Goal: Task Accomplishment & Management: Complete application form

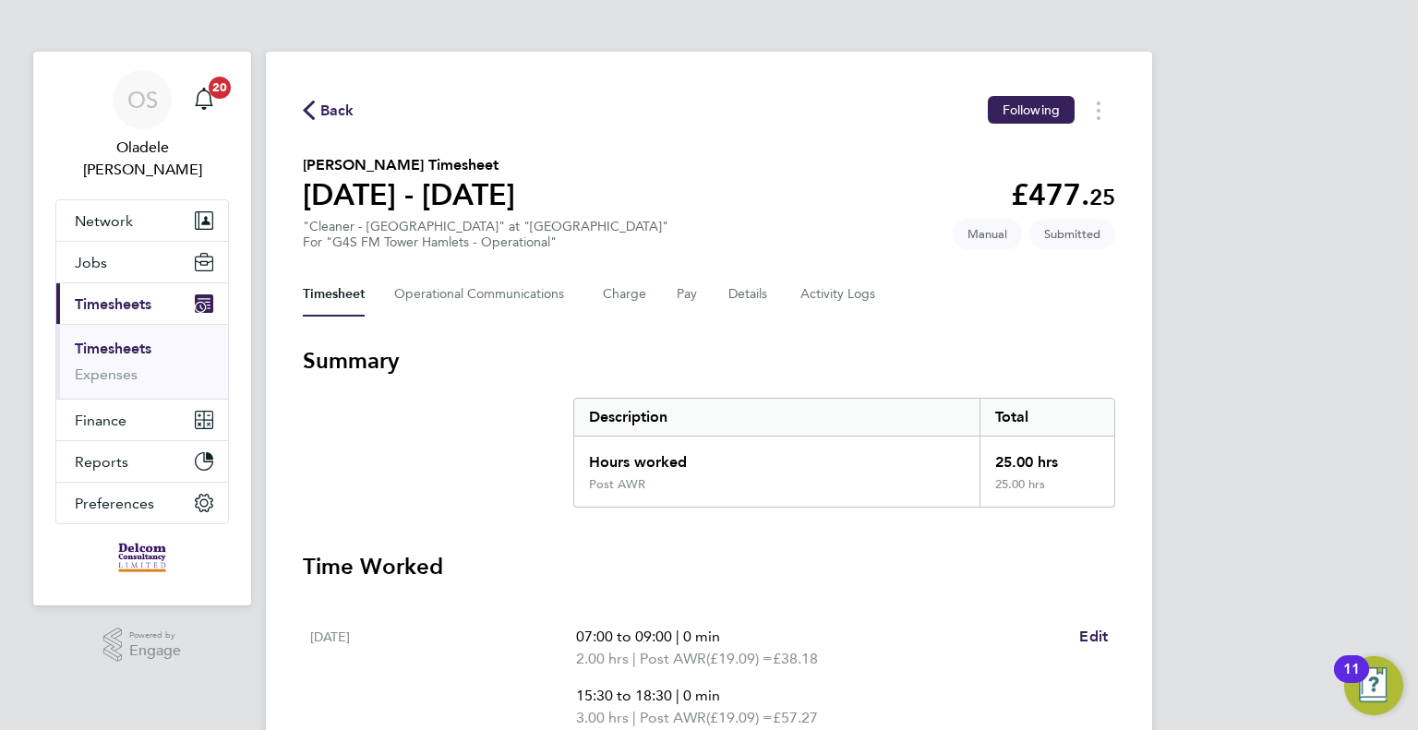
click at [329, 114] on span "Back" at bounding box center [337, 111] width 34 height 22
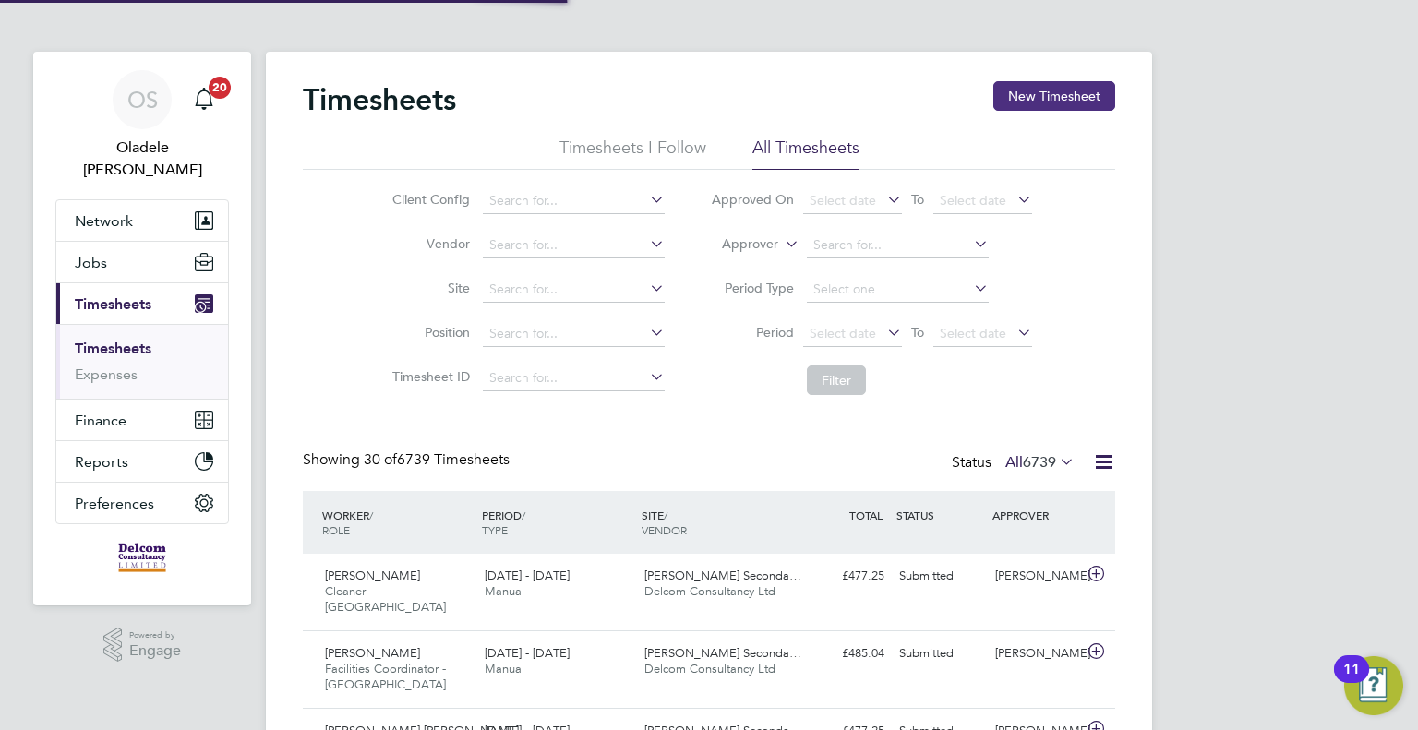
click at [1044, 104] on button "New Timesheet" at bounding box center [1054, 96] width 122 height 30
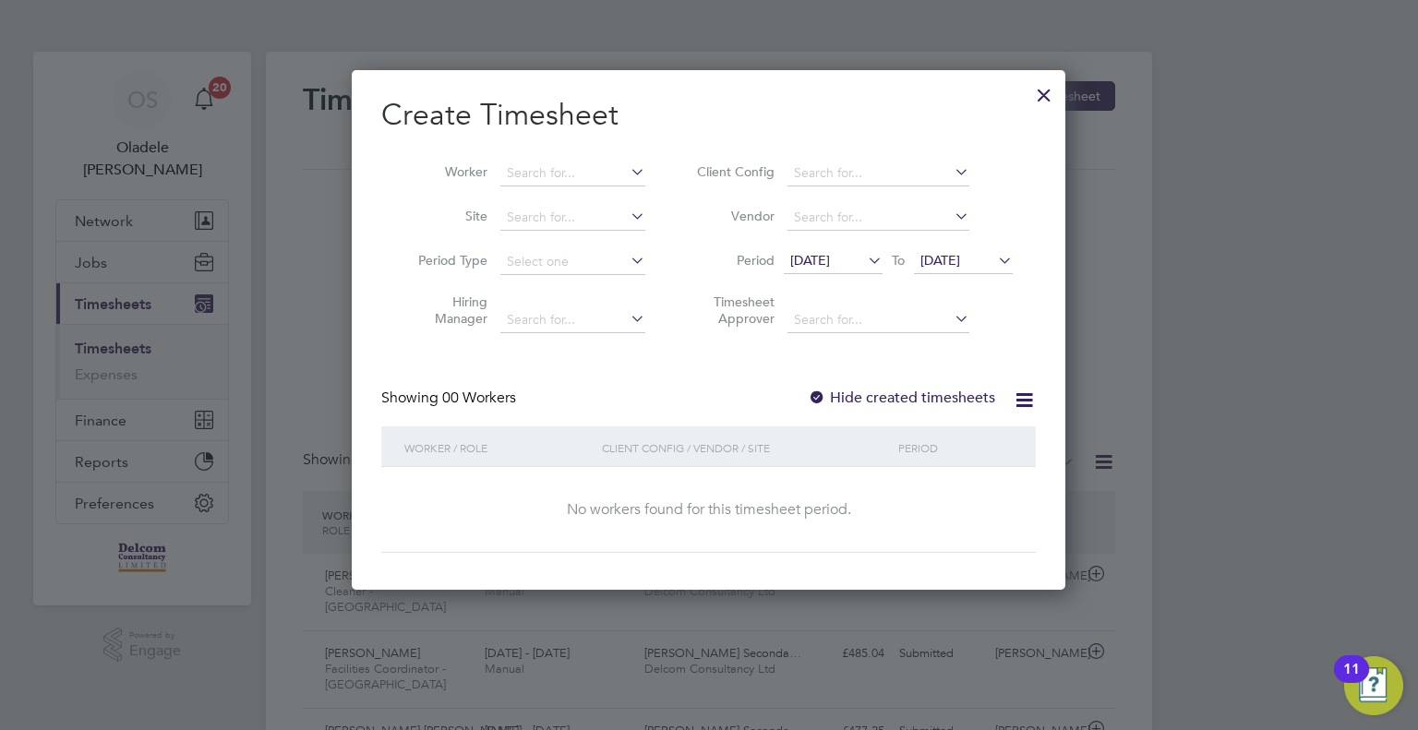
click at [830, 265] on span "[DATE]" at bounding box center [810, 260] width 40 height 17
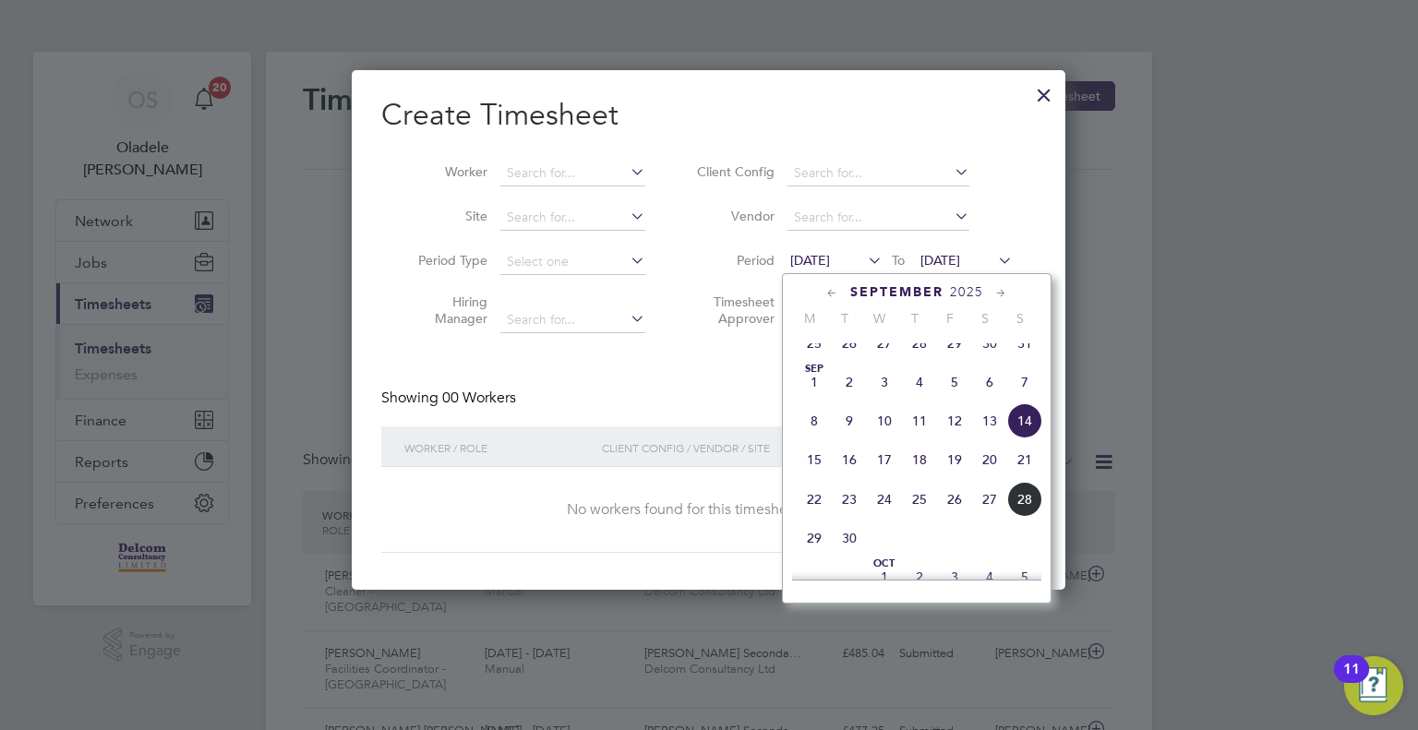
click at [816, 517] on span "22" at bounding box center [814, 499] width 35 height 35
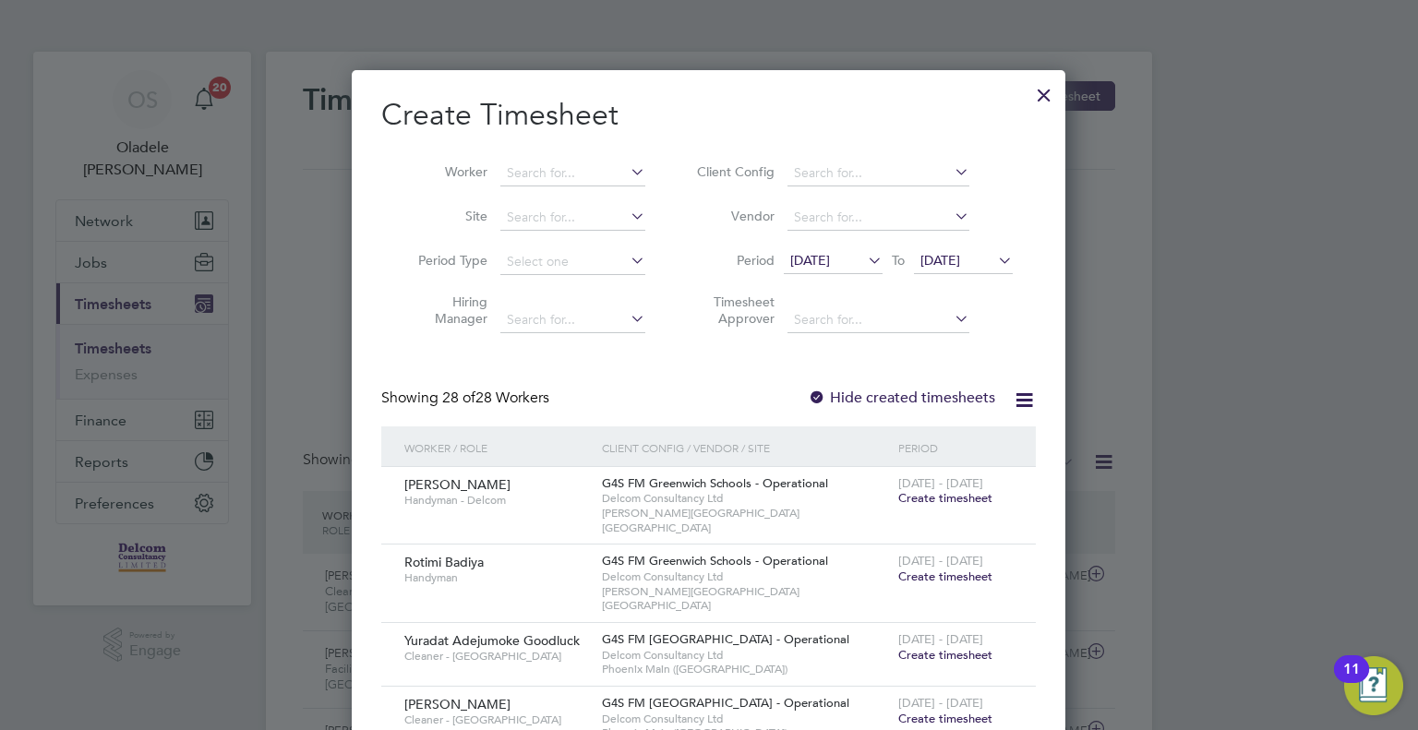
click at [960, 264] on span "[DATE]" at bounding box center [940, 260] width 40 height 17
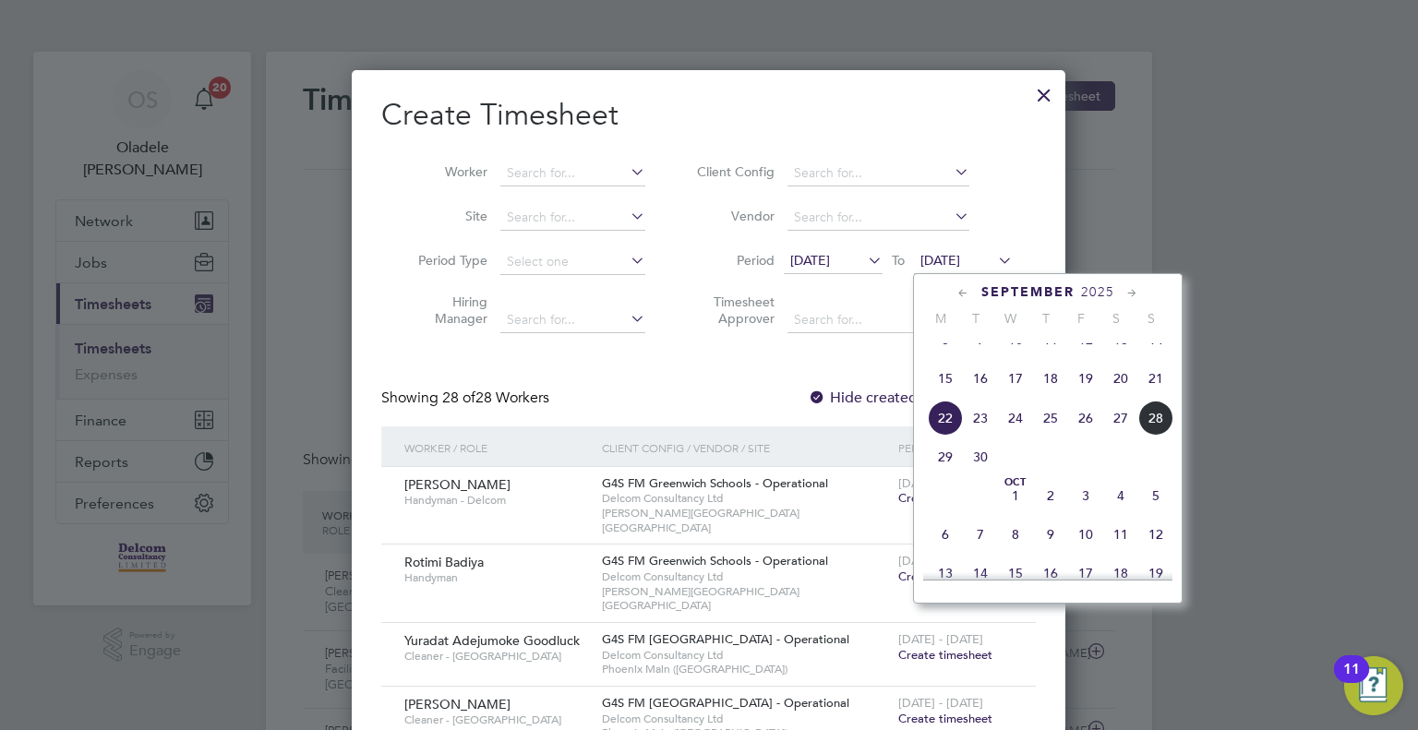
click at [1156, 435] on span "28" at bounding box center [1155, 418] width 35 height 35
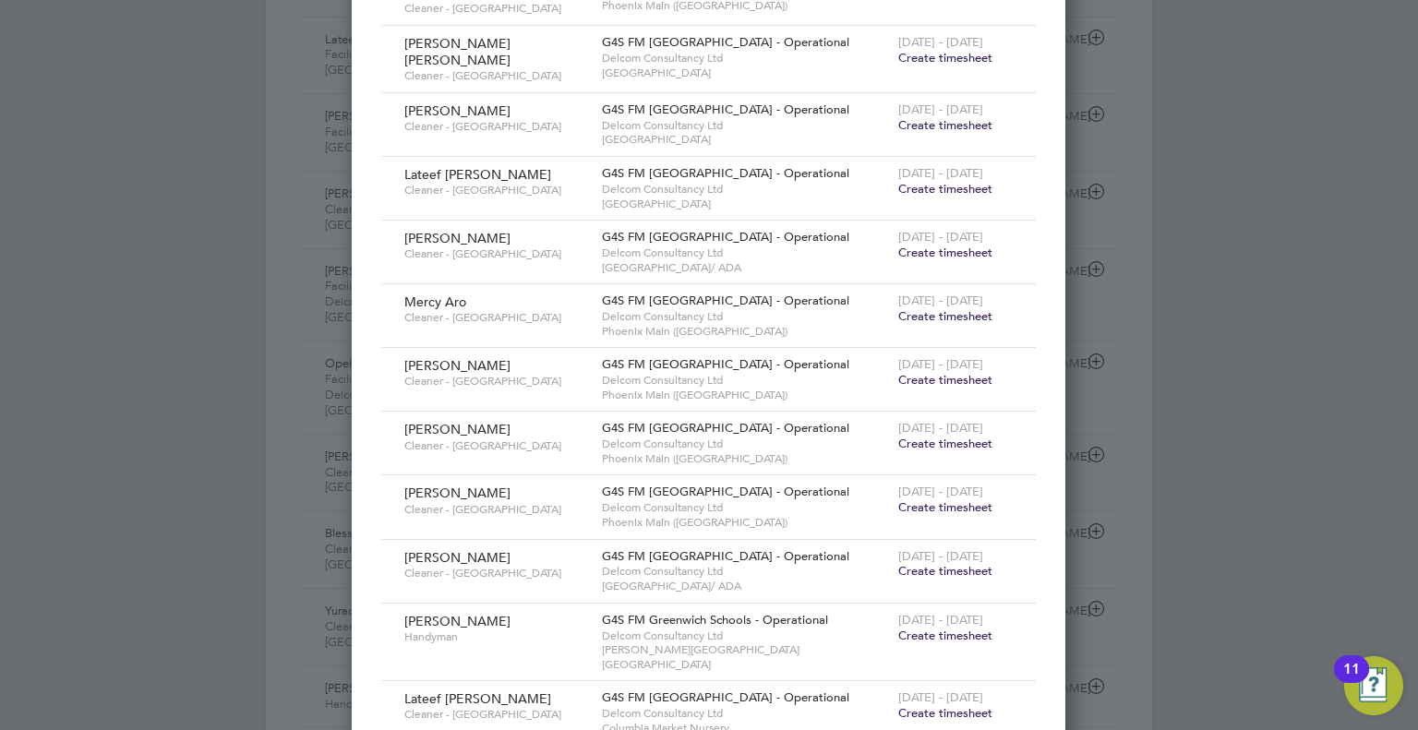
click at [934, 372] on span "Create timesheet" at bounding box center [945, 380] width 94 height 16
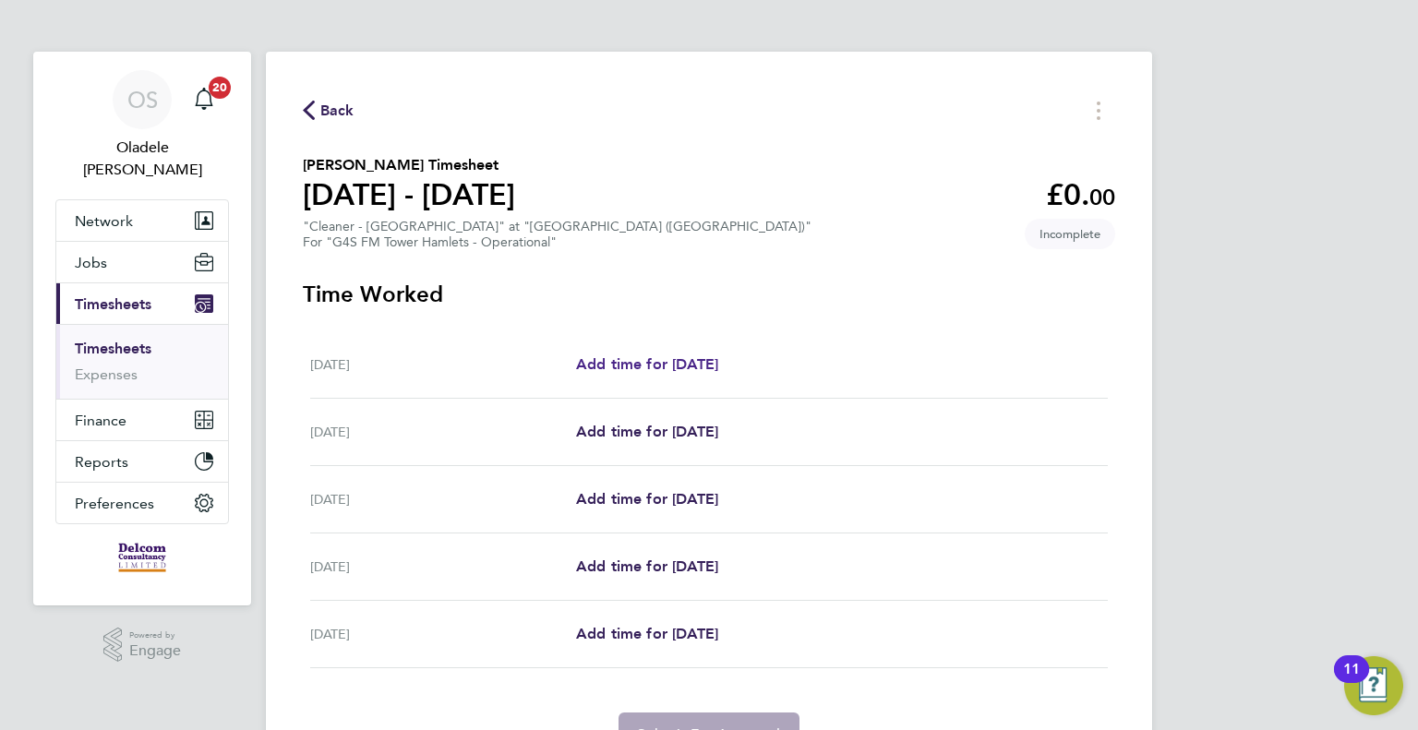
click at [661, 366] on span "Add time for [DATE]" at bounding box center [647, 364] width 142 height 18
select select "60"
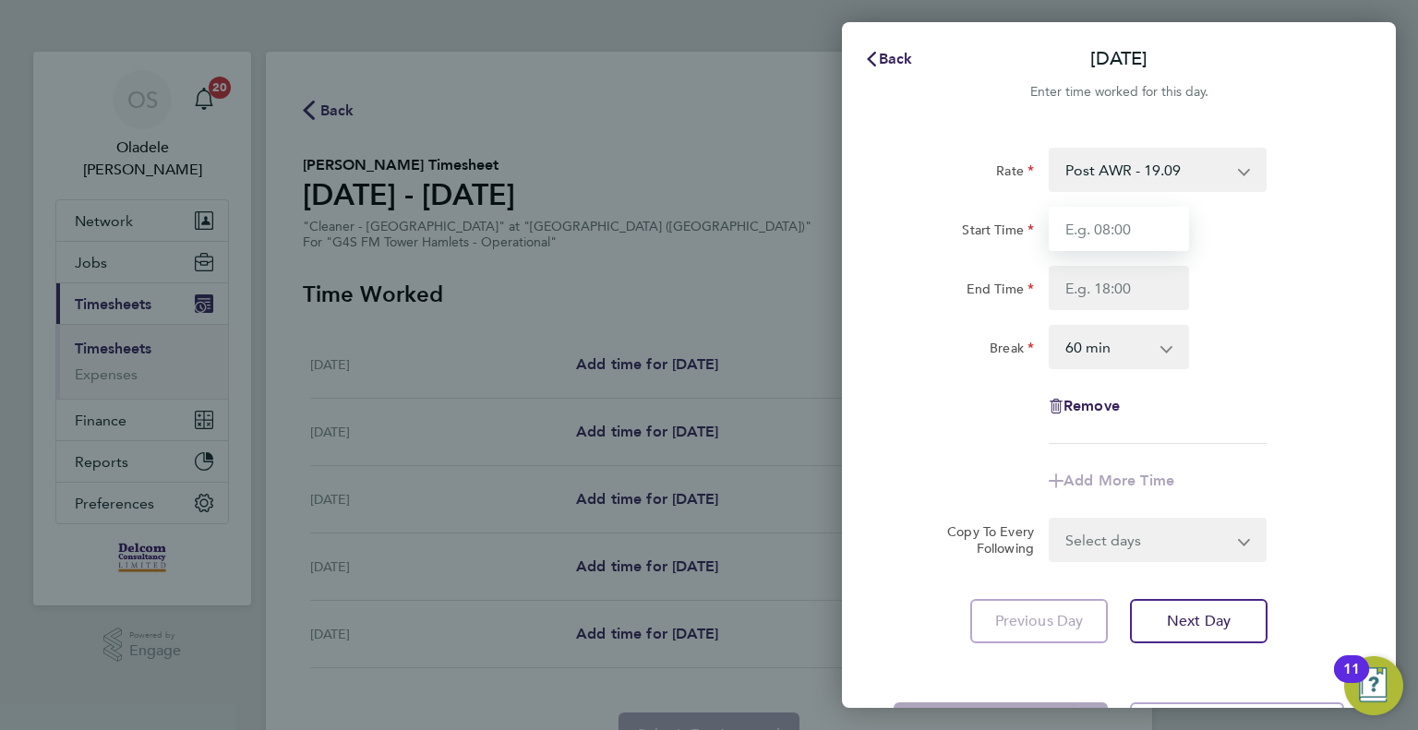
click at [1080, 232] on input "Start Time" at bounding box center [1119, 229] width 140 height 44
type input "06:30"
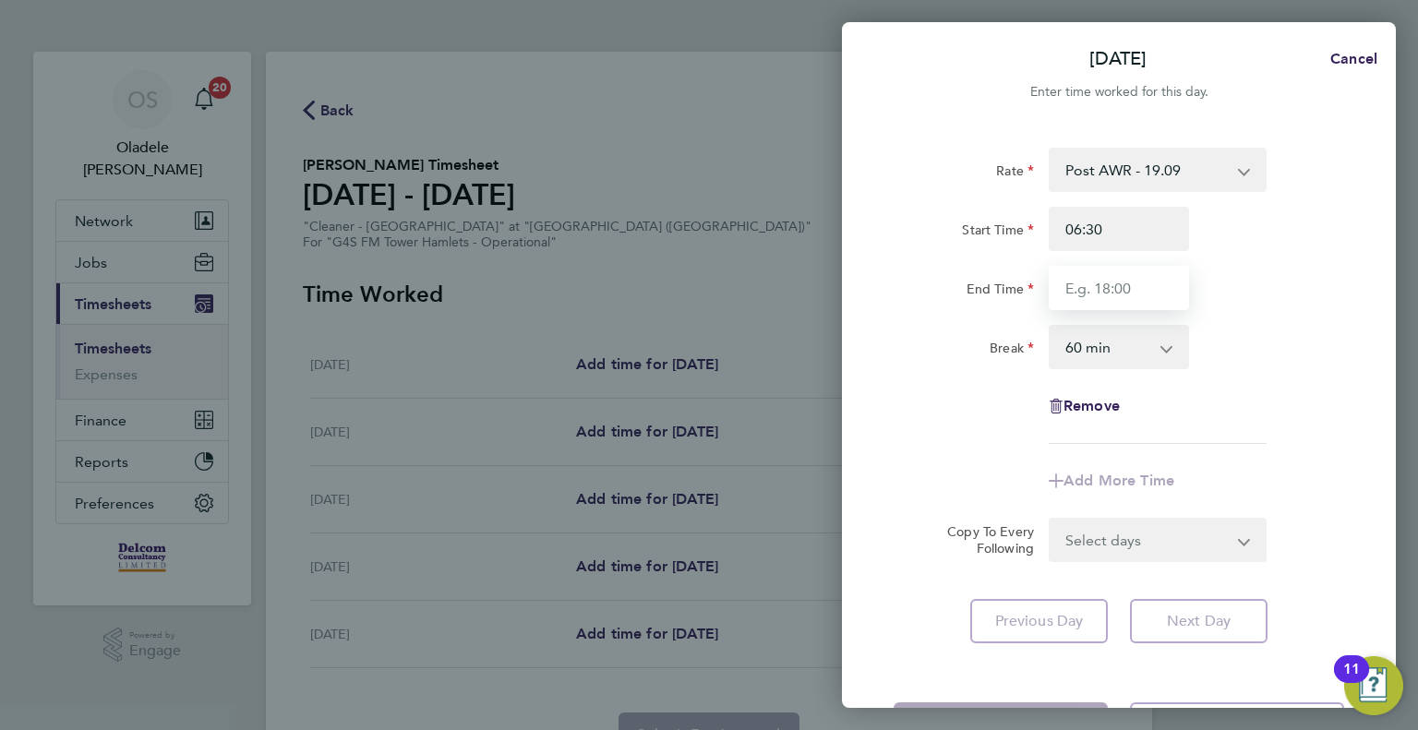
click at [1101, 301] on input "End Time" at bounding box center [1119, 288] width 140 height 44
type input "08:30"
click at [1101, 350] on select "0 min 15 min 30 min 45 min 60 min 75 min 90 min" at bounding box center [1108, 347] width 114 height 41
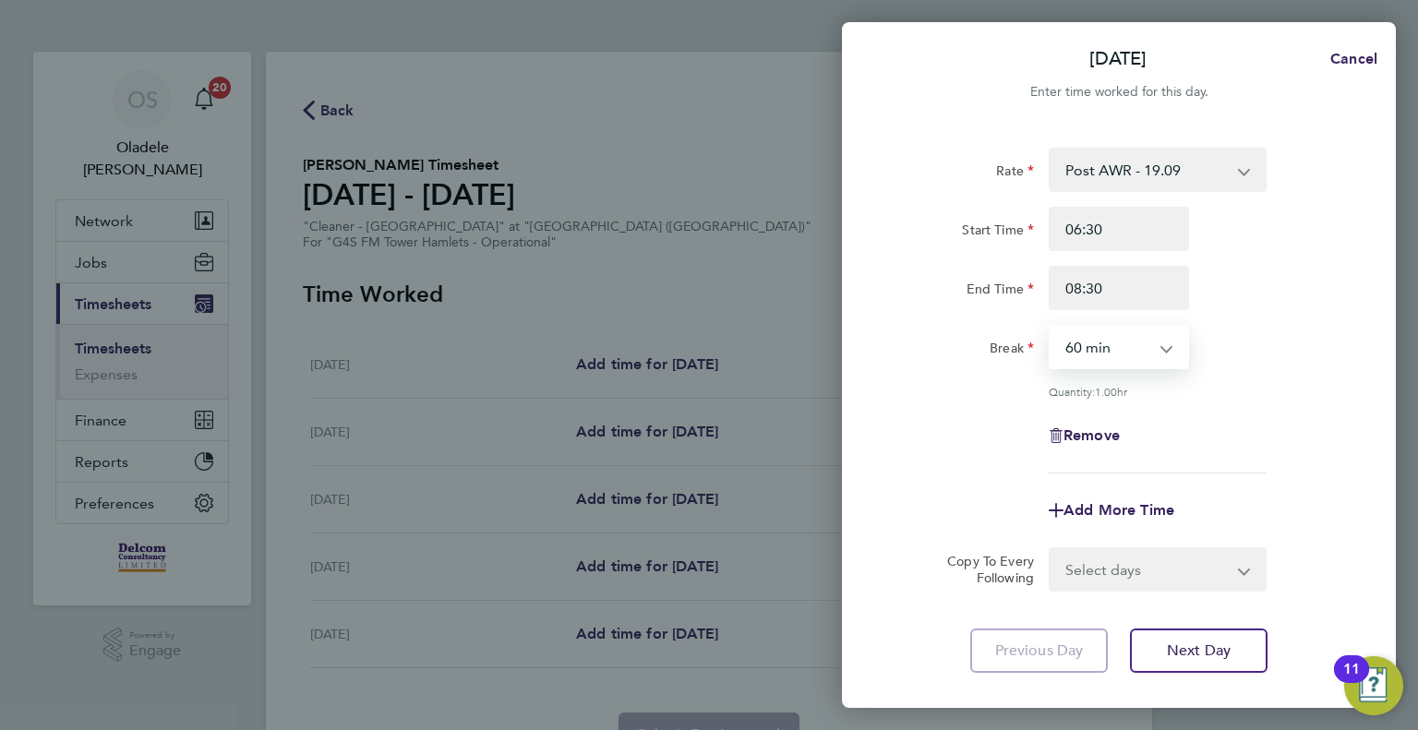
select select "0"
click at [1051, 327] on select "0 min 15 min 30 min 45 min 60 min 75 min 90 min" at bounding box center [1108, 347] width 114 height 41
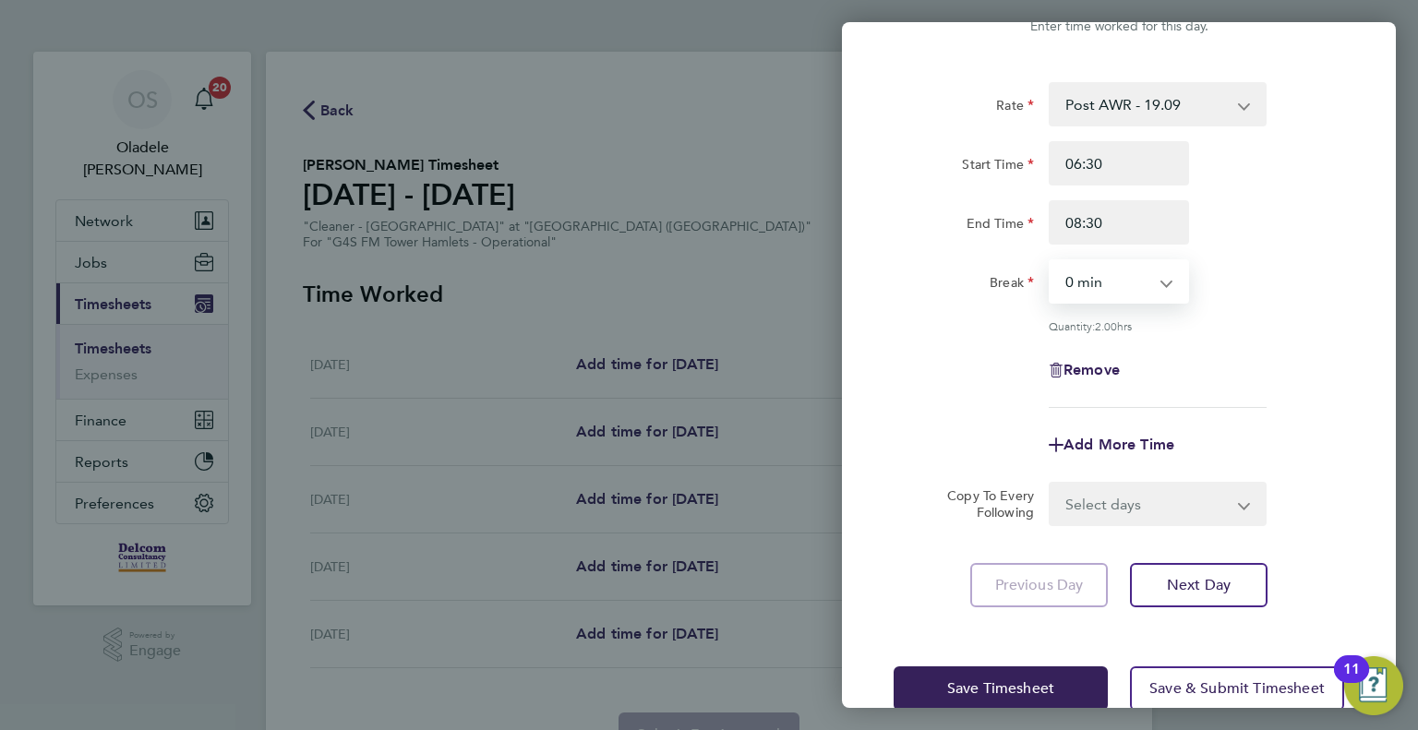
scroll to position [102, 0]
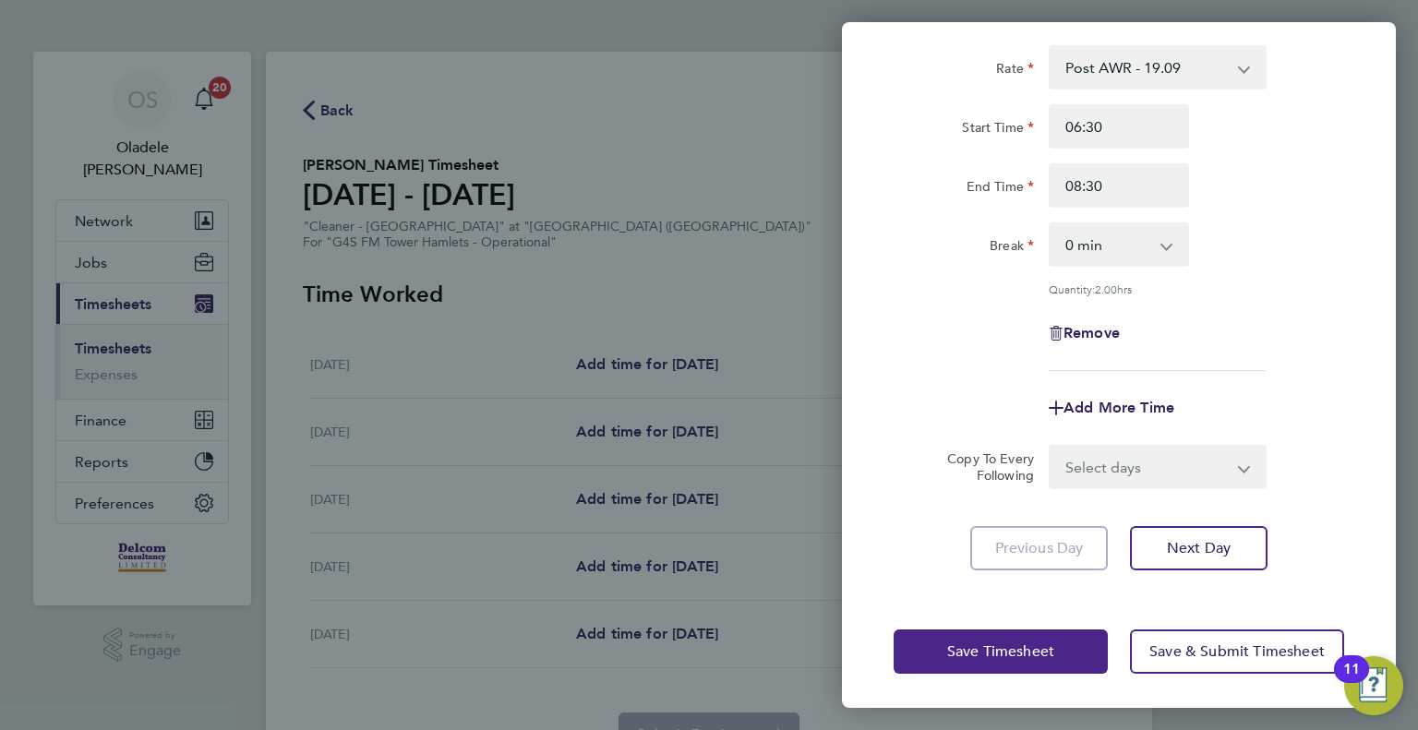
click at [962, 645] on span "Save Timesheet" at bounding box center [1000, 651] width 107 height 18
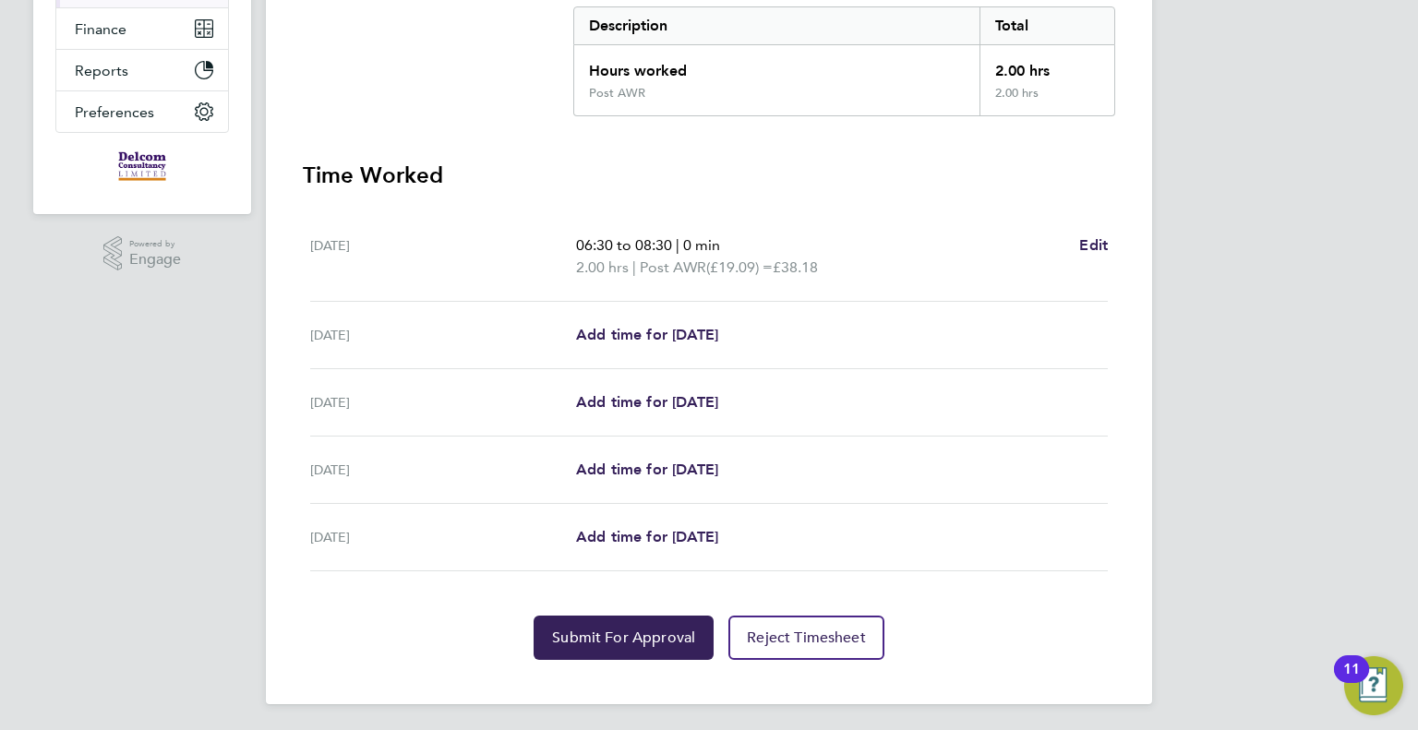
scroll to position [392, 0]
click at [582, 647] on button "Submit For Approval" at bounding box center [624, 637] width 180 height 44
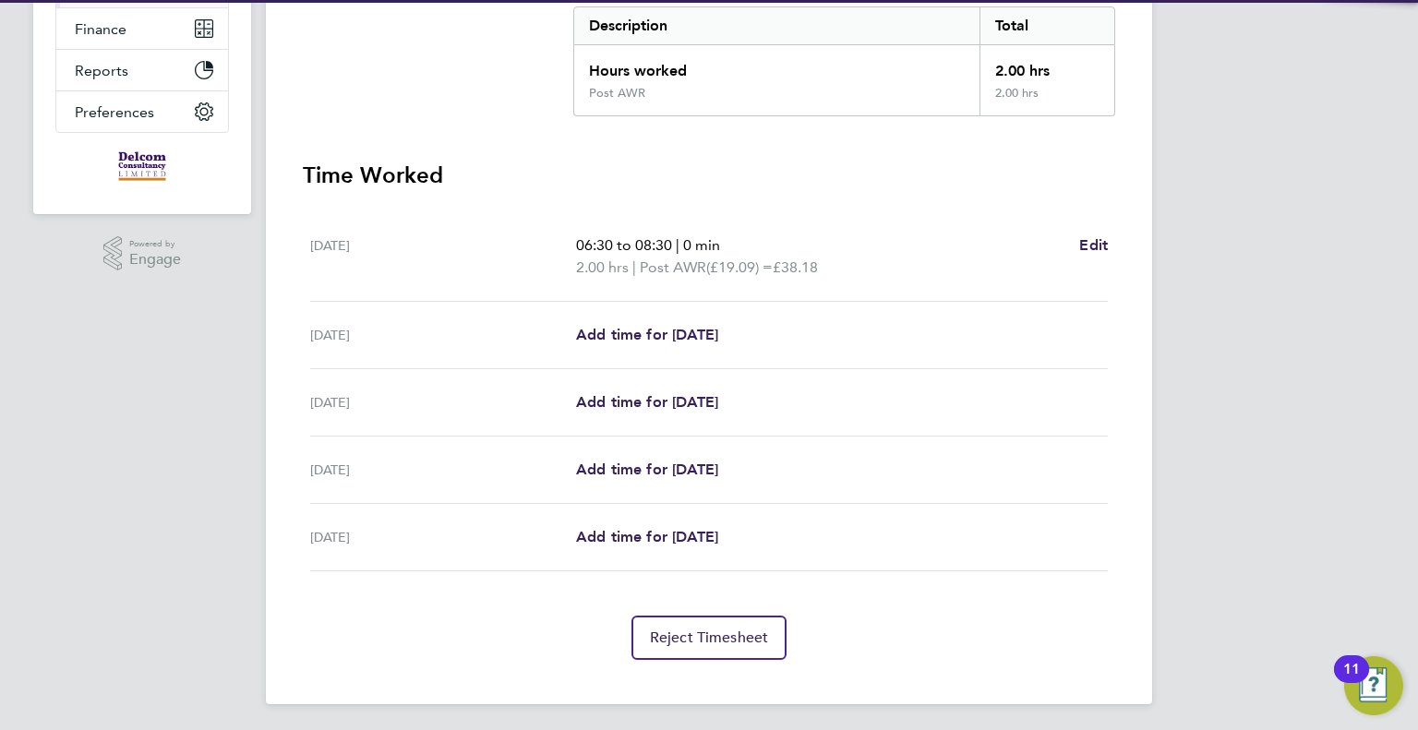
scroll to position [0, 0]
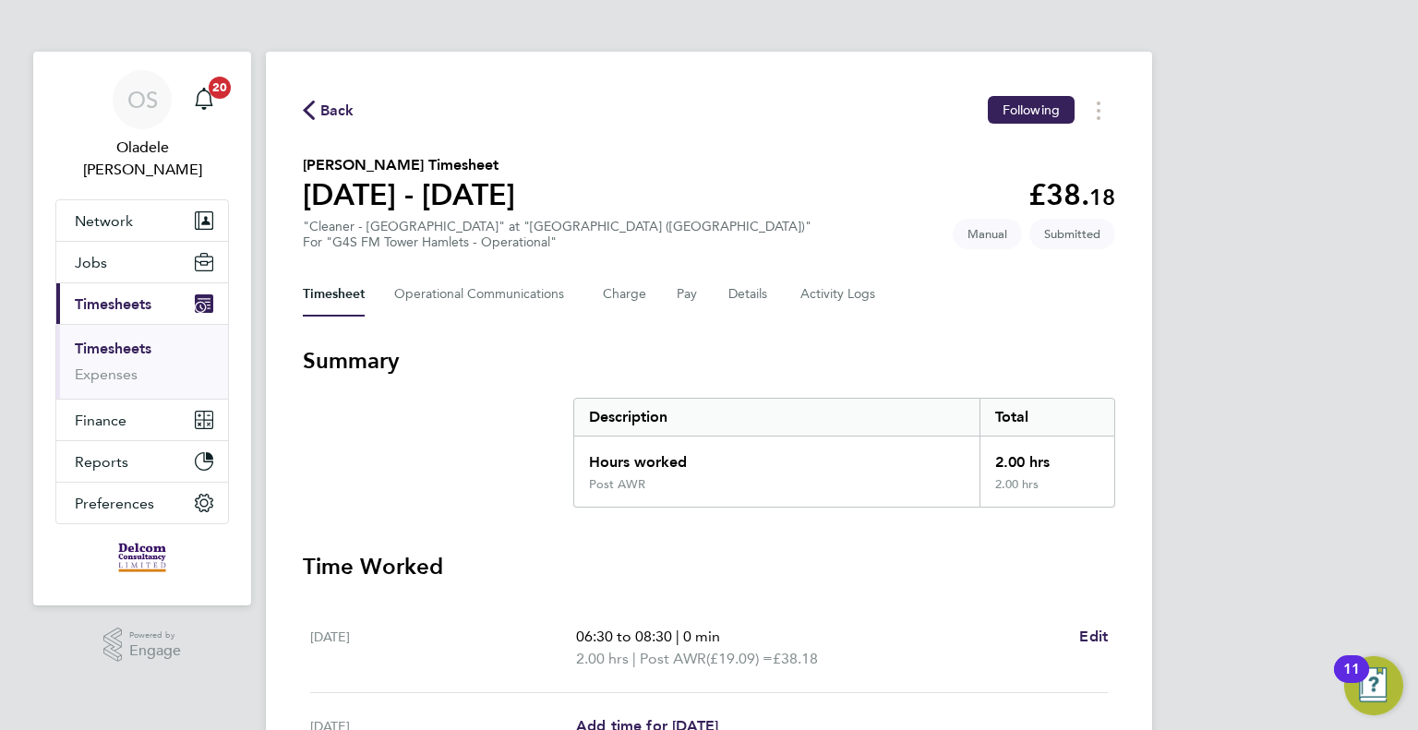
click at [332, 113] on span "Back" at bounding box center [337, 111] width 34 height 22
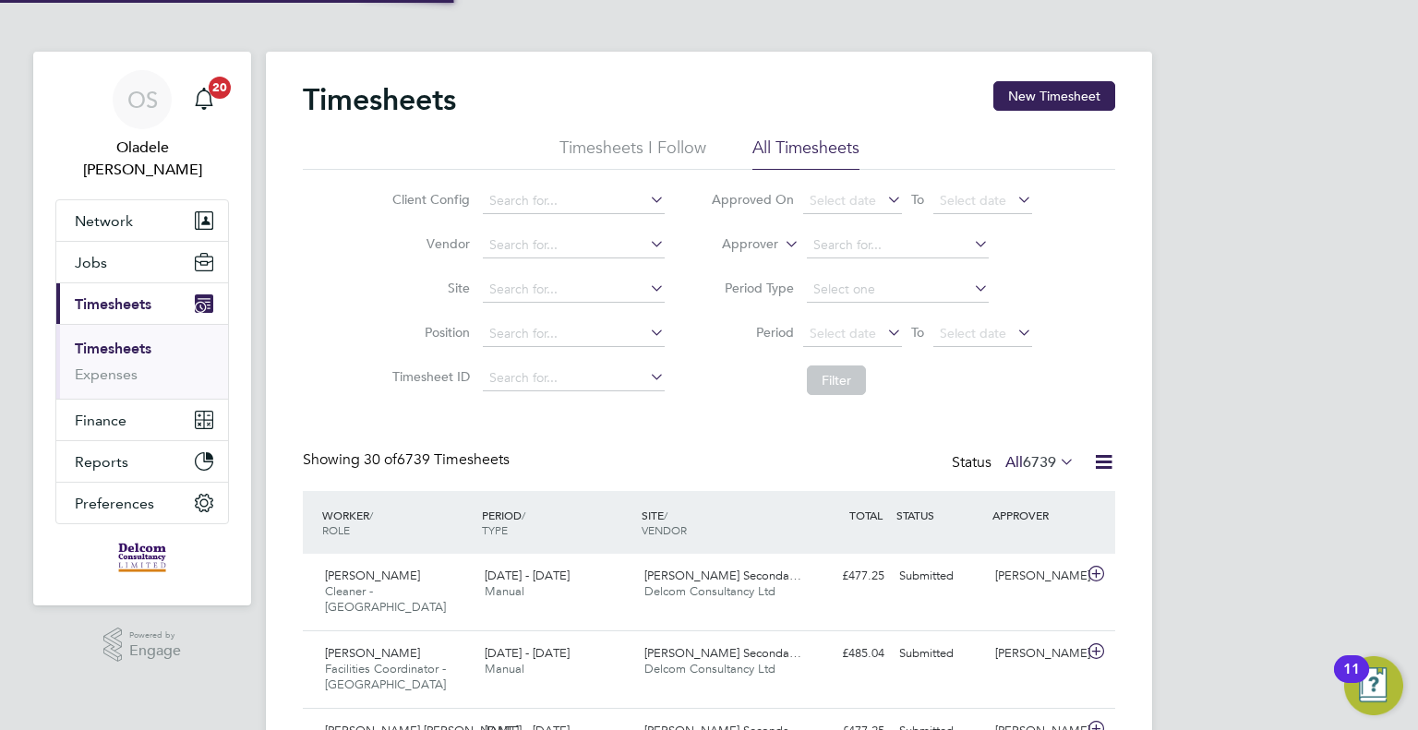
scroll to position [46, 161]
click at [1041, 91] on button "New Timesheet" at bounding box center [1054, 96] width 122 height 30
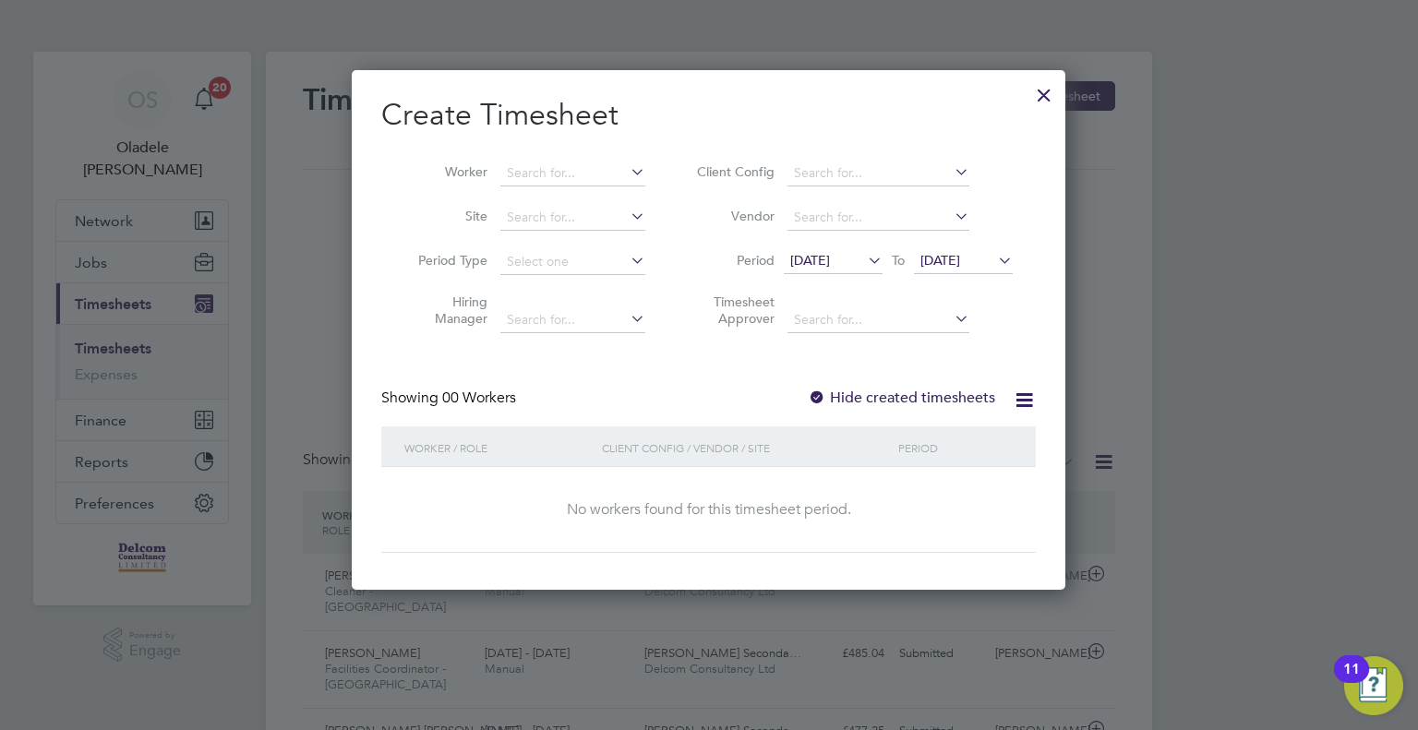
click at [830, 264] on span "[DATE]" at bounding box center [810, 260] width 40 height 17
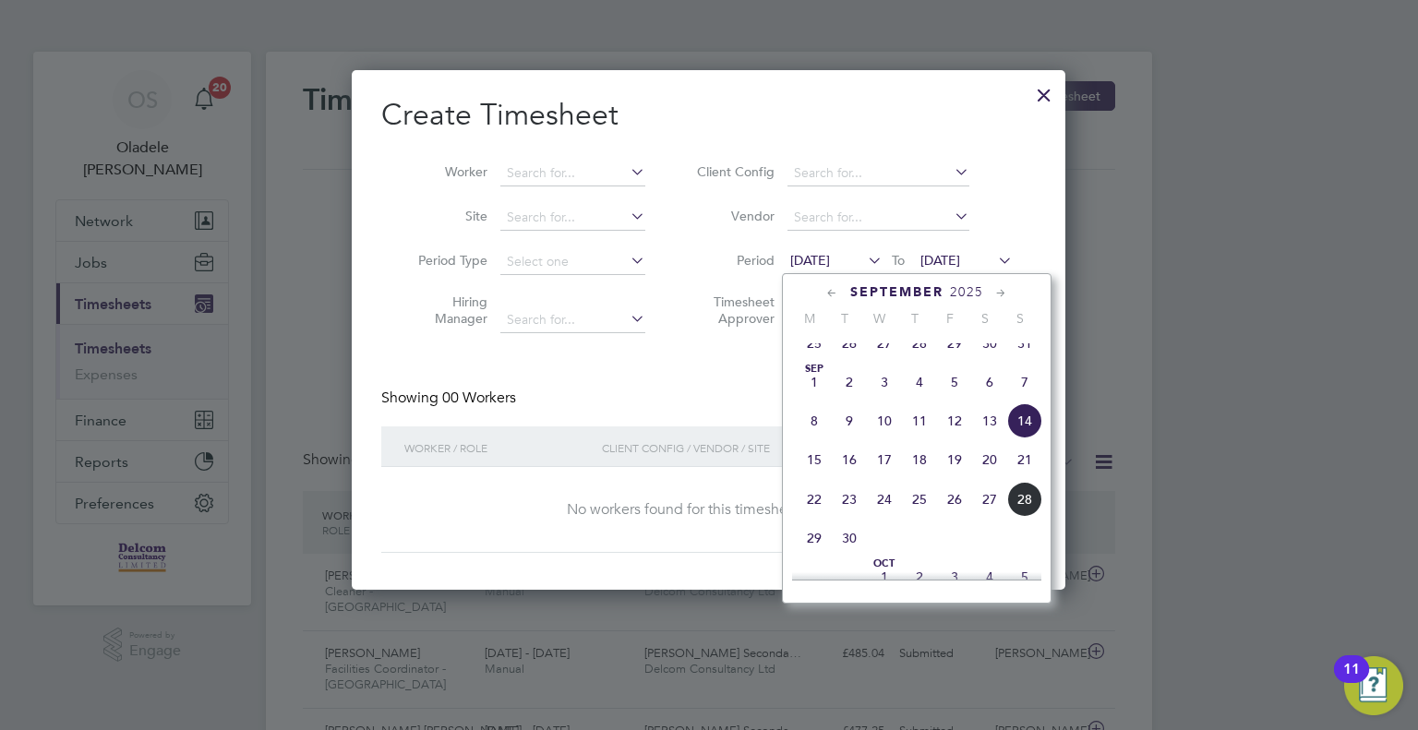
click at [812, 517] on span "22" at bounding box center [814, 499] width 35 height 35
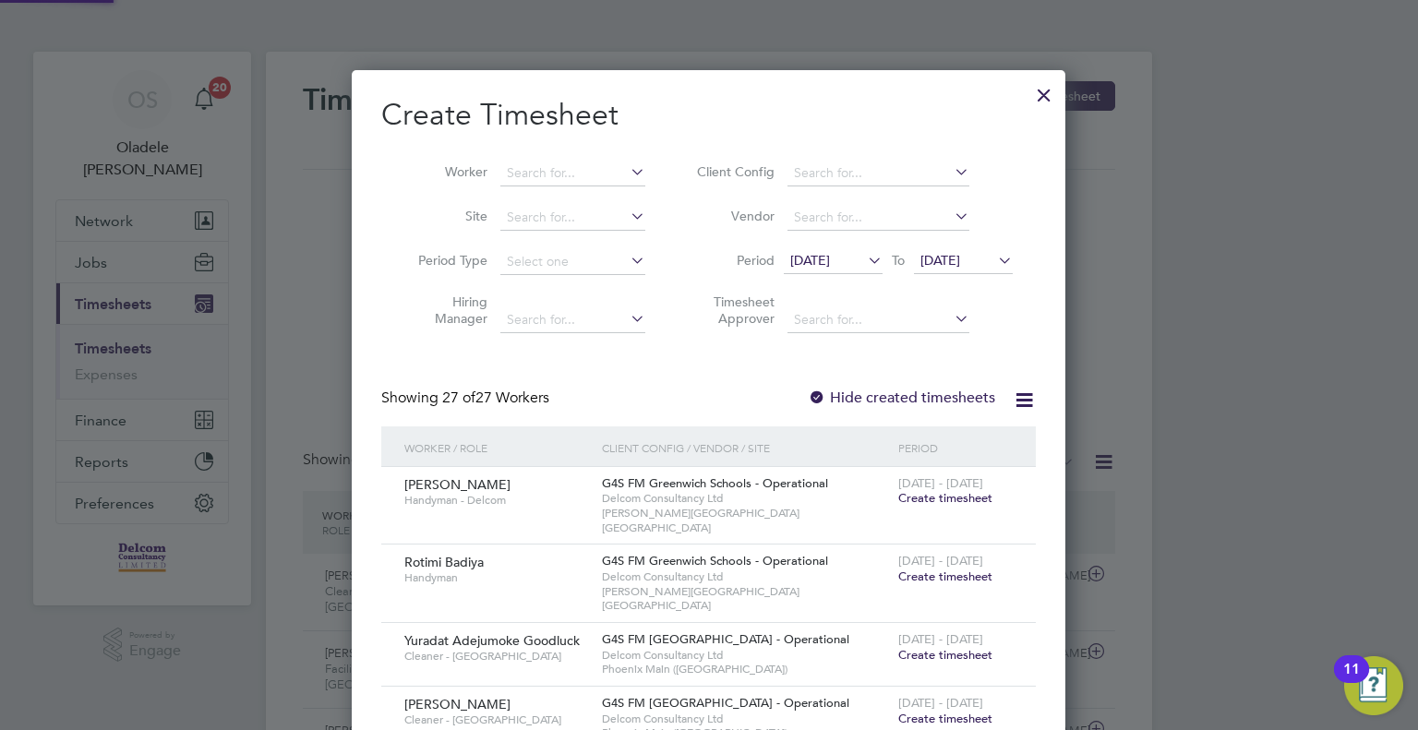
click at [960, 255] on span "[DATE]" at bounding box center [940, 260] width 40 height 17
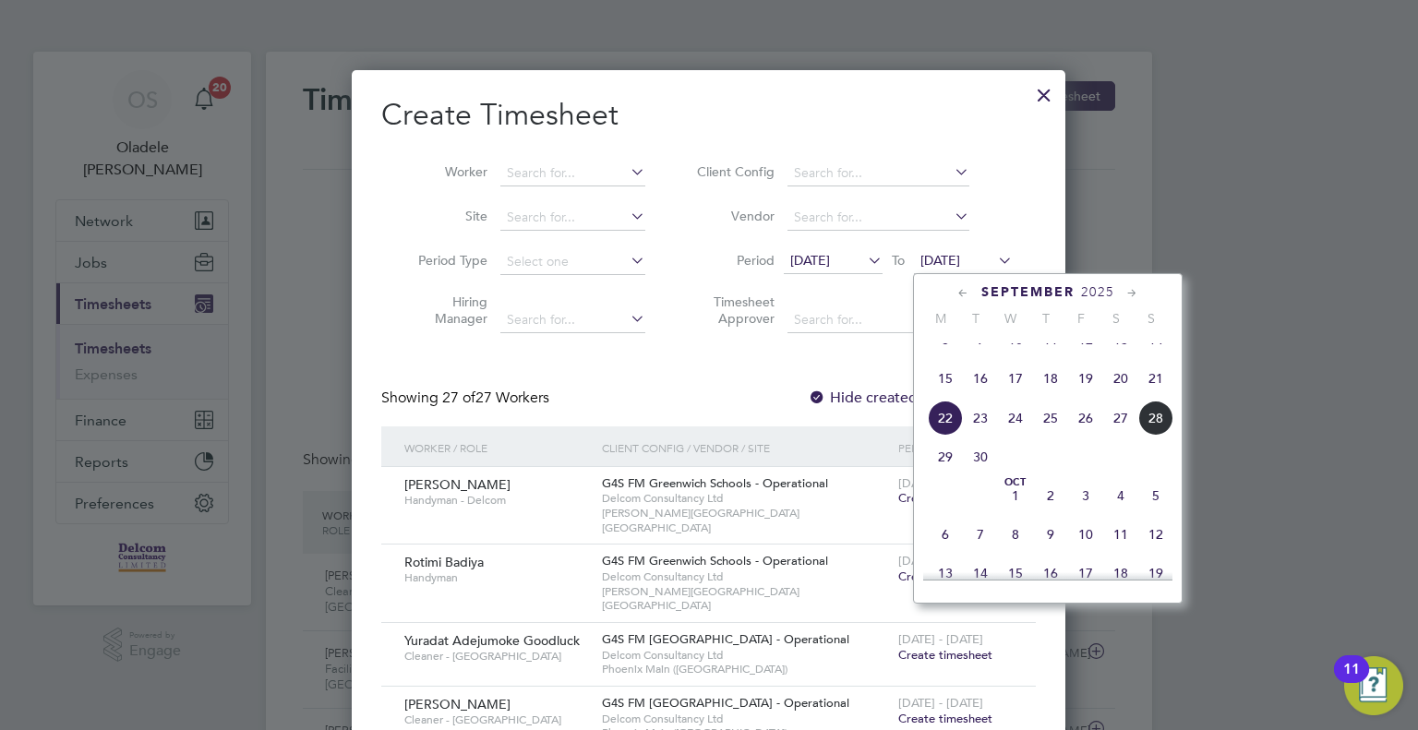
click at [1155, 436] on span "28" at bounding box center [1155, 418] width 35 height 35
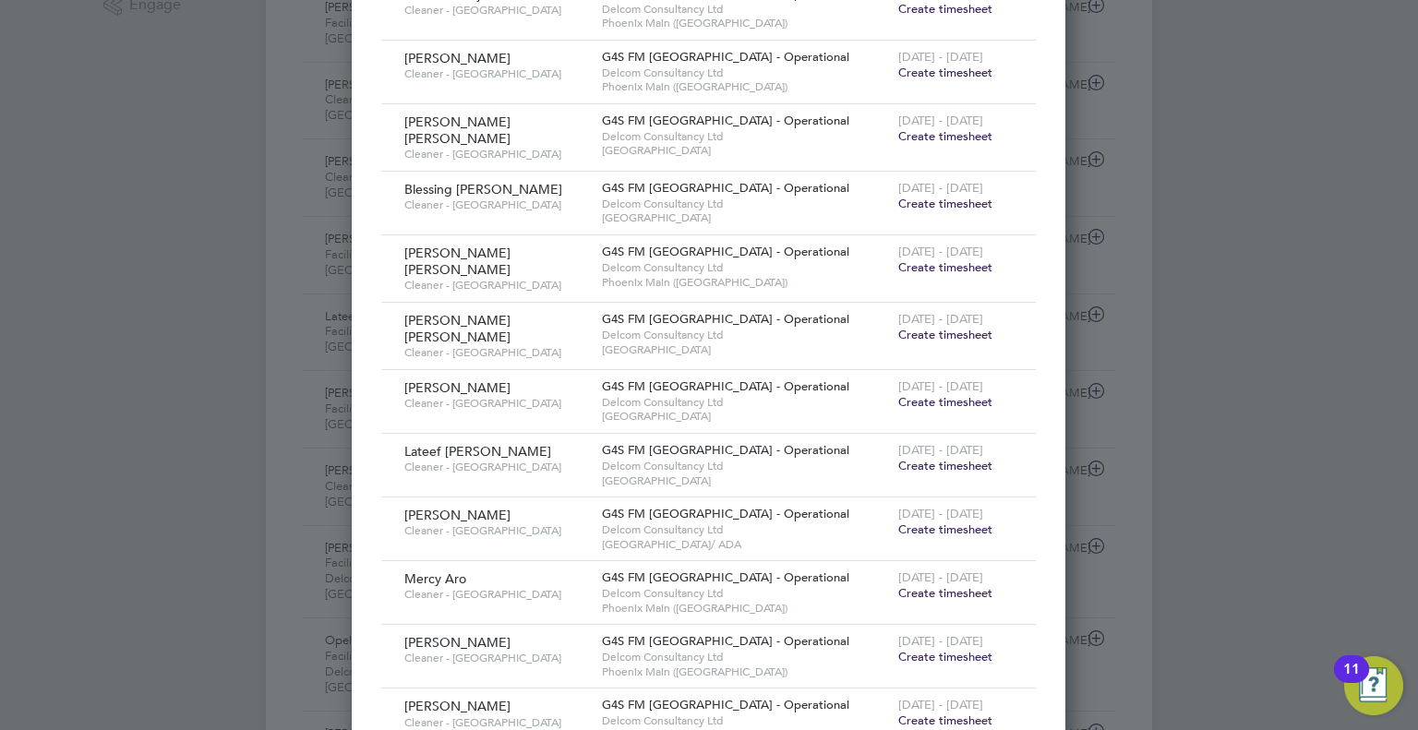
click at [940, 585] on span "Create timesheet" at bounding box center [945, 593] width 94 height 16
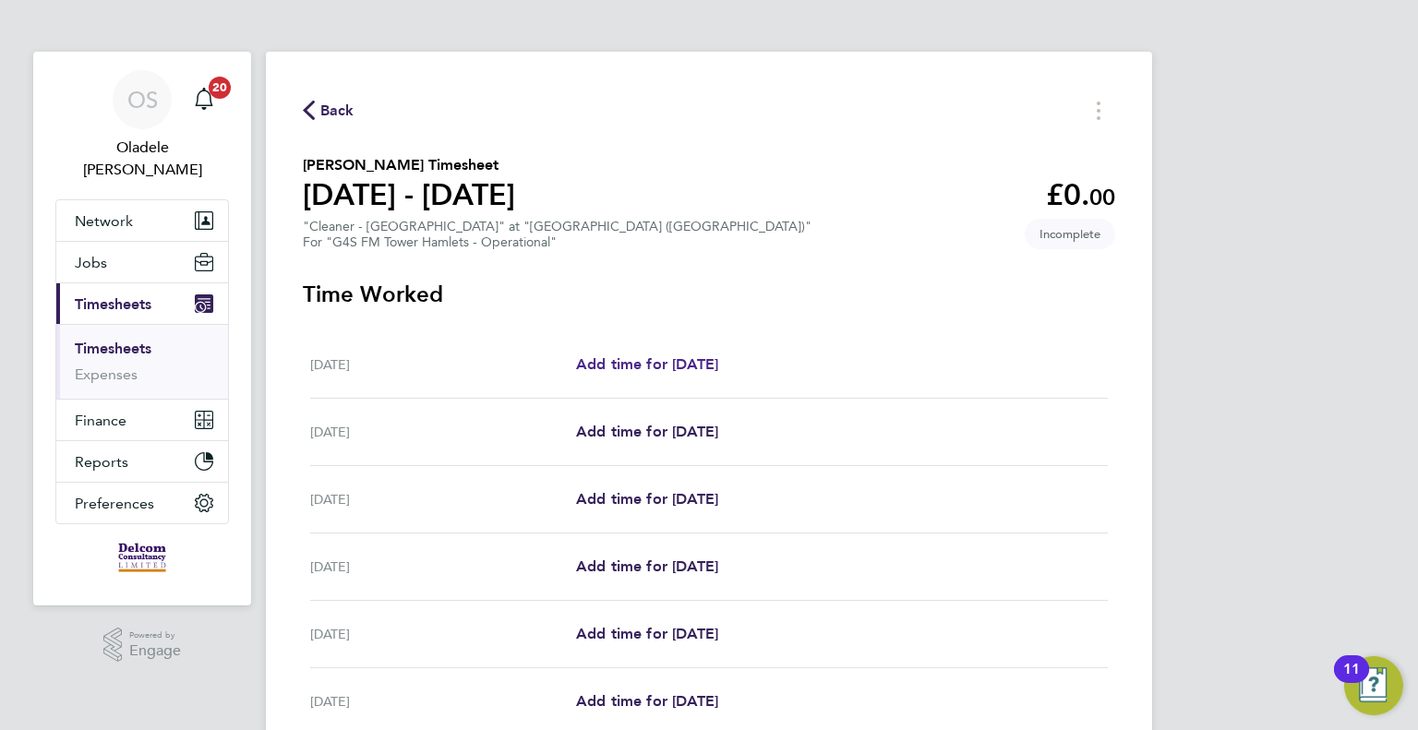
click at [667, 364] on span "Add time for [DATE]" at bounding box center [647, 364] width 142 height 18
select select "60"
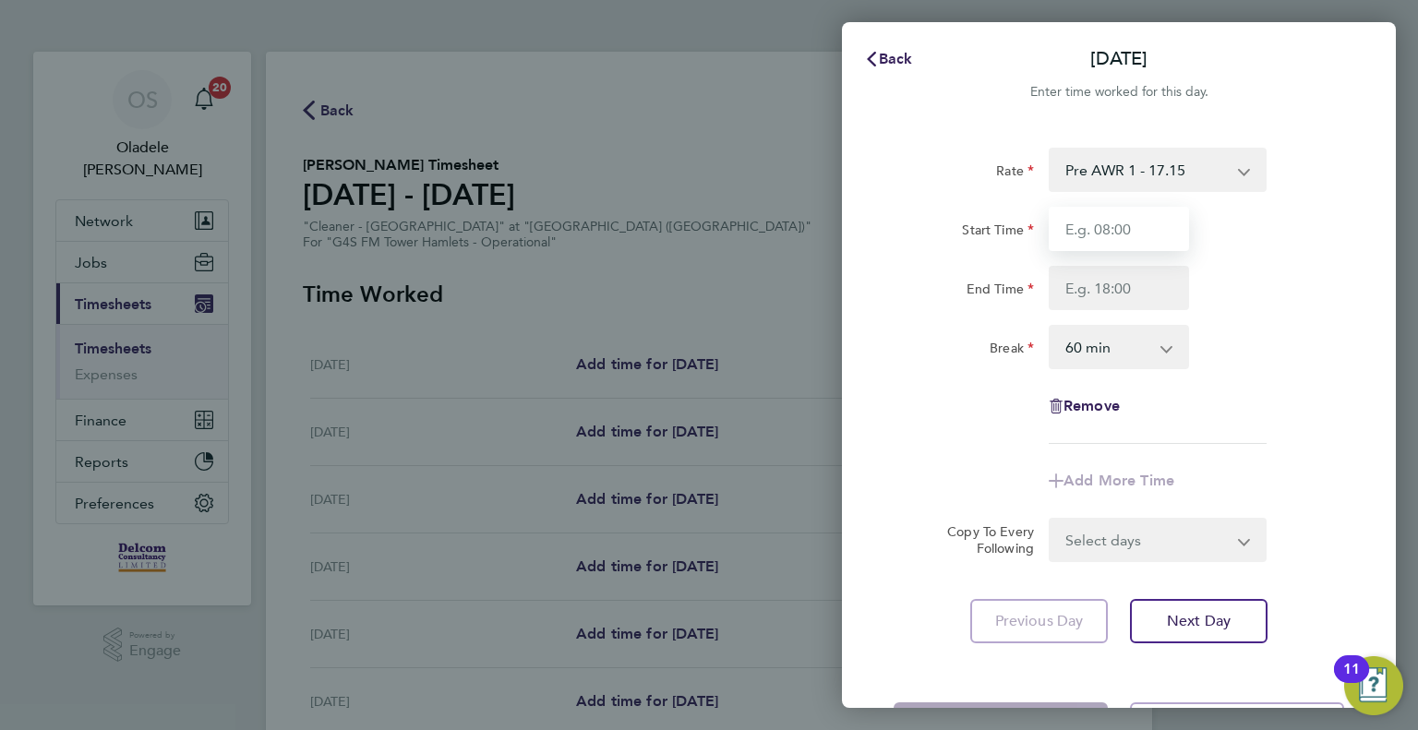
click at [1103, 225] on input "Start Time" at bounding box center [1119, 229] width 140 height 44
type input "06:30"
click at [1089, 291] on input "End Time" at bounding box center [1119, 288] width 140 height 44
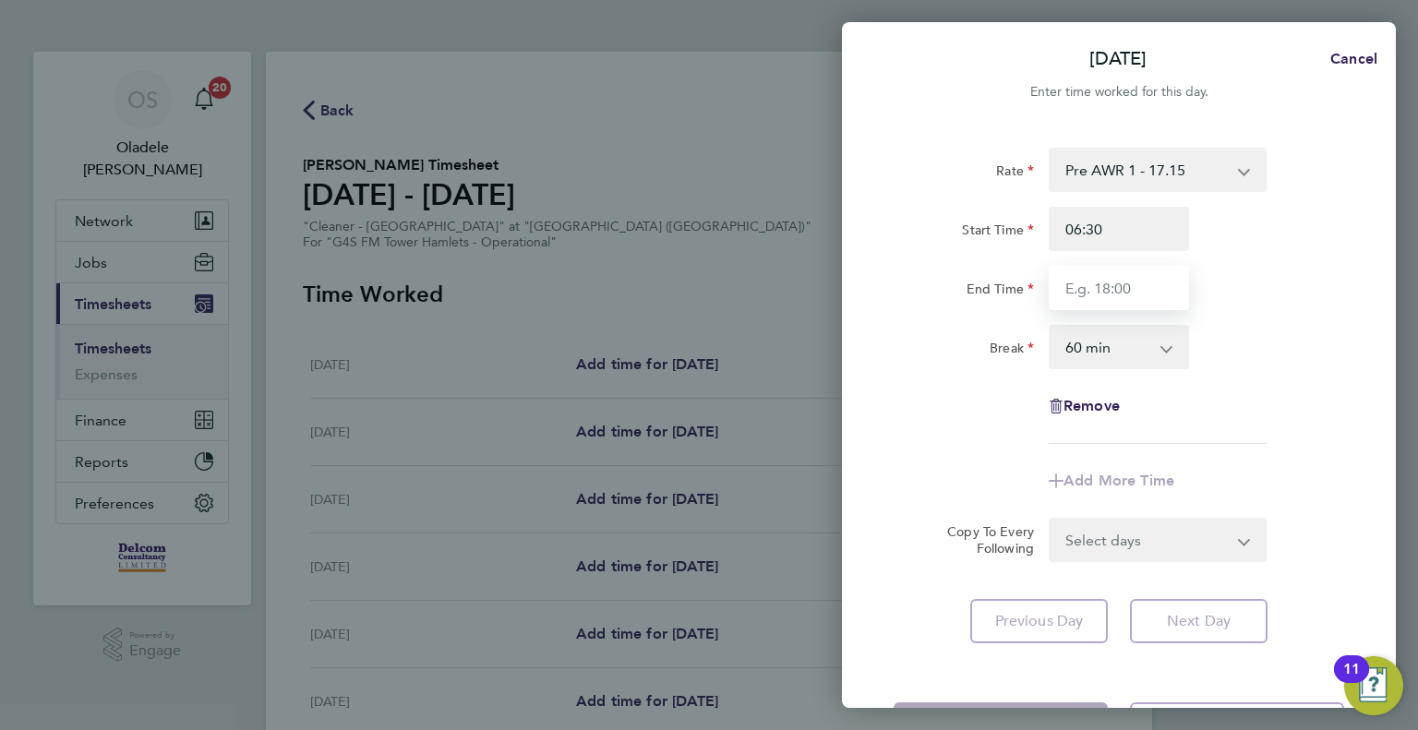
type input "08:30"
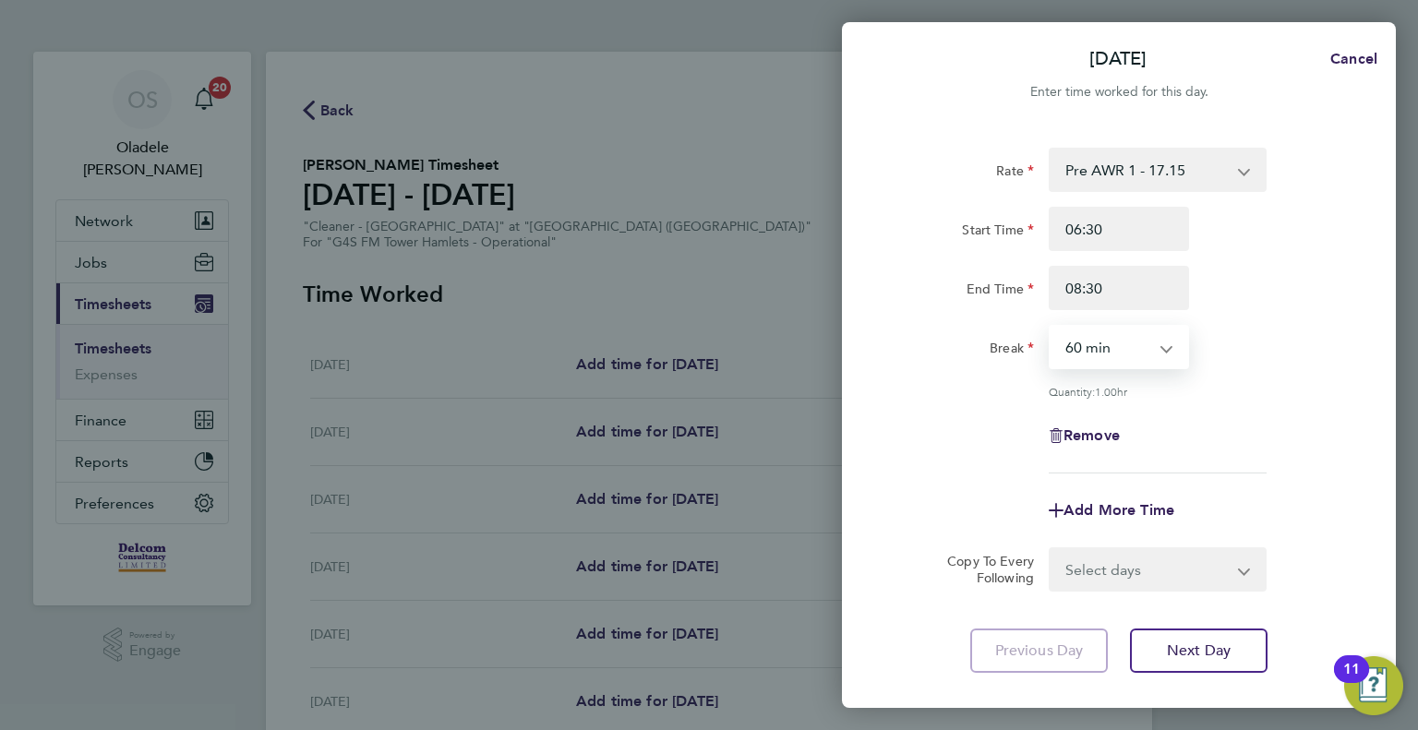
click at [1114, 346] on select "0 min 15 min 30 min 45 min 60 min 75 min 90 min" at bounding box center [1108, 347] width 114 height 41
select select "0"
click at [1051, 327] on select "0 min 15 min 30 min 45 min 60 min 75 min 90 min" at bounding box center [1108, 347] width 114 height 41
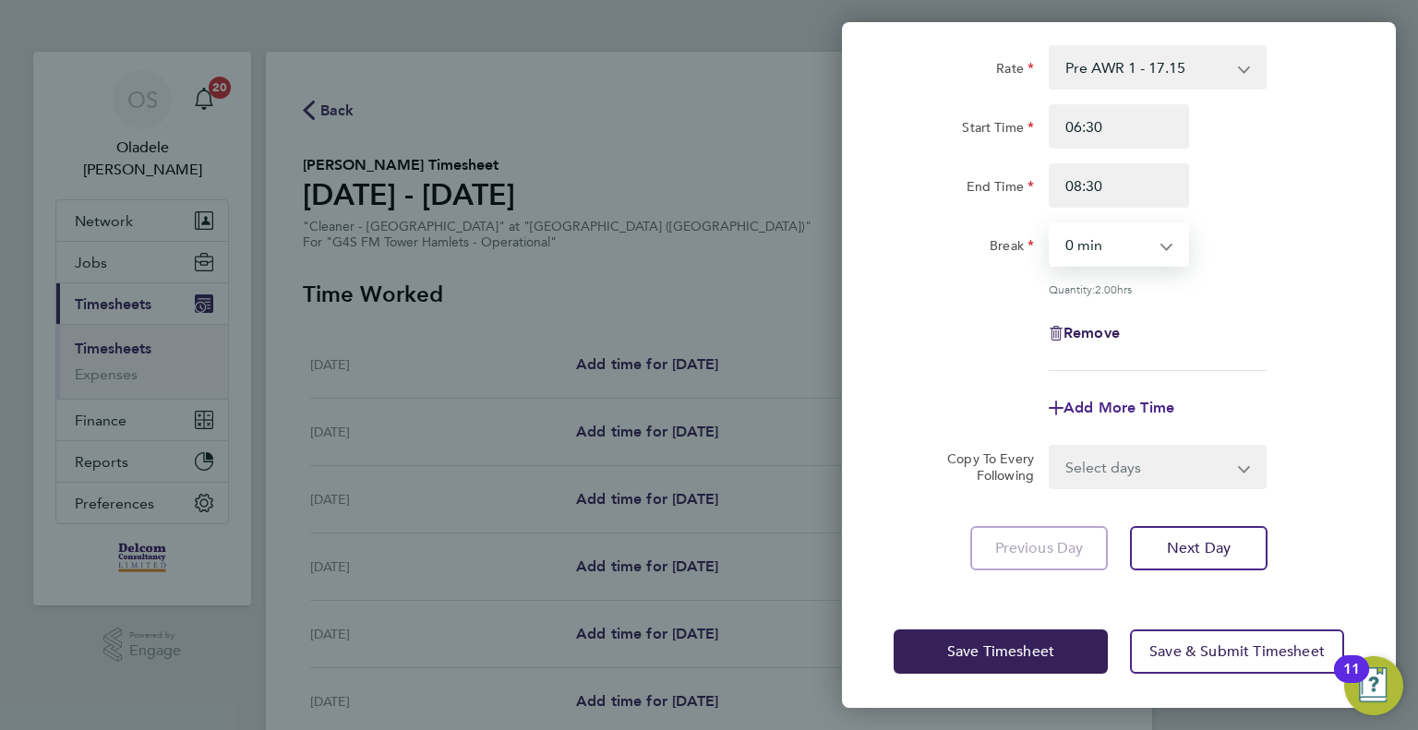
click at [1134, 402] on span "Add More Time" at bounding box center [1118, 408] width 111 height 18
select select "null"
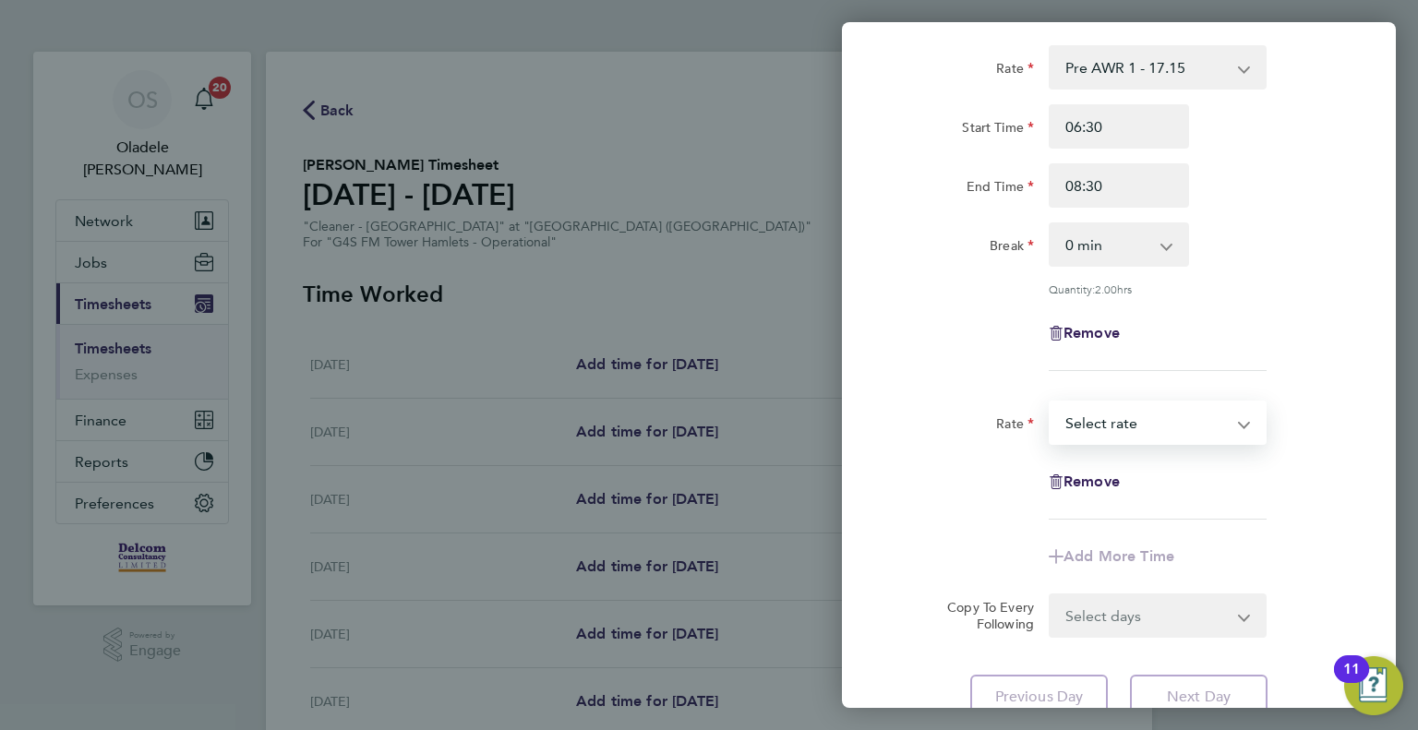
click at [1071, 438] on select "Pre AWR 1 - 17.15 Select rate" at bounding box center [1147, 422] width 192 height 41
select select "60"
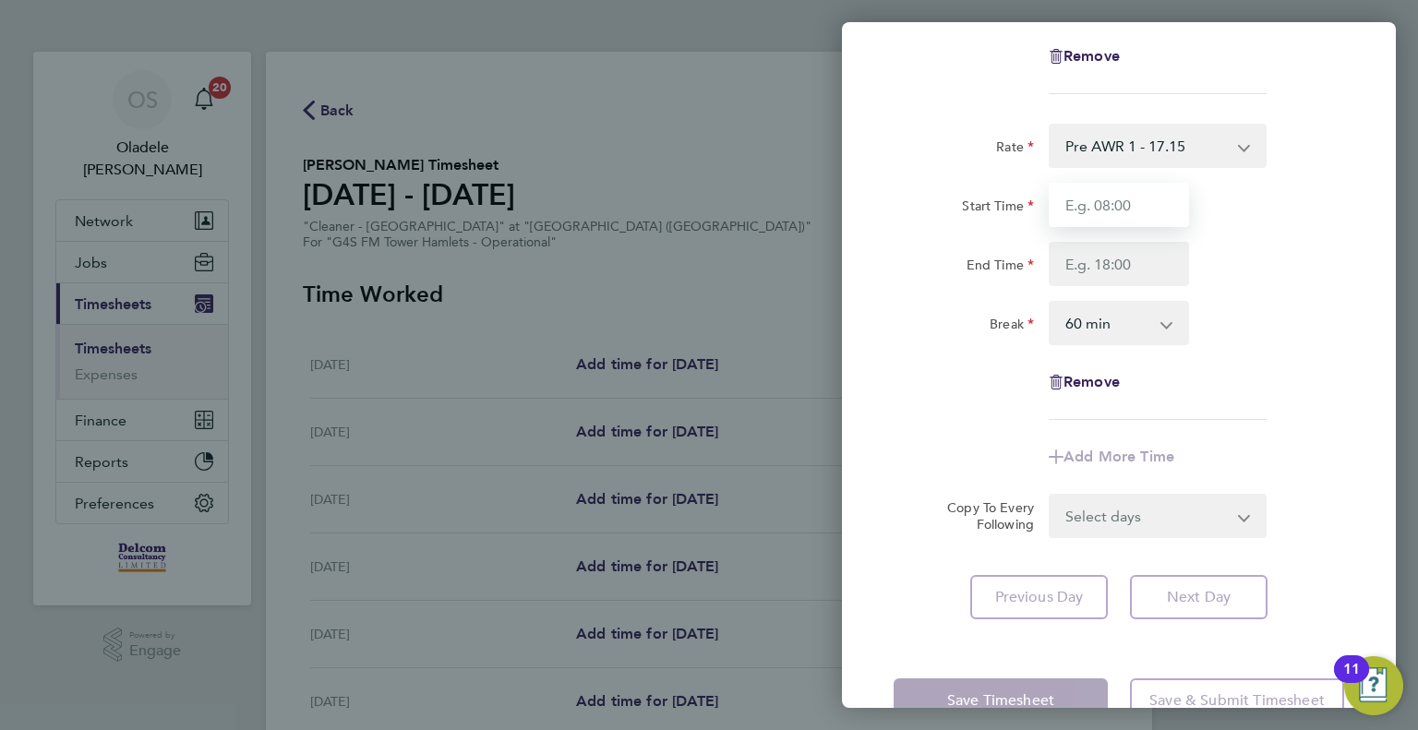
click at [1086, 198] on input "Start Time" at bounding box center [1119, 205] width 140 height 44
type input "15:30"
click at [1074, 262] on input "End Time" at bounding box center [1119, 264] width 140 height 44
type input "17:30"
click at [1097, 325] on select "0 min 15 min 30 min 45 min 60 min 75 min 90 min" at bounding box center [1108, 323] width 114 height 41
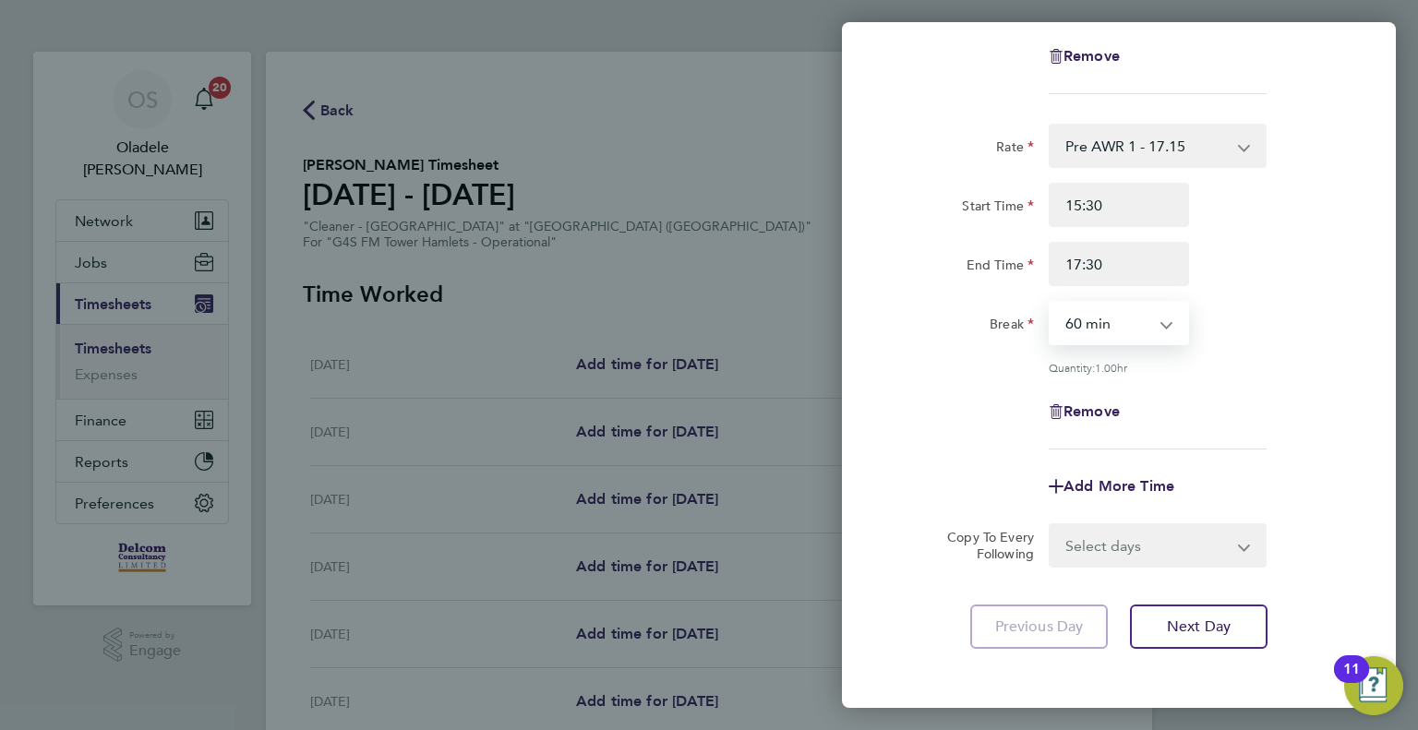
select select "0"
click at [1051, 303] on select "0 min 15 min 30 min 45 min 60 min 75 min 90 min" at bounding box center [1108, 323] width 114 height 41
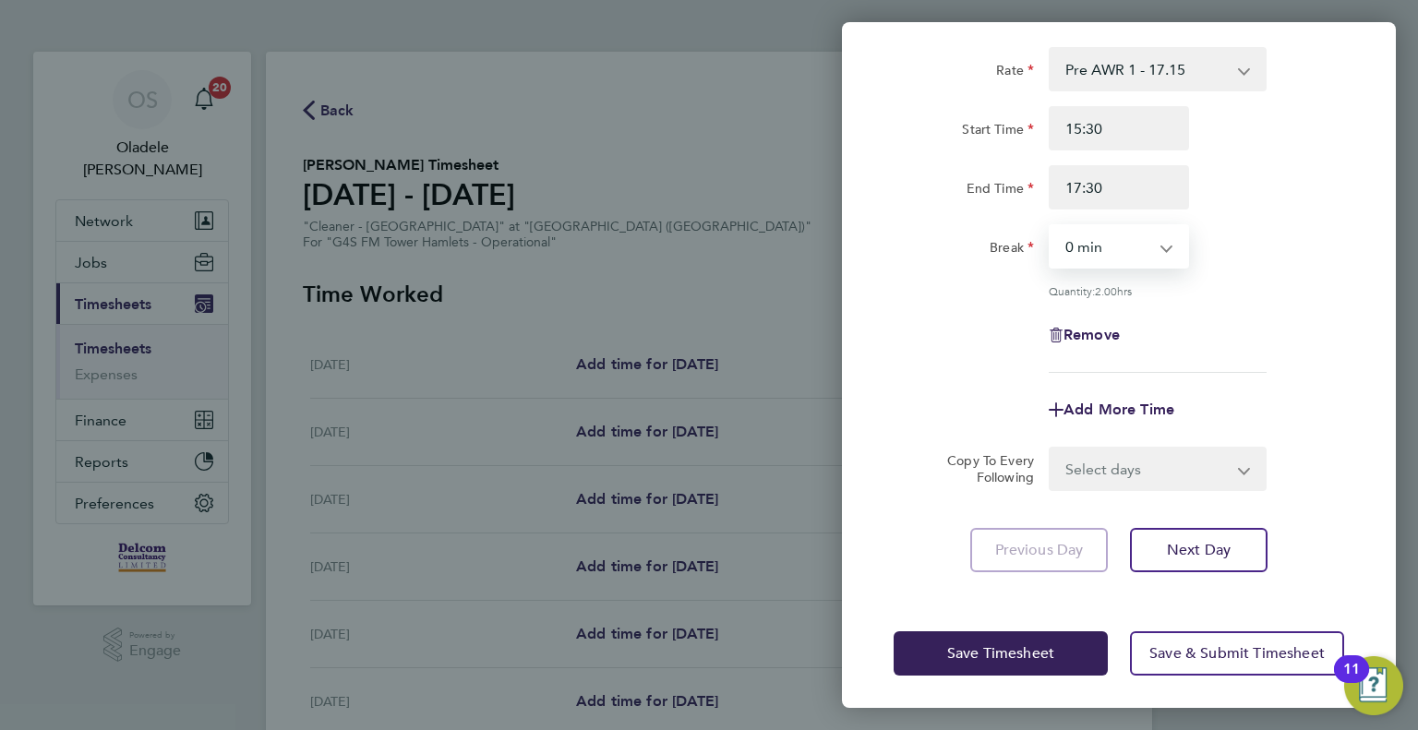
click at [1075, 456] on select "Select days Day Weekday (Mon-Fri) Weekend (Sat-Sun) [DATE] [DATE] [DATE] [DATE]…" at bounding box center [1148, 469] width 194 height 41
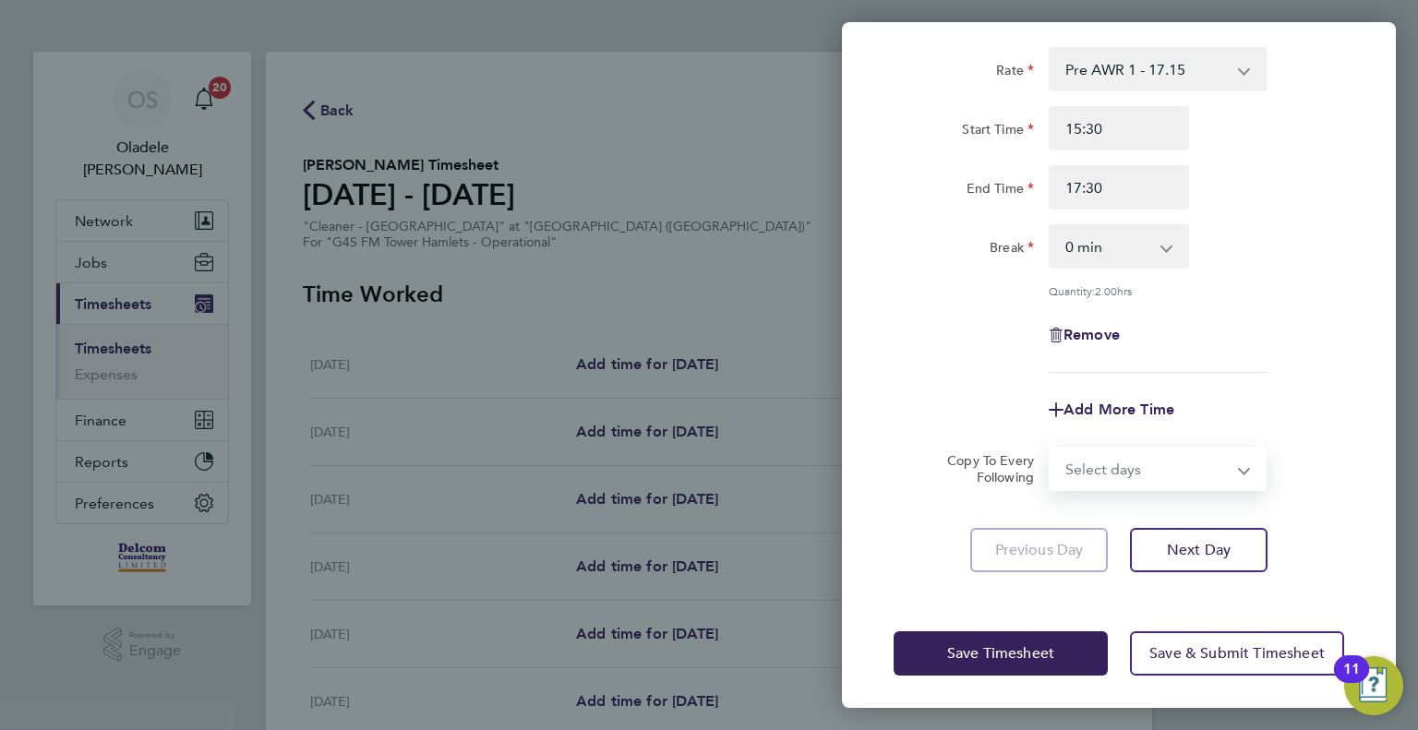
select select "DAY"
click at [1051, 449] on select "Select days Day Weekday (Mon-Fri) Weekend (Sat-Sun) [DATE] [DATE] [DATE] [DATE]…" at bounding box center [1148, 469] width 194 height 41
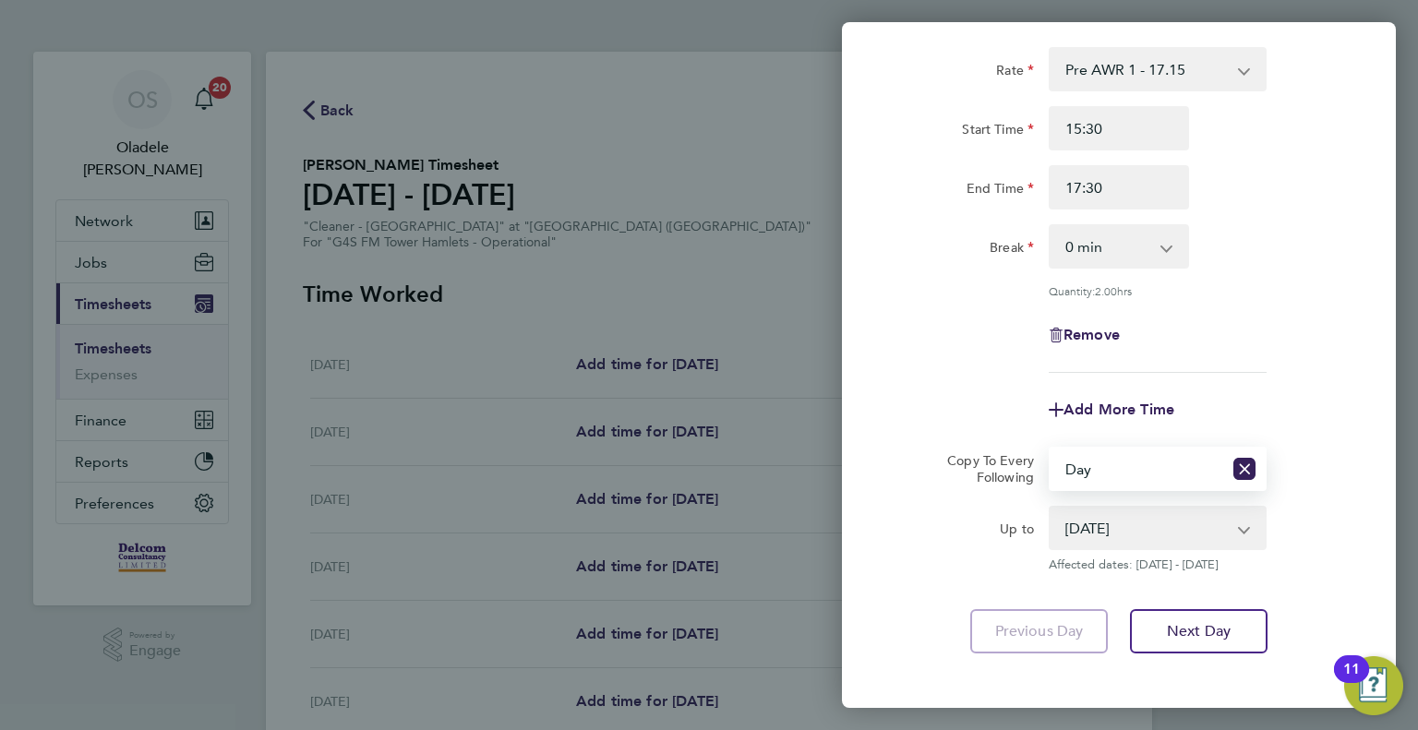
click at [1087, 523] on select "[DATE] [DATE] [DATE] [DATE] [DATE] [DATE]" at bounding box center [1147, 528] width 192 height 41
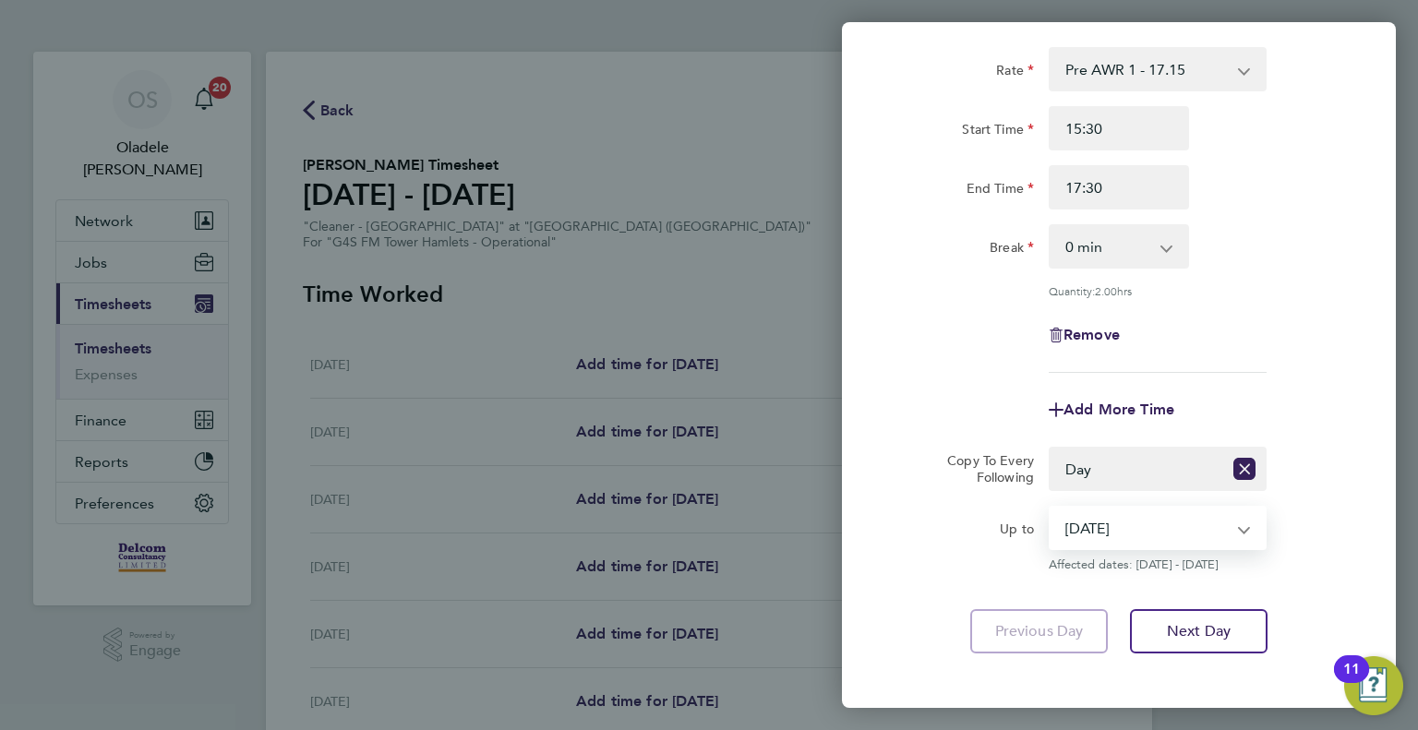
select select "[DATE]"
click at [1051, 508] on select "[DATE] [DATE] [DATE] [DATE] [DATE] [DATE]" at bounding box center [1147, 528] width 192 height 41
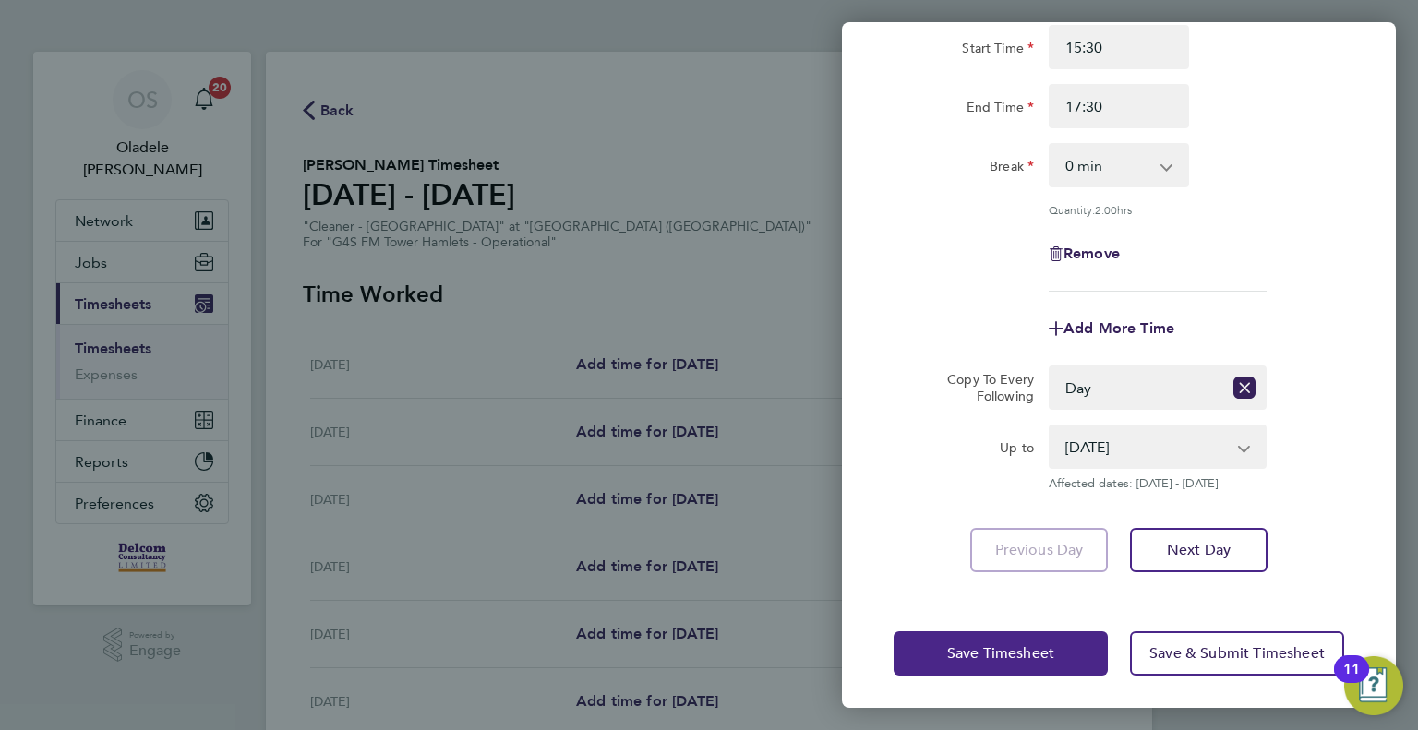
click at [941, 647] on button "Save Timesheet" at bounding box center [1001, 653] width 214 height 44
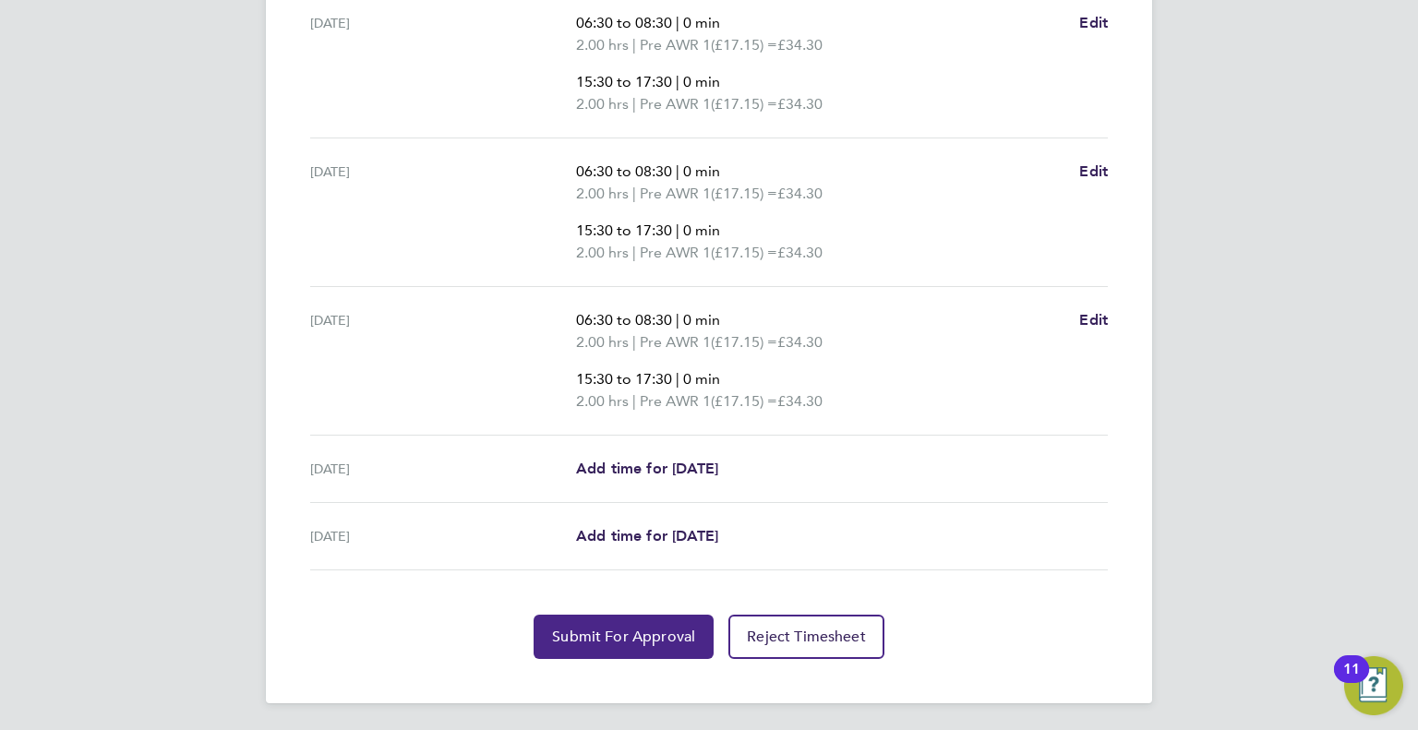
click at [623, 628] on span "Submit For Approval" at bounding box center [623, 637] width 143 height 18
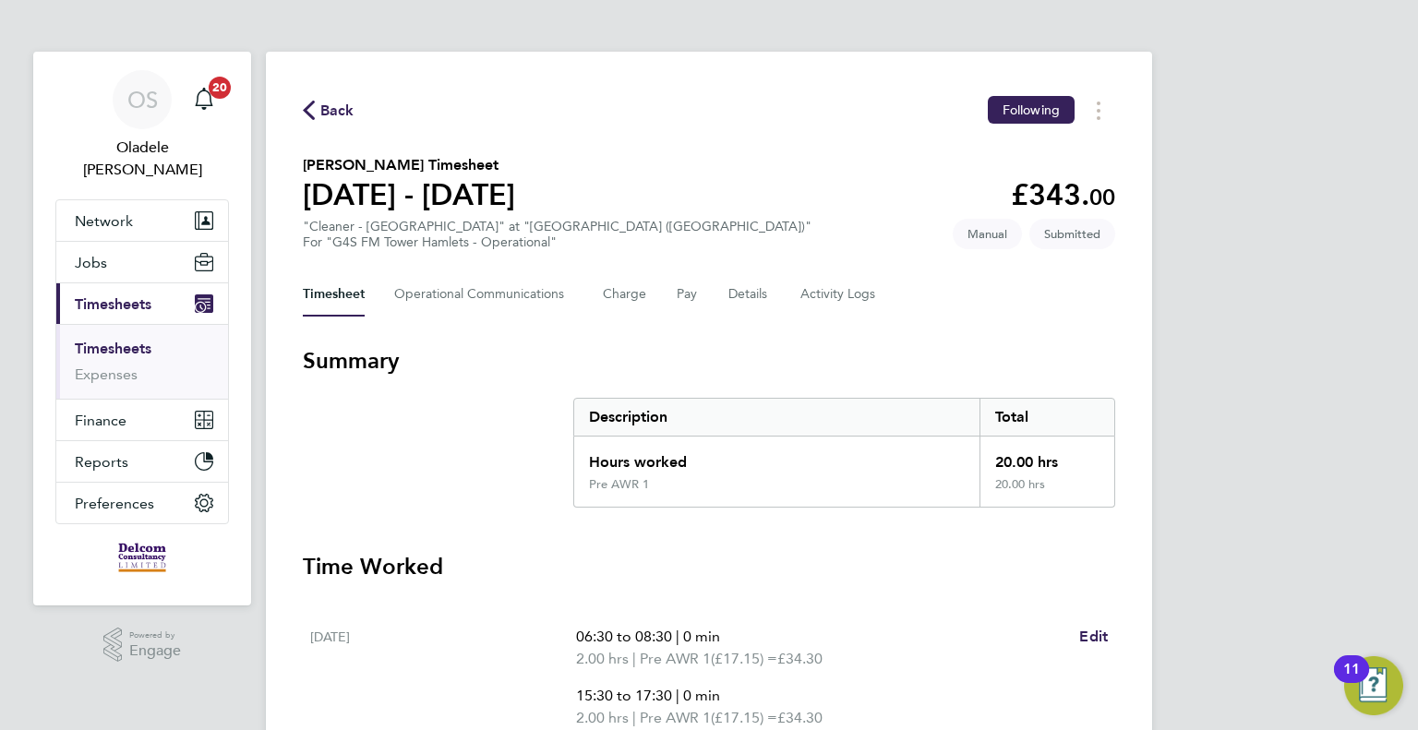
click at [347, 108] on span "Back" at bounding box center [337, 111] width 34 height 22
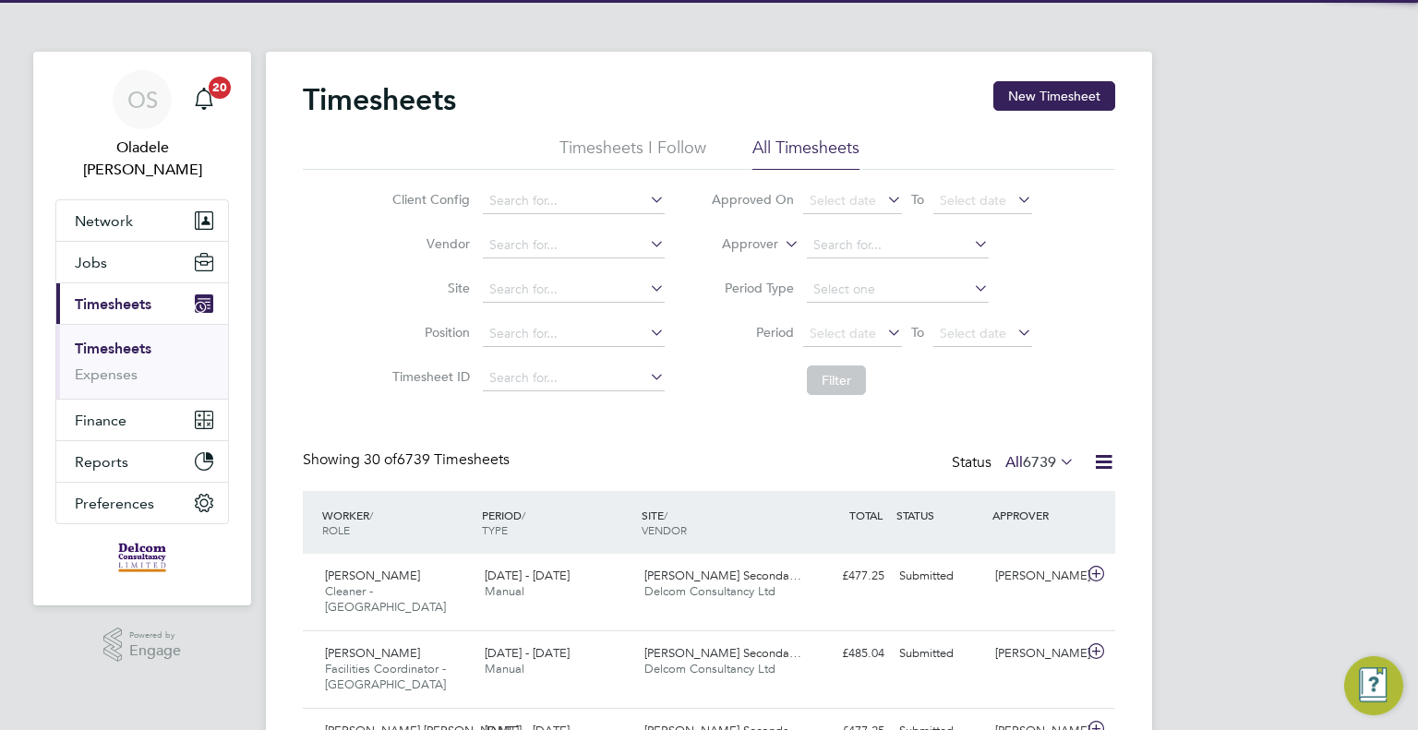
scroll to position [46, 161]
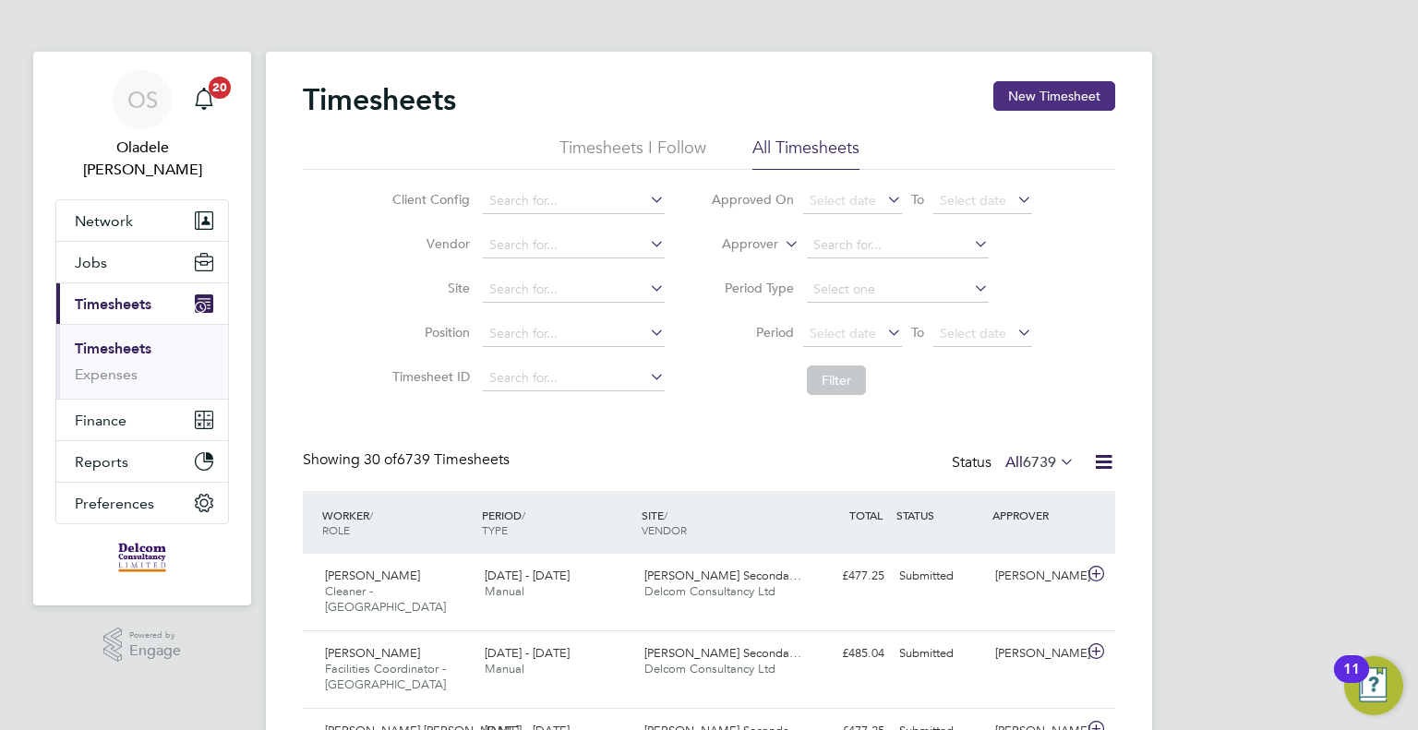
click at [1038, 96] on button "New Timesheet" at bounding box center [1054, 96] width 122 height 30
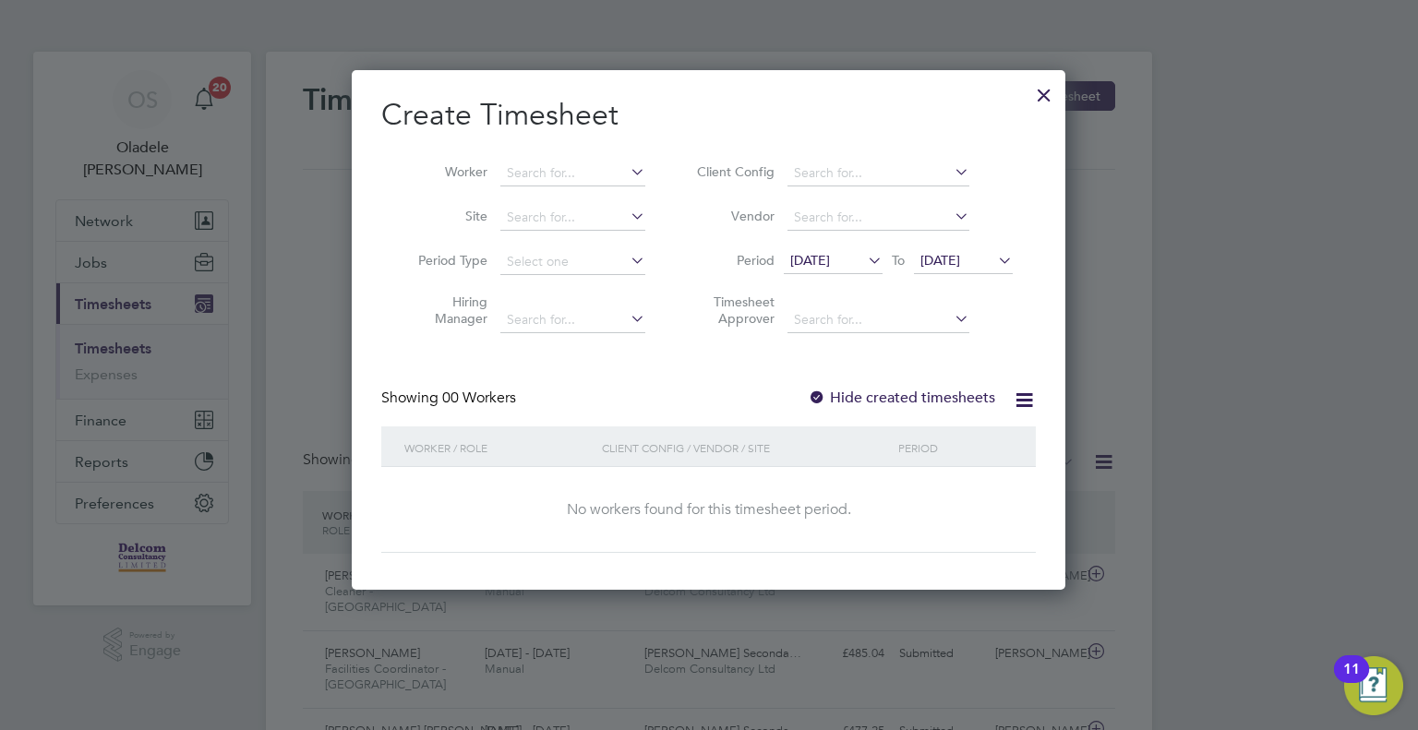
click at [864, 269] on icon at bounding box center [864, 260] width 0 height 26
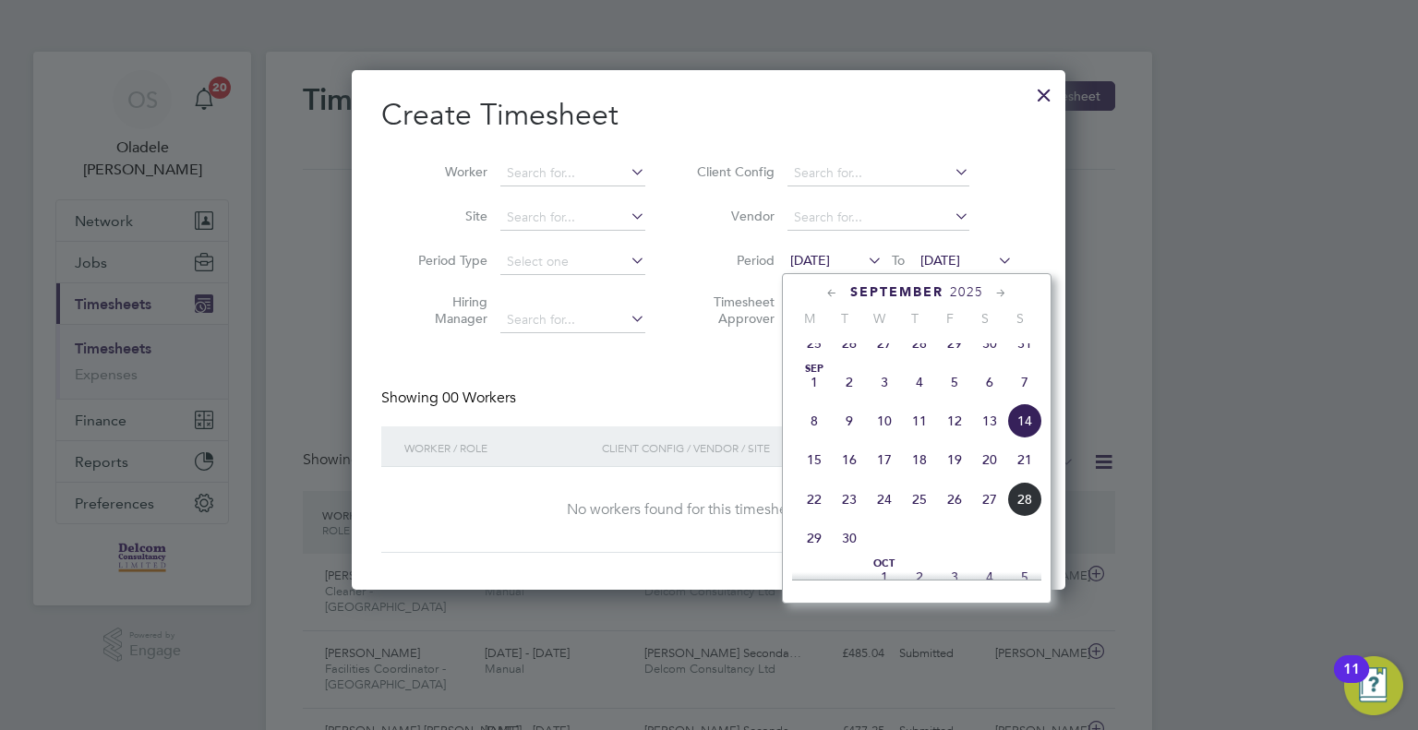
click at [816, 517] on span "22" at bounding box center [814, 499] width 35 height 35
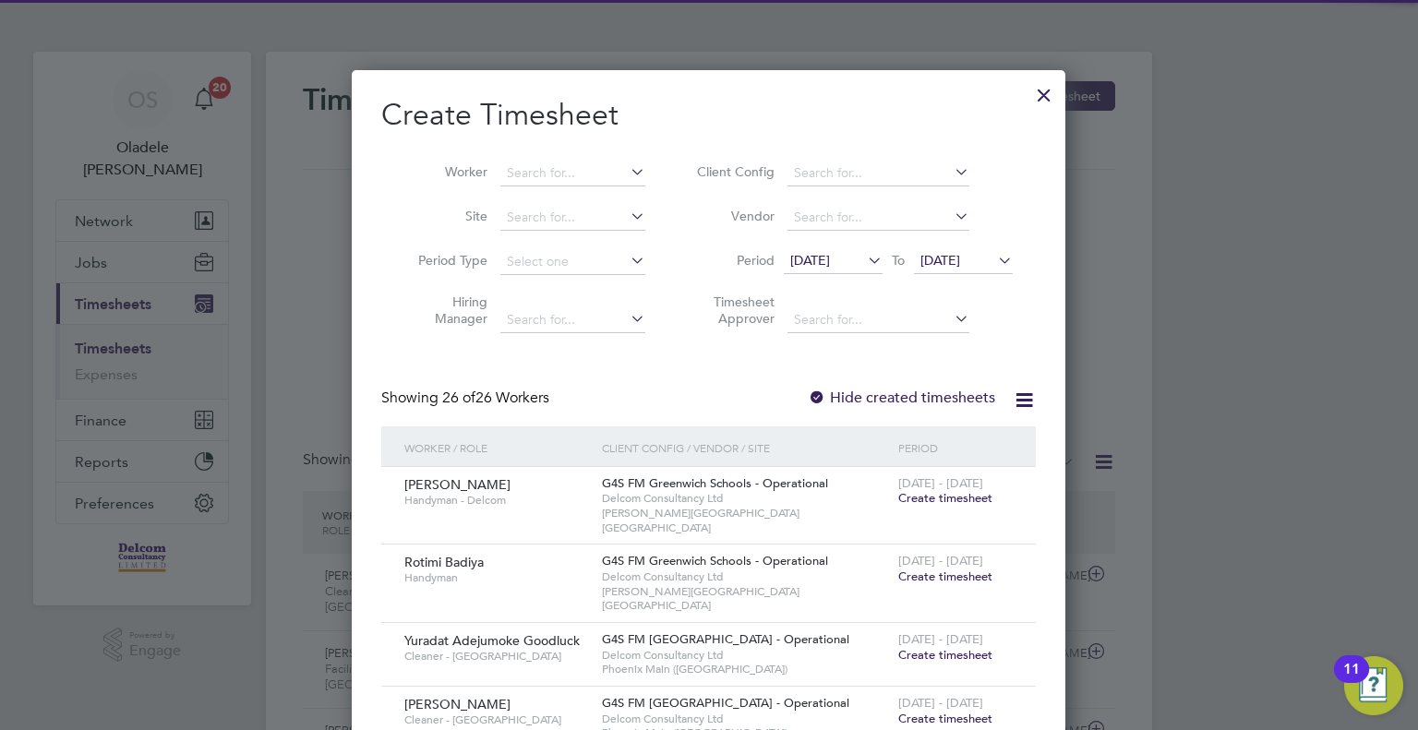
click at [960, 265] on span "[DATE]" at bounding box center [940, 260] width 40 height 17
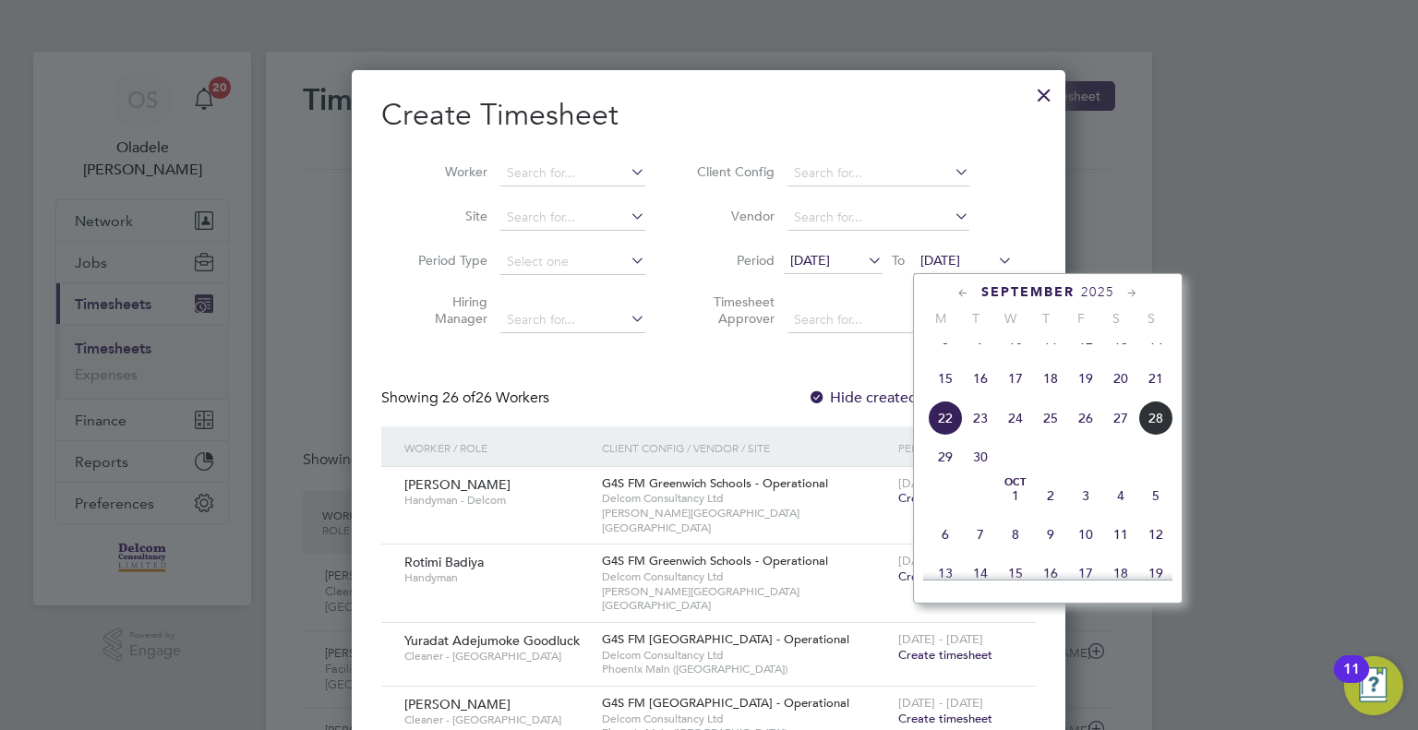
click at [1152, 436] on span "28" at bounding box center [1155, 418] width 35 height 35
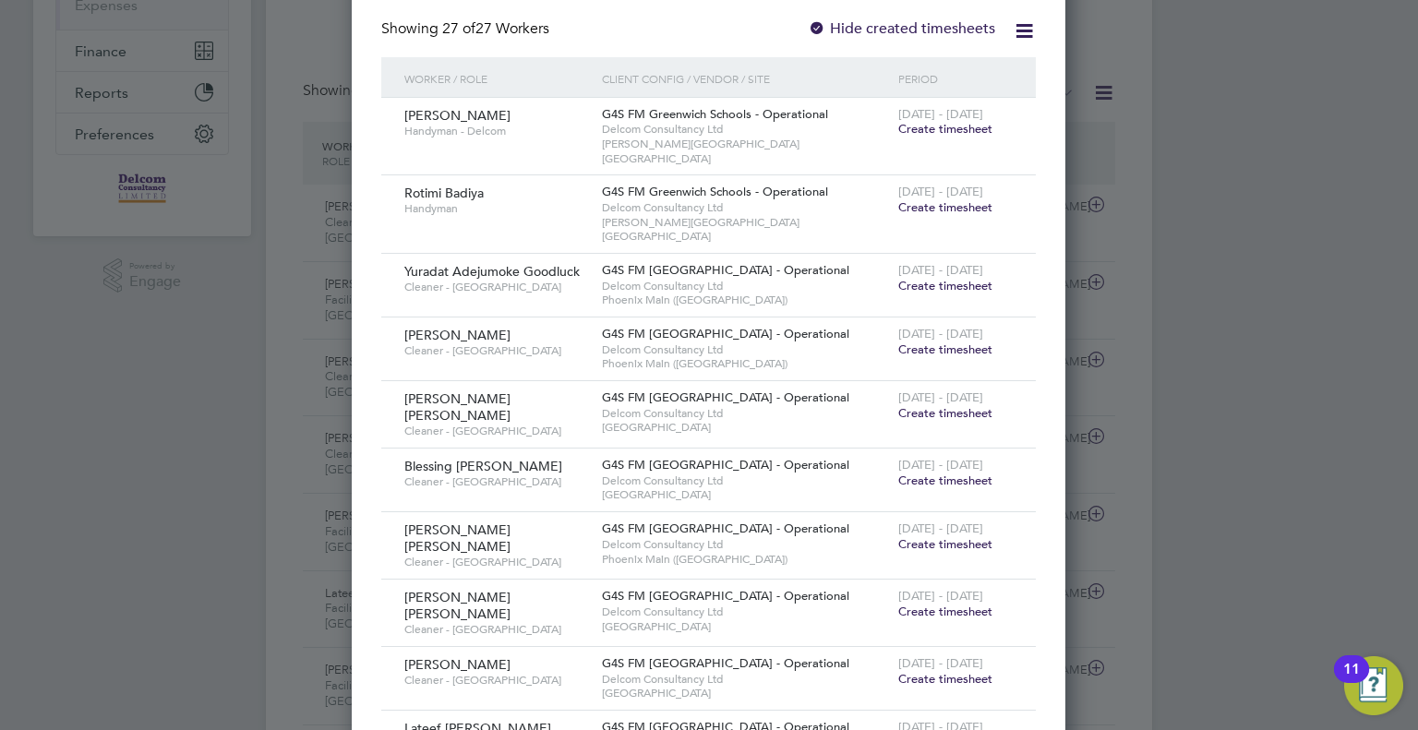
click at [923, 278] on span "Create timesheet" at bounding box center [945, 286] width 94 height 16
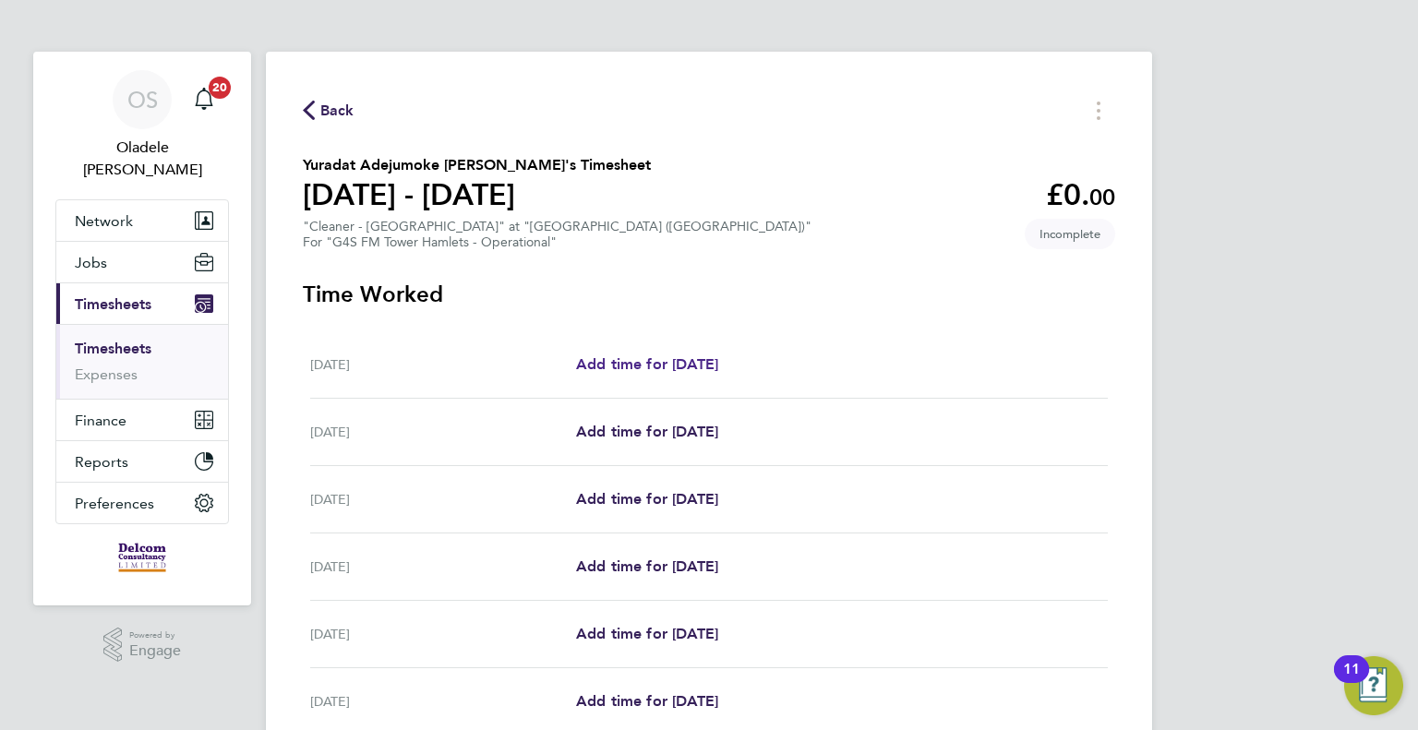
click at [620, 360] on span "Add time for [DATE]" at bounding box center [647, 364] width 142 height 18
select select "60"
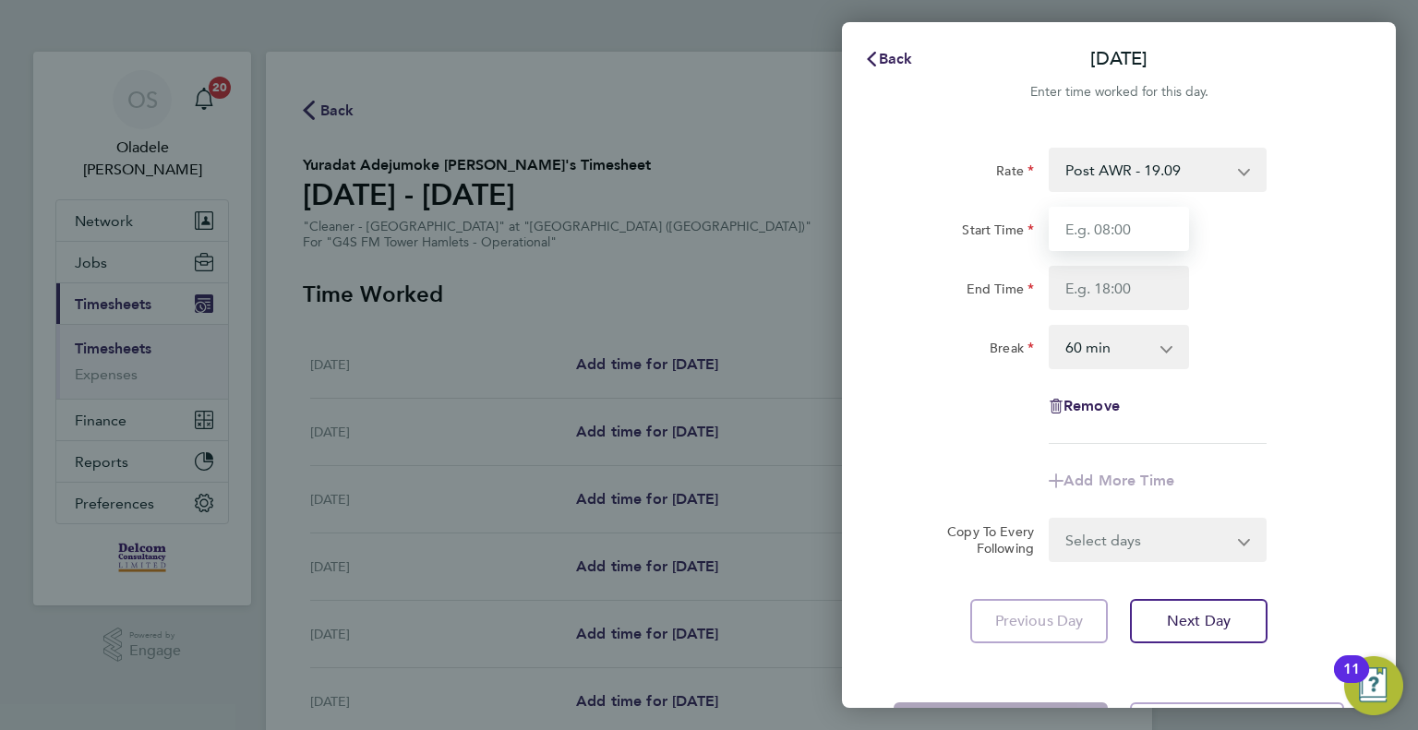
click at [1095, 232] on input "Start Time" at bounding box center [1119, 229] width 140 height 44
type input "06:30"
click at [1067, 291] on input "End Time" at bounding box center [1119, 288] width 140 height 44
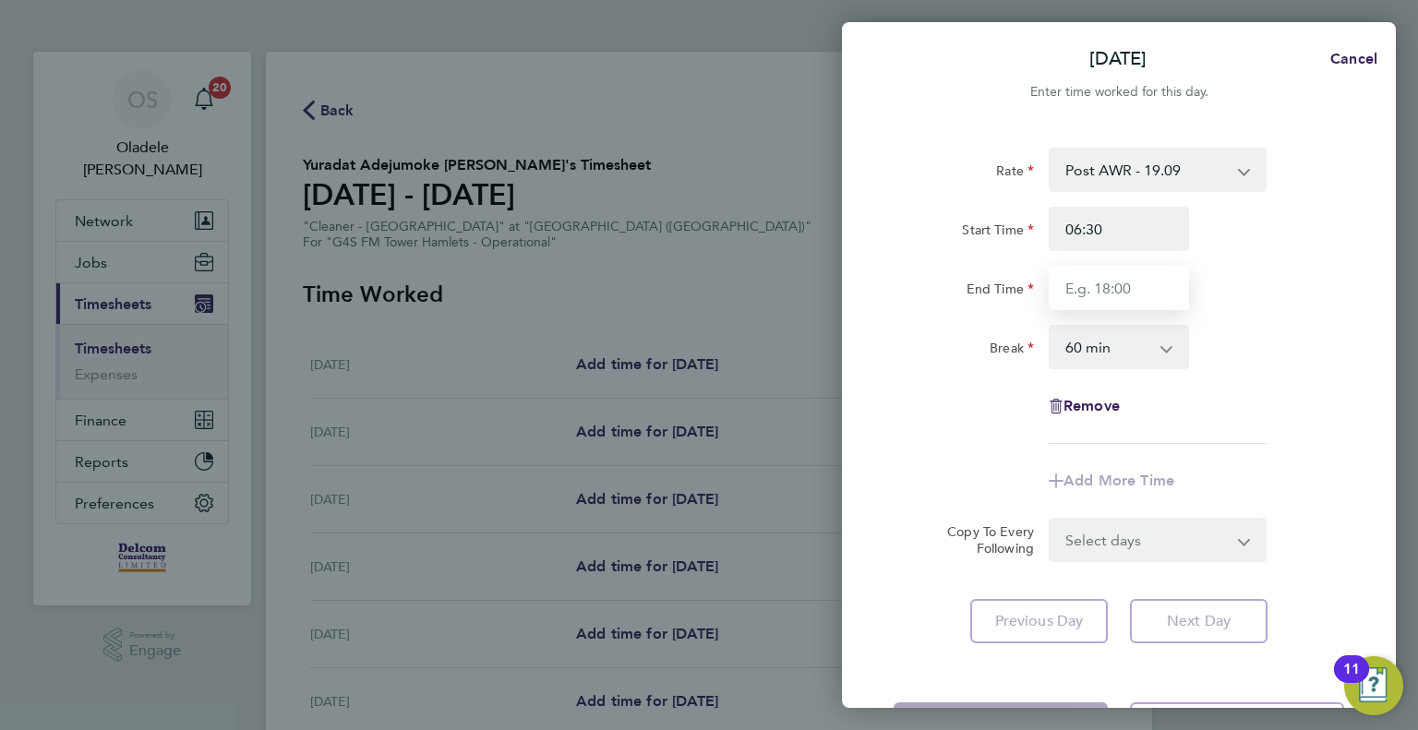
type input "08:30"
click at [1095, 350] on select "0 min 15 min 30 min 45 min 60 min 75 min 90 min" at bounding box center [1108, 347] width 114 height 41
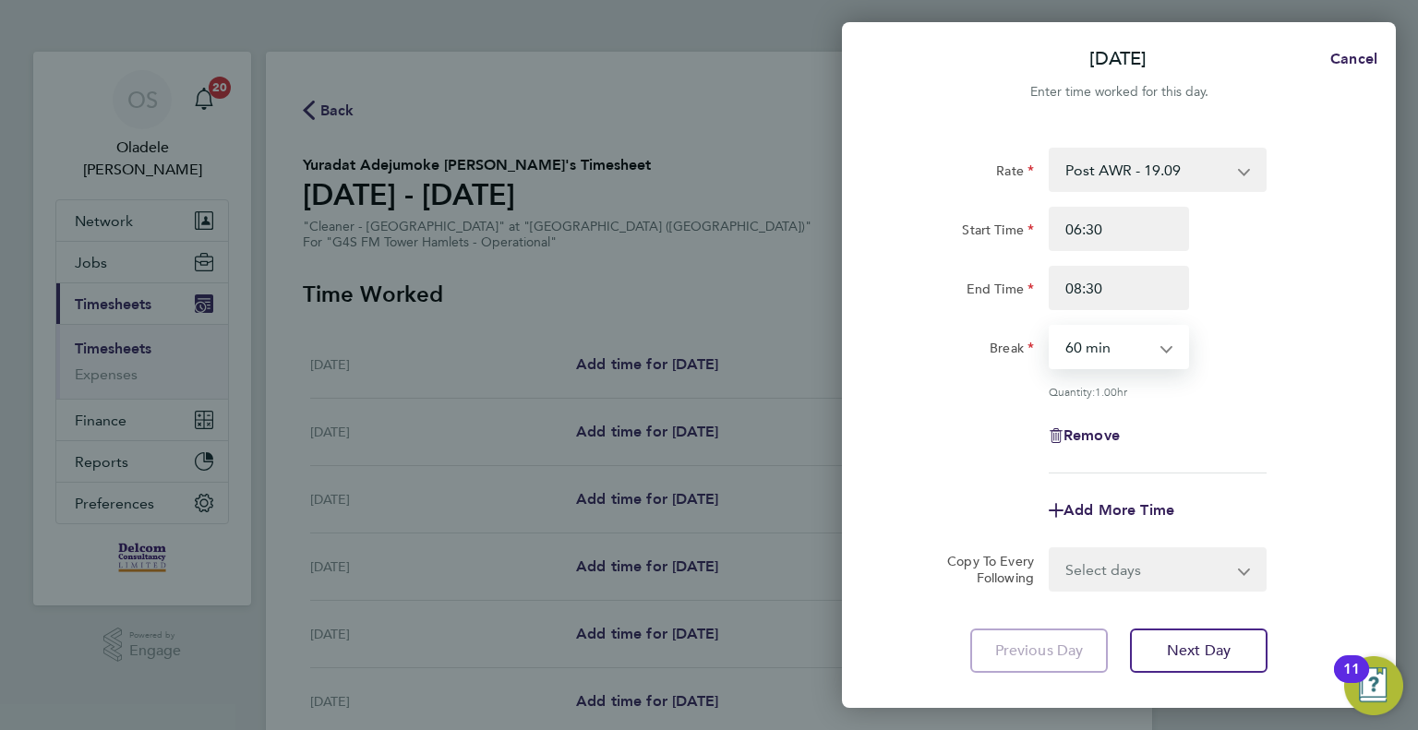
select select "0"
click at [1051, 327] on select "0 min 15 min 30 min 45 min 60 min 75 min 90 min" at bounding box center [1108, 347] width 114 height 41
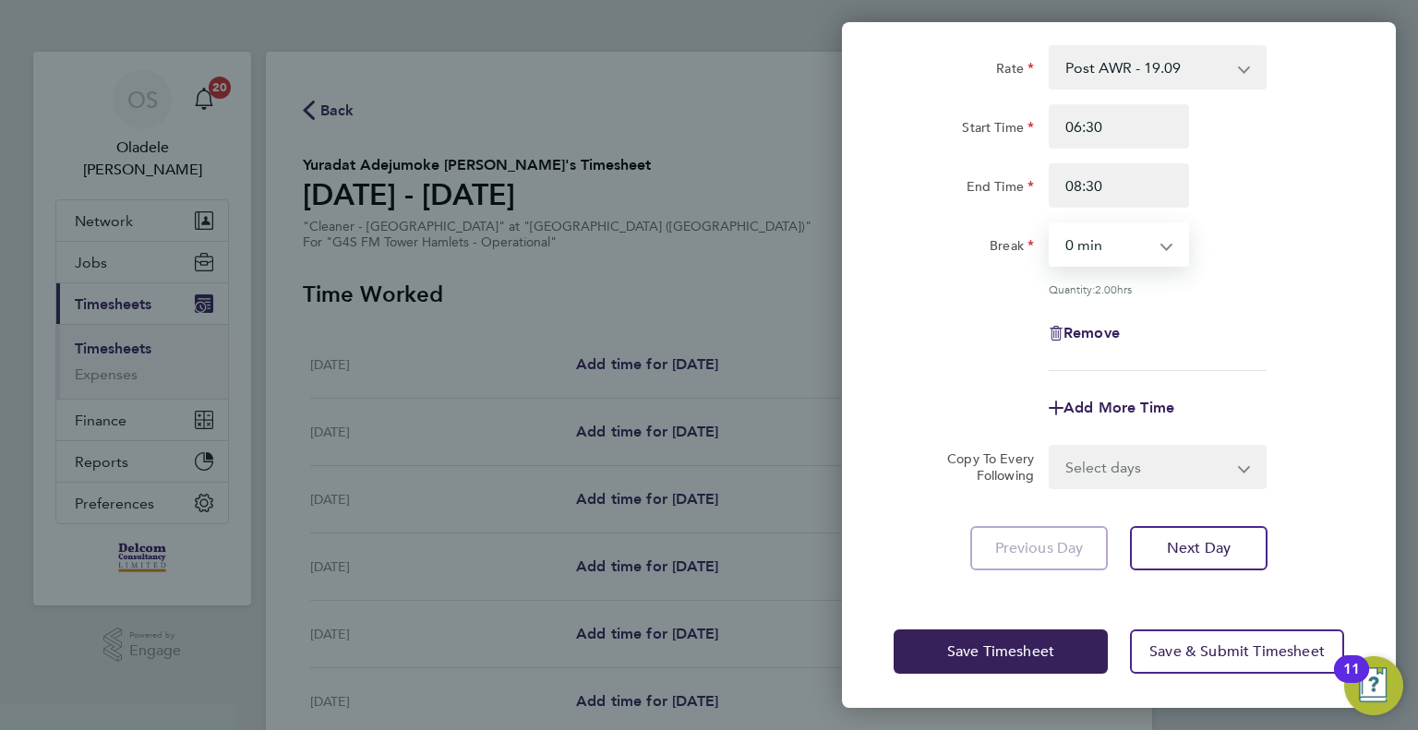
click at [1127, 464] on select "Select days Day Weekday (Mon-Fri) Weekend (Sat-Sun) [DATE] [DATE] [DATE] [DATE]…" at bounding box center [1148, 467] width 194 height 41
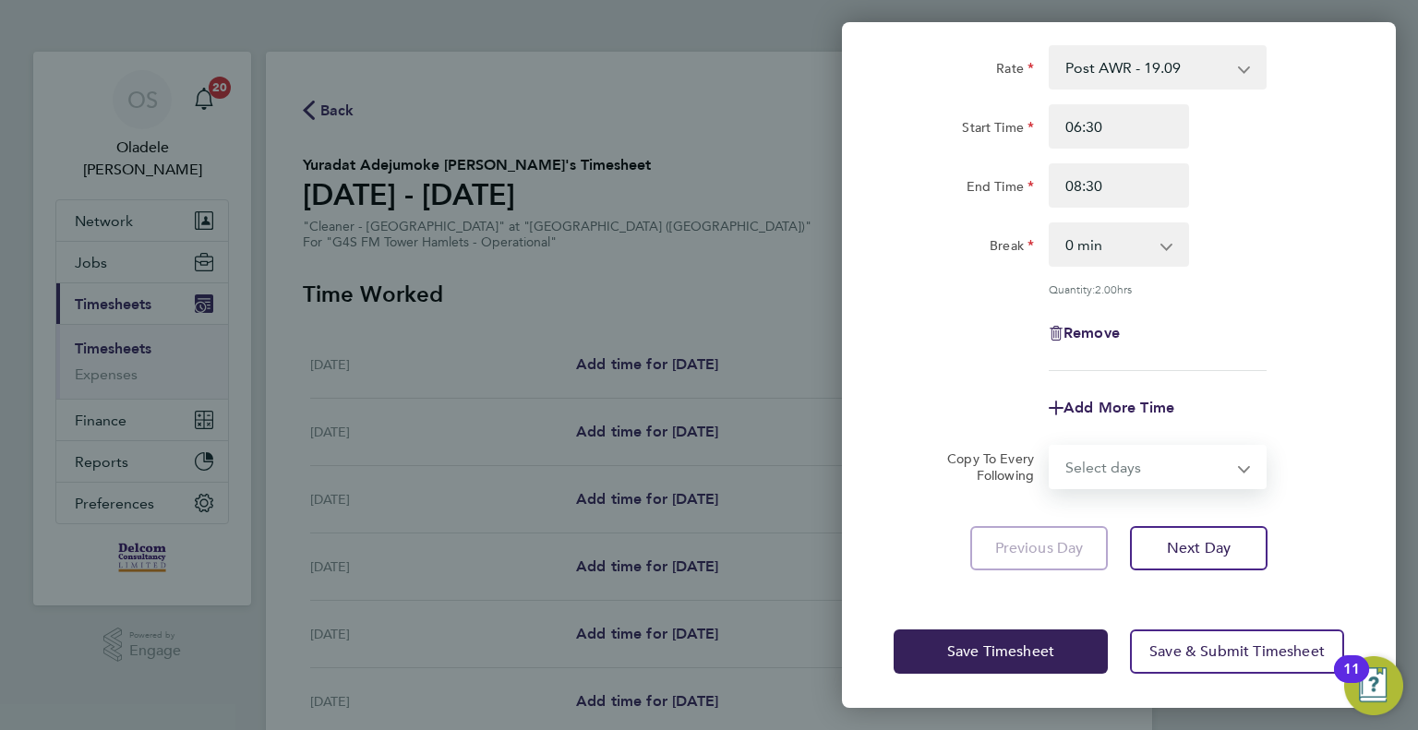
select select "DAY"
click at [1051, 447] on select "Select days Day Weekday (Mon-Fri) Weekend (Sat-Sun) [DATE] [DATE] [DATE] [DATE]…" at bounding box center [1148, 467] width 194 height 41
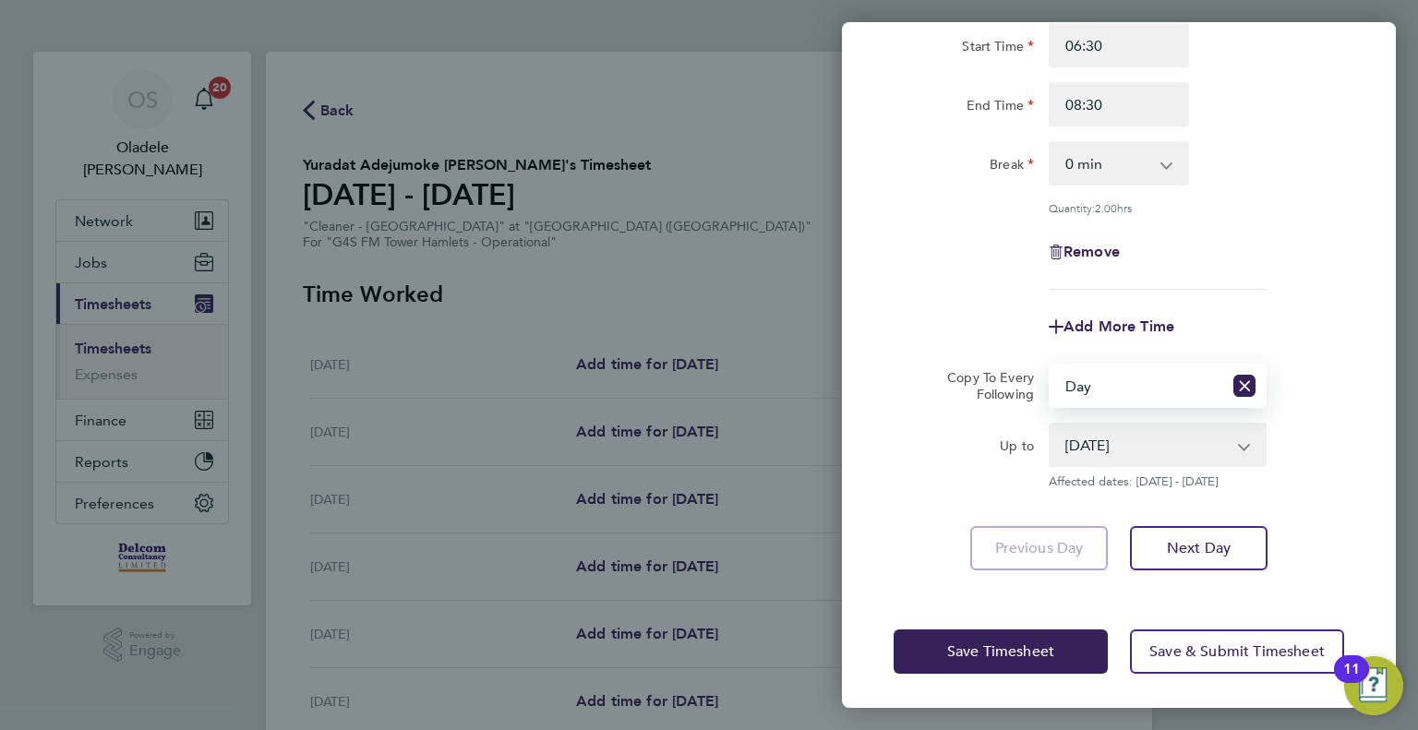
click at [1099, 450] on select "[DATE] [DATE] [DATE] [DATE] [DATE] [DATE]" at bounding box center [1147, 445] width 192 height 41
select select "[DATE]"
click at [1051, 425] on select "[DATE] [DATE] [DATE] [DATE] [DATE] [DATE]" at bounding box center [1147, 445] width 192 height 41
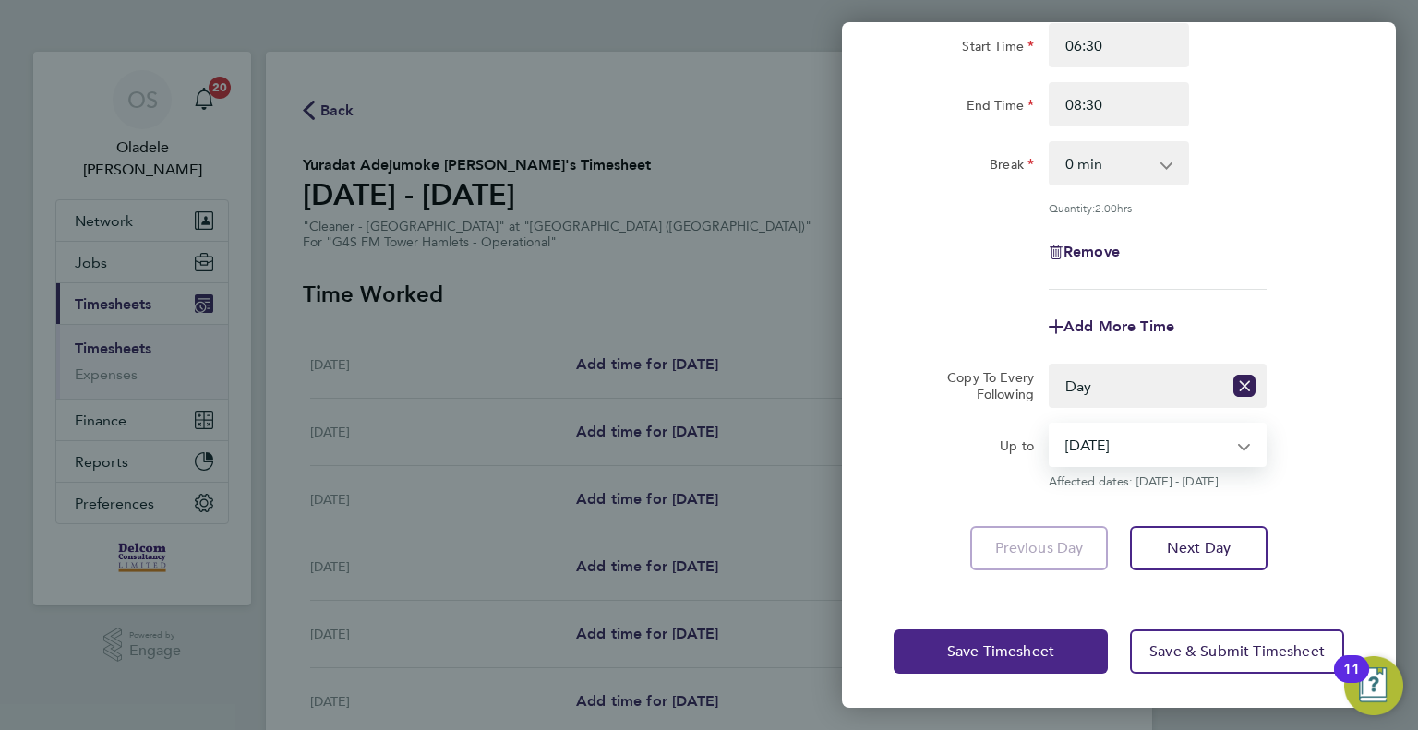
click at [979, 653] on span "Save Timesheet" at bounding box center [1000, 651] width 107 height 18
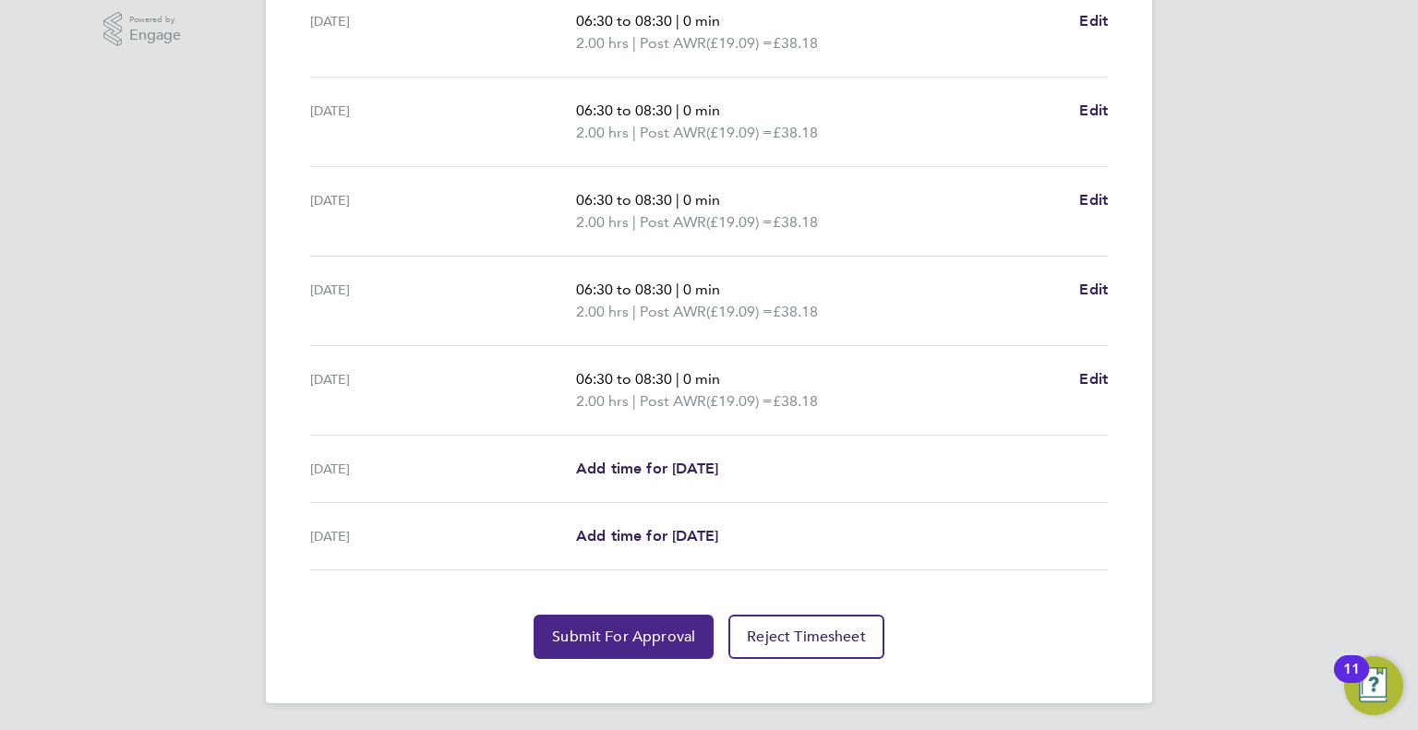
drag, startPoint x: 591, startPoint y: 633, endPoint x: 599, endPoint y: 626, distance: 11.1
click at [591, 632] on span "Submit For Approval" at bounding box center [623, 637] width 143 height 18
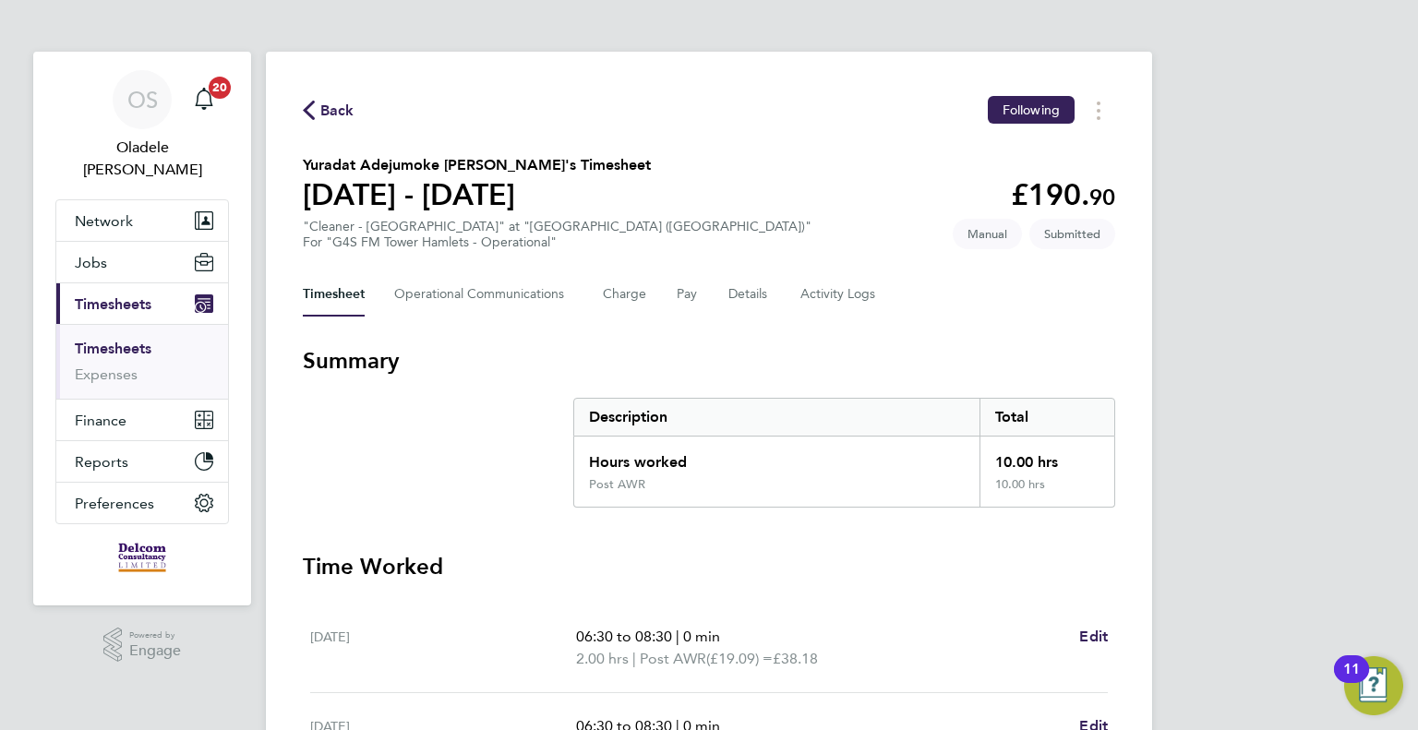
click at [337, 112] on span "Back" at bounding box center [337, 111] width 34 height 22
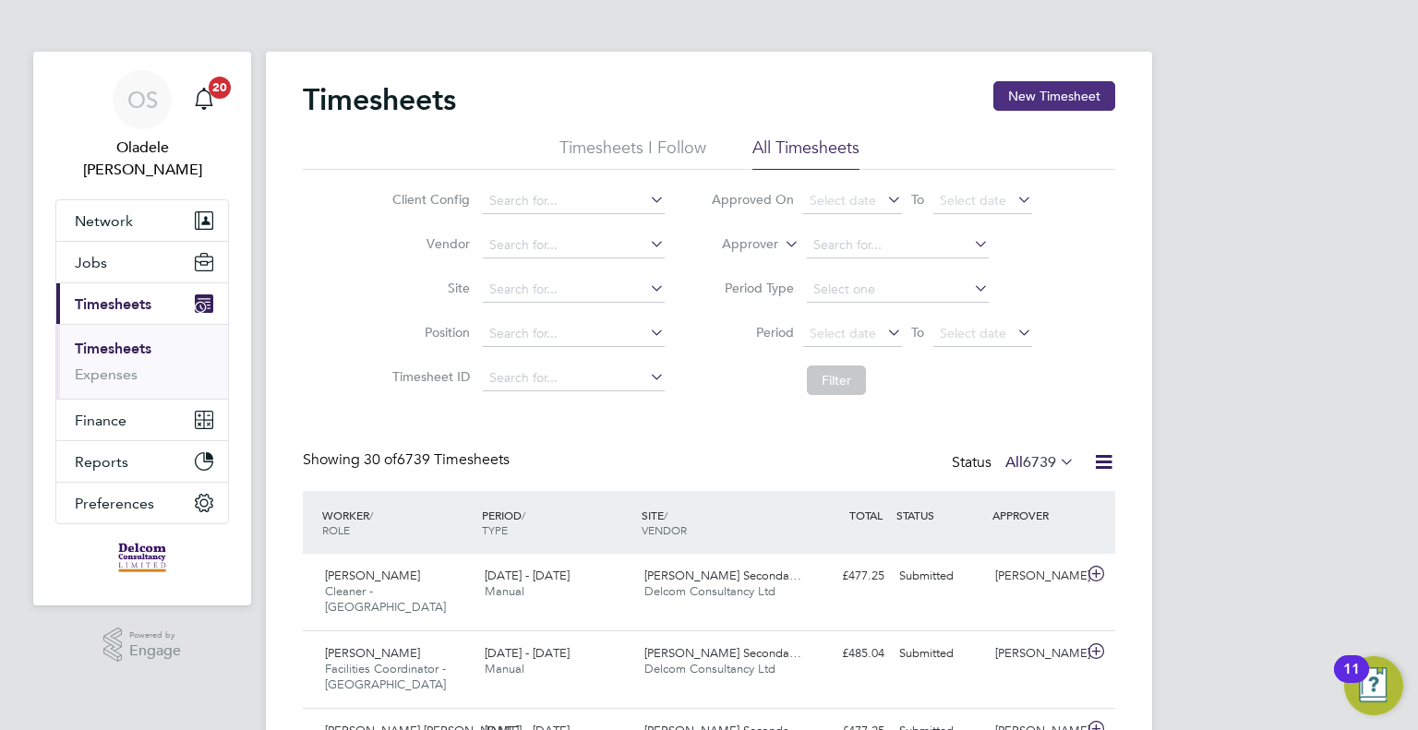
click at [1051, 98] on button "New Timesheet" at bounding box center [1054, 96] width 122 height 30
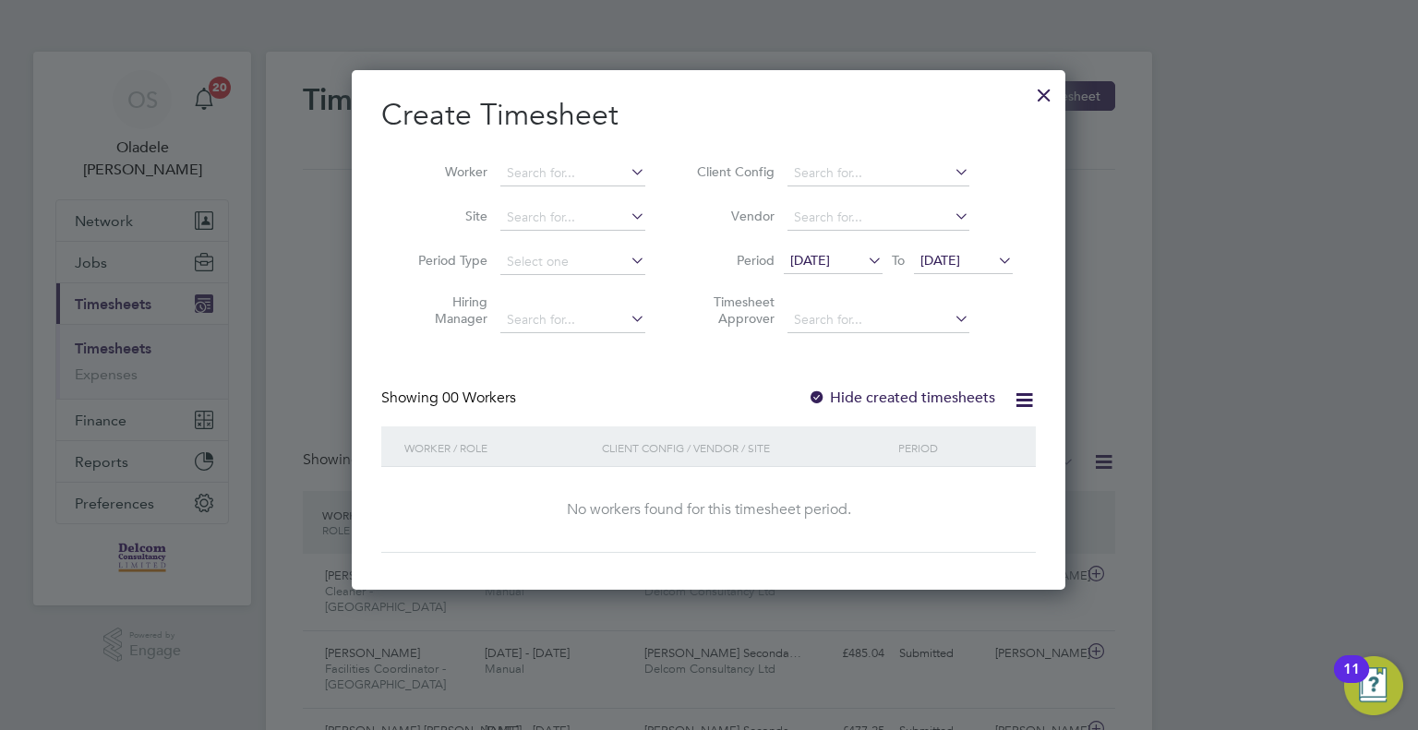
click at [840, 272] on span "[DATE]" at bounding box center [833, 261] width 99 height 25
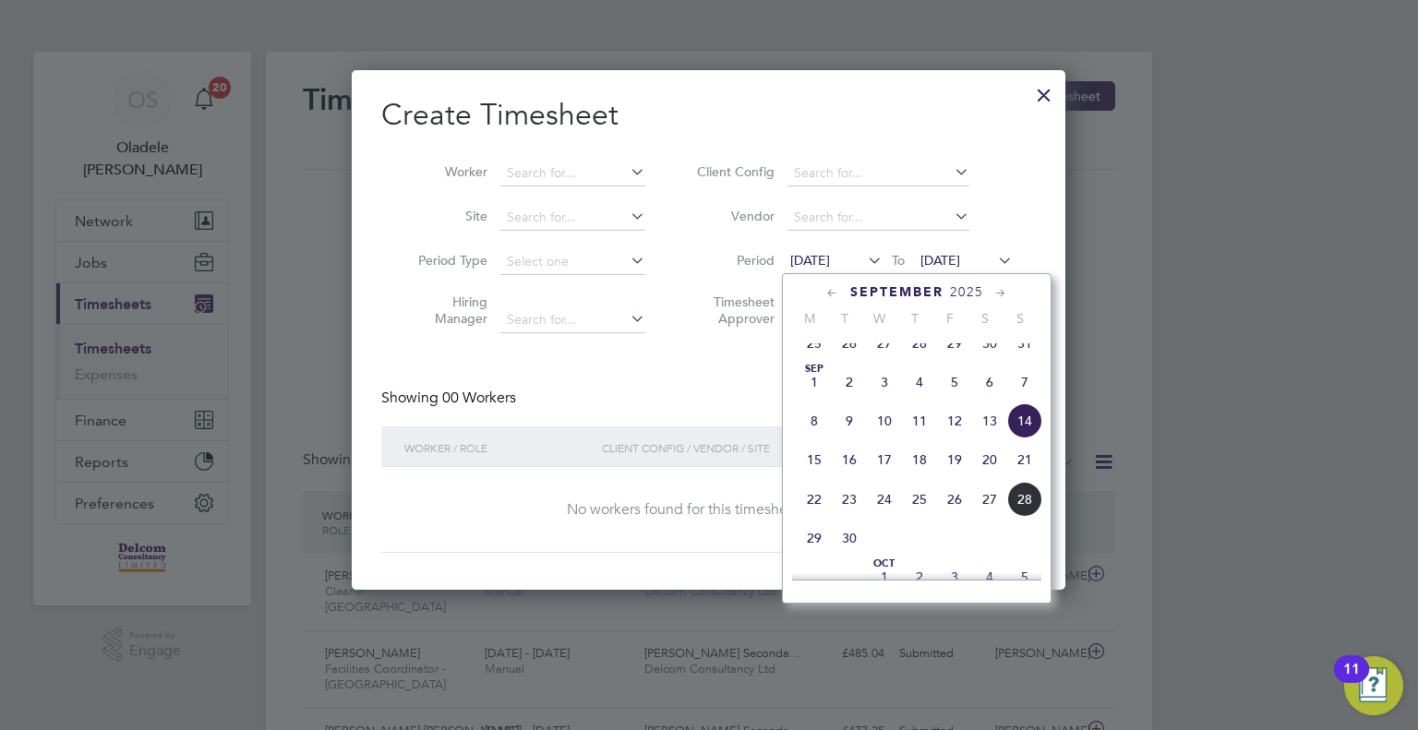
click at [816, 516] on span "22" at bounding box center [814, 499] width 35 height 35
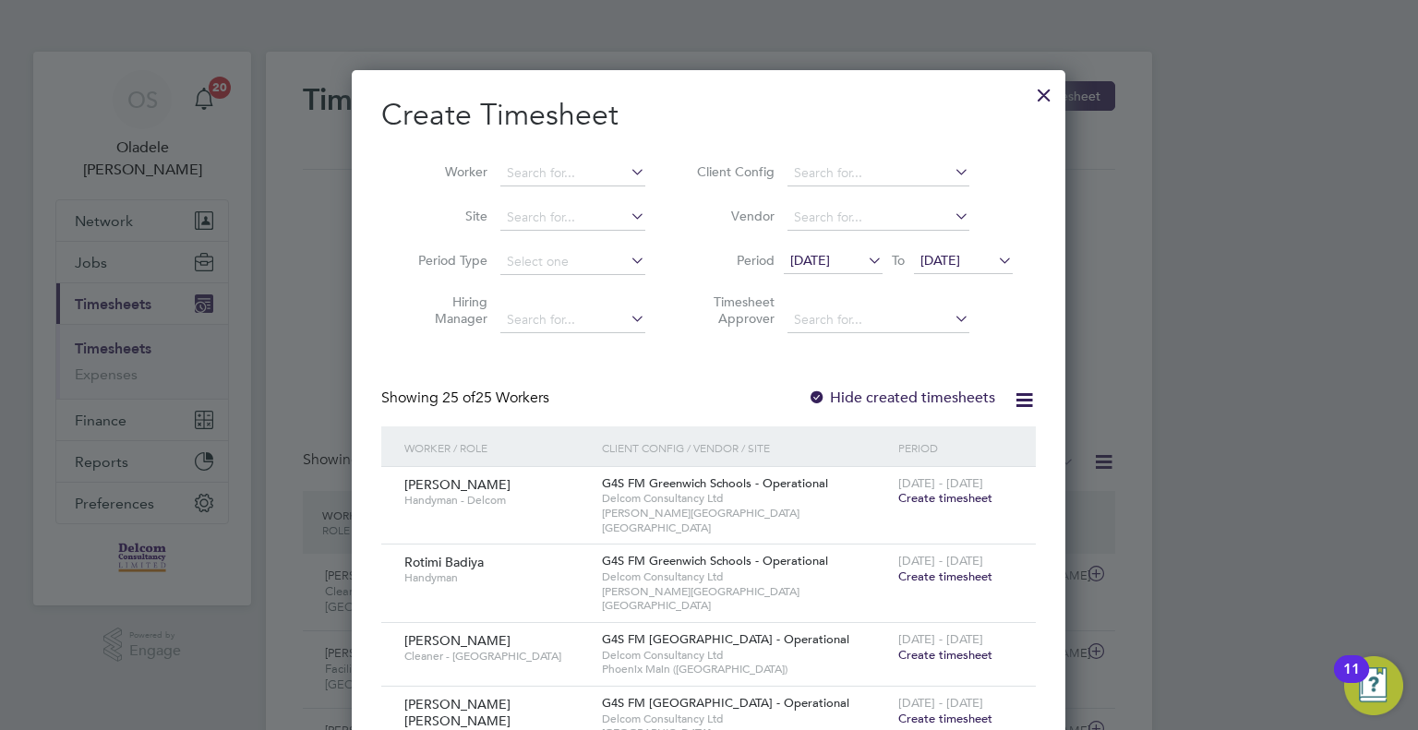
click at [960, 263] on span "[DATE]" at bounding box center [940, 260] width 40 height 17
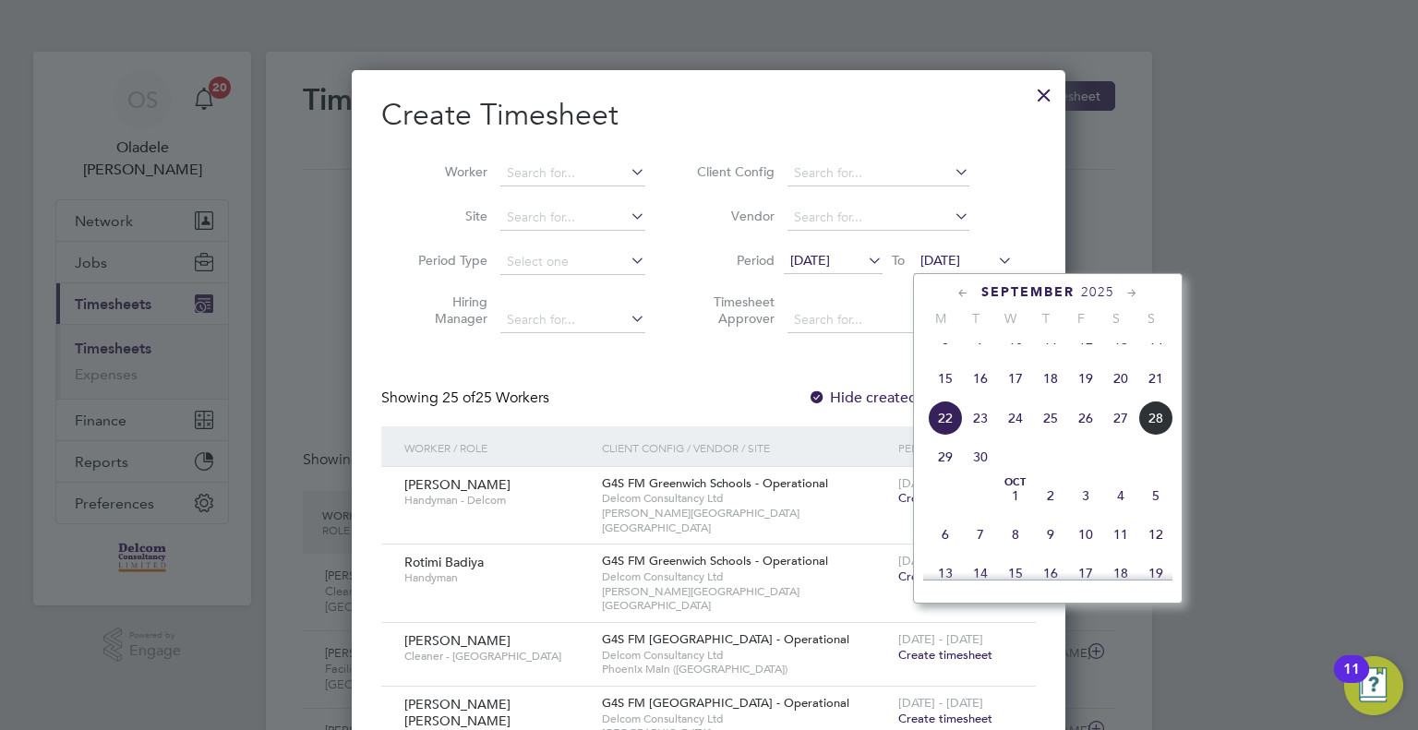
click at [1156, 436] on span "28" at bounding box center [1155, 418] width 35 height 35
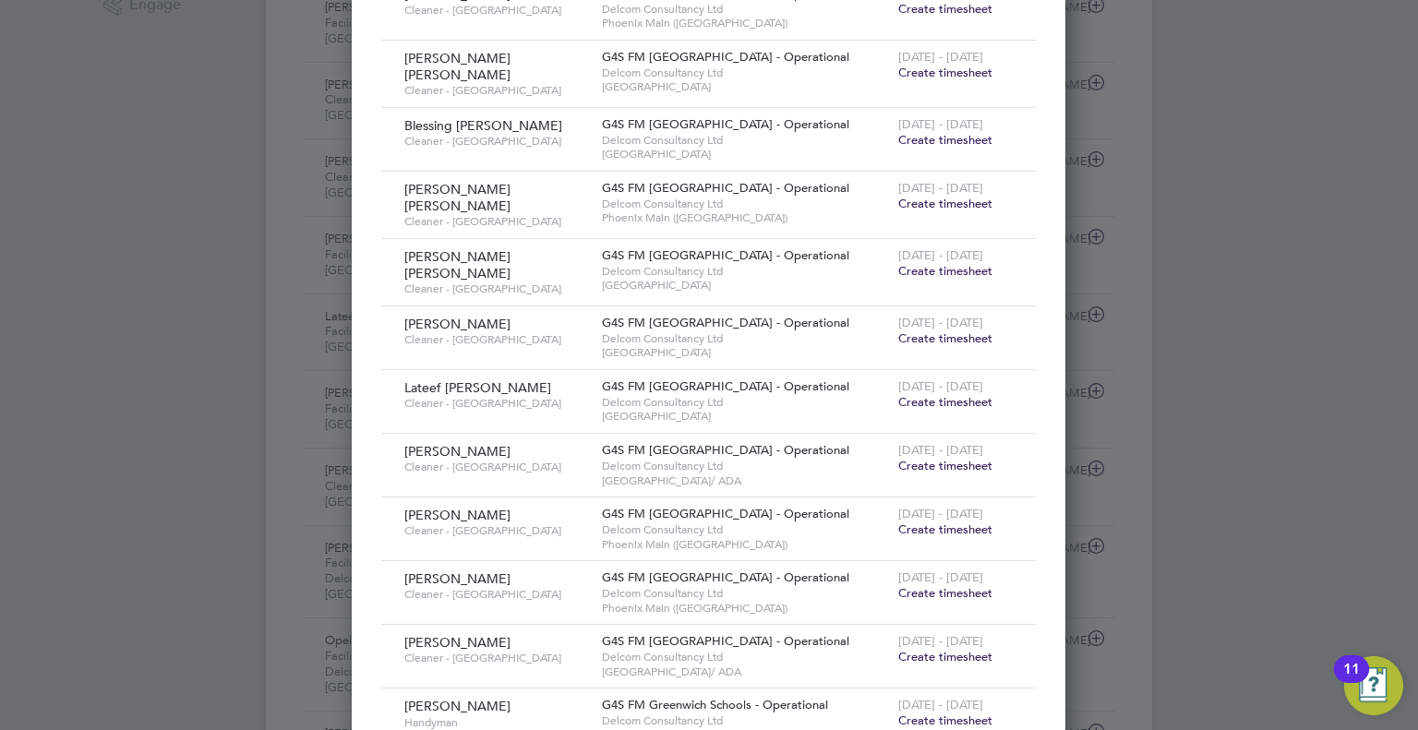
click at [931, 522] on span "Create timesheet" at bounding box center [945, 530] width 94 height 16
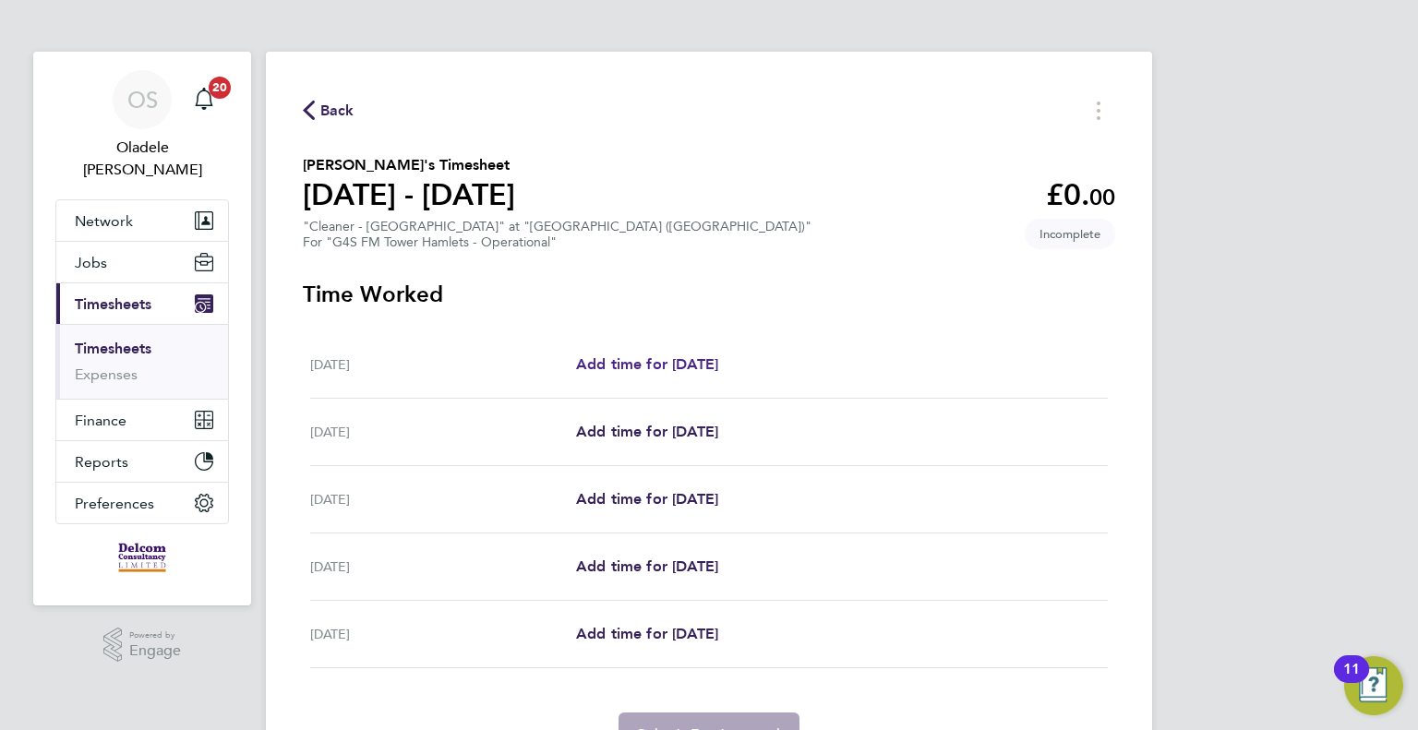
click at [652, 365] on span "Add time for [DATE]" at bounding box center [647, 364] width 142 height 18
select select "60"
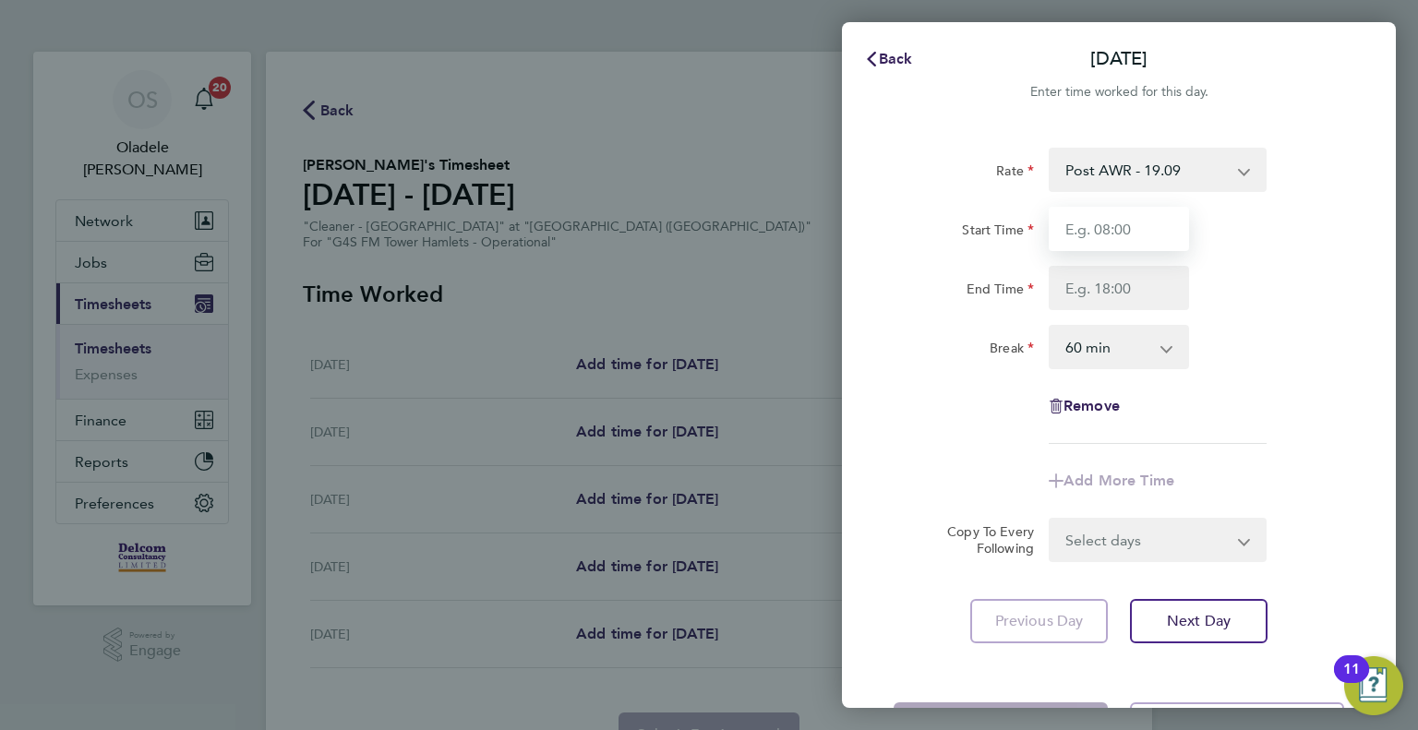
click at [1103, 236] on input "Start Time" at bounding box center [1119, 229] width 140 height 44
type input "15:30"
click at [1079, 295] on input "End Time" at bounding box center [1119, 288] width 140 height 44
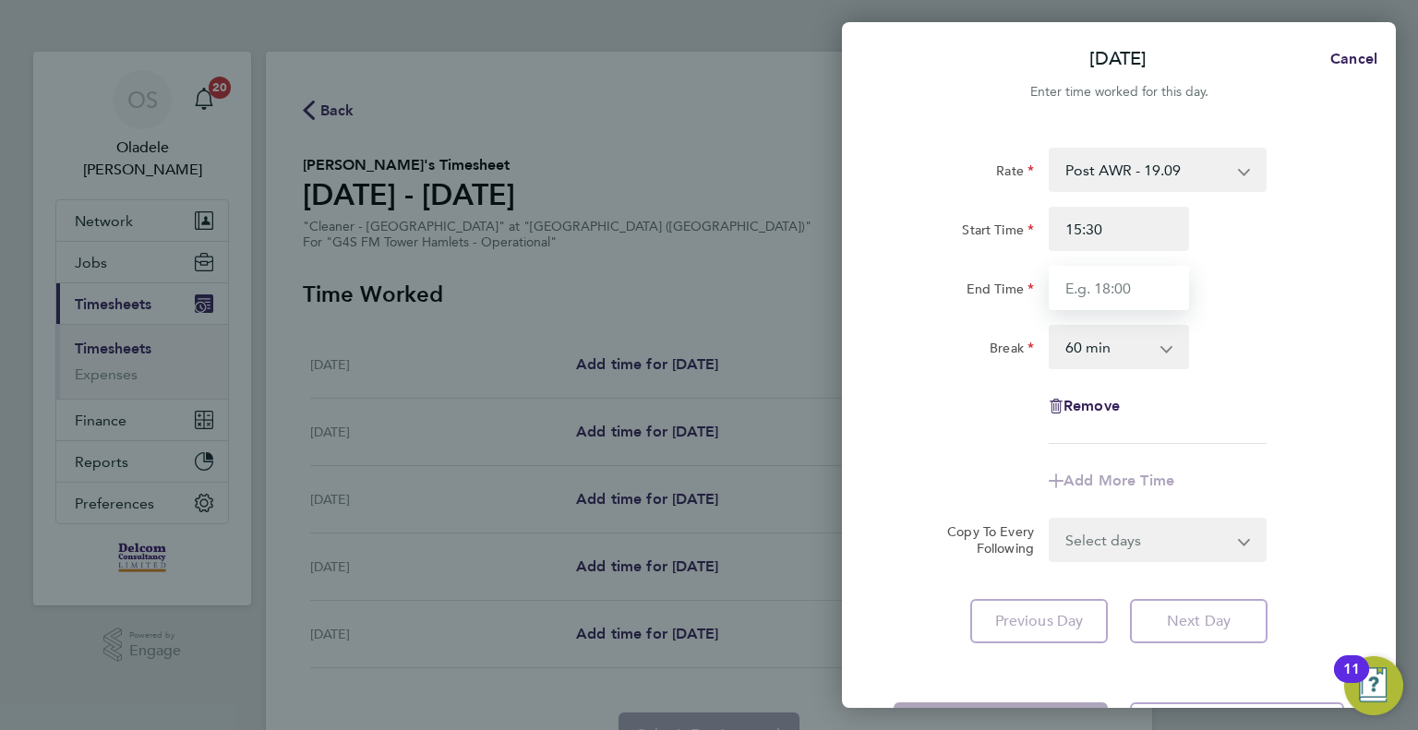
type input "17:30"
click at [1083, 352] on select "0 min 15 min 30 min 45 min 60 min 75 min 90 min" at bounding box center [1108, 347] width 114 height 41
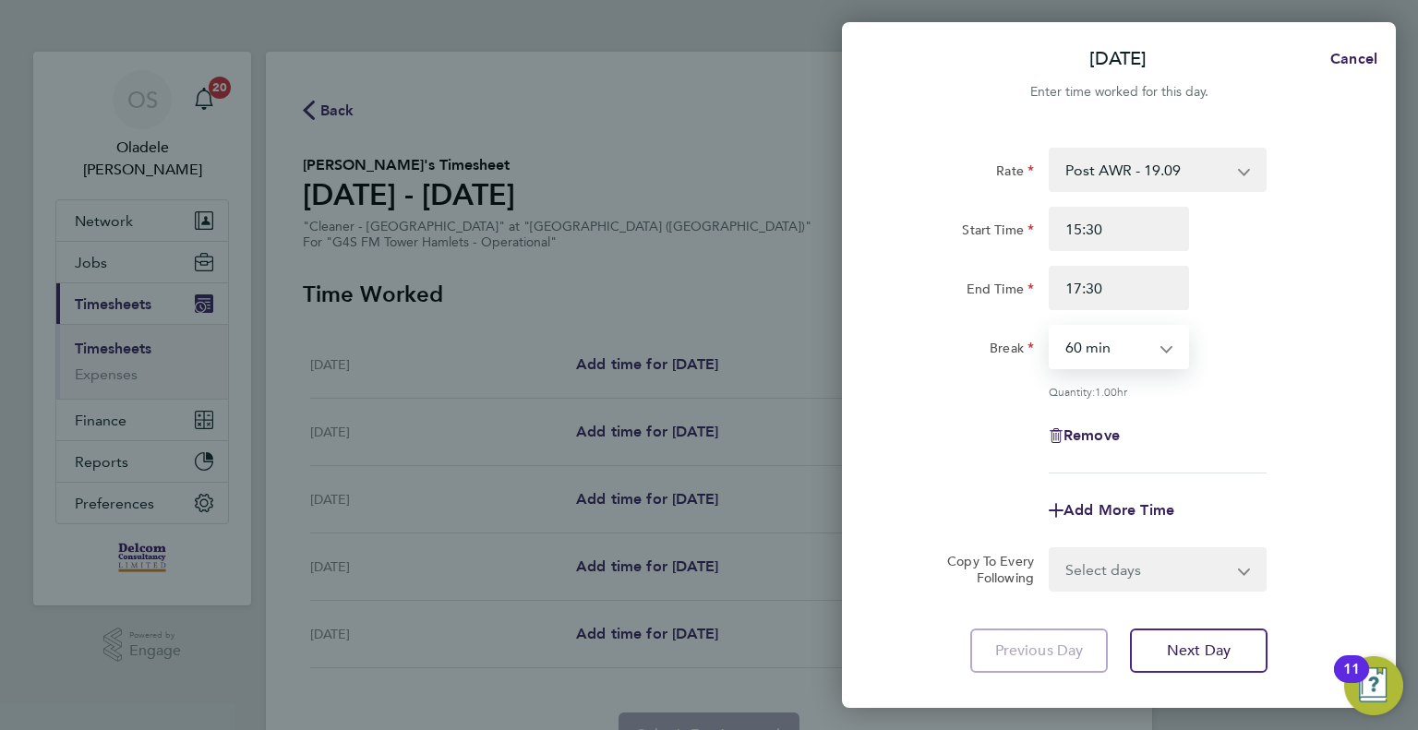
select select "0"
click at [1051, 327] on select "0 min 15 min 30 min 45 min 60 min 75 min 90 min" at bounding box center [1108, 347] width 114 height 41
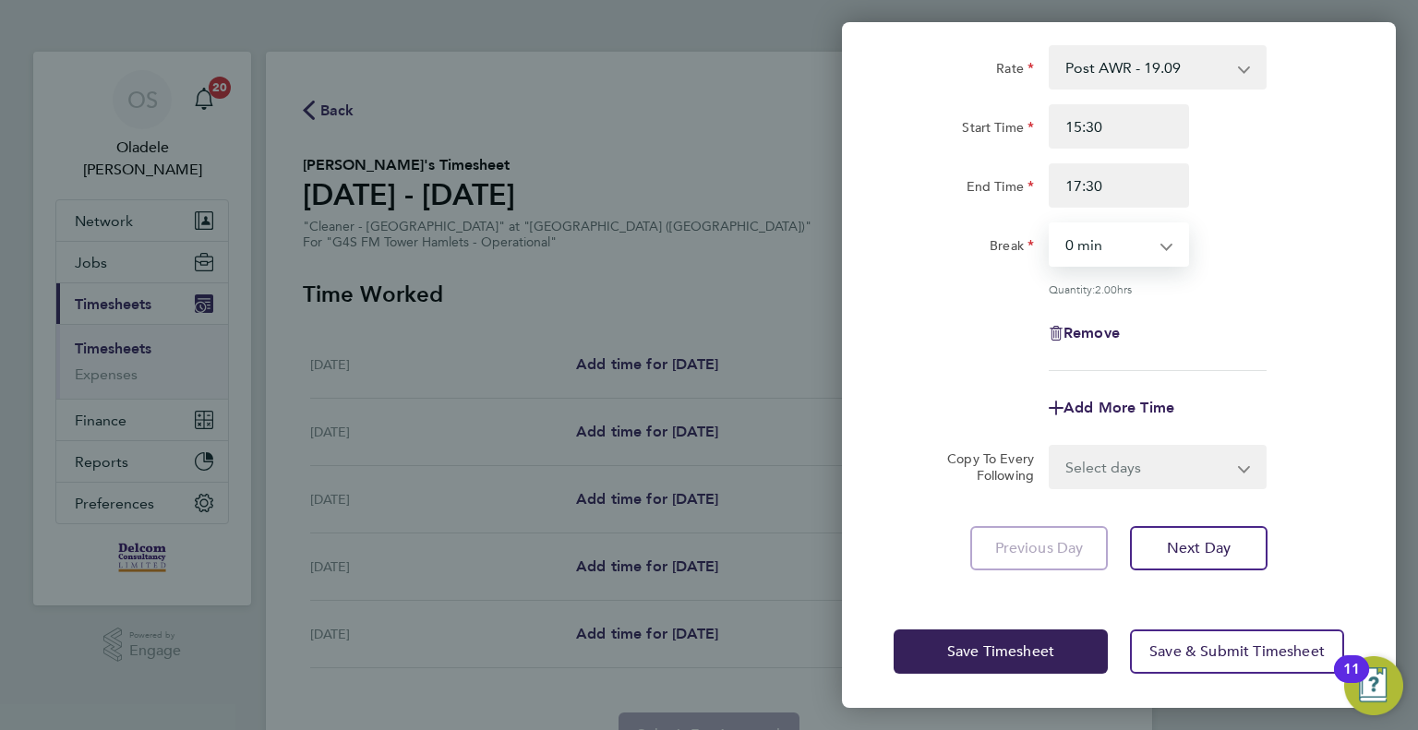
click at [1089, 472] on select "Select days Day [DATE] [DATE] [DATE] [DATE]" at bounding box center [1148, 467] width 194 height 41
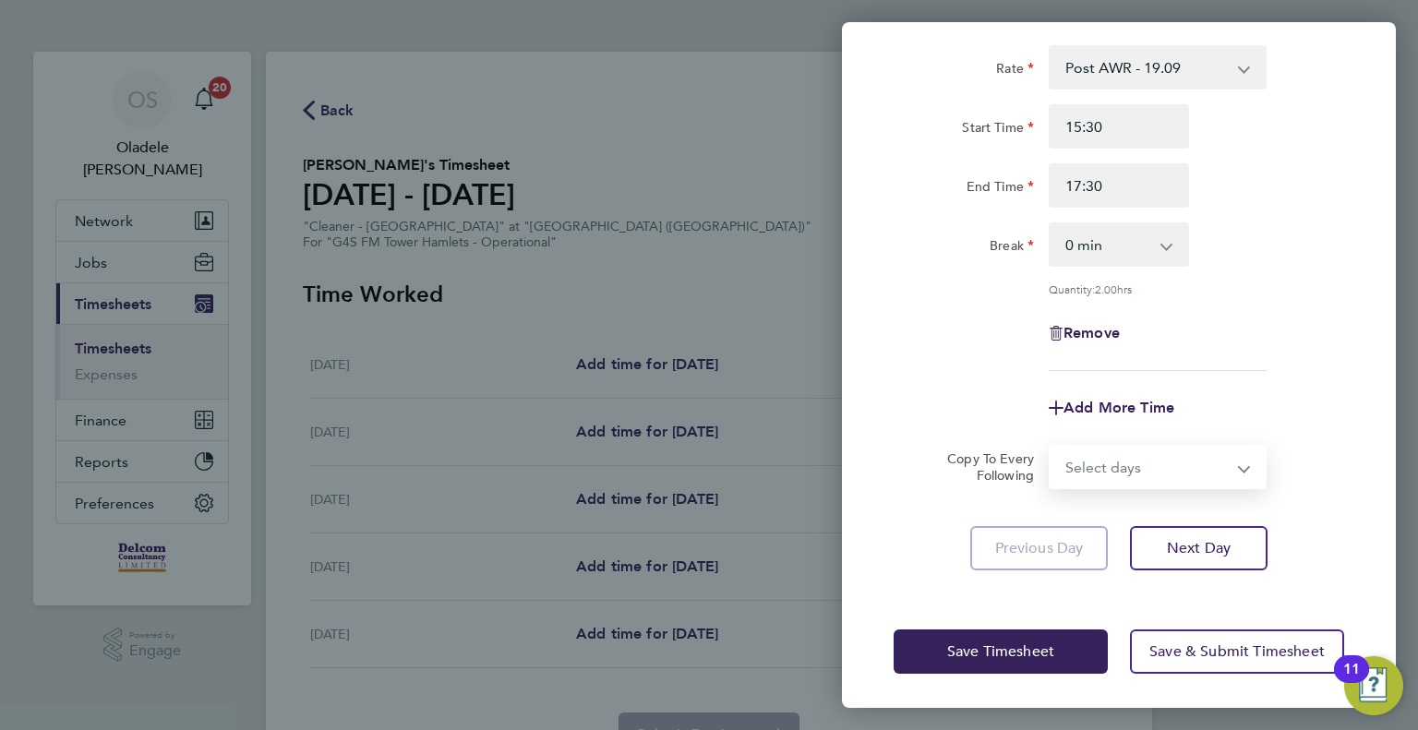
select select "DAY"
click at [1051, 447] on select "Select days Day [DATE] [DATE] [DATE] [DATE]" at bounding box center [1148, 467] width 194 height 41
select select "[DATE]"
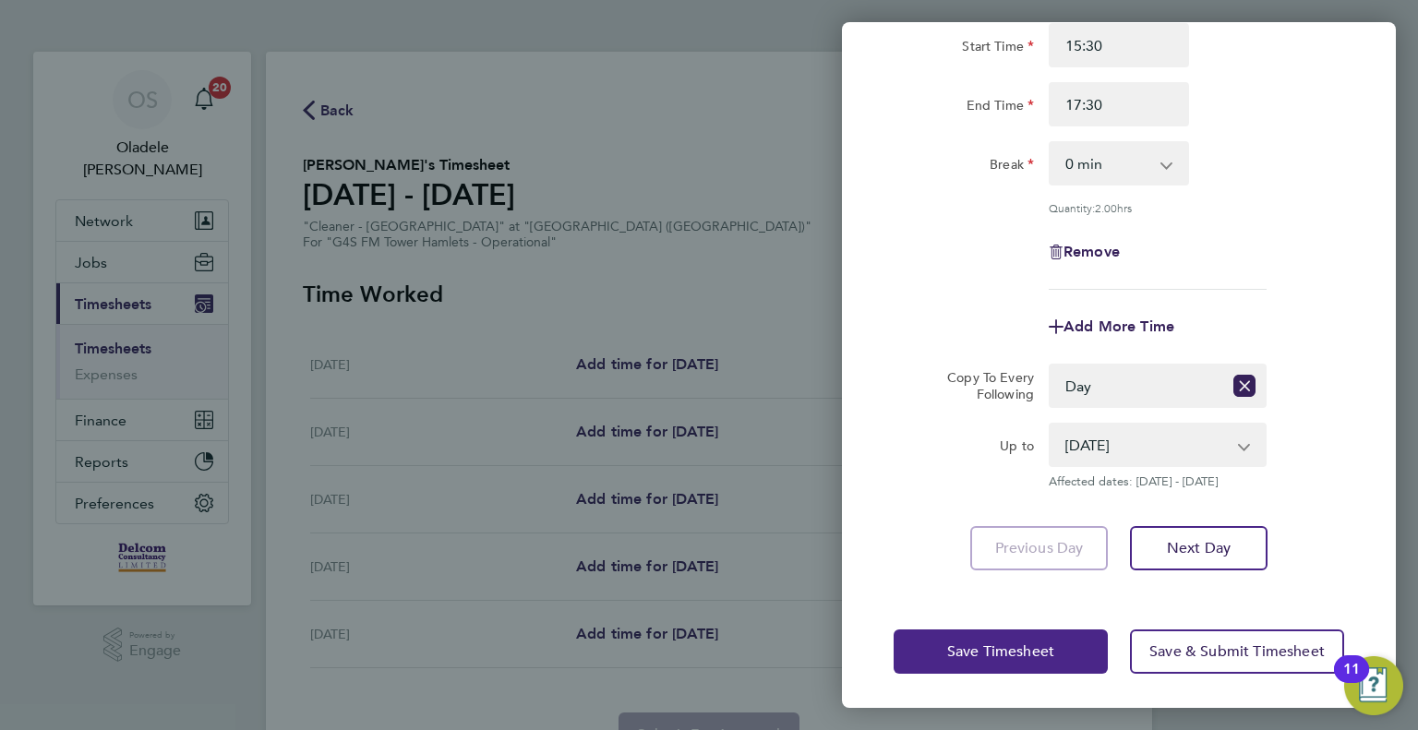
click at [1008, 645] on span "Save Timesheet" at bounding box center [1000, 651] width 107 height 18
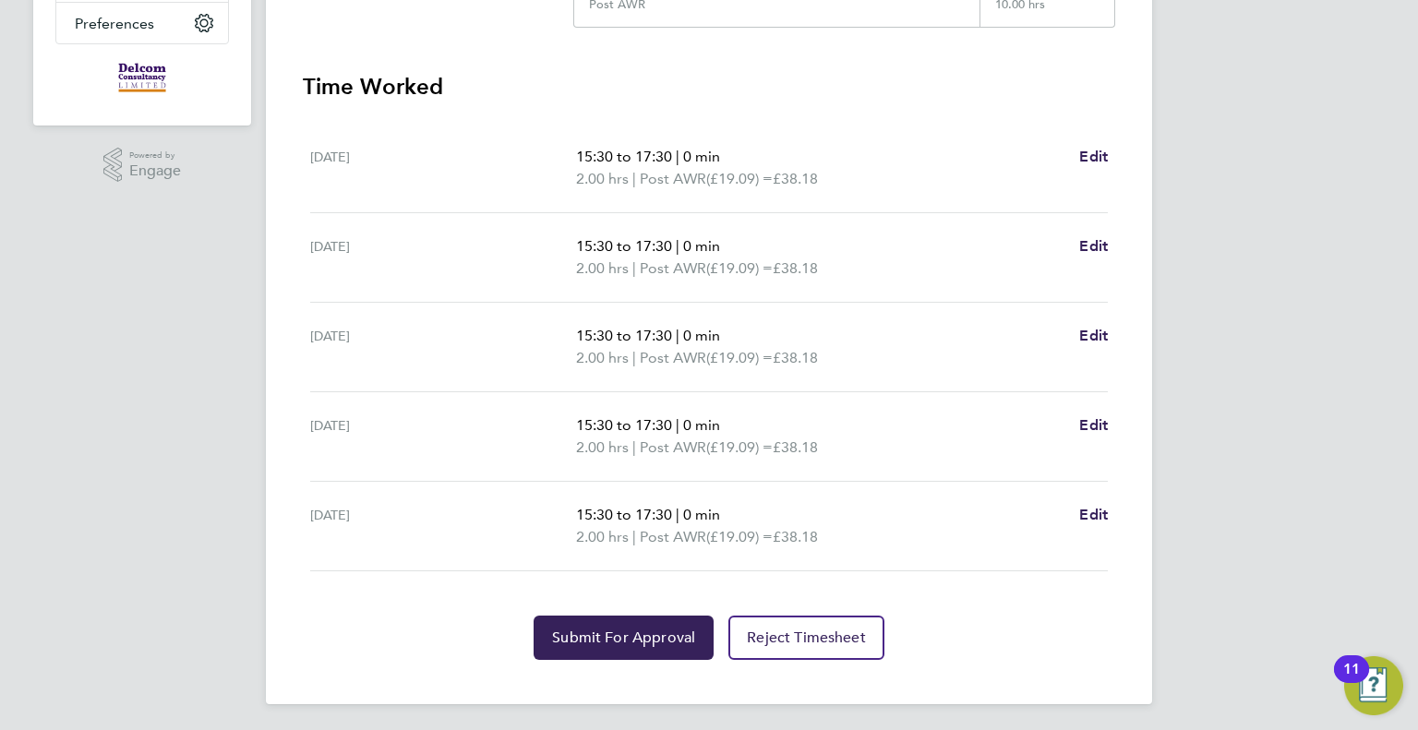
scroll to position [481, 0]
click at [624, 634] on span "Submit For Approval" at bounding box center [623, 637] width 143 height 18
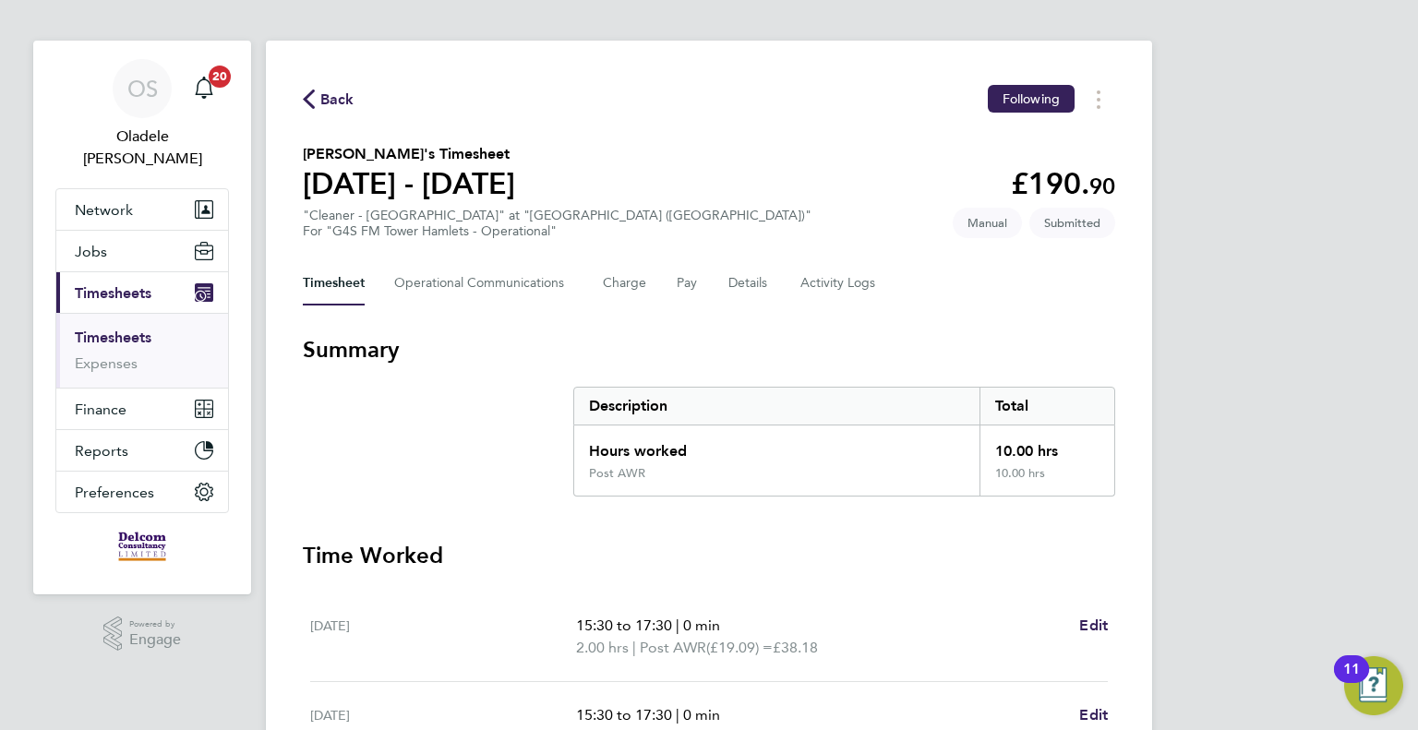
scroll to position [0, 0]
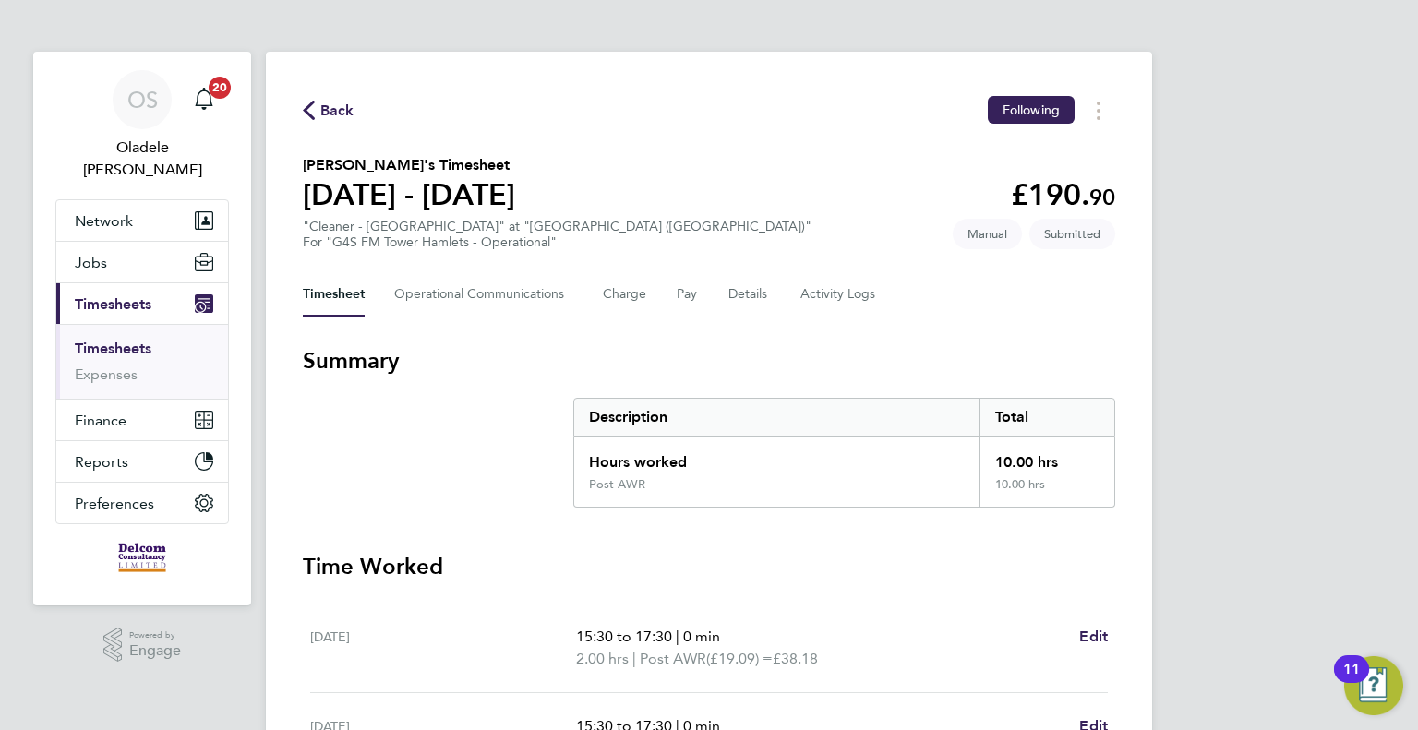
click at [335, 113] on span "Back" at bounding box center [337, 111] width 34 height 22
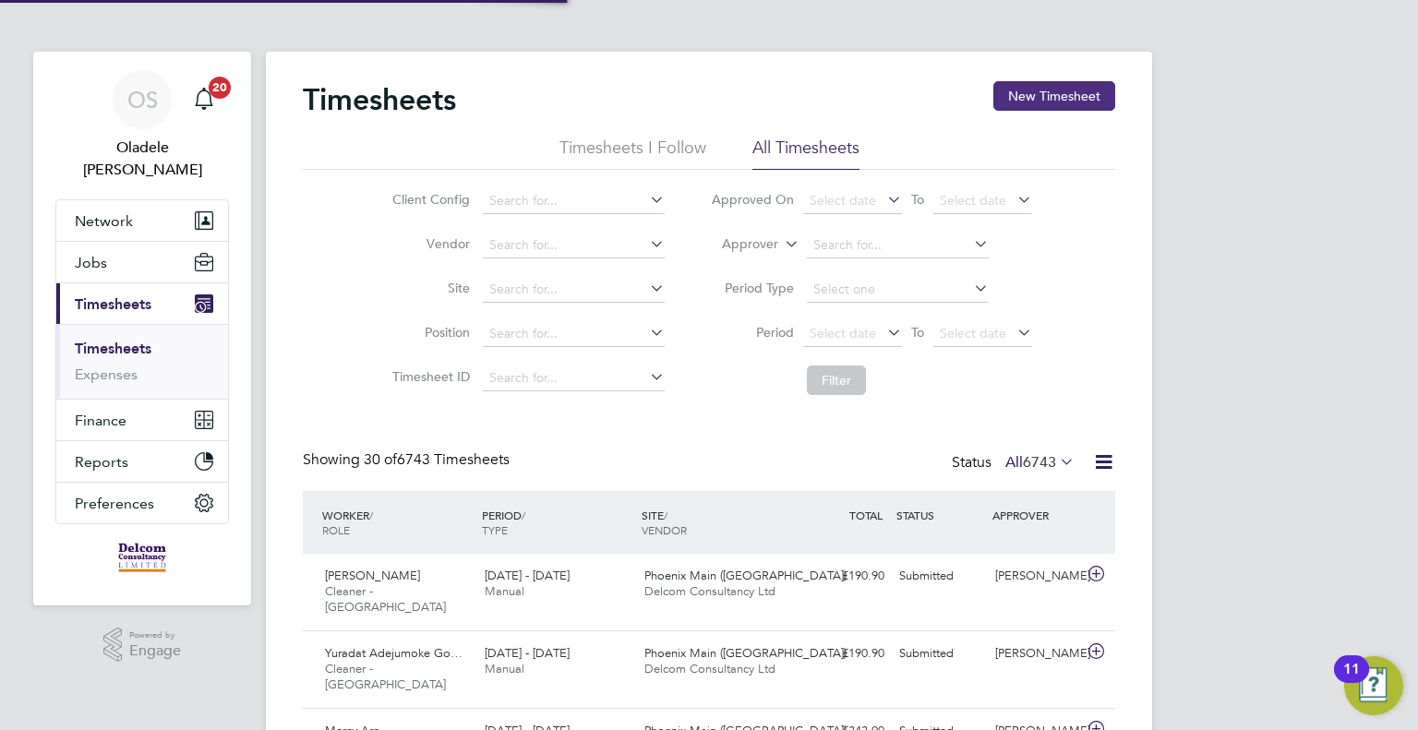
scroll to position [46, 161]
click at [1041, 100] on button "New Timesheet" at bounding box center [1054, 96] width 122 height 30
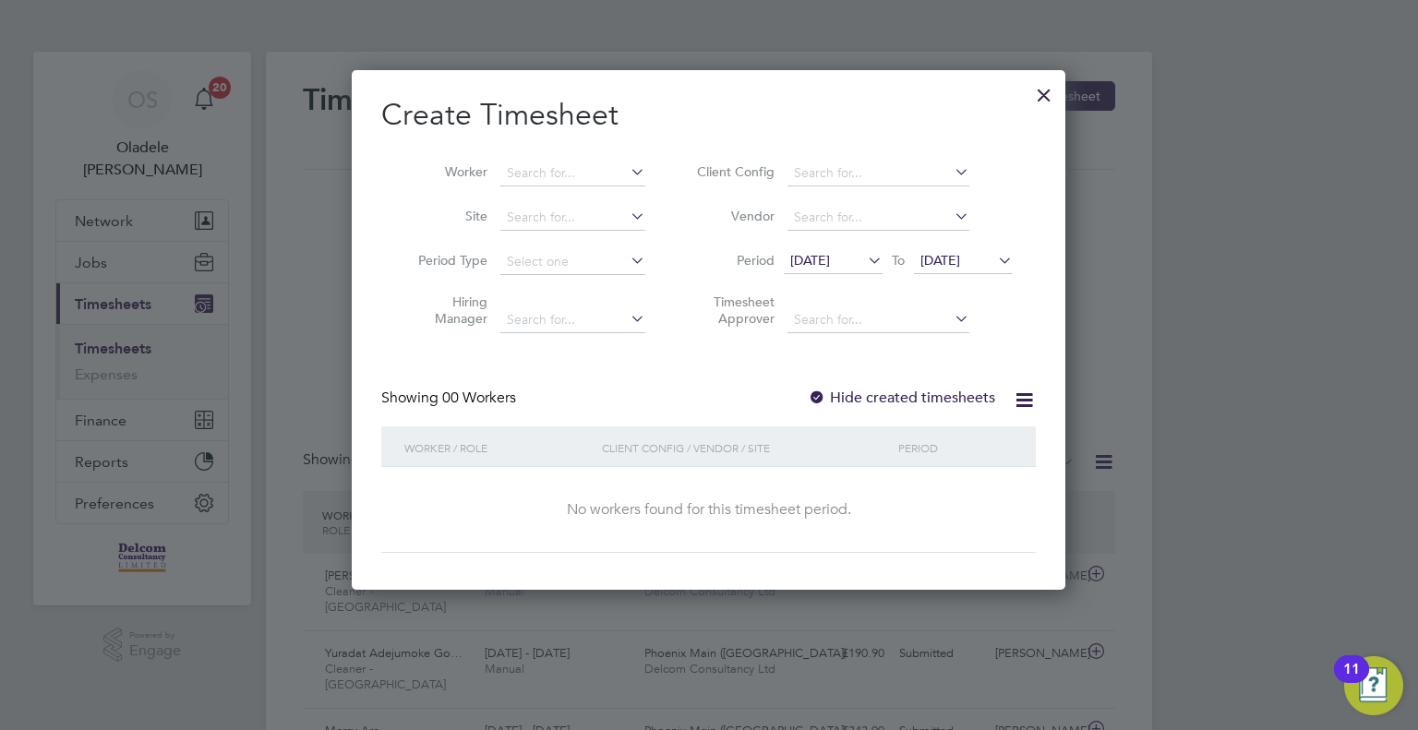
click at [830, 256] on span "[DATE]" at bounding box center [810, 260] width 40 height 17
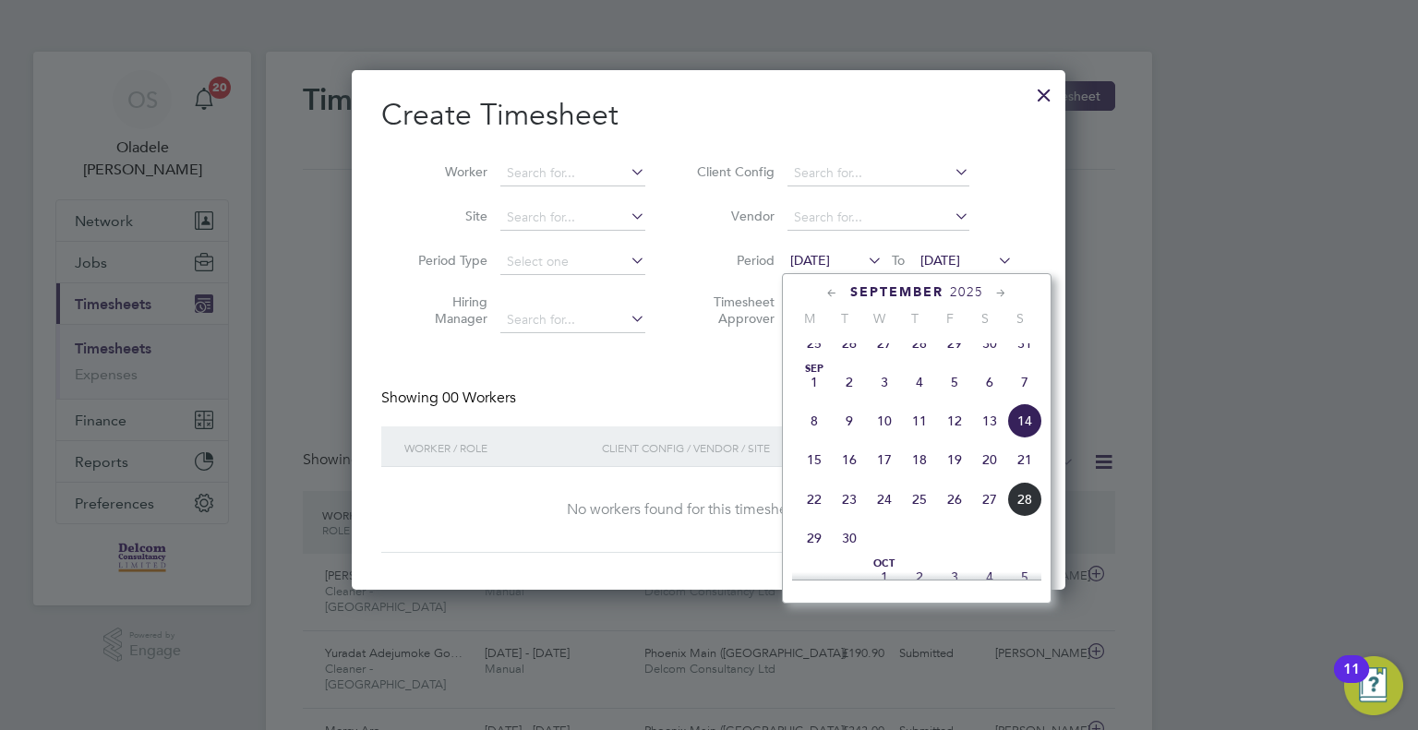
click at [812, 516] on span "22" at bounding box center [814, 499] width 35 height 35
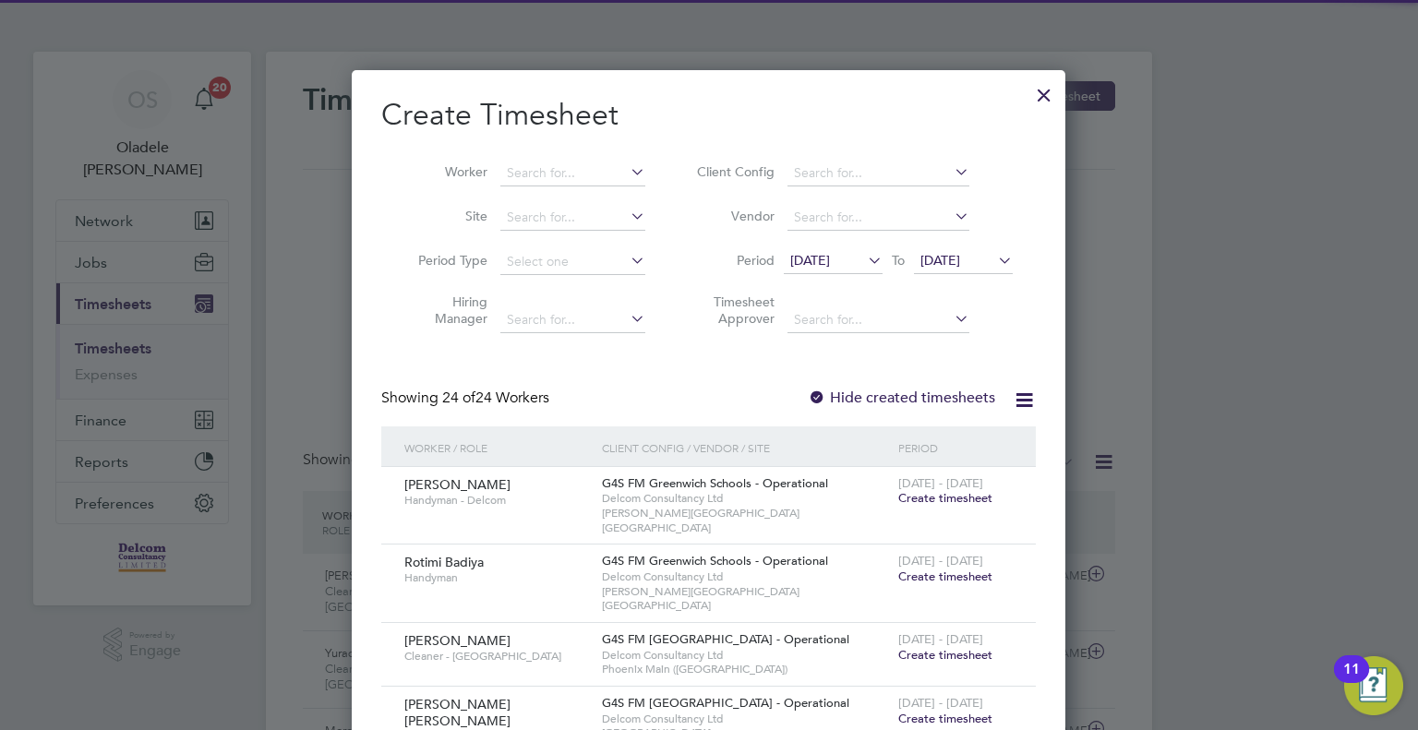
click at [962, 267] on span "[DATE]" at bounding box center [963, 261] width 99 height 25
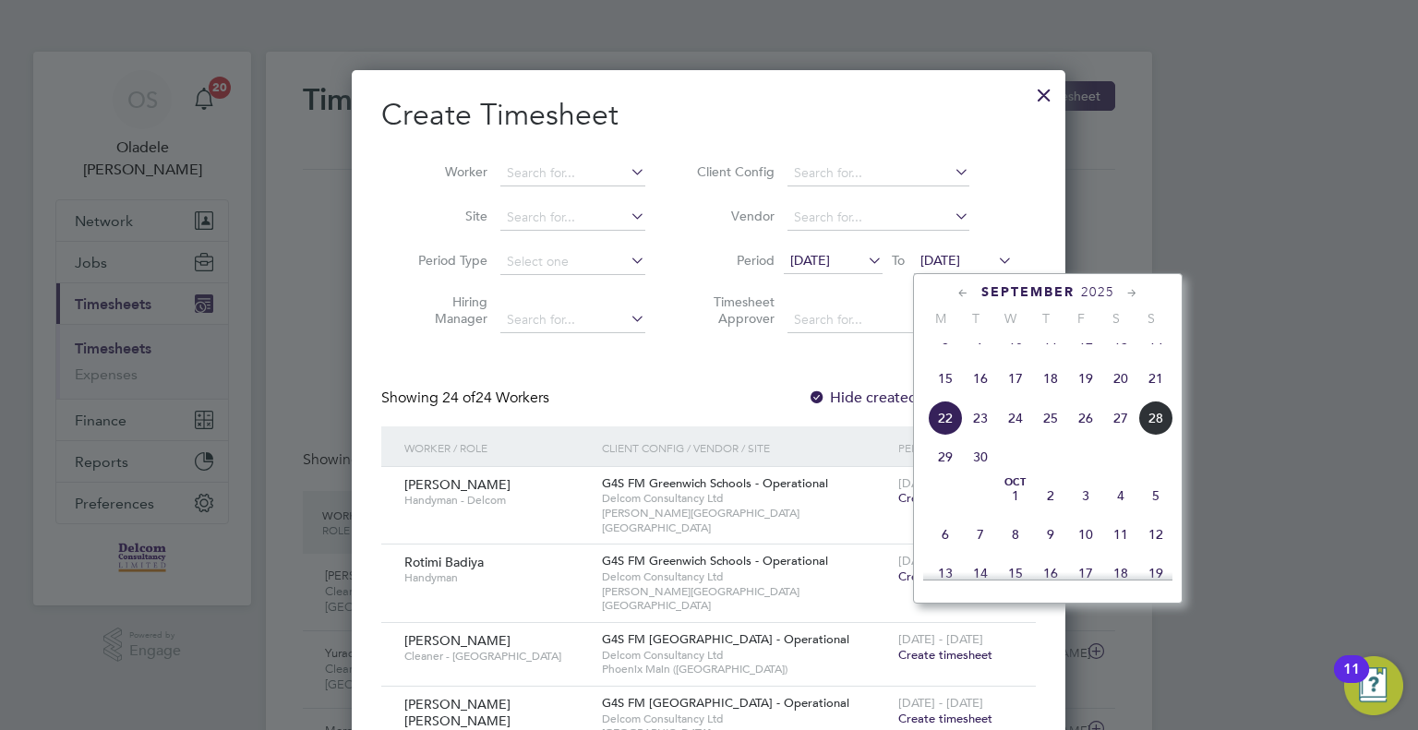
click at [1148, 436] on span "28" at bounding box center [1155, 418] width 35 height 35
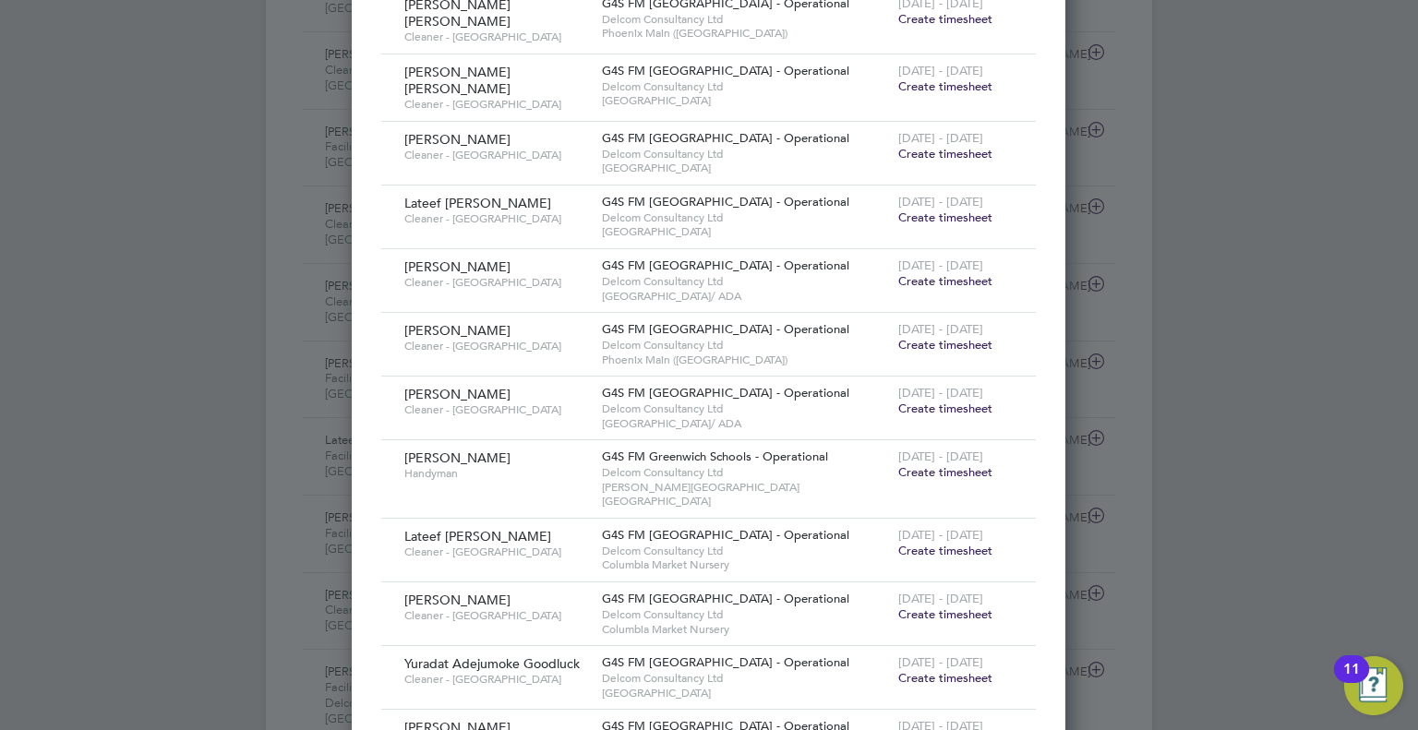
click at [955, 337] on span "Create timesheet" at bounding box center [945, 345] width 94 height 16
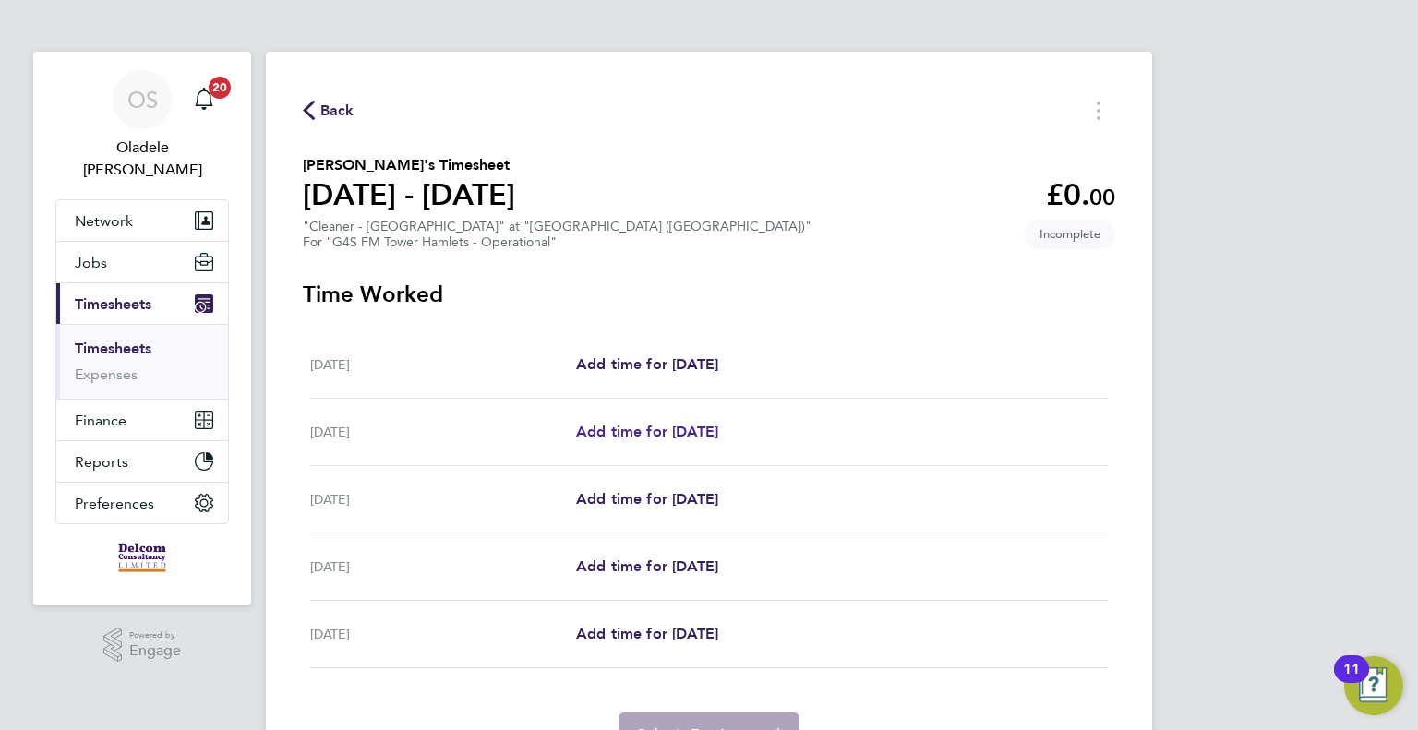
click at [642, 431] on span "Add time for [DATE]" at bounding box center [647, 432] width 142 height 18
select select "60"
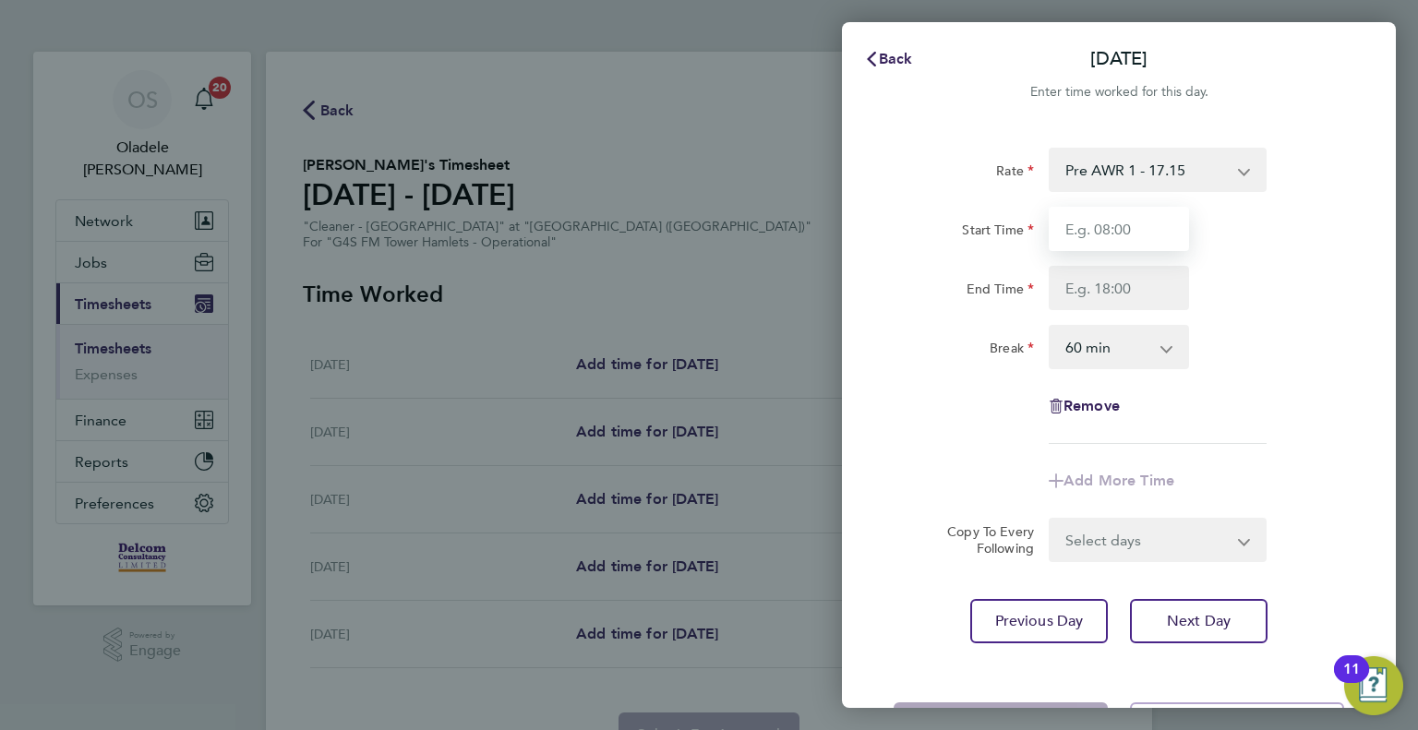
click at [1082, 234] on input "Start Time" at bounding box center [1119, 229] width 140 height 44
type input "06:30"
click at [1080, 293] on input "End Time" at bounding box center [1119, 288] width 140 height 44
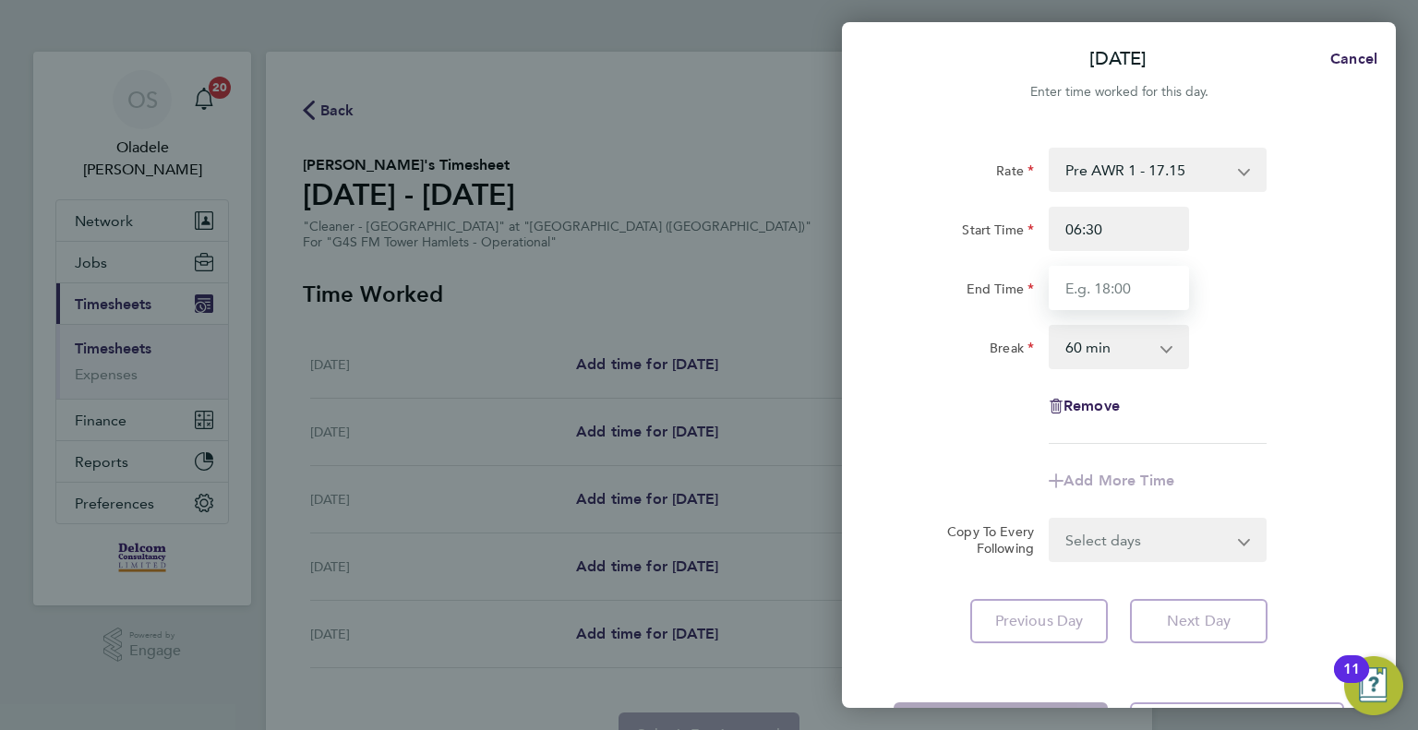
type input "08:30"
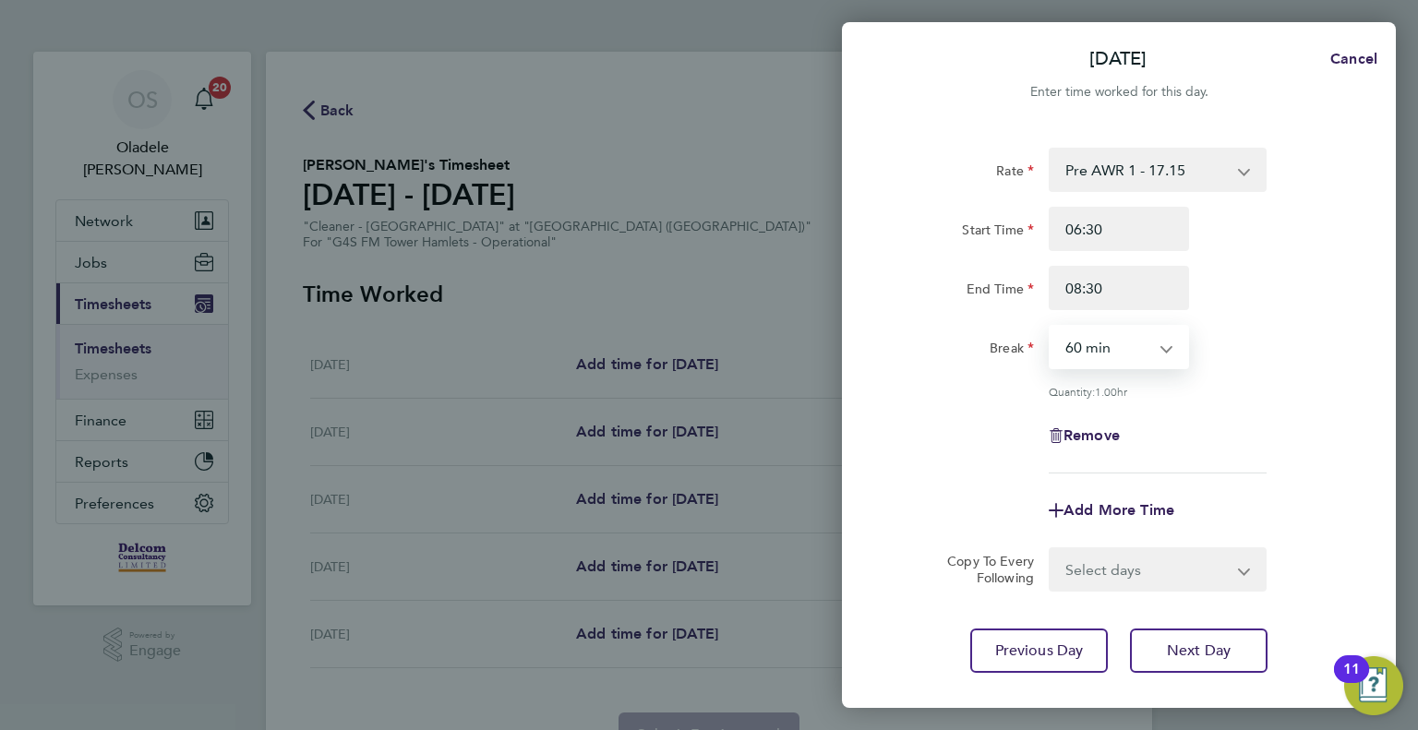
click at [1100, 348] on select "0 min 15 min 30 min 45 min 60 min 75 min 90 min" at bounding box center [1108, 347] width 114 height 41
select select "0"
click at [1051, 327] on select "0 min 15 min 30 min 45 min 60 min 75 min 90 min" at bounding box center [1108, 347] width 114 height 41
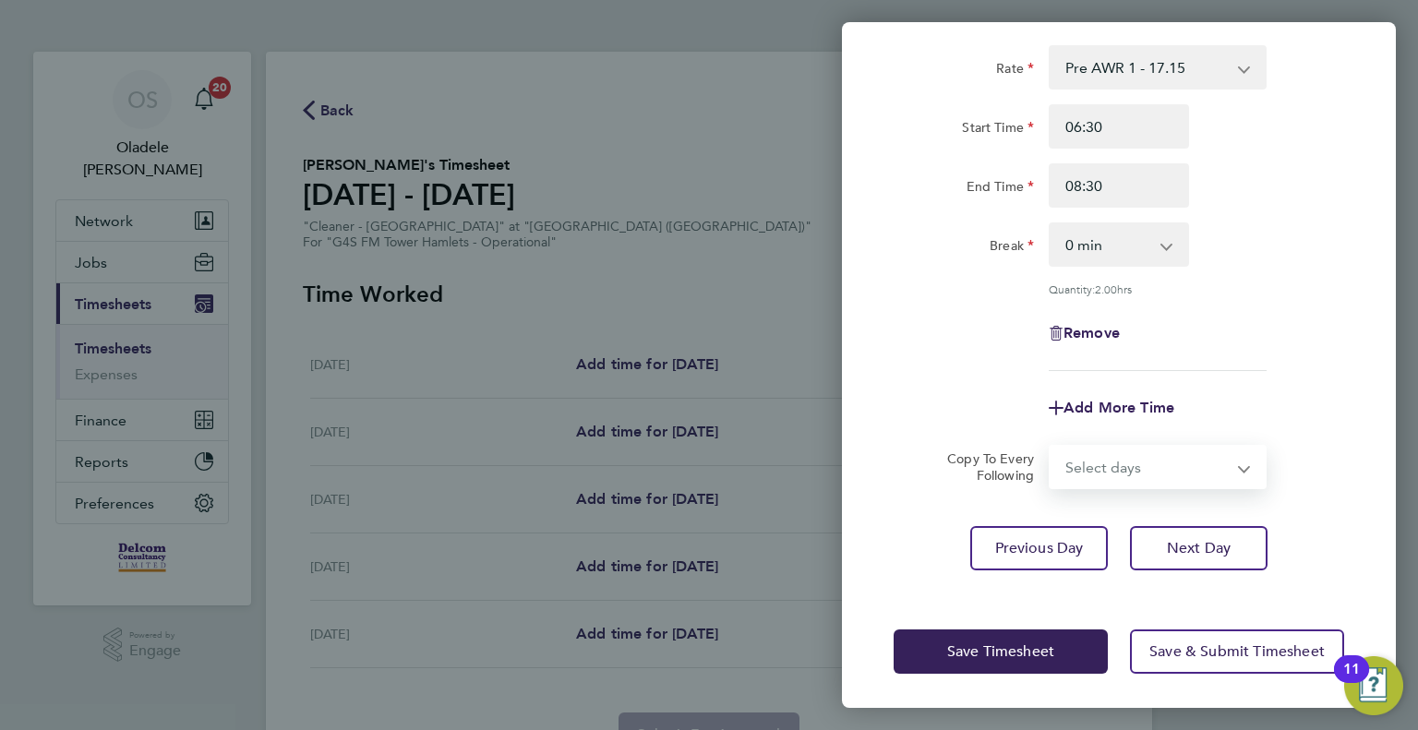
click at [1128, 472] on select "Select days Day [DATE] [DATE] [DATE]" at bounding box center [1148, 467] width 194 height 41
select select "DAY"
click at [1051, 447] on select "Select days Day [DATE] [DATE] [DATE]" at bounding box center [1148, 467] width 194 height 41
select select "[DATE]"
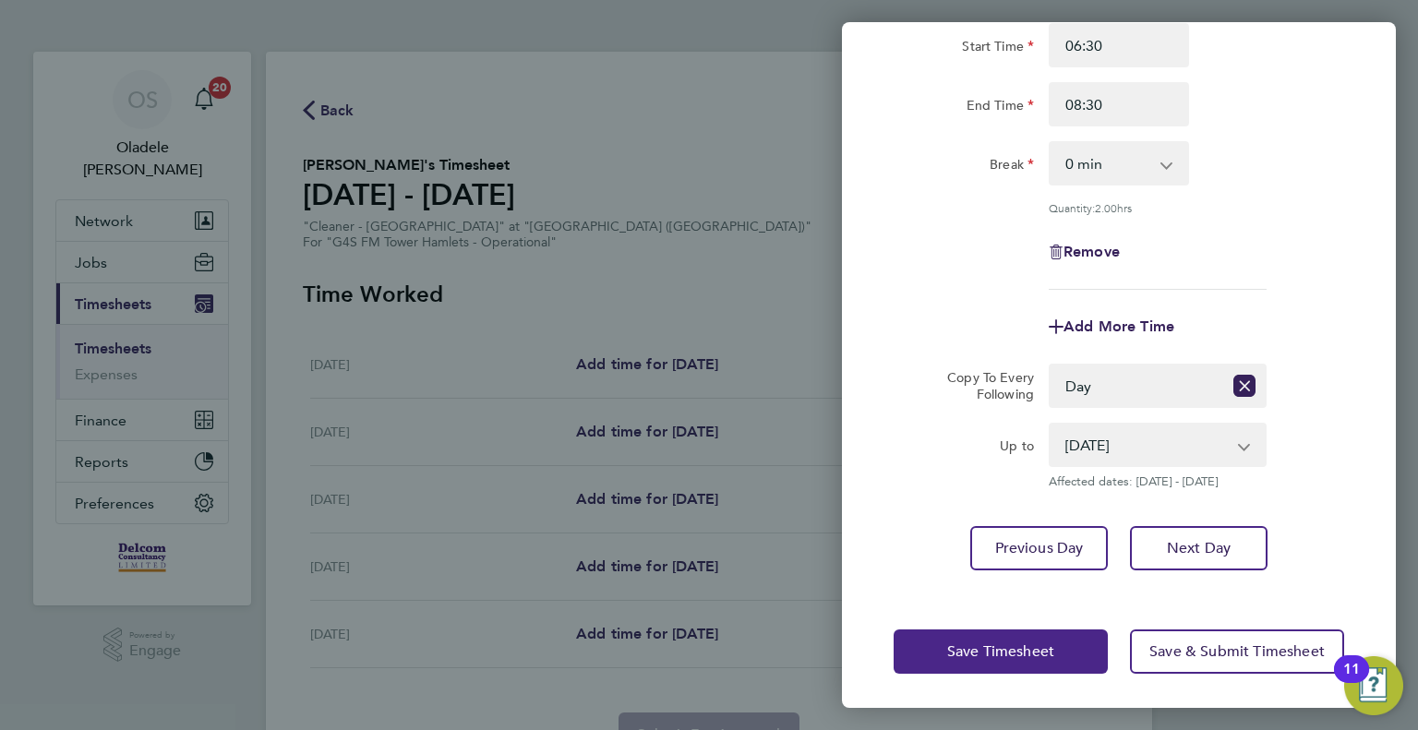
click at [972, 655] on span "Save Timesheet" at bounding box center [1000, 651] width 107 height 18
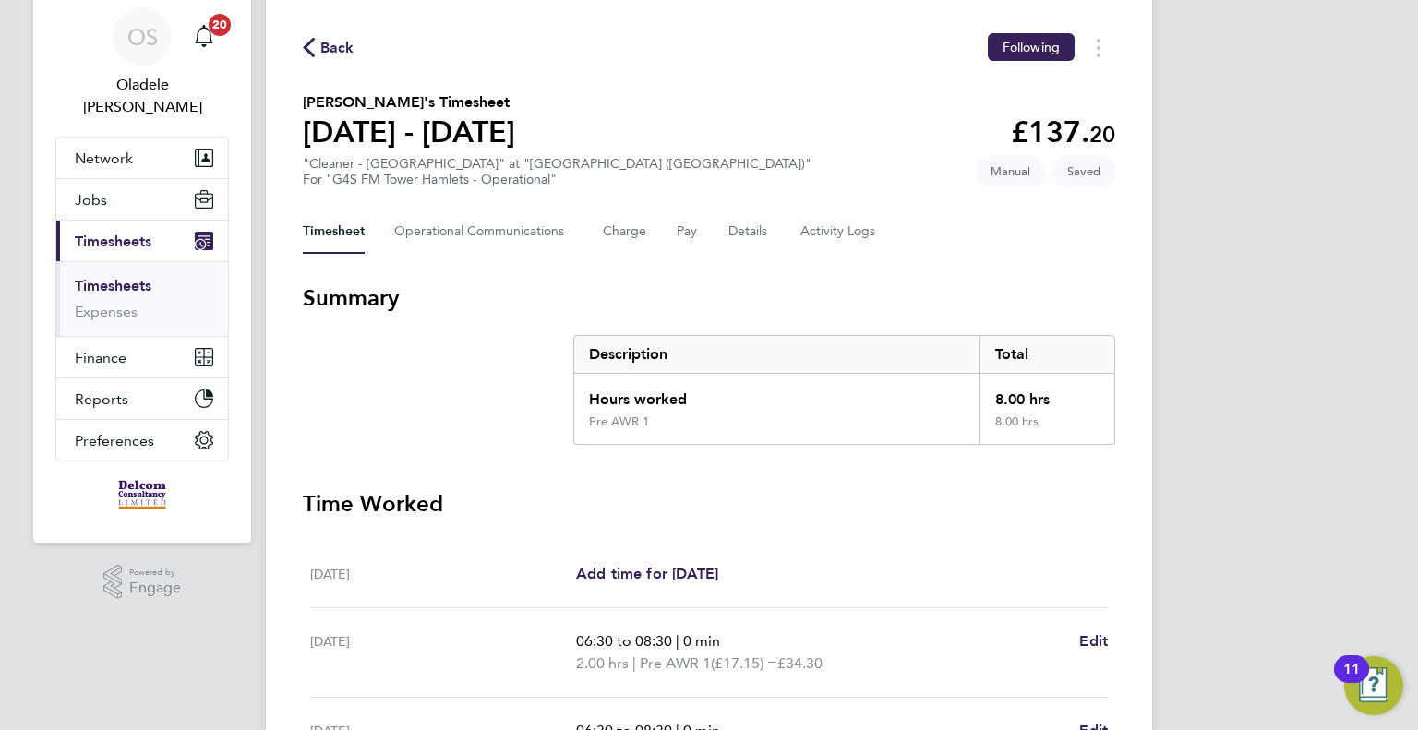
scroll to position [459, 0]
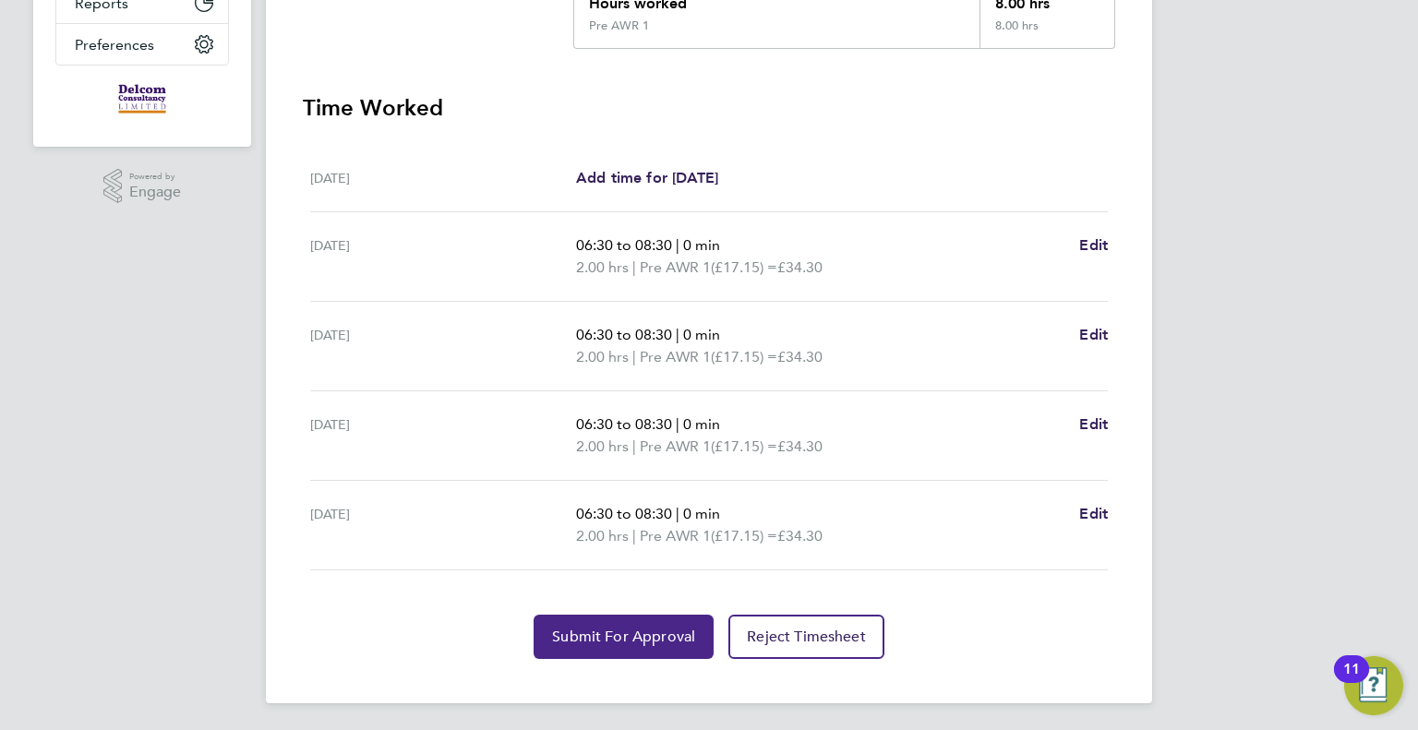
click at [622, 630] on span "Submit For Approval" at bounding box center [623, 637] width 143 height 18
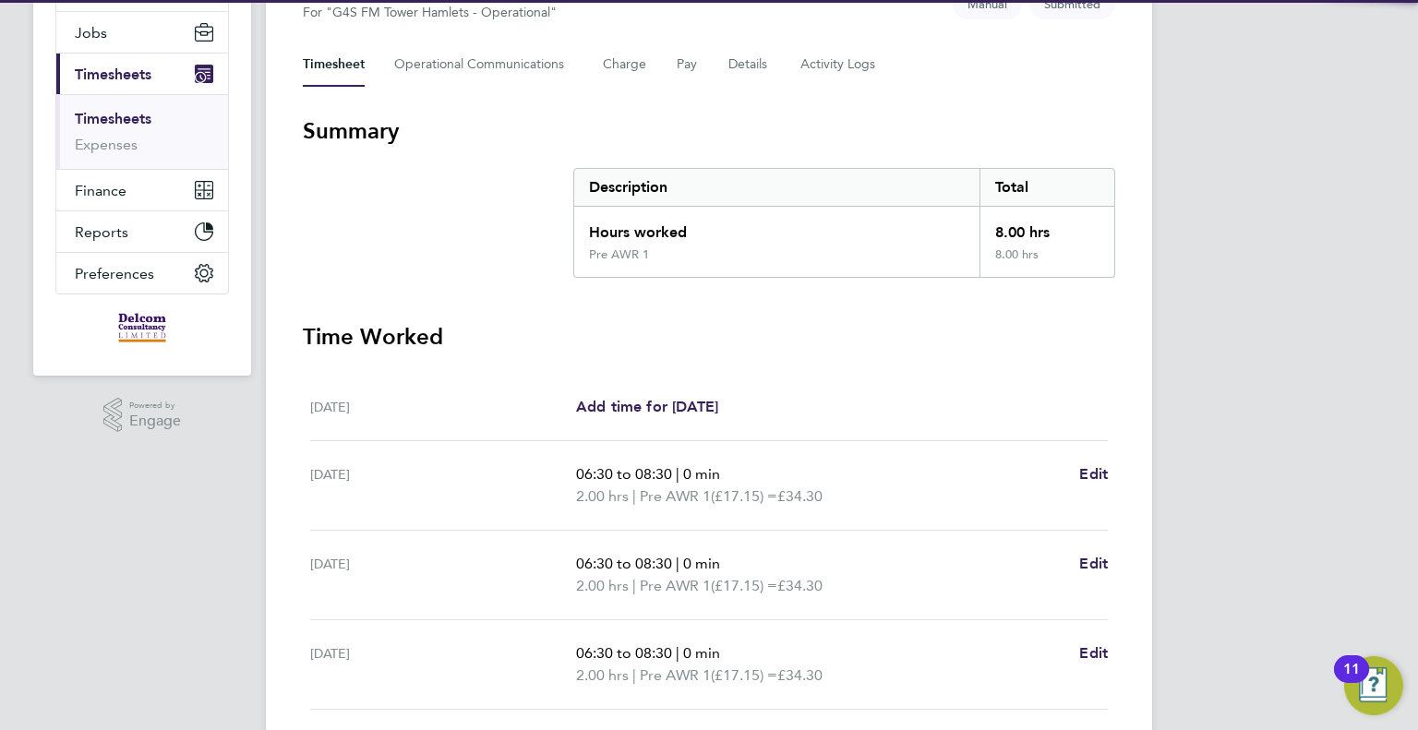
scroll to position [0, 0]
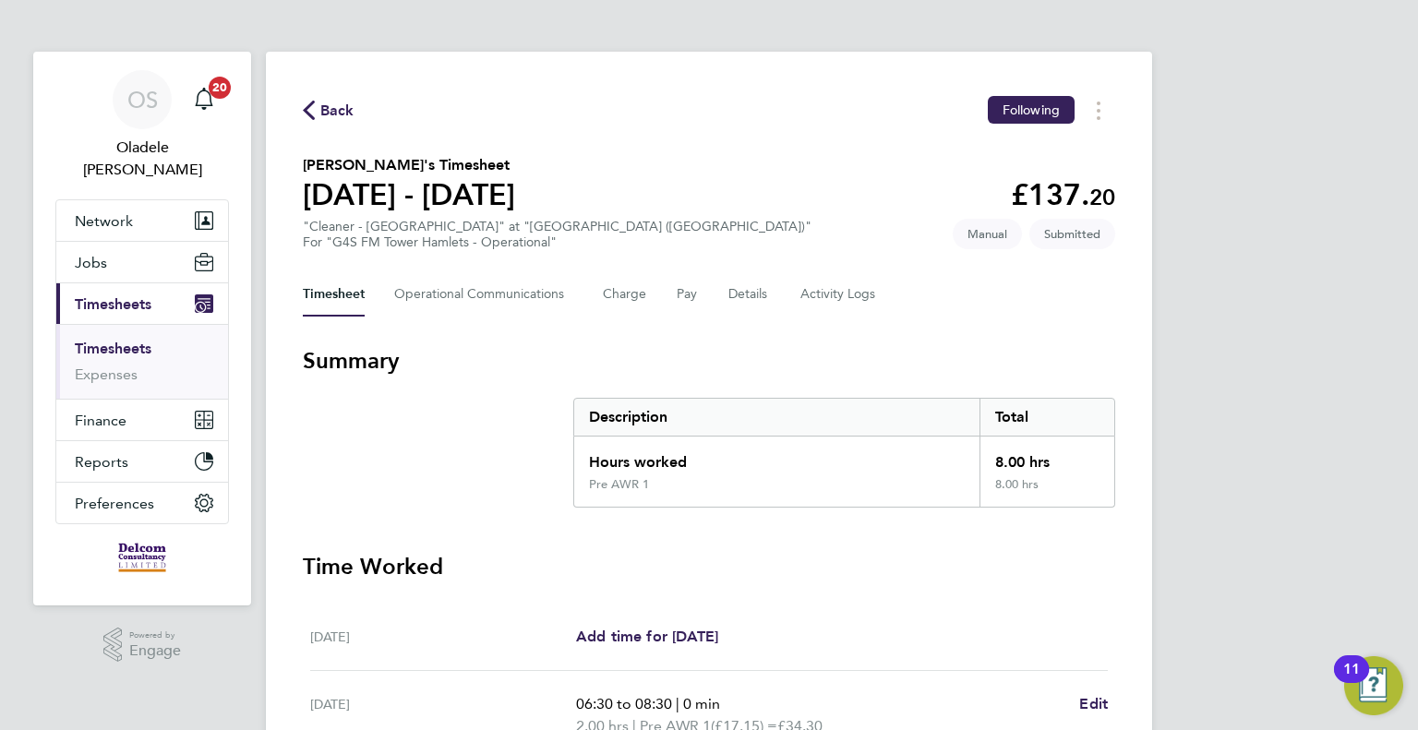
click at [346, 109] on span "Back" at bounding box center [337, 111] width 34 height 22
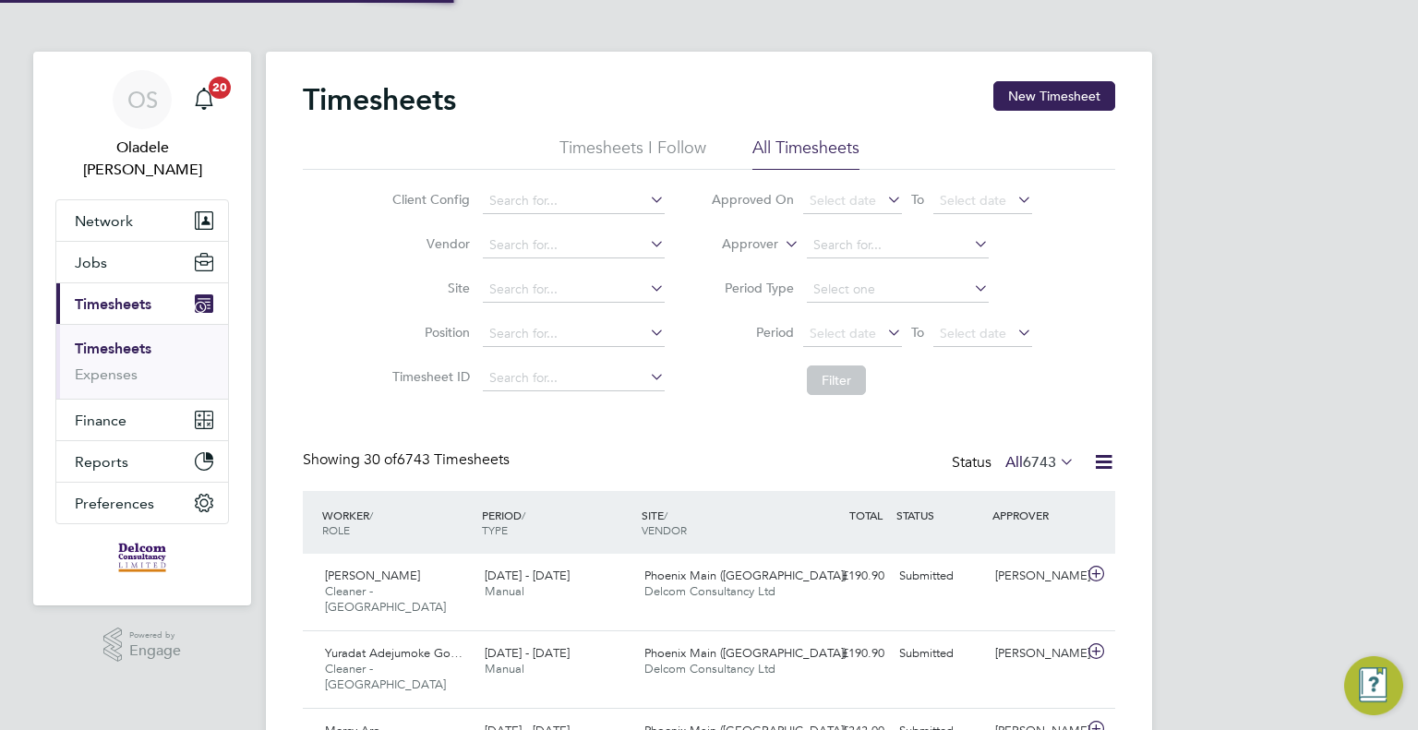
scroll to position [46, 161]
click at [1072, 89] on button "New Timesheet" at bounding box center [1054, 96] width 122 height 30
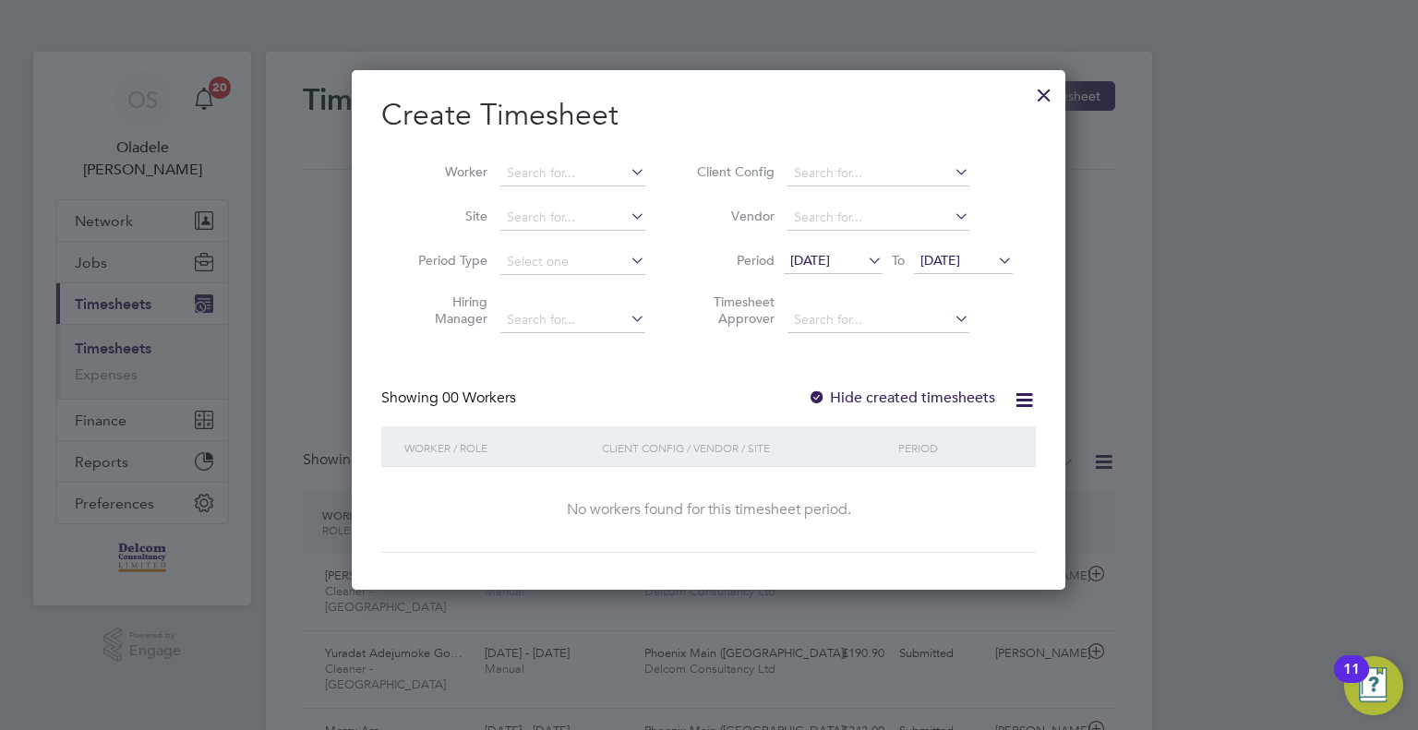
click at [829, 252] on span "[DATE]" at bounding box center [810, 260] width 40 height 17
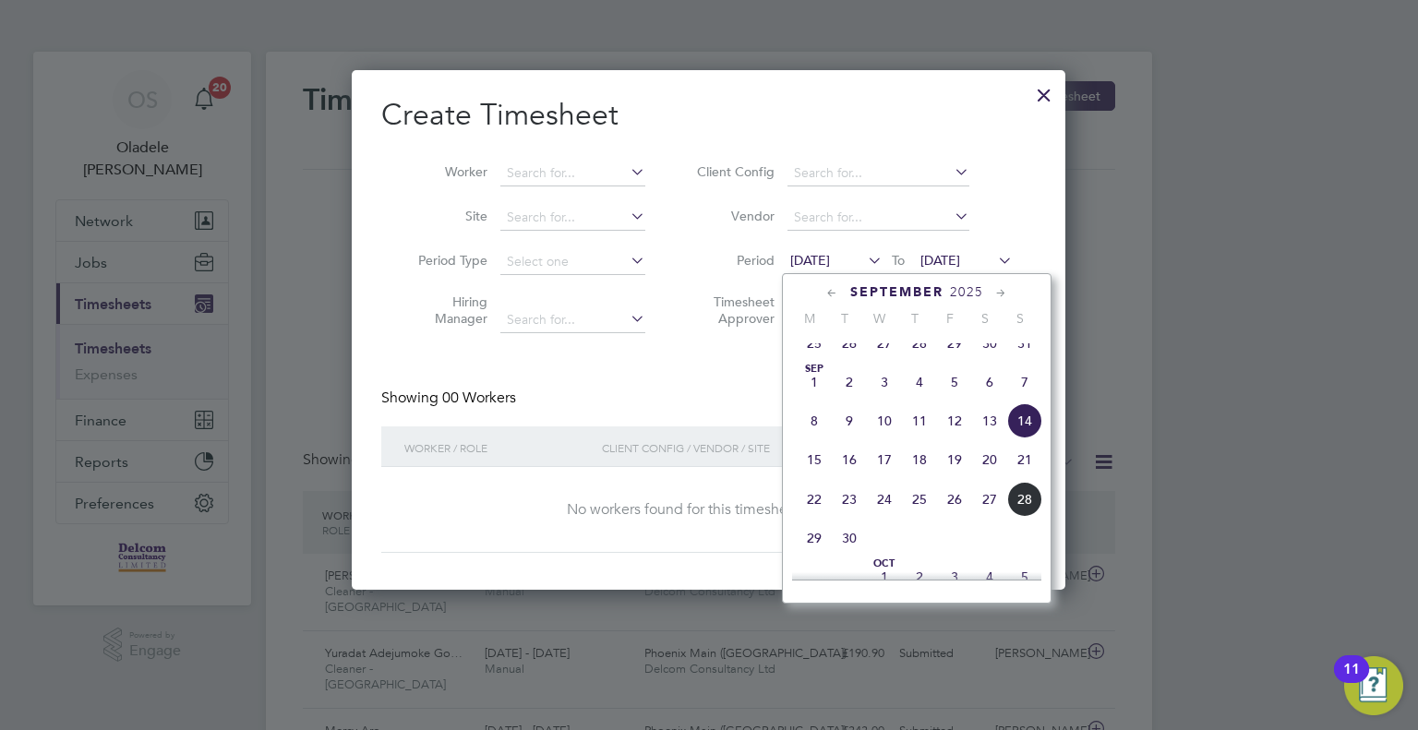
click at [819, 517] on span "22" at bounding box center [814, 499] width 35 height 35
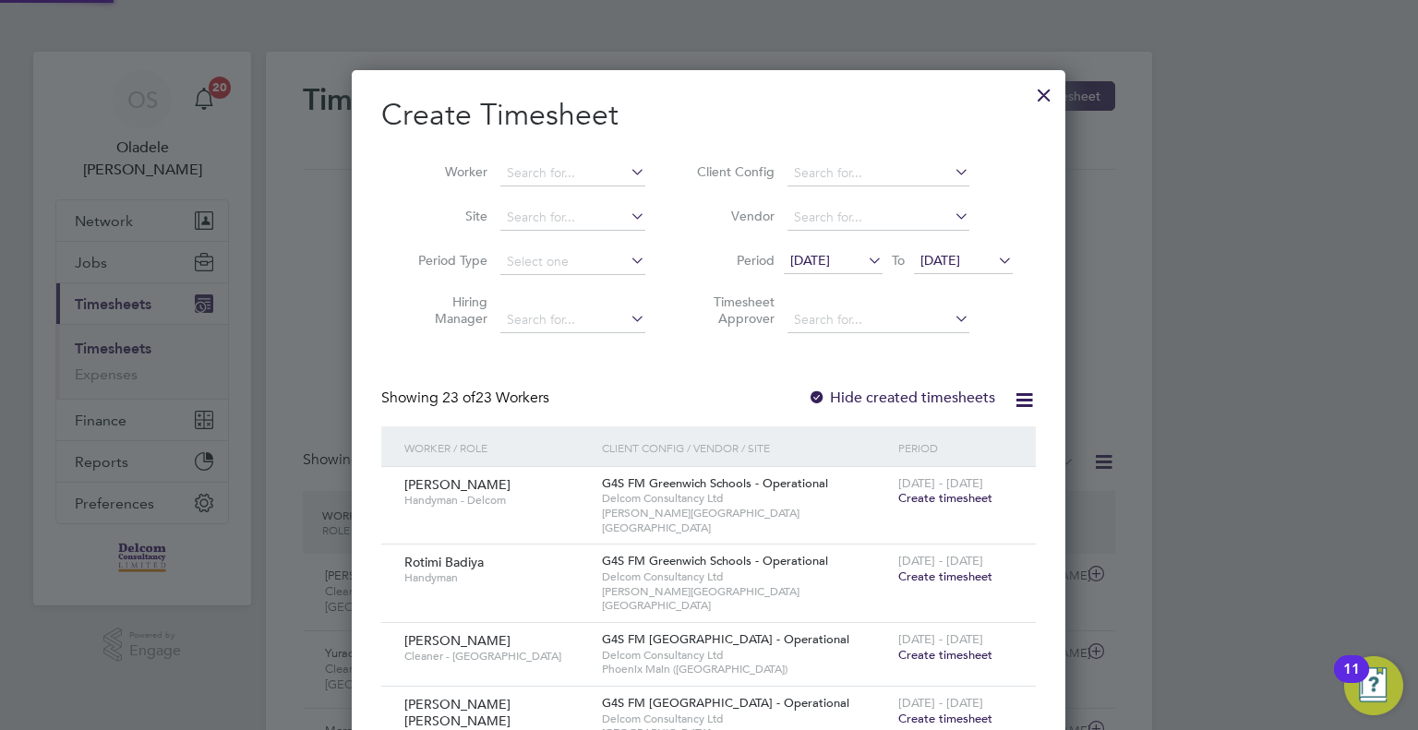
click at [960, 259] on span "[DATE]" at bounding box center [940, 260] width 40 height 17
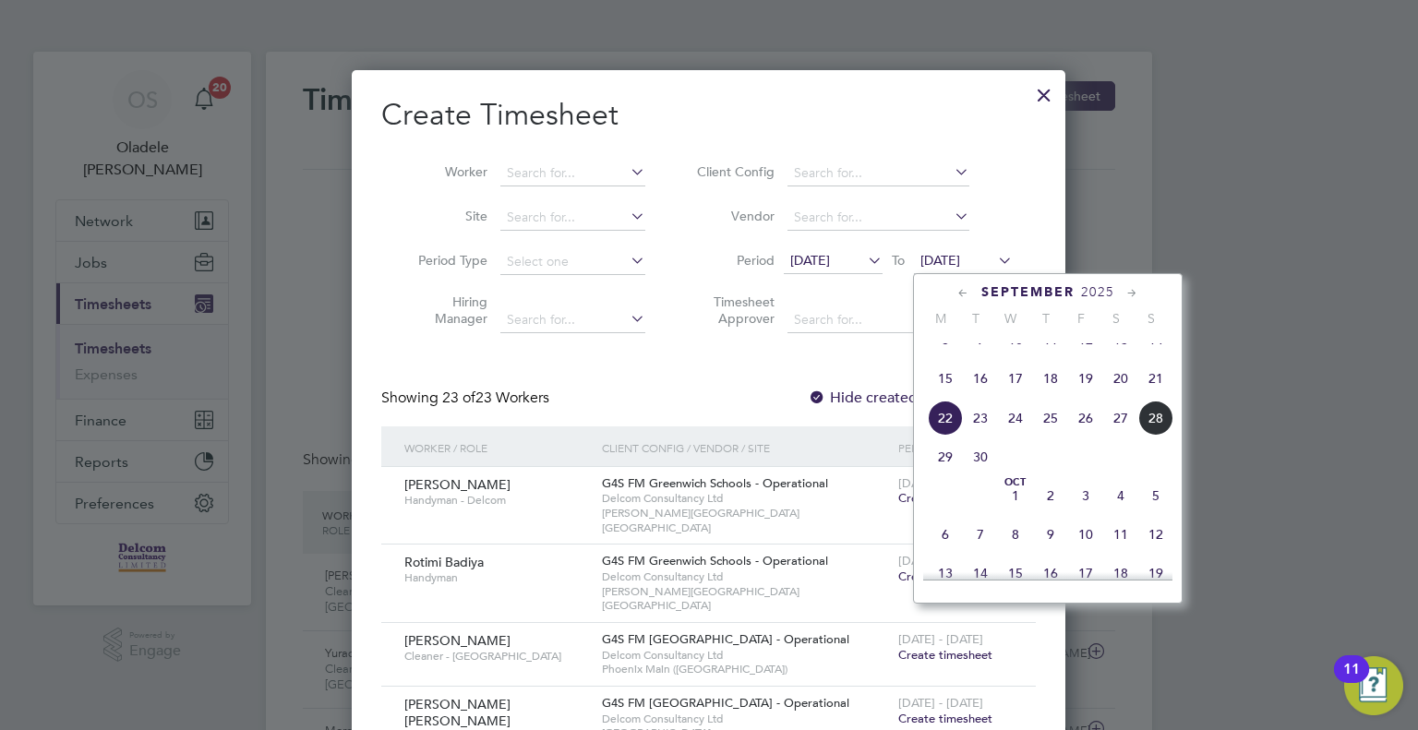
click at [1161, 434] on span "28" at bounding box center [1155, 418] width 35 height 35
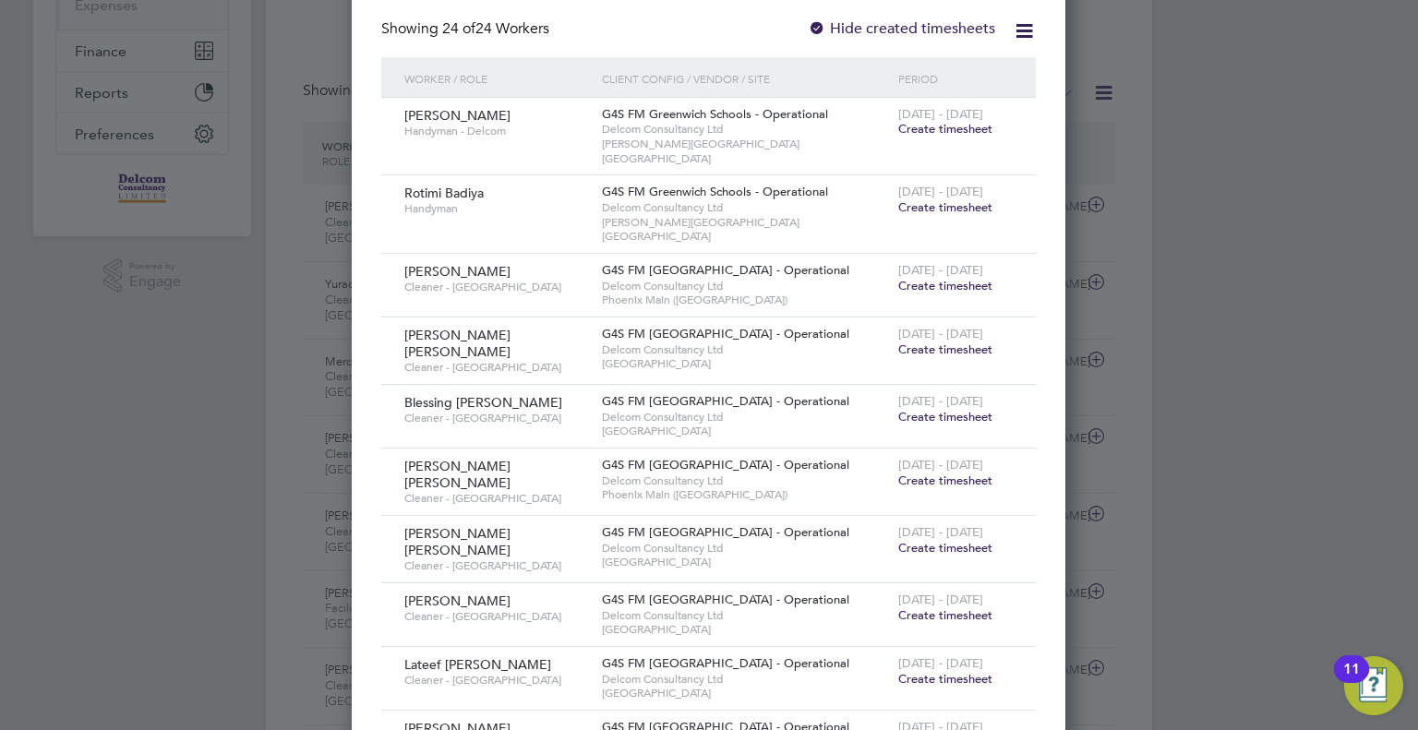
click at [939, 278] on span "Create timesheet" at bounding box center [945, 286] width 94 height 16
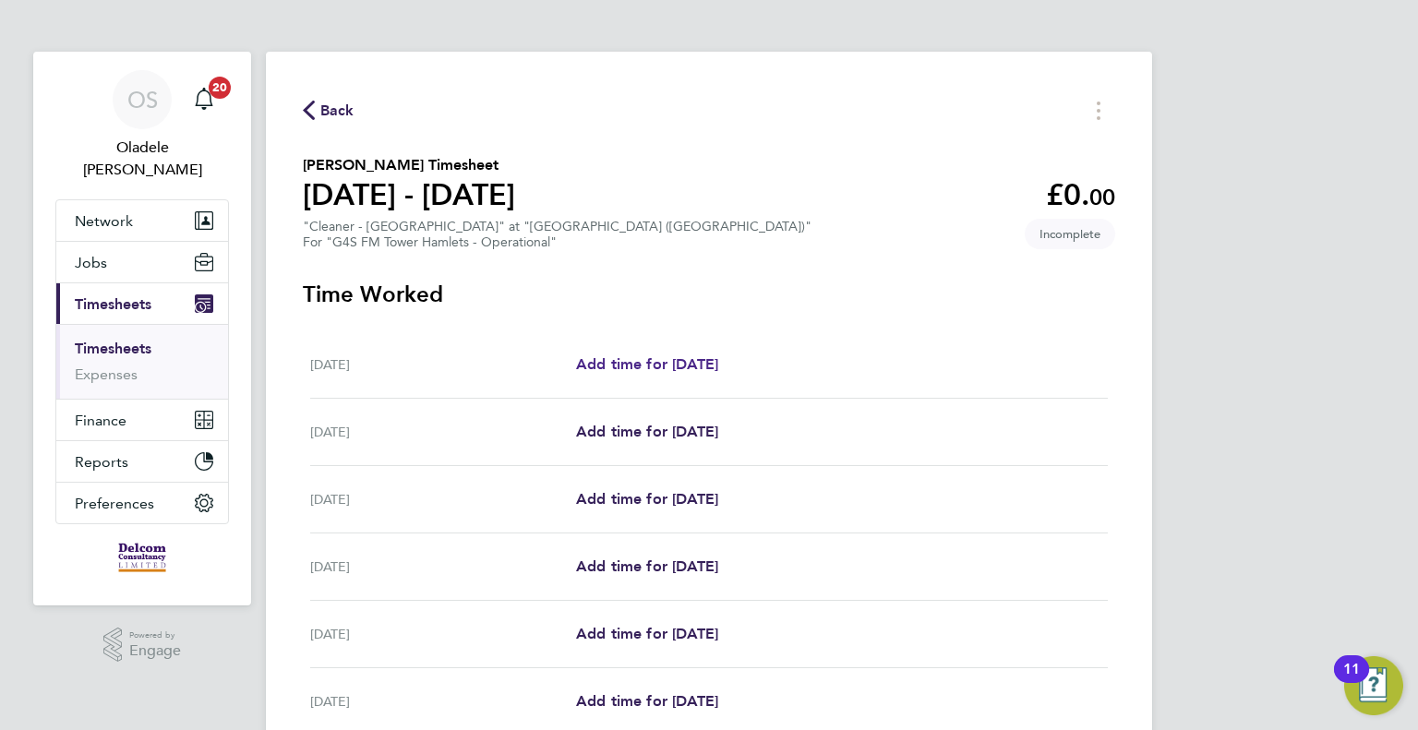
click at [654, 357] on span "Add time for [DATE]" at bounding box center [647, 364] width 142 height 18
select select "60"
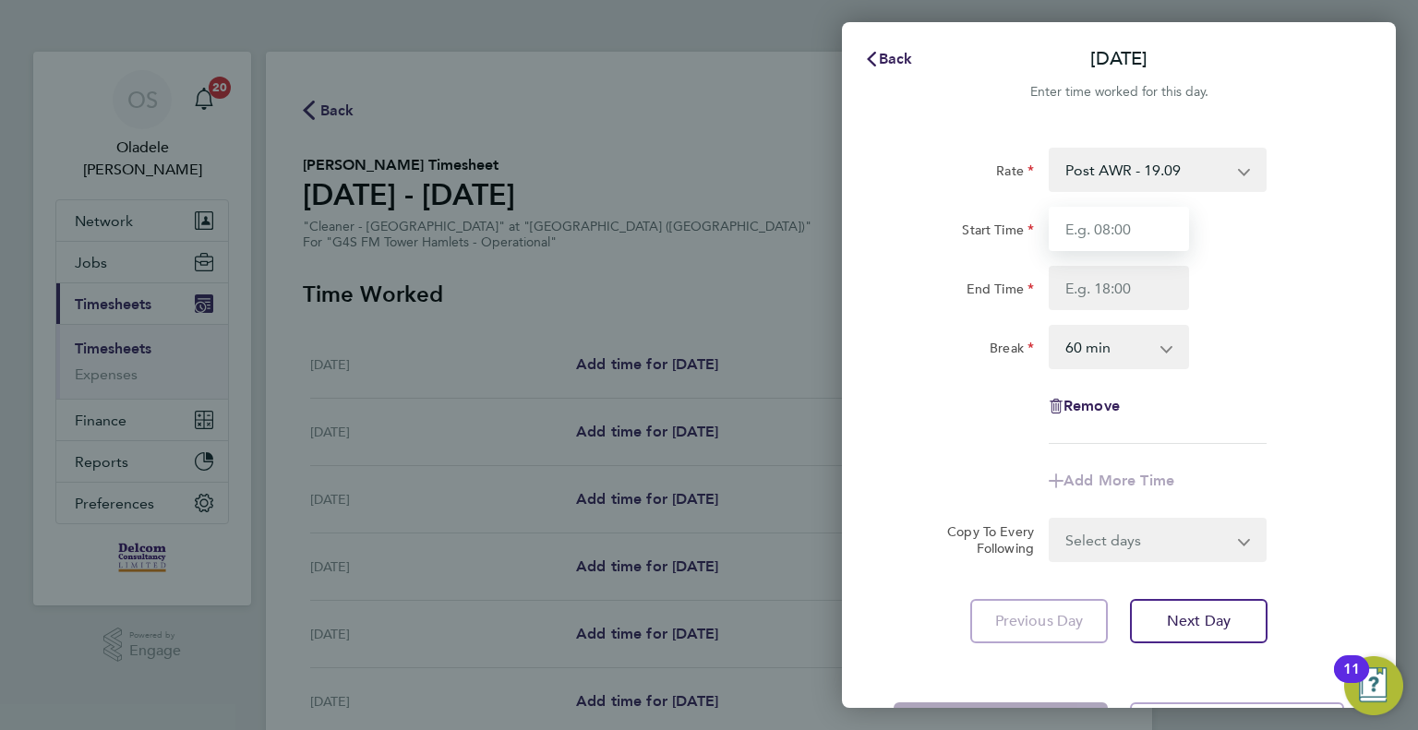
click at [1087, 233] on input "Start Time" at bounding box center [1119, 229] width 140 height 44
type input "09:00"
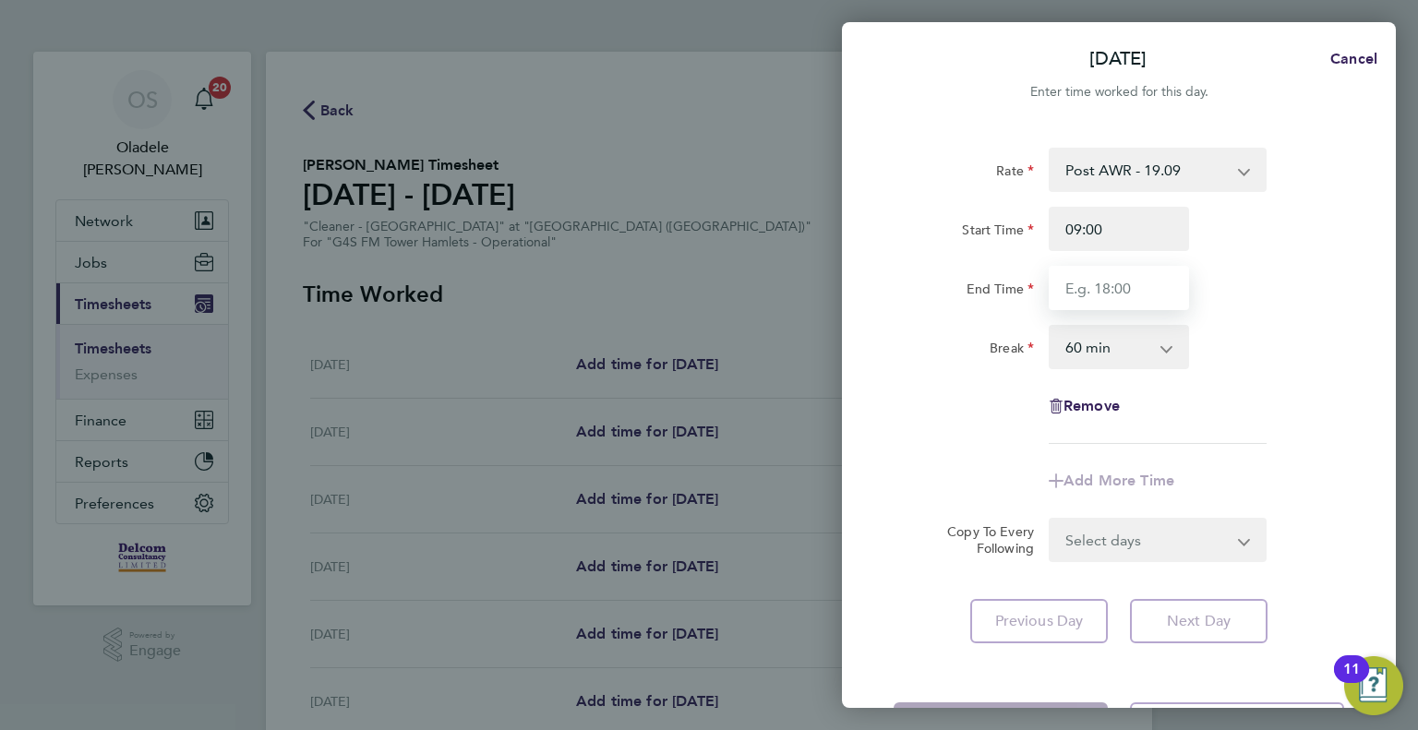
click at [1091, 291] on input "End Time" at bounding box center [1119, 288] width 140 height 44
type input "15:00"
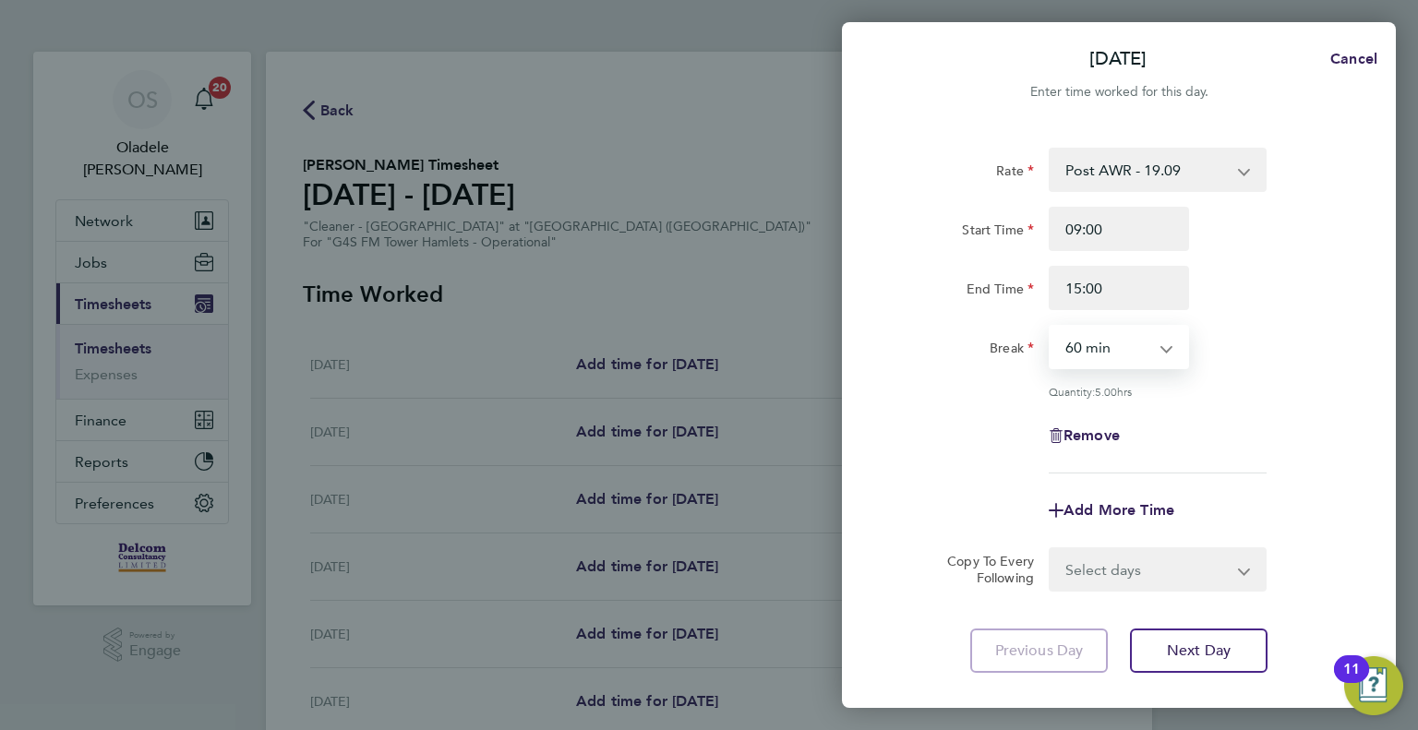
click at [1109, 354] on select "0 min 15 min 30 min 45 min 60 min 75 min 90 min" at bounding box center [1108, 347] width 114 height 41
select select "0"
click at [1051, 327] on select "0 min 15 min 30 min 45 min 60 min 75 min 90 min" at bounding box center [1108, 347] width 114 height 41
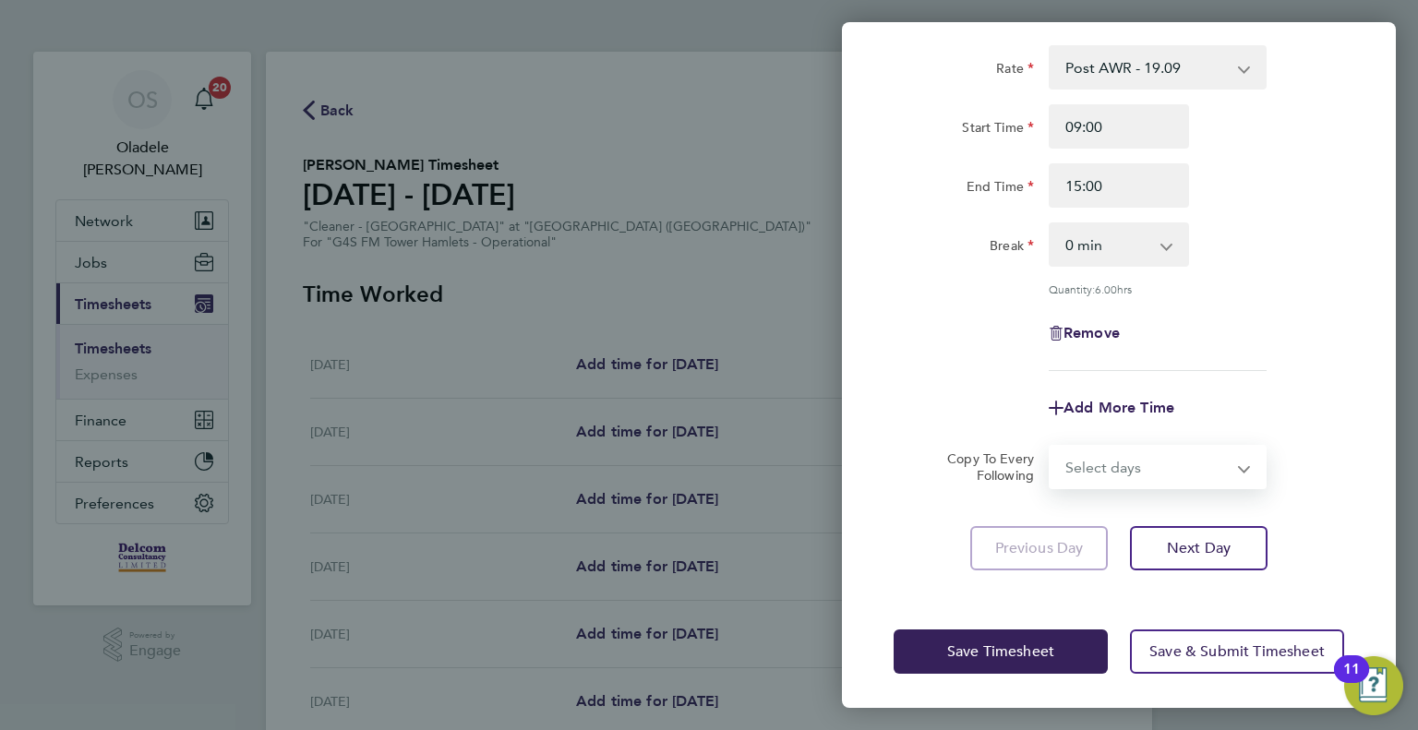
click at [1093, 480] on select "Select days Day Weekday (Mon-Fri) Weekend (Sat-Sun) [DATE] [DATE] [DATE] [DATE]…" at bounding box center [1148, 467] width 194 height 41
select select "DAY"
click at [1051, 447] on select "Select days Day Weekday (Mon-Fri) Weekend (Sat-Sun) [DATE] [DATE] [DATE] [DATE]…" at bounding box center [1148, 467] width 194 height 41
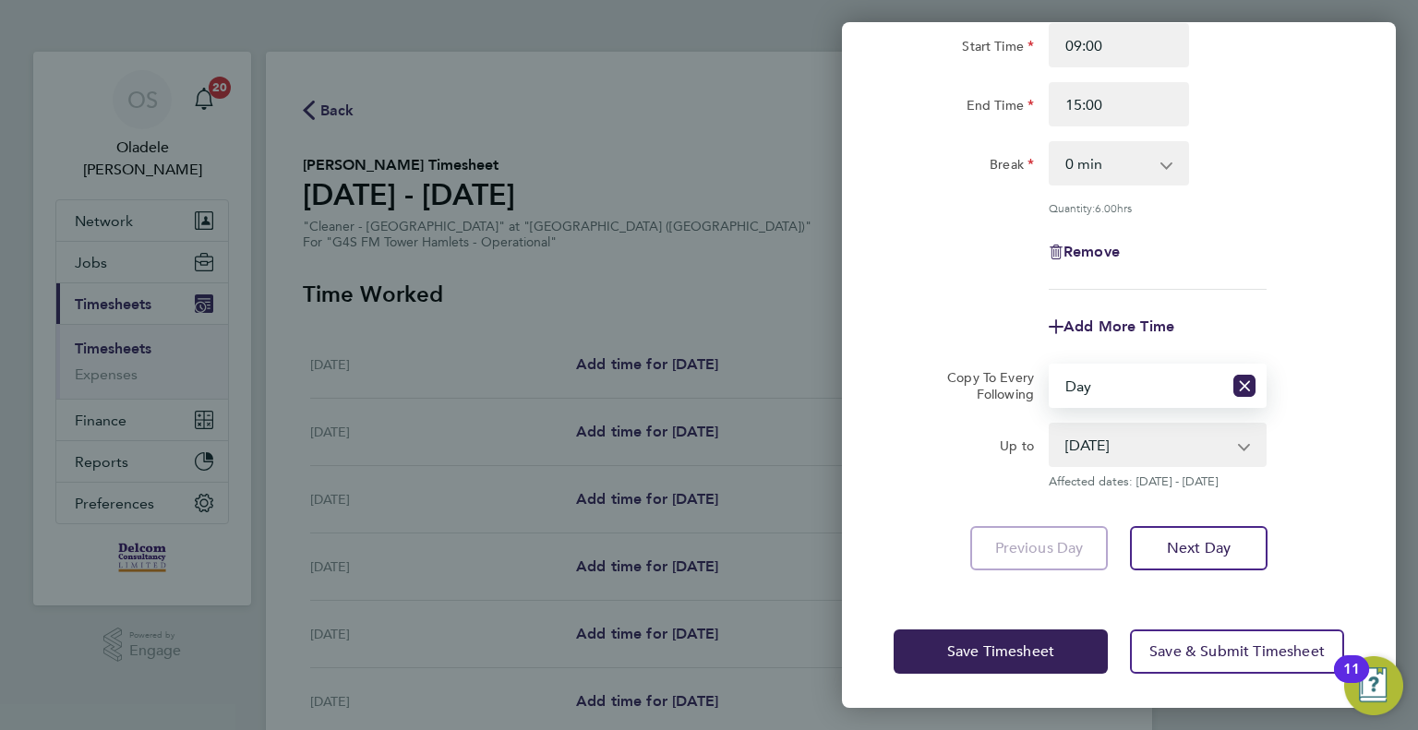
click at [1089, 438] on select "[DATE] [DATE] [DATE] [DATE] [DATE] [DATE]" at bounding box center [1147, 445] width 192 height 41
select select "[DATE]"
click at [1051, 425] on select "[DATE] [DATE] [DATE] [DATE] [DATE] [DATE]" at bounding box center [1147, 445] width 192 height 41
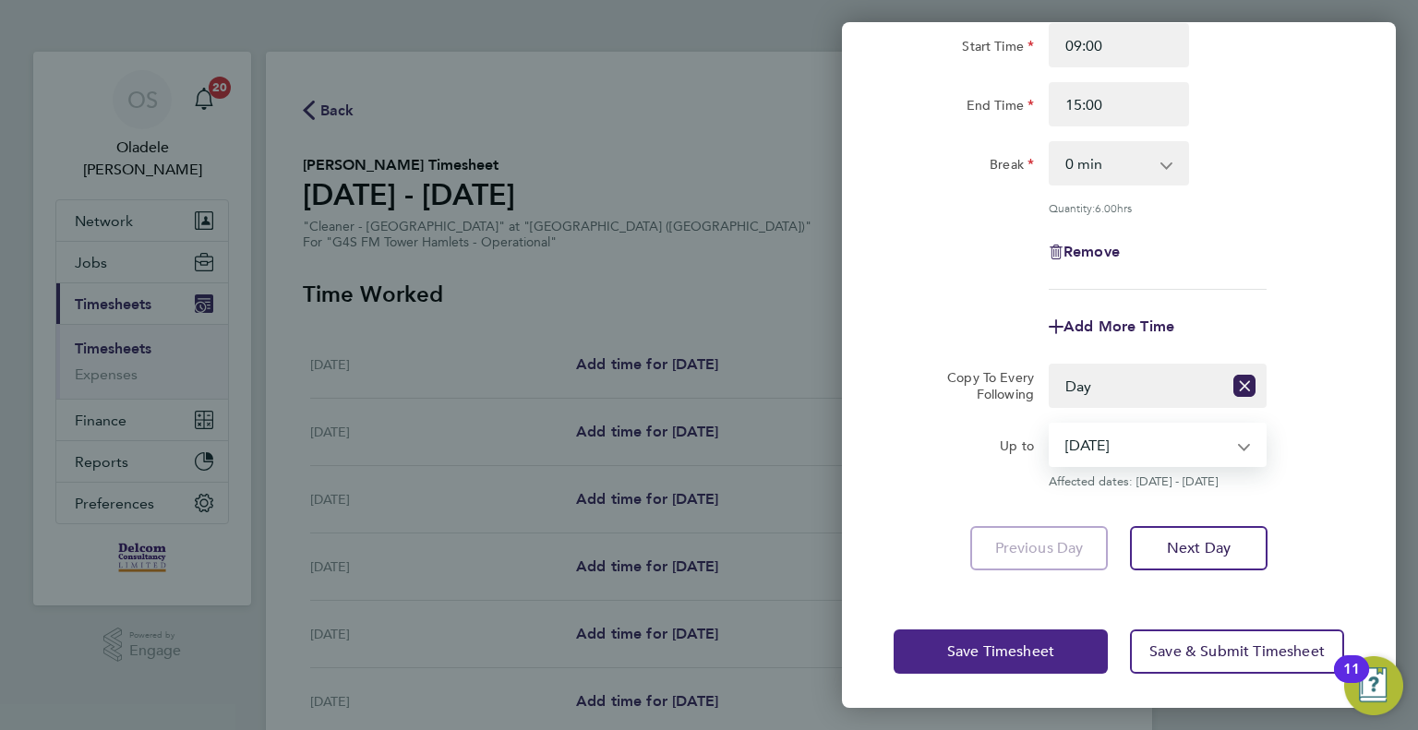
click at [955, 658] on button "Save Timesheet" at bounding box center [1001, 652] width 214 height 44
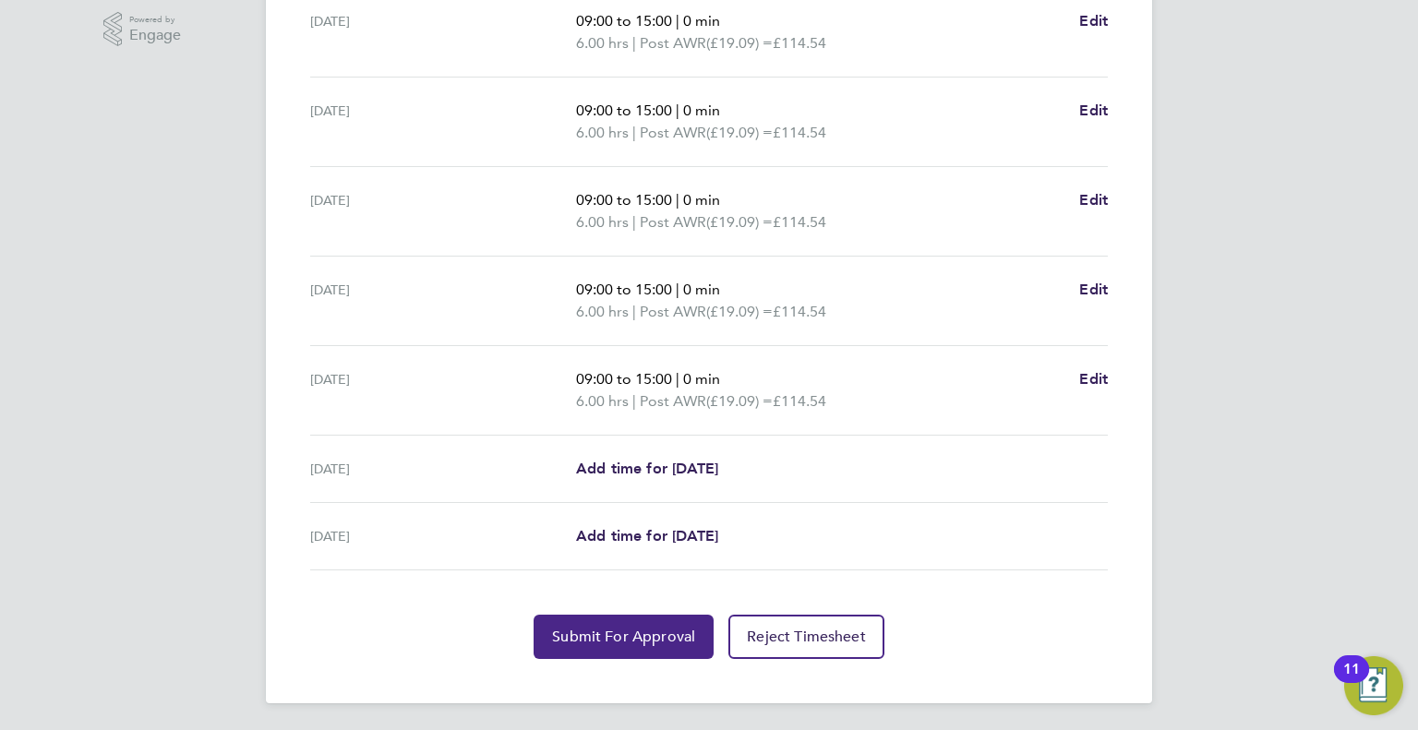
click at [578, 635] on span "Submit For Approval" at bounding box center [623, 637] width 143 height 18
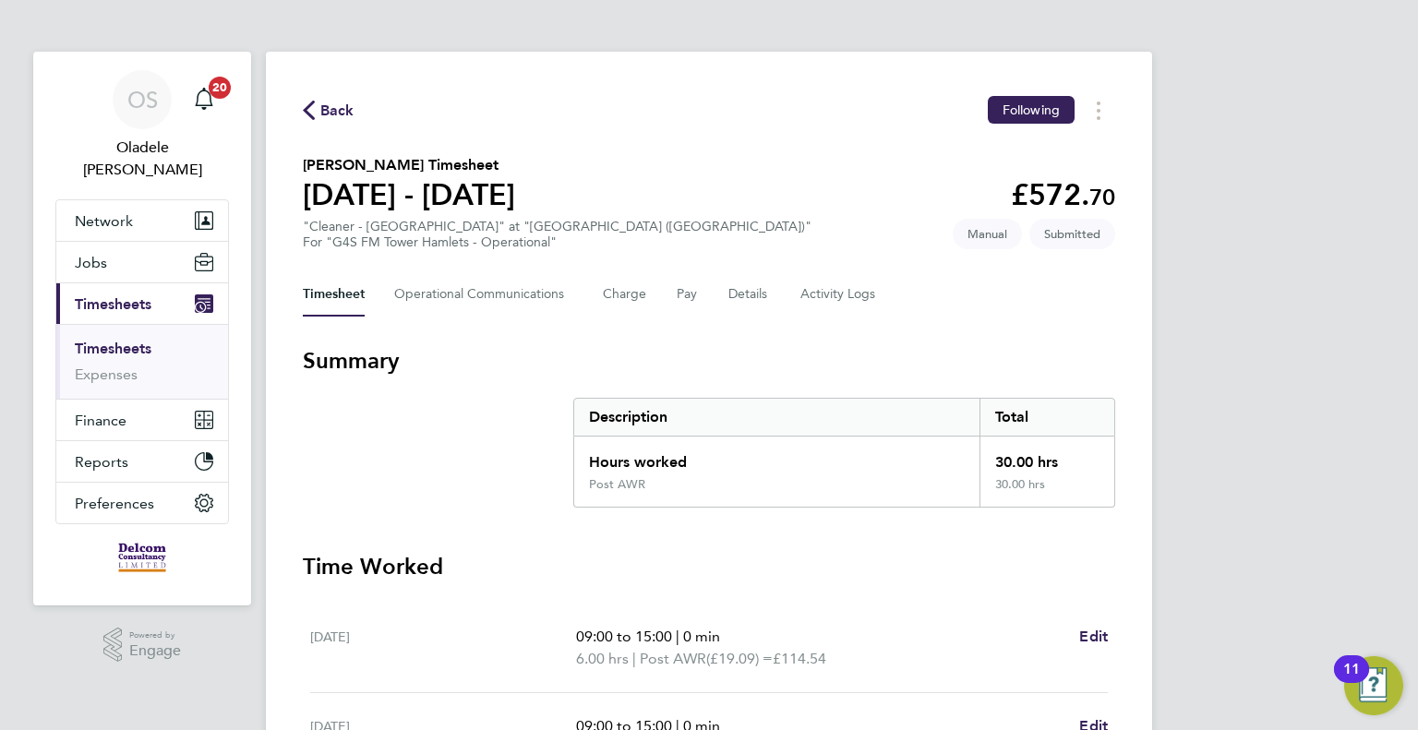
click at [337, 114] on span "Back" at bounding box center [337, 111] width 34 height 22
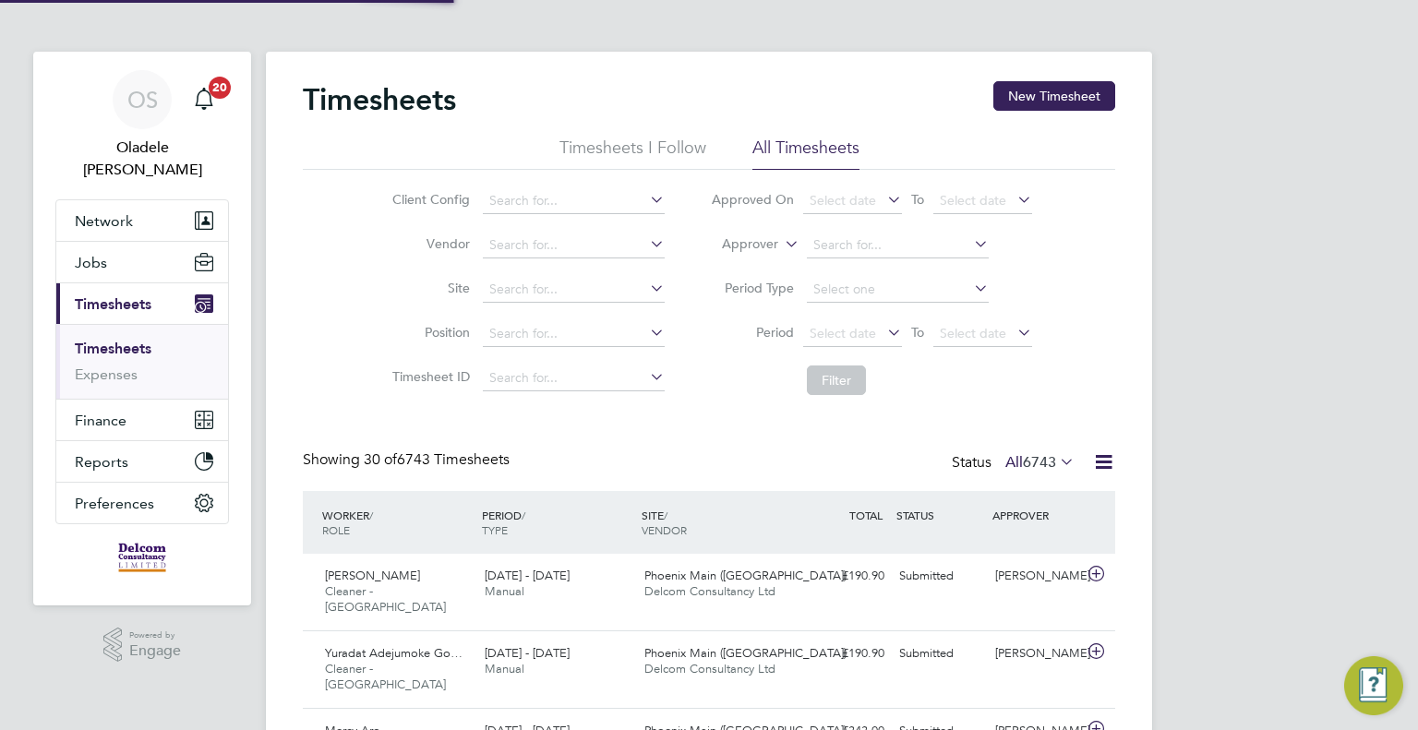
scroll to position [46, 161]
click at [1049, 99] on button "New Timesheet" at bounding box center [1054, 96] width 122 height 30
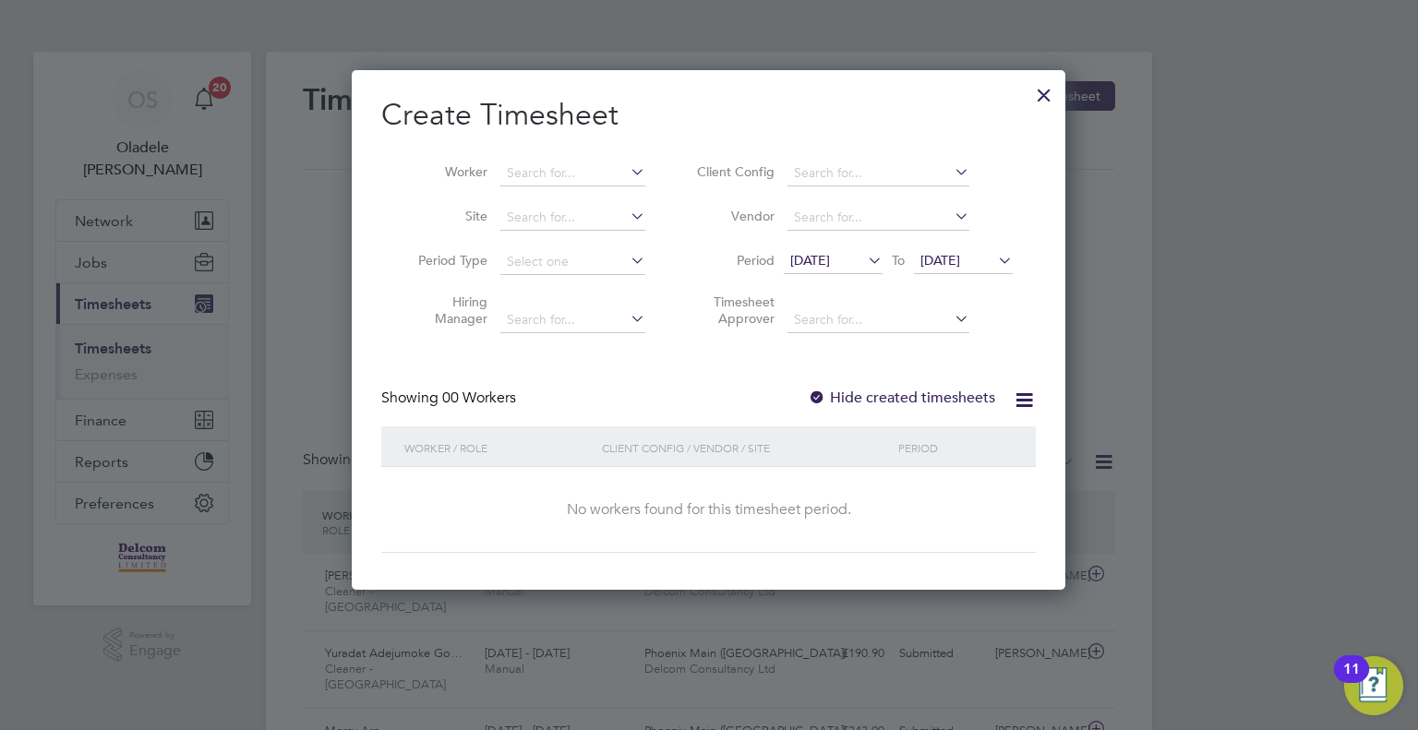
click at [830, 262] on span "[DATE]" at bounding box center [810, 260] width 40 height 17
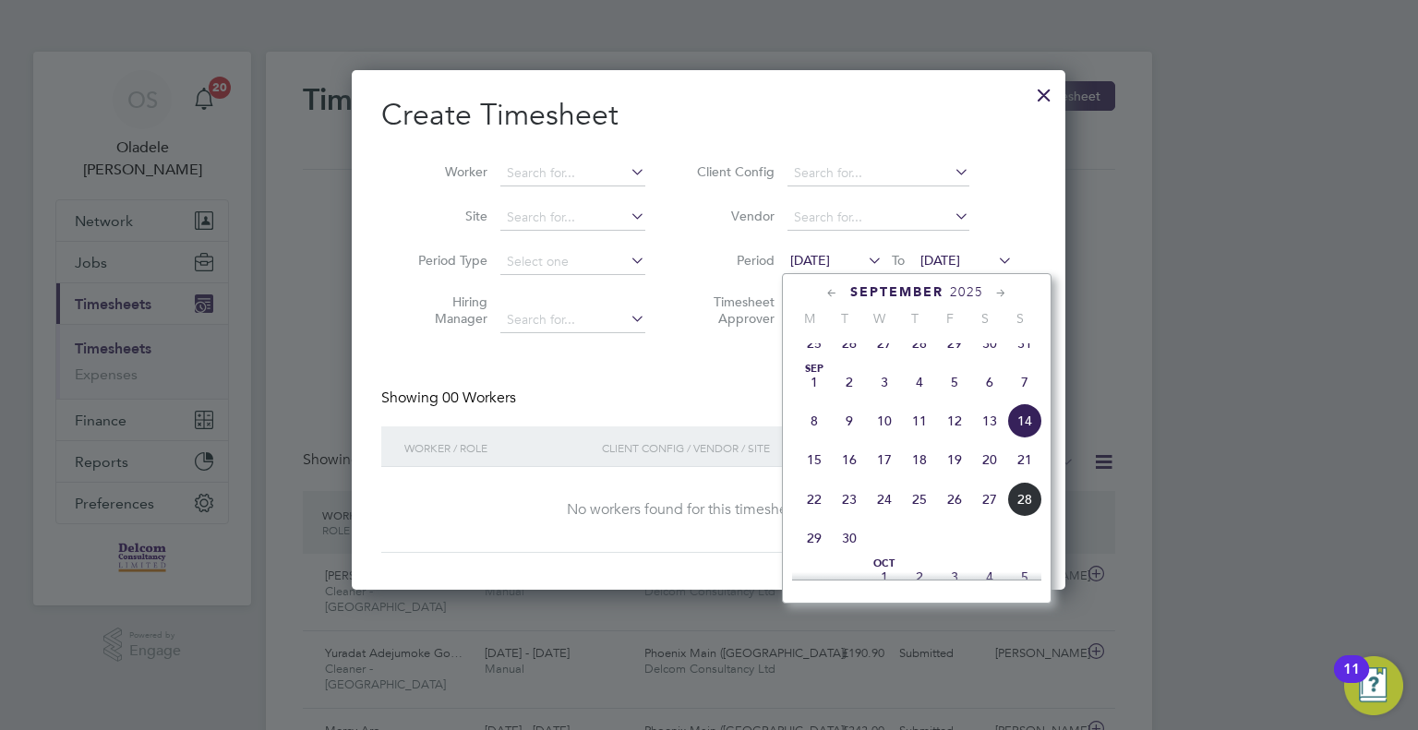
click at [812, 510] on span "22" at bounding box center [814, 499] width 35 height 35
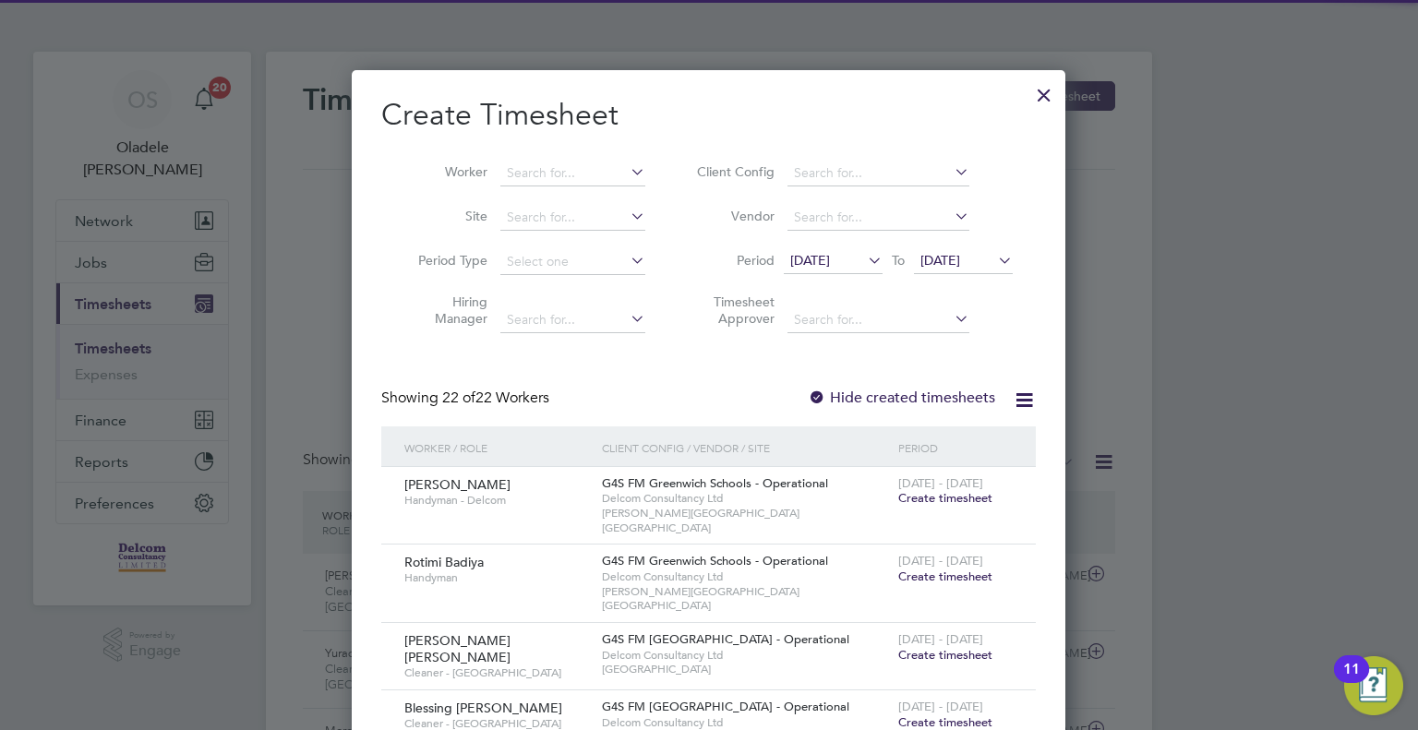
click at [994, 259] on icon at bounding box center [994, 260] width 0 height 26
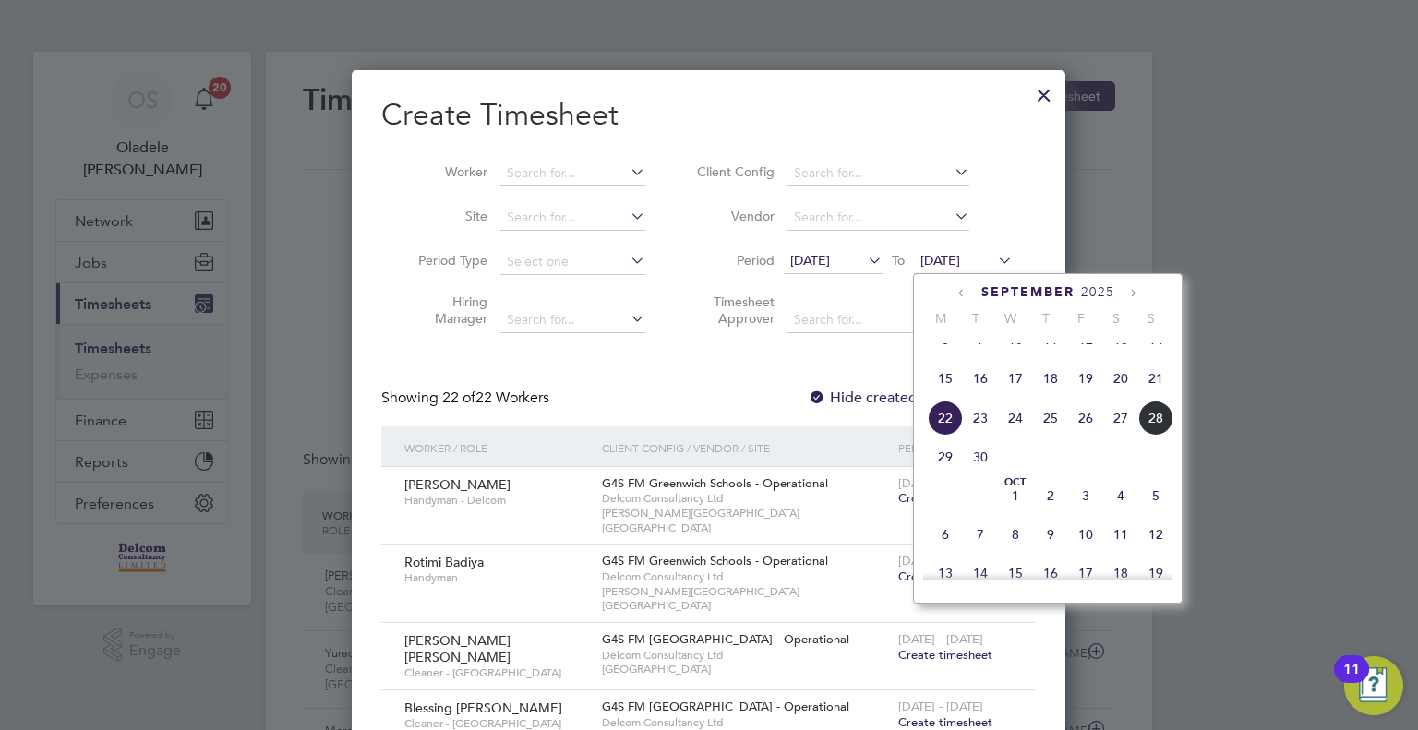
click at [1156, 433] on span "28" at bounding box center [1155, 418] width 35 height 35
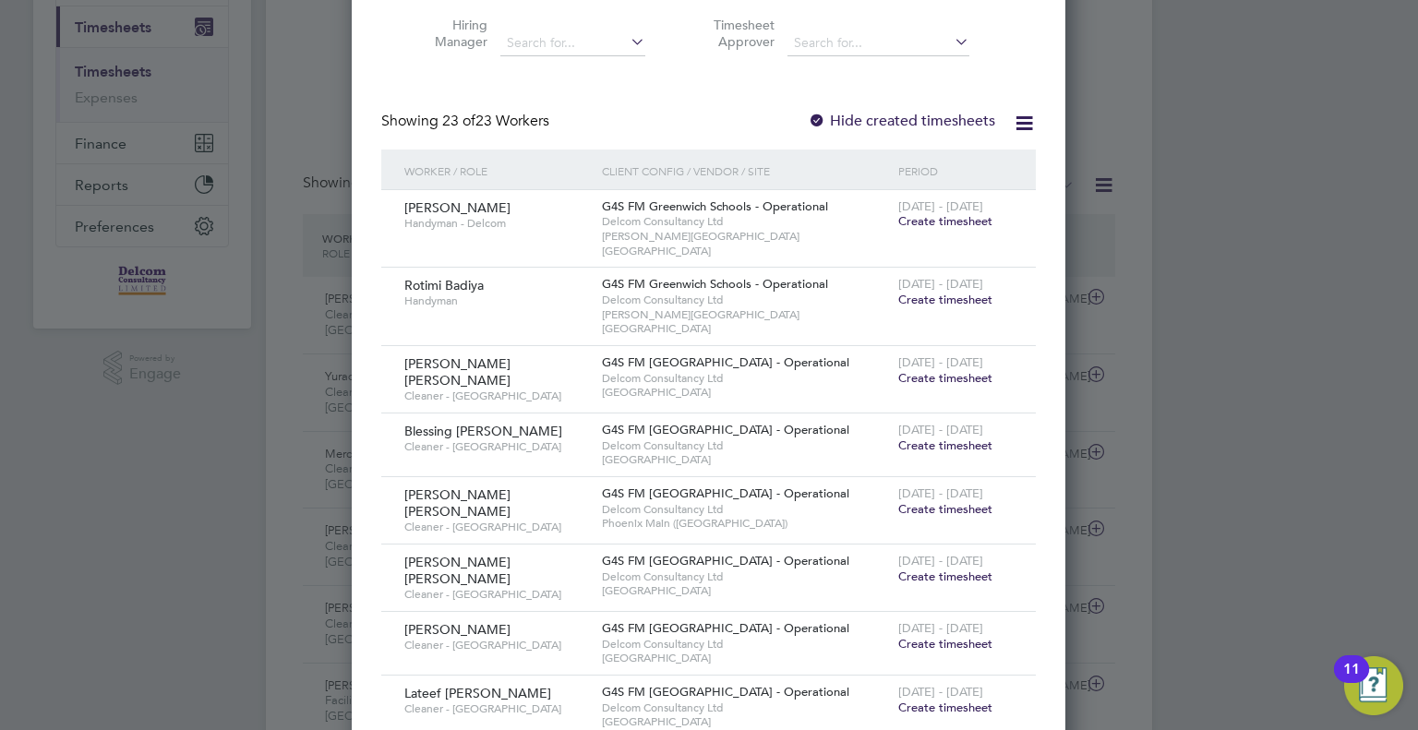
click at [924, 438] on span "Create timesheet" at bounding box center [945, 446] width 94 height 16
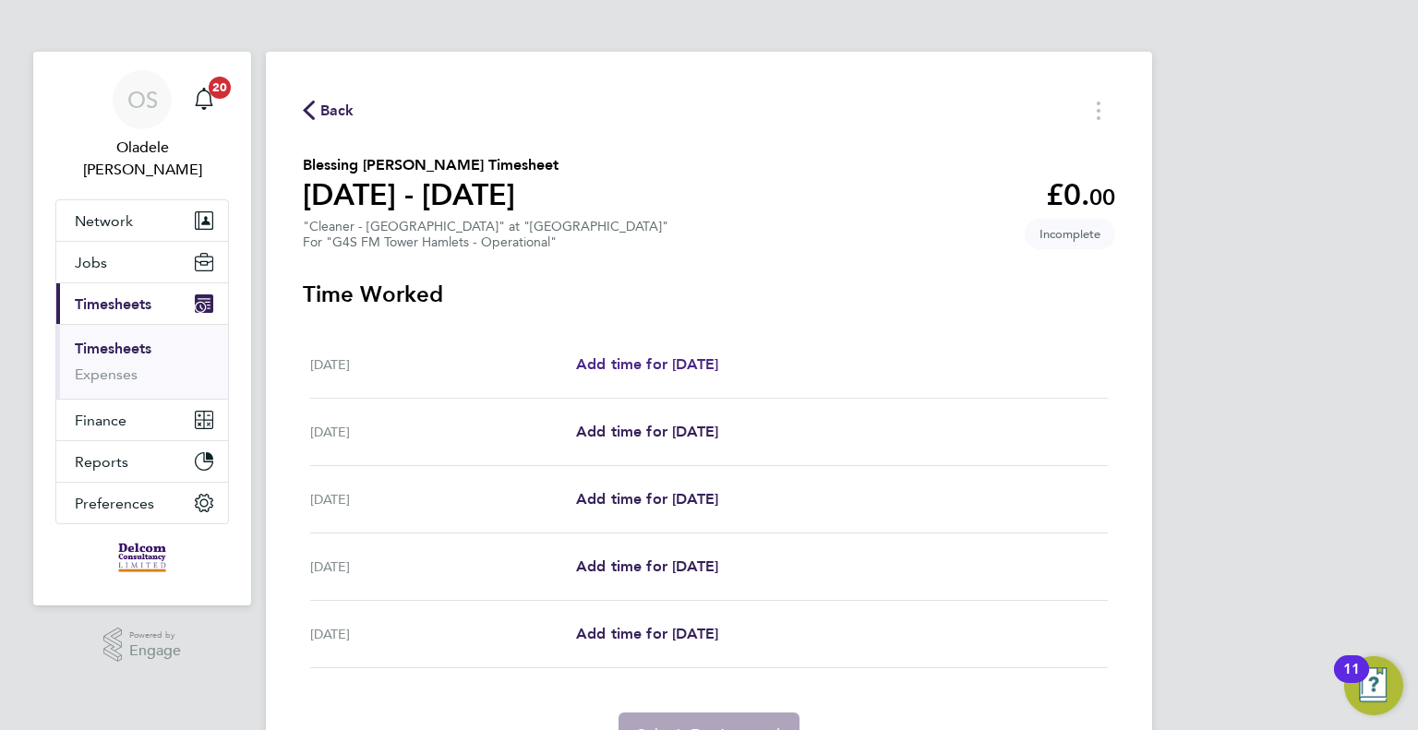
click at [650, 365] on span "Add time for [DATE]" at bounding box center [647, 364] width 142 height 18
select select "60"
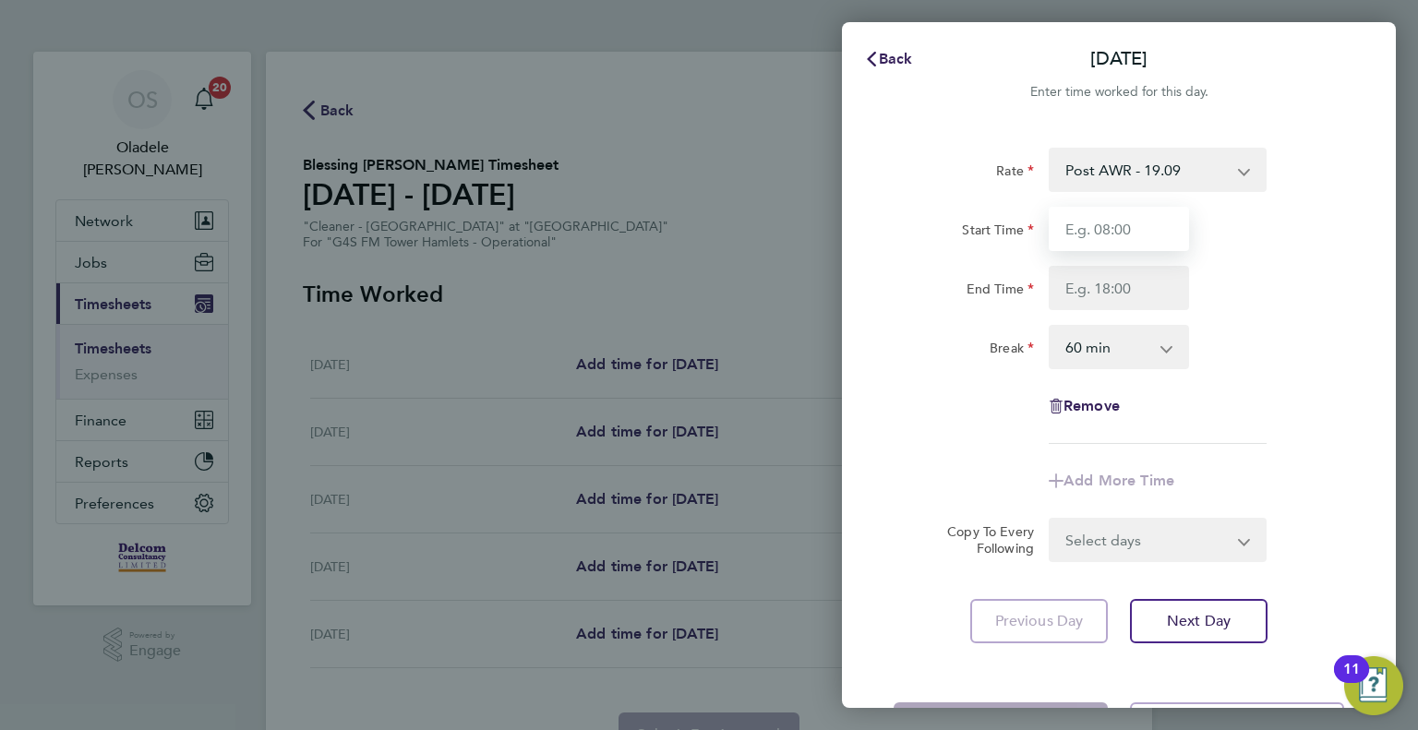
click at [1078, 228] on input "Start Time" at bounding box center [1119, 229] width 140 height 44
type input "06:30"
click at [1099, 283] on input "End Time" at bounding box center [1119, 288] width 140 height 44
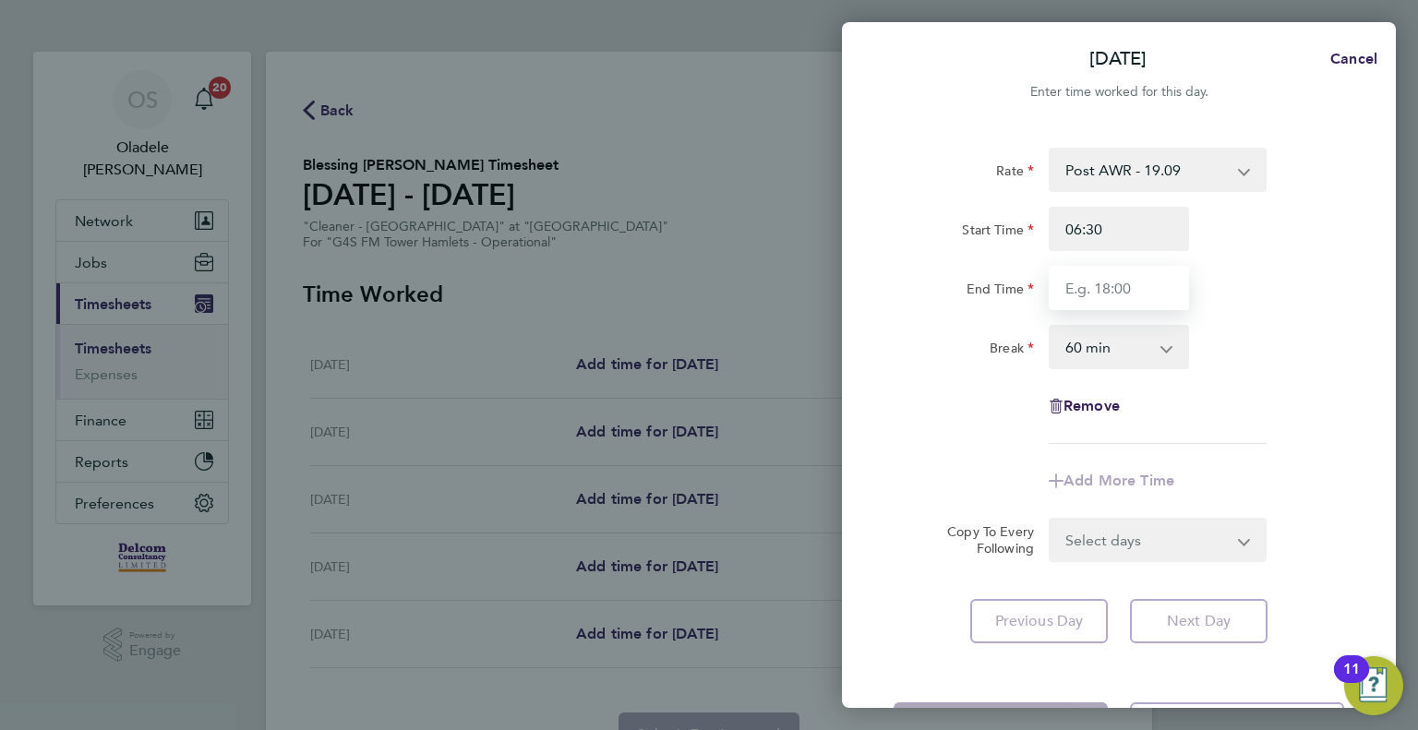
type input "08:30"
click at [1096, 352] on select "0 min 15 min 30 min 45 min 60 min 75 min 90 min" at bounding box center [1108, 347] width 114 height 41
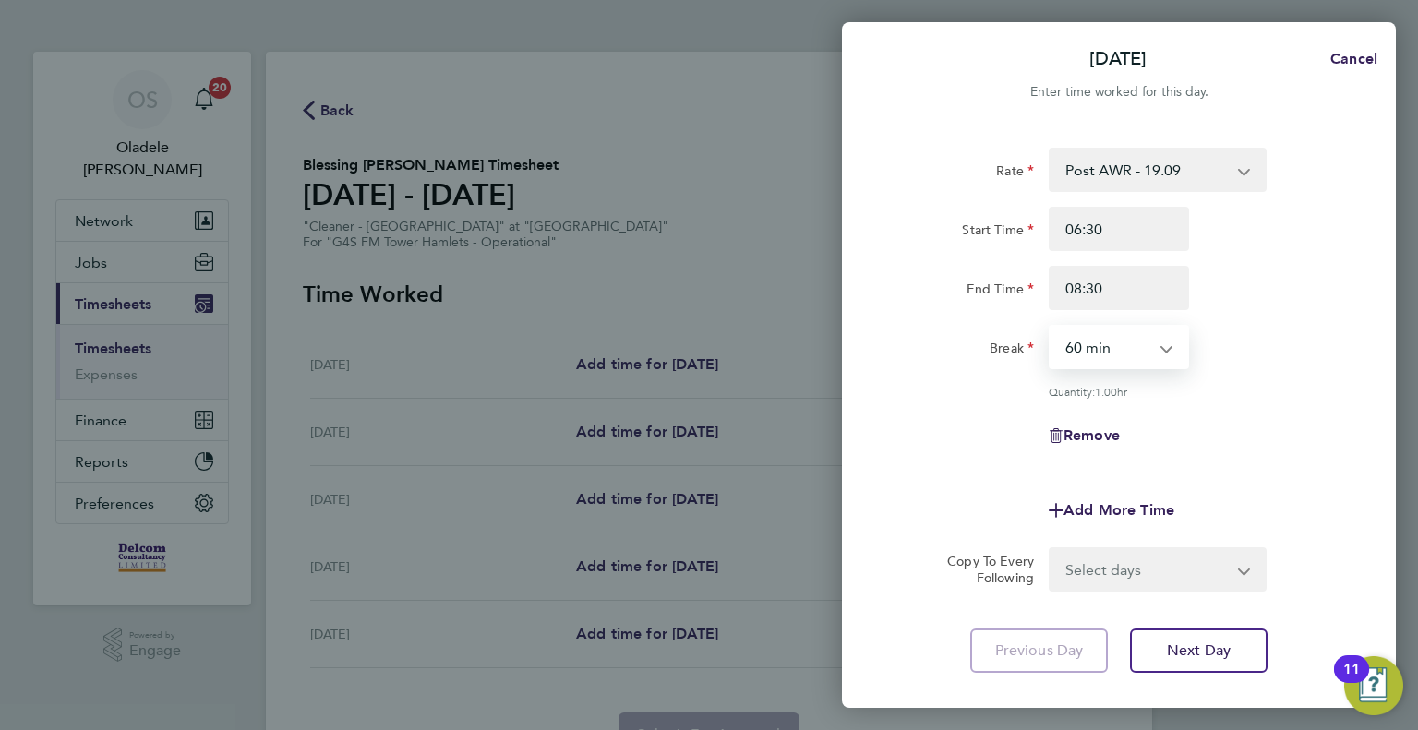
select select "0"
click at [1051, 327] on select "0 min 15 min 30 min 45 min 60 min 75 min 90 min" at bounding box center [1108, 347] width 114 height 41
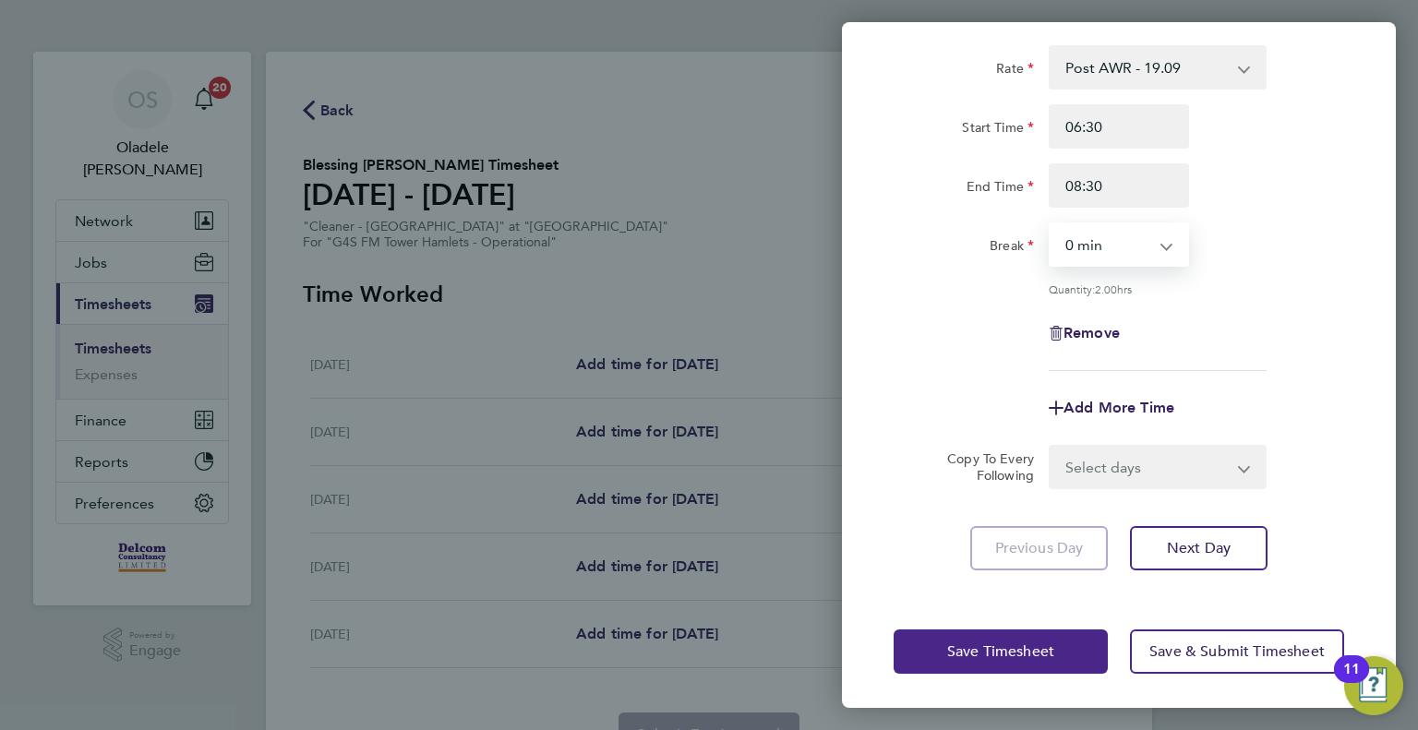
click at [973, 656] on span "Save Timesheet" at bounding box center [1000, 651] width 107 height 18
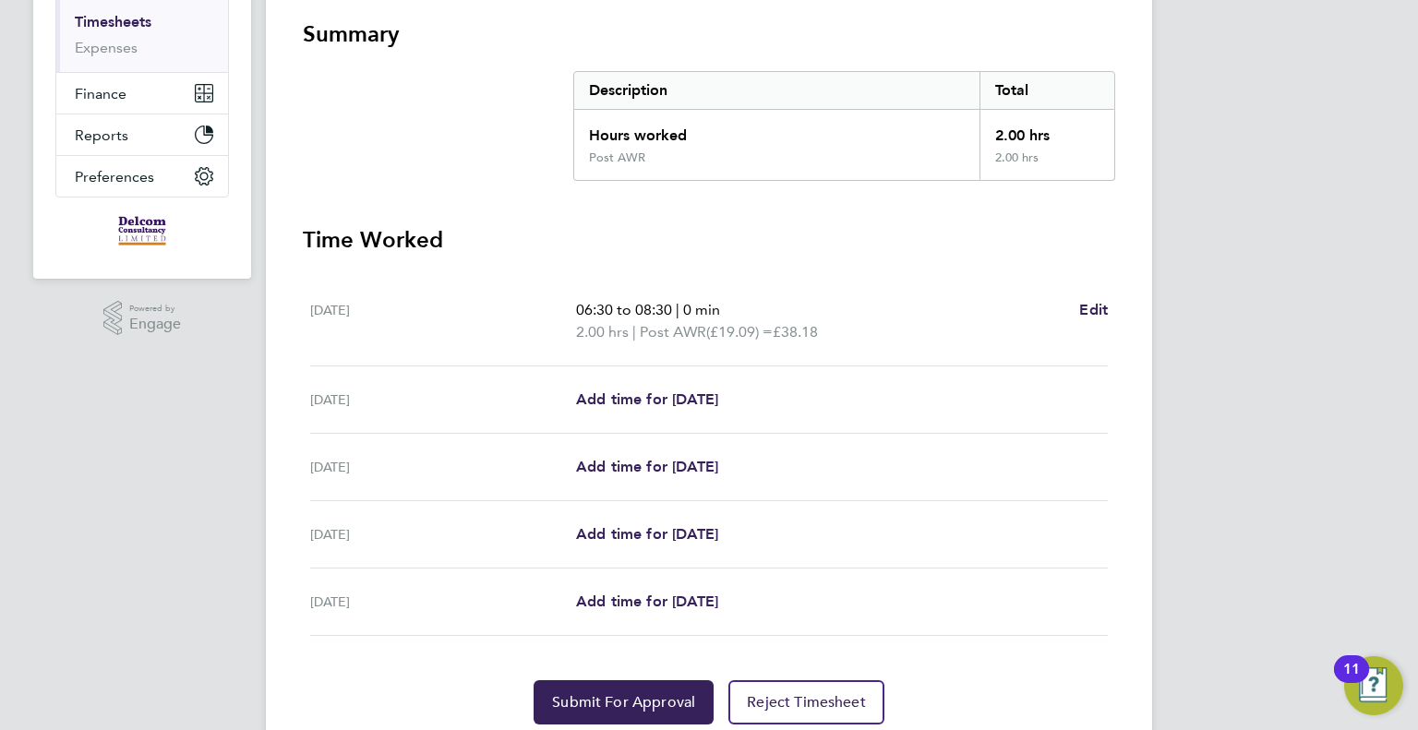
scroll to position [392, 0]
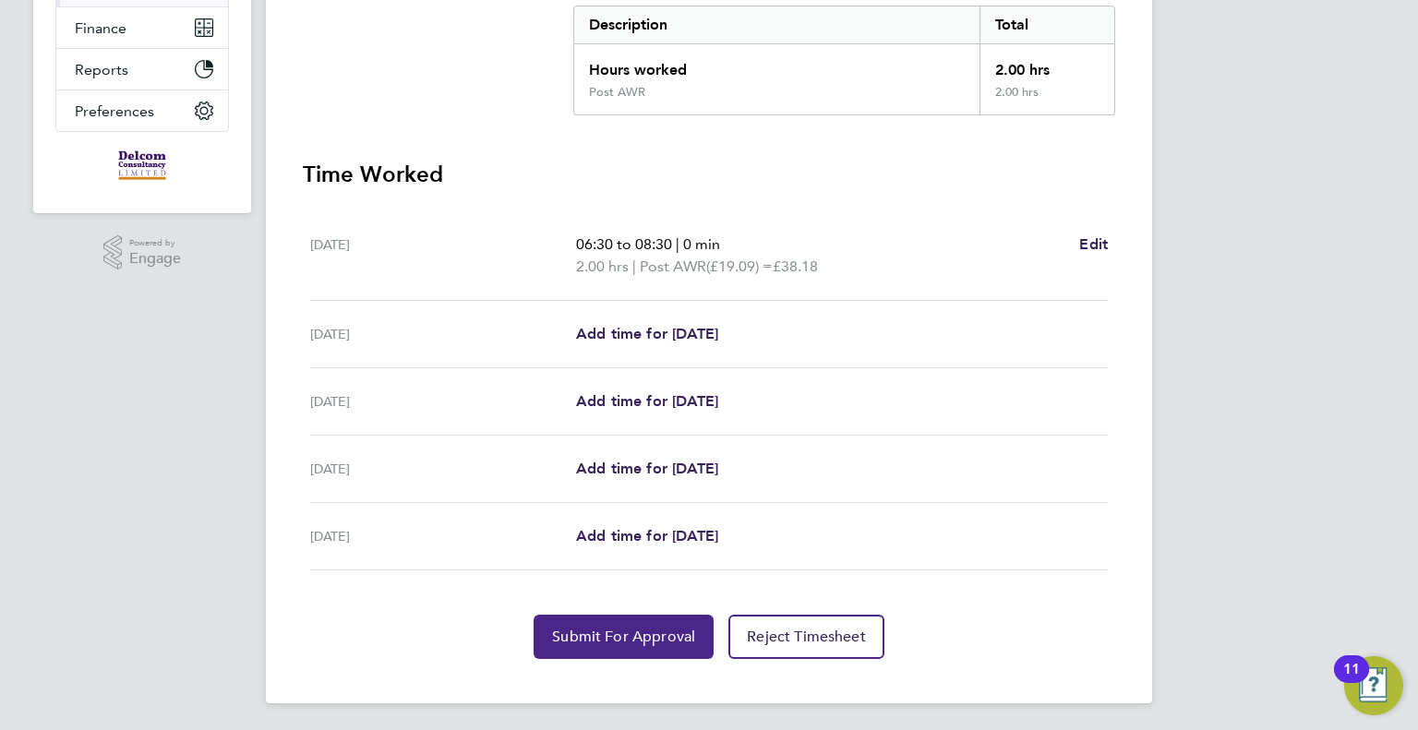
click at [580, 635] on span "Submit For Approval" at bounding box center [623, 637] width 143 height 18
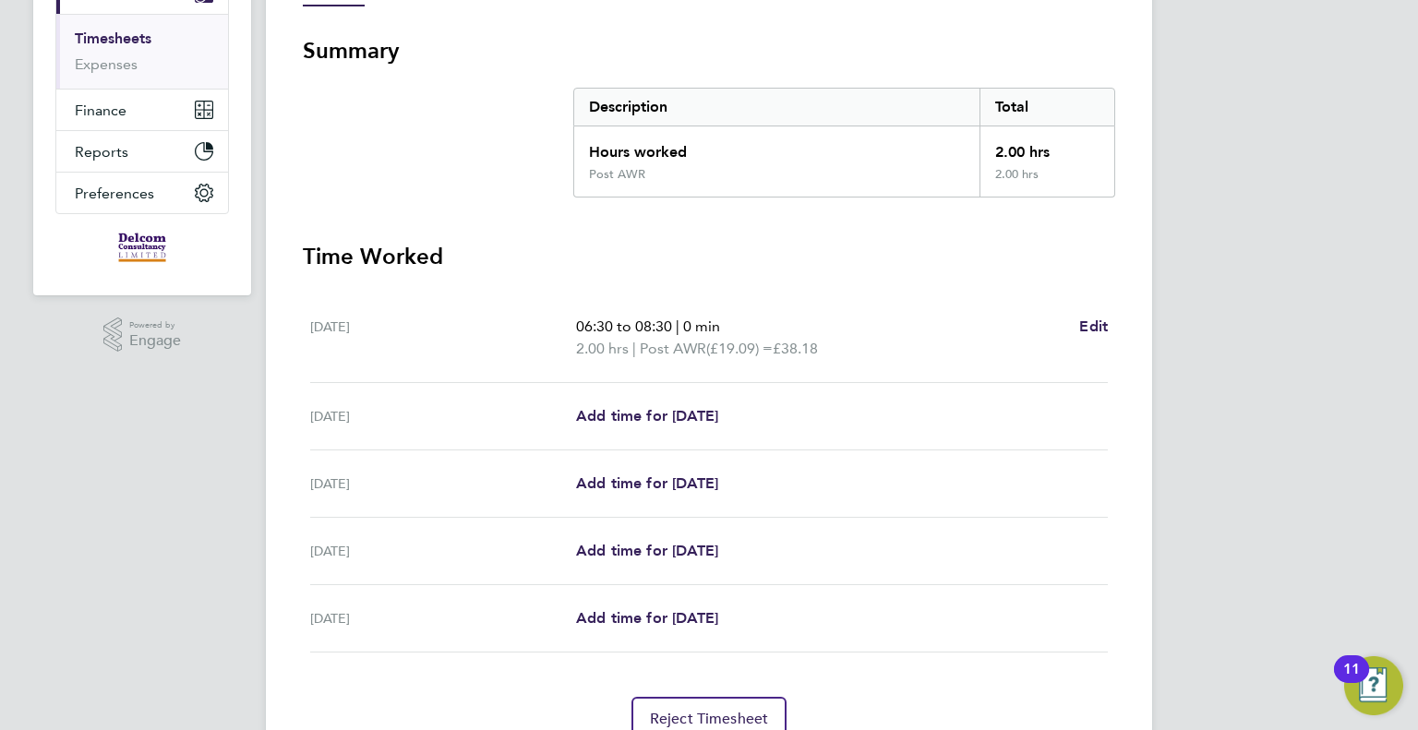
scroll to position [0, 0]
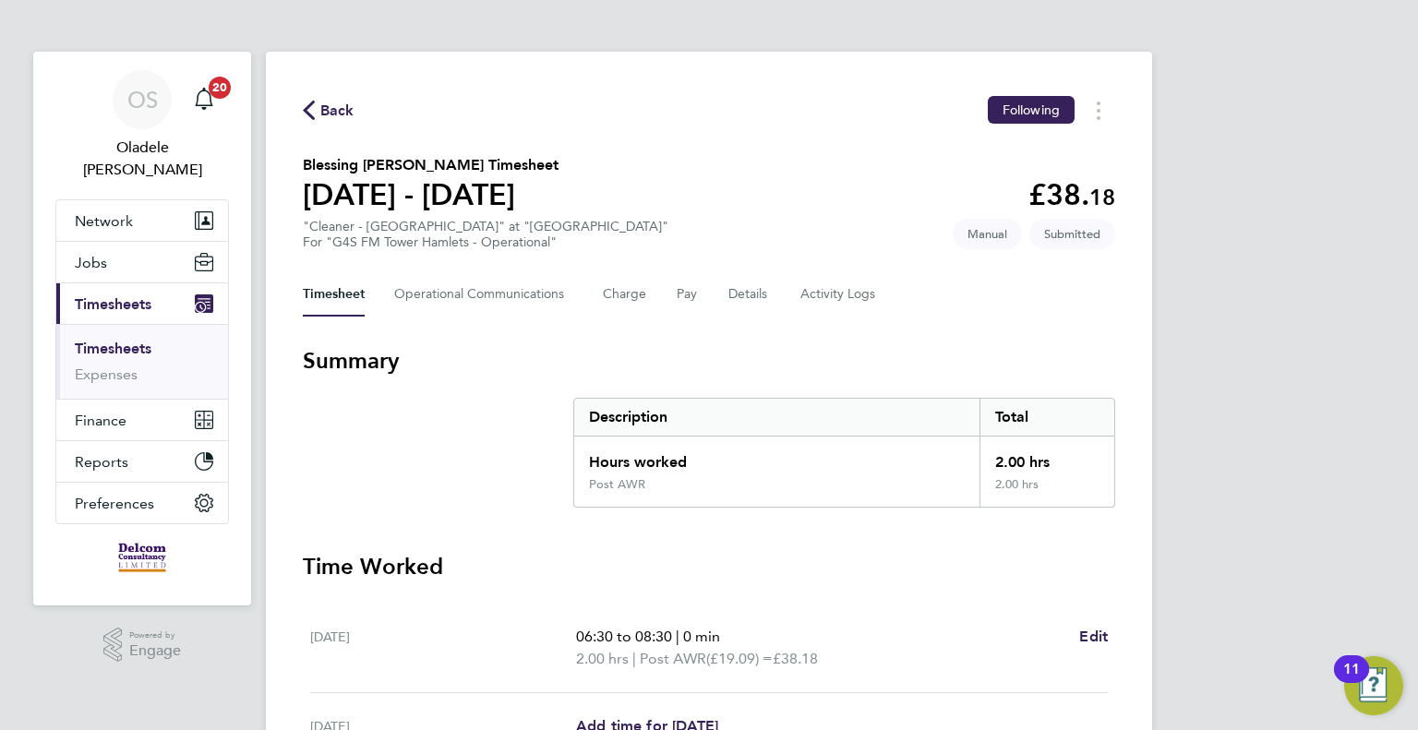
click at [335, 105] on span "Back" at bounding box center [337, 111] width 34 height 22
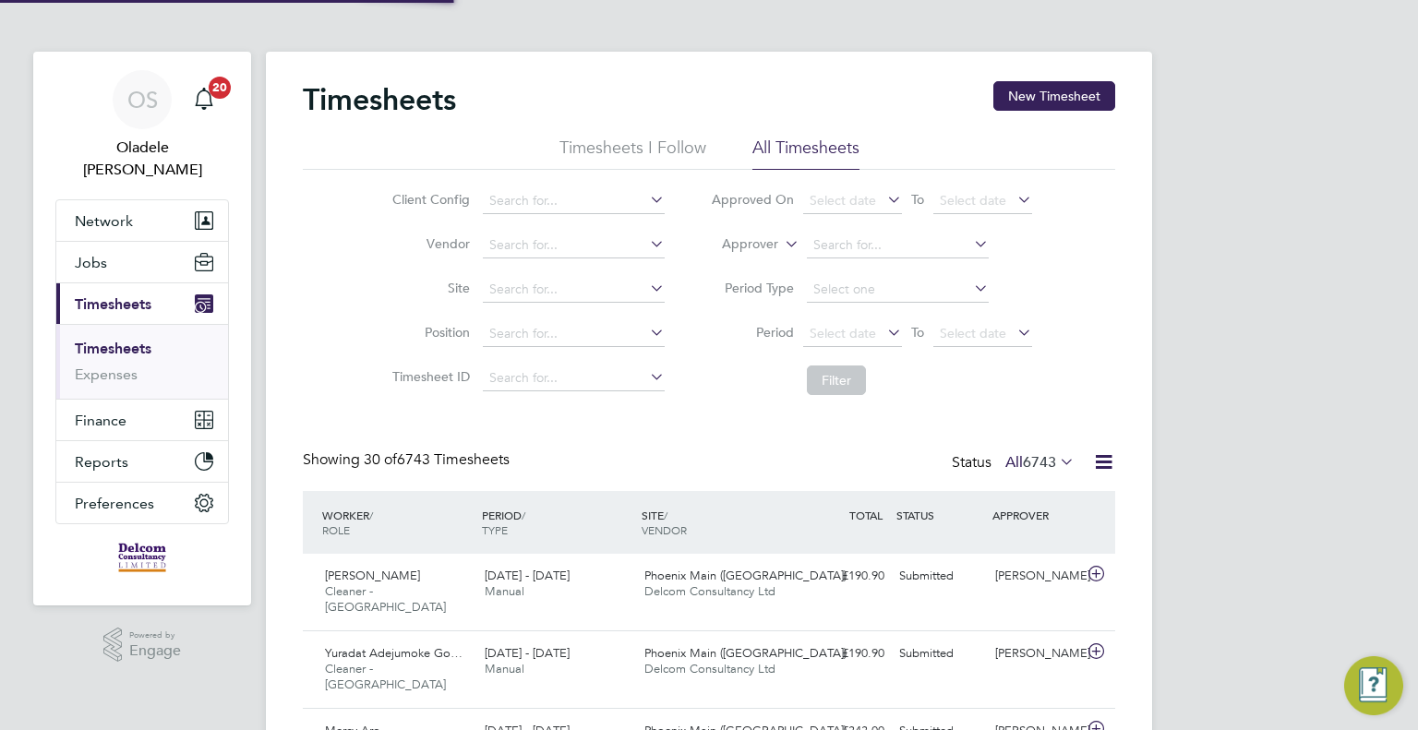
scroll to position [46, 161]
click at [1025, 106] on button "New Timesheet" at bounding box center [1054, 96] width 122 height 30
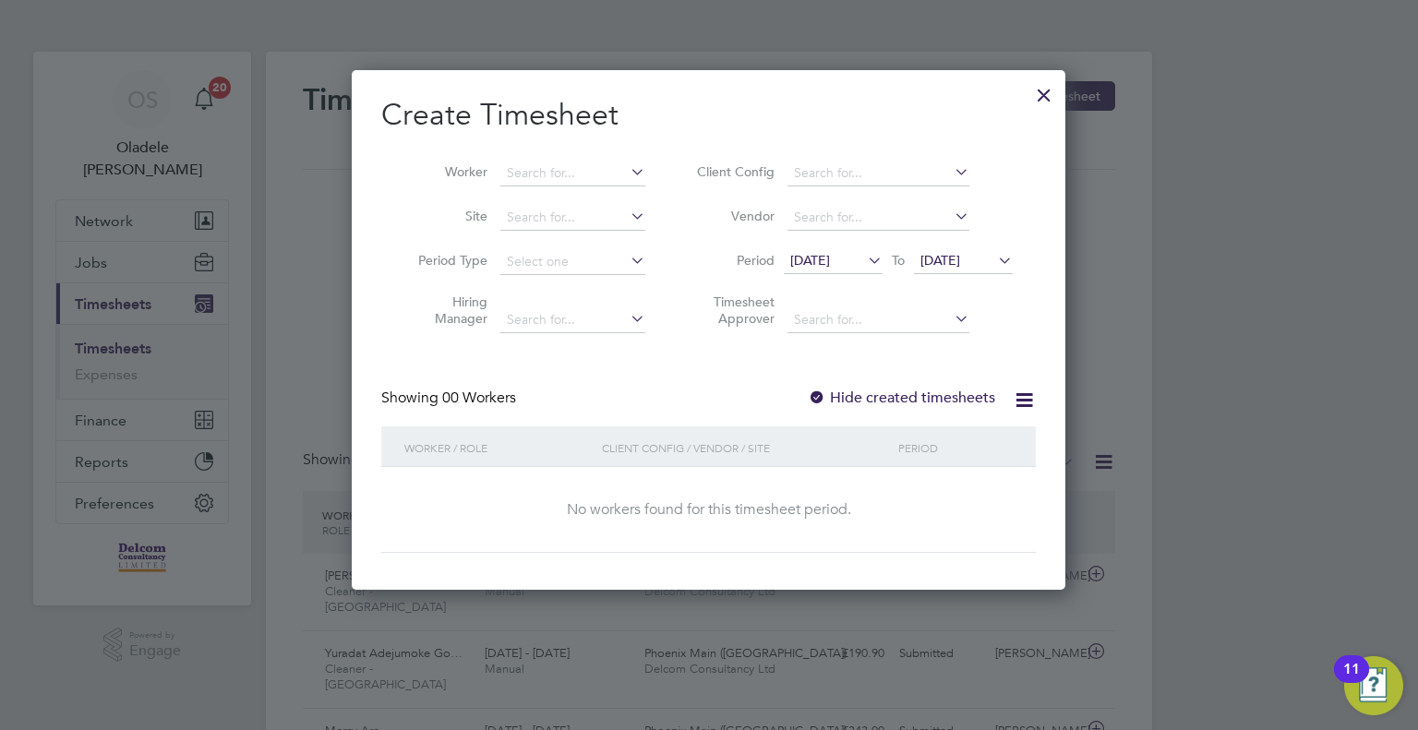
click at [848, 271] on span "[DATE]" at bounding box center [833, 261] width 99 height 25
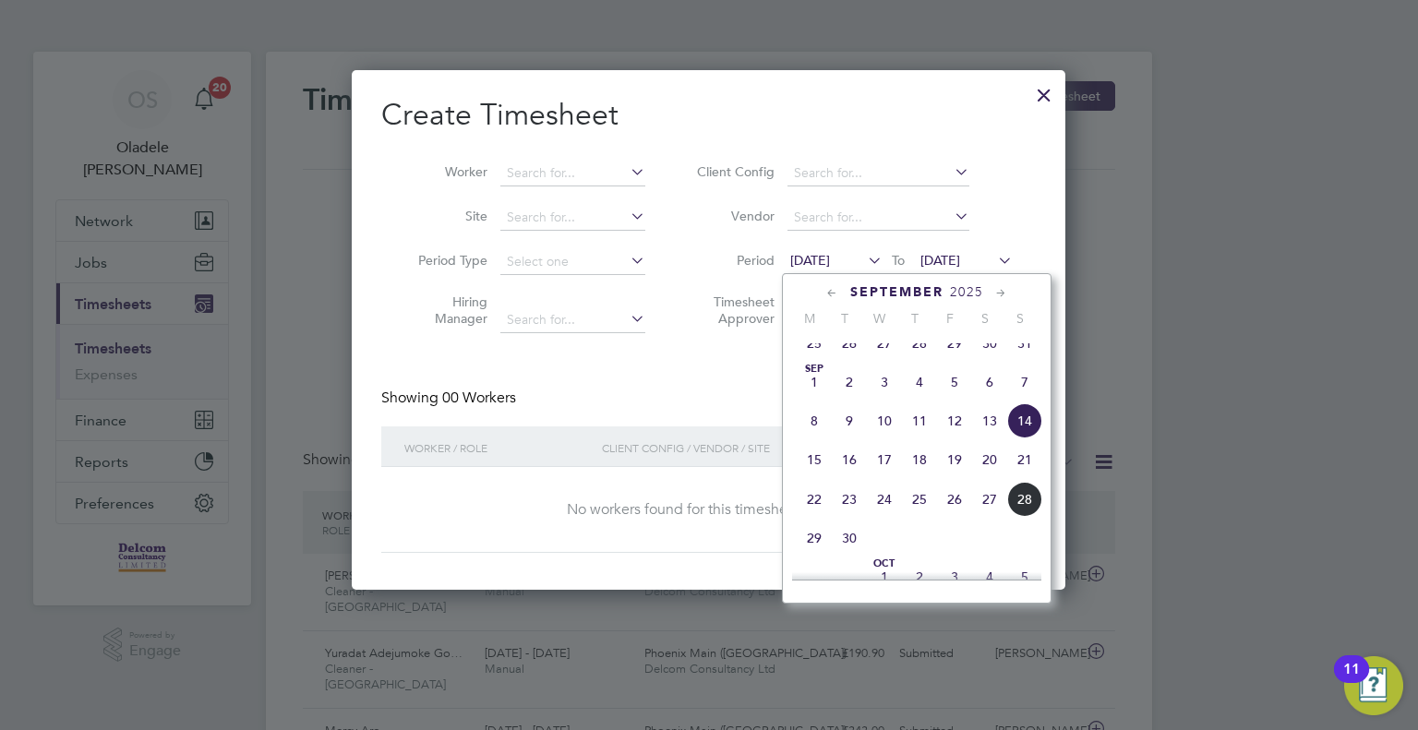
click at [809, 511] on span "22" at bounding box center [814, 499] width 35 height 35
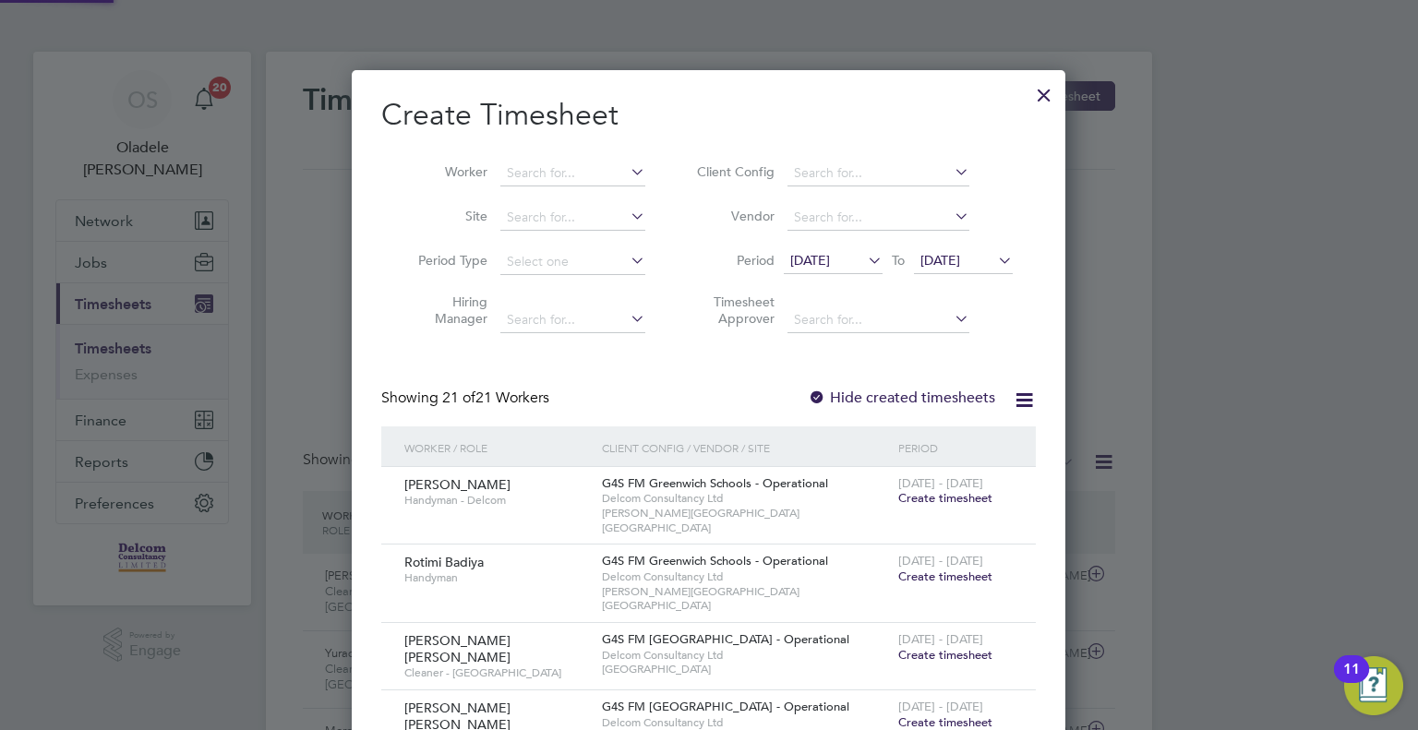
click at [962, 246] on li "Period 22 Sep 2025 To 22 Sep 2025" at bounding box center [851, 262] width 367 height 44
click at [960, 258] on span "[DATE]" at bounding box center [940, 260] width 40 height 17
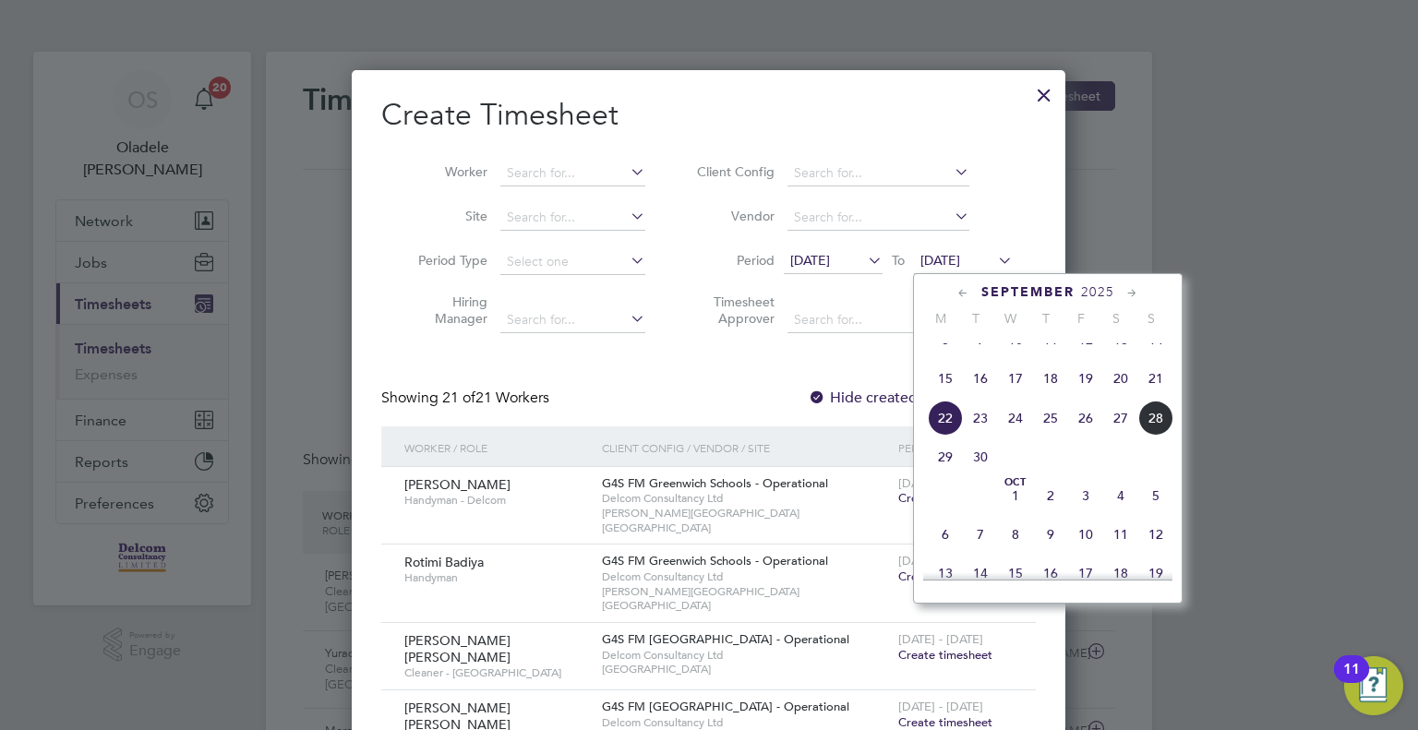
click at [1157, 431] on span "28" at bounding box center [1155, 418] width 35 height 35
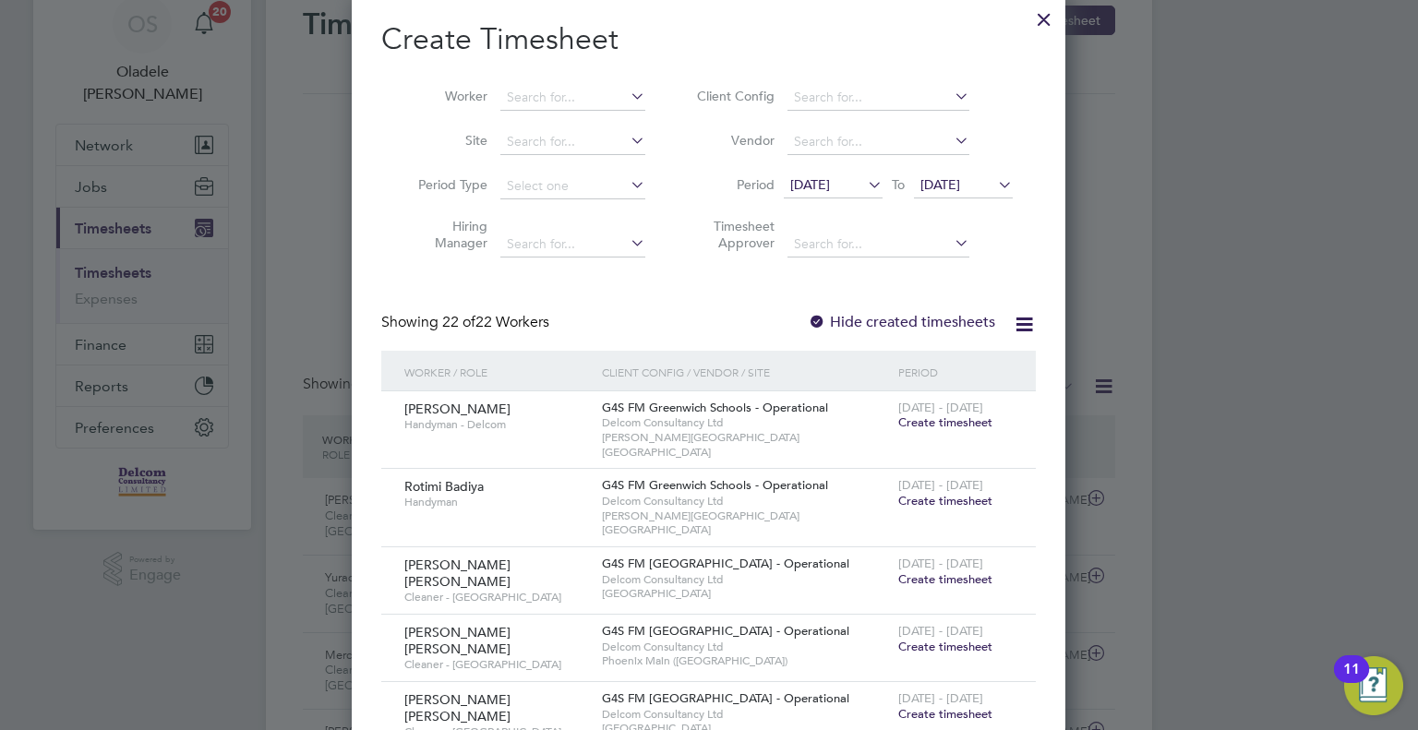
scroll to position [0, 0]
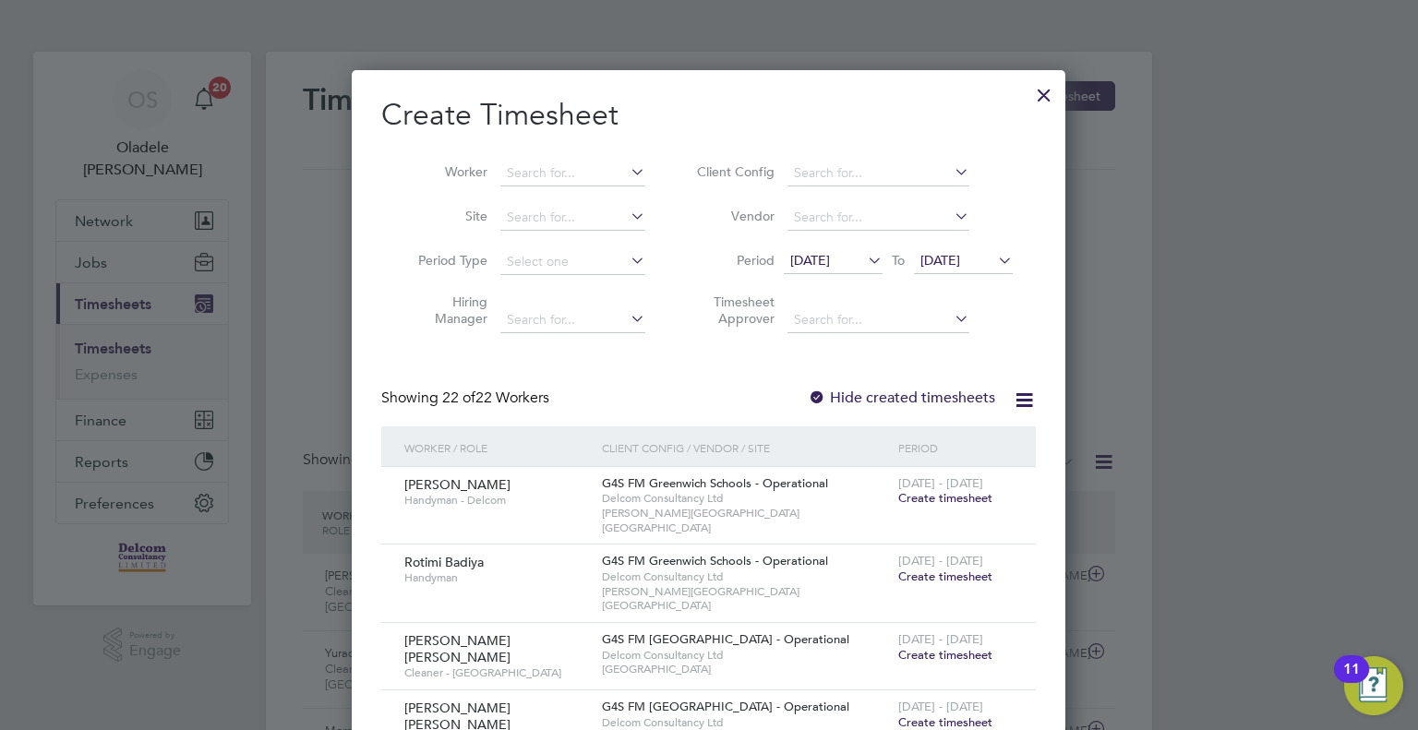
click at [1039, 91] on div at bounding box center [1043, 90] width 33 height 33
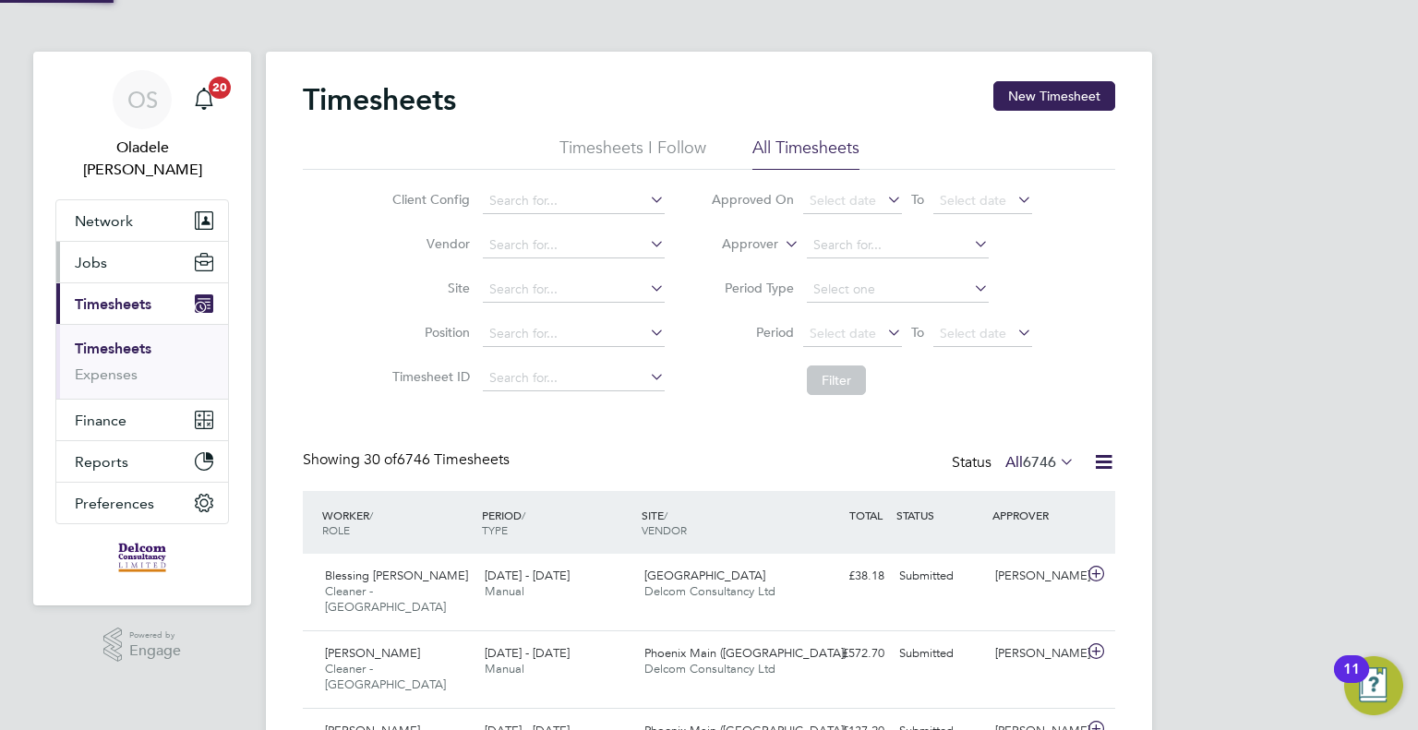
scroll to position [46, 161]
click at [96, 254] on span "Jobs" at bounding box center [91, 263] width 32 height 18
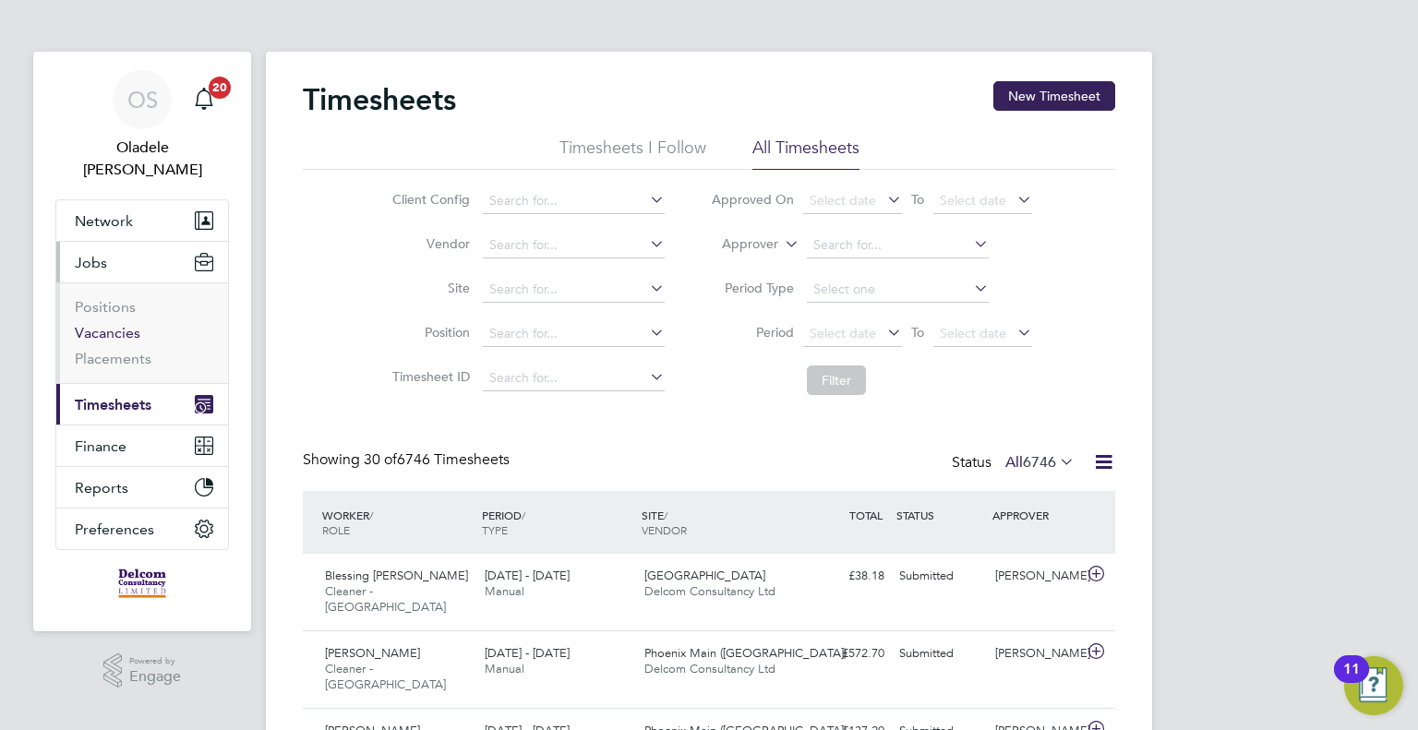
click at [95, 324] on link "Vacancies" at bounding box center [108, 333] width 66 height 18
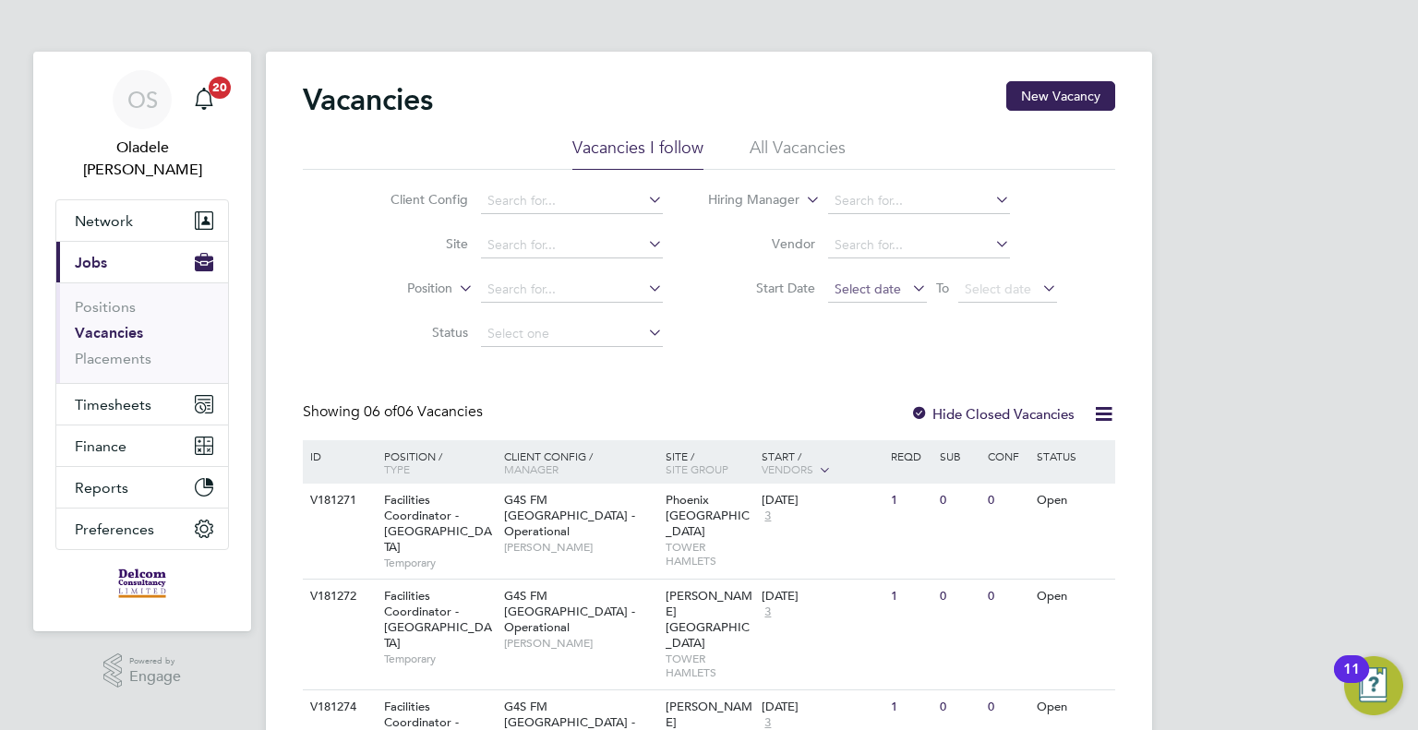
click at [862, 290] on span "Select date" at bounding box center [868, 289] width 66 height 17
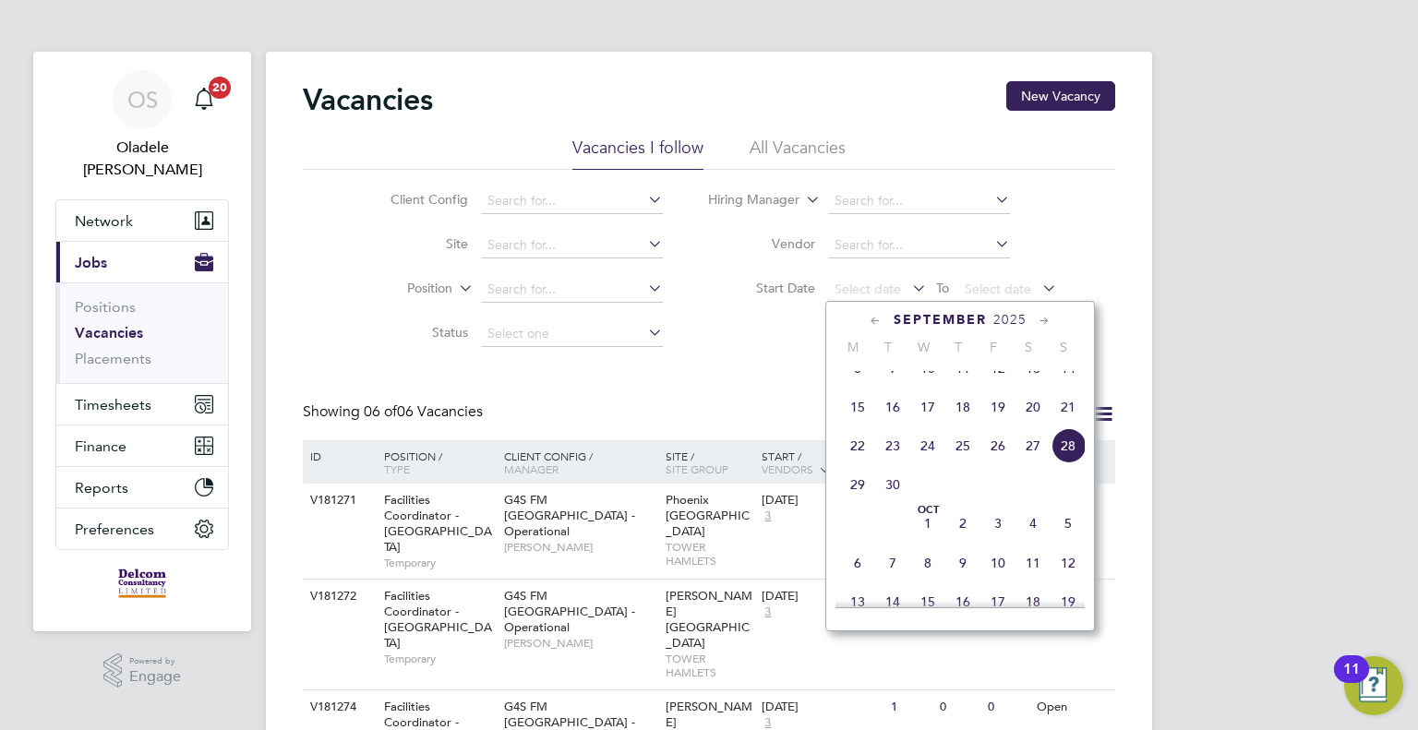
click at [863, 463] on span "22" at bounding box center [857, 445] width 35 height 35
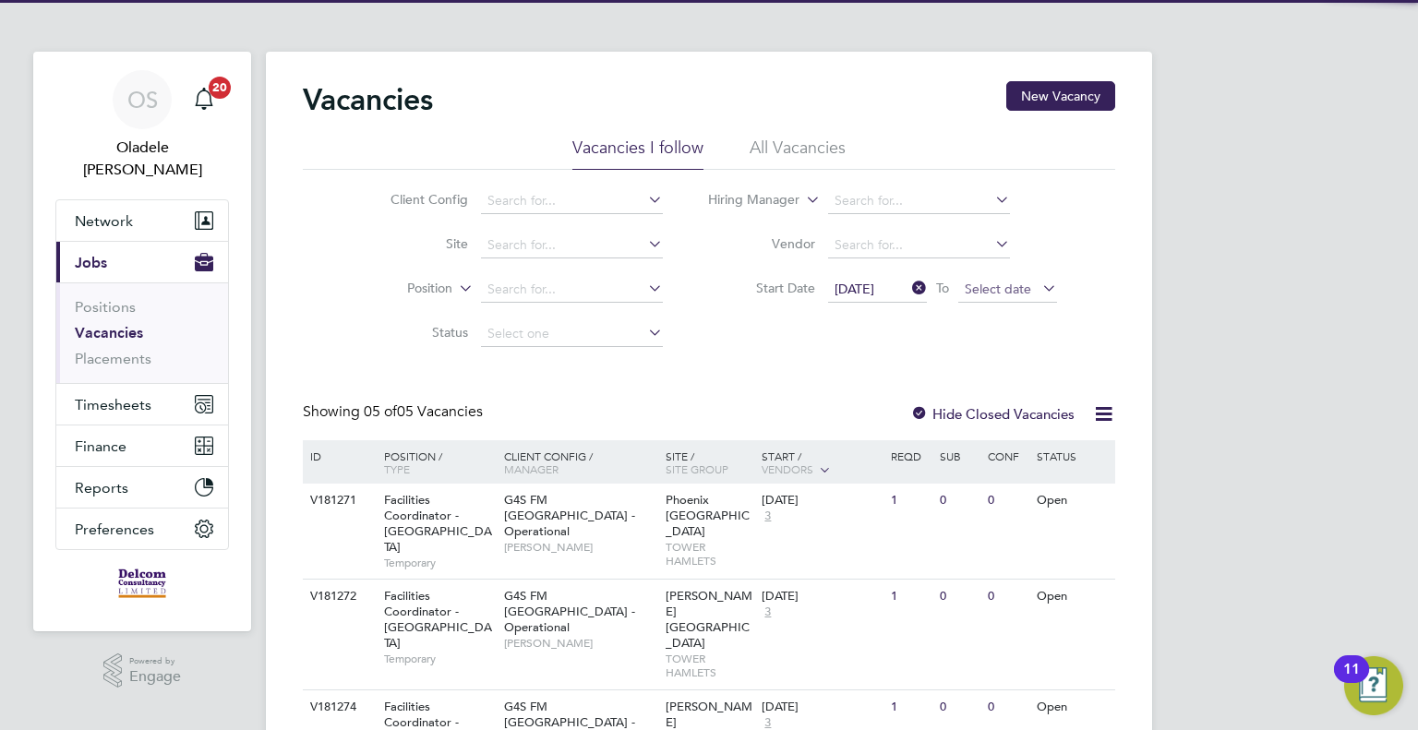
click at [1032, 287] on span "Select date" at bounding box center [1007, 290] width 99 height 25
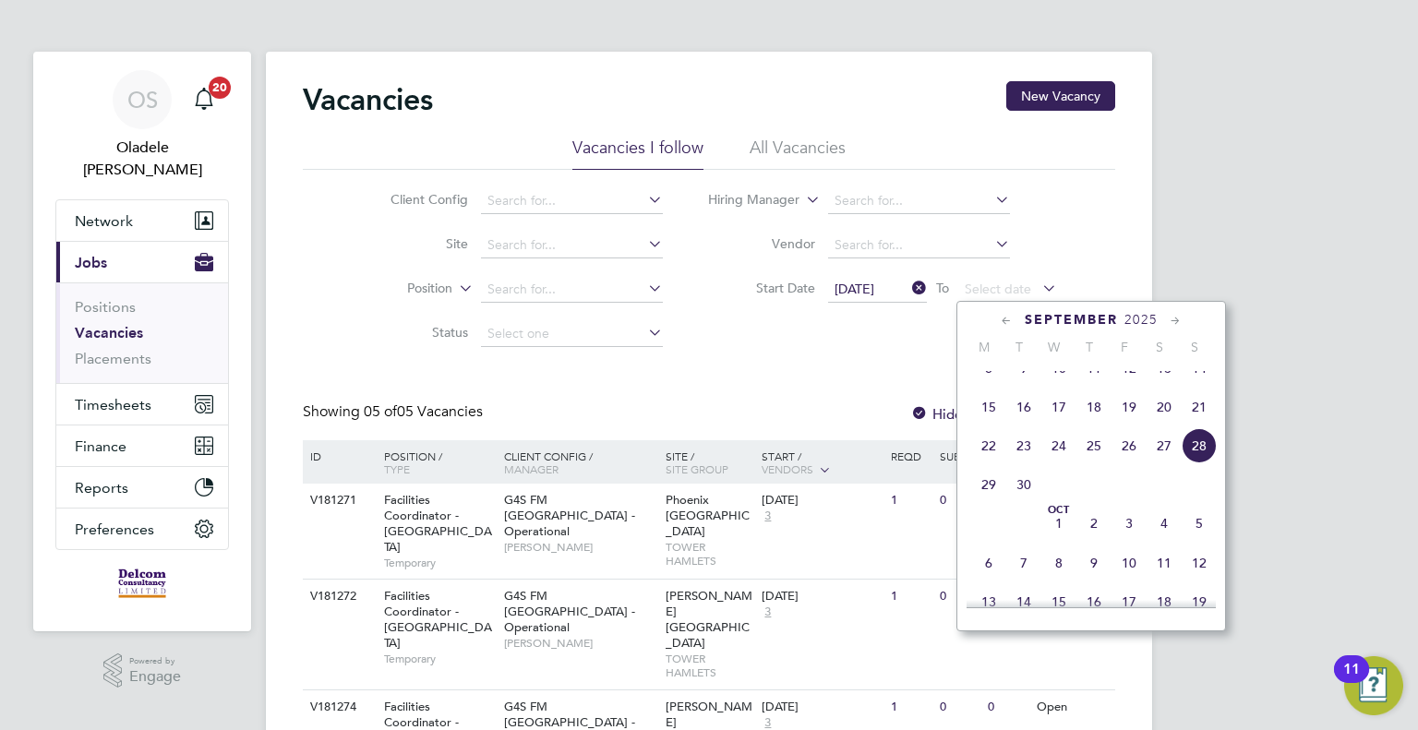
click at [1204, 463] on span "28" at bounding box center [1199, 445] width 35 height 35
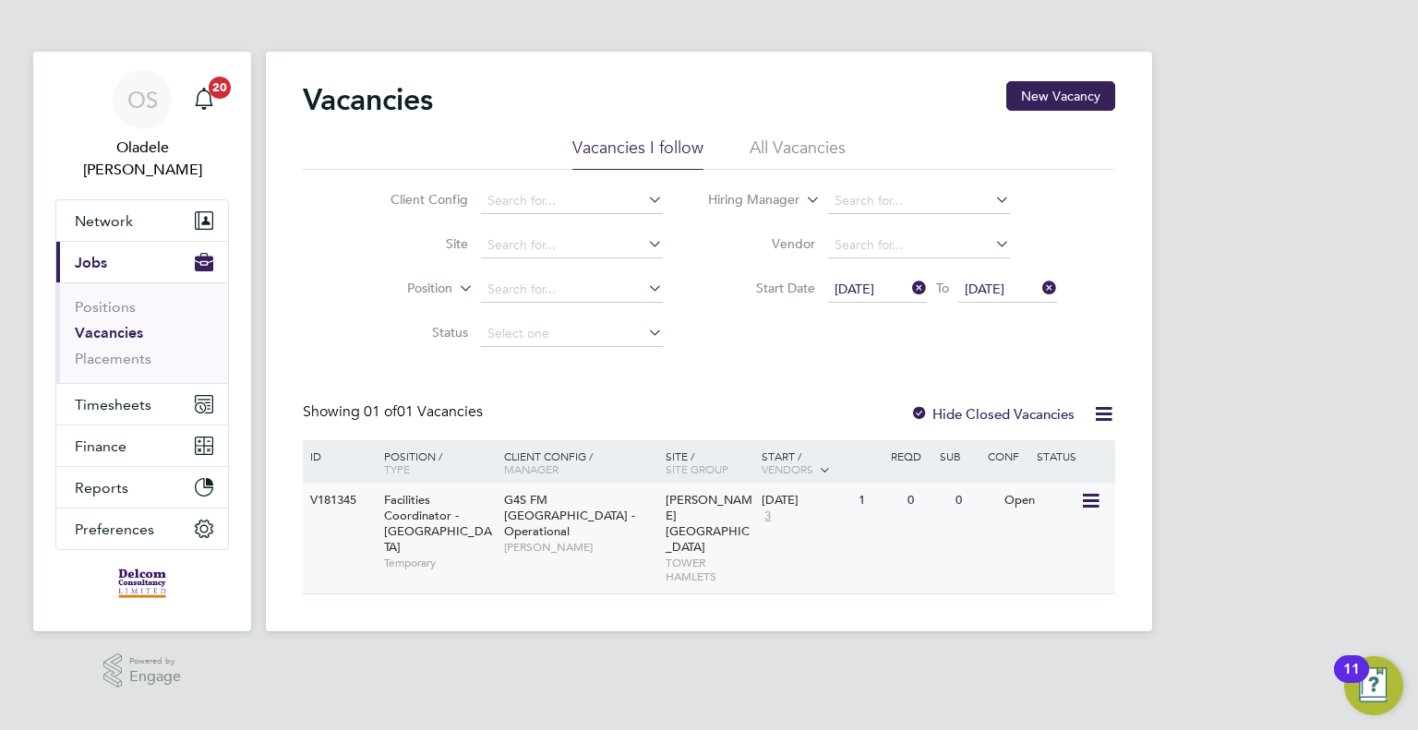
click at [544, 501] on span "G4S FM [GEOGRAPHIC_DATA] - Operational" at bounding box center [569, 515] width 131 height 47
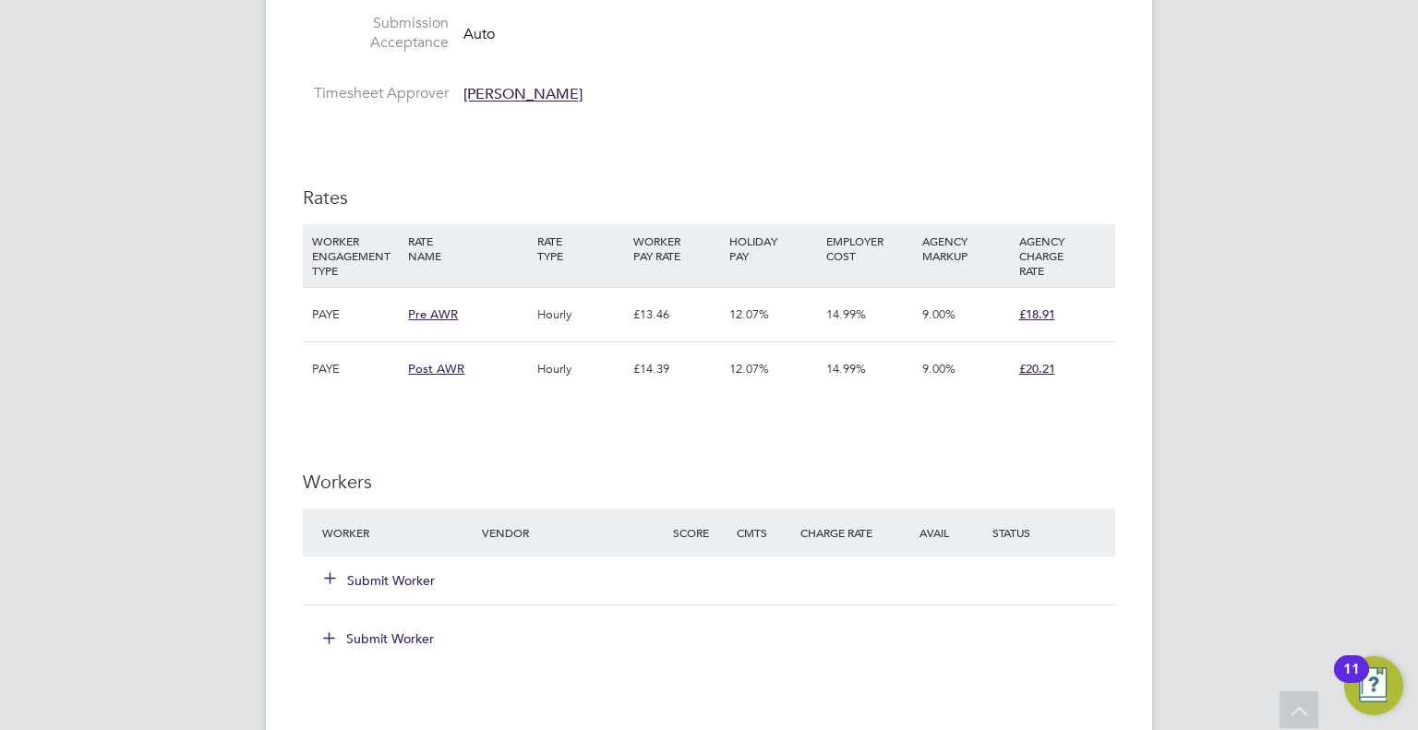
scroll to position [4246, 0]
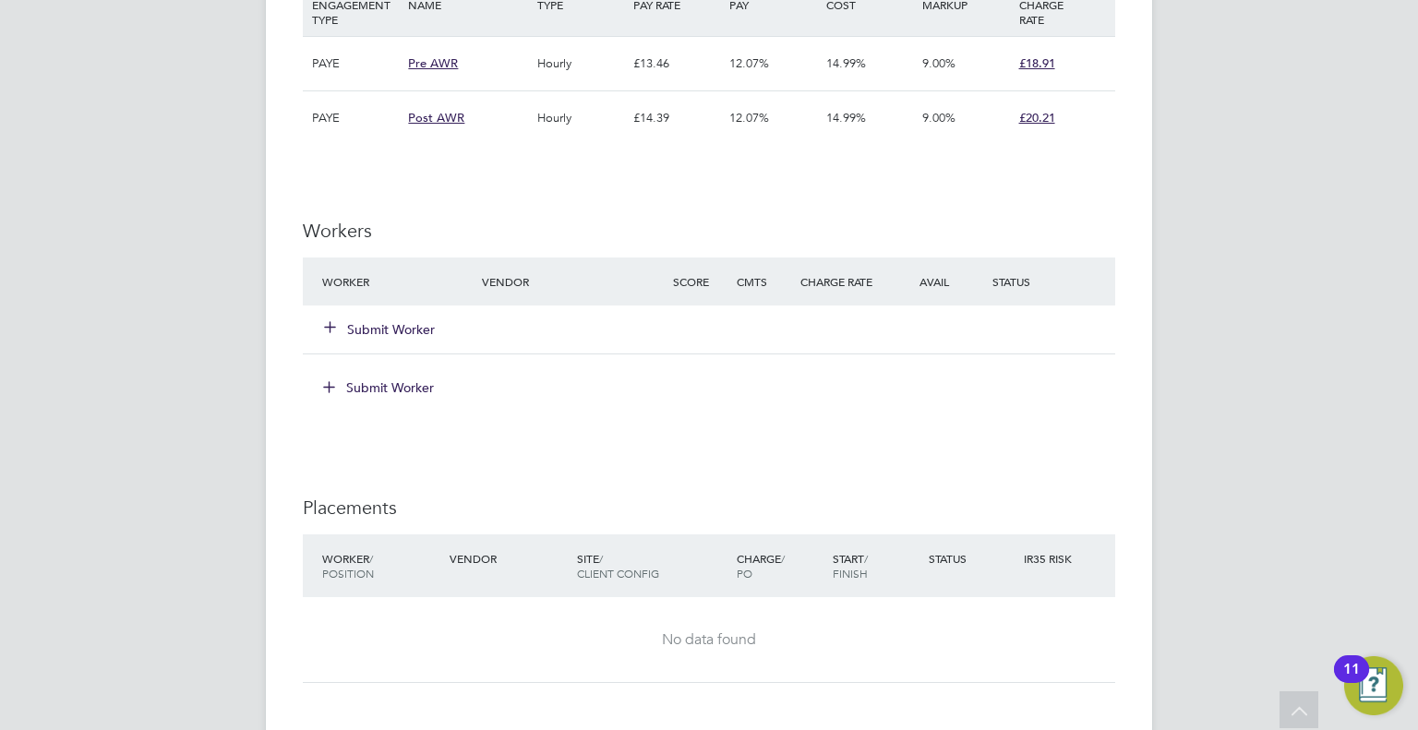
click at [378, 320] on button "Submit Worker" at bounding box center [380, 329] width 111 height 18
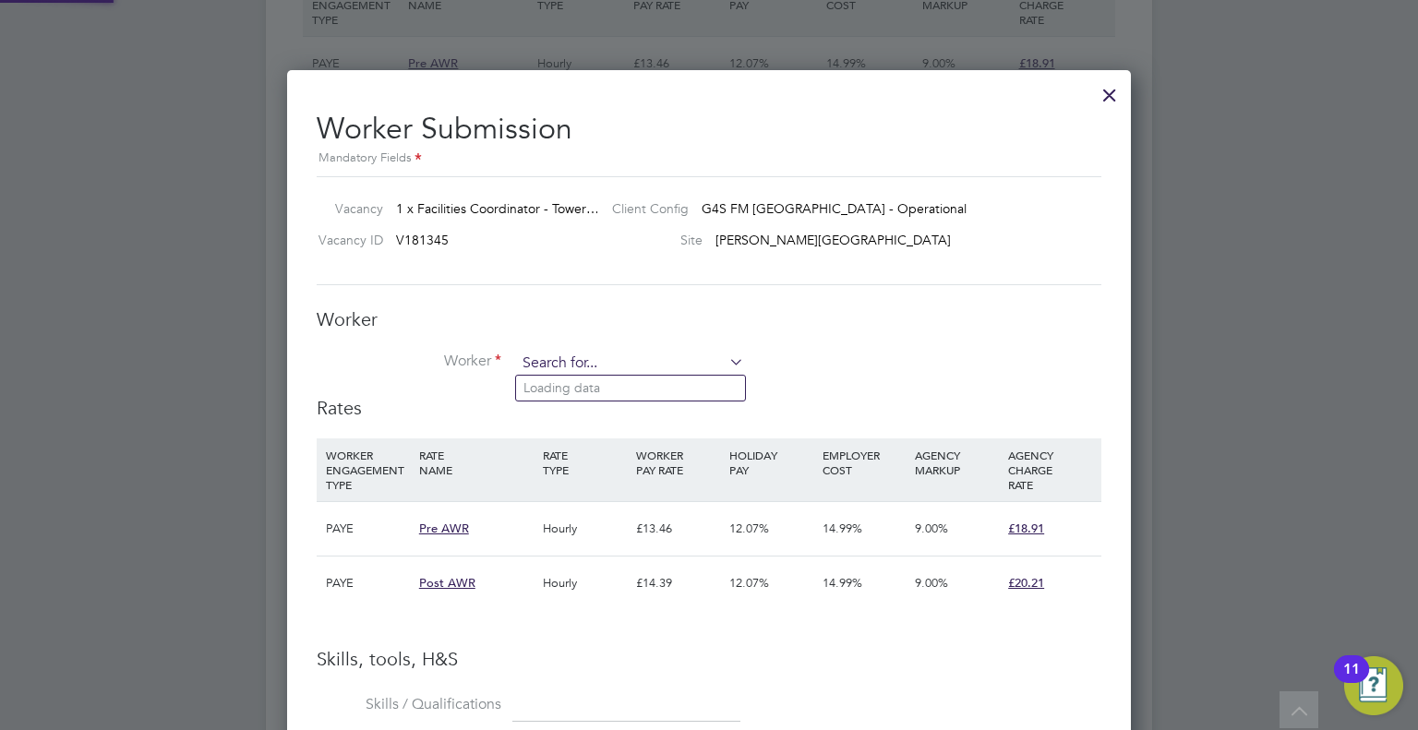
click at [594, 358] on input at bounding box center [630, 364] width 228 height 28
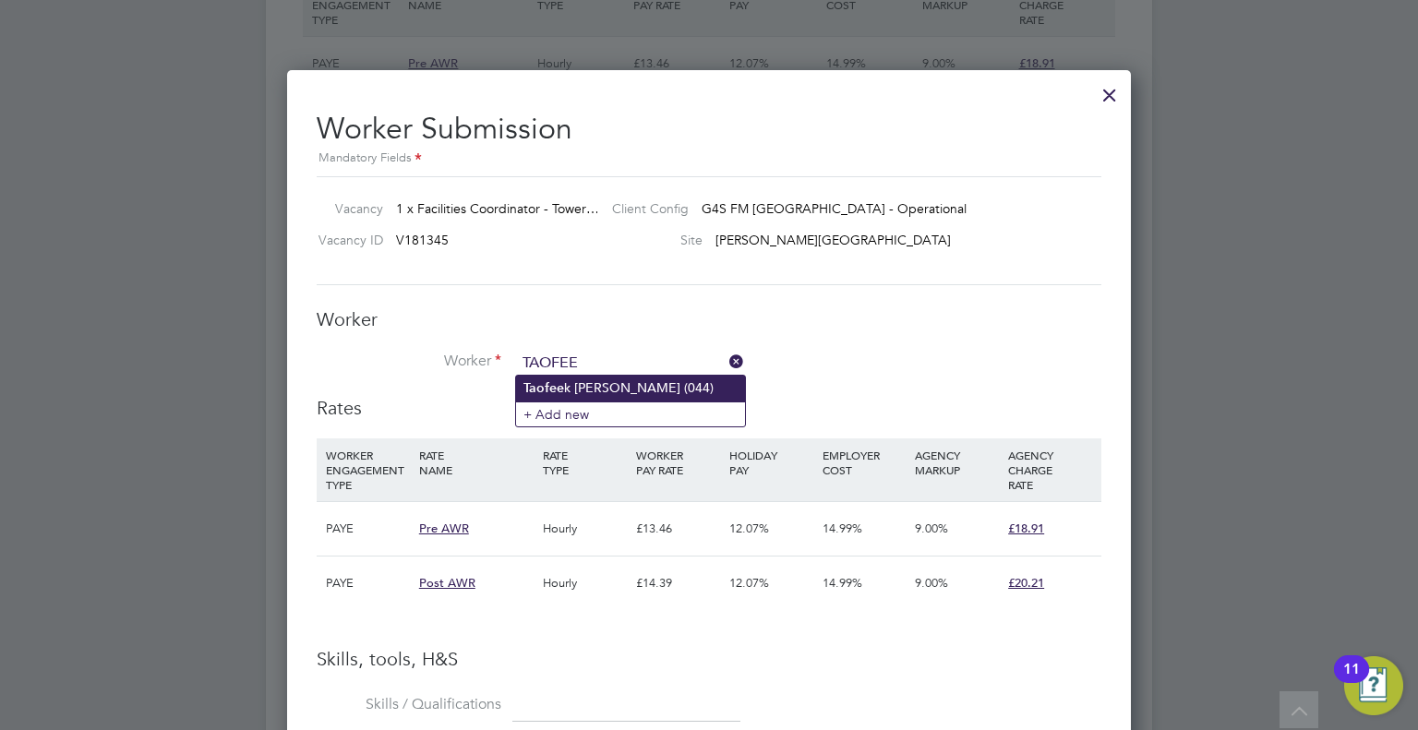
click at [602, 392] on li "Taofee k [PERSON_NAME] (044)" at bounding box center [630, 388] width 229 height 25
type input "[PERSON_NAME] [PERSON_NAME] (044)"
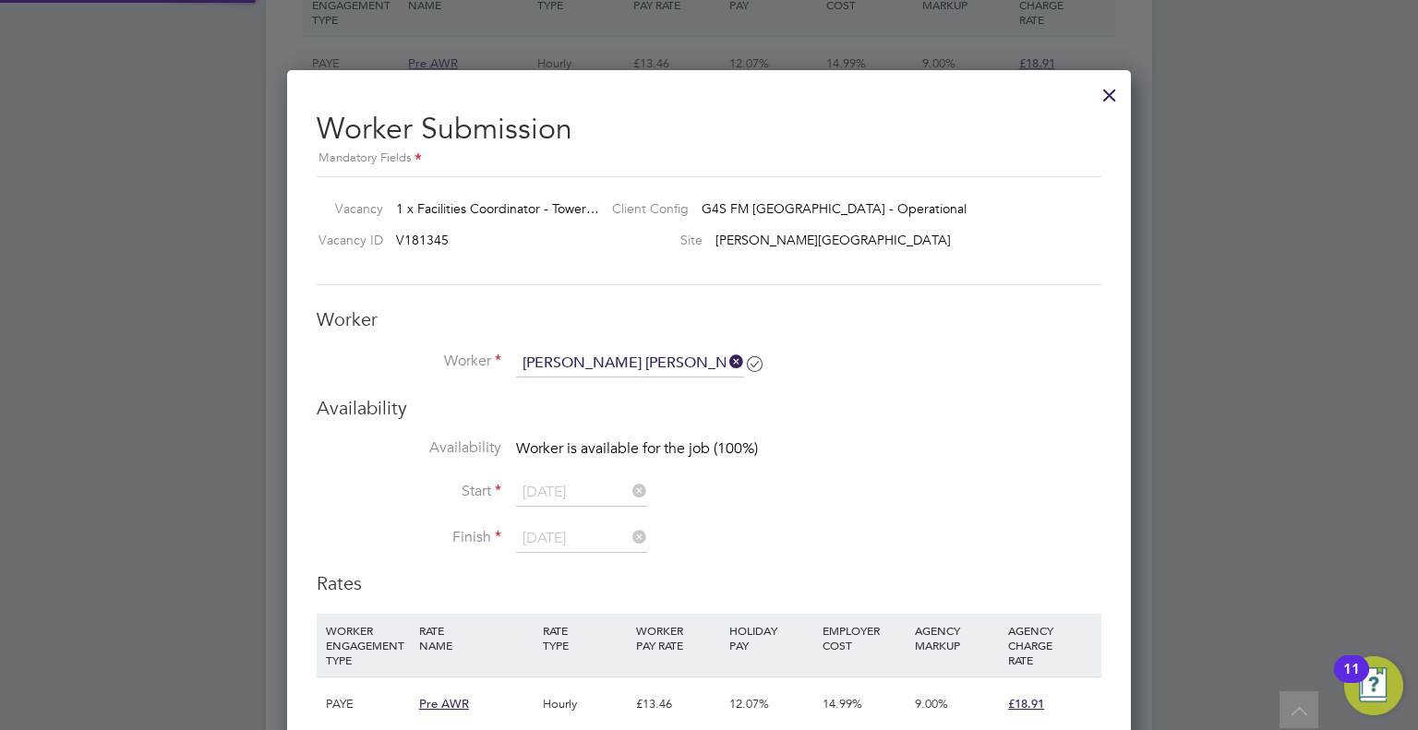
scroll to position [3134, 845]
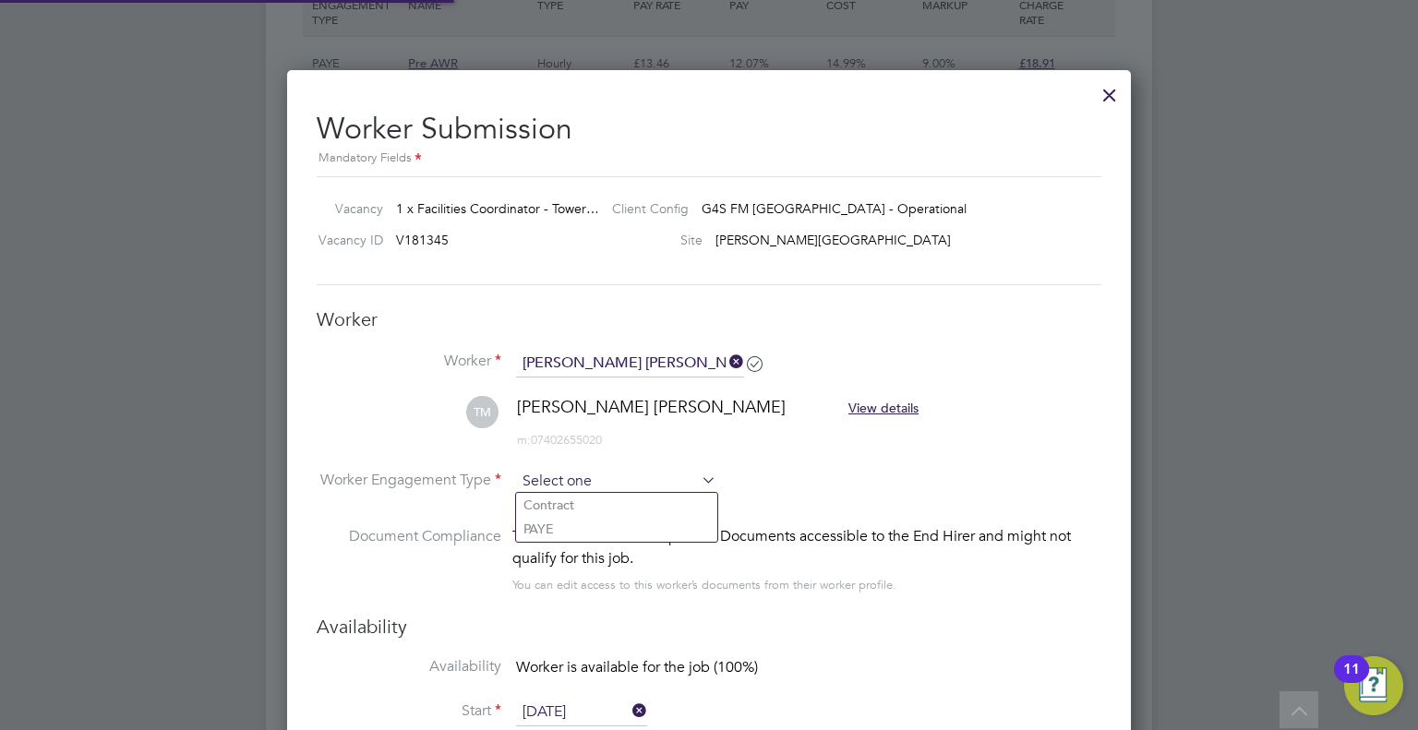
click at [562, 484] on input at bounding box center [616, 482] width 200 height 28
click at [550, 524] on li "PAYE" at bounding box center [616, 529] width 201 height 24
type input "PAYE"
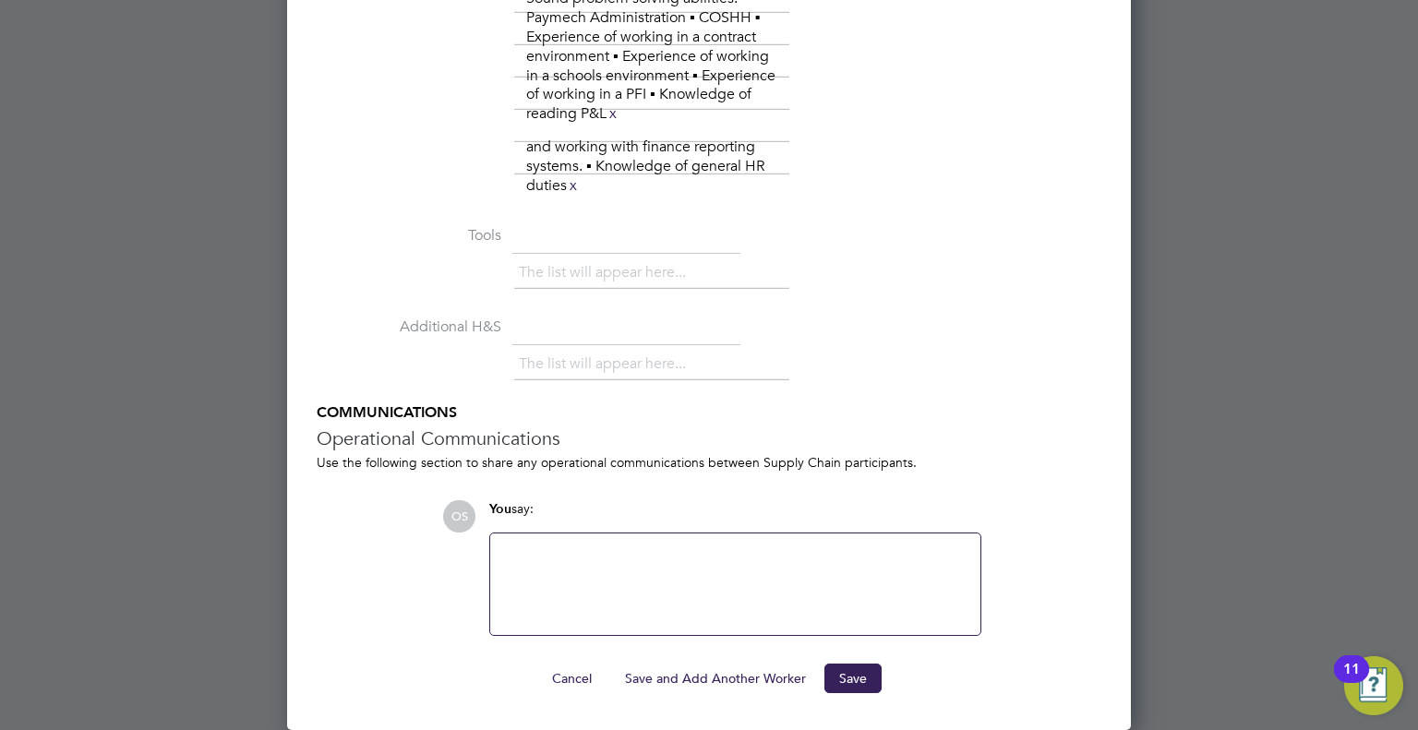
click at [862, 678] on button "Save" at bounding box center [852, 679] width 57 height 30
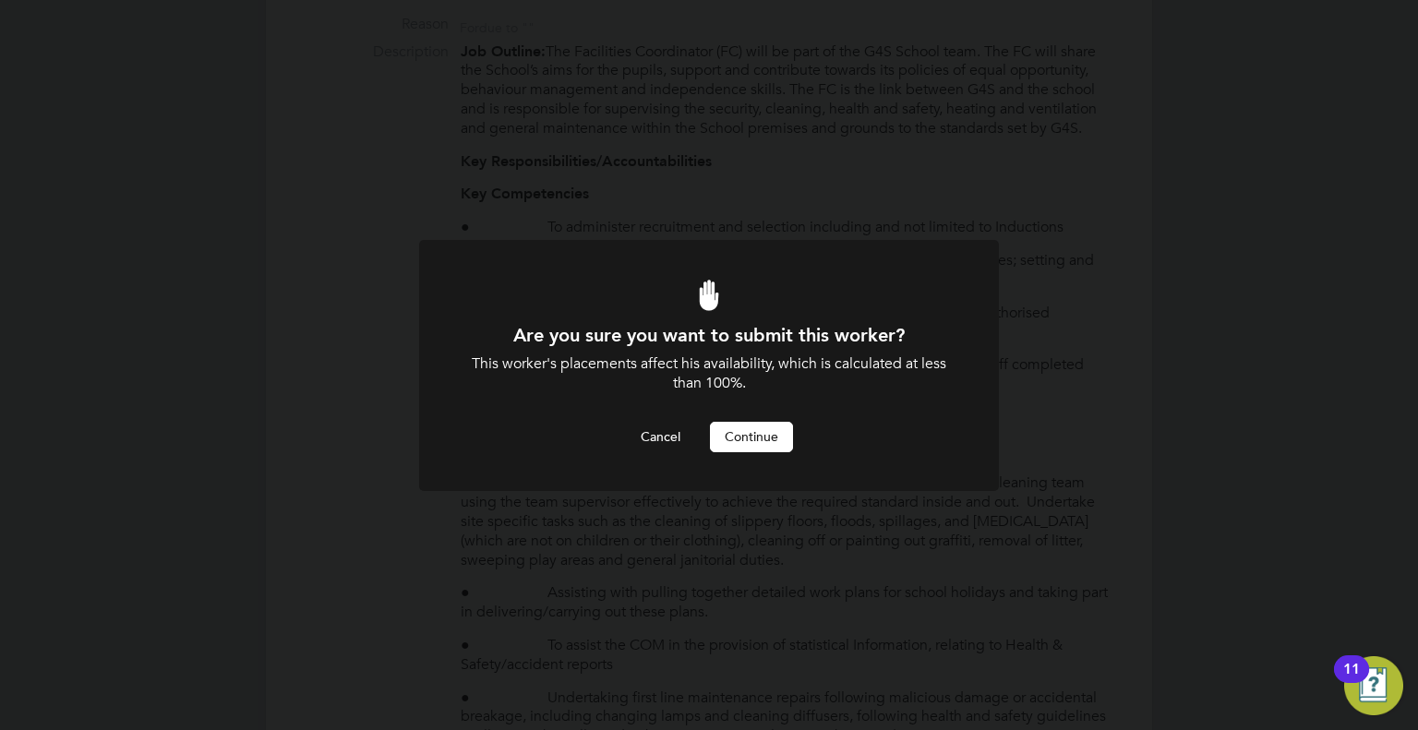
click at [748, 438] on button "Continue" at bounding box center [751, 437] width 83 height 30
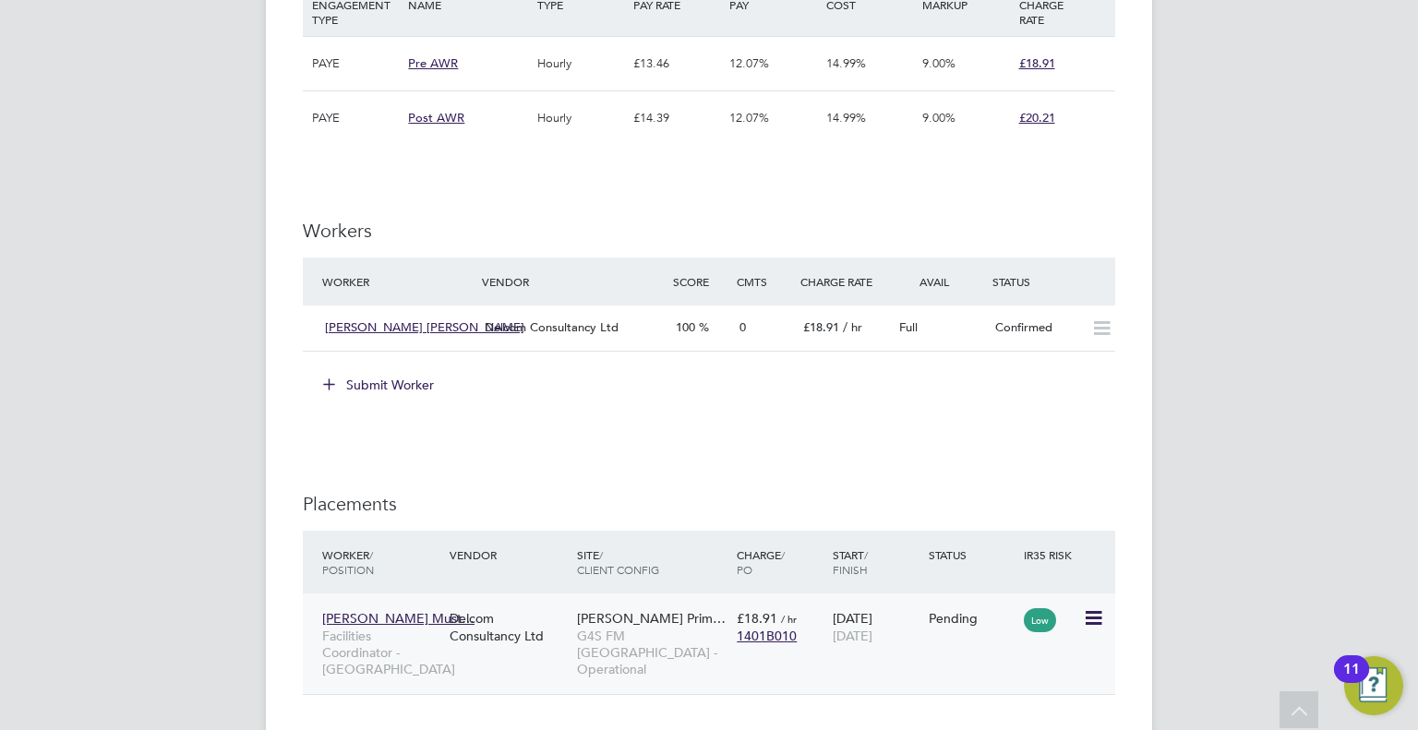
click at [1090, 607] on icon at bounding box center [1092, 618] width 18 height 22
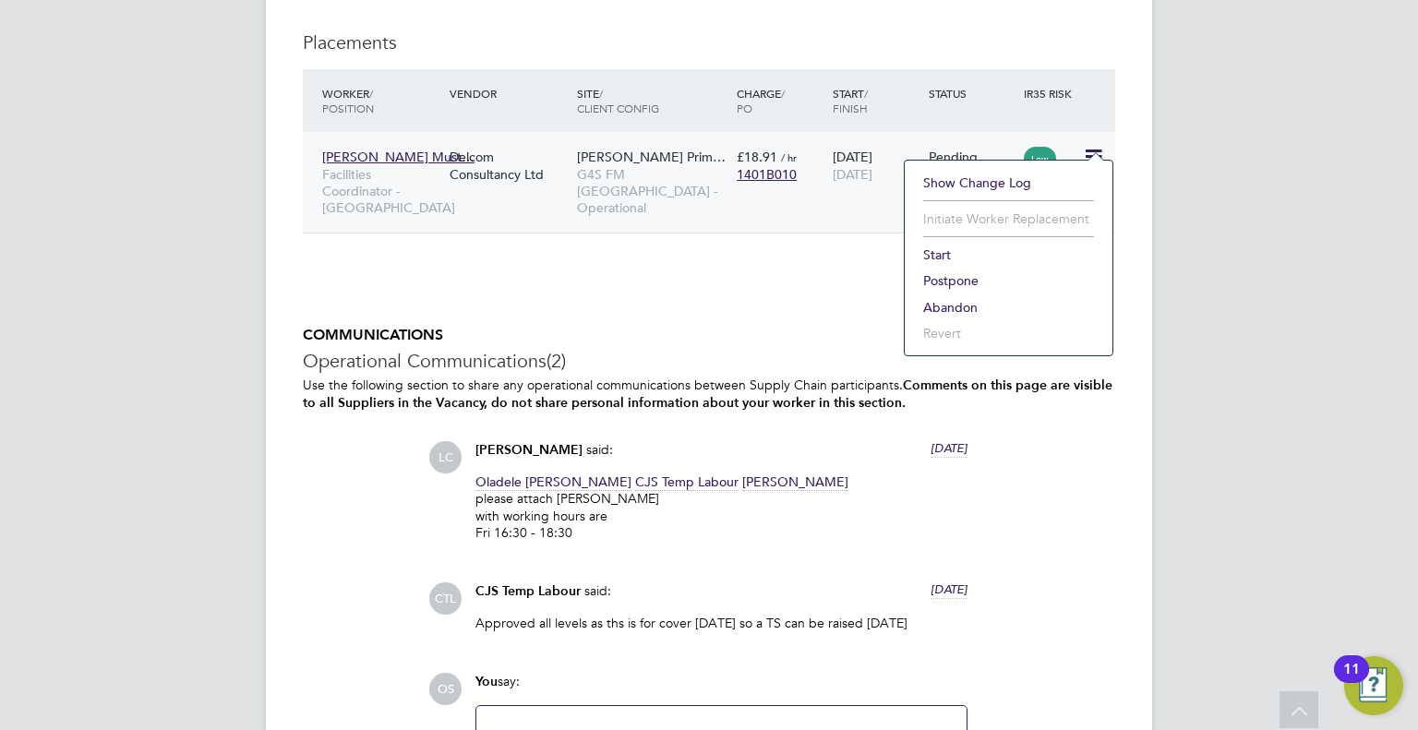
click at [935, 250] on li "Start" at bounding box center [1008, 255] width 189 height 26
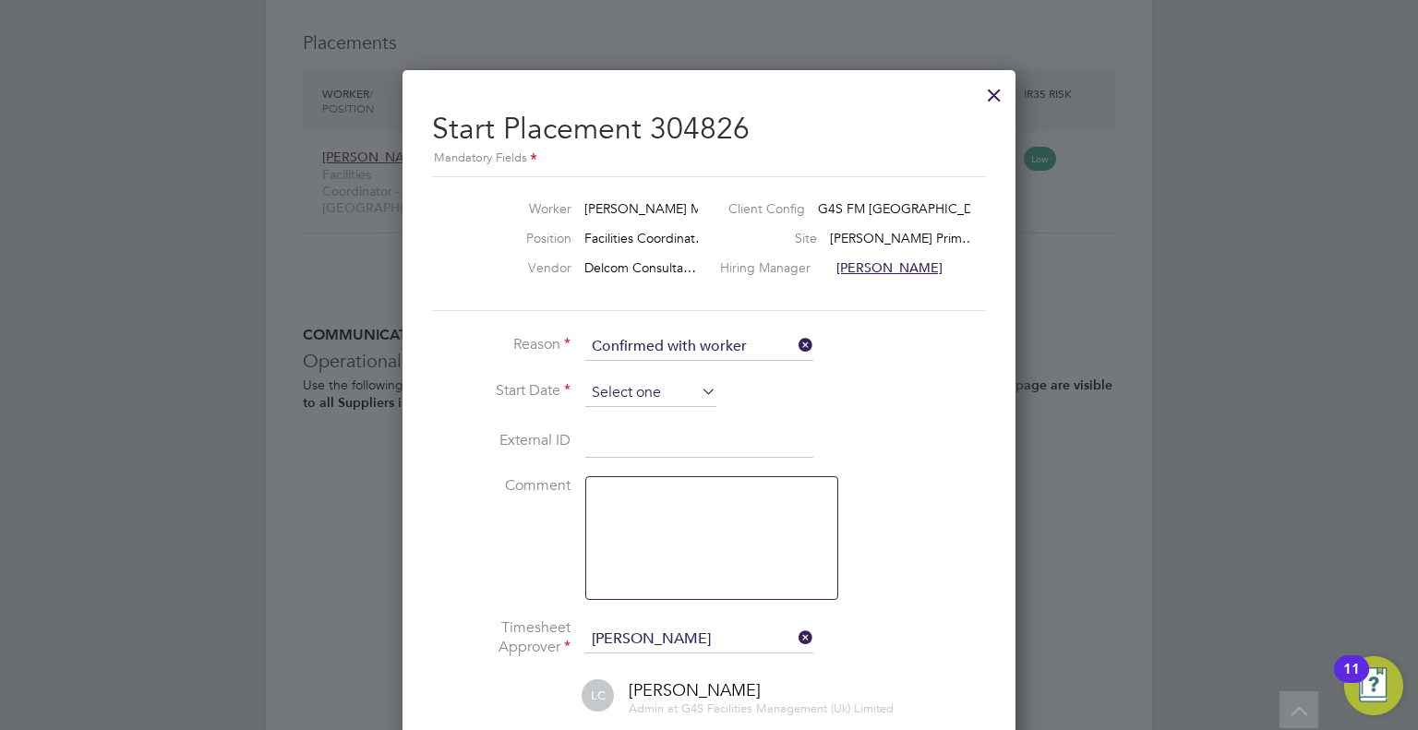
click at [598, 395] on input at bounding box center [650, 393] width 131 height 28
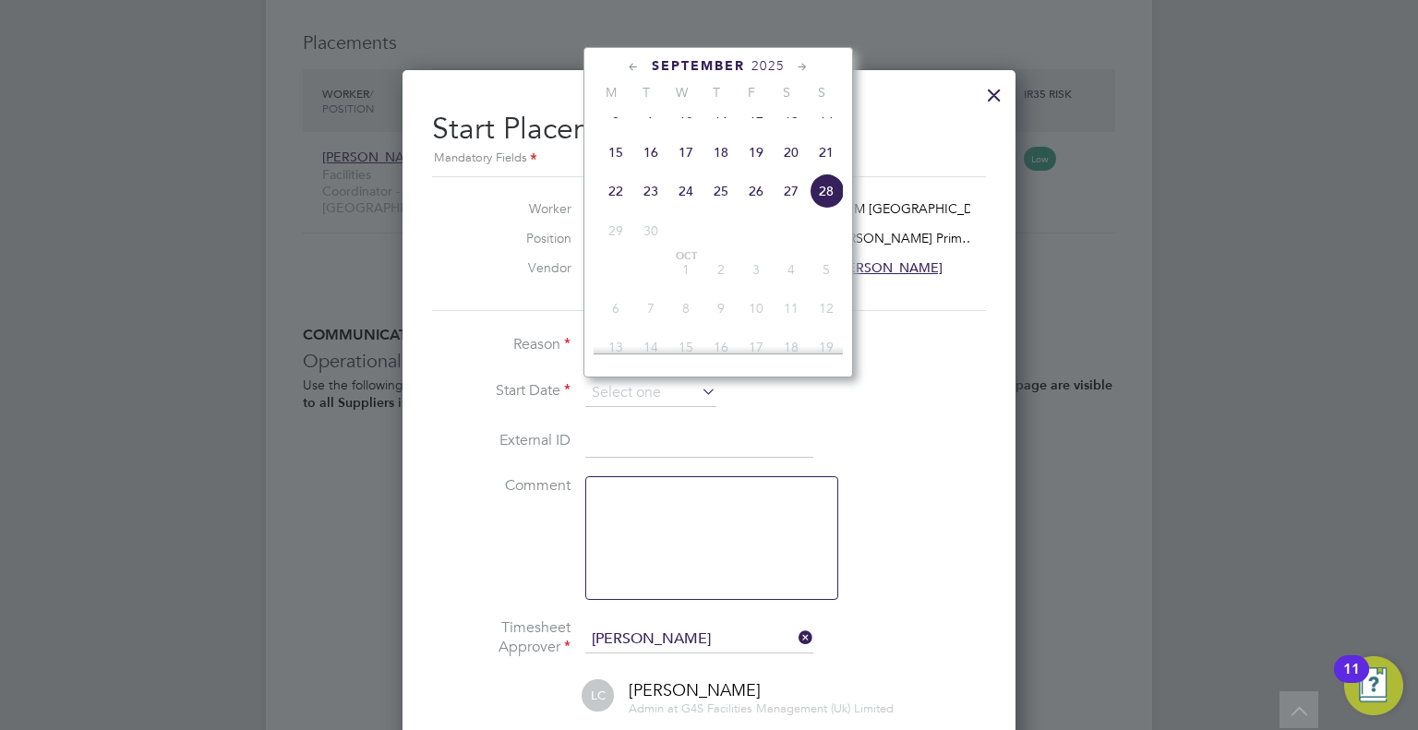
click at [615, 209] on span "22" at bounding box center [615, 191] width 35 height 35
type input "[DATE]"
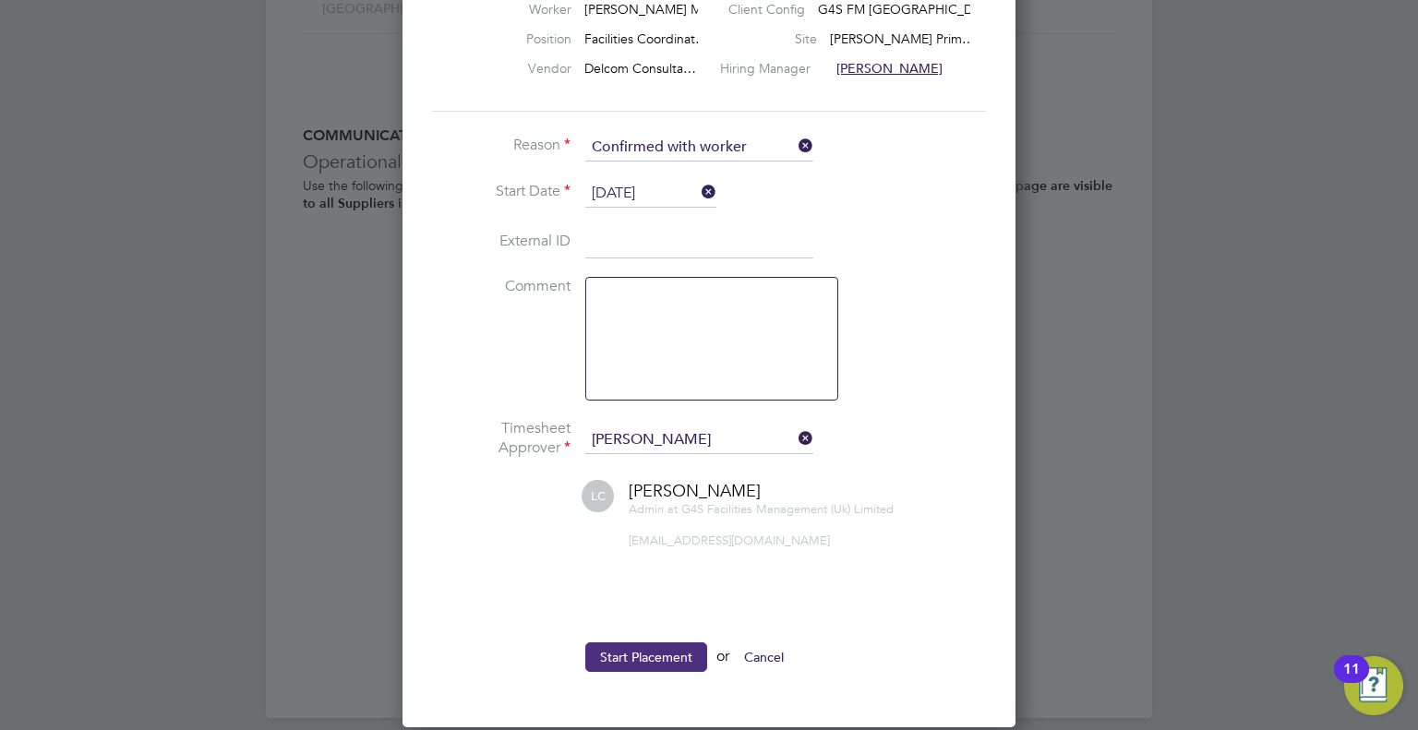
click at [656, 654] on button "Start Placement" at bounding box center [646, 657] width 122 height 30
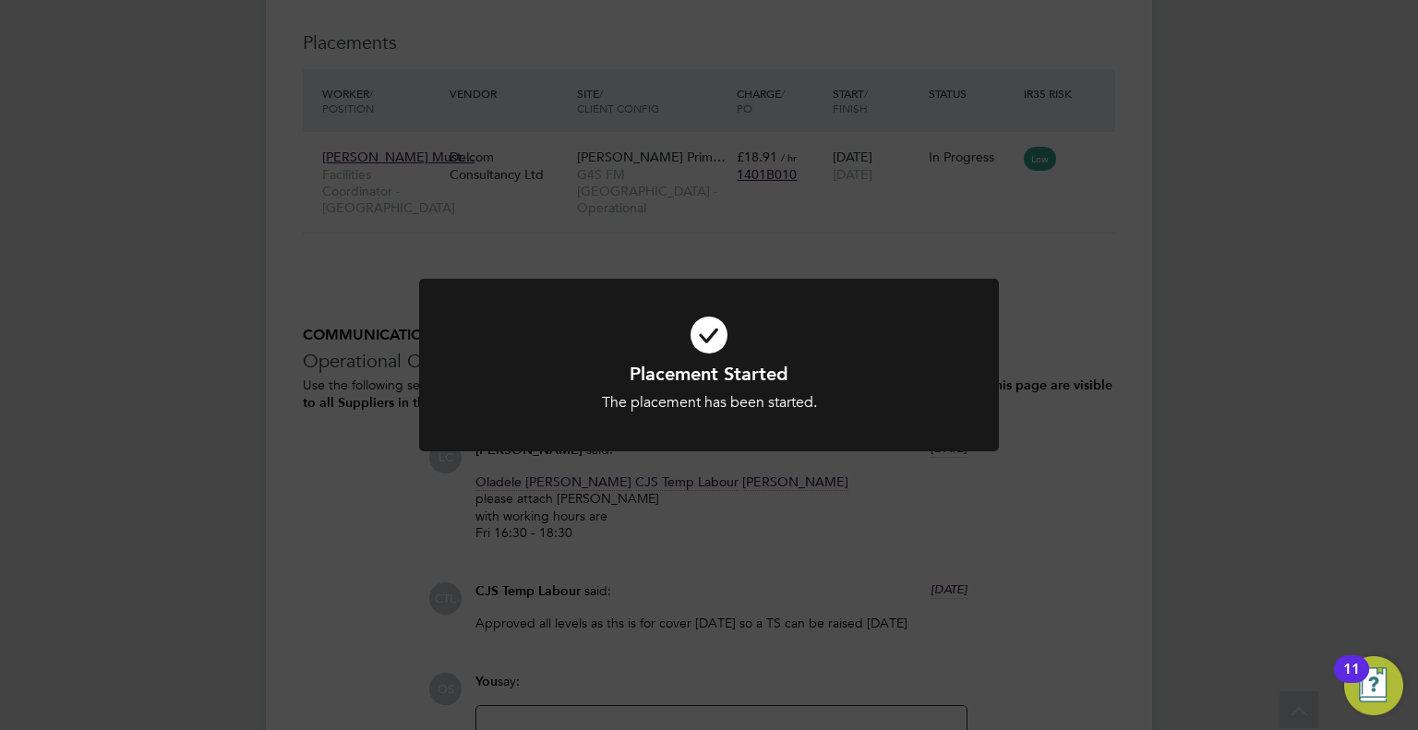
click at [1281, 512] on div "Placement Started The placement has been started. Cancel Okay" at bounding box center [709, 365] width 1418 height 730
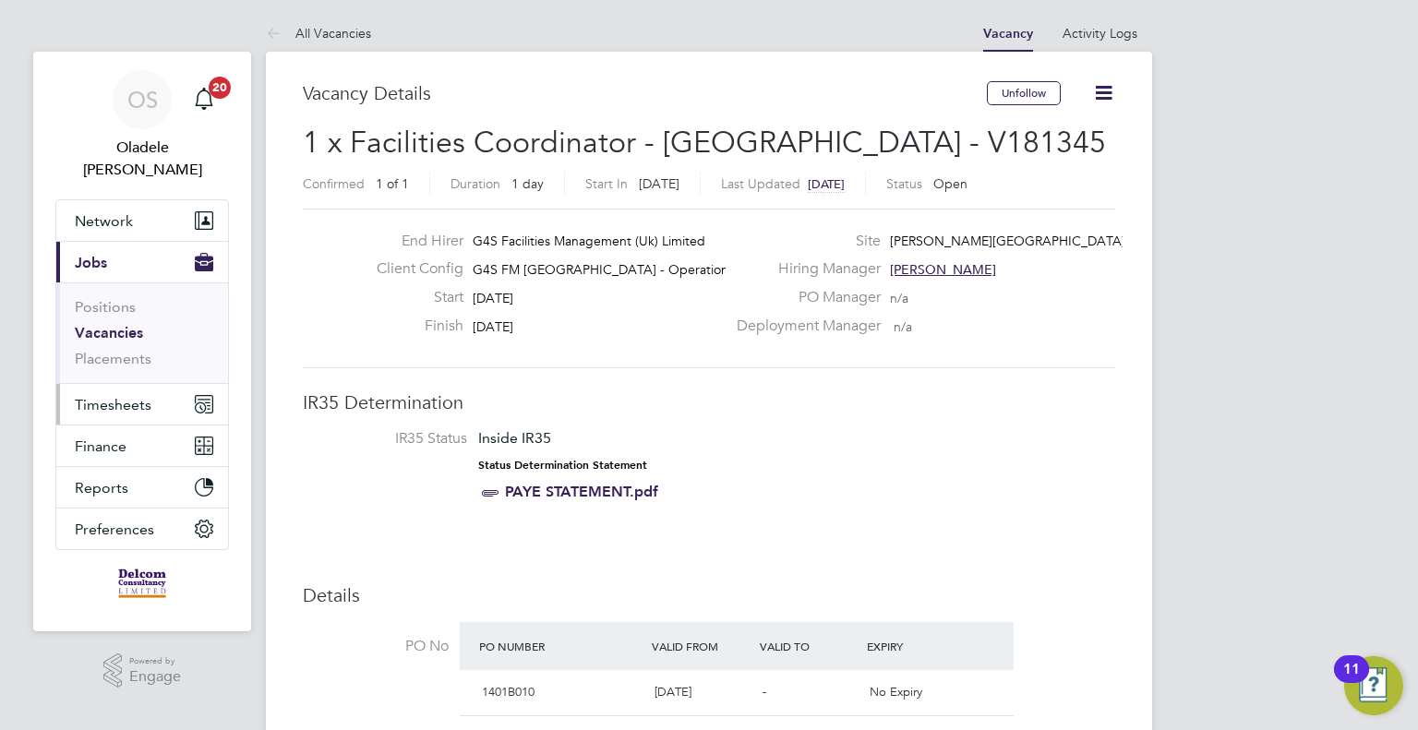
click at [103, 396] on span "Timesheets" at bounding box center [113, 405] width 77 height 18
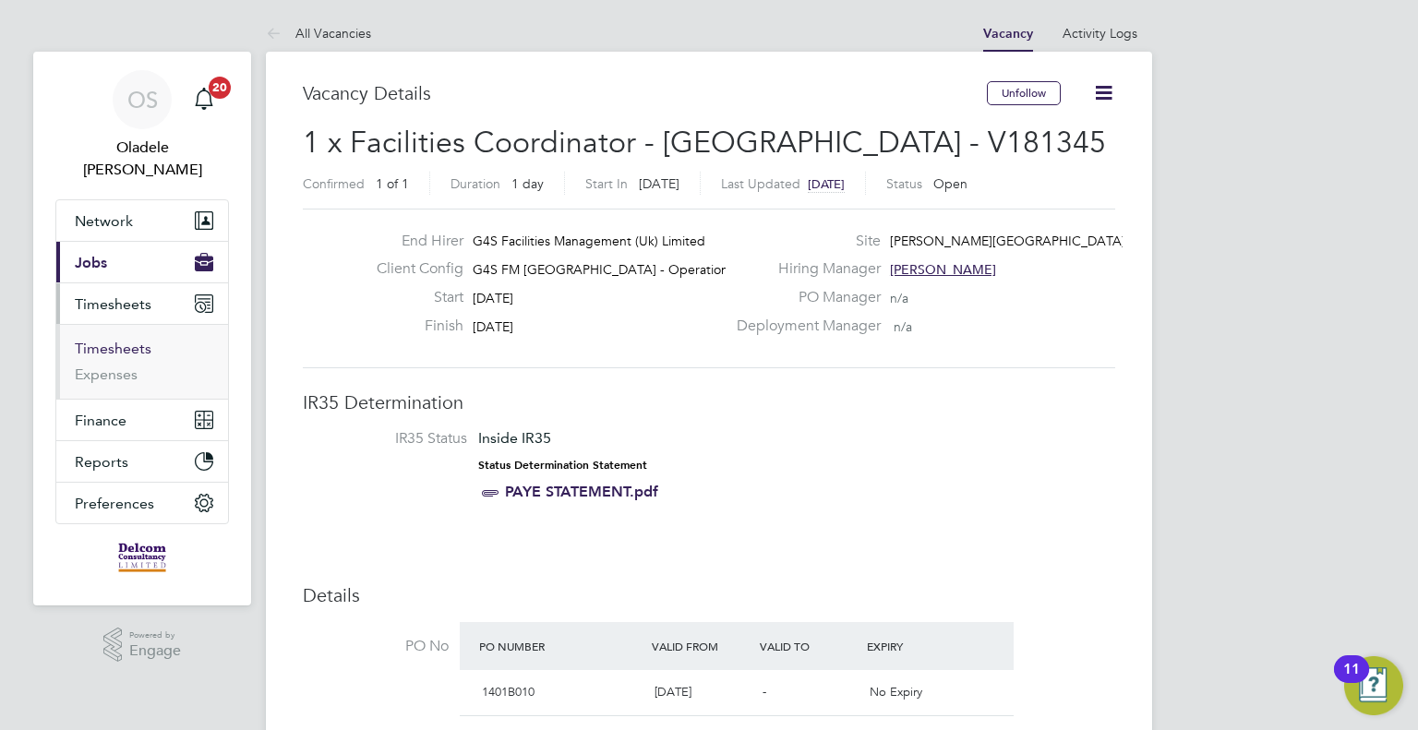
click at [113, 340] on link "Timesheets" at bounding box center [113, 349] width 77 height 18
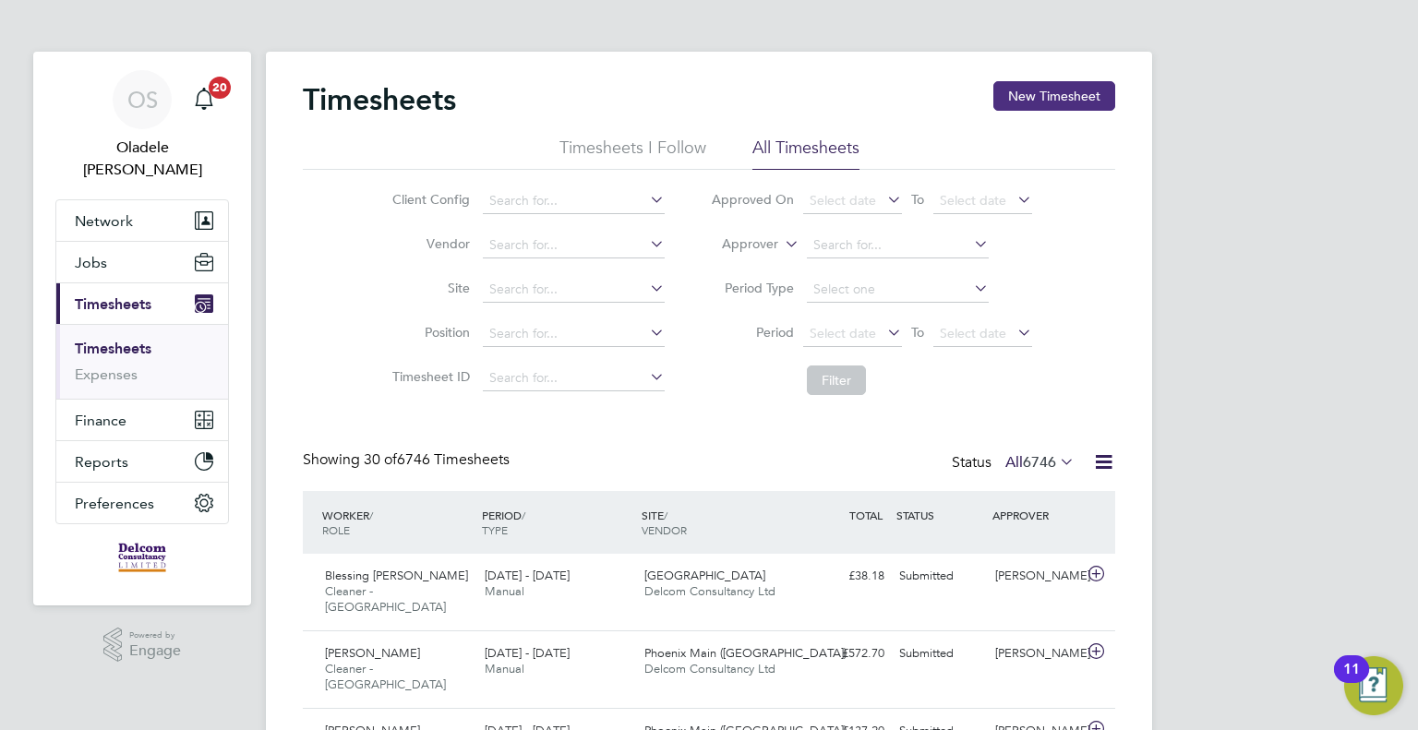
click at [1043, 99] on button "New Timesheet" at bounding box center [1054, 96] width 122 height 30
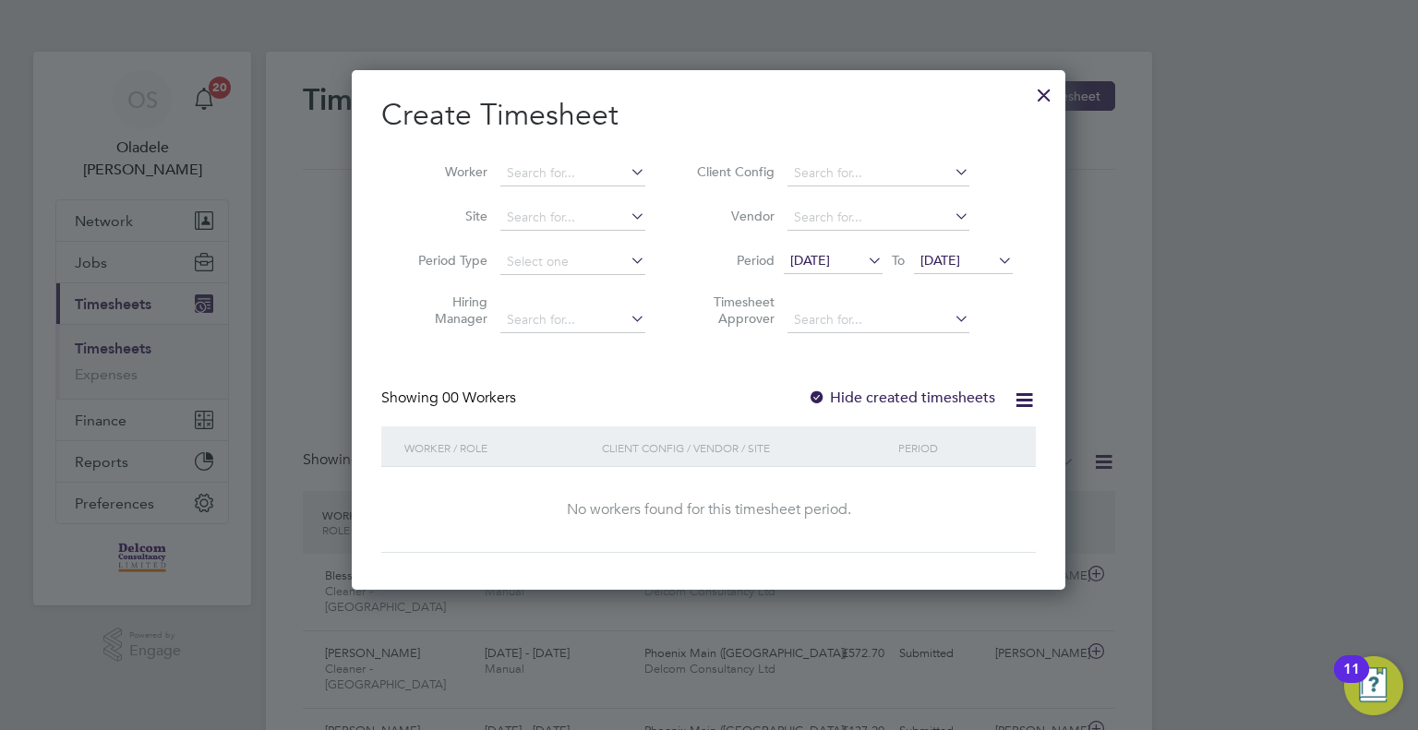
click at [830, 256] on span "[DATE]" at bounding box center [810, 260] width 40 height 17
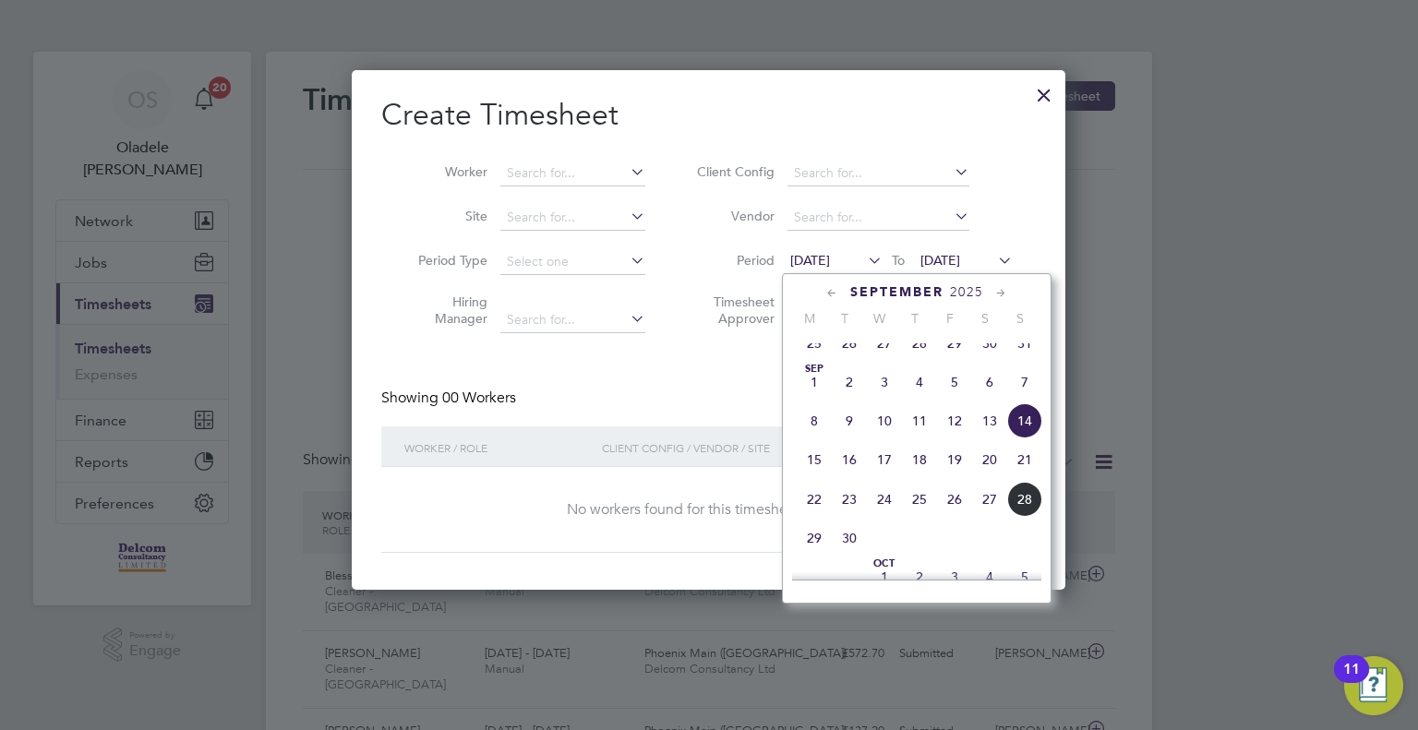
click at [820, 517] on span "22" at bounding box center [814, 499] width 35 height 35
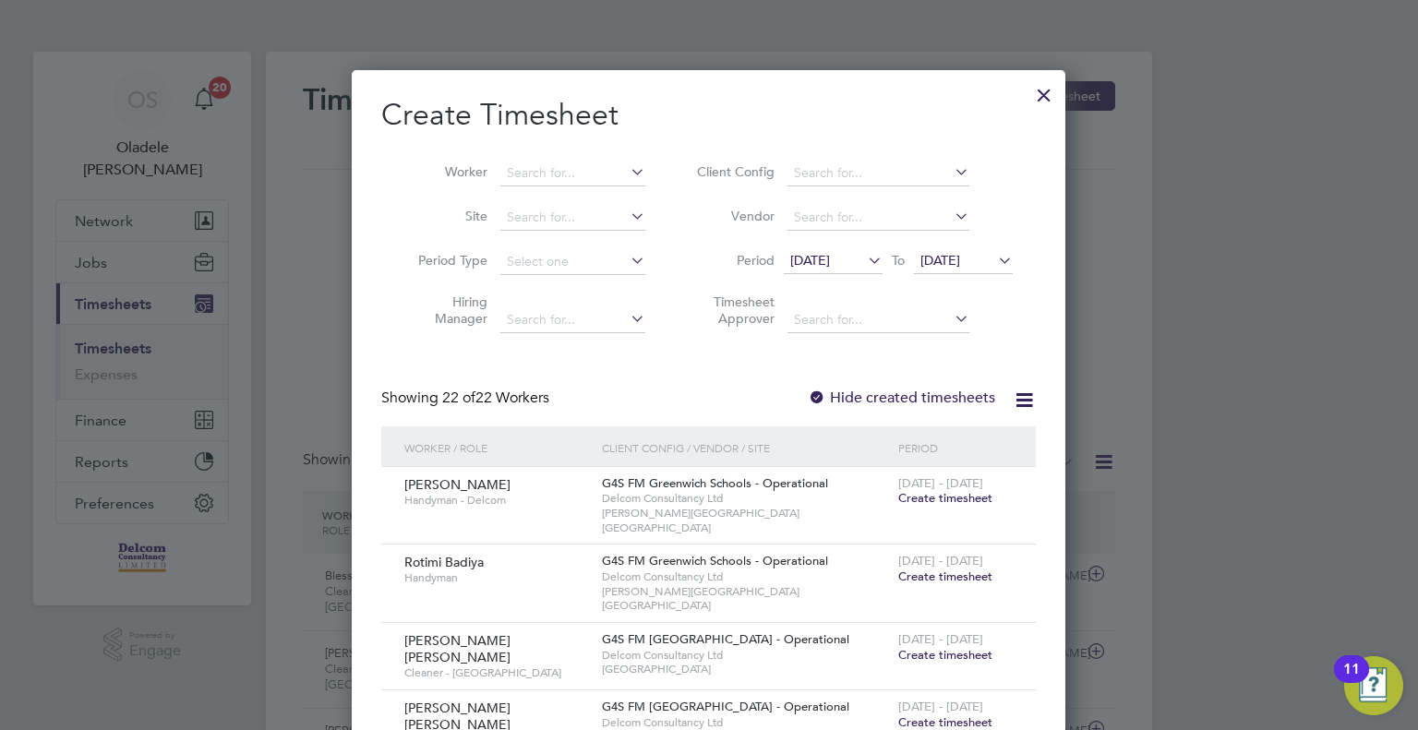
click at [977, 269] on span "[DATE]" at bounding box center [963, 261] width 99 height 25
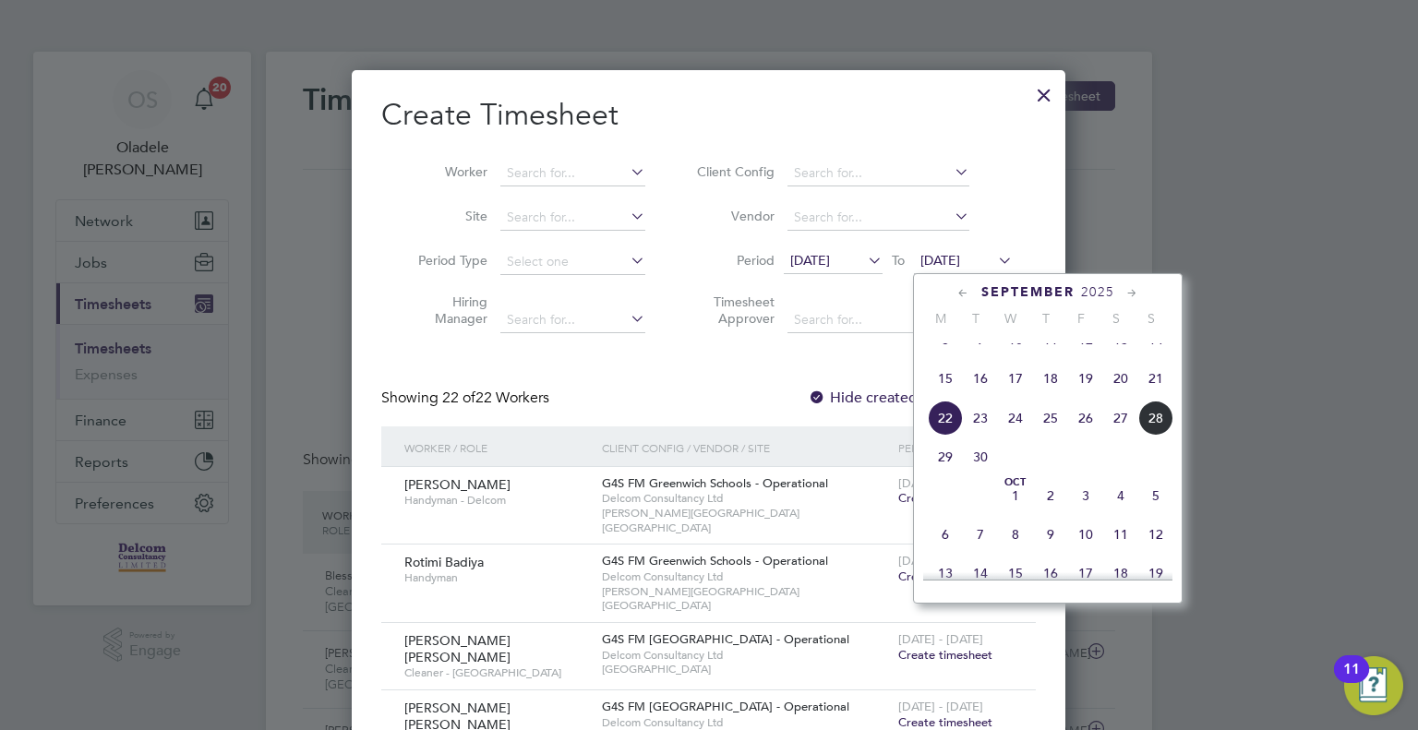
click at [1148, 436] on span "28" at bounding box center [1155, 418] width 35 height 35
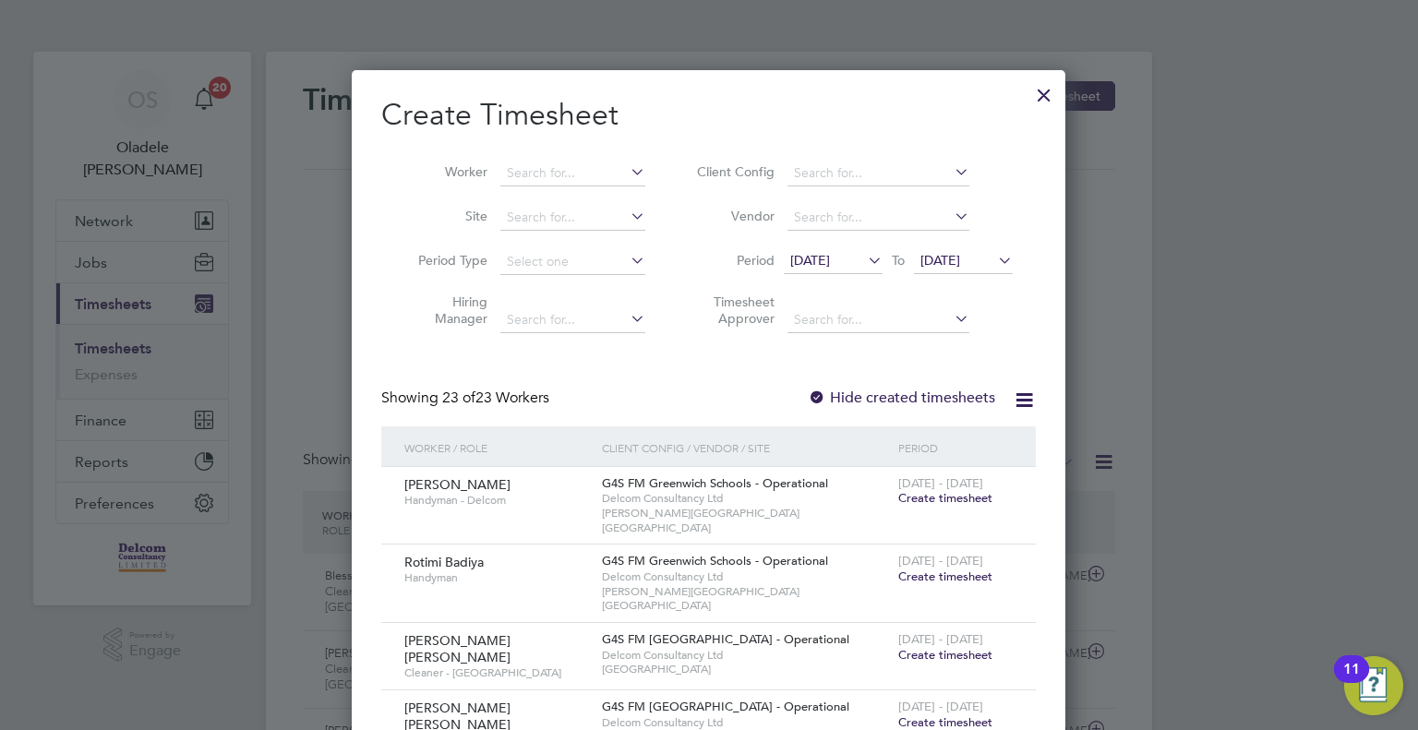
click at [942, 647] on span "Create timesheet" at bounding box center [945, 655] width 94 height 16
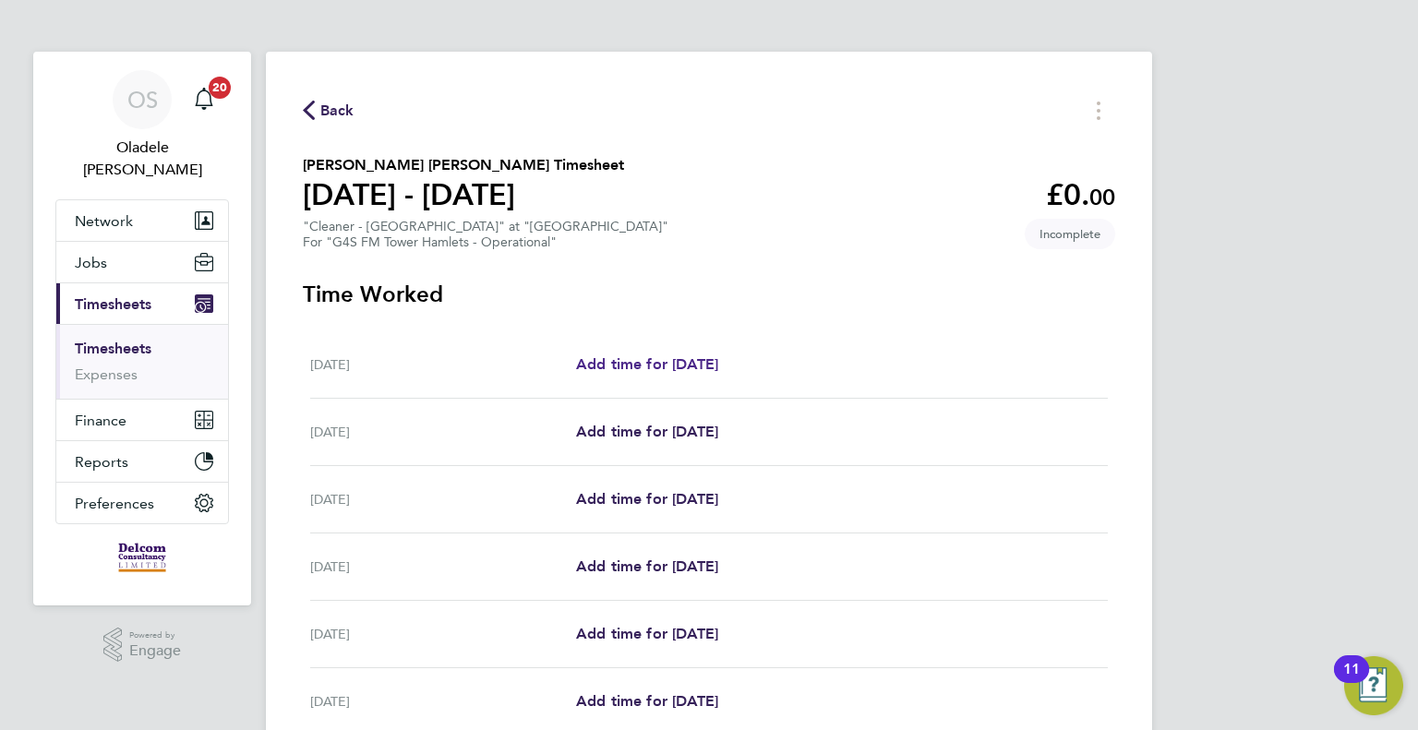
click at [662, 358] on span "Add time for [DATE]" at bounding box center [647, 364] width 142 height 18
select select "60"
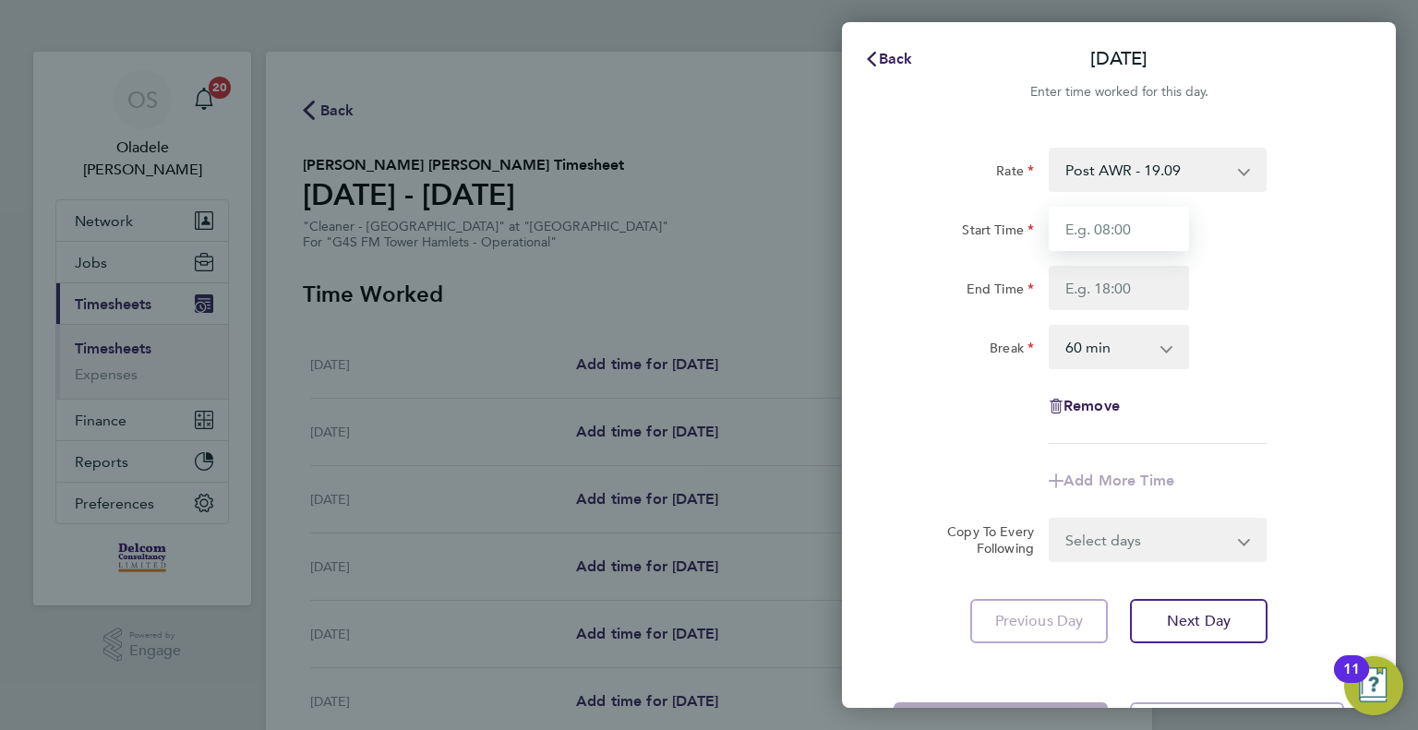
click at [1099, 218] on input "Start Time" at bounding box center [1119, 229] width 140 height 44
type input "06:30"
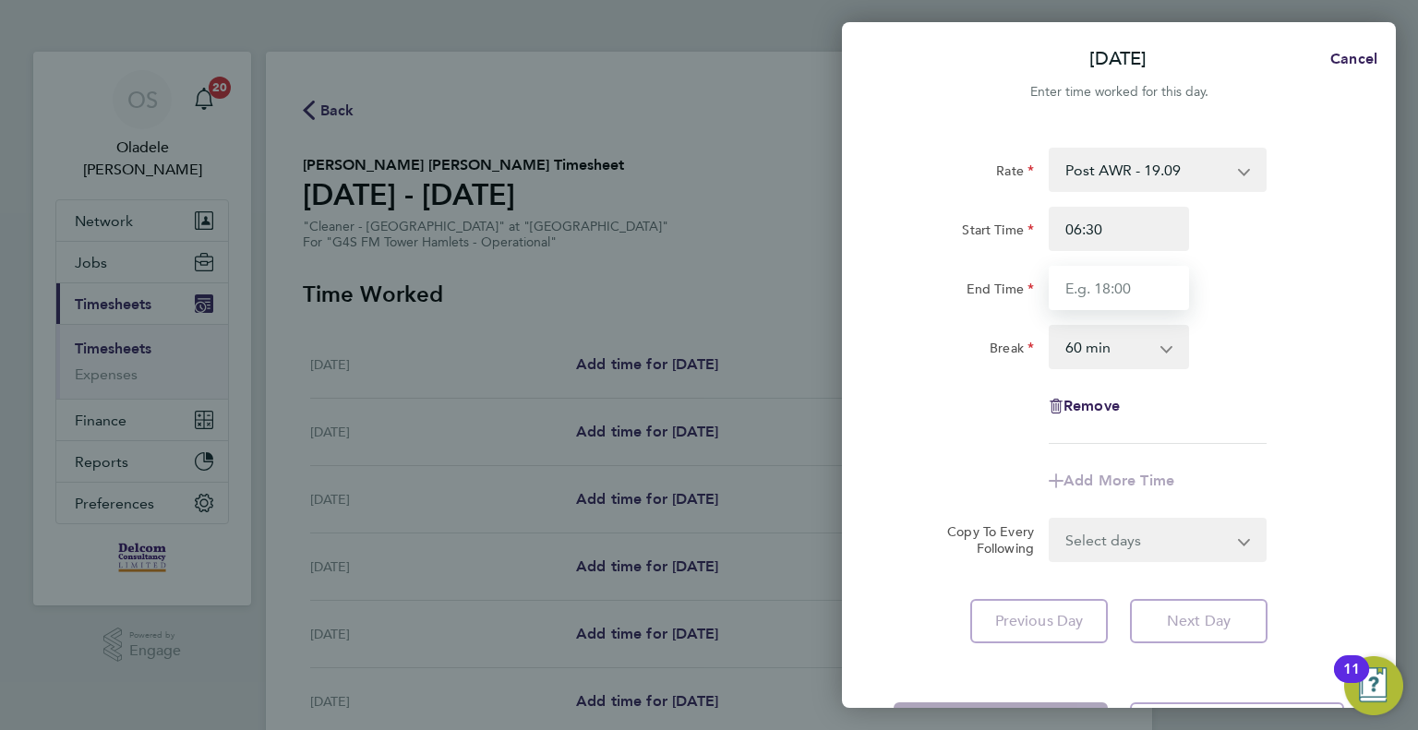
click at [1097, 287] on input "End Time" at bounding box center [1119, 288] width 140 height 44
type input "08:30"
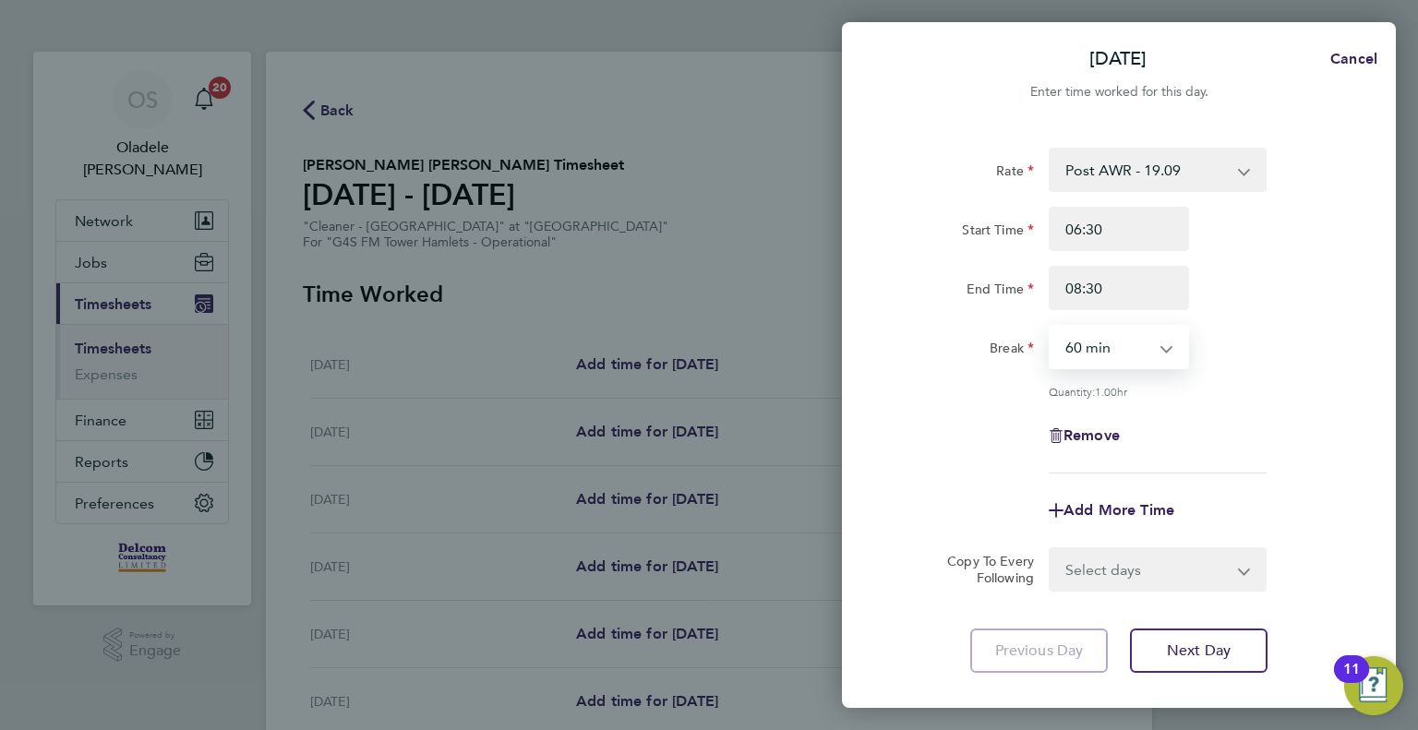
click at [1085, 357] on select "0 min 15 min 30 min 45 min 60 min 75 min 90 min" at bounding box center [1108, 347] width 114 height 41
select select "0"
click at [1051, 327] on select "0 min 15 min 30 min 45 min 60 min 75 min 90 min" at bounding box center [1108, 347] width 114 height 41
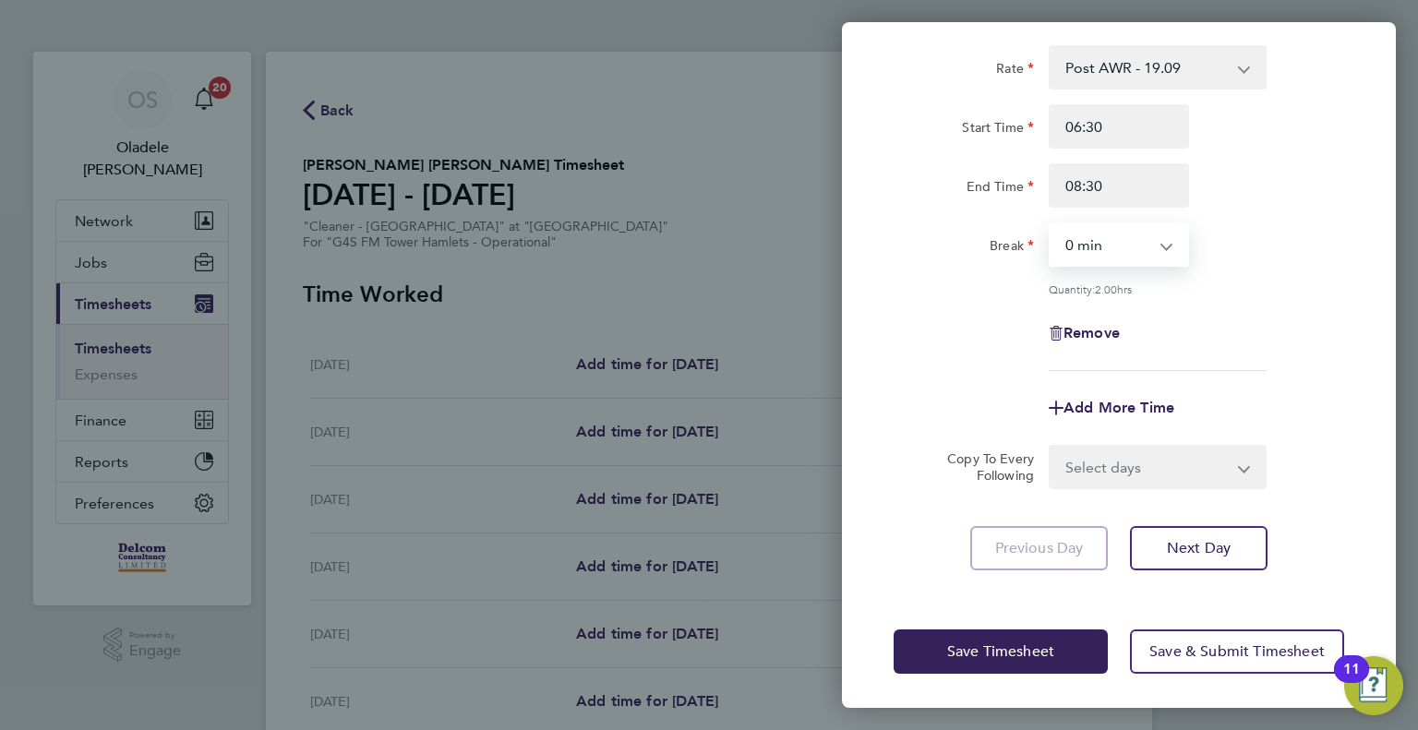
click at [1087, 470] on select "Select days Day Weekday (Mon-Fri) Weekend (Sat-Sun) [DATE] [DATE] [DATE] [DATE]…" at bounding box center [1148, 467] width 194 height 41
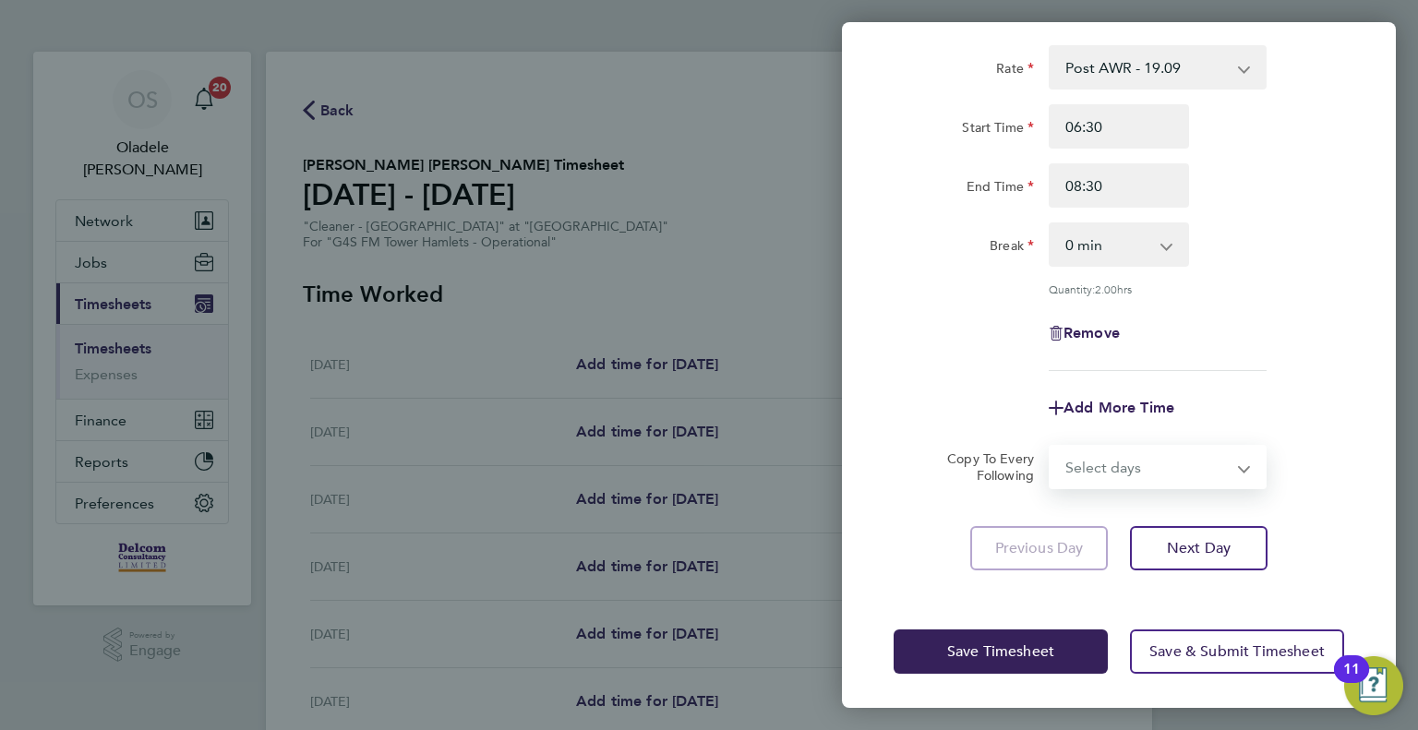
select select "DAY"
click at [1051, 447] on select "Select days Day Weekday (Mon-Fri) Weekend (Sat-Sun) [DATE] [DATE] [DATE] [DATE]…" at bounding box center [1148, 467] width 194 height 41
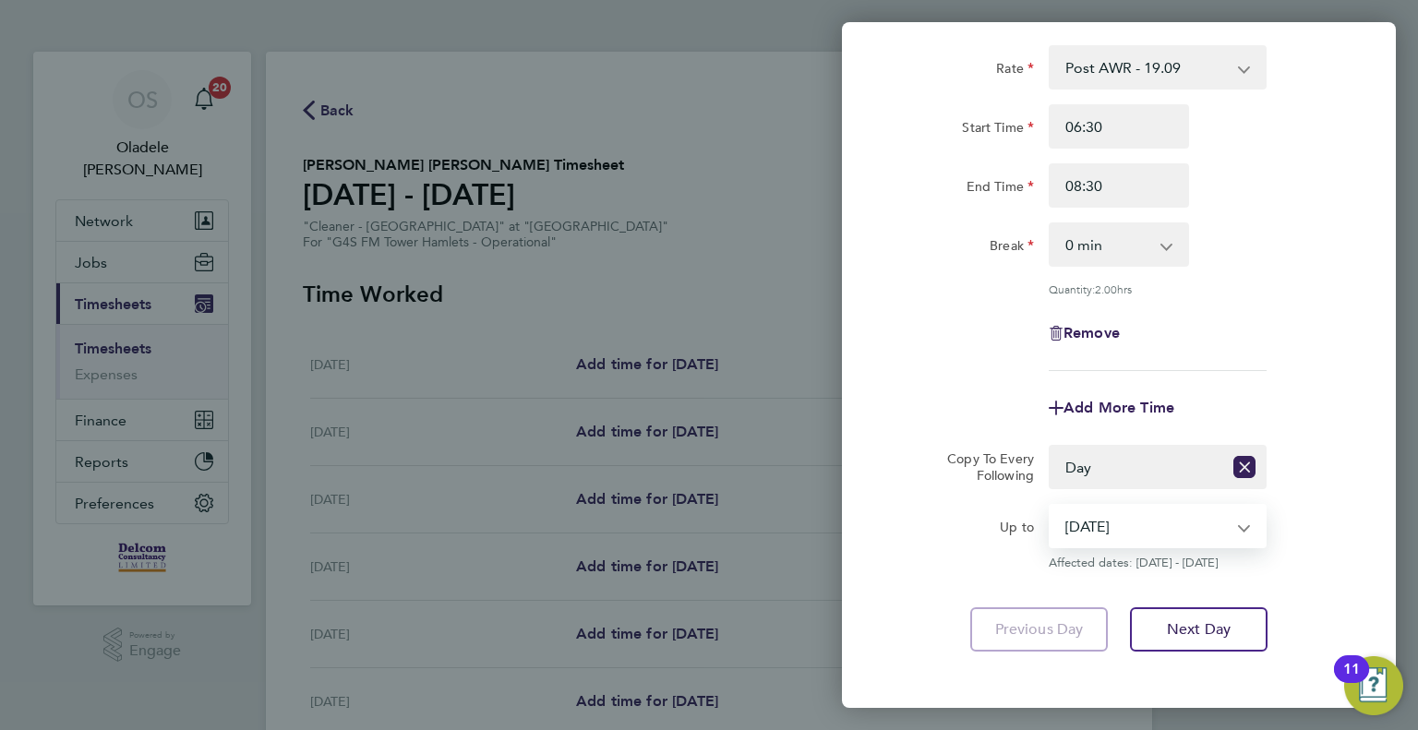
click at [1097, 534] on select "[DATE] [DATE] [DATE] [DATE] [DATE] [DATE]" at bounding box center [1147, 526] width 192 height 41
select select "[DATE]"
click at [1051, 506] on select "[DATE] [DATE] [DATE] [DATE] [DATE] [DATE]" at bounding box center [1147, 526] width 192 height 41
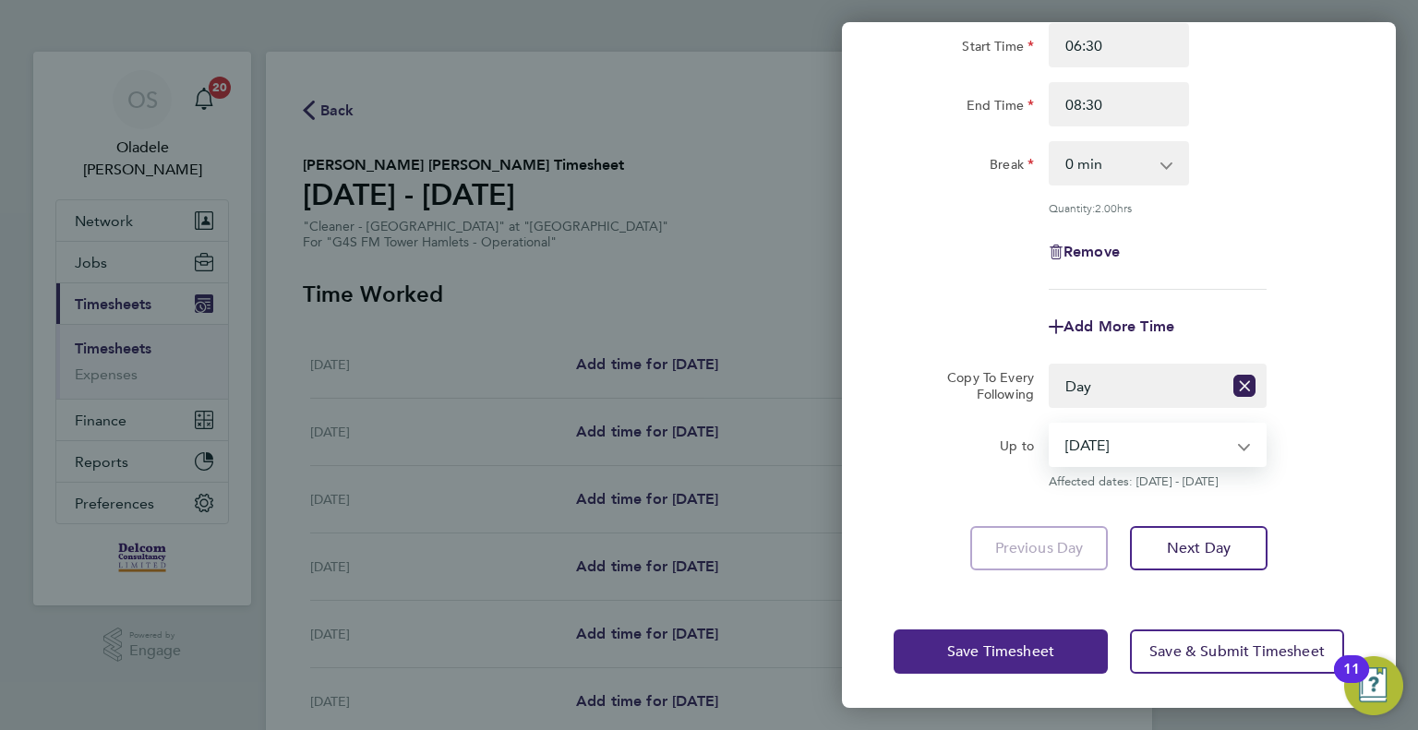
click at [967, 660] on button "Save Timesheet" at bounding box center [1001, 652] width 214 height 44
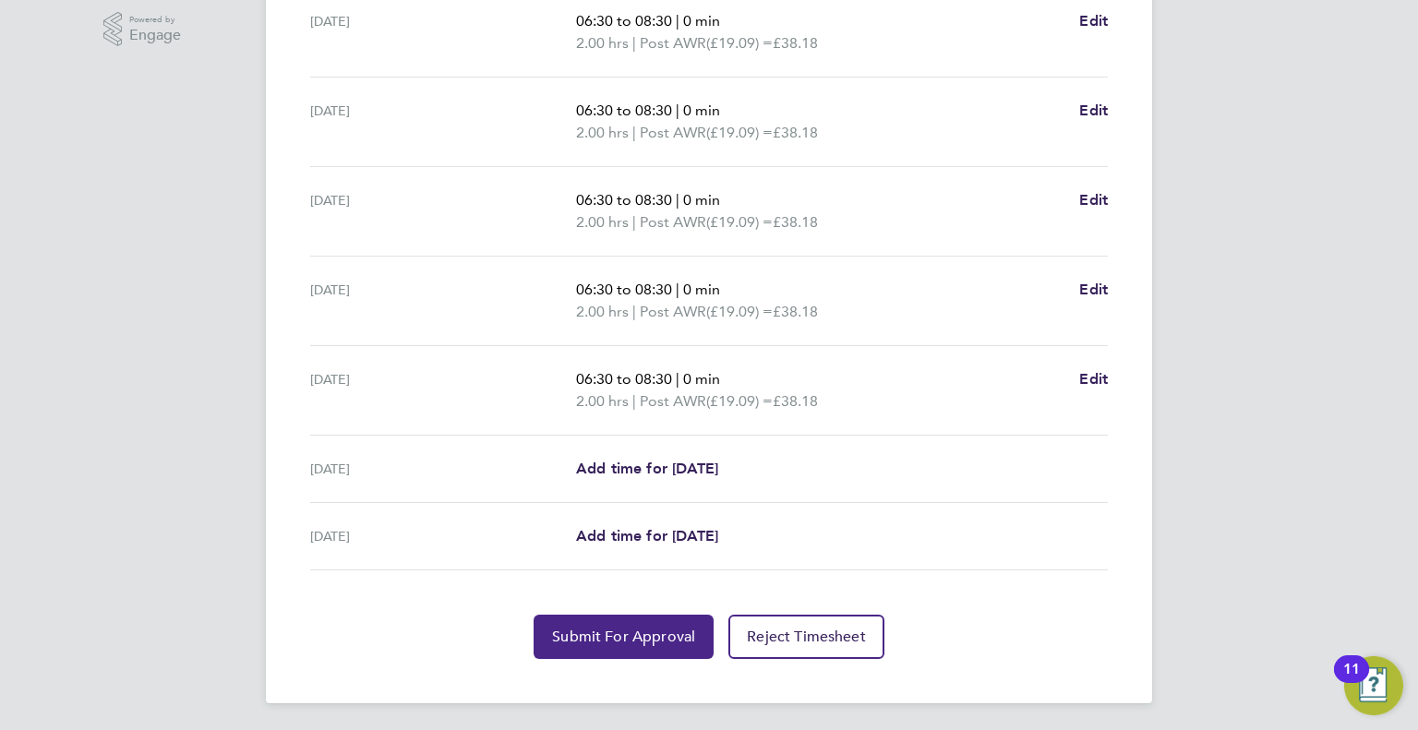
click at [602, 638] on span "Submit For Approval" at bounding box center [623, 637] width 143 height 18
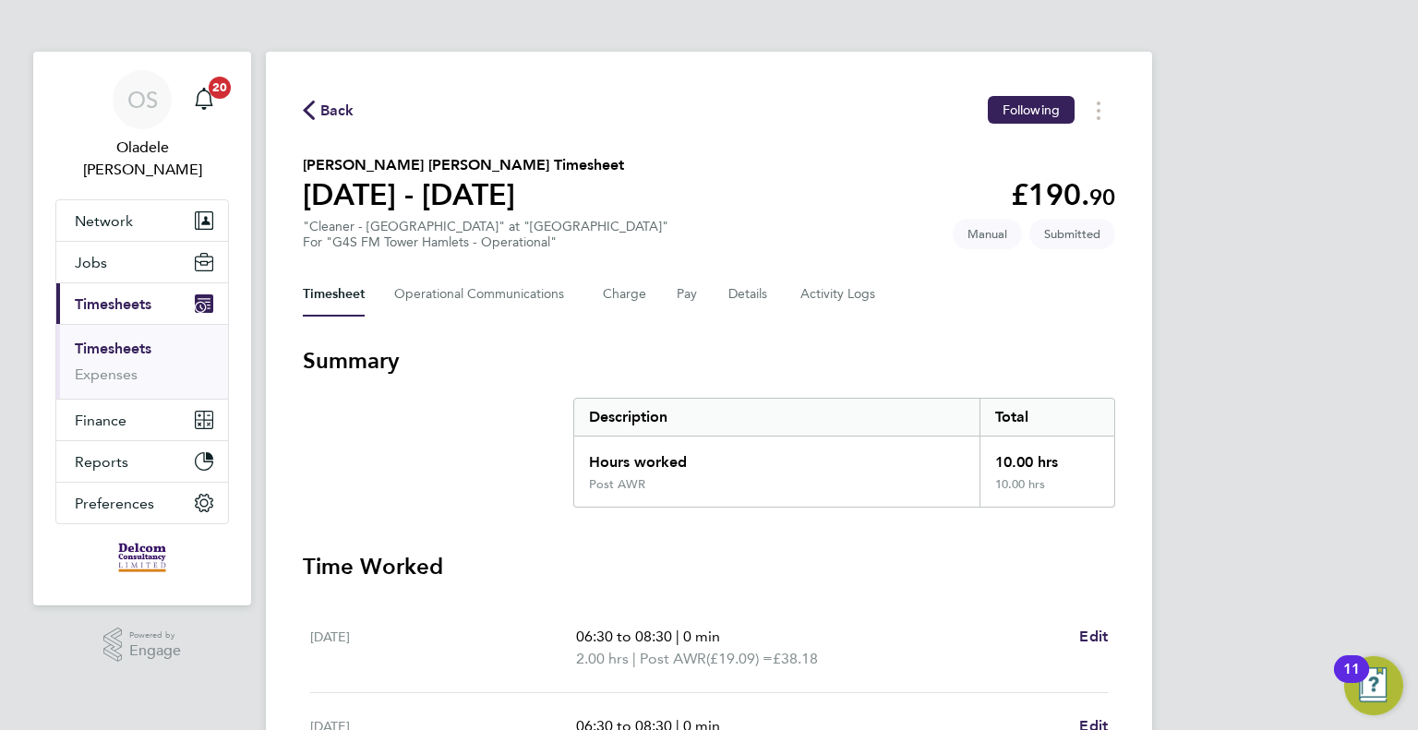
click at [330, 111] on span "Back" at bounding box center [337, 111] width 34 height 22
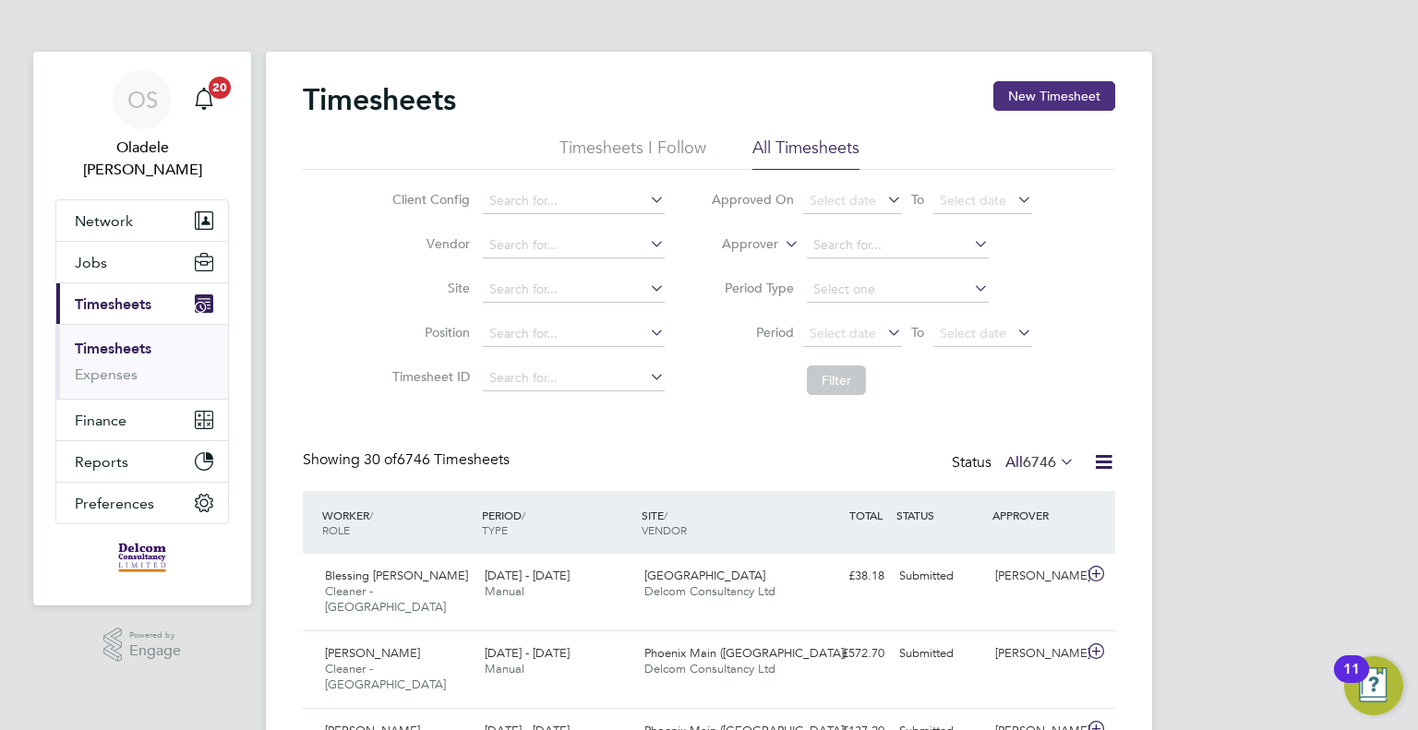
click at [1045, 97] on button "New Timesheet" at bounding box center [1054, 96] width 122 height 30
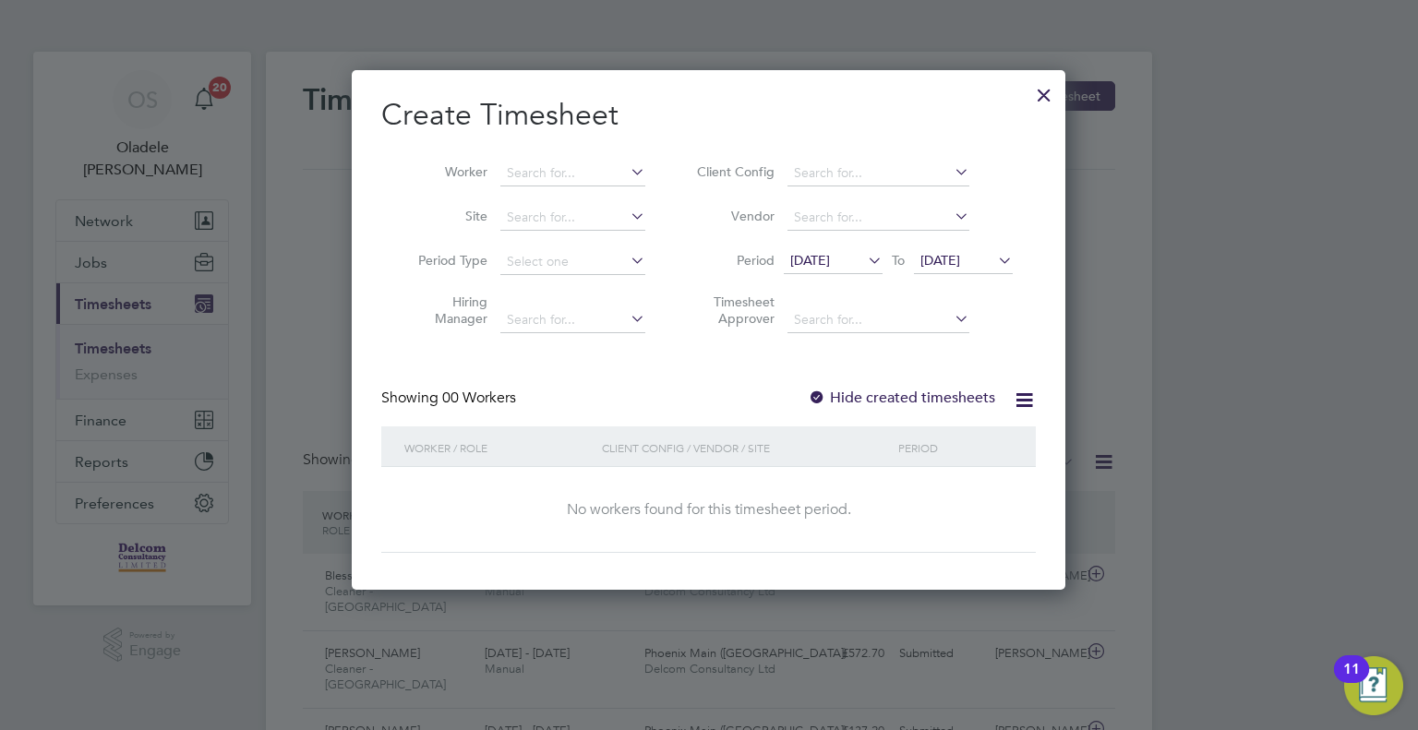
click at [856, 268] on span "[DATE]" at bounding box center [833, 261] width 99 height 25
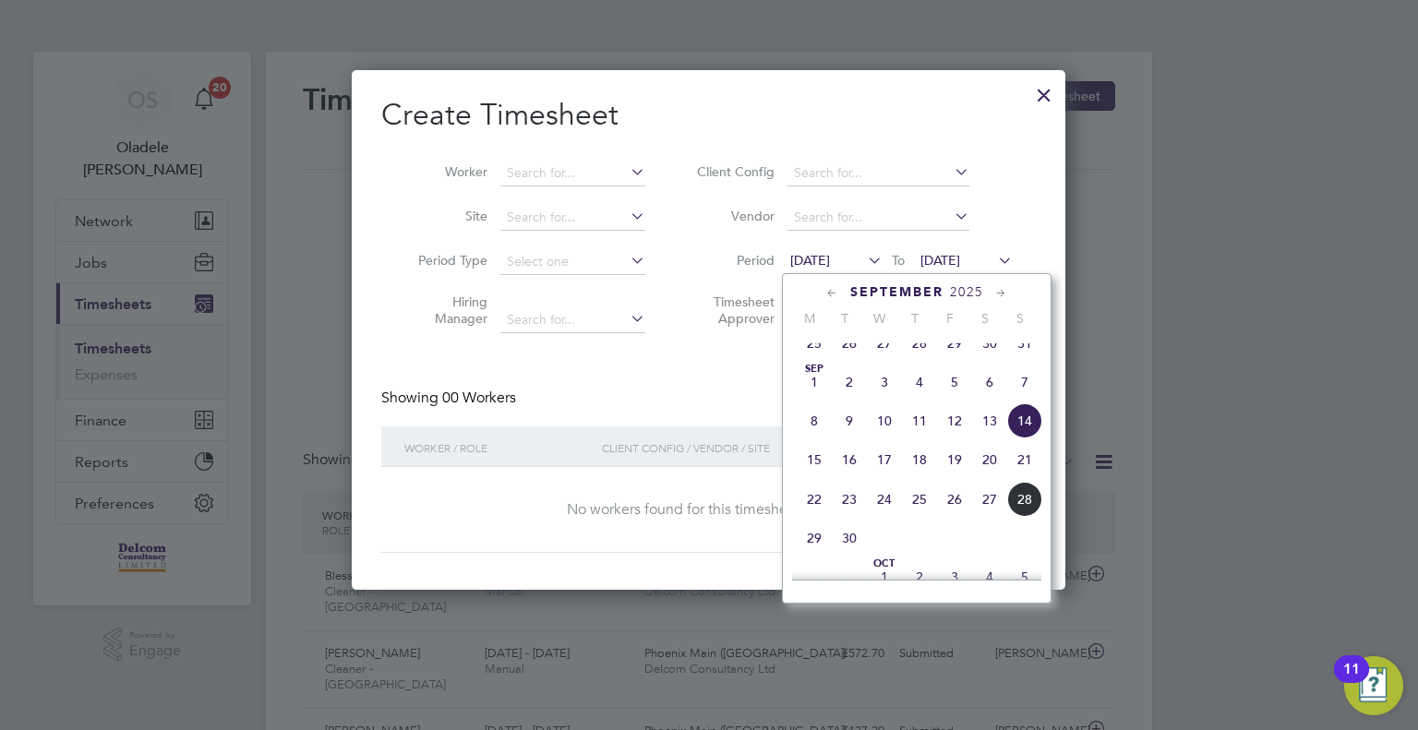
click at [818, 516] on span "22" at bounding box center [814, 499] width 35 height 35
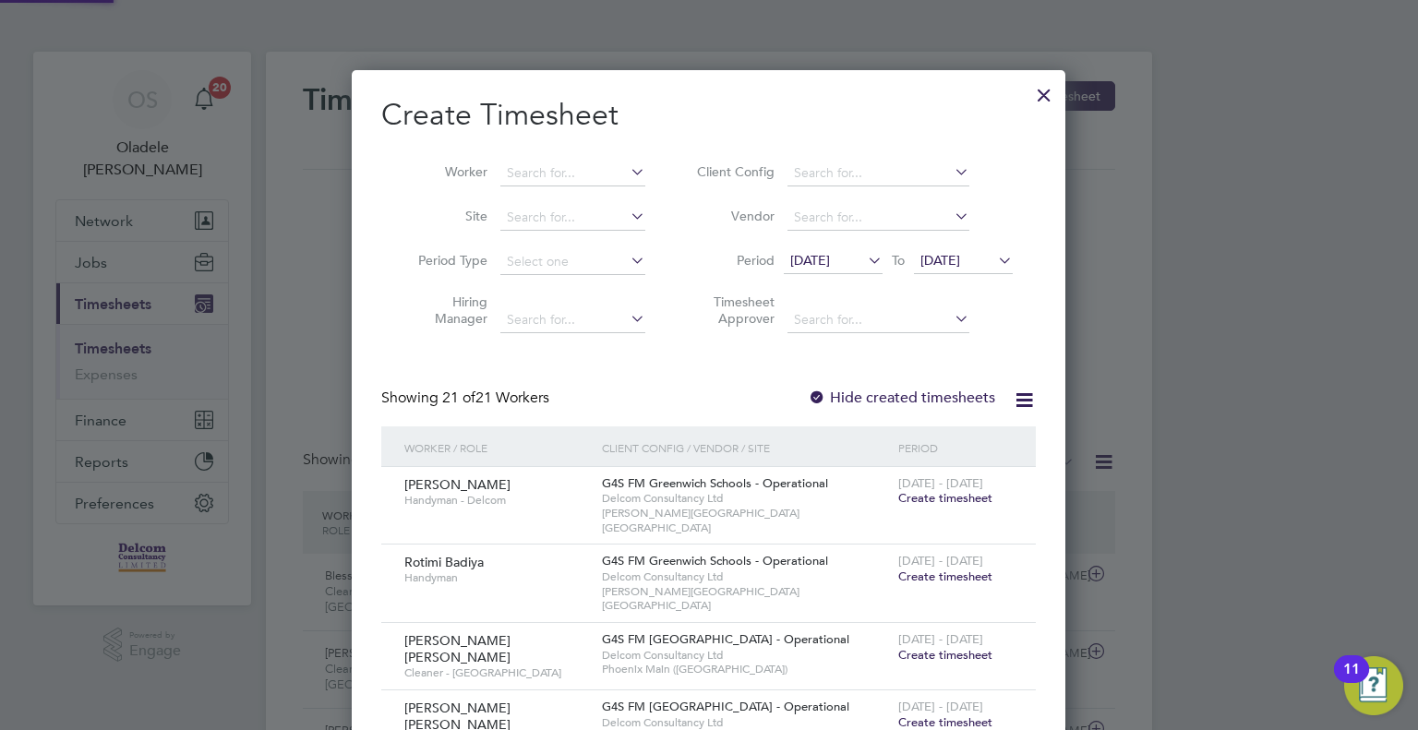
click at [960, 265] on span "[DATE]" at bounding box center [940, 260] width 40 height 17
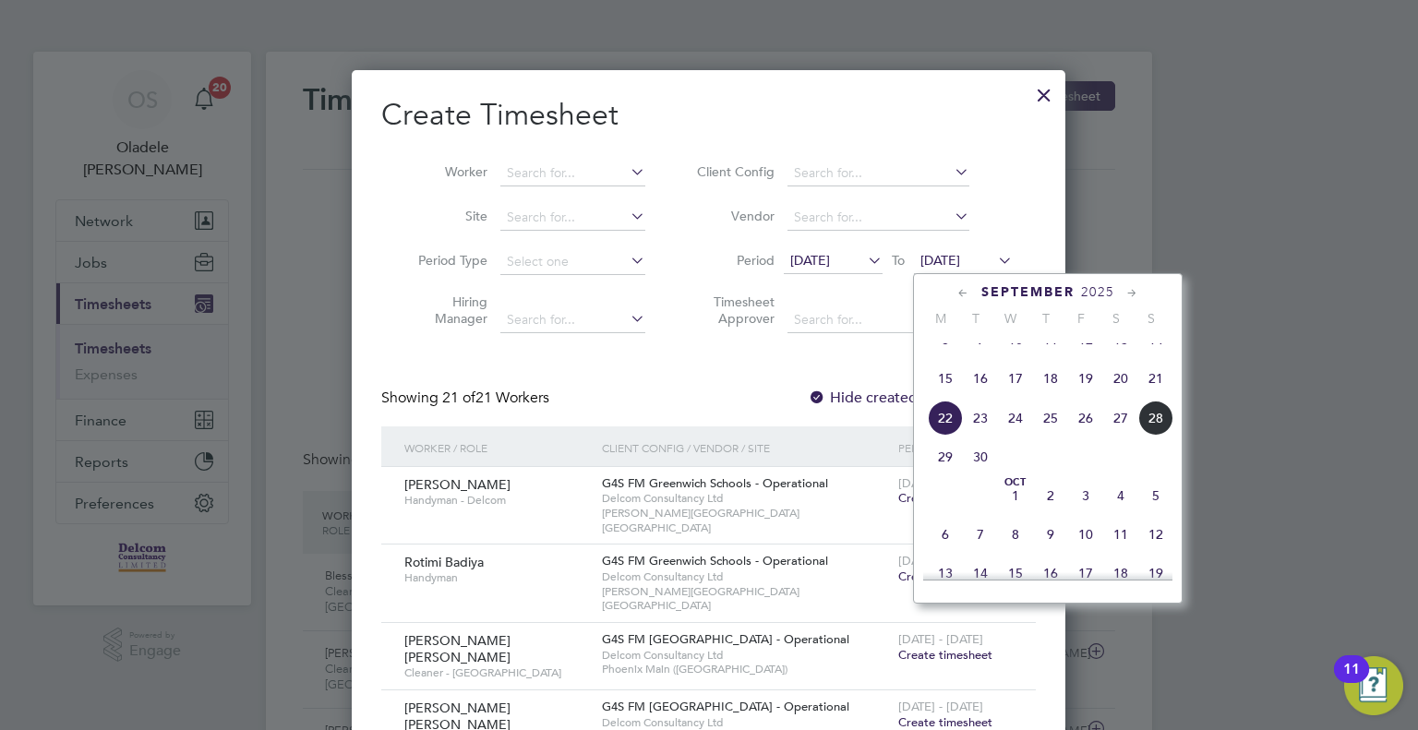
click at [1150, 436] on span "28" at bounding box center [1155, 418] width 35 height 35
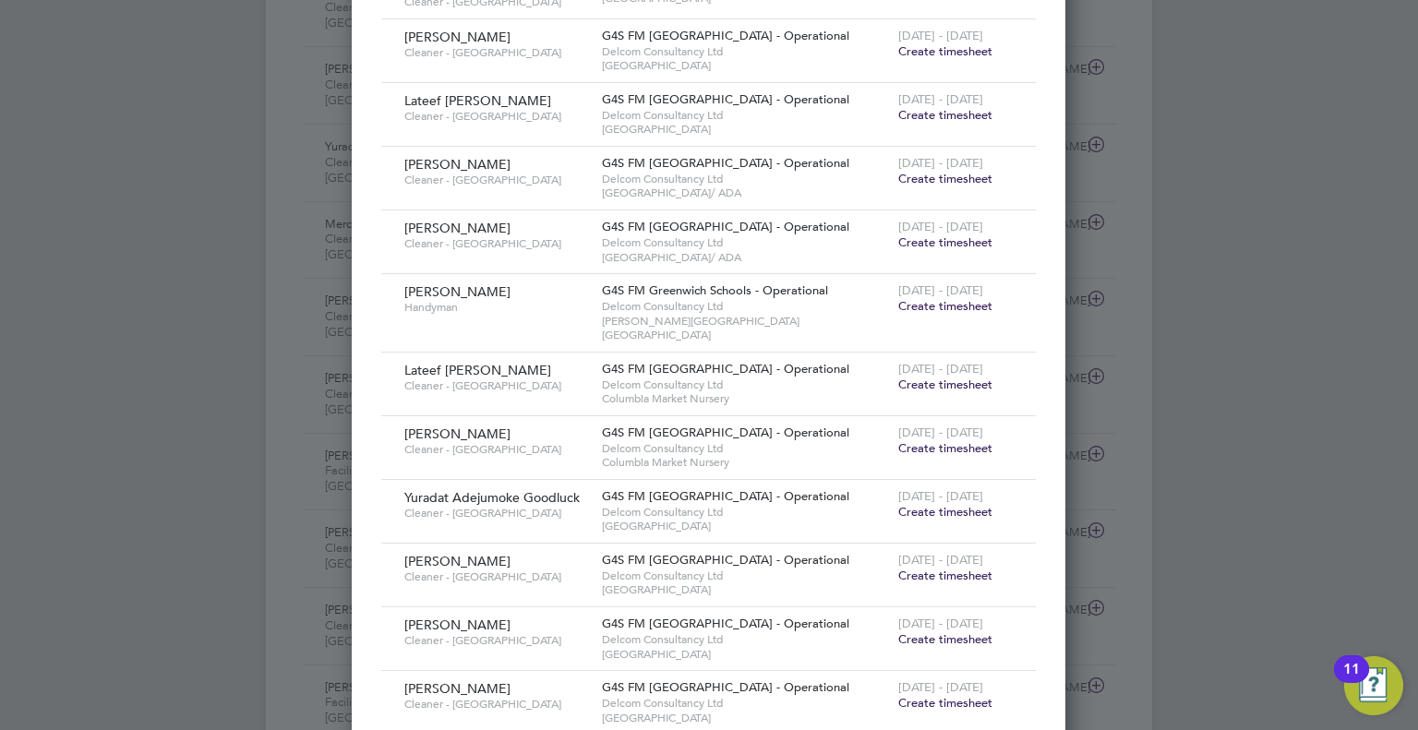
click at [919, 504] on span "Create timesheet" at bounding box center [945, 512] width 94 height 16
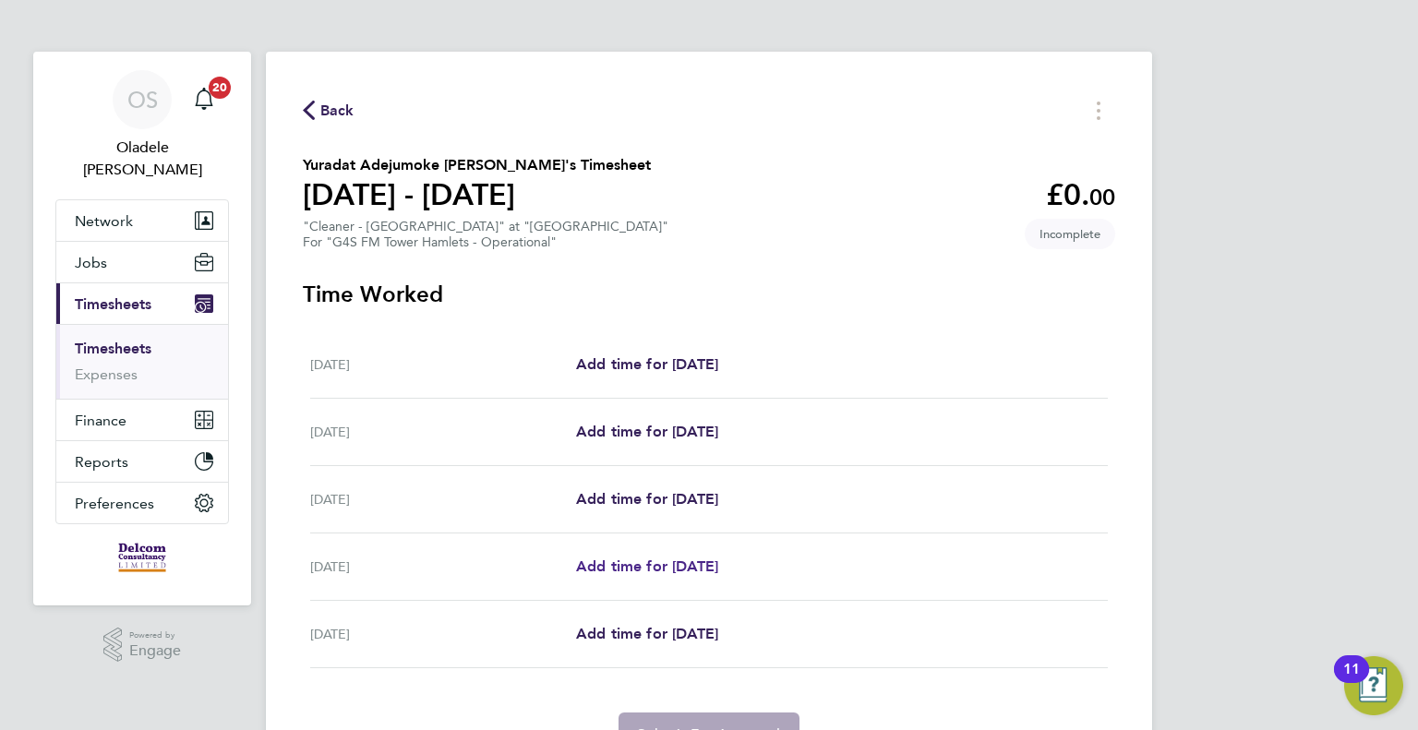
click at [641, 570] on span "Add time for [DATE]" at bounding box center [647, 567] width 142 height 18
select select "60"
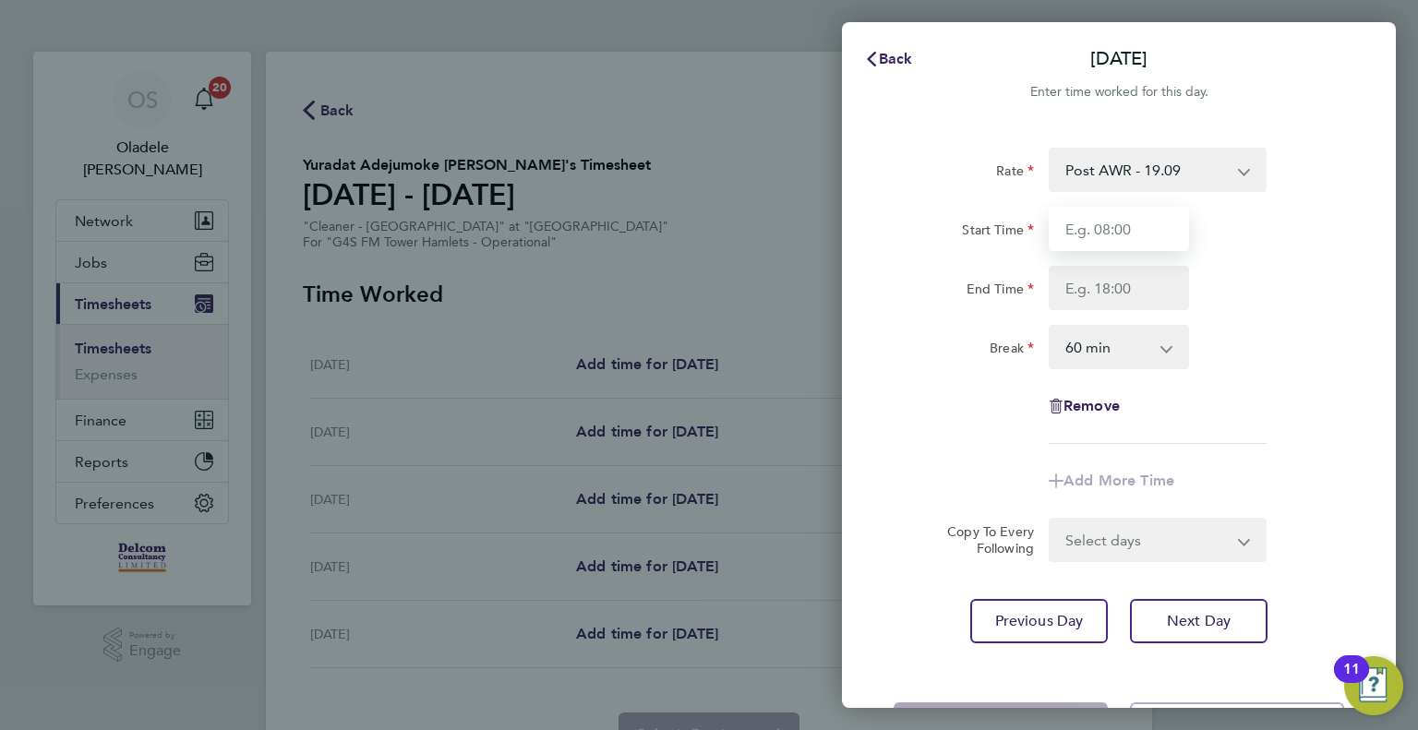
click at [1097, 226] on input "Start Time" at bounding box center [1119, 229] width 140 height 44
type input "15:30"
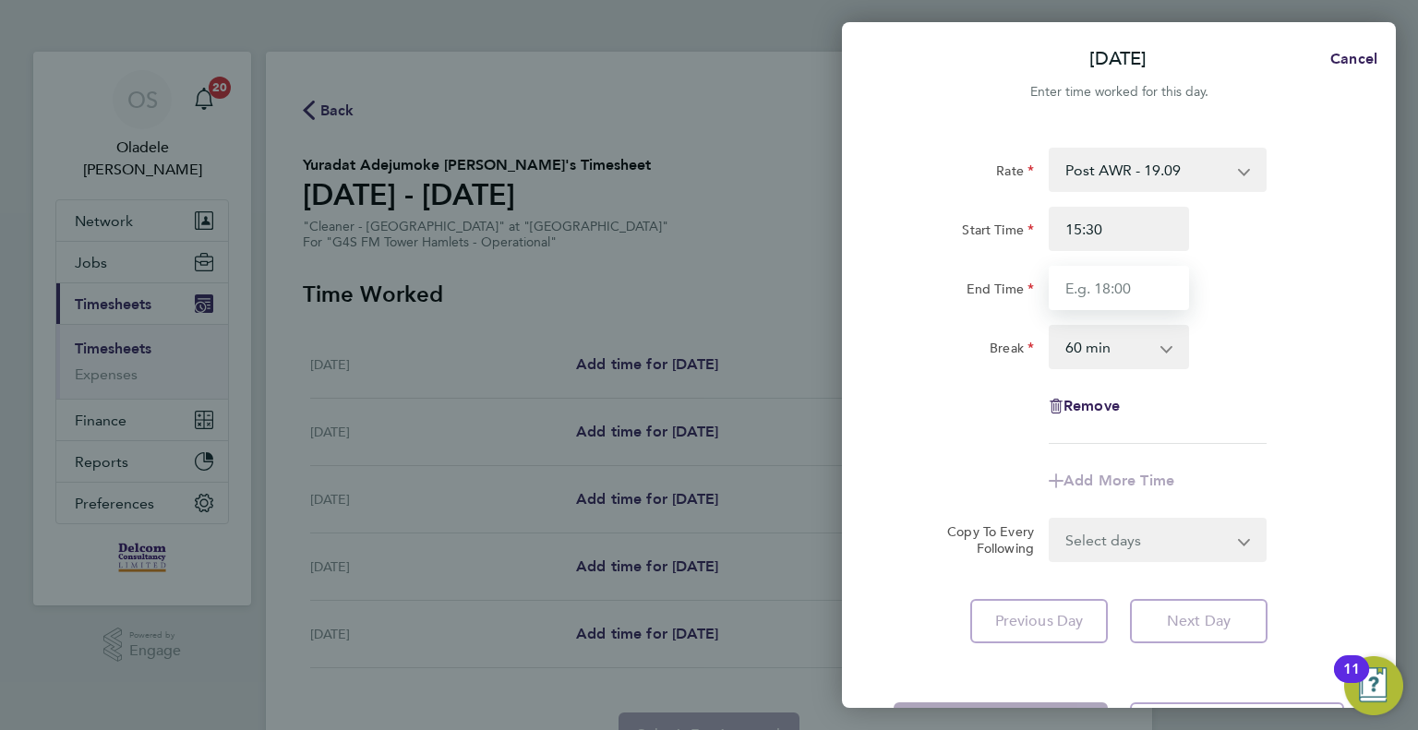
click at [1093, 282] on input "End Time" at bounding box center [1119, 288] width 140 height 44
type input "17:30"
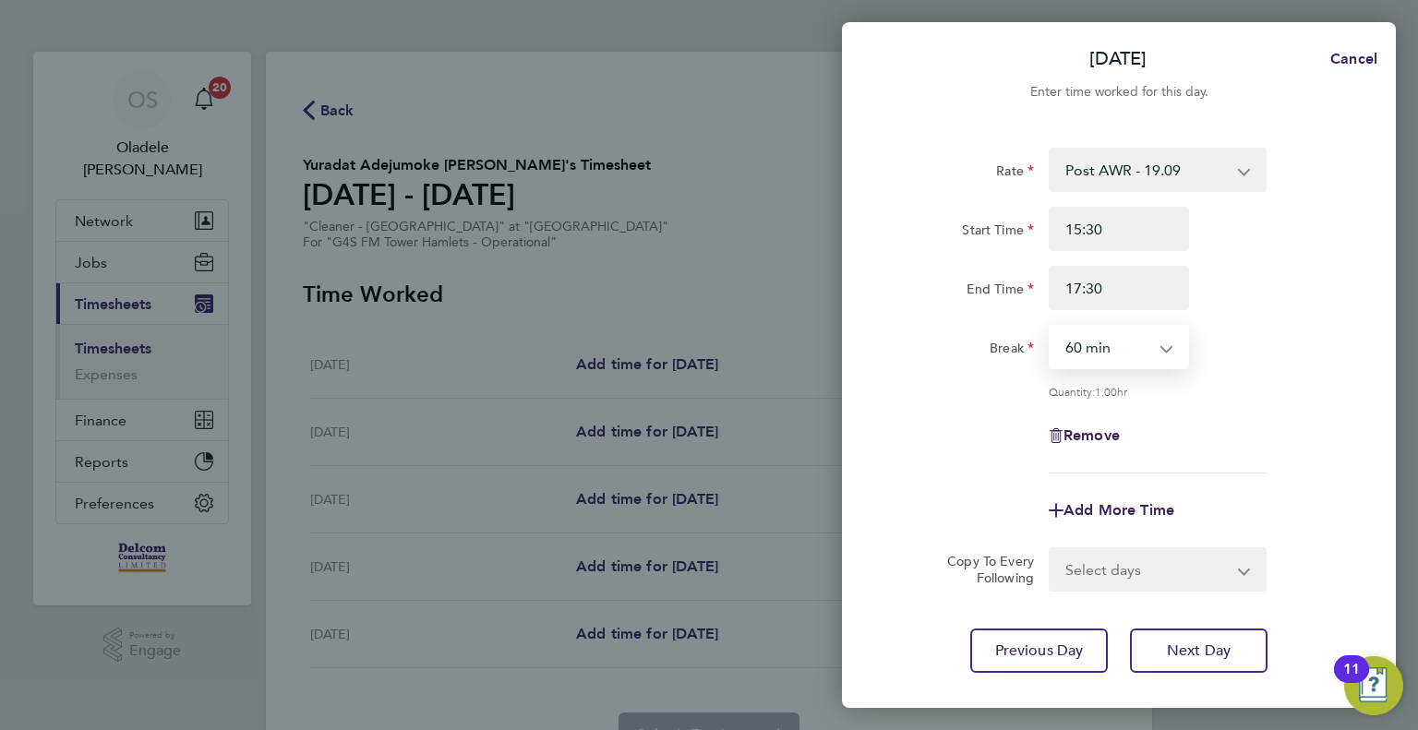
click at [1086, 344] on select "0 min 15 min 30 min 45 min 60 min 75 min 90 min" at bounding box center [1108, 347] width 114 height 41
select select "0"
click at [1051, 327] on select "0 min 15 min 30 min 45 min 60 min 75 min 90 min" at bounding box center [1108, 347] width 114 height 41
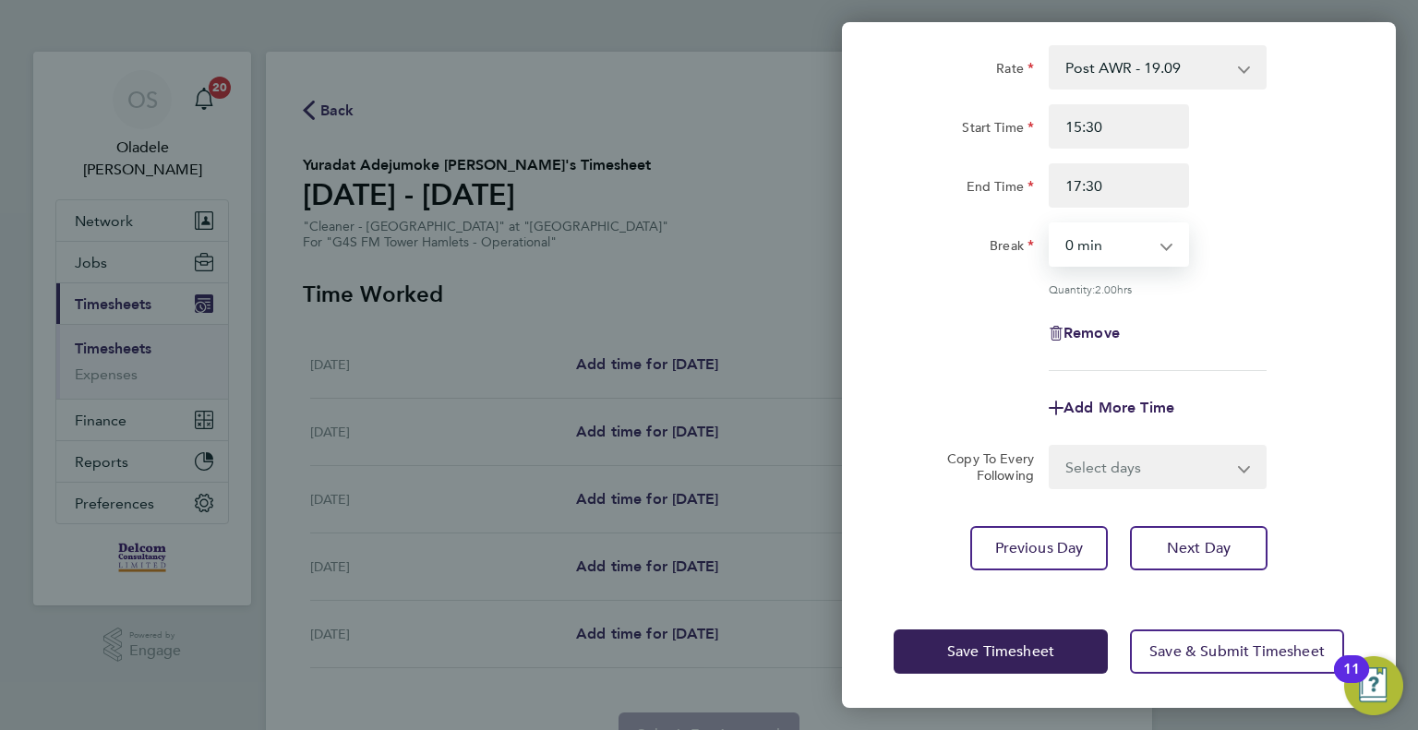
click at [1091, 474] on select "Select days [DATE]" at bounding box center [1148, 467] width 194 height 41
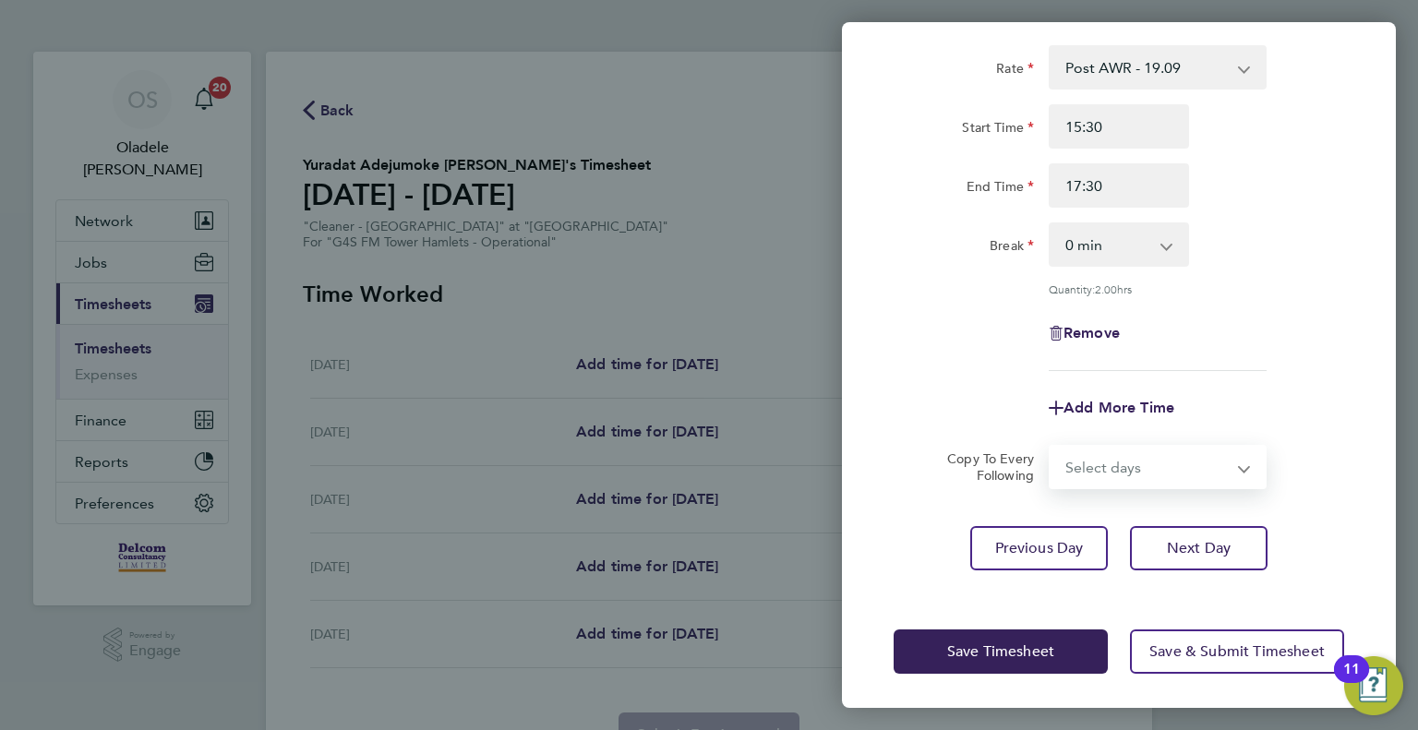
select select "FRI"
click at [1051, 447] on select "Select days [DATE]" at bounding box center [1148, 467] width 194 height 41
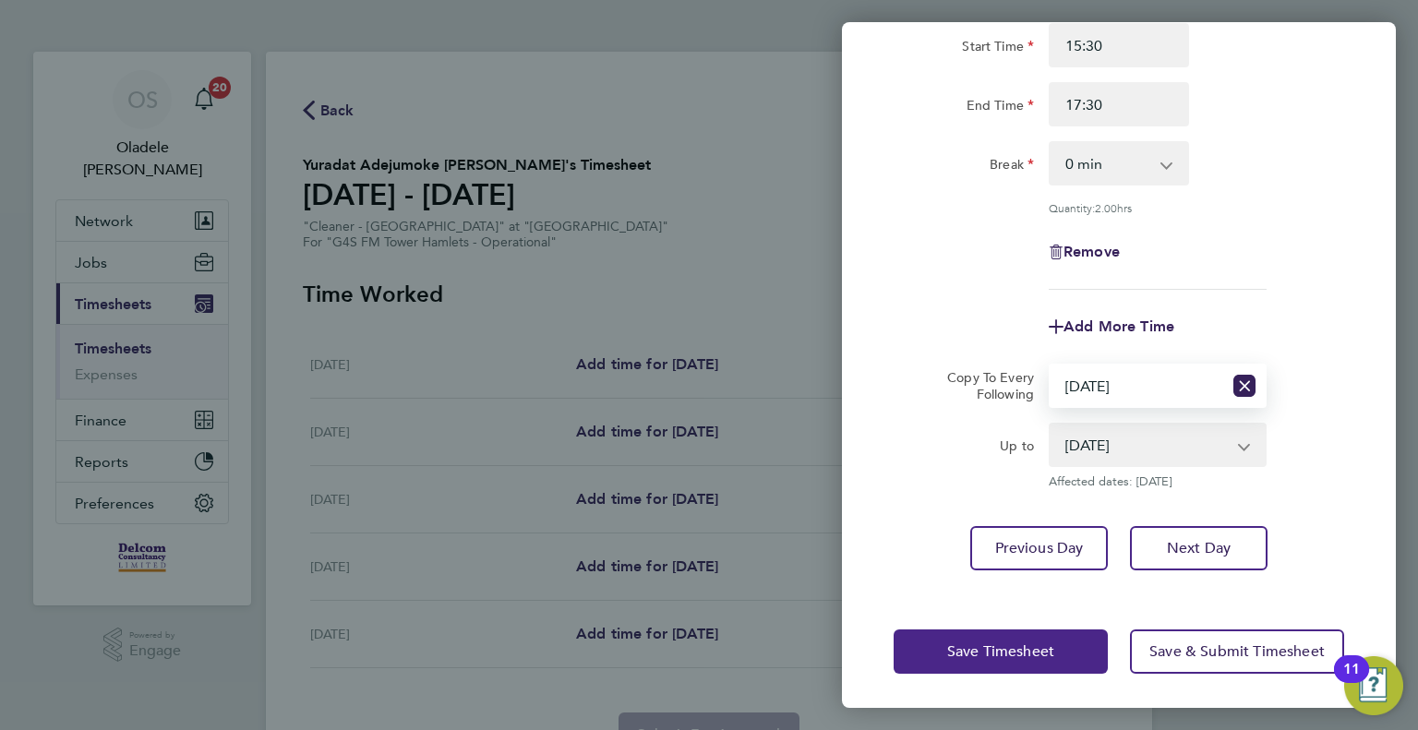
click at [960, 653] on span "Save Timesheet" at bounding box center [1000, 651] width 107 height 18
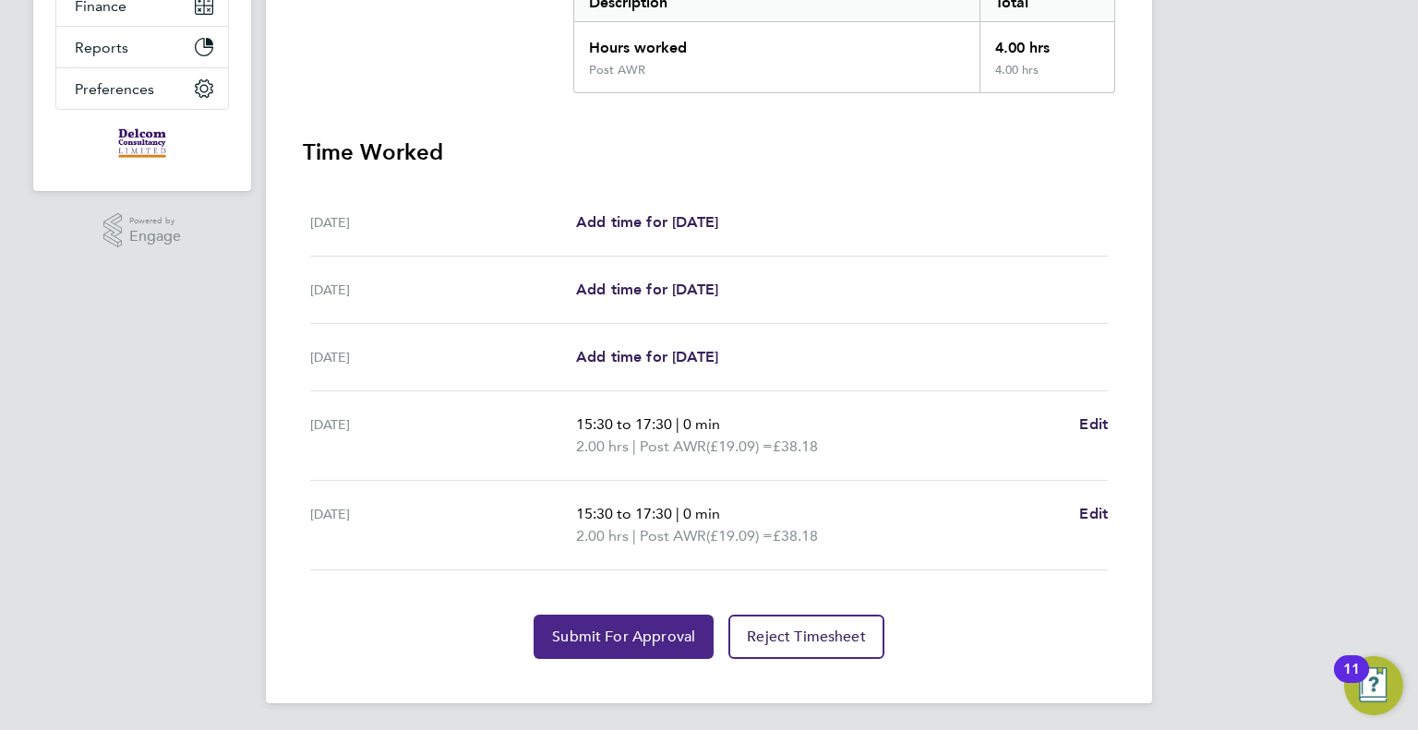
click at [609, 635] on span "Submit For Approval" at bounding box center [623, 637] width 143 height 18
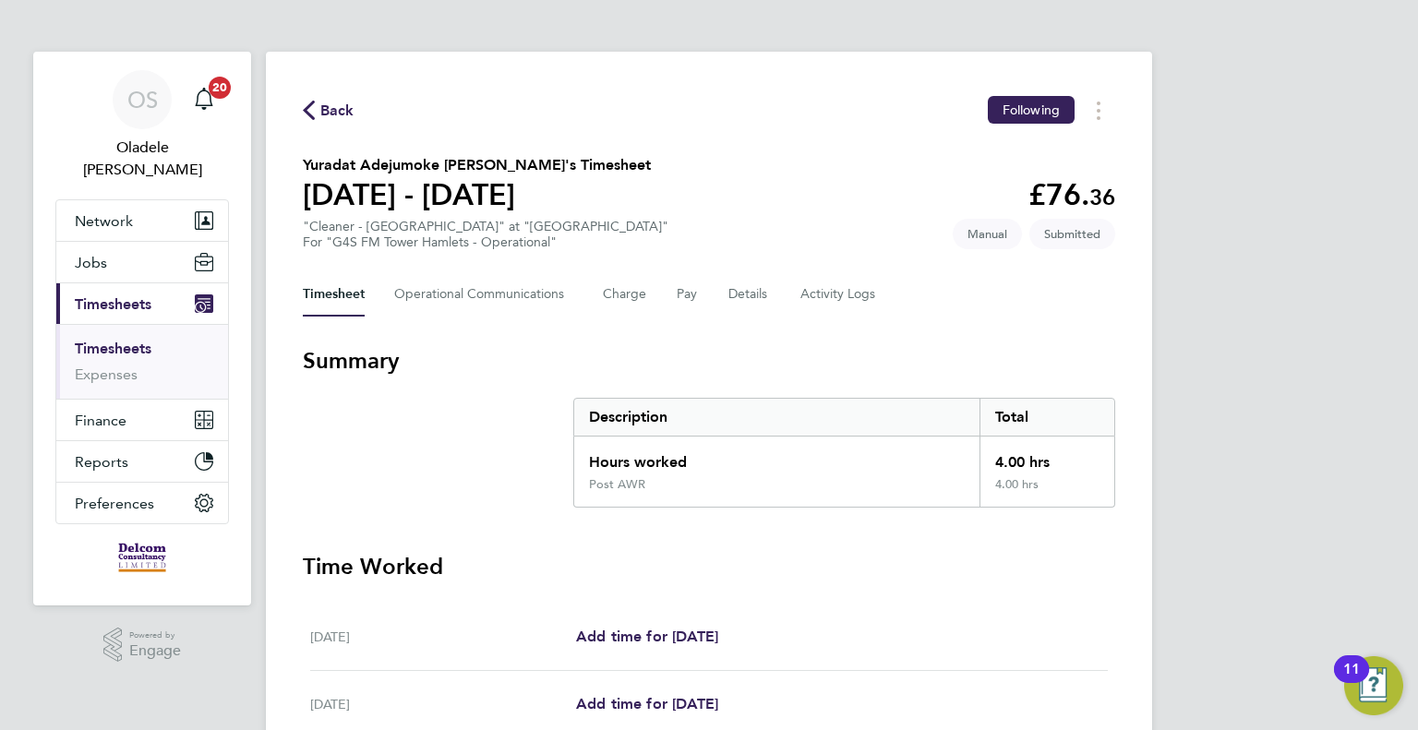
click at [332, 110] on span "Back" at bounding box center [337, 111] width 34 height 22
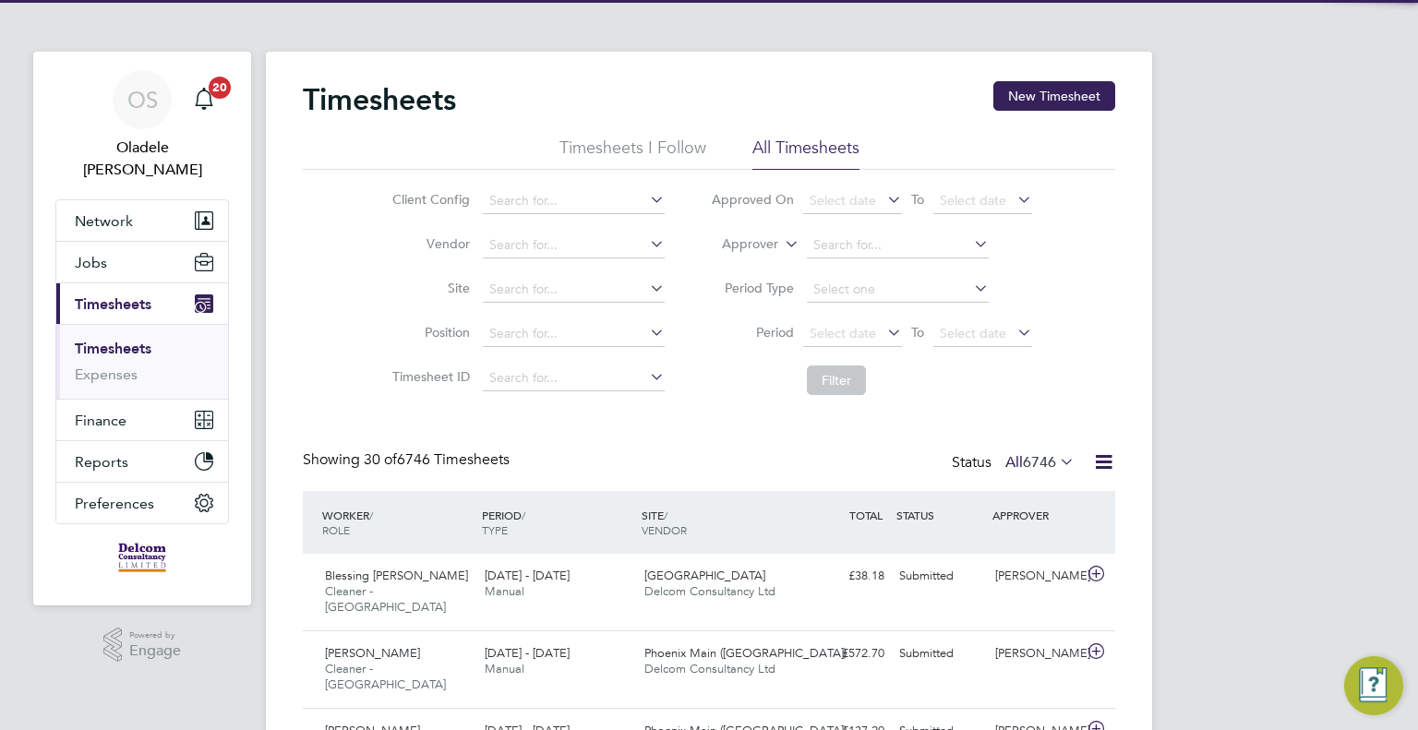
scroll to position [46, 161]
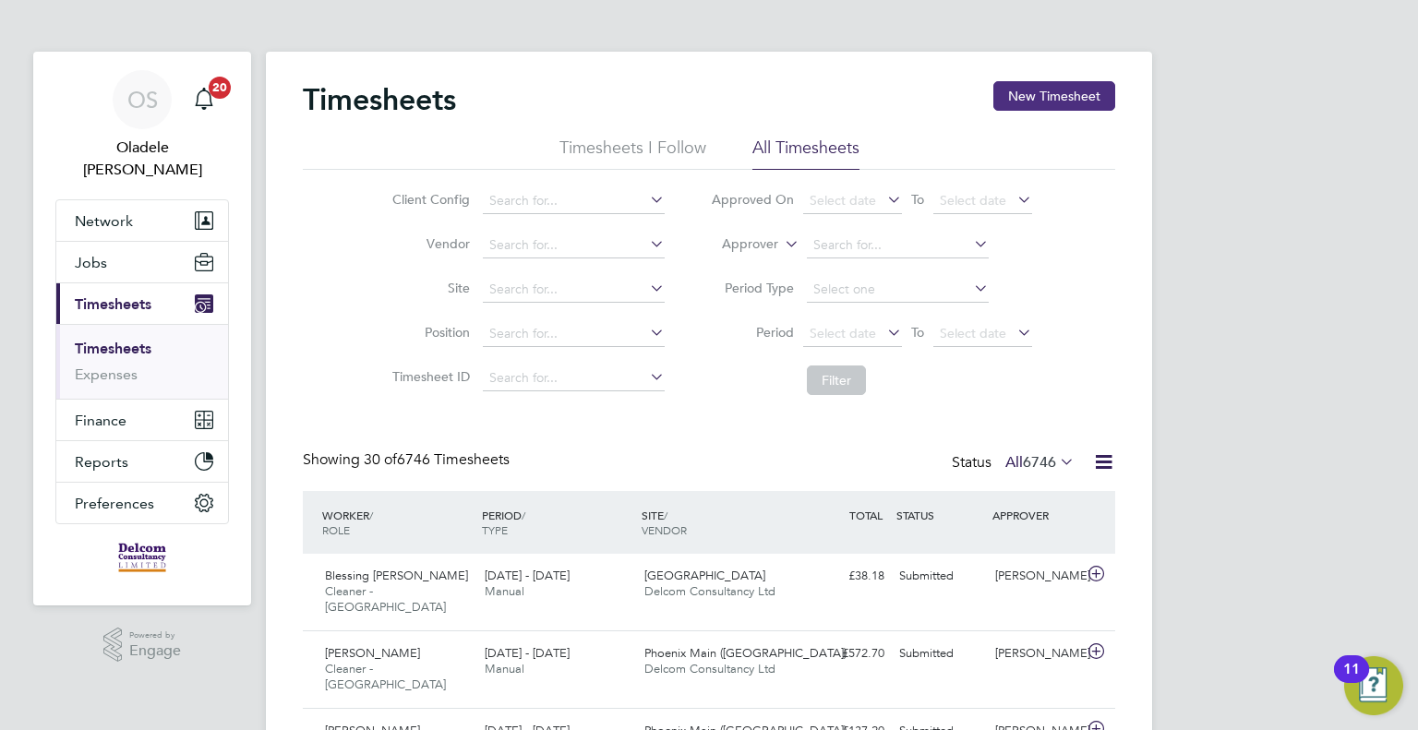
click at [1034, 97] on button "New Timesheet" at bounding box center [1054, 96] width 122 height 30
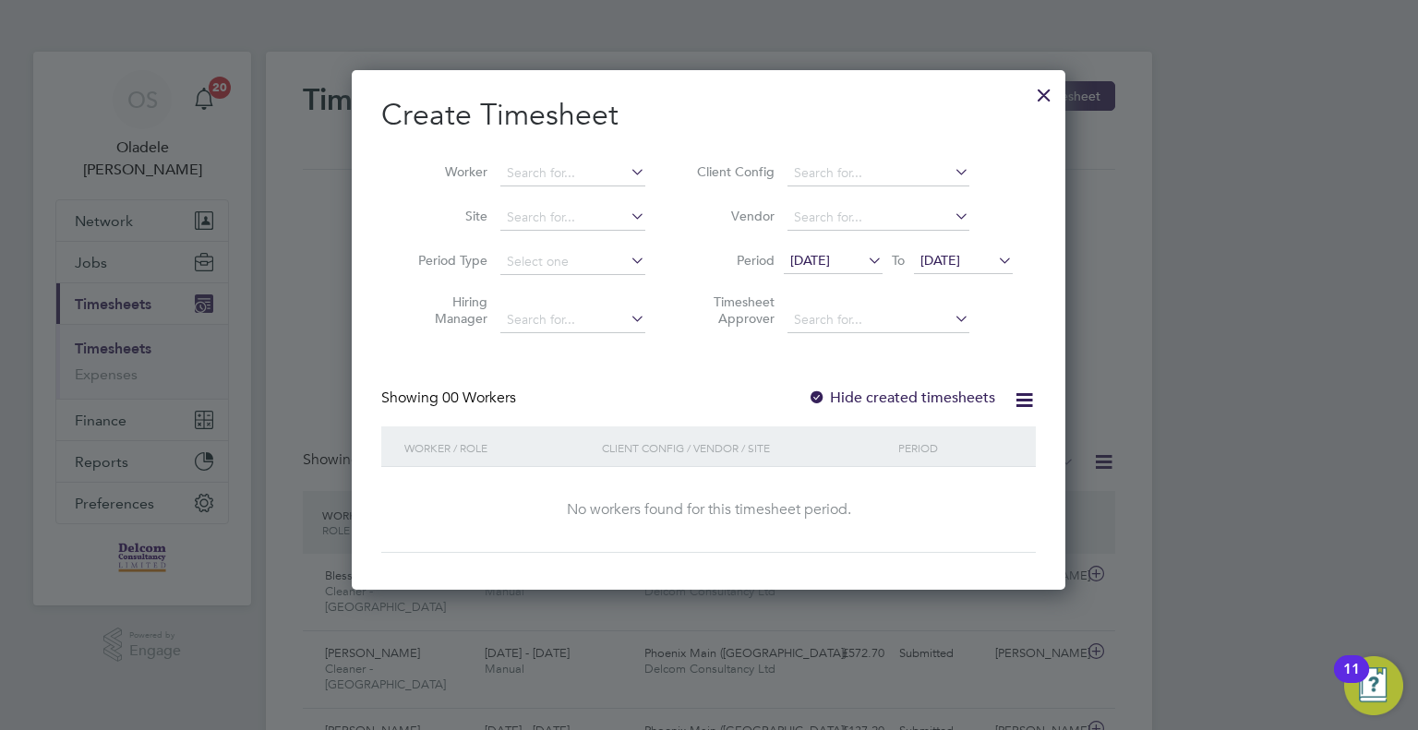
click at [830, 264] on span "[DATE]" at bounding box center [810, 260] width 40 height 17
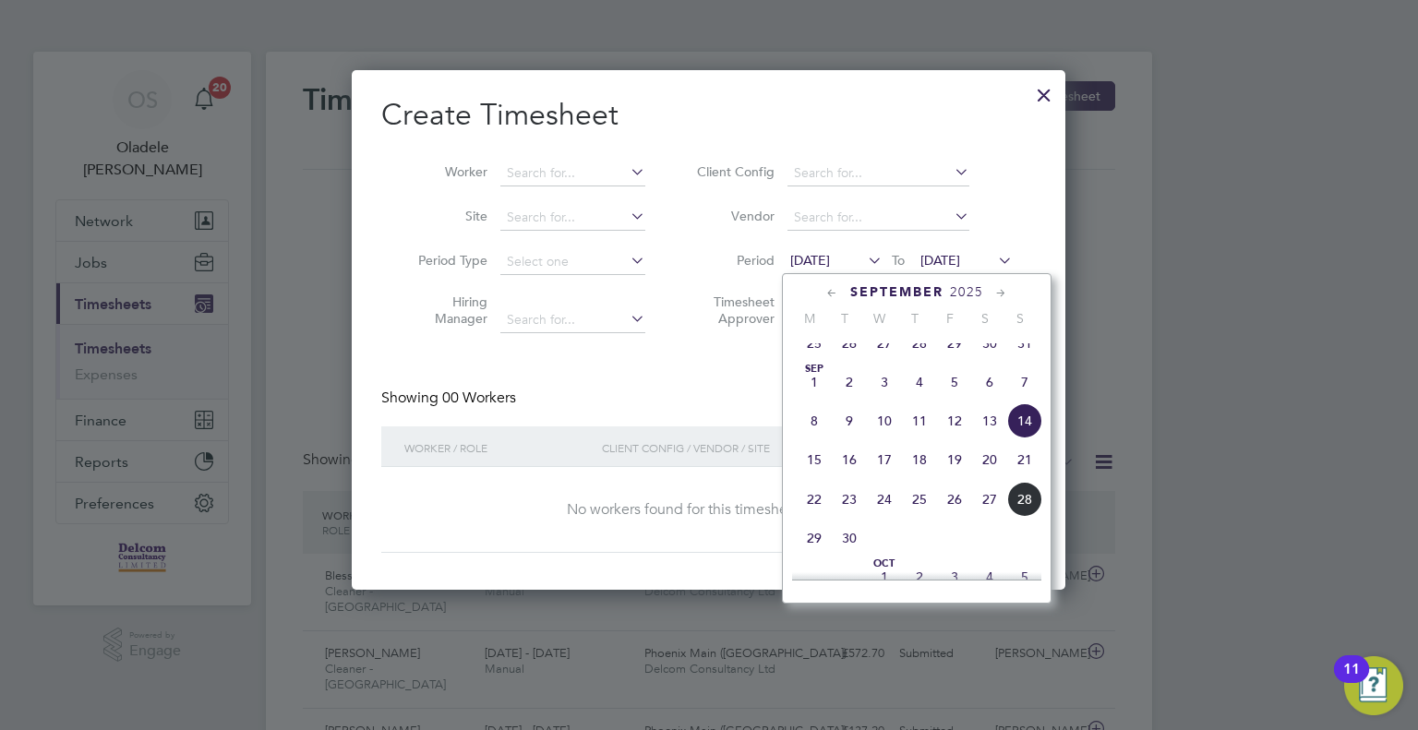
click at [812, 517] on span "22" at bounding box center [814, 499] width 35 height 35
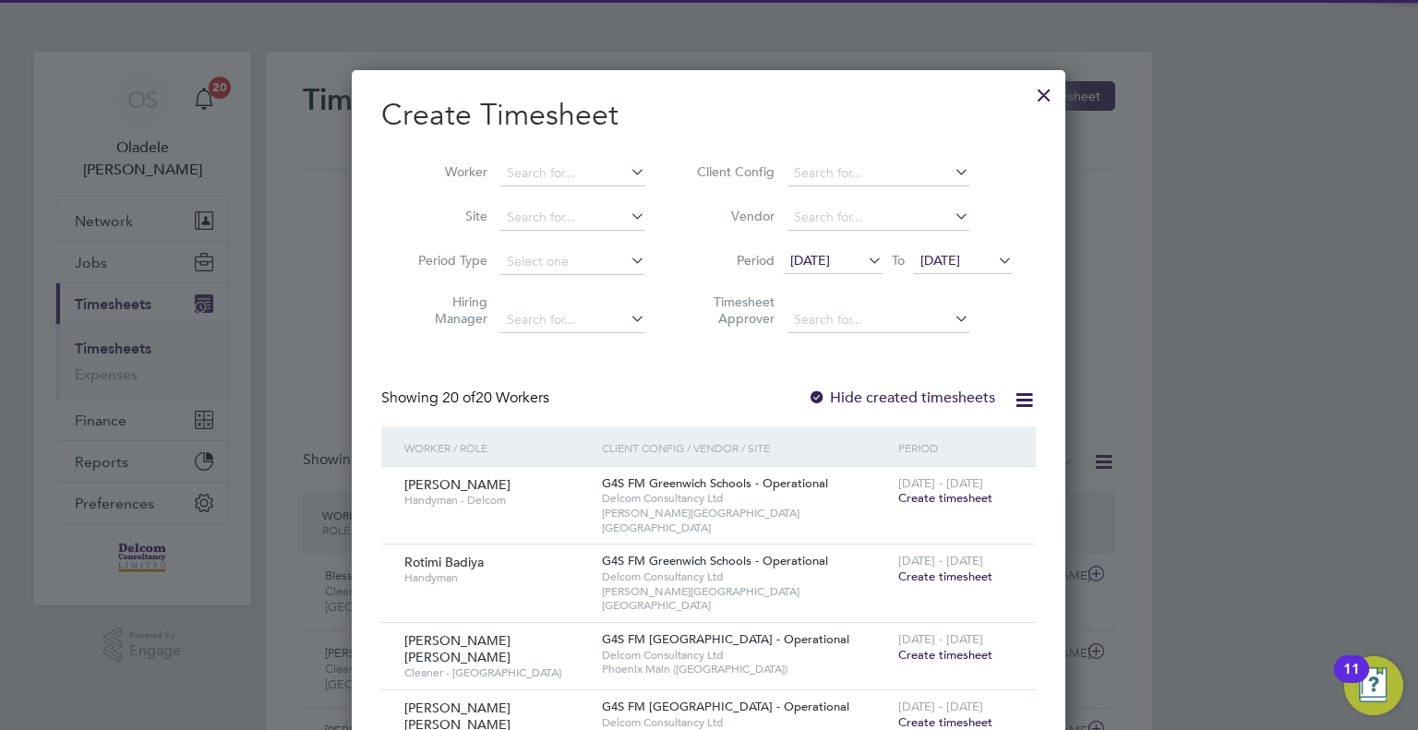
click at [960, 261] on span "[DATE]" at bounding box center [940, 260] width 40 height 17
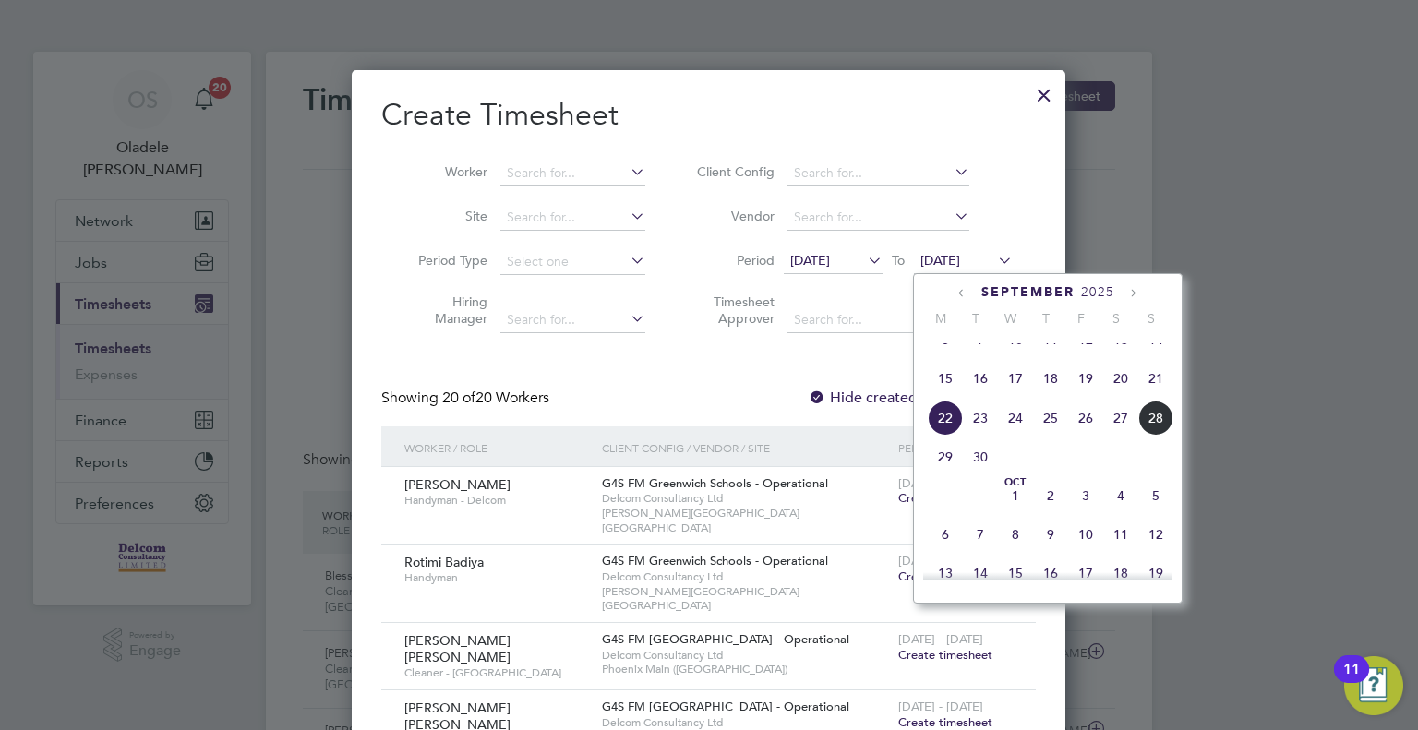
click at [1151, 436] on span "28" at bounding box center [1155, 418] width 35 height 35
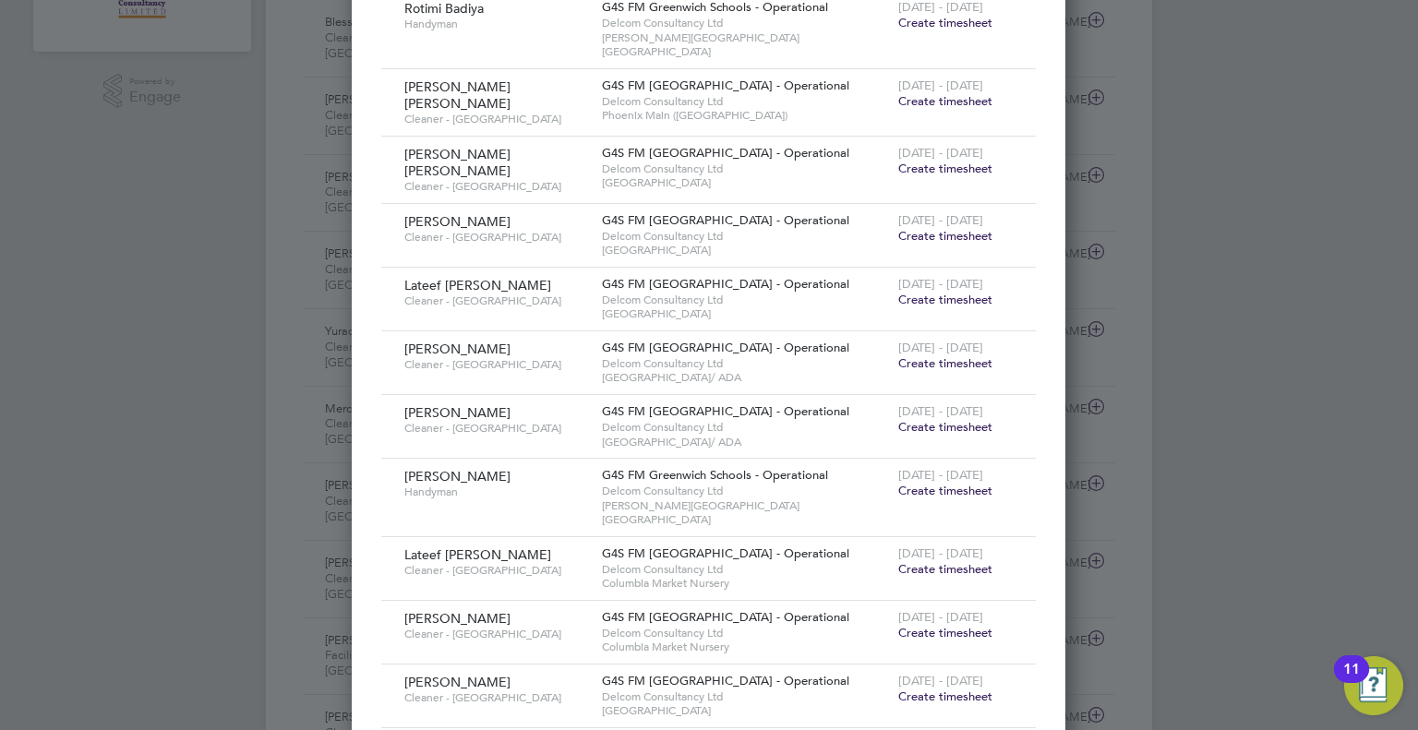
click at [942, 292] on span "Create timesheet" at bounding box center [945, 300] width 94 height 16
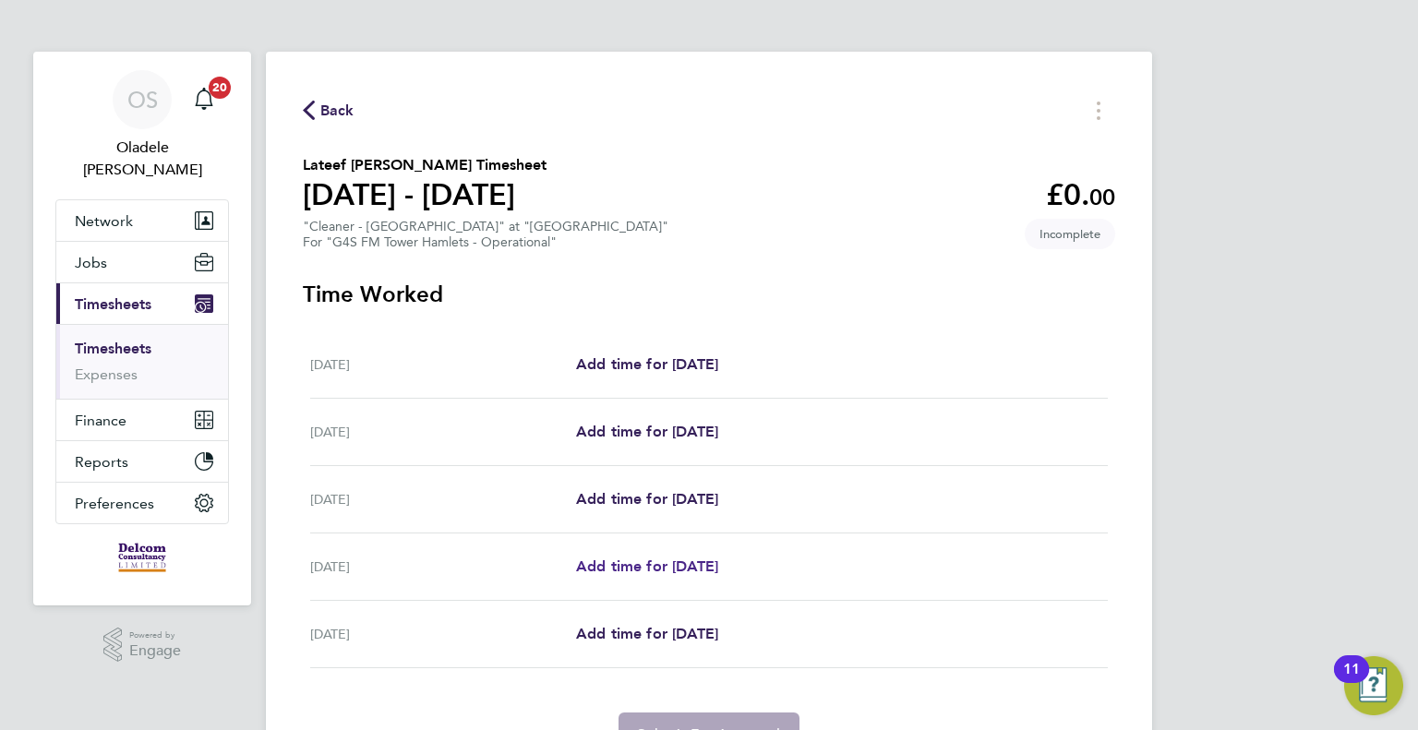
click at [643, 566] on span "Add time for [DATE]" at bounding box center [647, 567] width 142 height 18
select select "60"
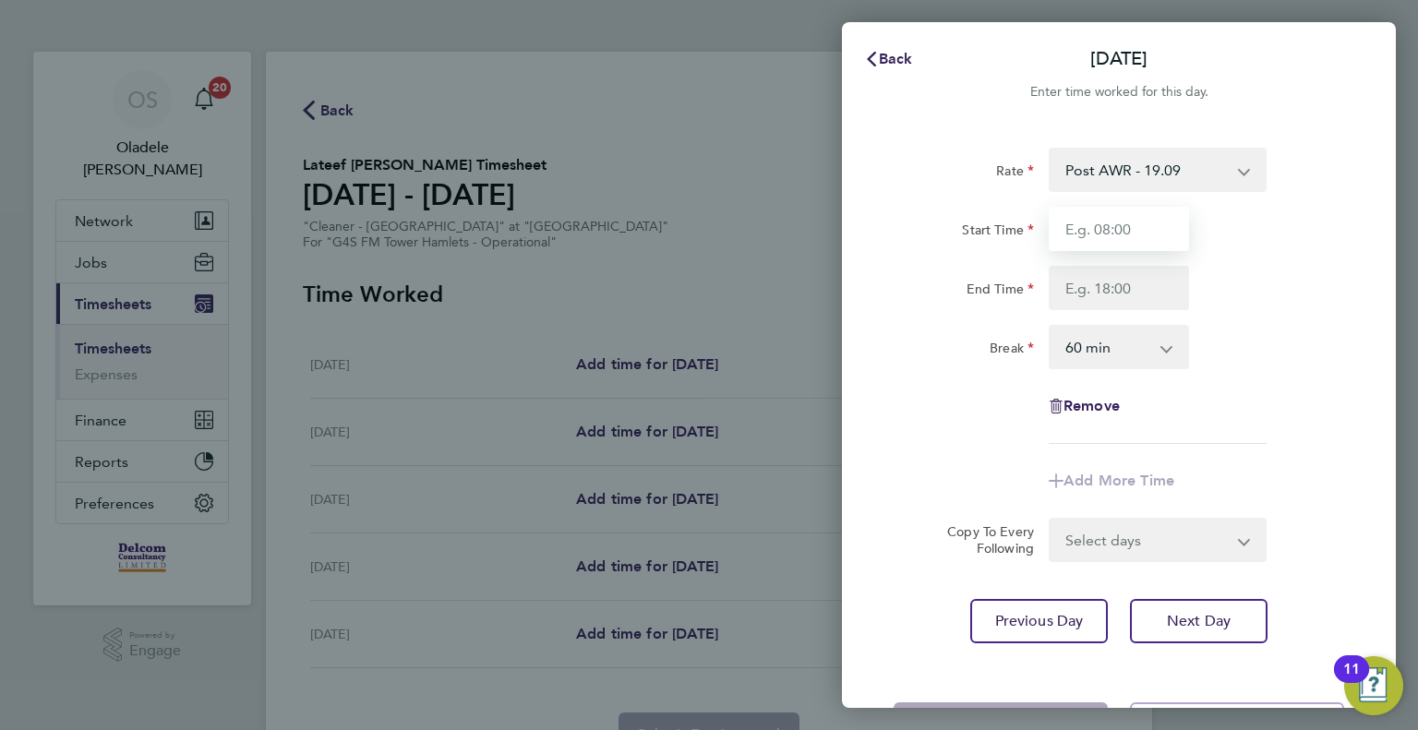
click at [1092, 223] on input "Start Time" at bounding box center [1119, 229] width 140 height 44
type input "1"
click at [1075, 232] on input "Start Time" at bounding box center [1119, 229] width 140 height 44
type input "06:30"
click at [1109, 281] on input "End Time" at bounding box center [1119, 288] width 140 height 44
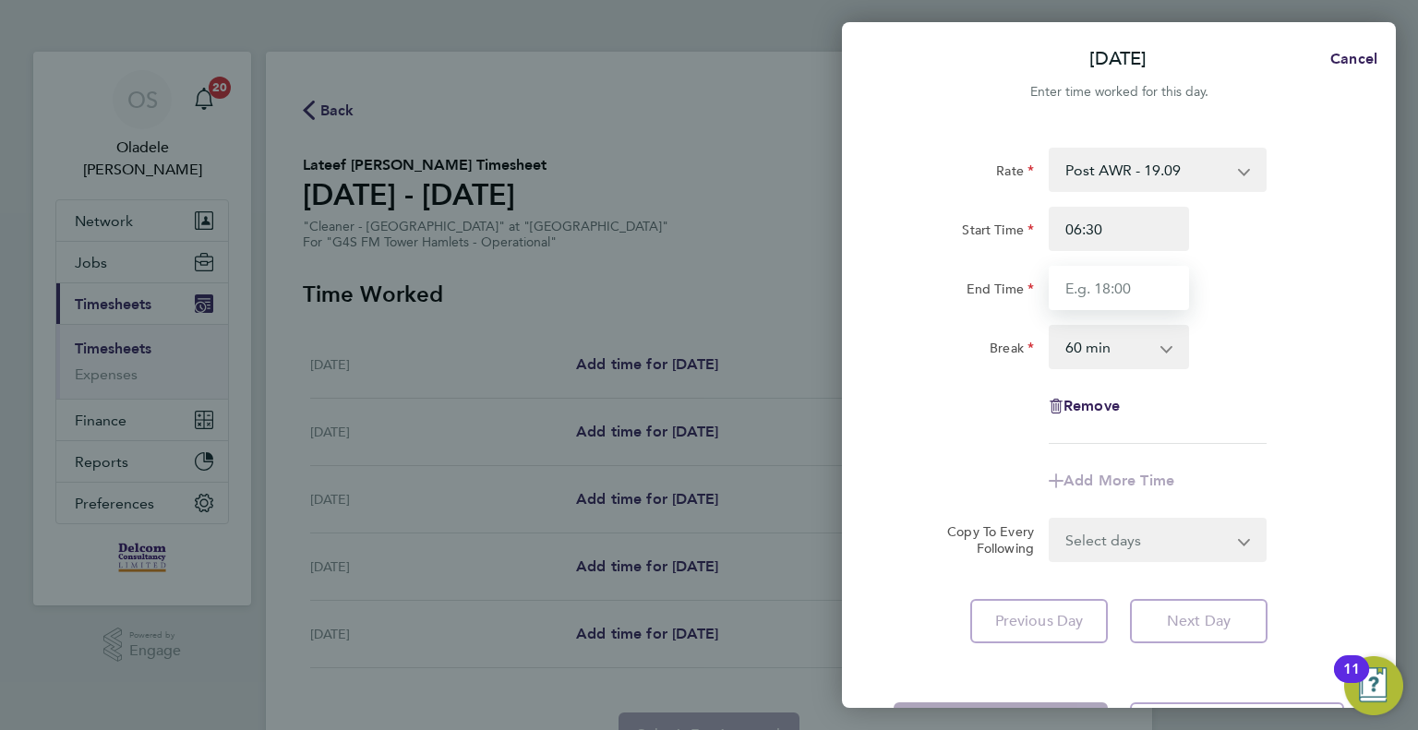
type input "08:30"
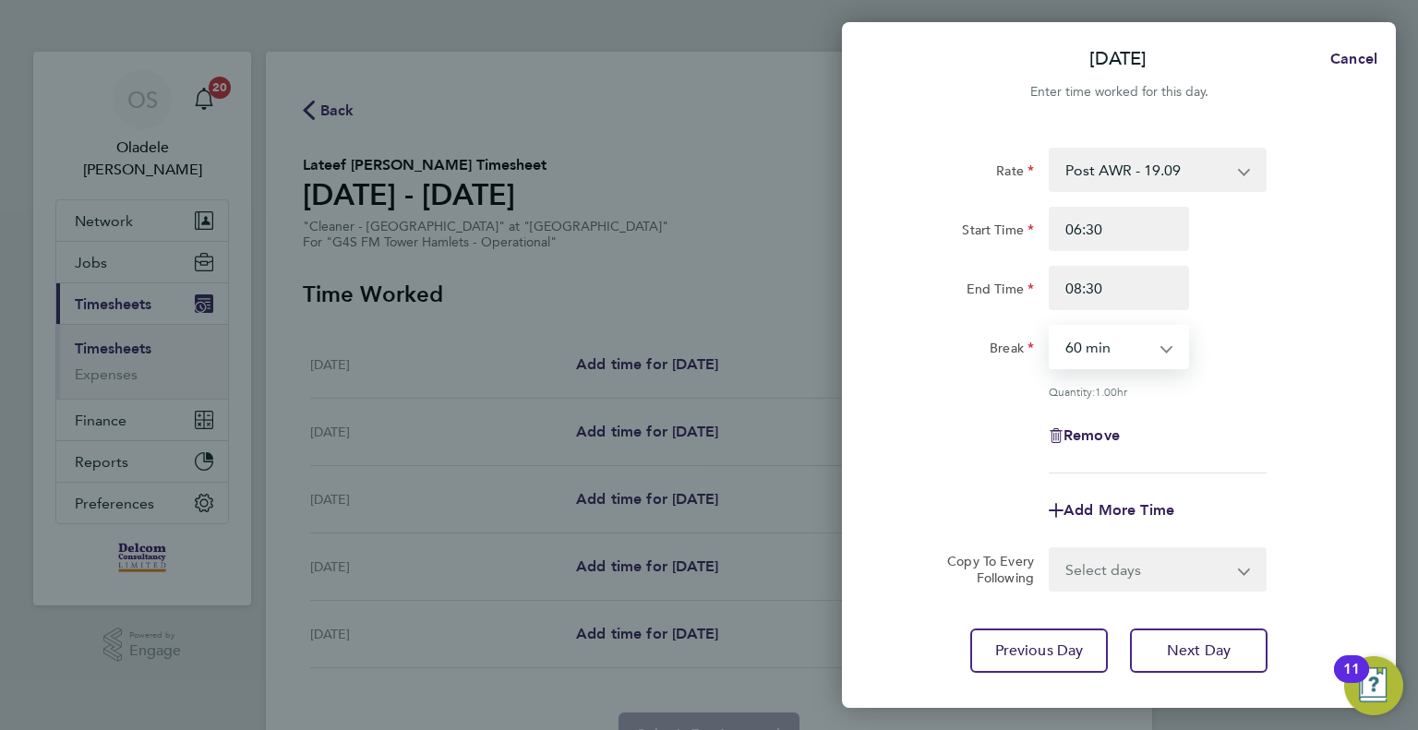
click at [1104, 357] on select "0 min 15 min 30 min 45 min 60 min 75 min 90 min" at bounding box center [1108, 347] width 114 height 41
select select "0"
click at [1051, 327] on select "0 min 15 min 30 min 45 min 60 min 75 min 90 min" at bounding box center [1108, 347] width 114 height 41
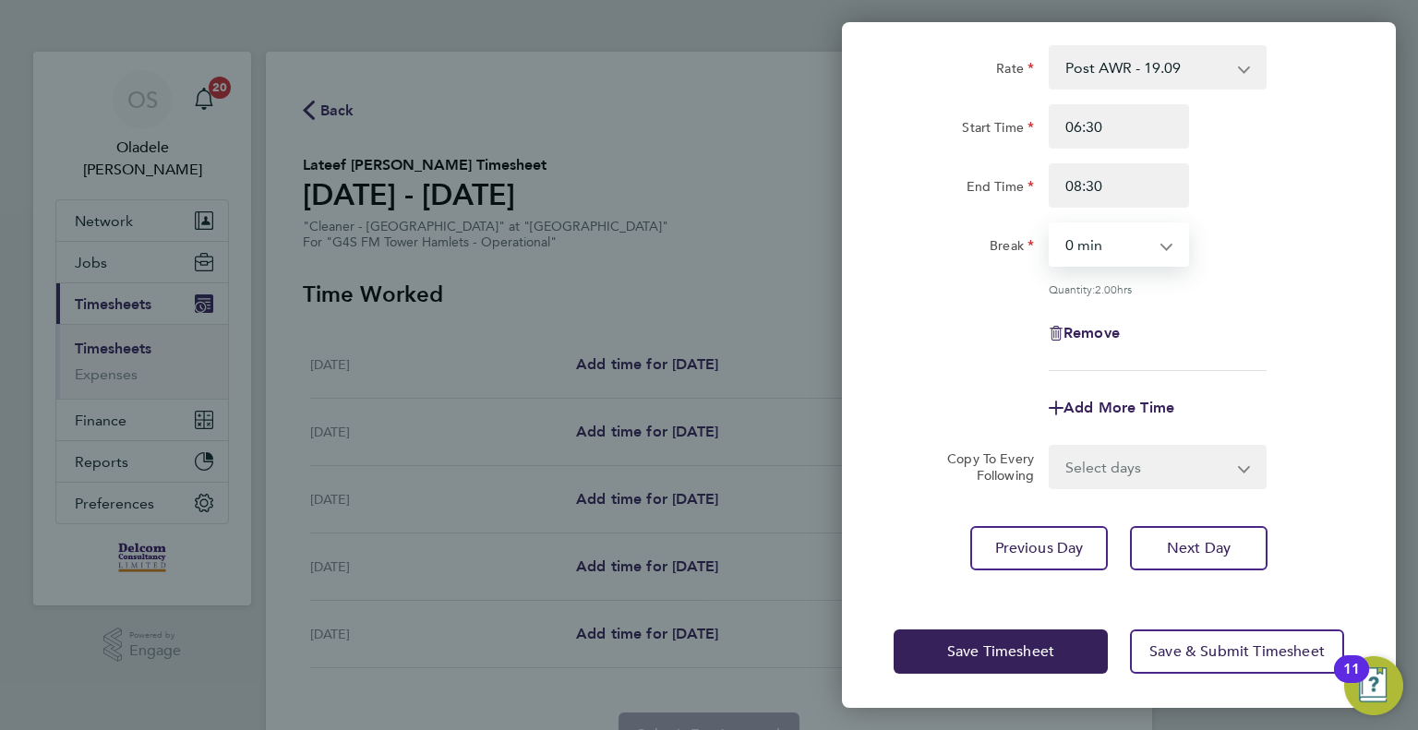
click at [1094, 474] on select "Select days [DATE]" at bounding box center [1148, 467] width 194 height 41
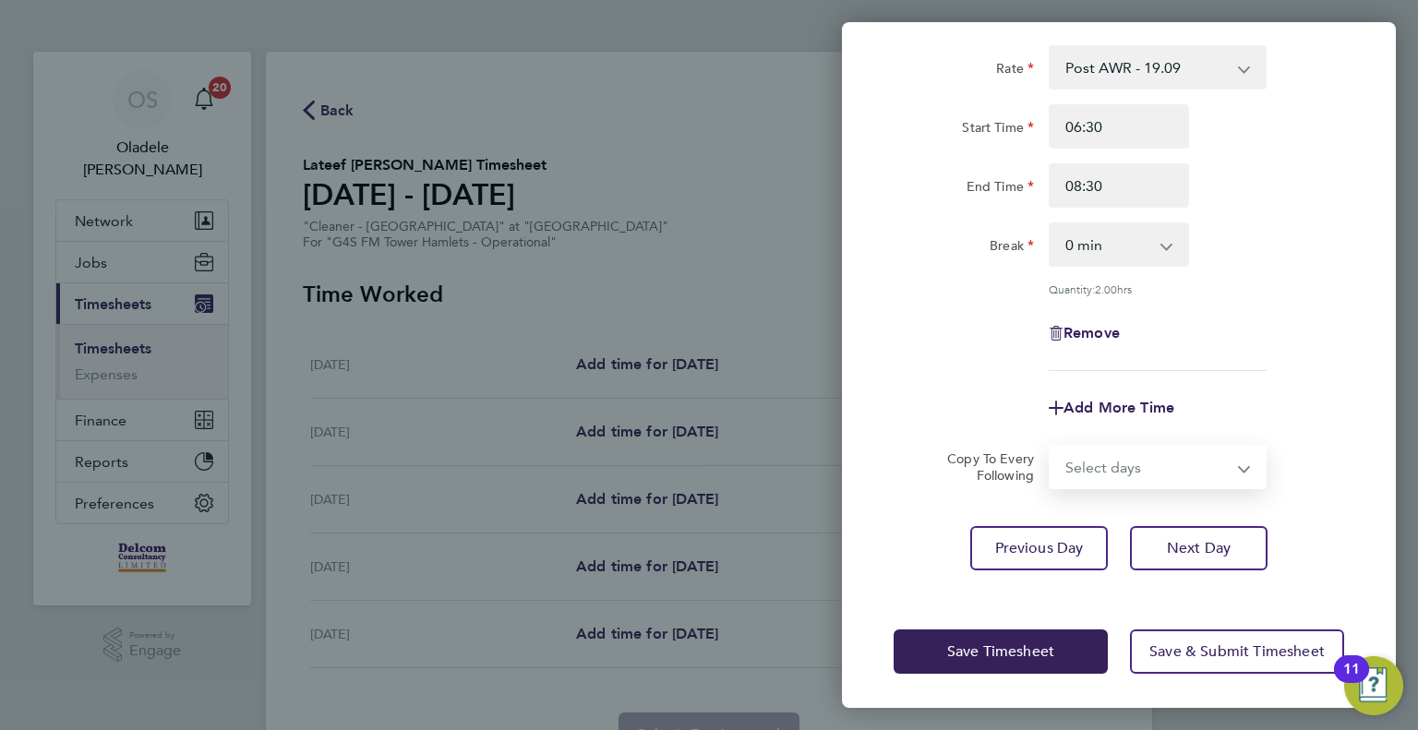
select select "FRI"
click at [1051, 447] on select "Select days [DATE]" at bounding box center [1148, 467] width 194 height 41
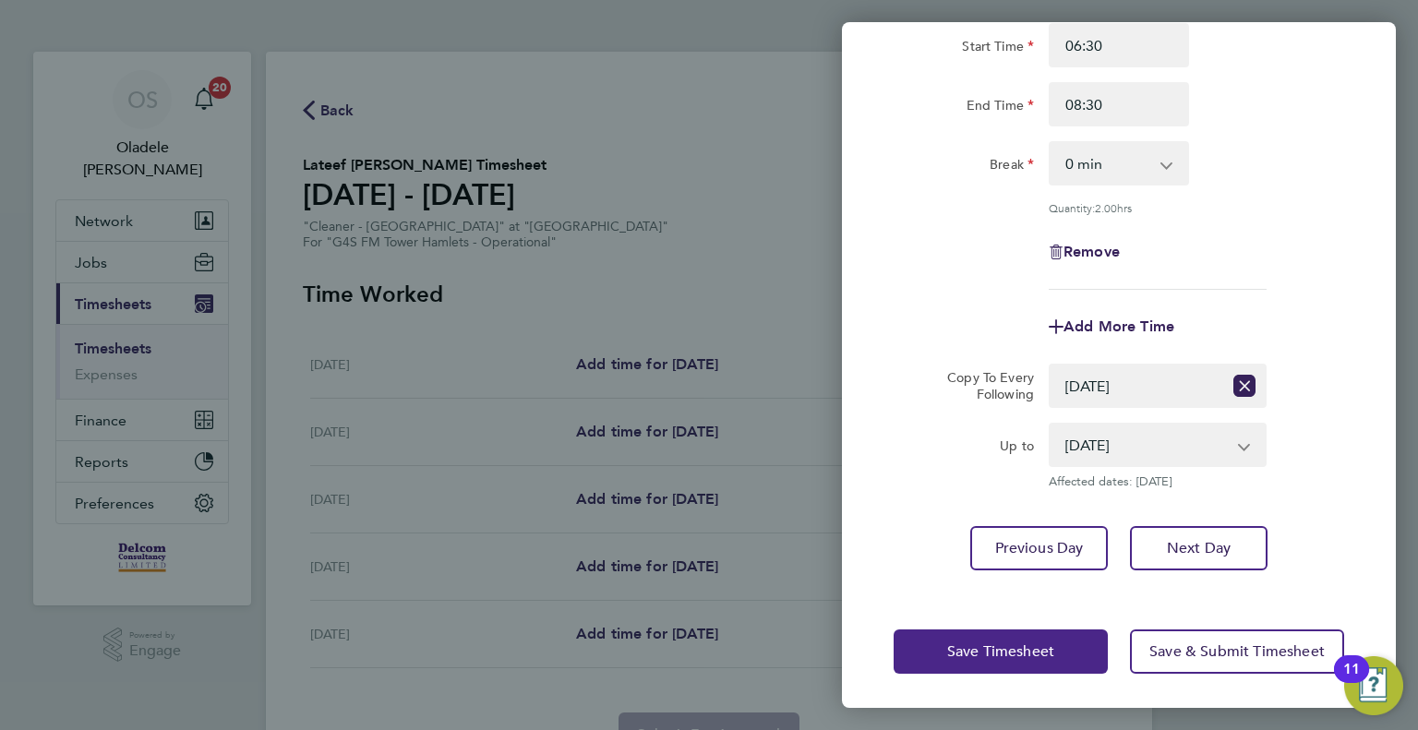
click at [956, 656] on button "Save Timesheet" at bounding box center [1001, 652] width 214 height 44
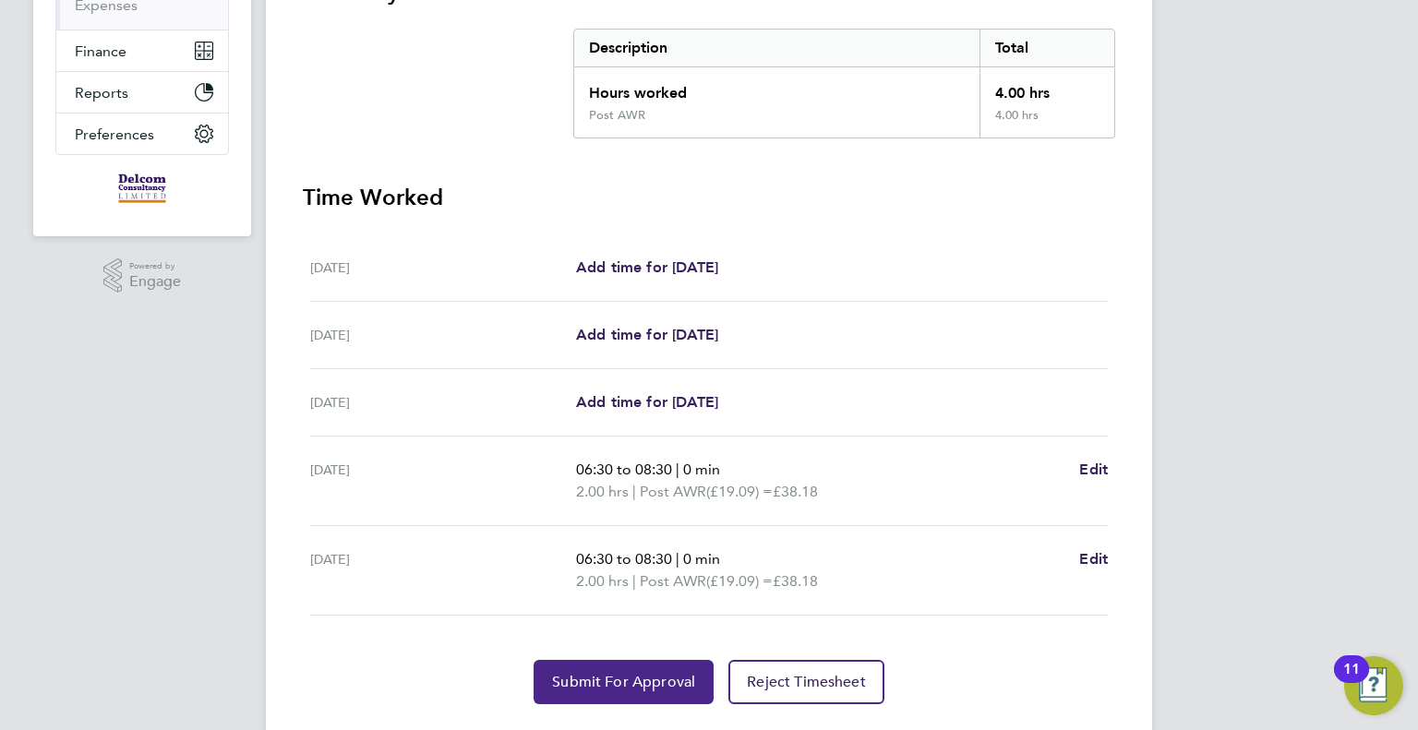
click at [640, 680] on span "Submit For Approval" at bounding box center [623, 682] width 143 height 18
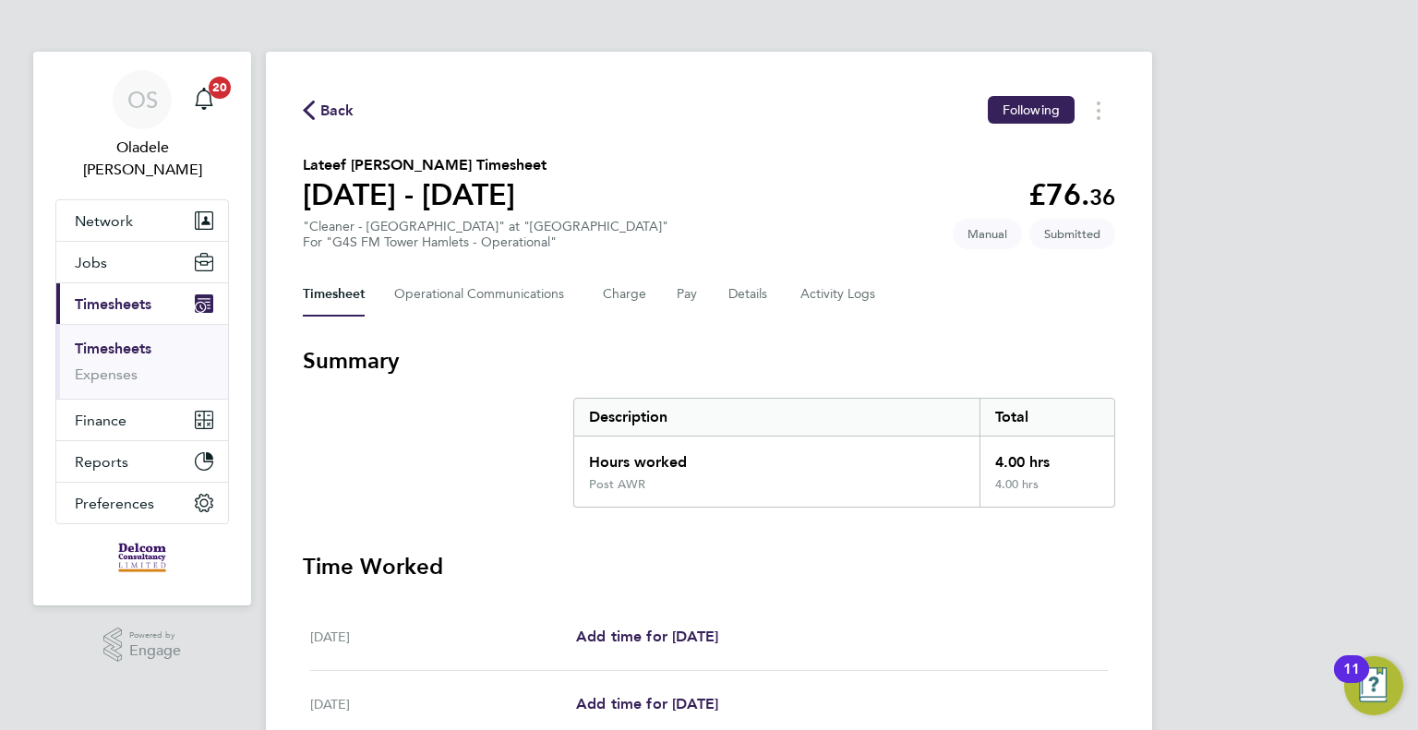
click at [333, 112] on span "Back" at bounding box center [337, 111] width 34 height 22
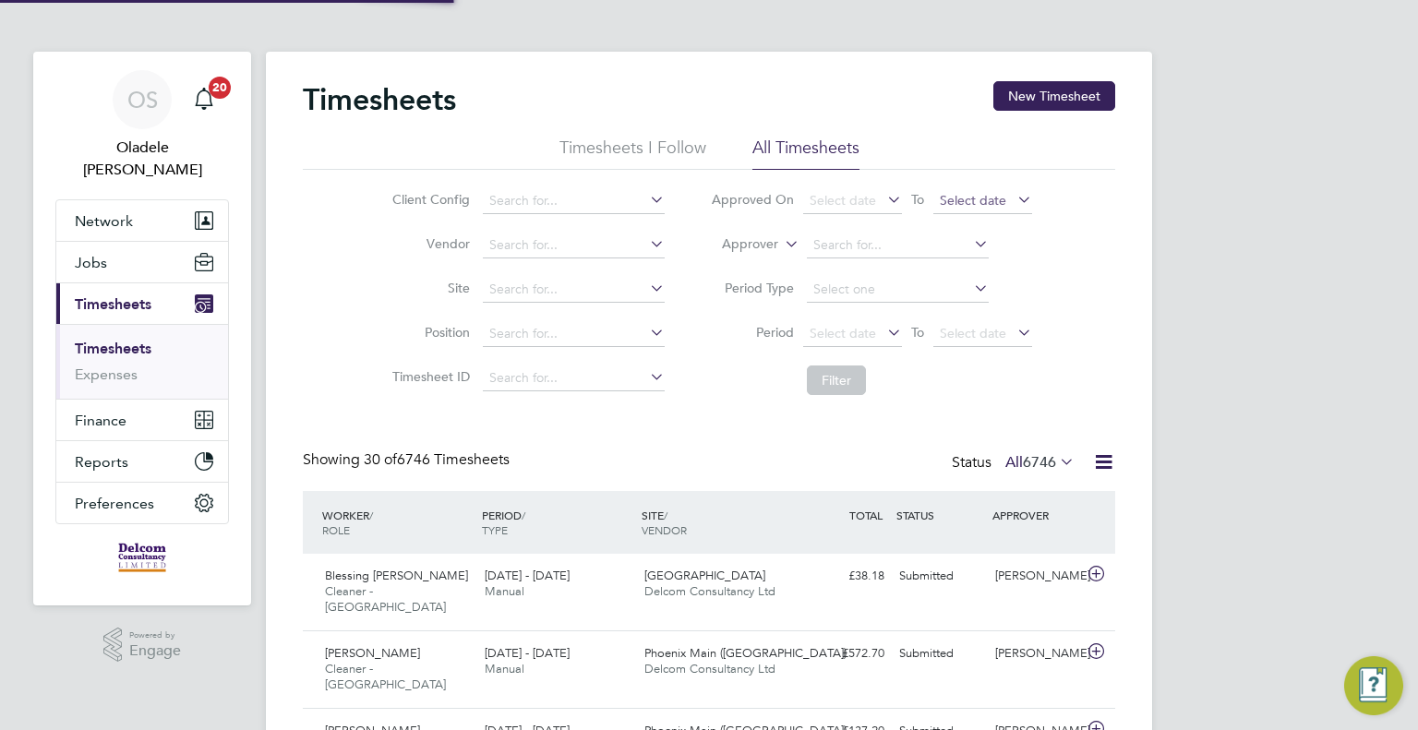
scroll to position [46, 161]
click at [1045, 103] on button "New Timesheet" at bounding box center [1054, 96] width 122 height 30
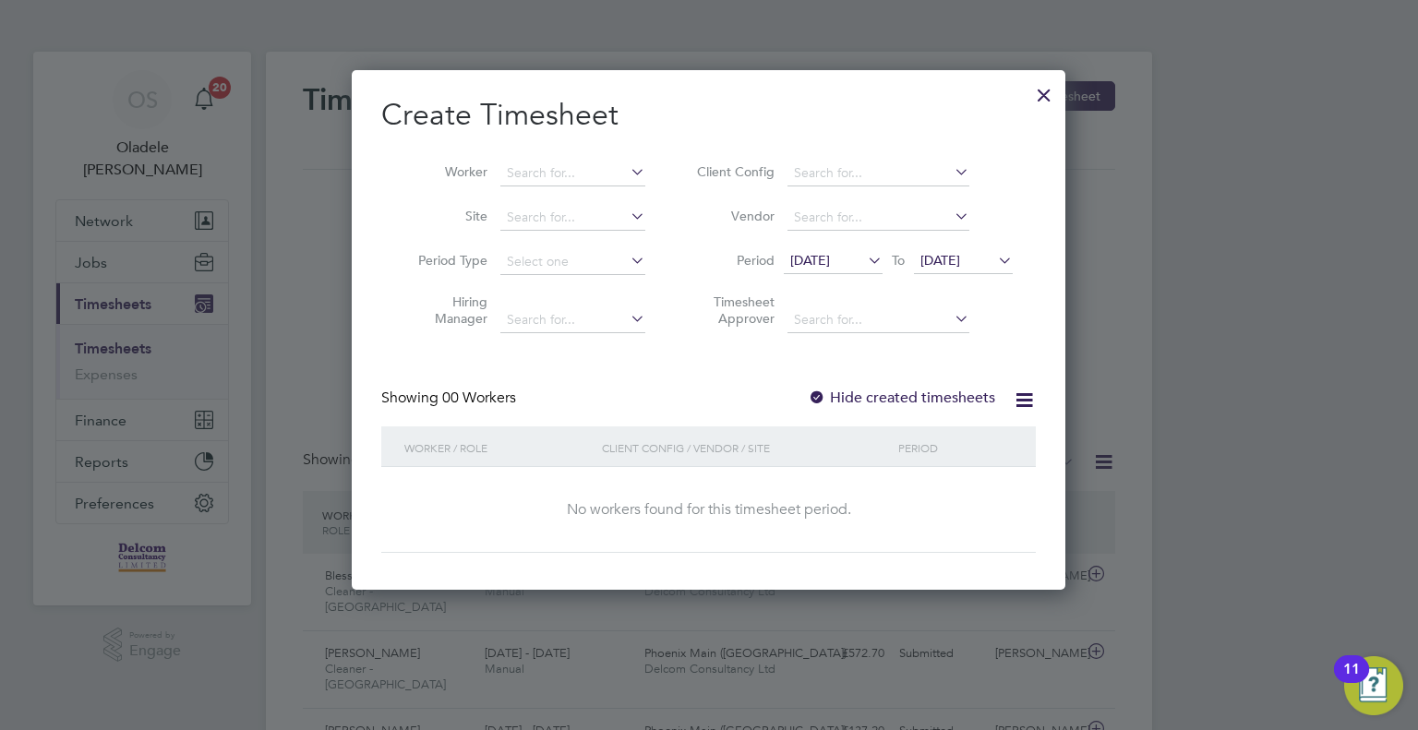
click at [857, 269] on span "[DATE]" at bounding box center [833, 261] width 99 height 25
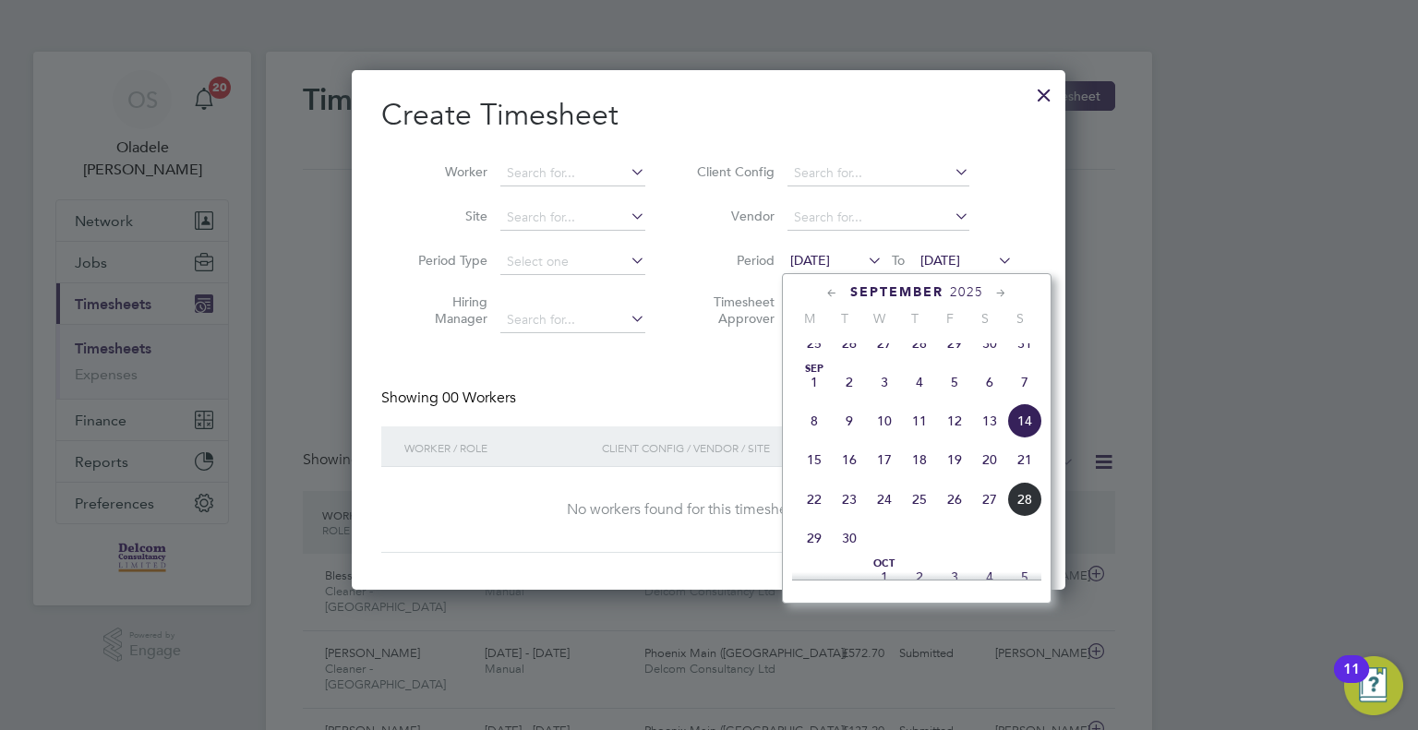
click at [816, 510] on span "22" at bounding box center [814, 499] width 35 height 35
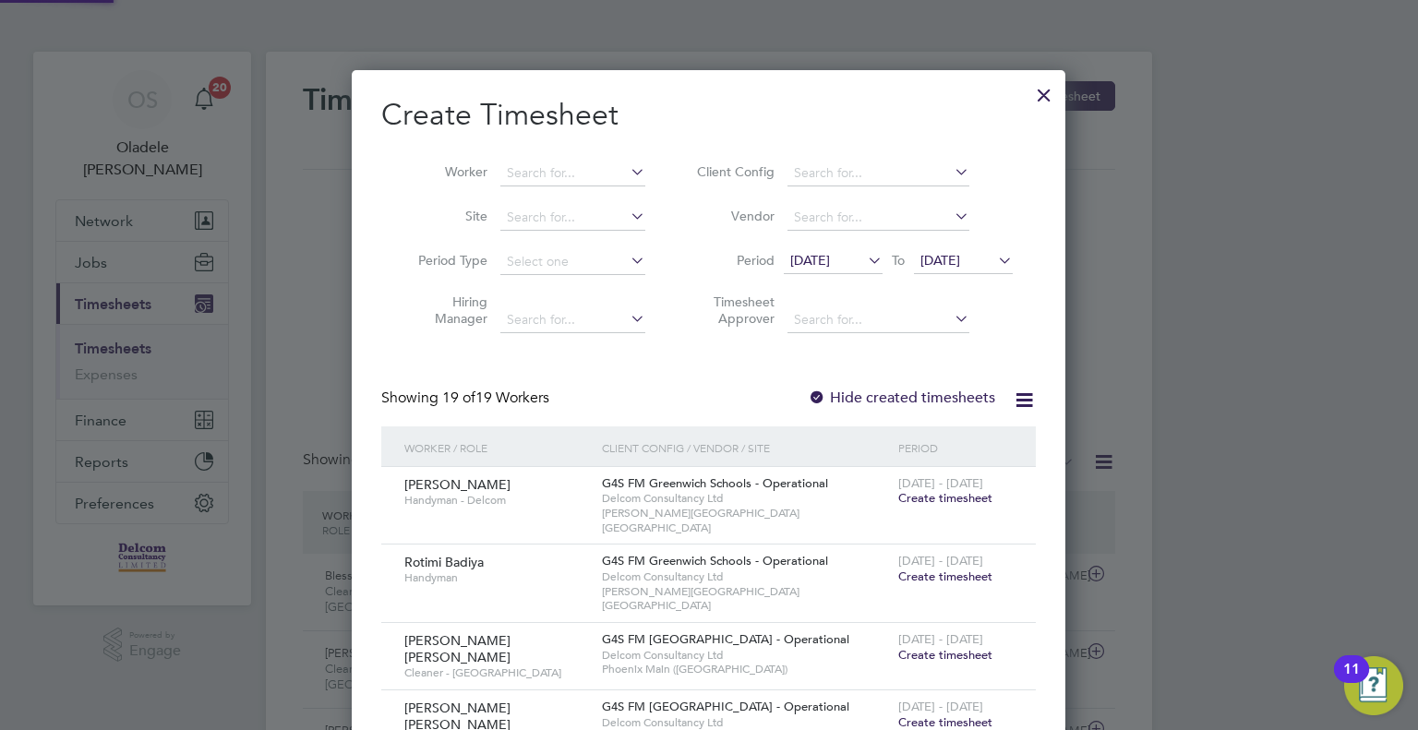
click at [960, 257] on span "[DATE]" at bounding box center [940, 260] width 40 height 17
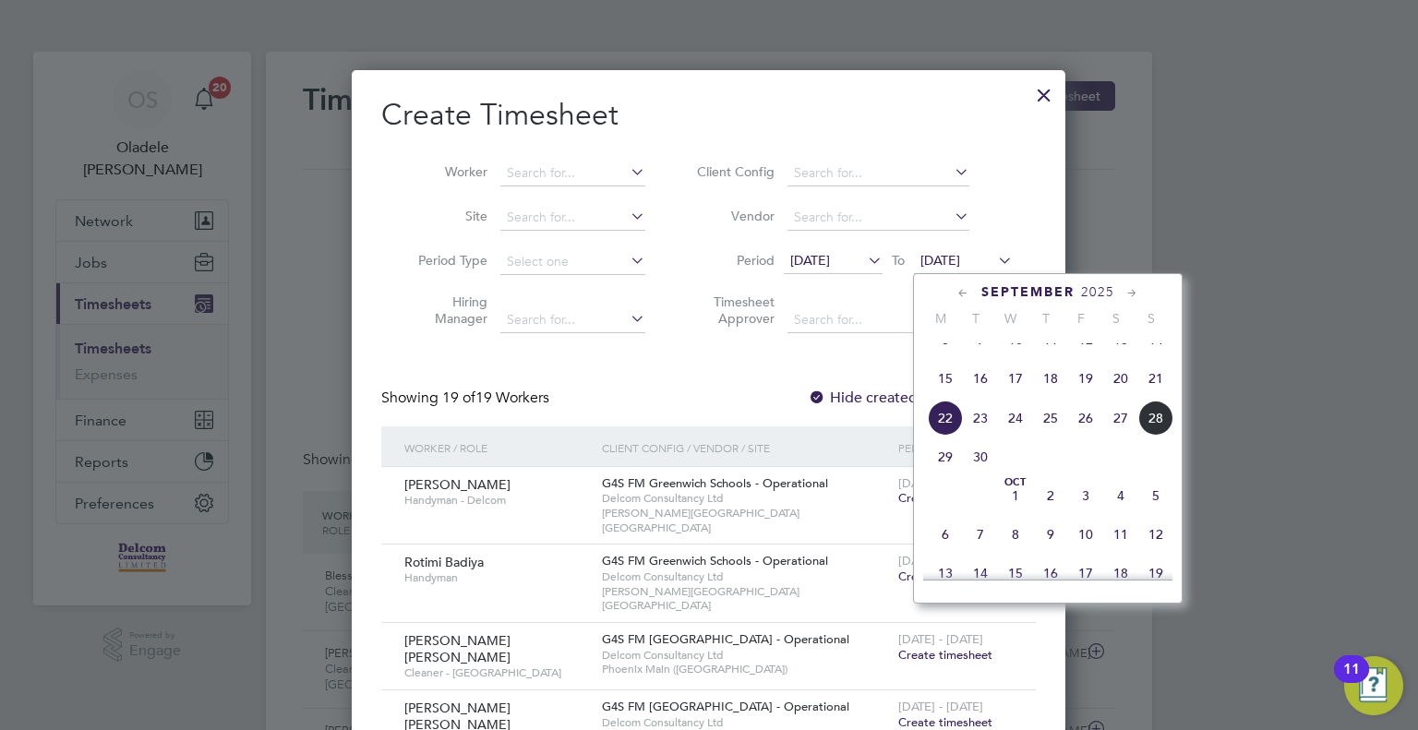
click at [1159, 431] on span "28" at bounding box center [1155, 418] width 35 height 35
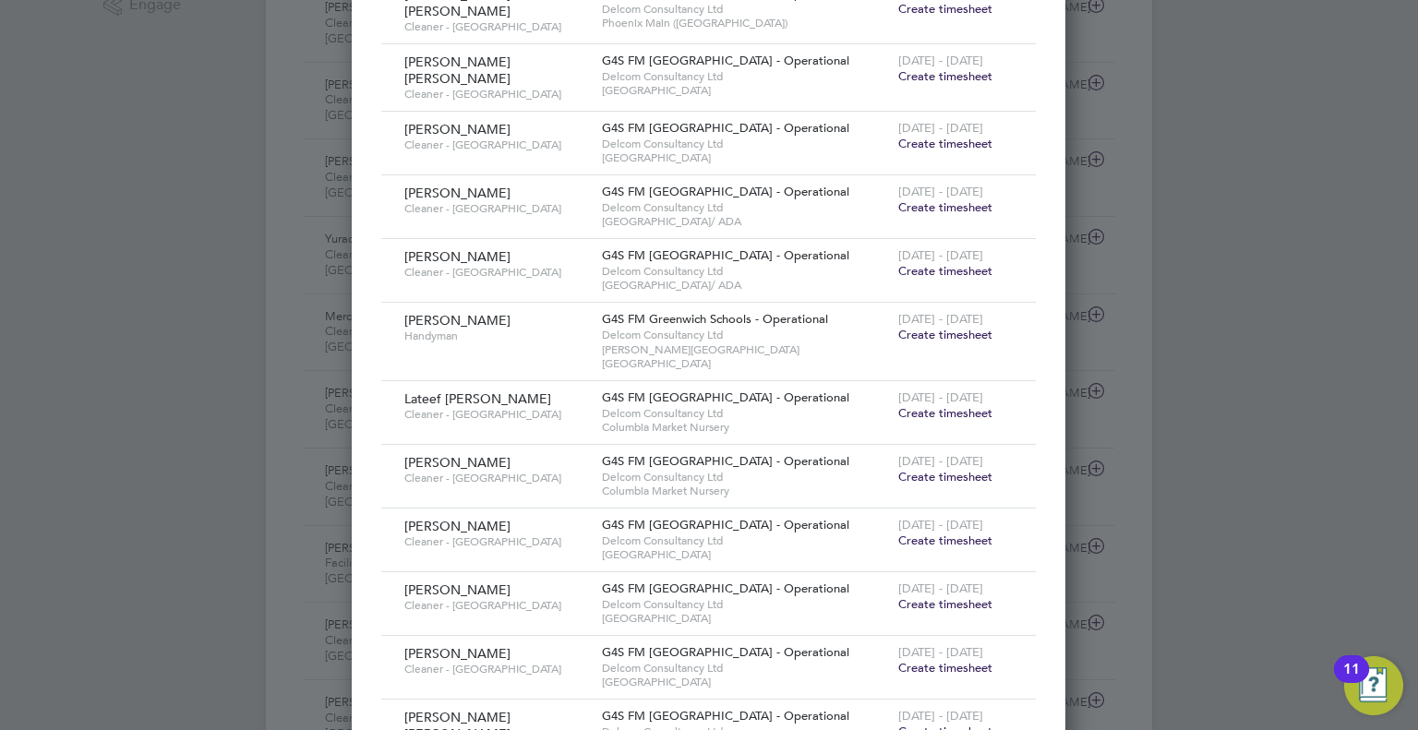
click at [943, 533] on span "Create timesheet" at bounding box center [945, 541] width 94 height 16
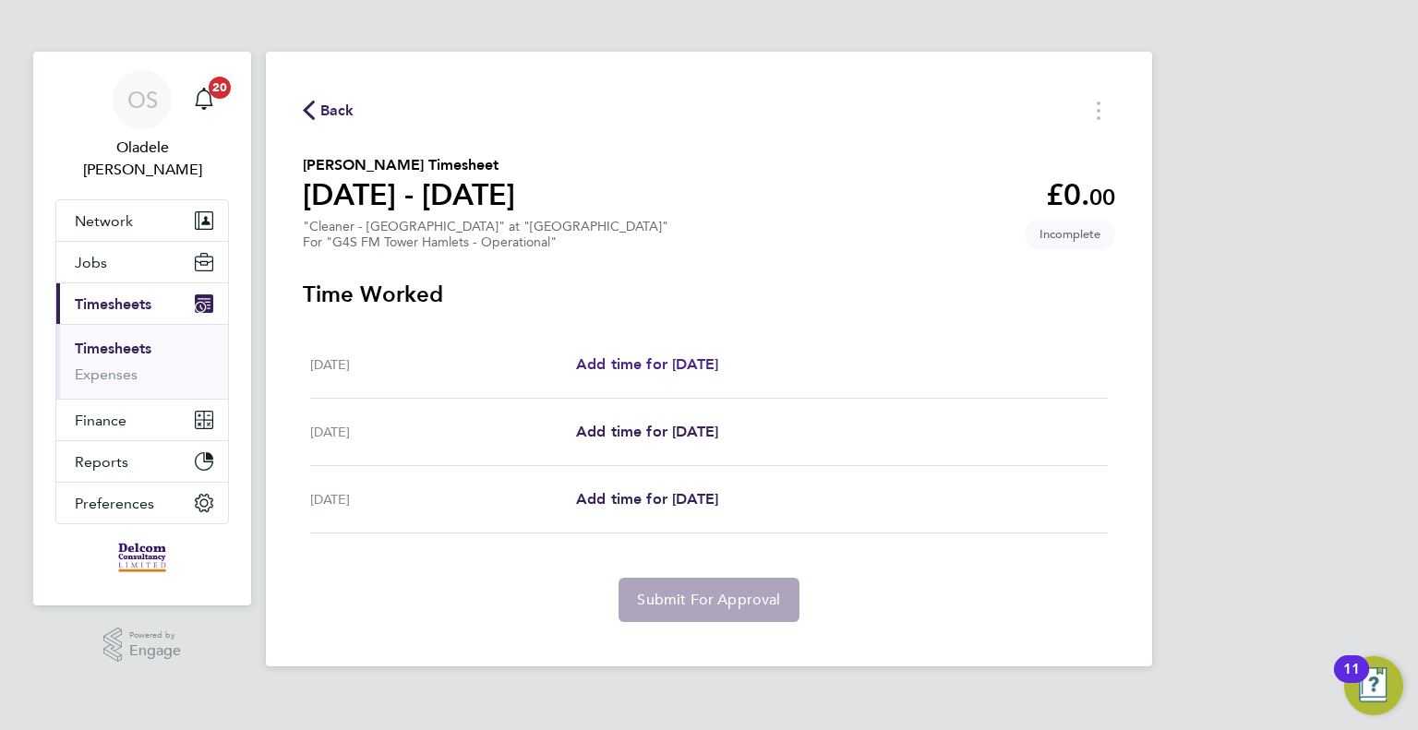
click at [683, 363] on span "Add time for [DATE]" at bounding box center [647, 364] width 142 height 18
select select "60"
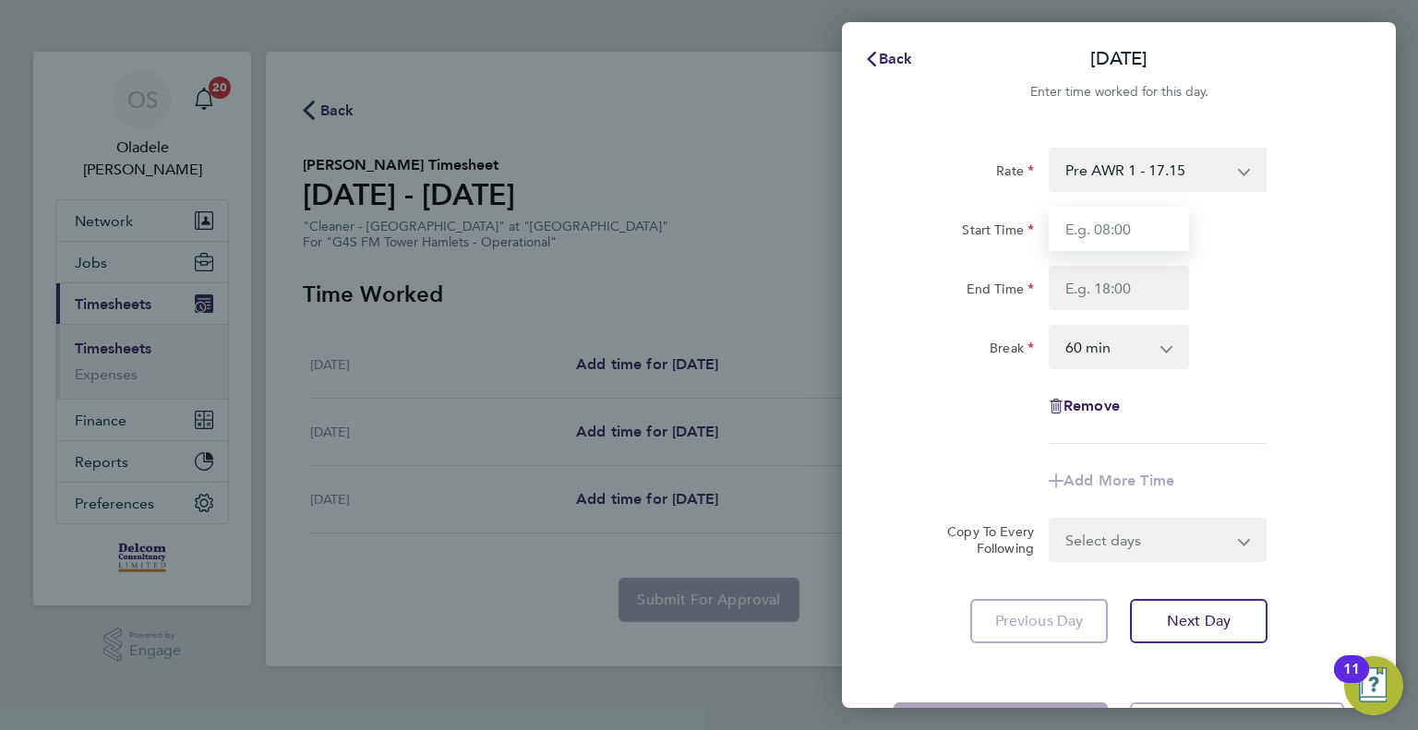
click at [1087, 236] on input "Start Time" at bounding box center [1119, 229] width 140 height 44
type input "06:30"
click at [1107, 294] on input "End Time" at bounding box center [1119, 288] width 140 height 44
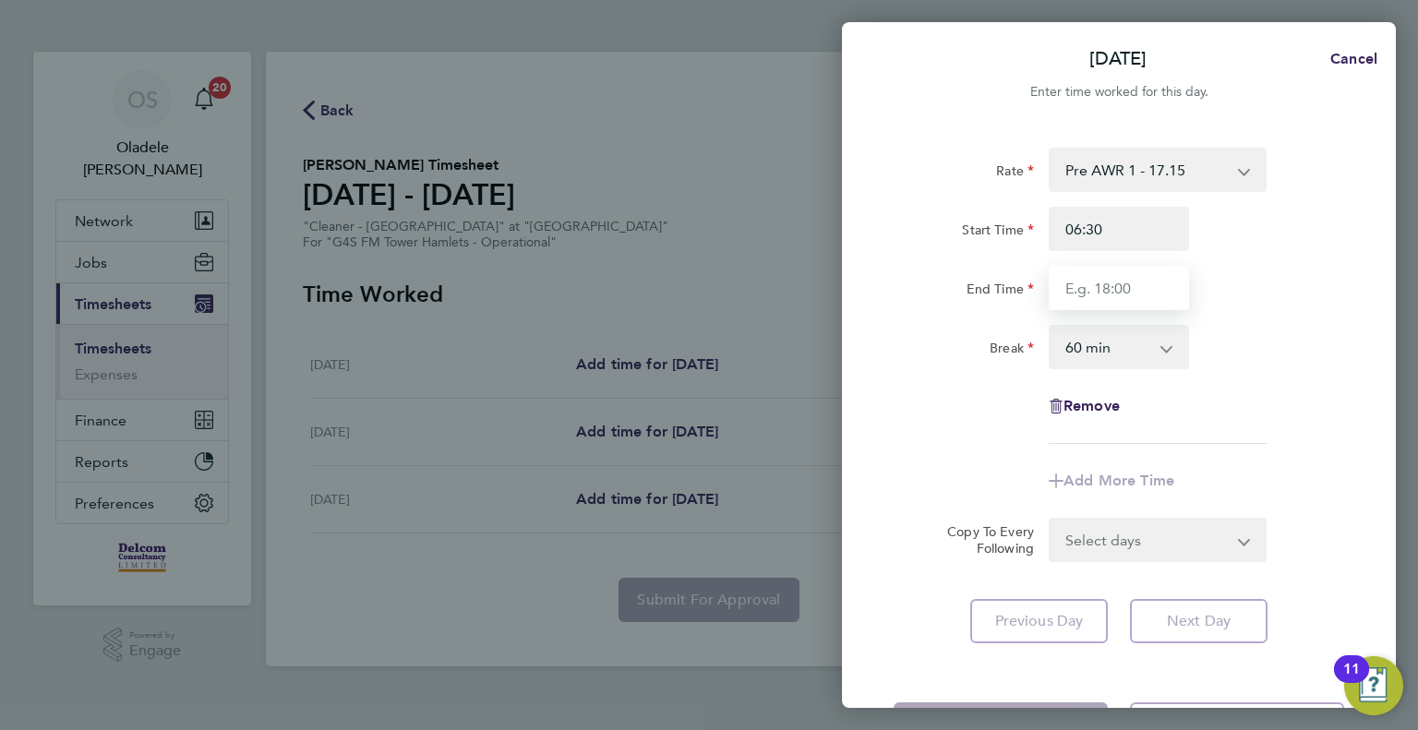
type input "08:30"
click at [1107, 351] on select "0 min 15 min 30 min 45 min 60 min 75 min 90 min" at bounding box center [1108, 347] width 114 height 41
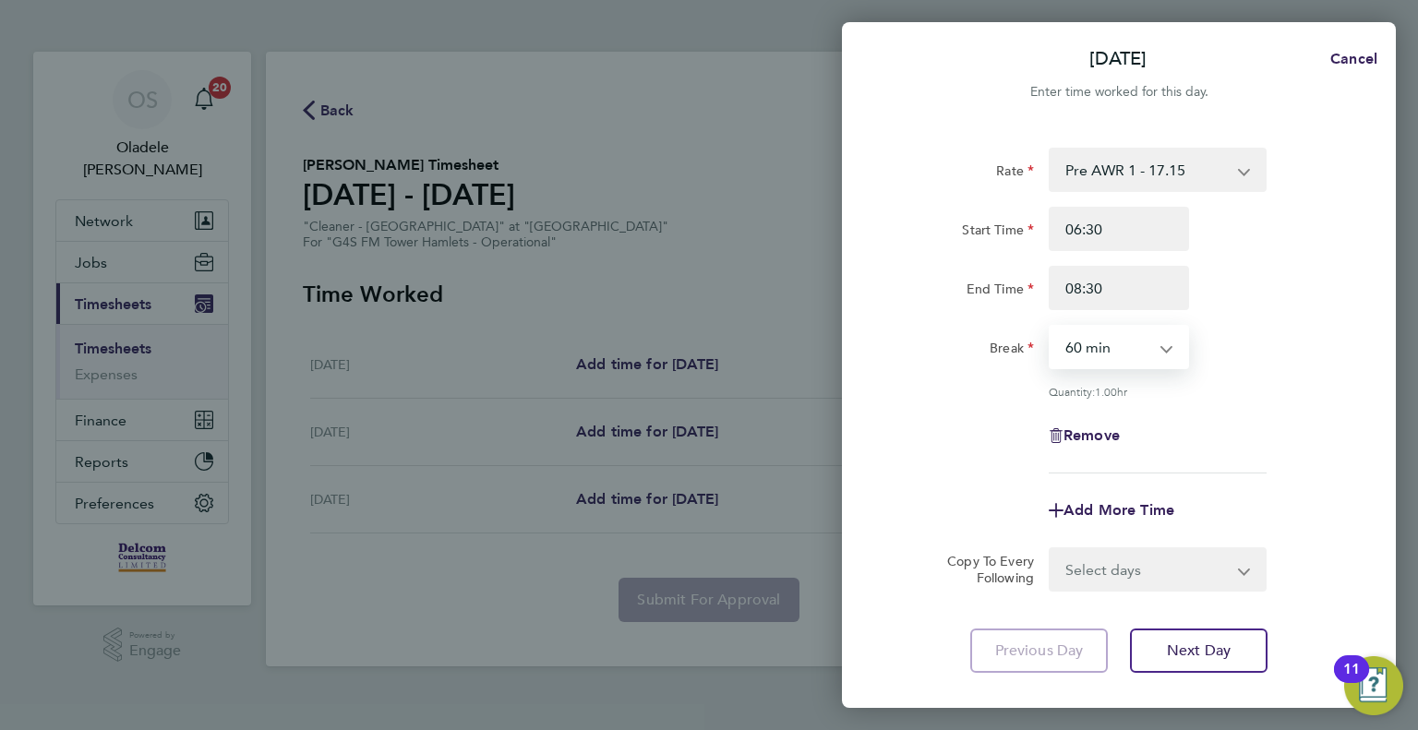
select select "0"
click at [1051, 327] on select "0 min 15 min 30 min 45 min 60 min 75 min 90 min" at bounding box center [1108, 347] width 114 height 41
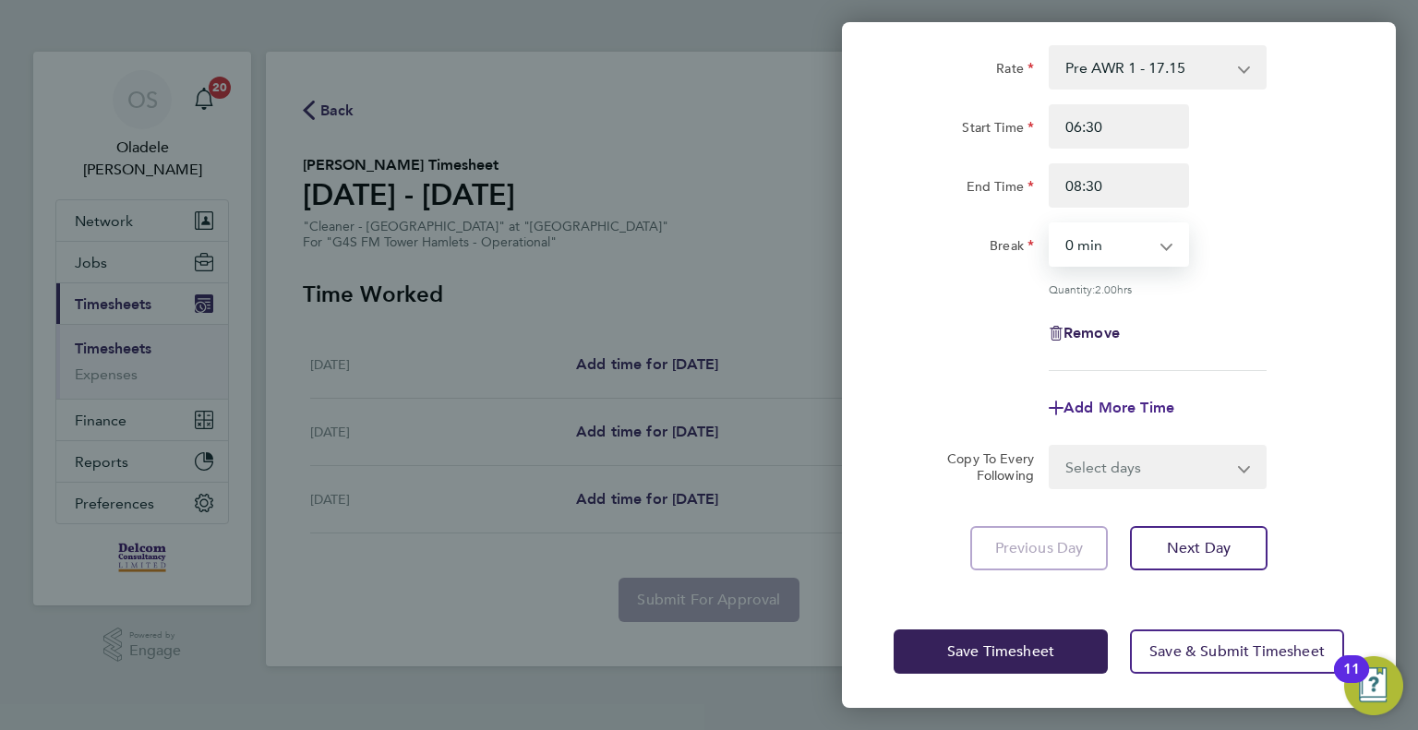
click at [1115, 402] on span "Add More Time" at bounding box center [1118, 408] width 111 height 18
select select "null"
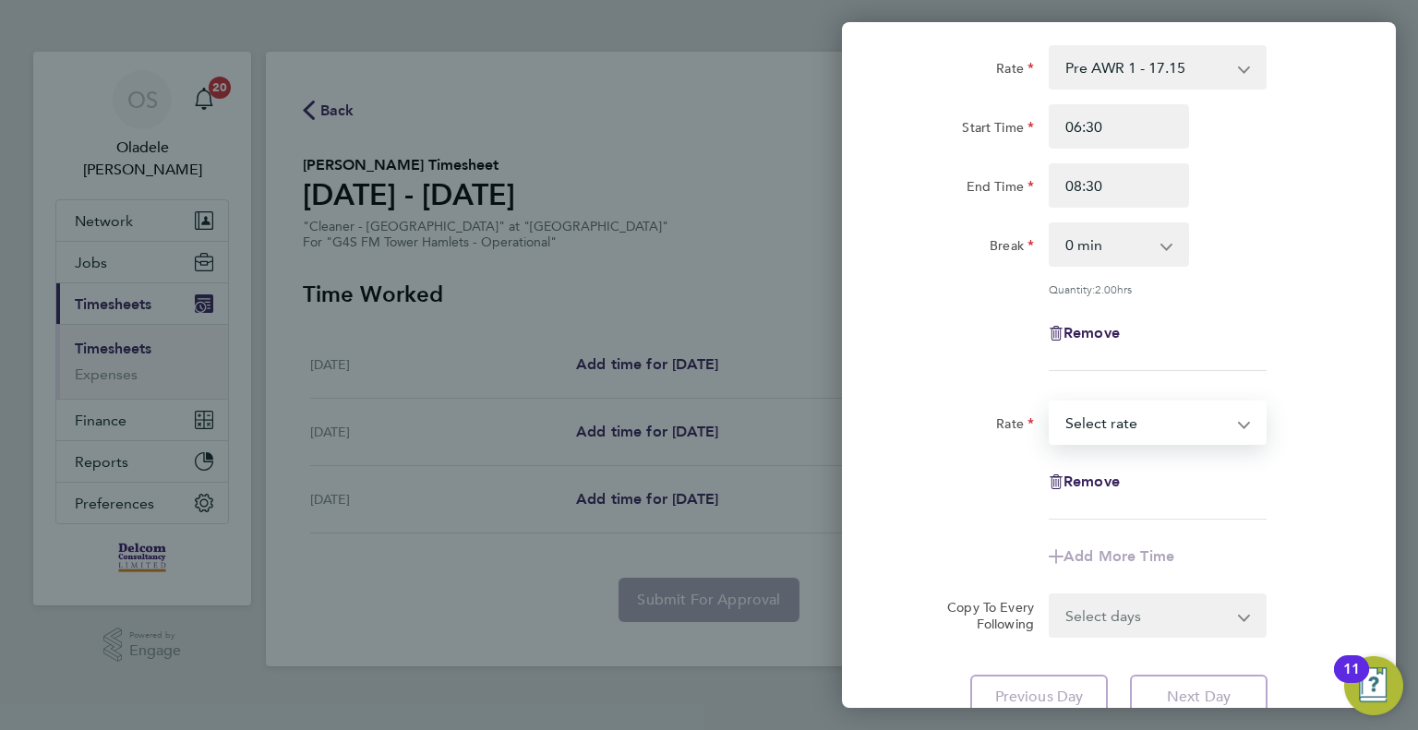
click at [1101, 423] on select "Pre AWR 1 - 17.15 Post AWR - 19.09 Select rate" at bounding box center [1147, 422] width 192 height 41
select select "60"
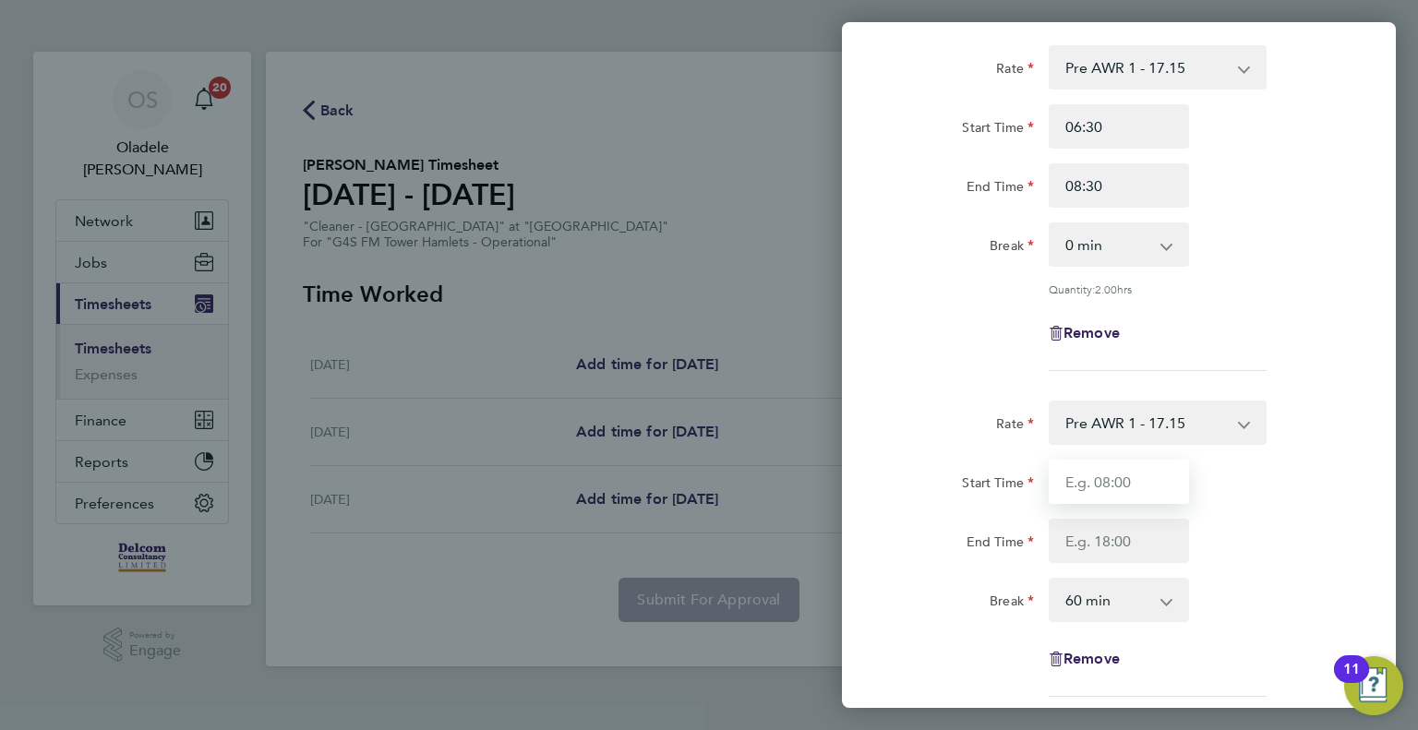
click at [1086, 483] on input "Start Time" at bounding box center [1119, 482] width 140 height 44
type input "15:30"
click at [1089, 540] on input "End Time" at bounding box center [1119, 541] width 140 height 44
type input "17:30"
click at [1087, 603] on select "0 min 15 min 30 min 45 min 60 min 75 min 90 min" at bounding box center [1108, 600] width 114 height 41
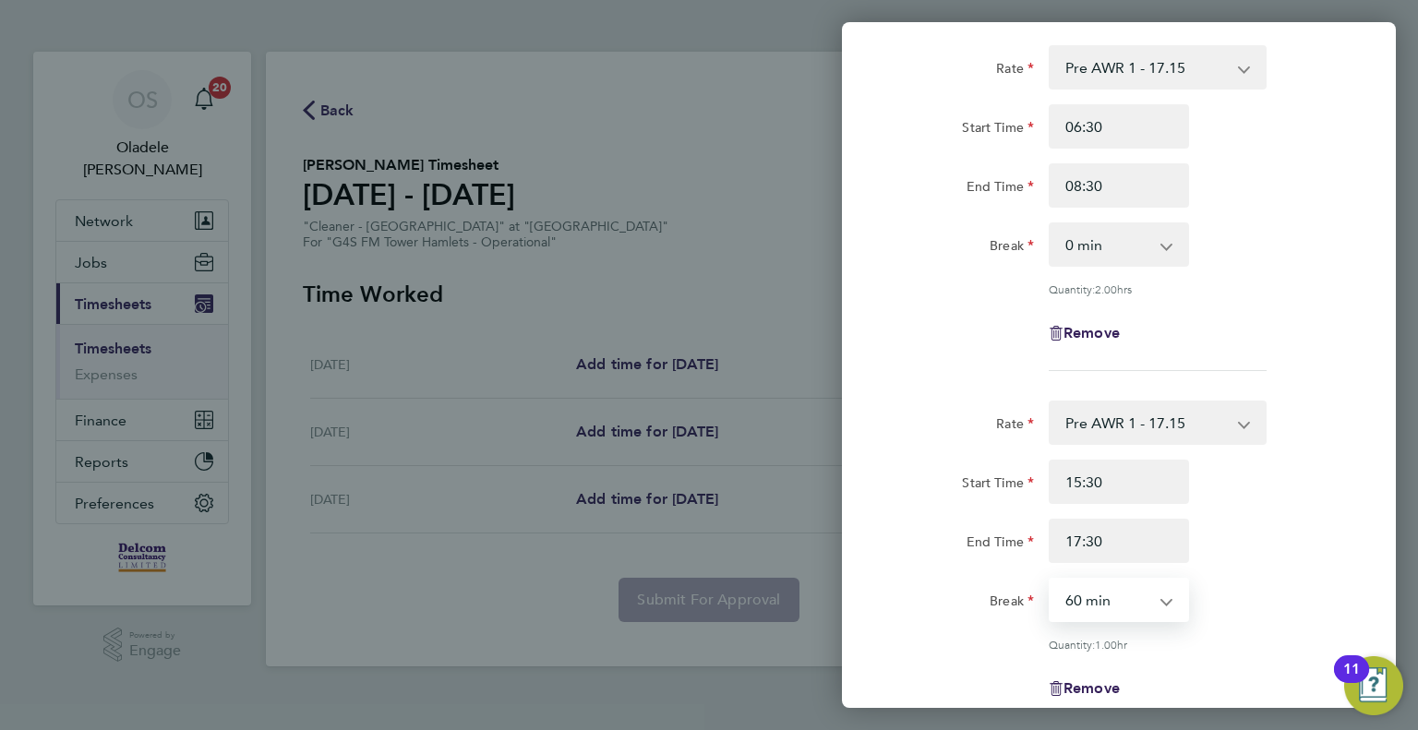
select select "0"
click at [1051, 580] on select "0 min 15 min 30 min 45 min 60 min 75 min 90 min" at bounding box center [1108, 600] width 114 height 41
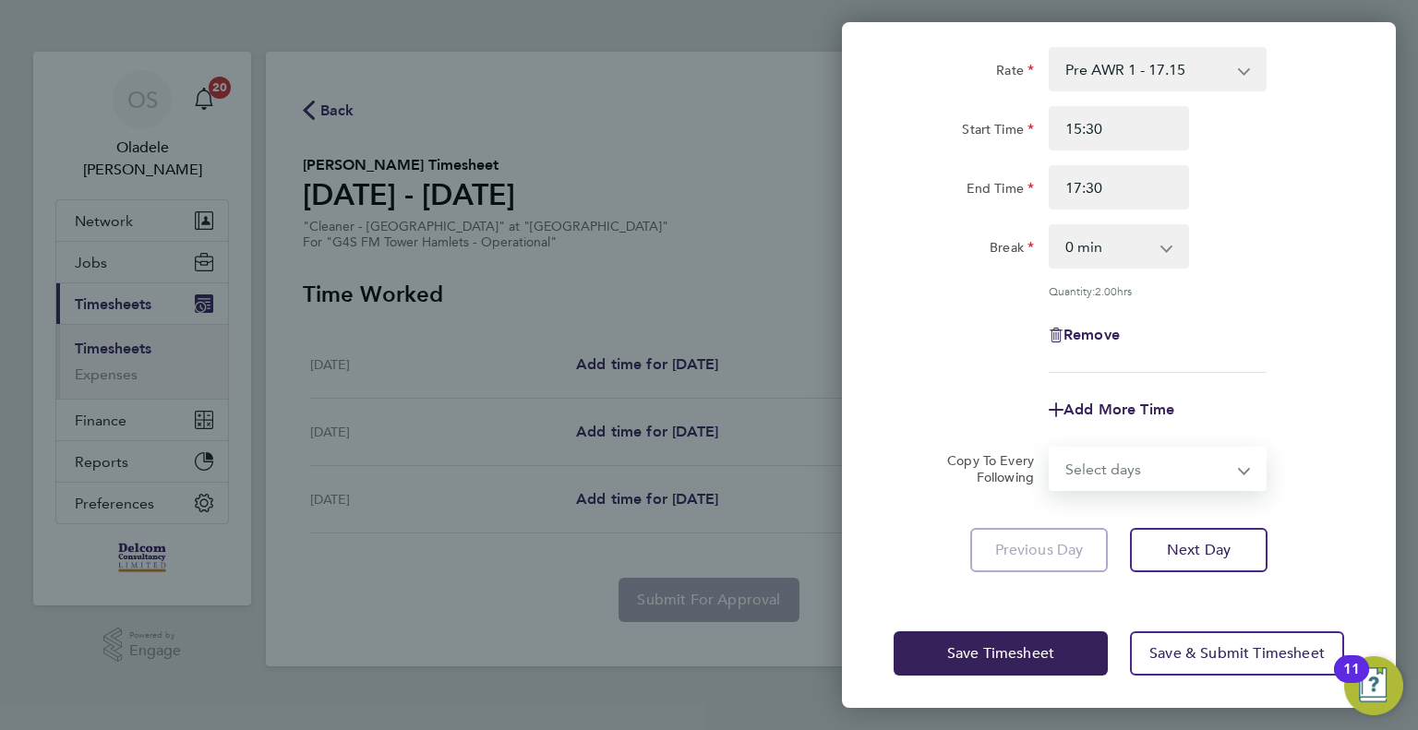
click at [1108, 464] on select "Select days Day [DATE] [DATE]" at bounding box center [1148, 469] width 194 height 41
select select "DAY"
click at [1051, 449] on select "Select days Day [DATE] [DATE]" at bounding box center [1148, 469] width 194 height 41
select select "[DATE]"
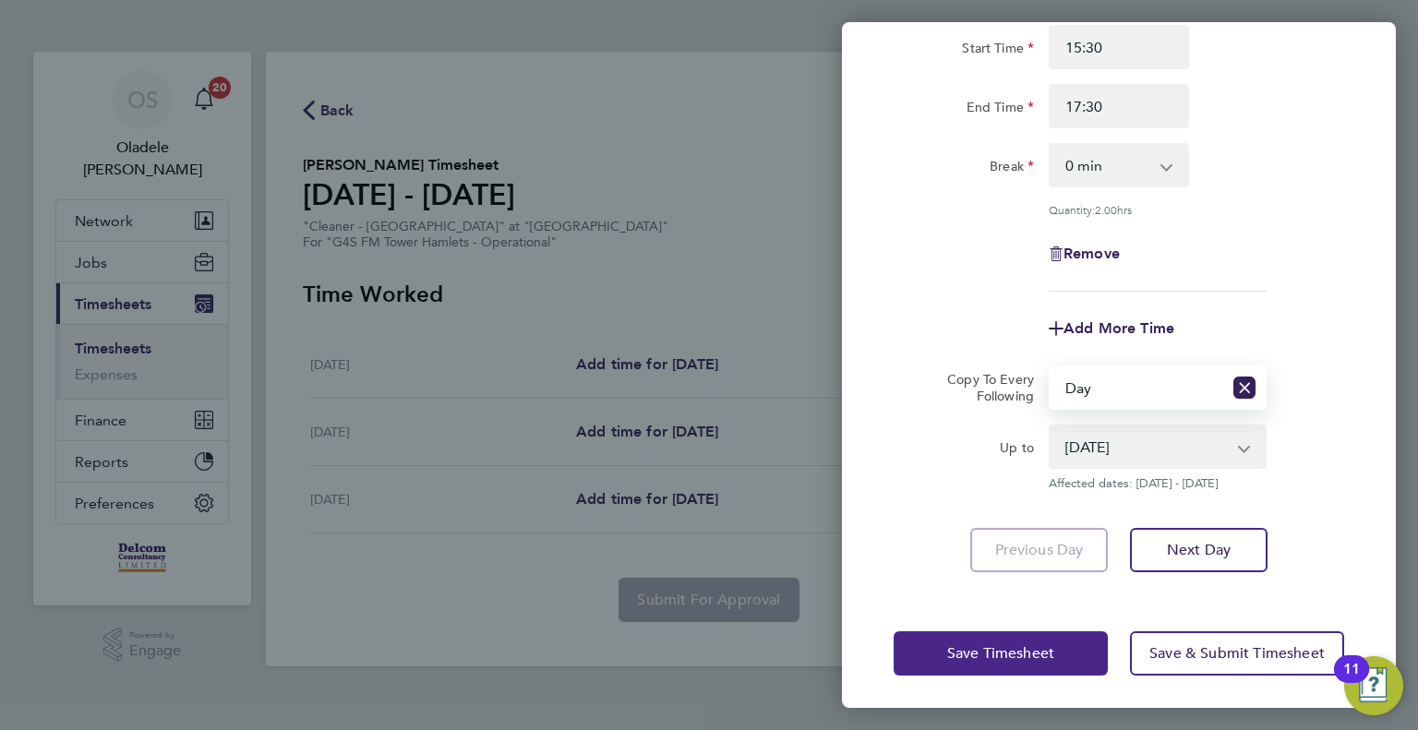
click at [945, 655] on button "Save Timesheet" at bounding box center [1001, 653] width 214 height 44
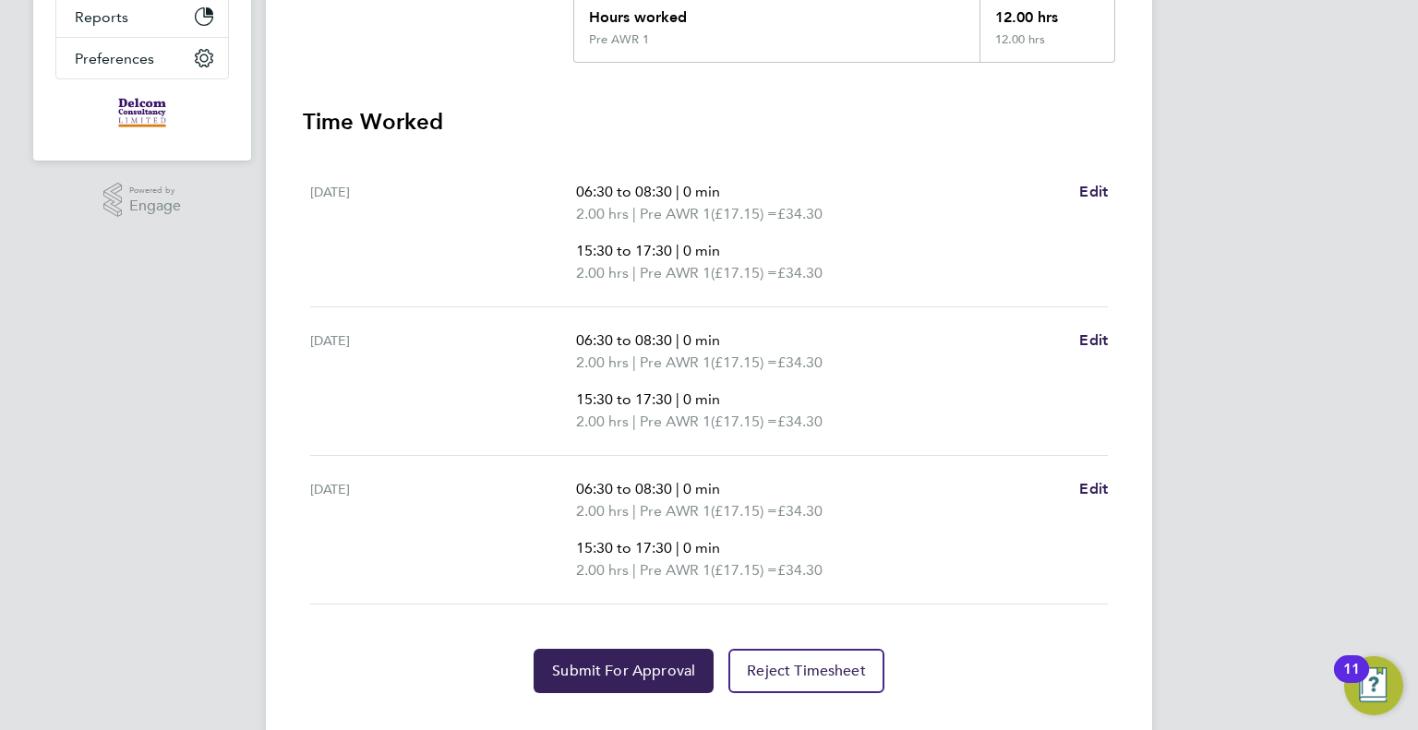
scroll to position [480, 0]
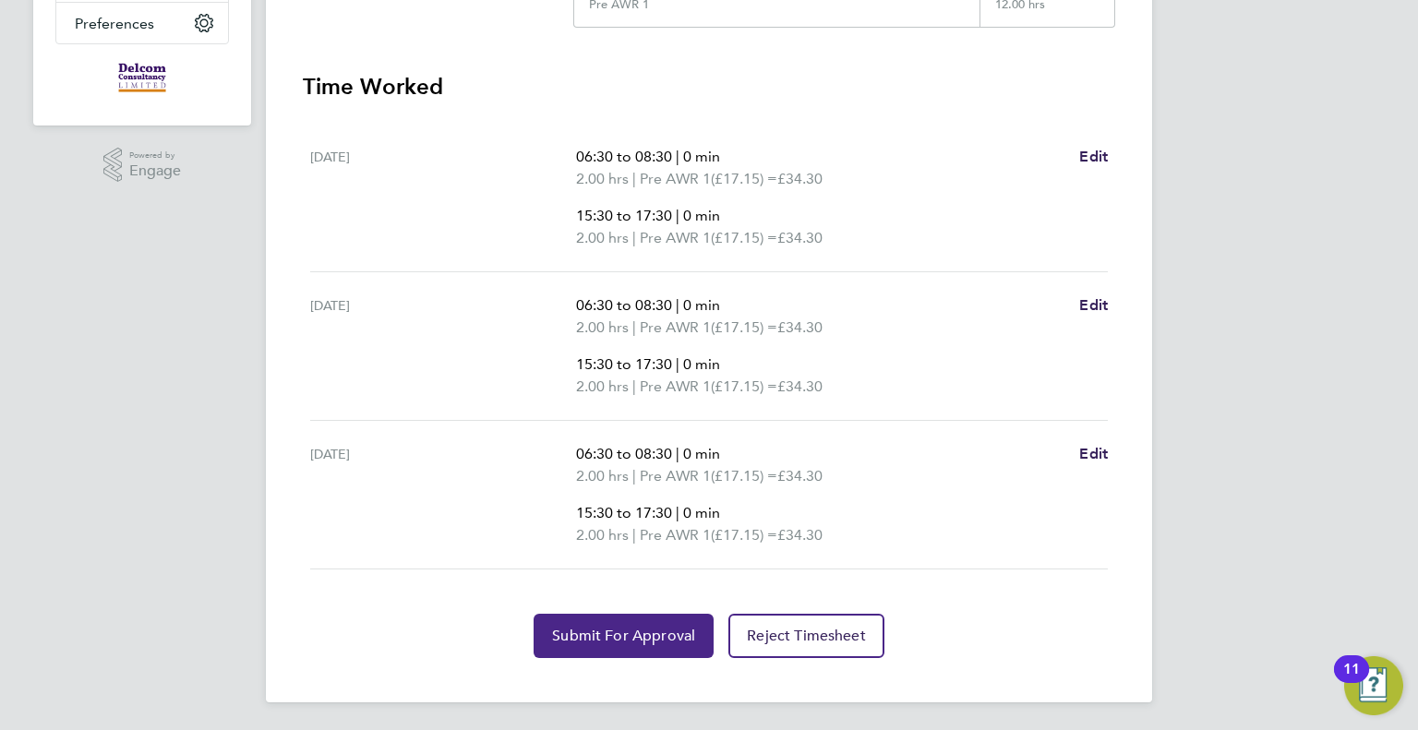
click at [635, 638] on span "Submit For Approval" at bounding box center [623, 636] width 143 height 18
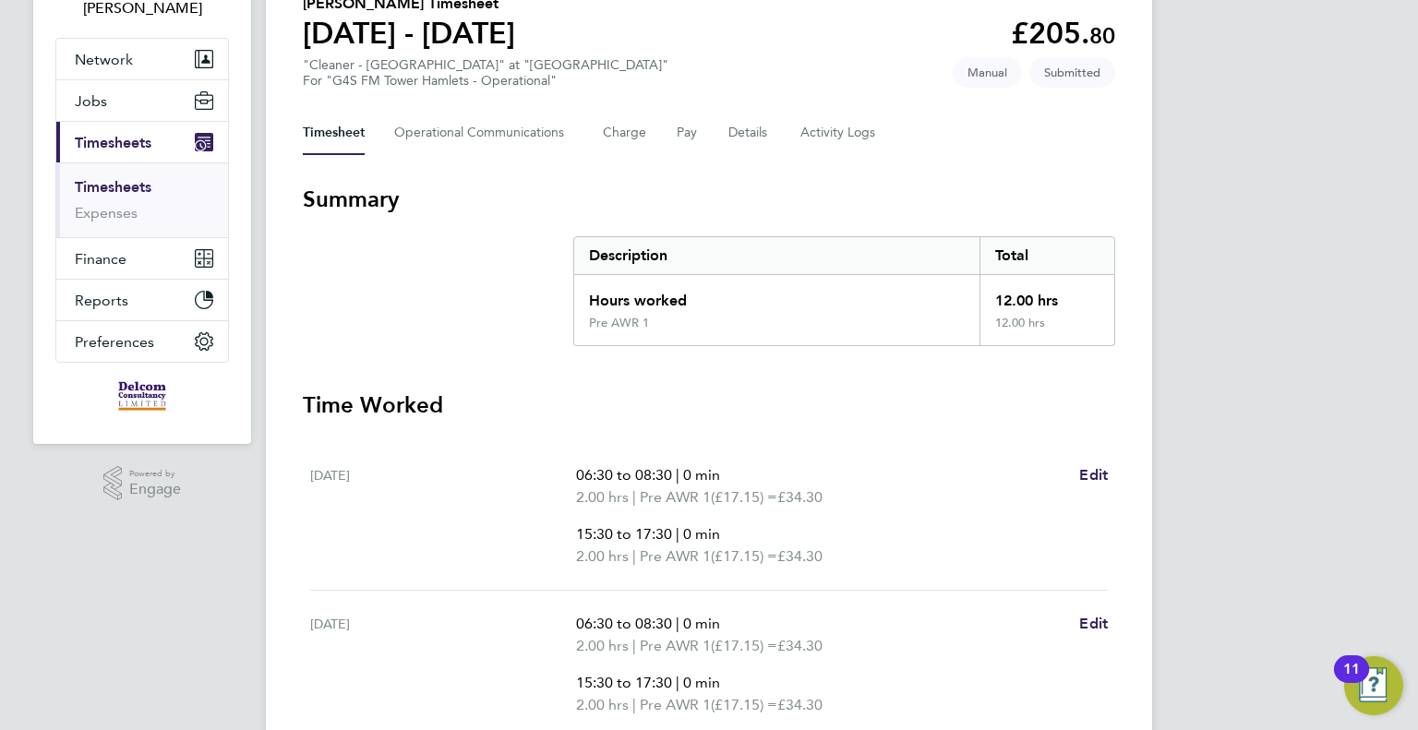
scroll to position [0, 0]
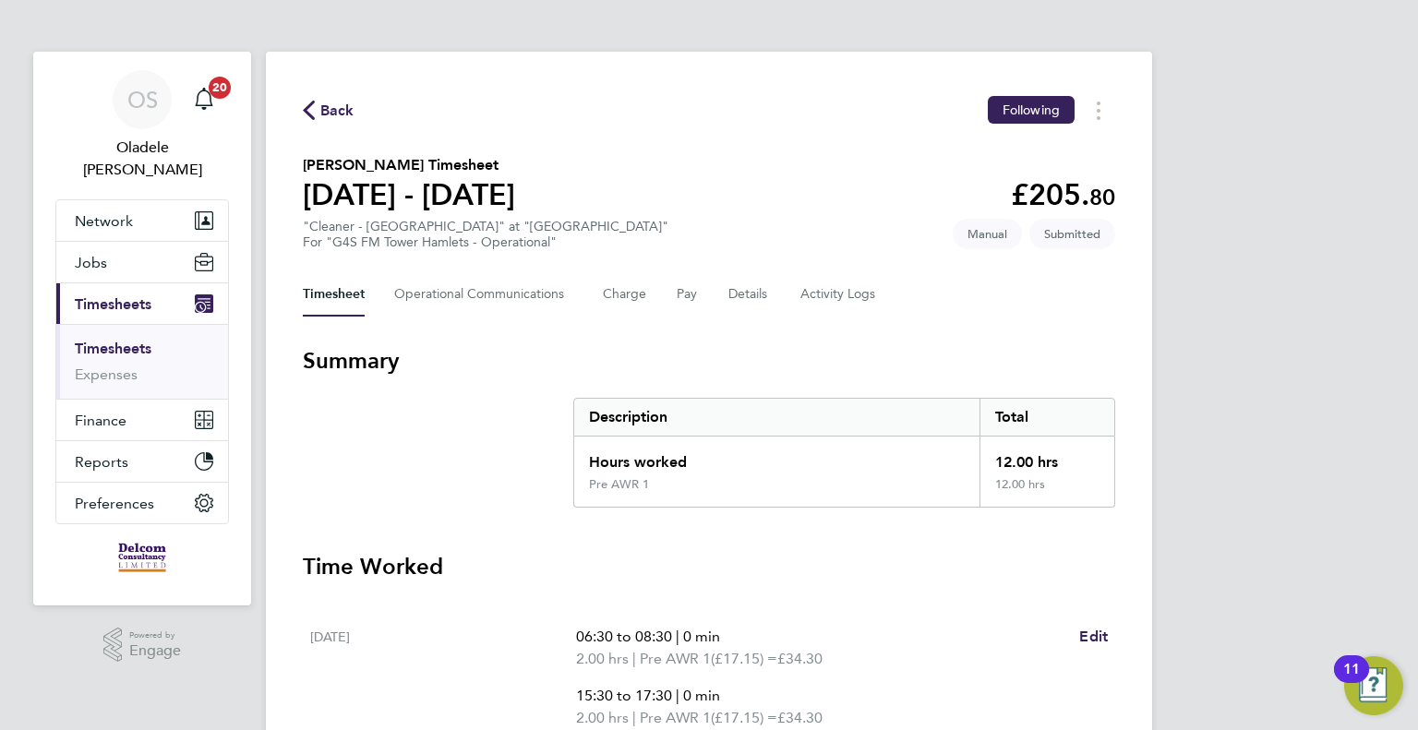
click at [336, 106] on span "Back" at bounding box center [337, 111] width 34 height 22
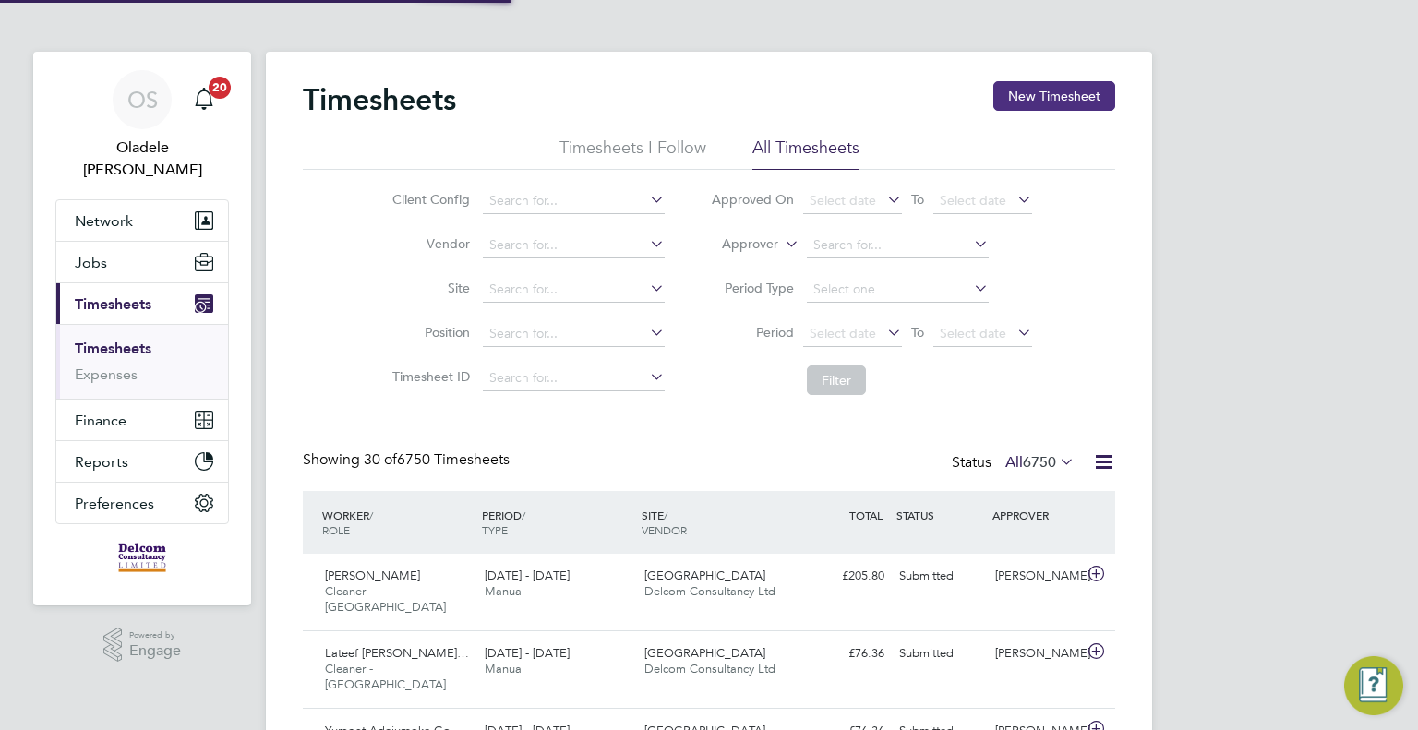
scroll to position [46, 161]
click at [1051, 94] on button "New Timesheet" at bounding box center [1054, 96] width 122 height 30
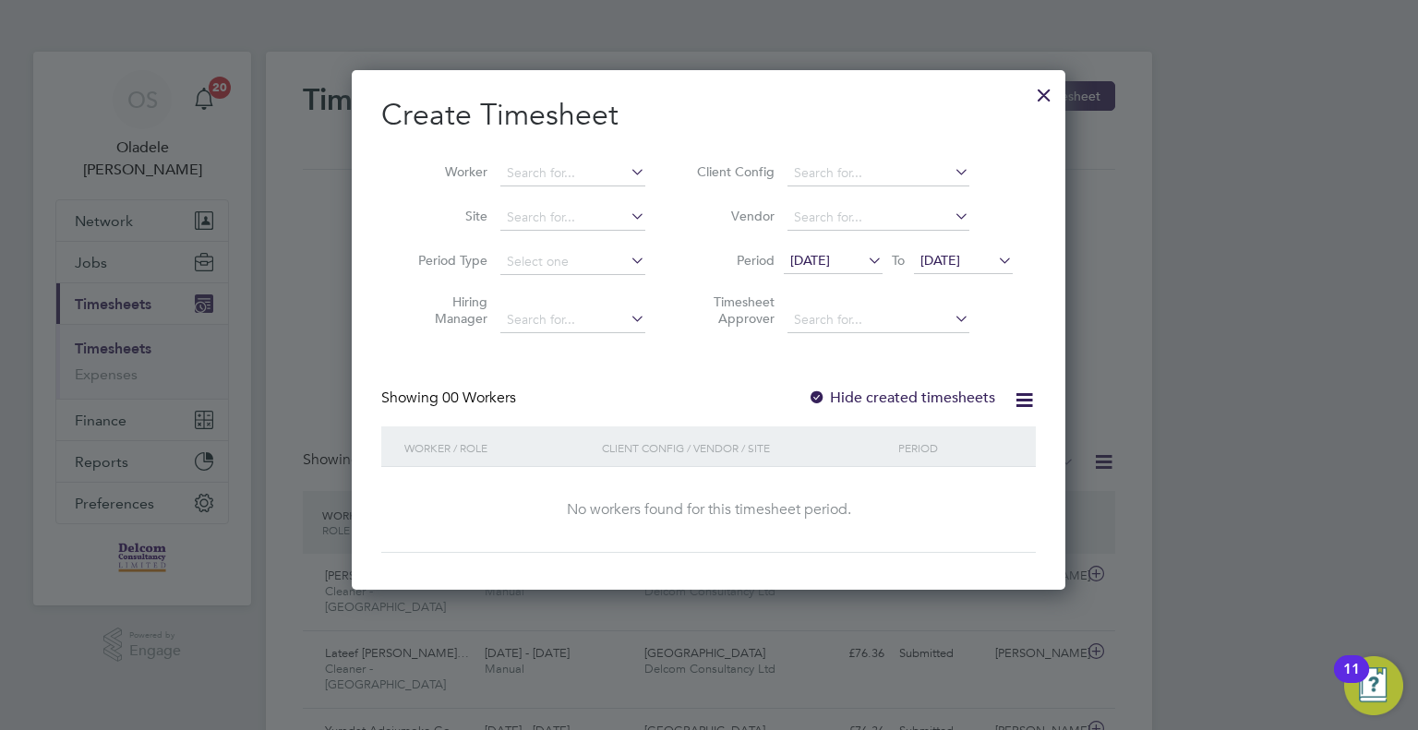
click at [830, 260] on span "[DATE]" at bounding box center [810, 260] width 40 height 17
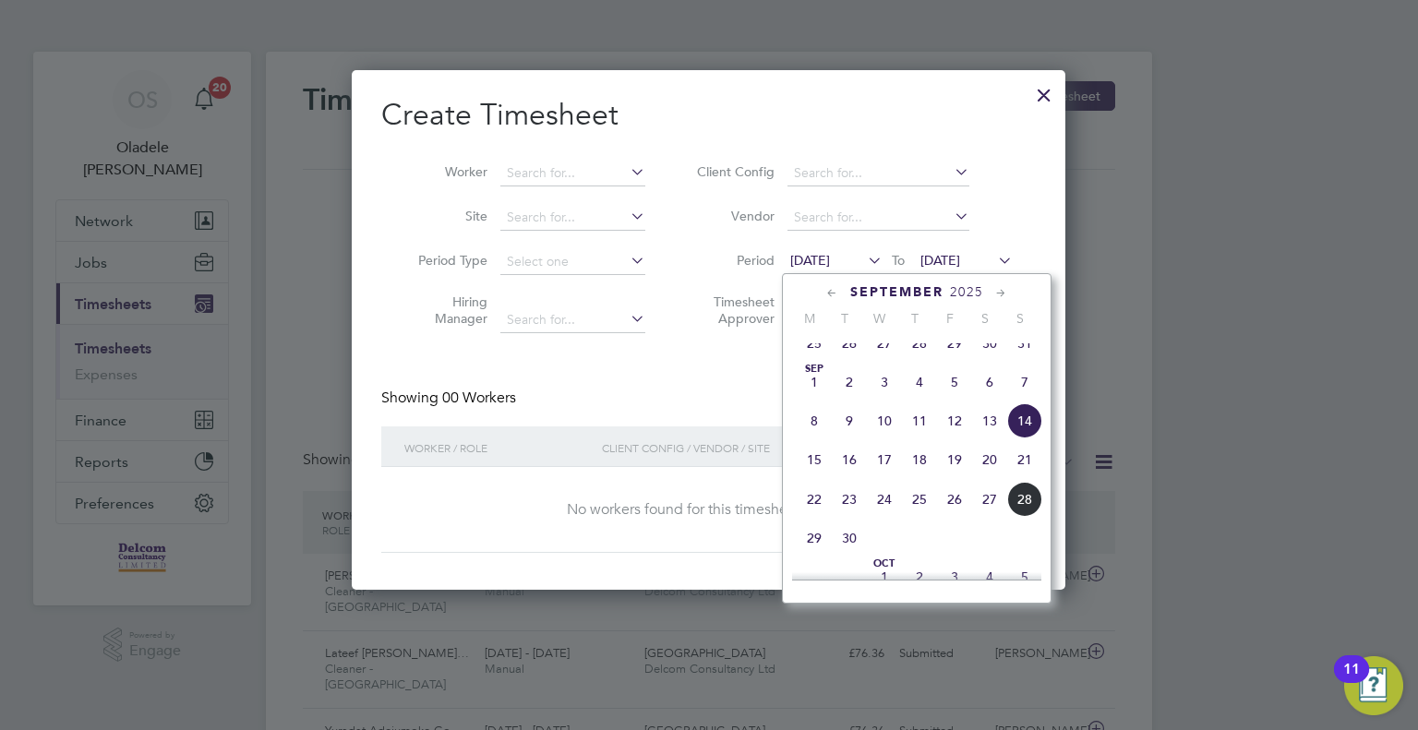
click at [814, 517] on span "22" at bounding box center [814, 499] width 35 height 35
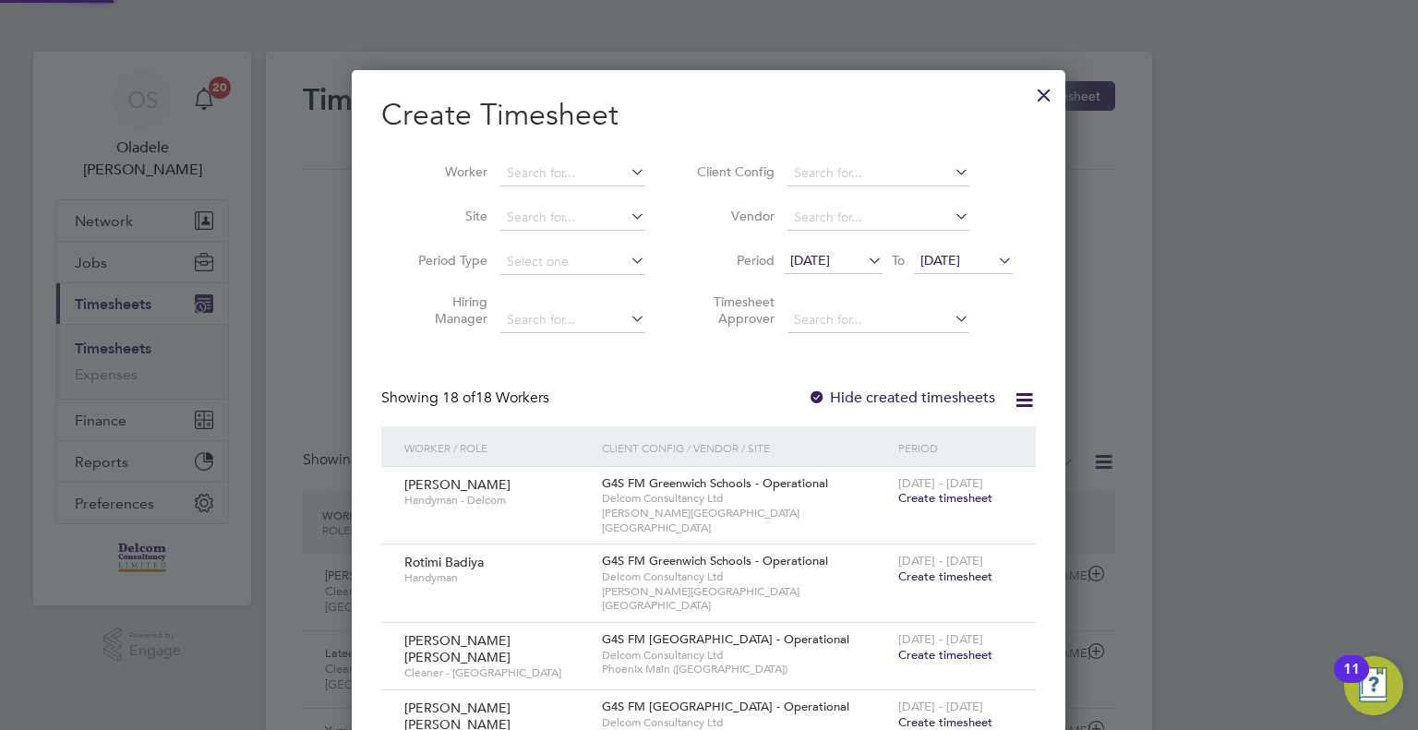
click at [960, 261] on span "[DATE]" at bounding box center [940, 260] width 40 height 17
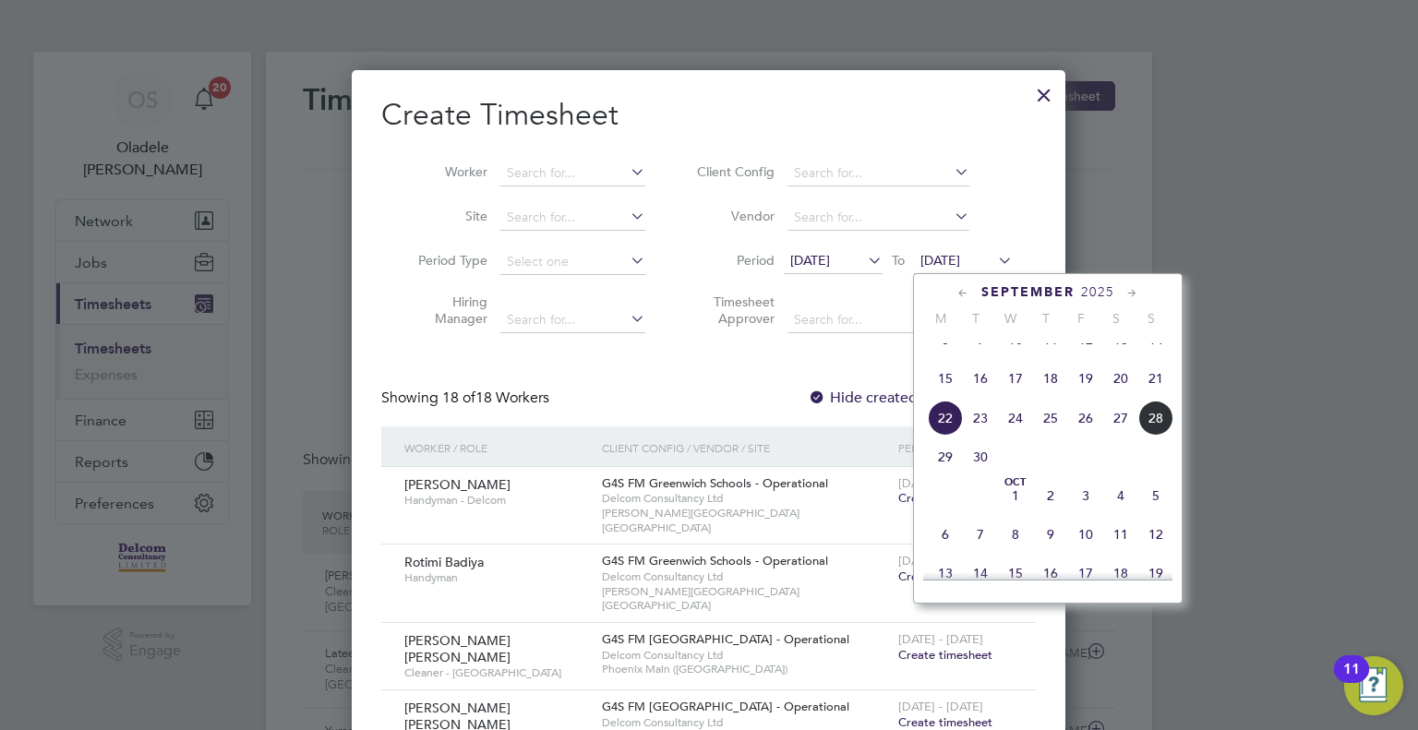
click at [1158, 436] on span "28" at bounding box center [1155, 418] width 35 height 35
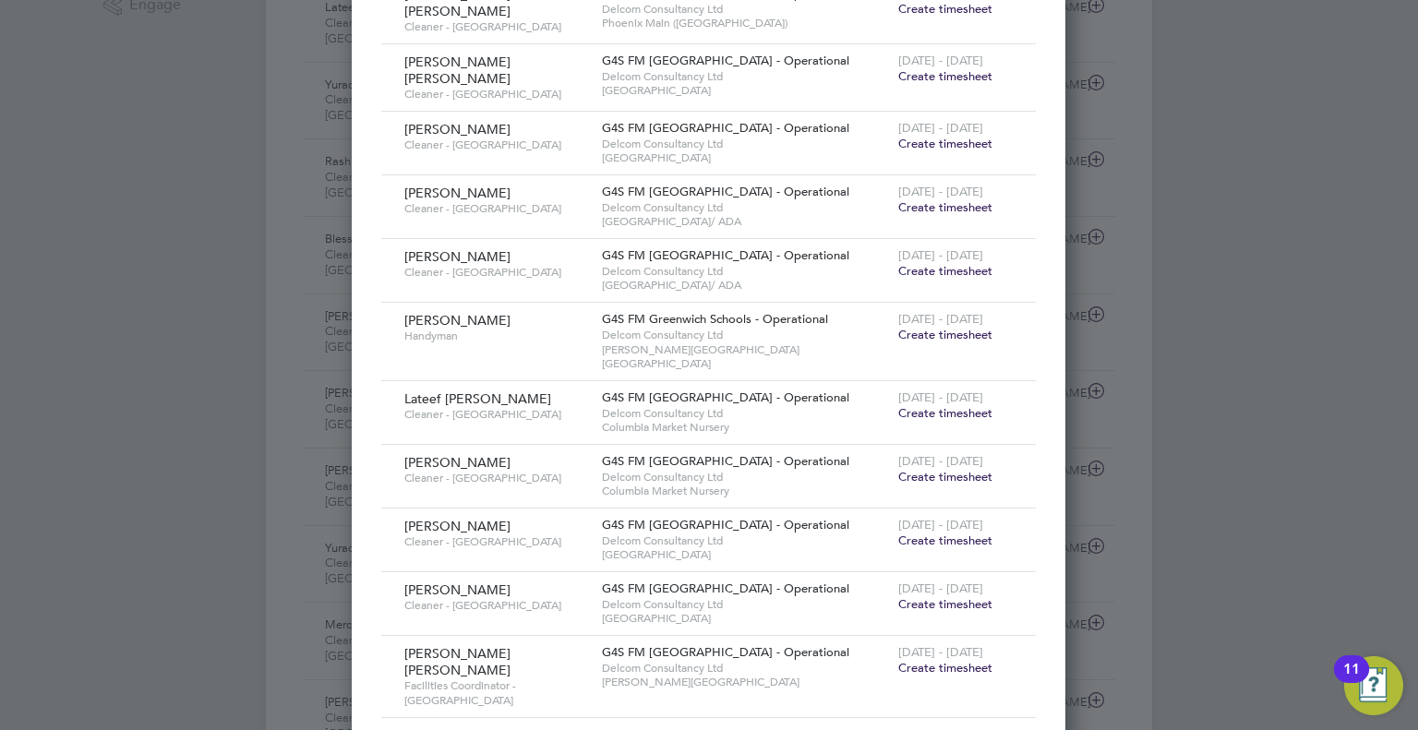
click at [949, 533] on span "Create timesheet" at bounding box center [945, 541] width 94 height 16
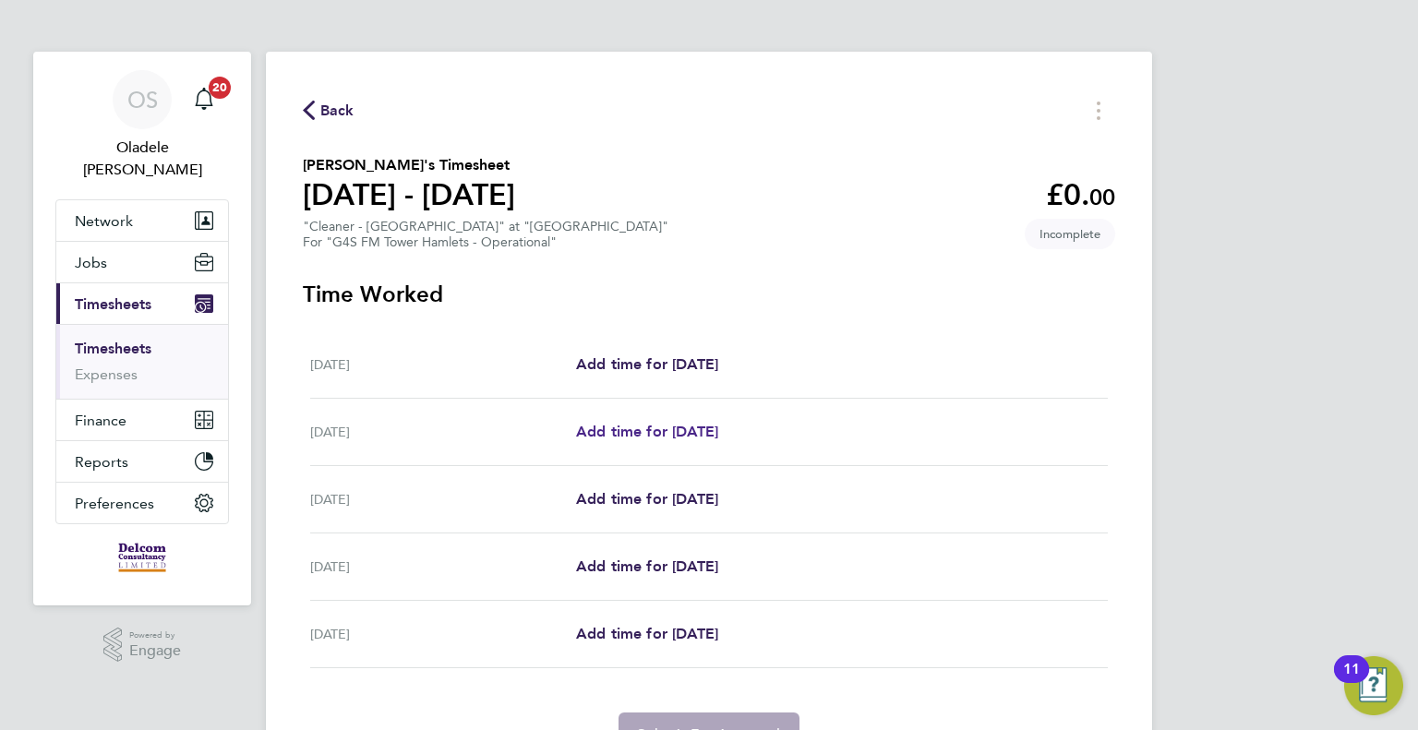
click at [654, 435] on span "Add time for [DATE]" at bounding box center [647, 432] width 142 height 18
select select "60"
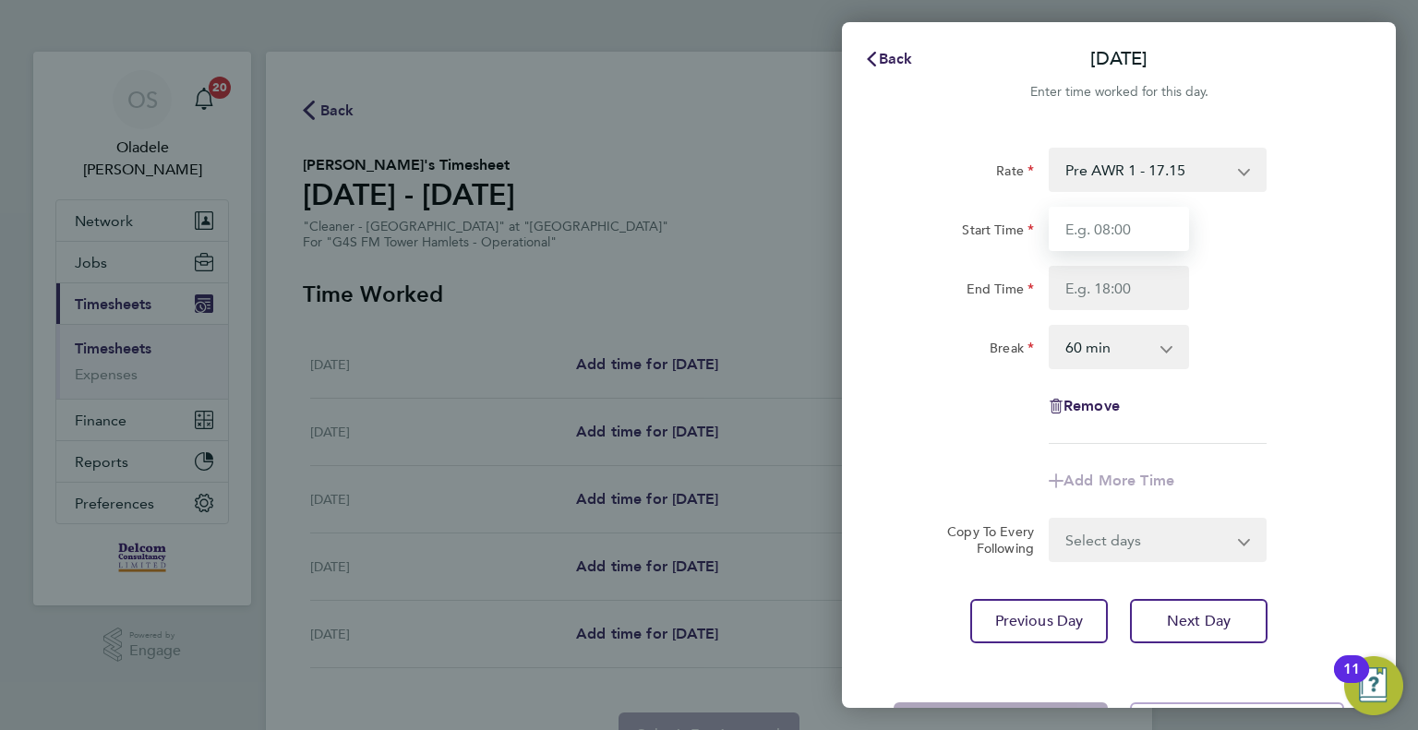
click at [1088, 227] on input "Start Time" at bounding box center [1119, 229] width 140 height 44
type input "15:30"
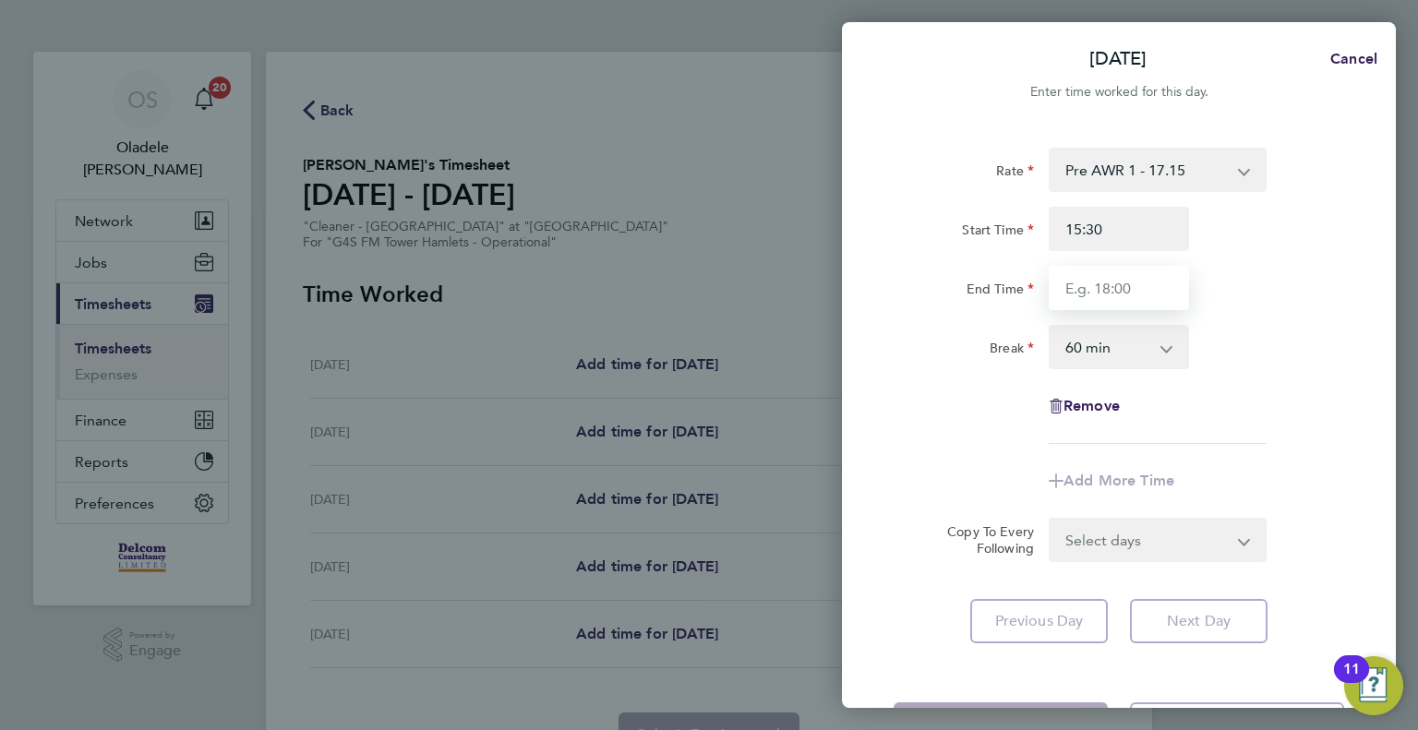
click at [1078, 294] on input "End Time" at bounding box center [1119, 288] width 140 height 44
type input "17:30"
click at [1111, 358] on select "0 min 15 min 30 min 45 min 60 min 75 min 90 min" at bounding box center [1108, 347] width 114 height 41
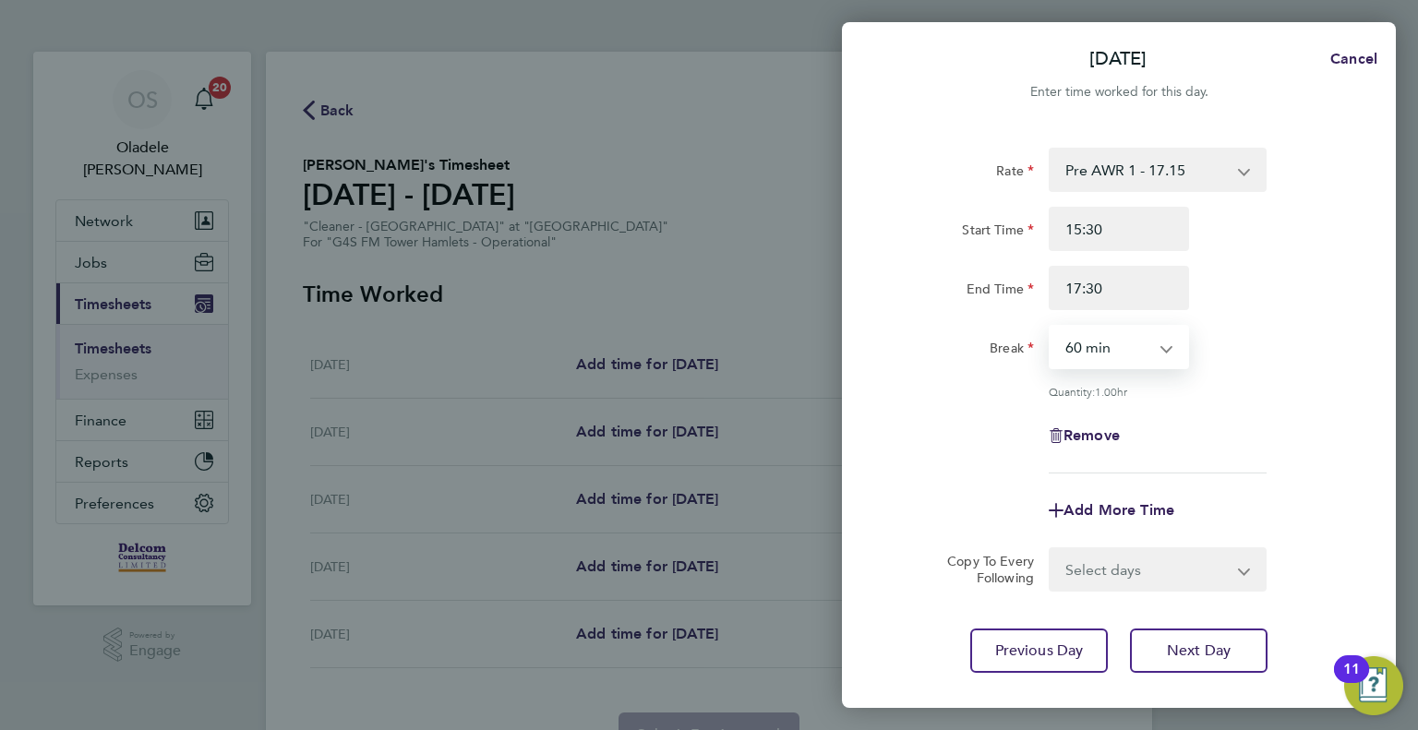
select select "0"
click at [1051, 327] on select "0 min 15 min 30 min 45 min 60 min 75 min 90 min" at bounding box center [1108, 347] width 114 height 41
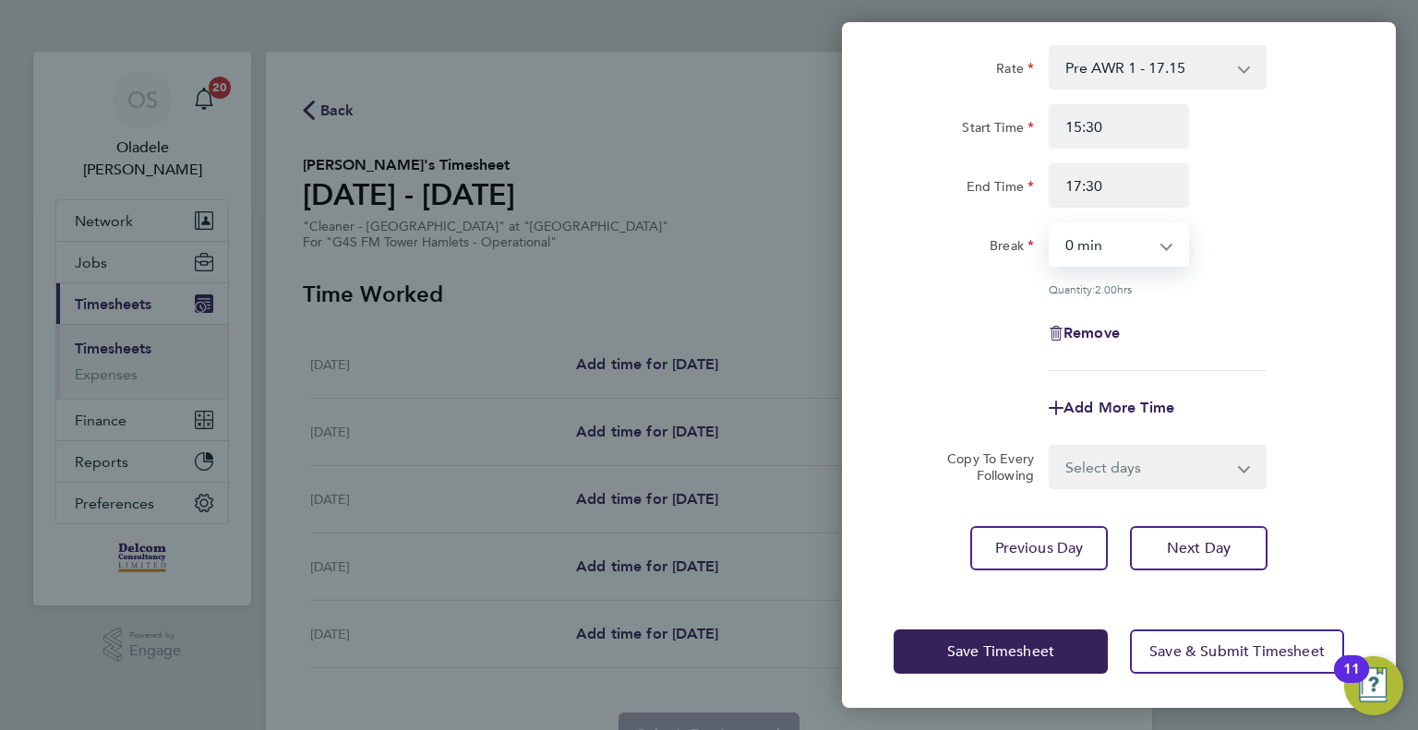
click at [1111, 474] on select "Select days Day [DATE] [DATE] [DATE]" at bounding box center [1148, 467] width 194 height 41
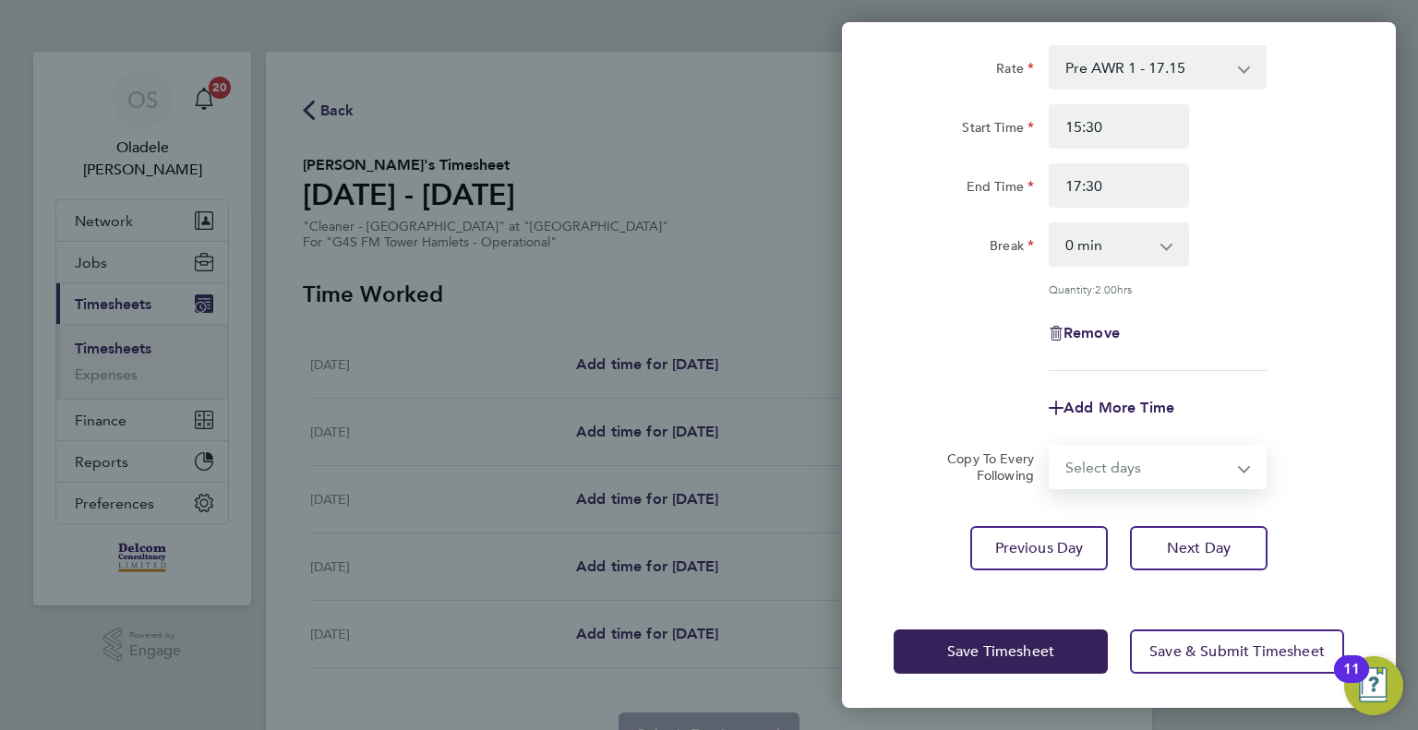
select select "DAY"
click at [1051, 447] on select "Select days Day [DATE] [DATE] [DATE]" at bounding box center [1148, 467] width 194 height 41
select select "[DATE]"
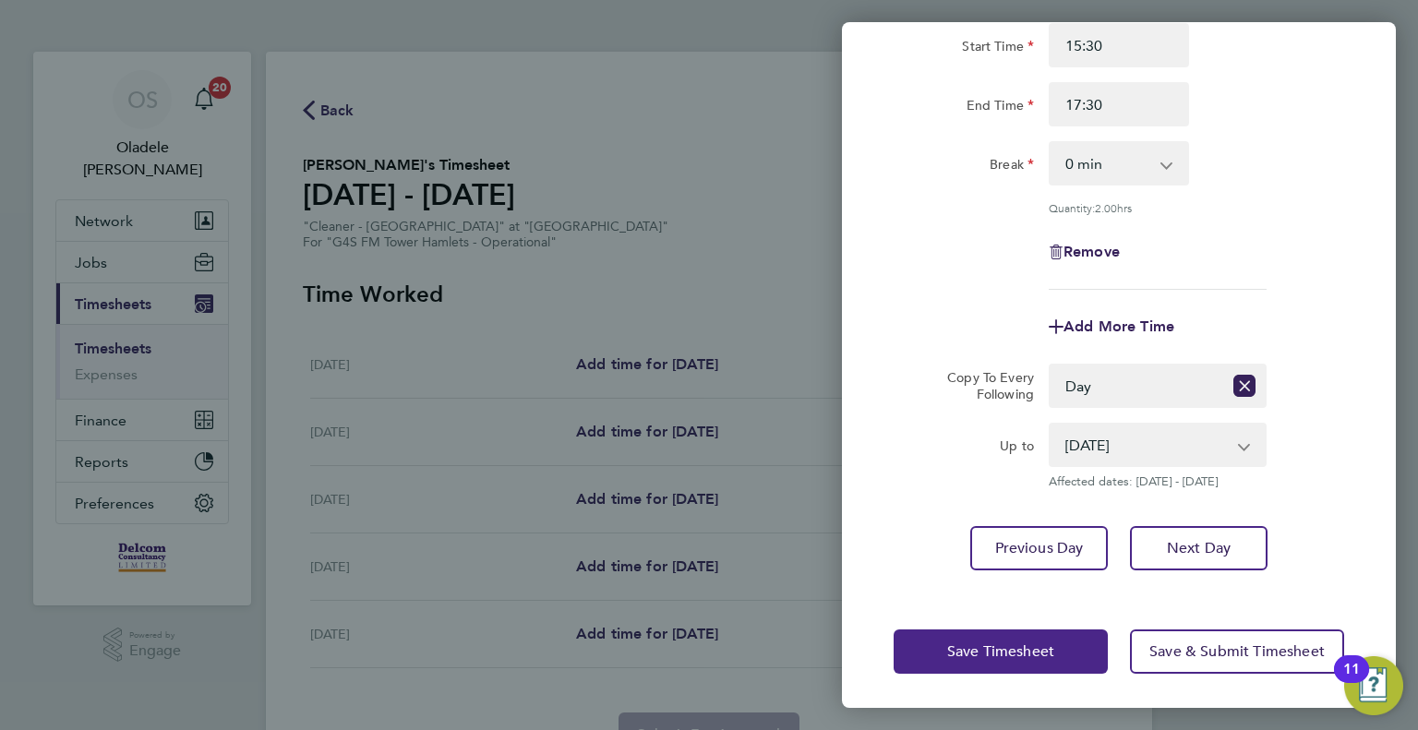
click at [991, 655] on span "Save Timesheet" at bounding box center [1000, 651] width 107 height 18
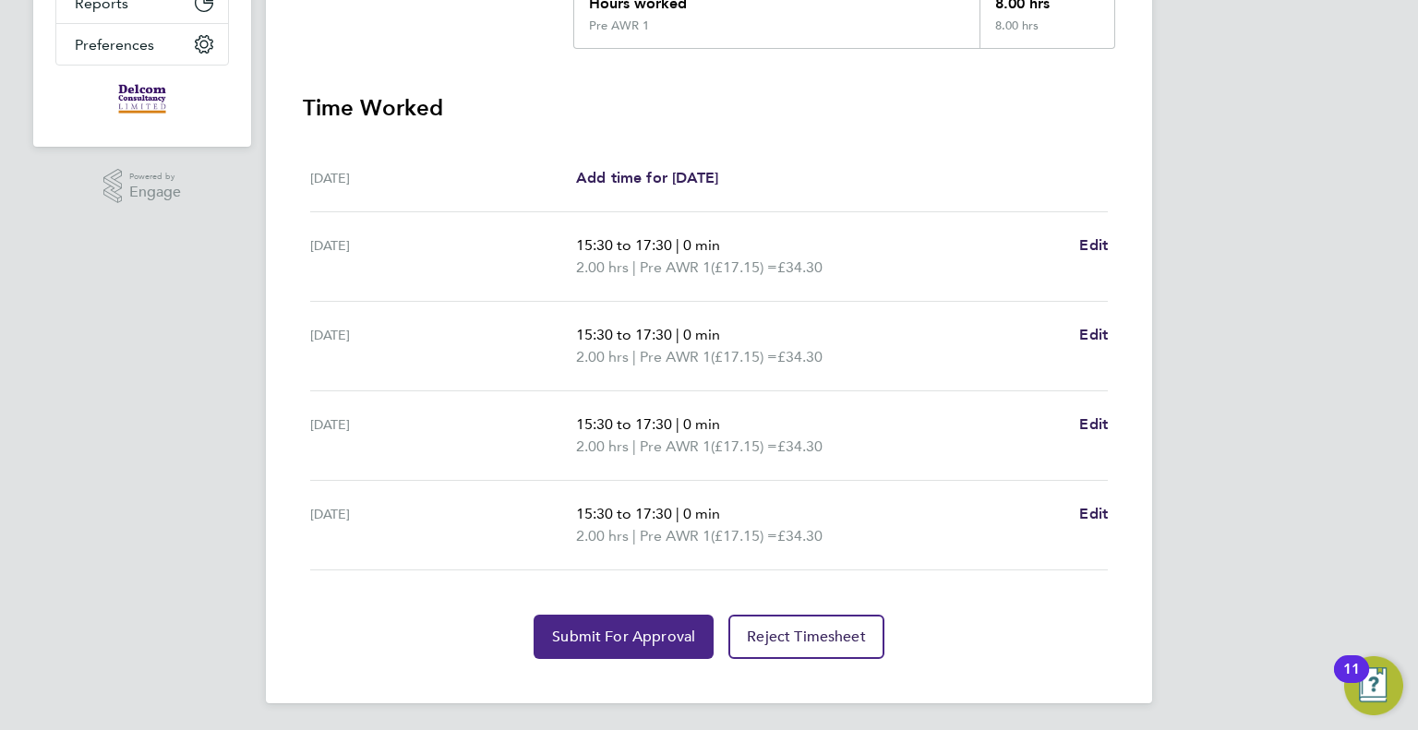
click at [621, 628] on span "Submit For Approval" at bounding box center [623, 637] width 143 height 18
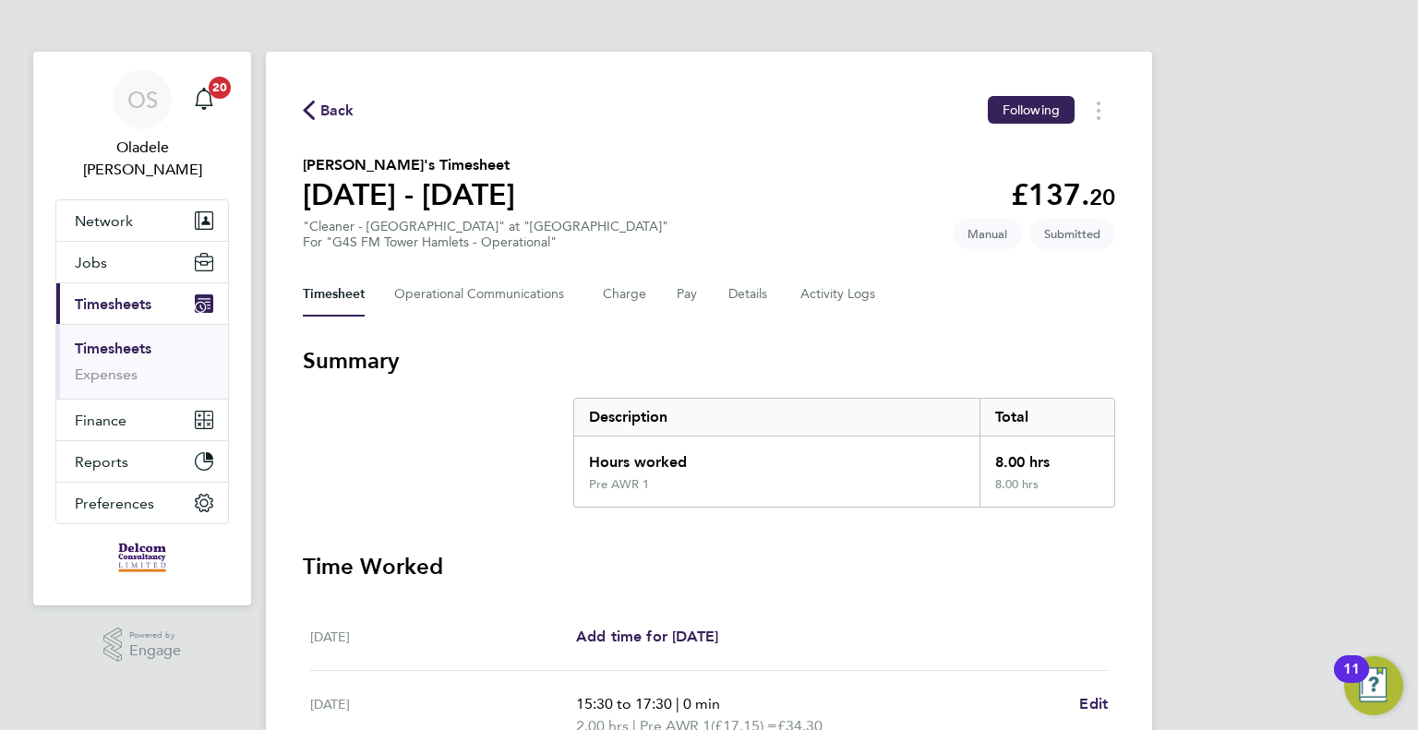
click at [341, 114] on span "Back" at bounding box center [337, 111] width 34 height 22
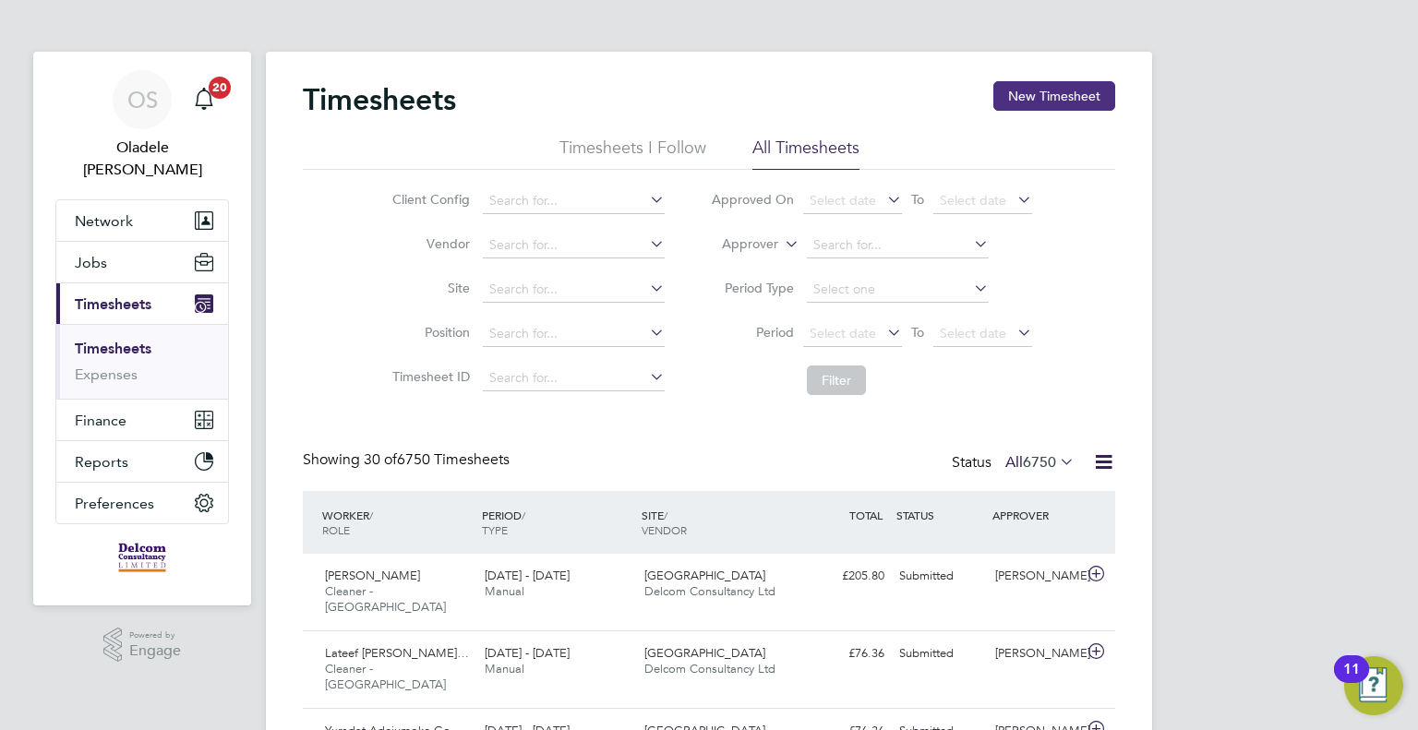
click at [1029, 95] on button "New Timesheet" at bounding box center [1054, 96] width 122 height 30
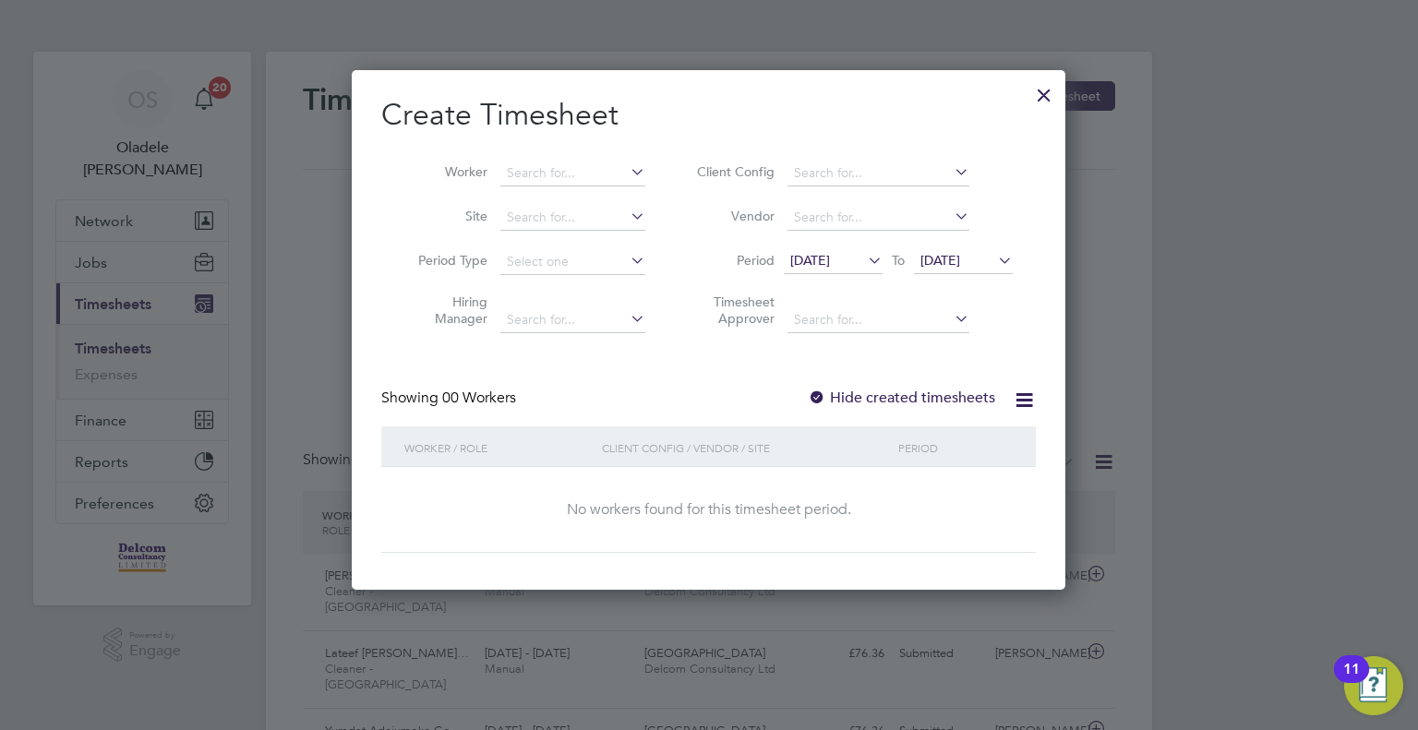
click at [830, 261] on span "[DATE]" at bounding box center [810, 260] width 40 height 17
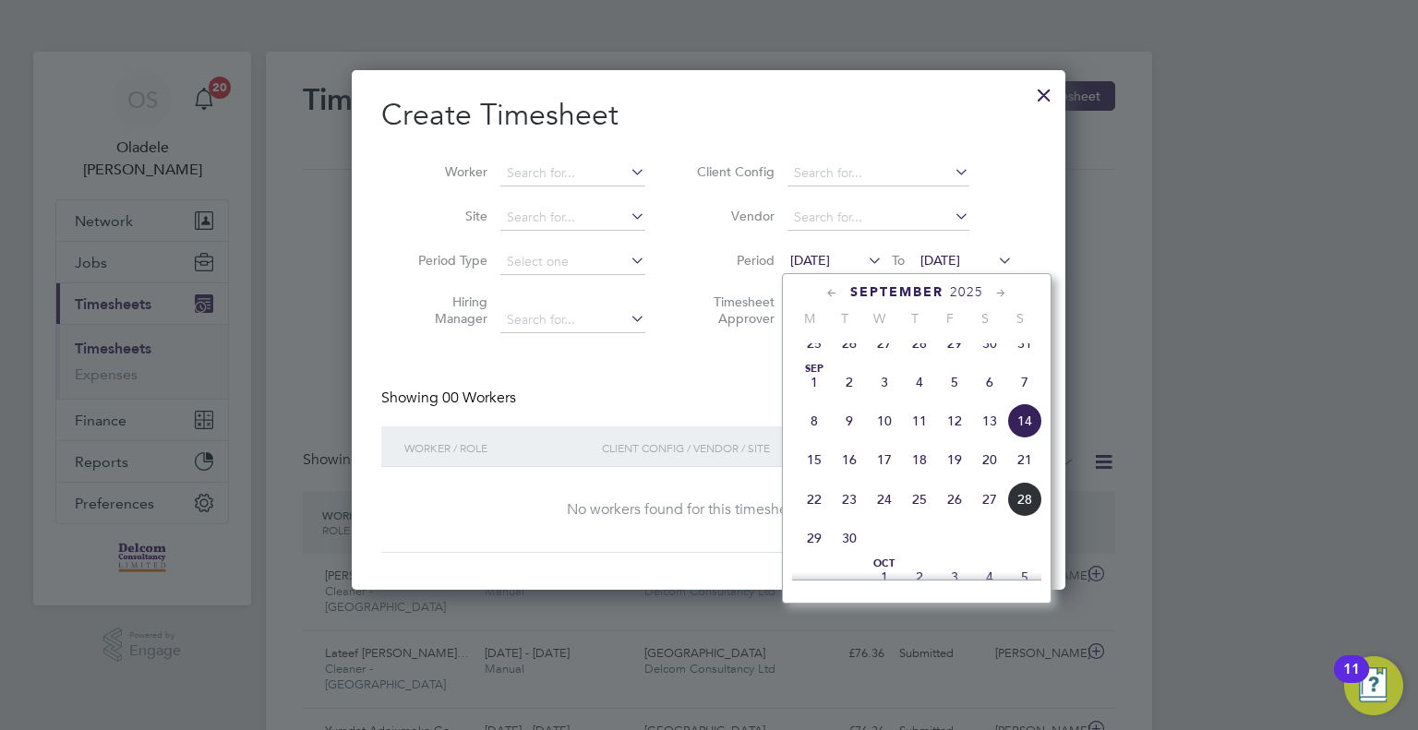
drag, startPoint x: 816, startPoint y: 516, endPoint x: 822, endPoint y: 506, distance: 11.6
click at [816, 516] on span "22" at bounding box center [814, 499] width 35 height 35
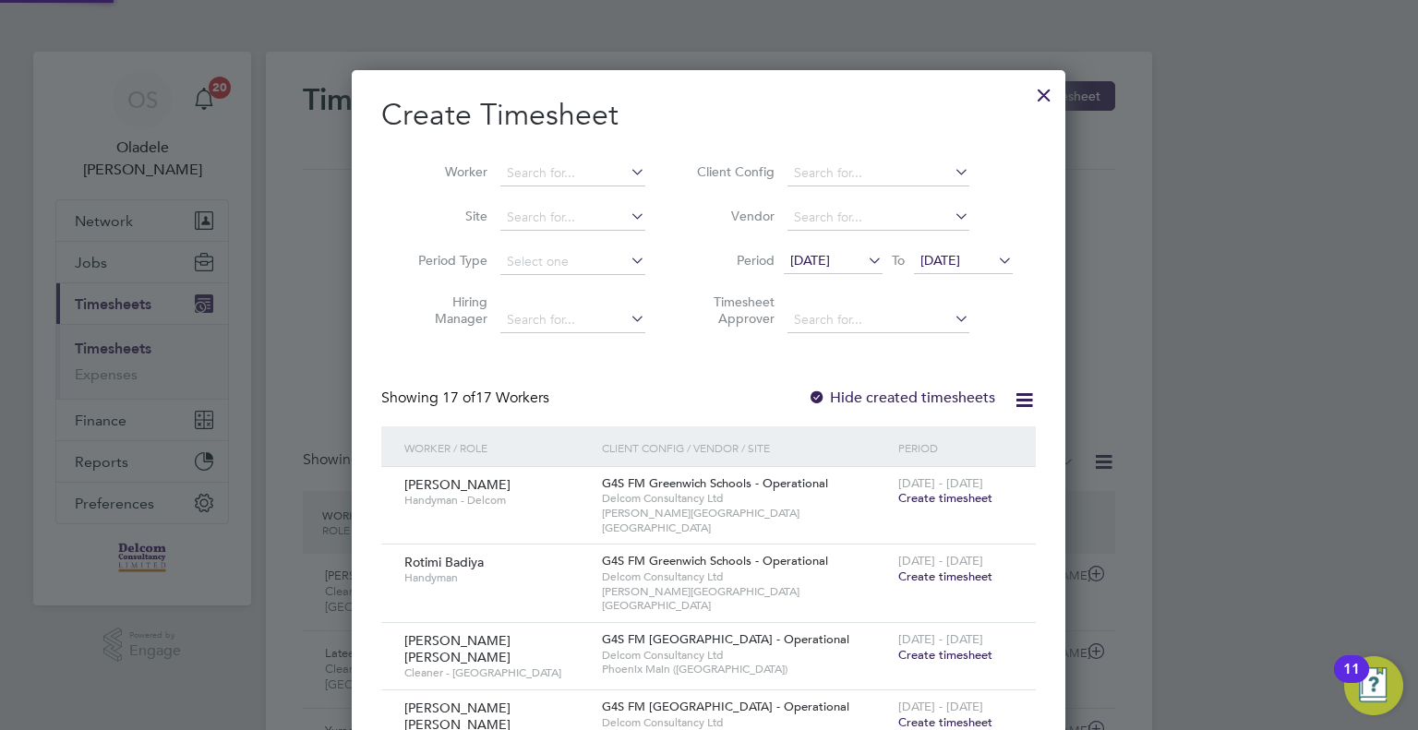
click at [960, 264] on span "[DATE]" at bounding box center [940, 260] width 40 height 17
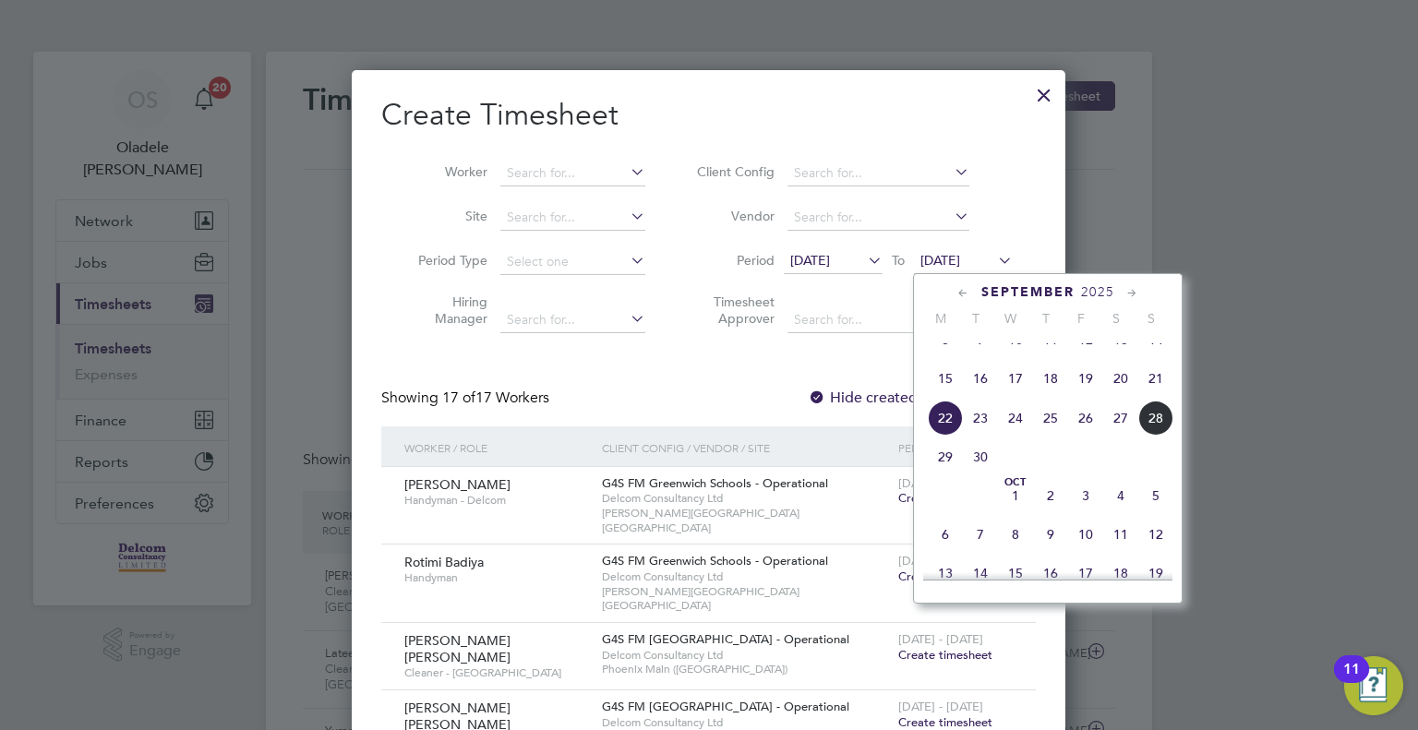
click at [1157, 436] on span "28" at bounding box center [1155, 418] width 35 height 35
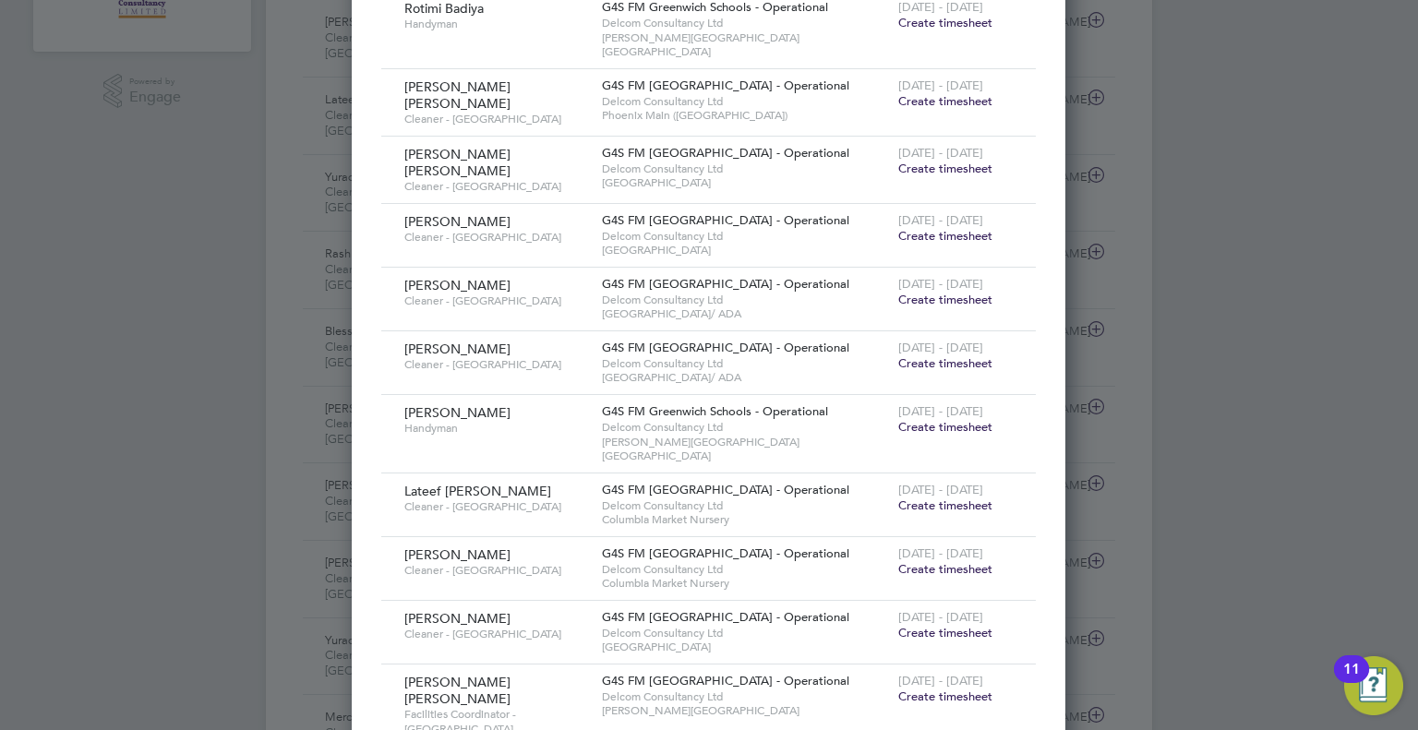
click at [928, 228] on span "Create timesheet" at bounding box center [945, 236] width 94 height 16
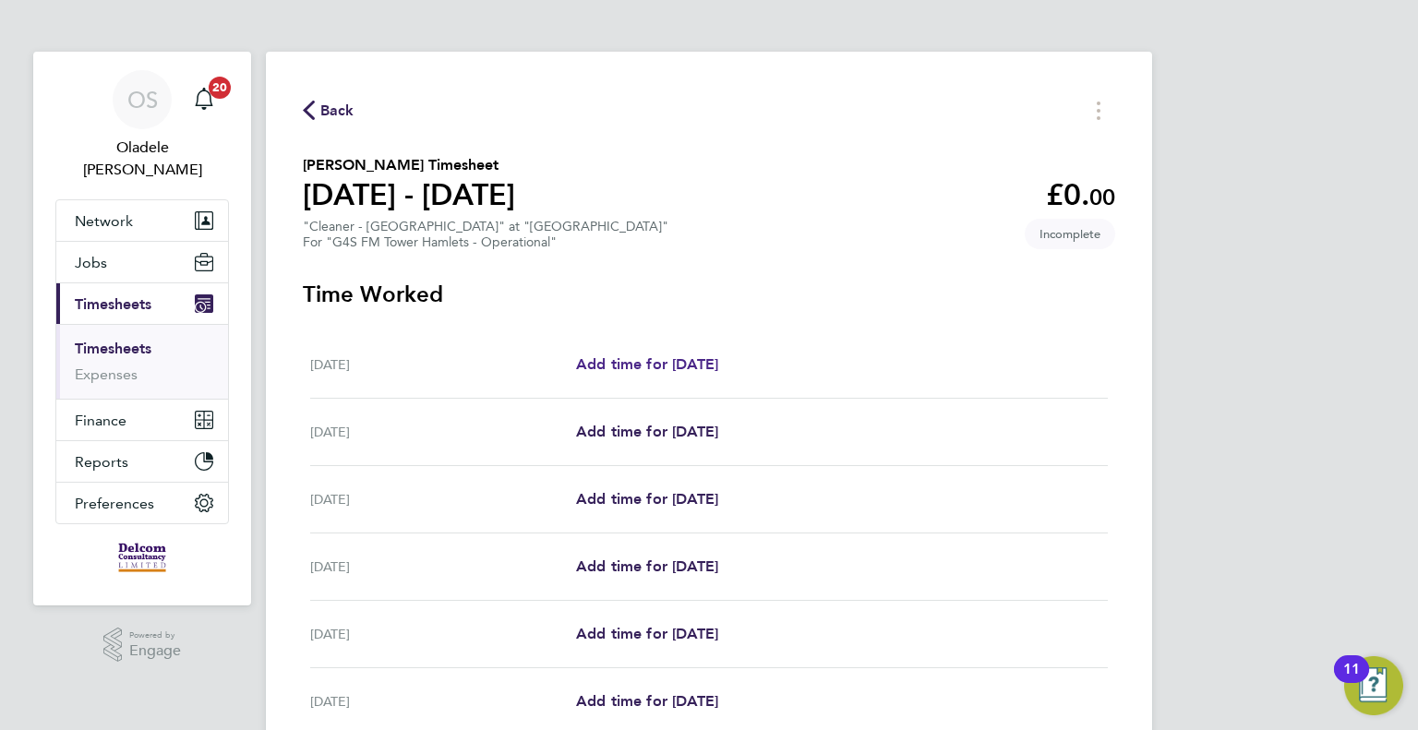
click at [656, 366] on span "Add time for [DATE]" at bounding box center [647, 364] width 142 height 18
select select "60"
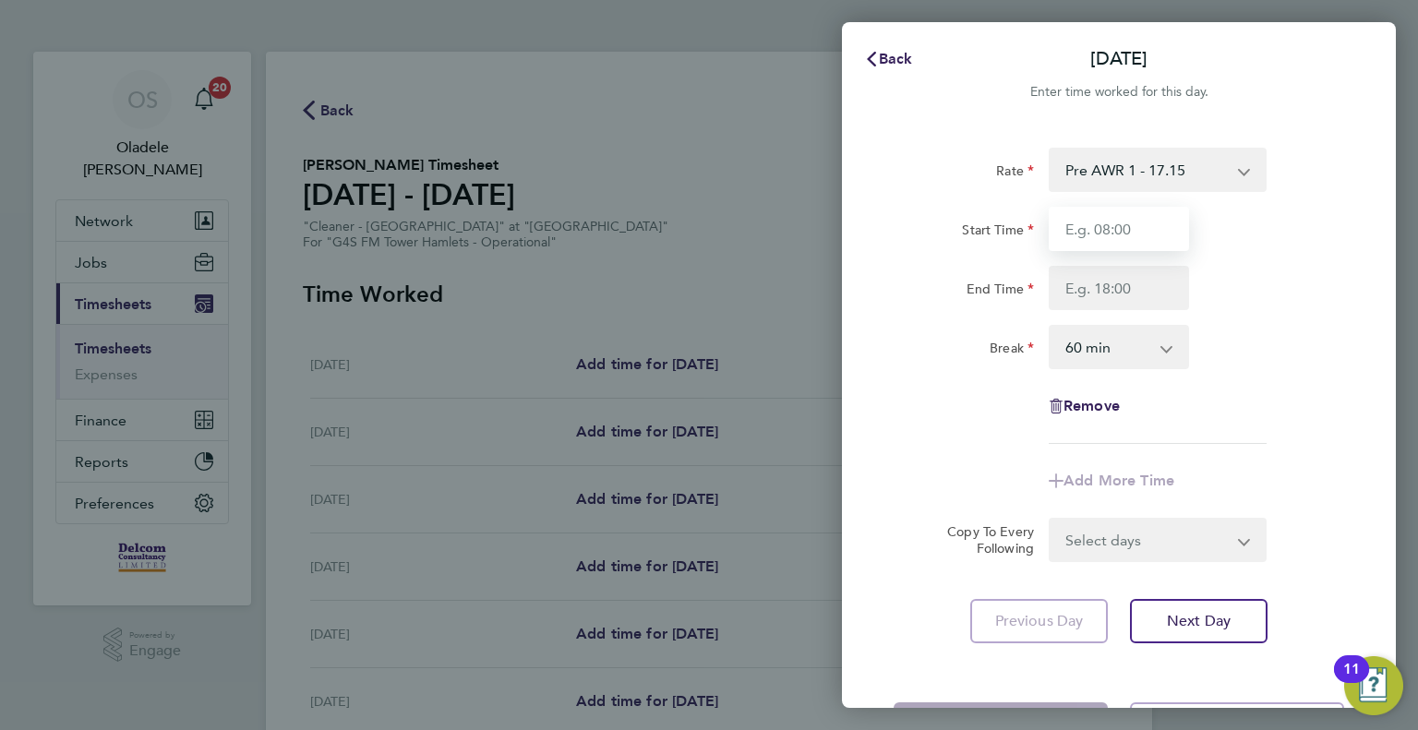
click at [1095, 232] on input "Start Time" at bounding box center [1119, 229] width 140 height 44
type input "15:30"
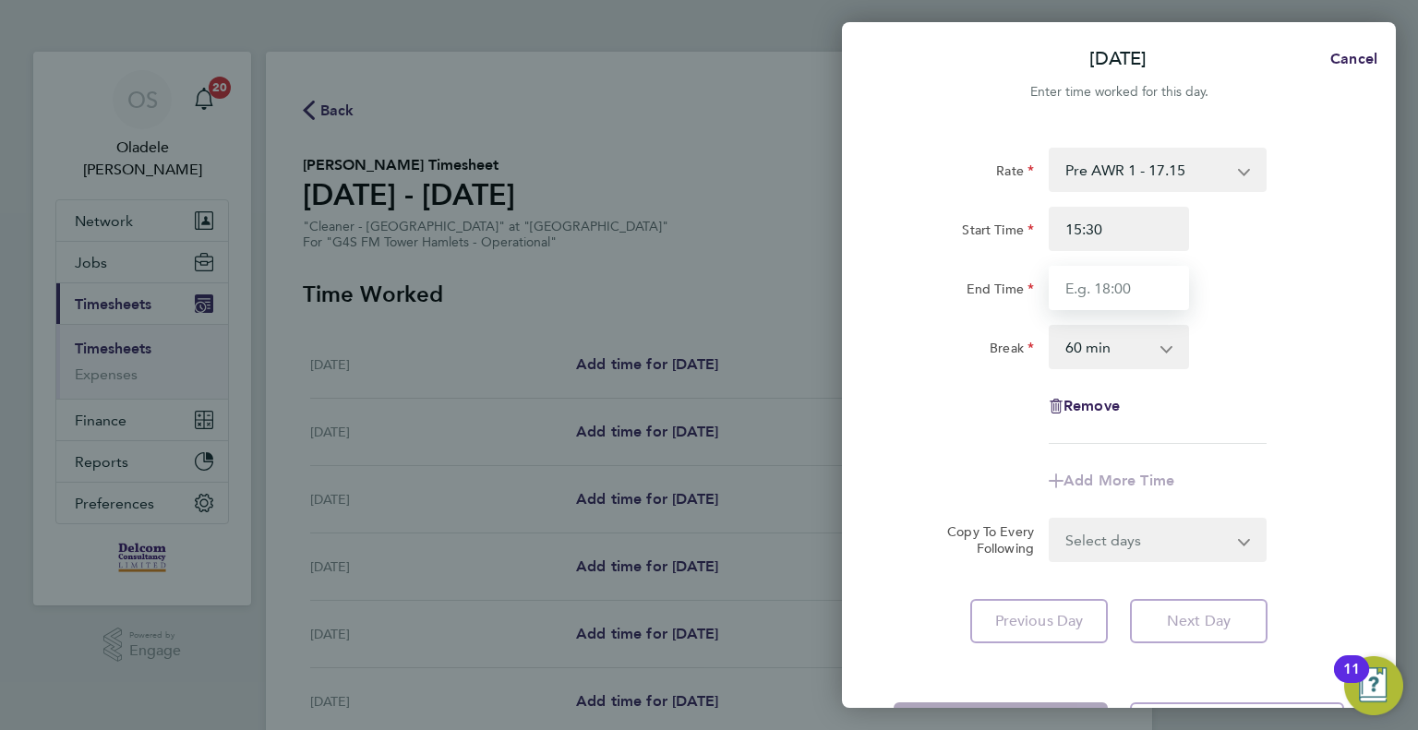
click at [1082, 288] on input "End Time" at bounding box center [1119, 288] width 140 height 44
type input "17:30"
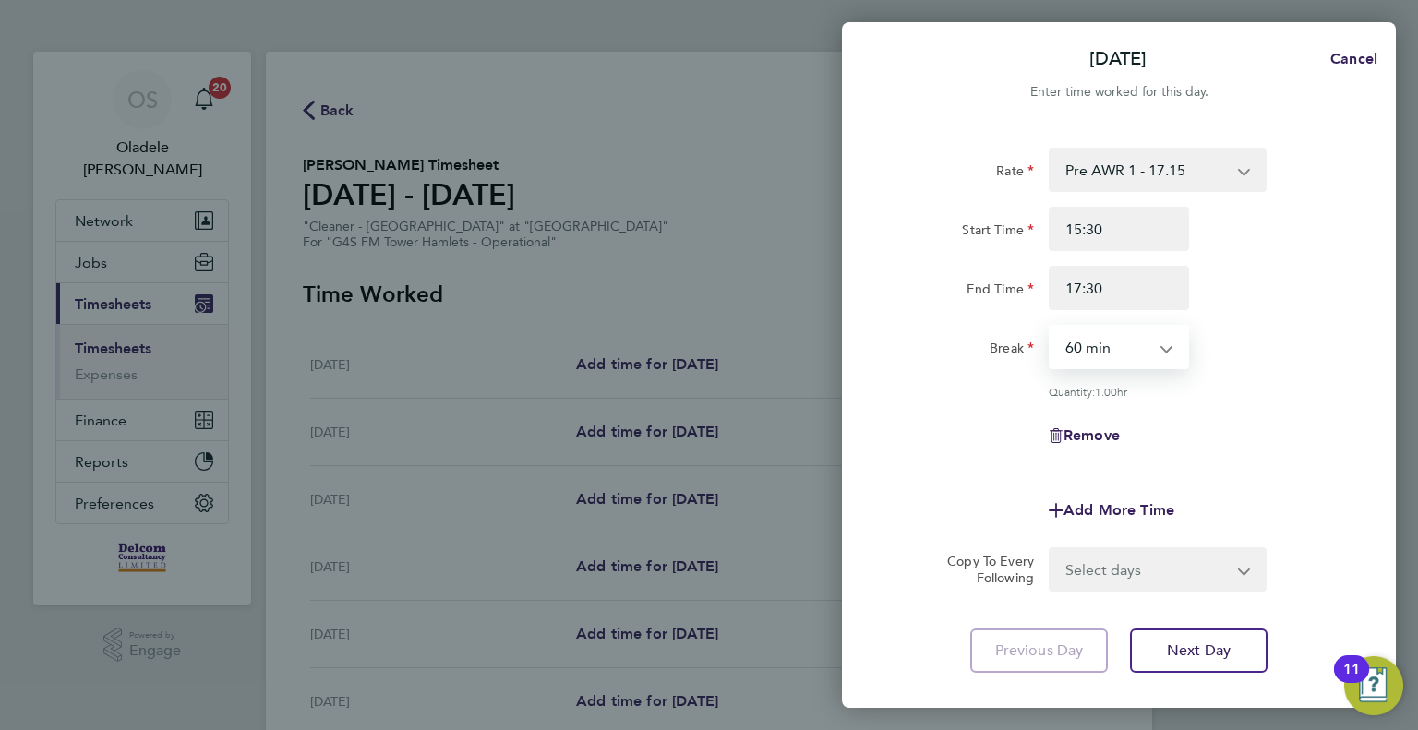
click at [1130, 355] on select "0 min 15 min 30 min 45 min 60 min 75 min 90 min" at bounding box center [1108, 347] width 114 height 41
select select "0"
click at [1051, 327] on select "0 min 15 min 30 min 45 min 60 min 75 min 90 min" at bounding box center [1108, 347] width 114 height 41
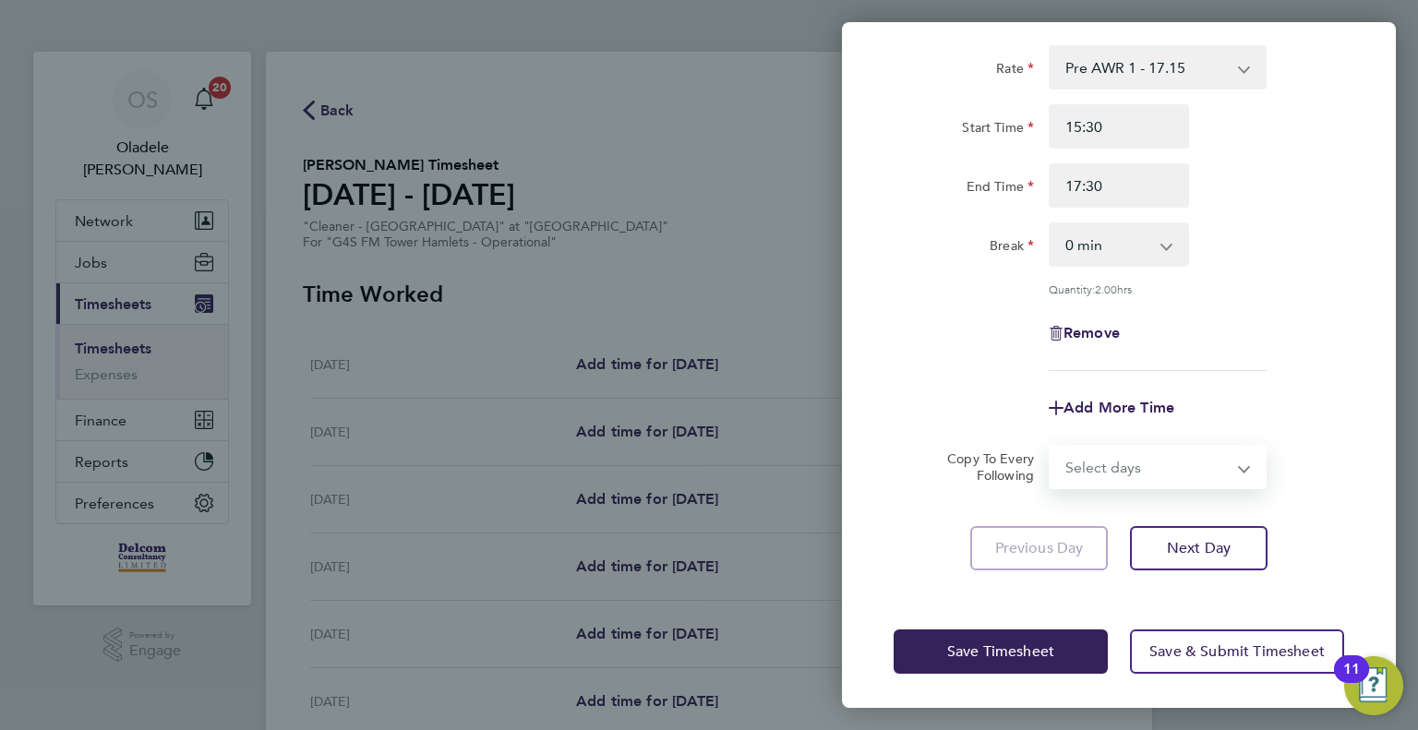
click at [1103, 467] on select "Select days Day Weekday (Mon-Fri) Weekend (Sat-Sun) [DATE] [DATE] [DATE] [DATE]…" at bounding box center [1148, 467] width 194 height 41
select select "DAY"
click at [1051, 447] on select "Select days Day Weekday (Mon-Fri) Weekend (Sat-Sun) [DATE] [DATE] [DATE] [DATE]…" at bounding box center [1148, 467] width 194 height 41
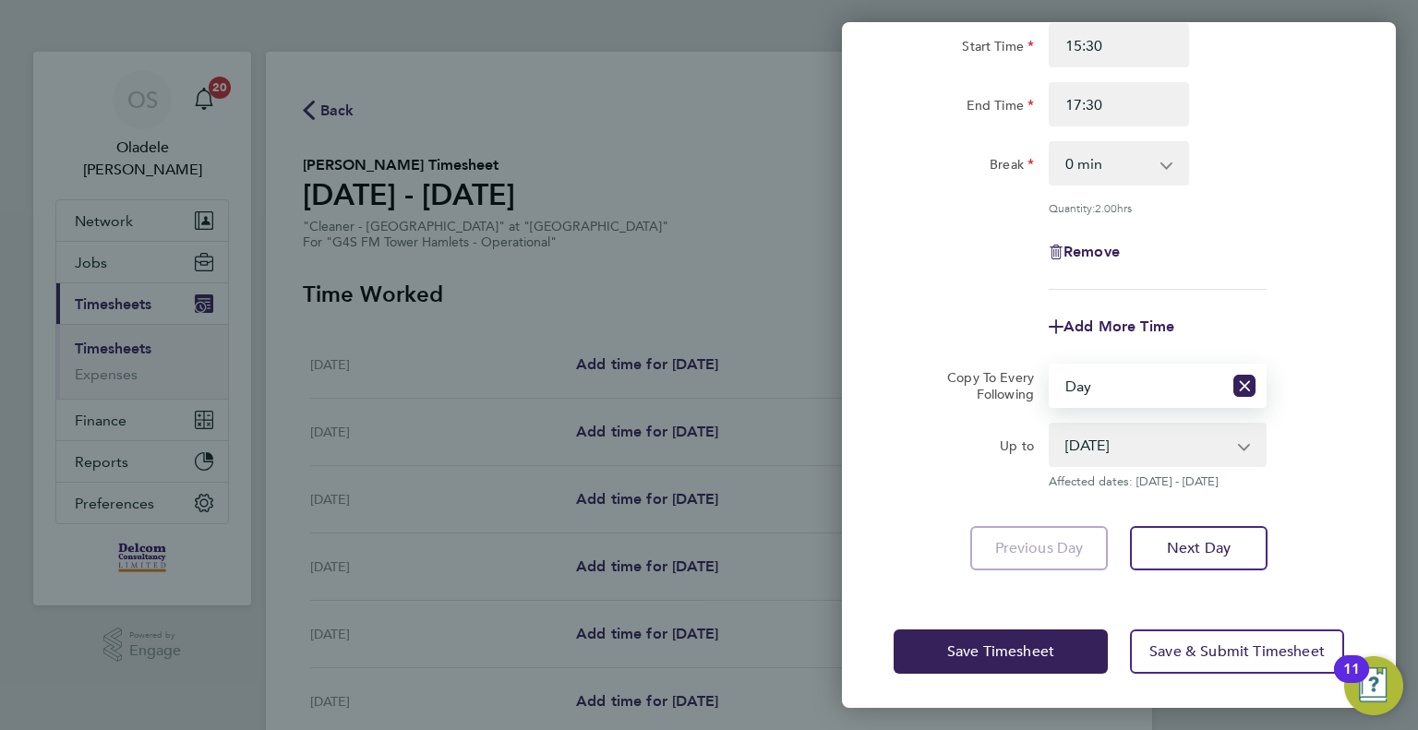
click at [1102, 443] on select "[DATE] [DATE] [DATE] [DATE] [DATE] [DATE]" at bounding box center [1147, 445] width 192 height 41
select select "[DATE]"
click at [1051, 425] on select "[DATE] [DATE] [DATE] [DATE] [DATE] [DATE]" at bounding box center [1147, 445] width 192 height 41
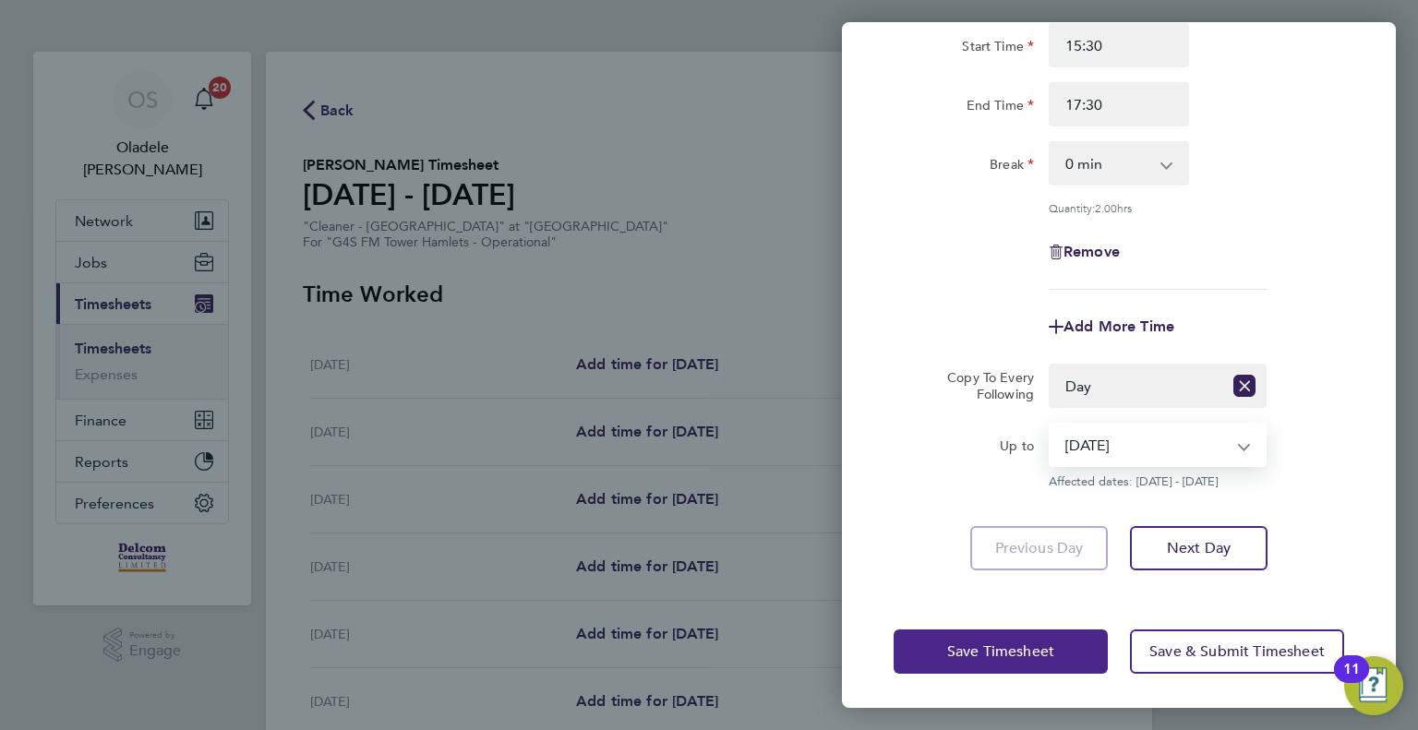
click at [971, 642] on span "Save Timesheet" at bounding box center [1000, 651] width 107 height 18
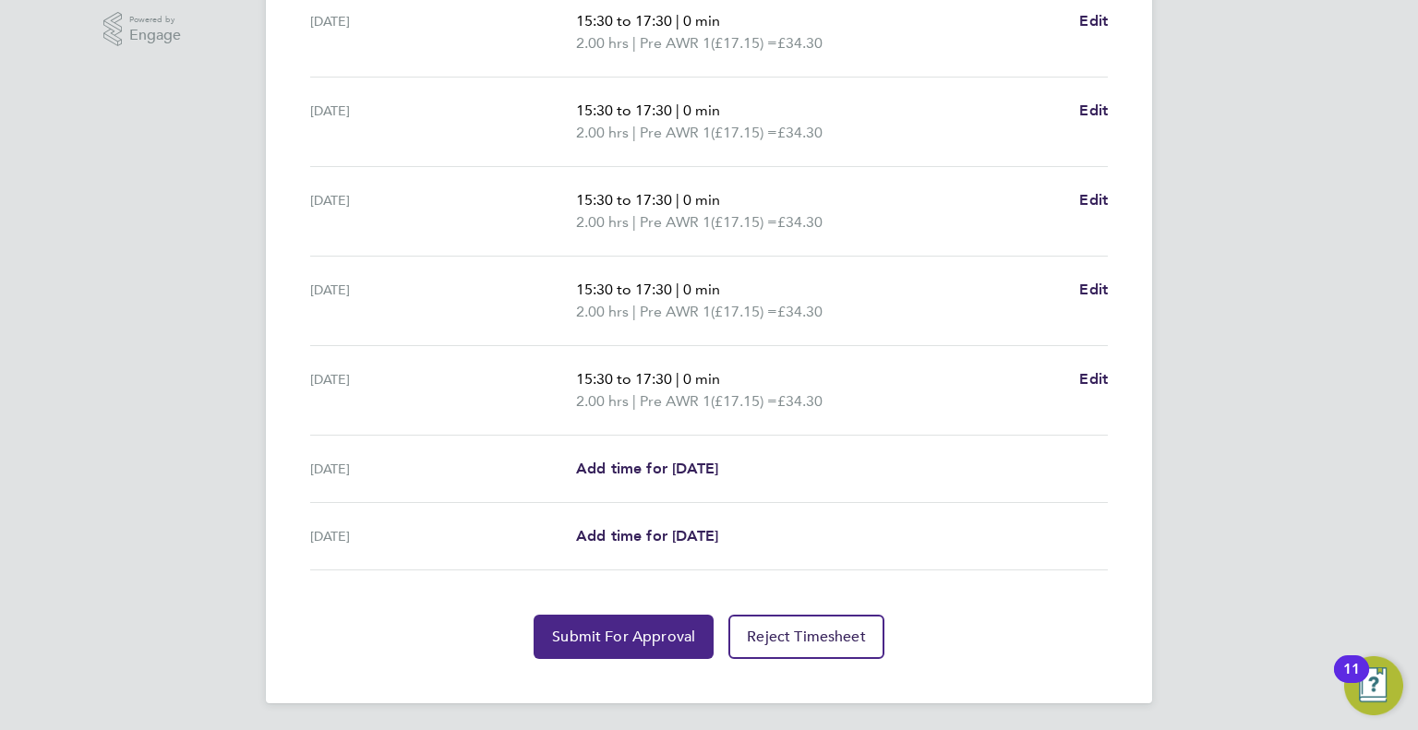
click at [639, 638] on span "Submit For Approval" at bounding box center [623, 637] width 143 height 18
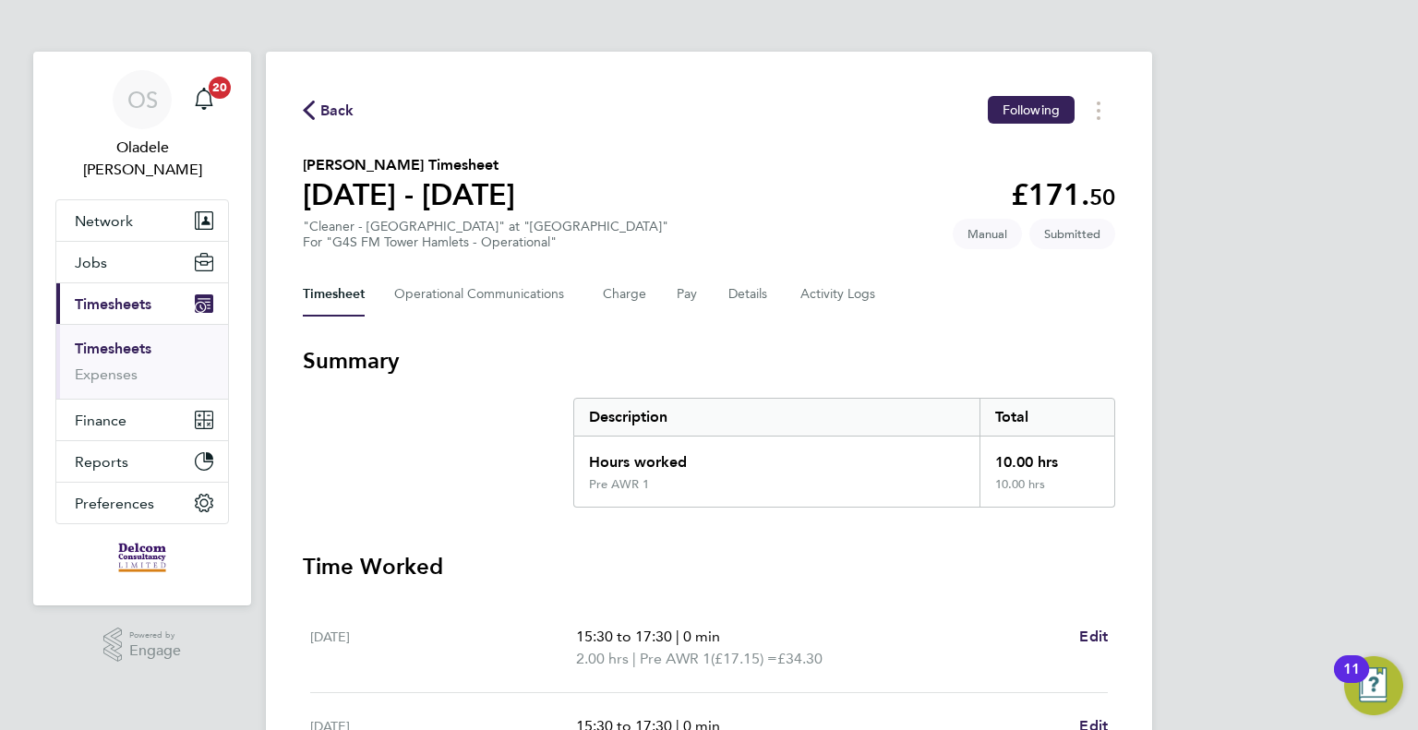
click at [328, 110] on span "Back" at bounding box center [337, 111] width 34 height 22
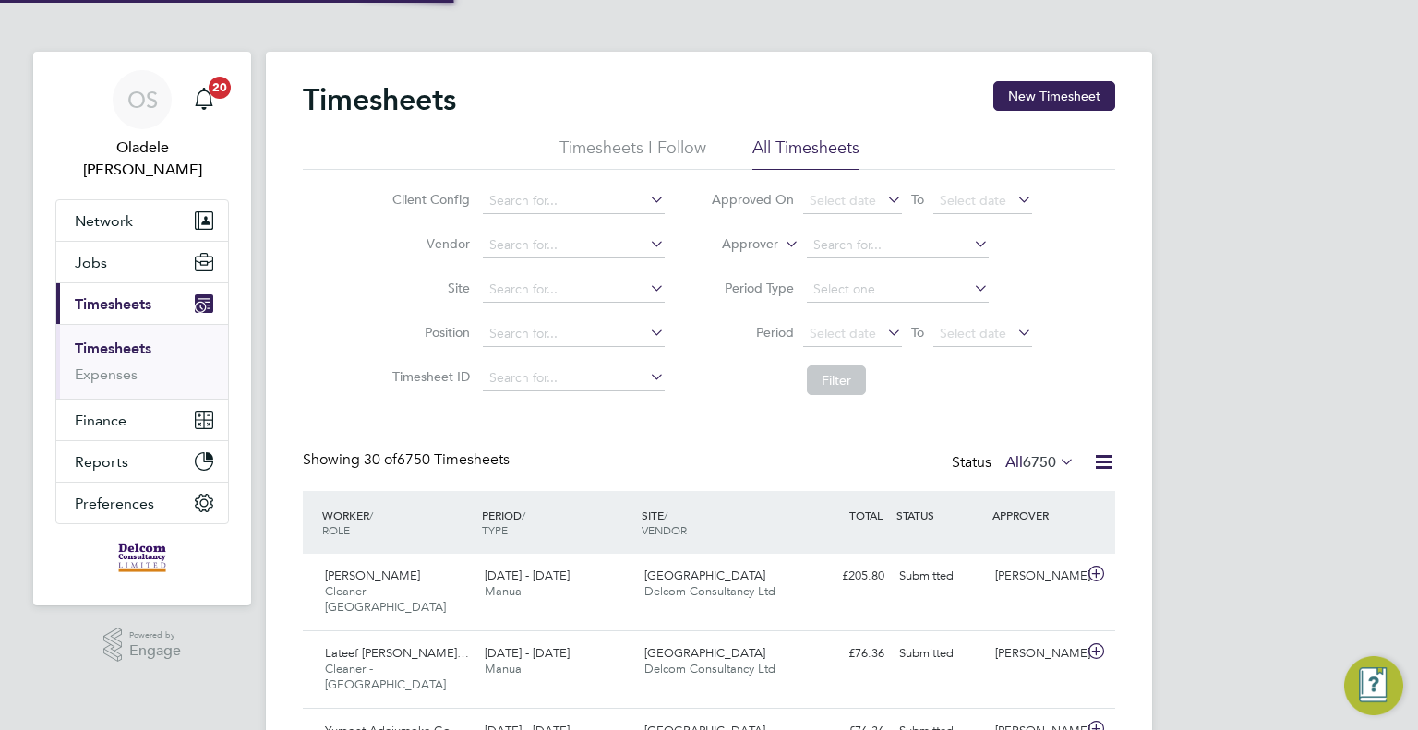
scroll to position [46, 161]
click at [1017, 101] on button "New Timesheet" at bounding box center [1054, 96] width 122 height 30
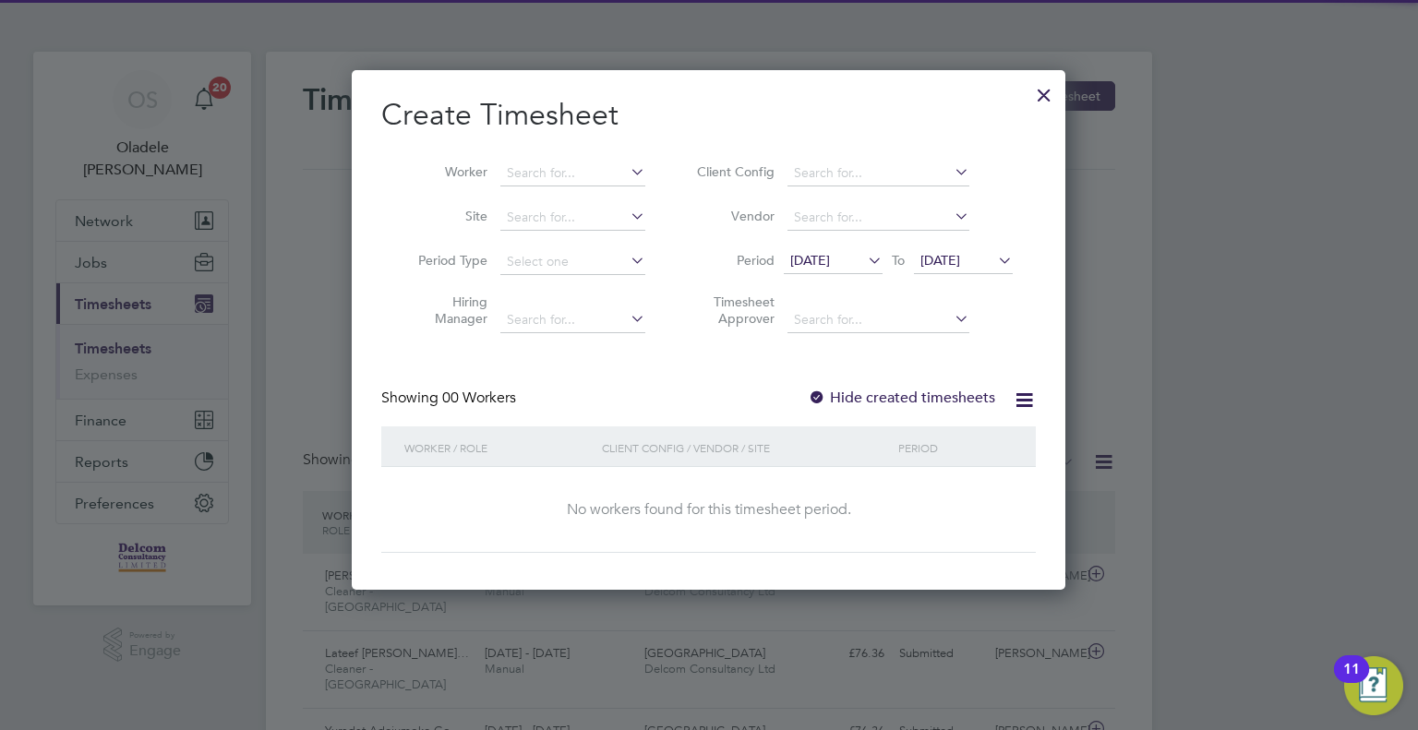
click at [827, 270] on span "[DATE]" at bounding box center [833, 261] width 99 height 25
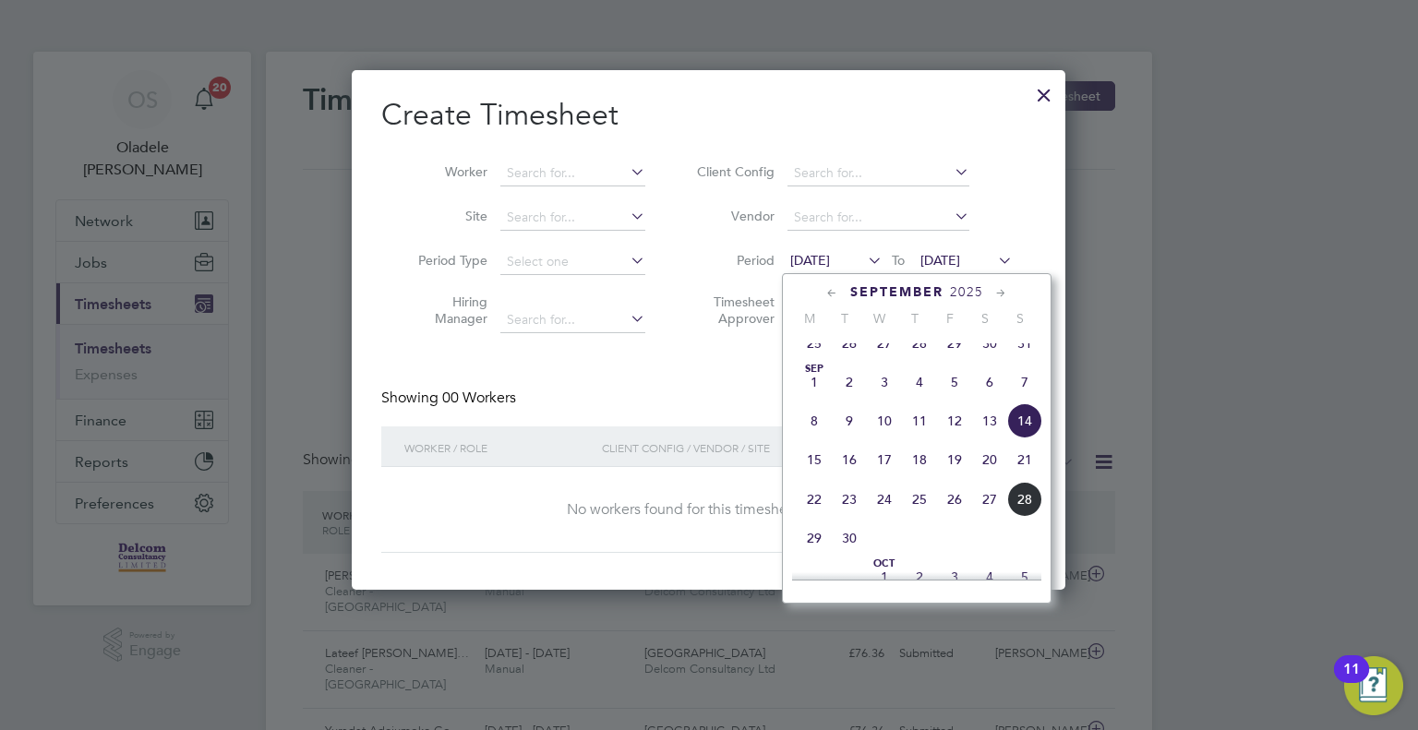
click at [819, 510] on span "22" at bounding box center [814, 499] width 35 height 35
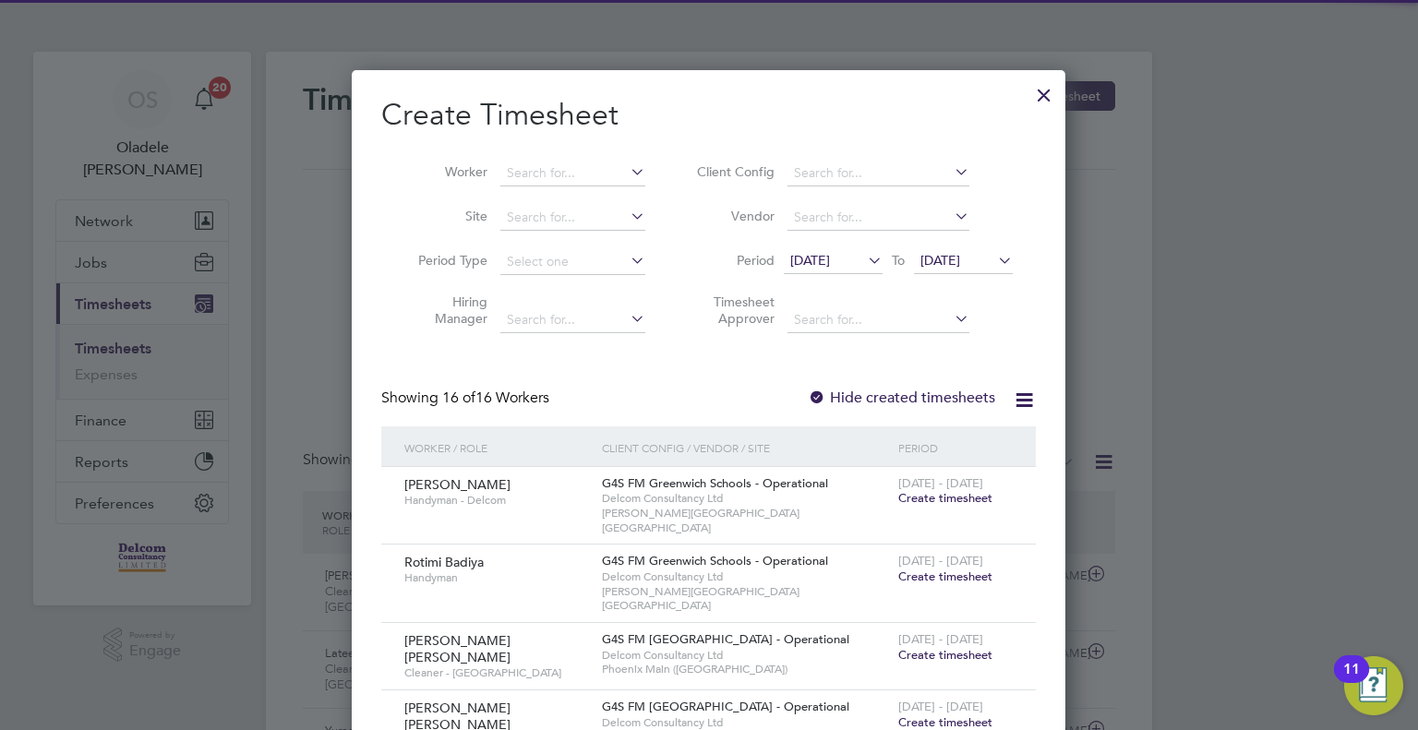
click at [960, 255] on span "[DATE]" at bounding box center [940, 260] width 40 height 17
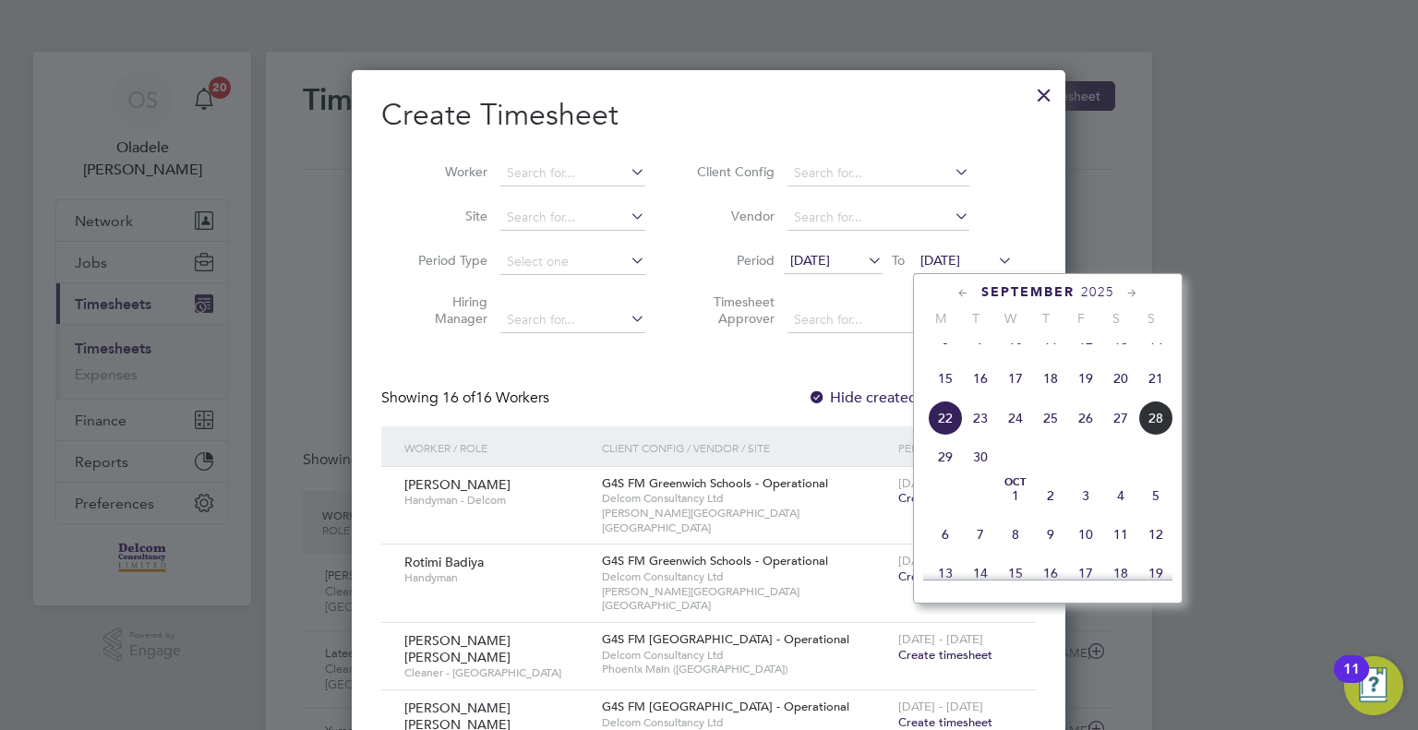
click at [1163, 432] on span "28" at bounding box center [1155, 418] width 35 height 35
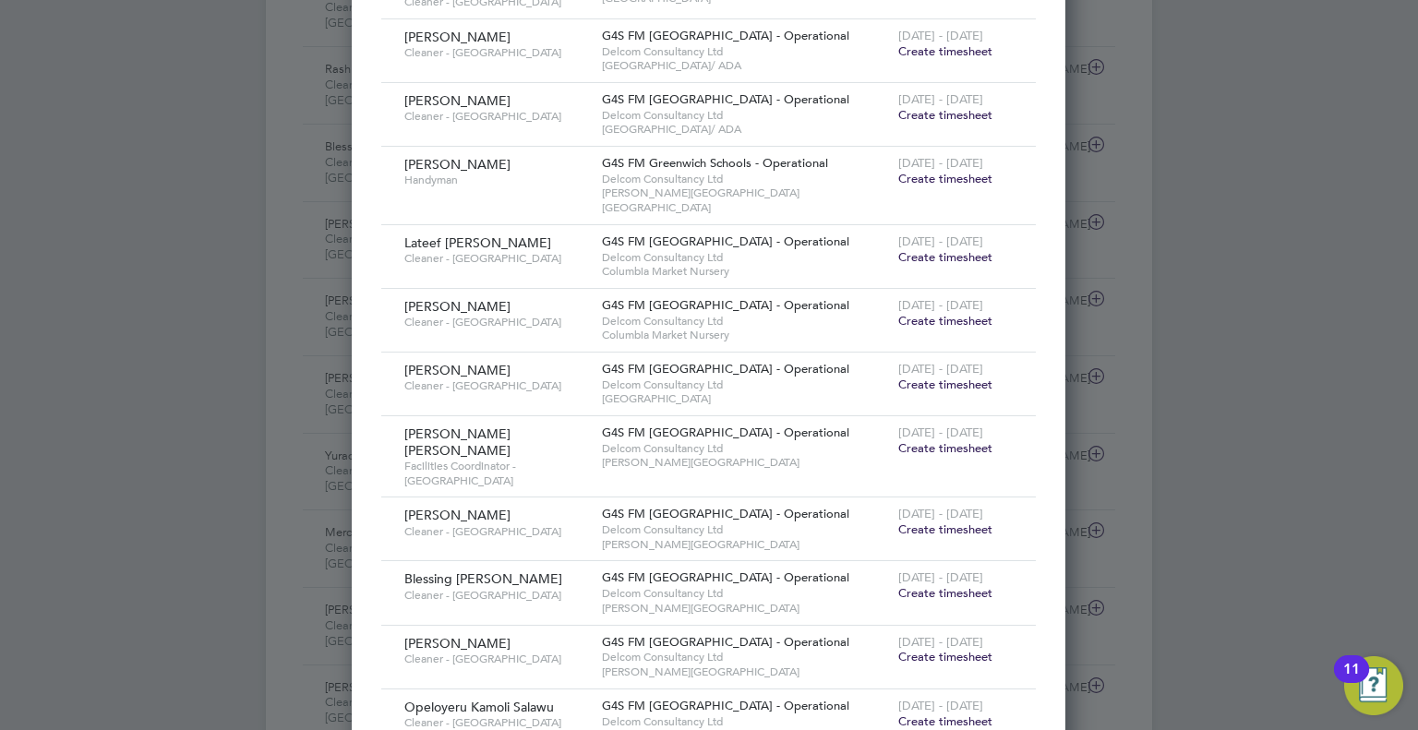
click at [937, 377] on span "Create timesheet" at bounding box center [945, 385] width 94 height 16
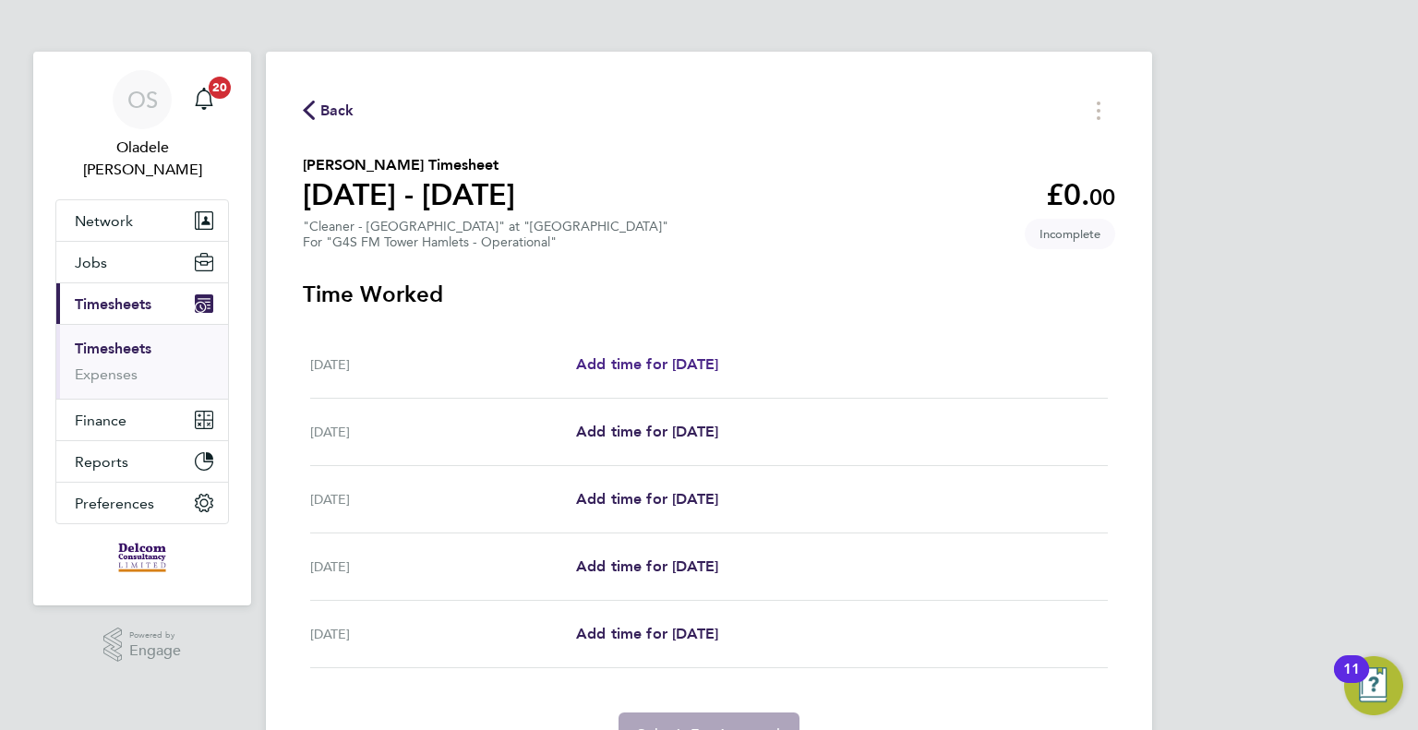
click at [652, 365] on span "Add time for [DATE]" at bounding box center [647, 364] width 142 height 18
select select "60"
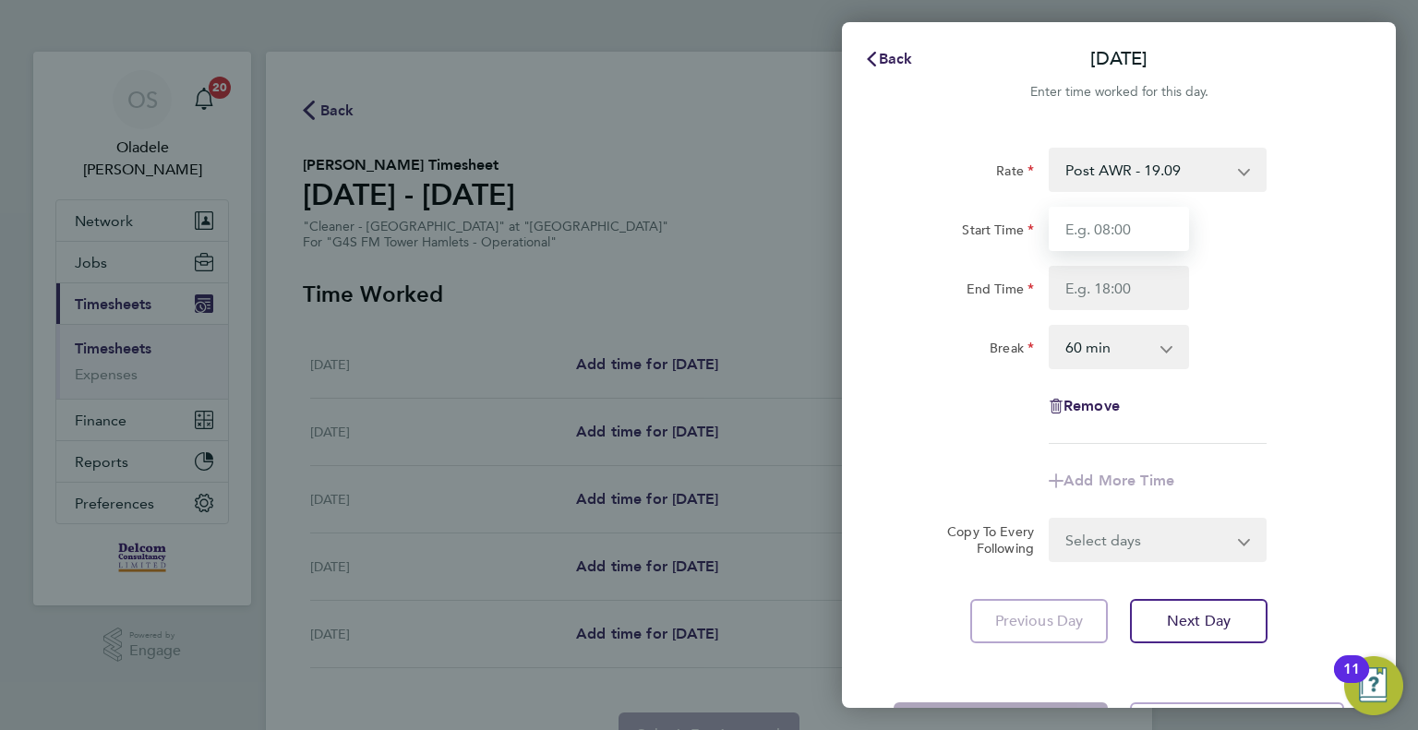
click at [1108, 234] on input "Start Time" at bounding box center [1119, 229] width 140 height 44
type input "06:30"
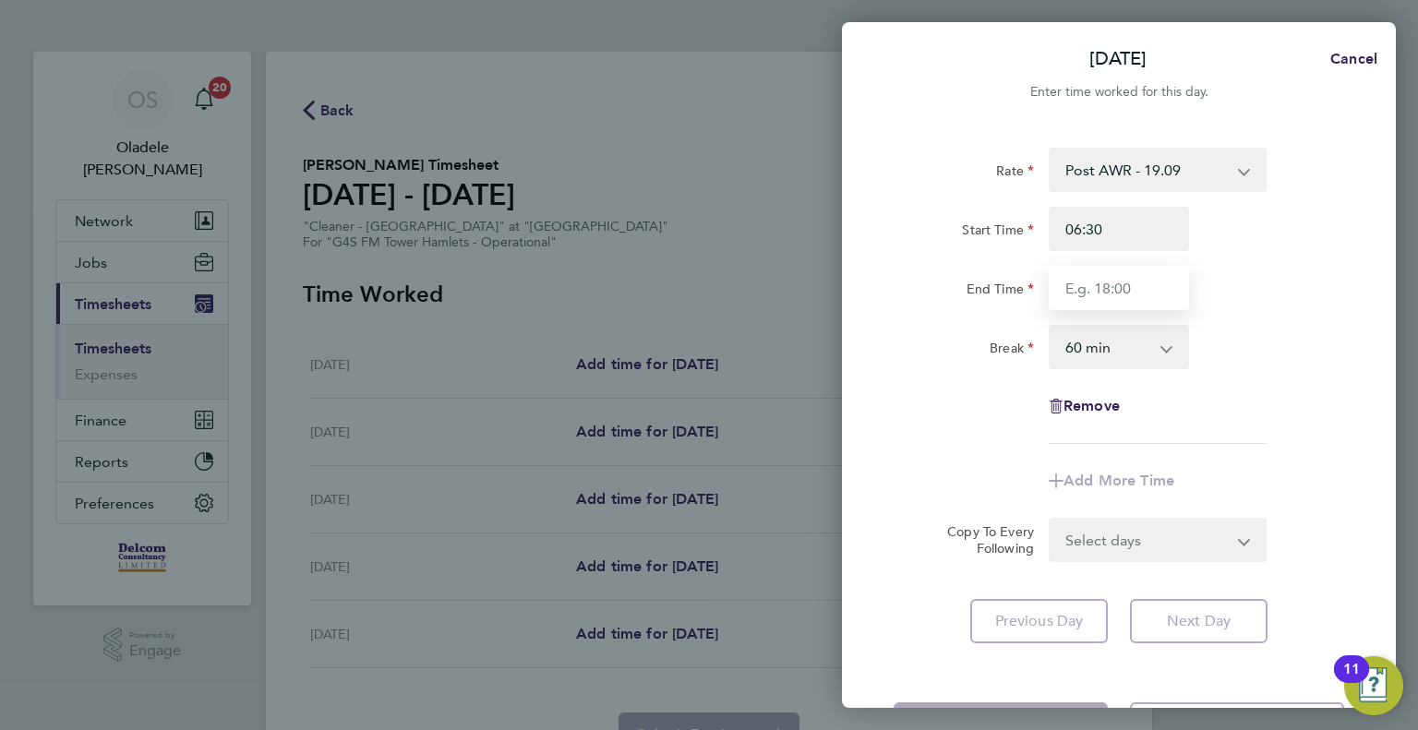
click at [1100, 293] on input "End Time" at bounding box center [1119, 288] width 140 height 44
type input "08:30"
click at [1092, 354] on select "0 min 15 min 30 min 45 min 60 min 75 min 90 min" at bounding box center [1108, 347] width 114 height 41
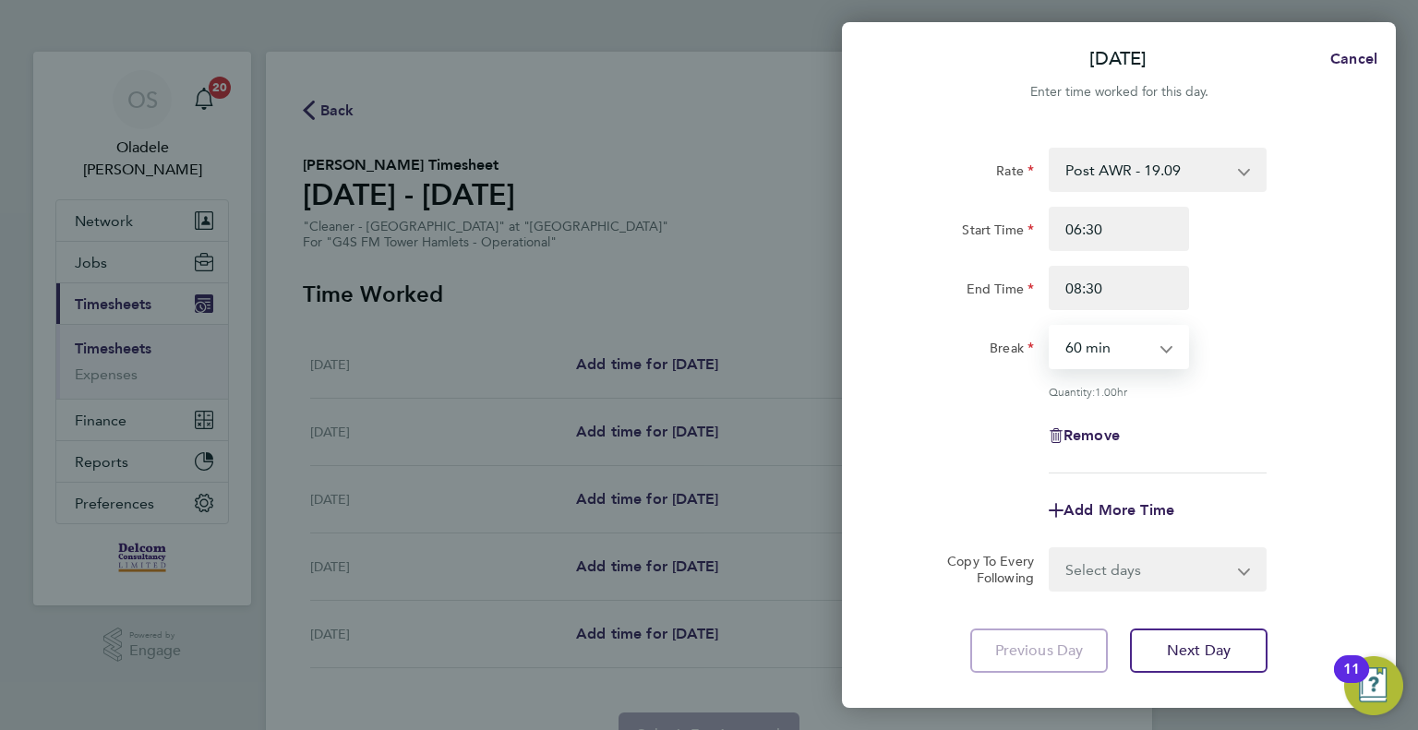
select select "0"
click at [1051, 327] on select "0 min 15 min 30 min 45 min 60 min 75 min 90 min" at bounding box center [1108, 347] width 114 height 41
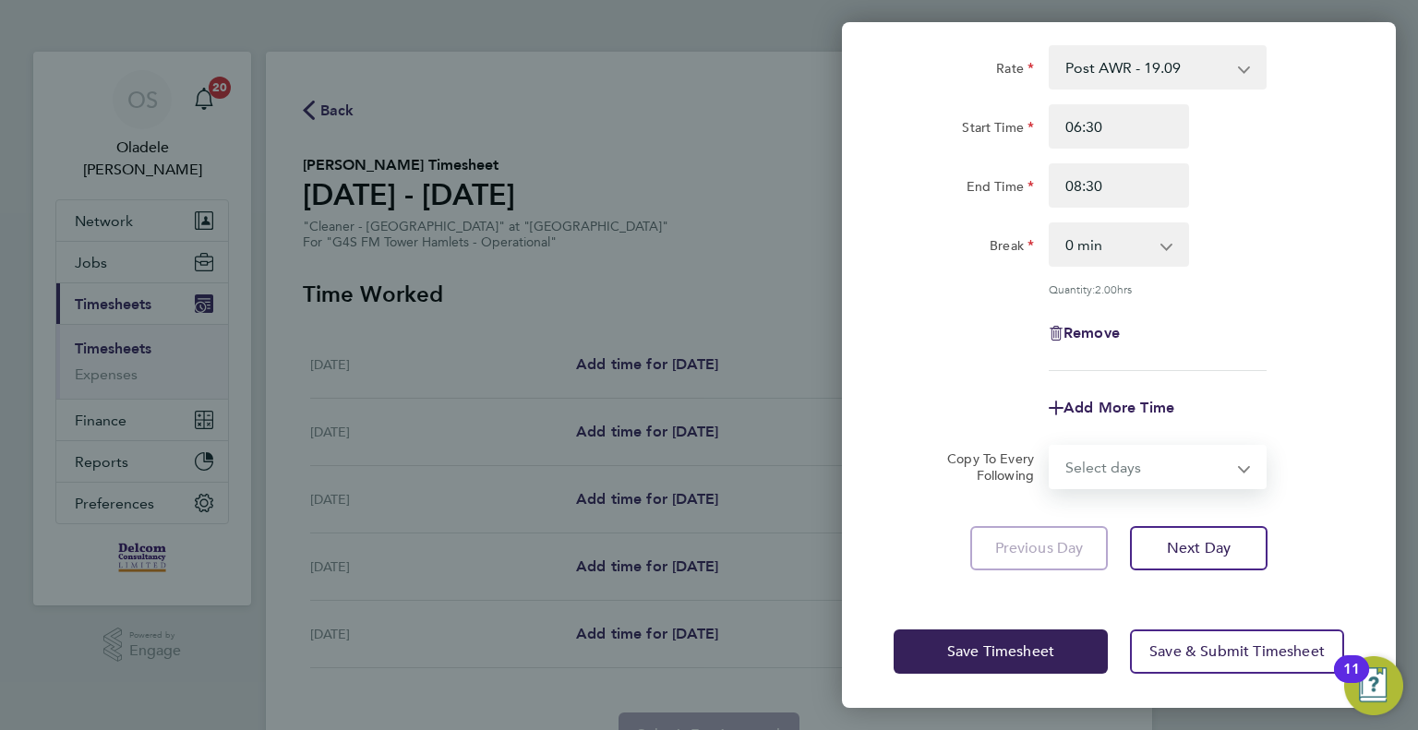
click at [1070, 468] on select "Select days Day [DATE] [DATE] [DATE] [DATE]" at bounding box center [1148, 467] width 194 height 41
select select "DAY"
click at [1051, 447] on select "Select days Day [DATE] [DATE] [DATE] [DATE]" at bounding box center [1148, 467] width 194 height 41
select select "[DATE]"
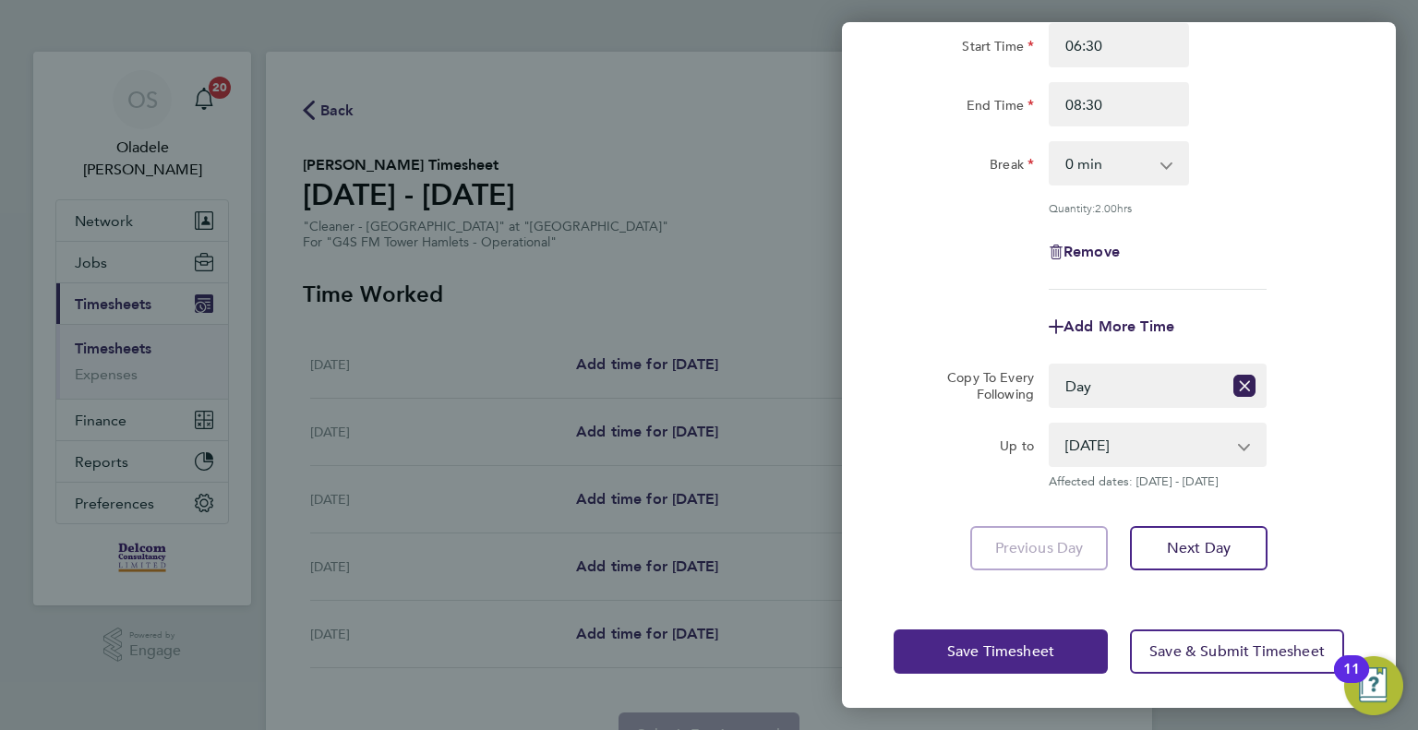
click at [1003, 654] on span "Save Timesheet" at bounding box center [1000, 651] width 107 height 18
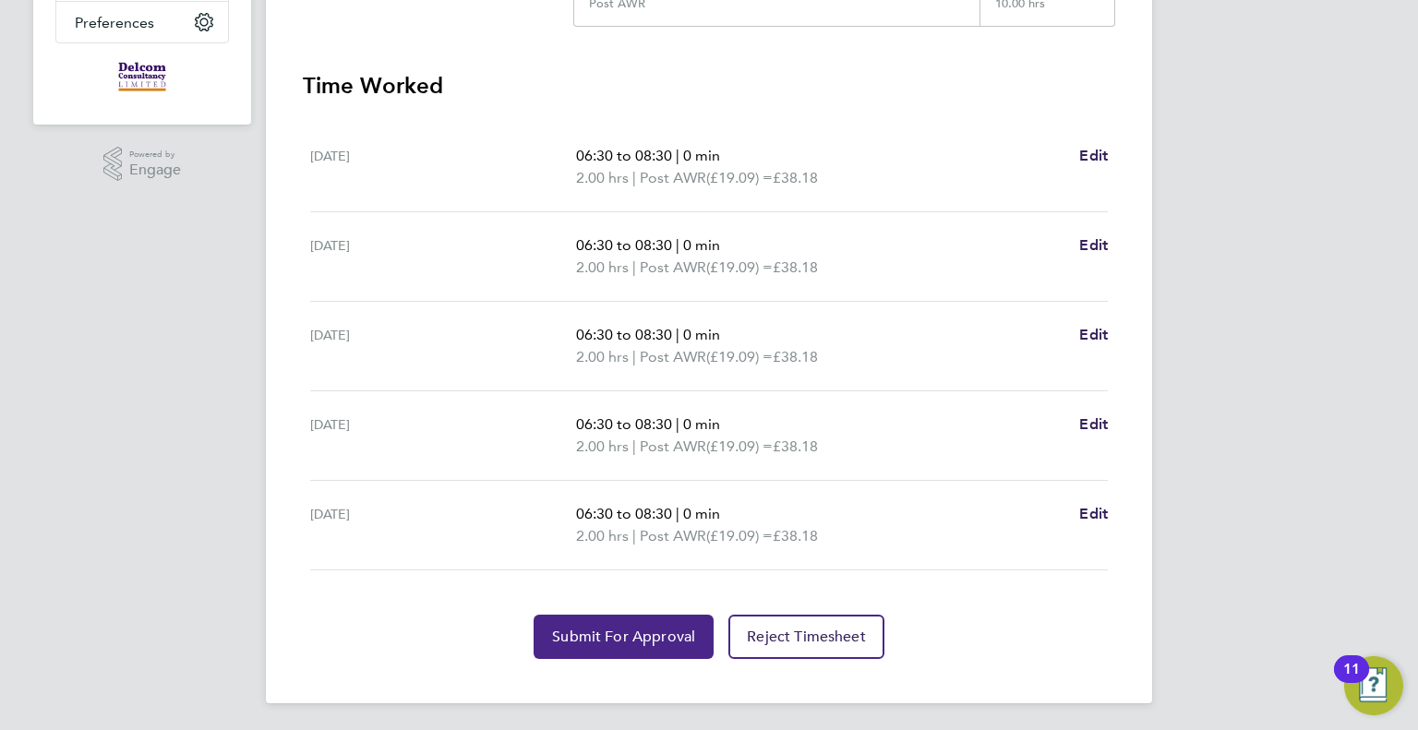
click at [606, 635] on span "Submit For Approval" at bounding box center [623, 637] width 143 height 18
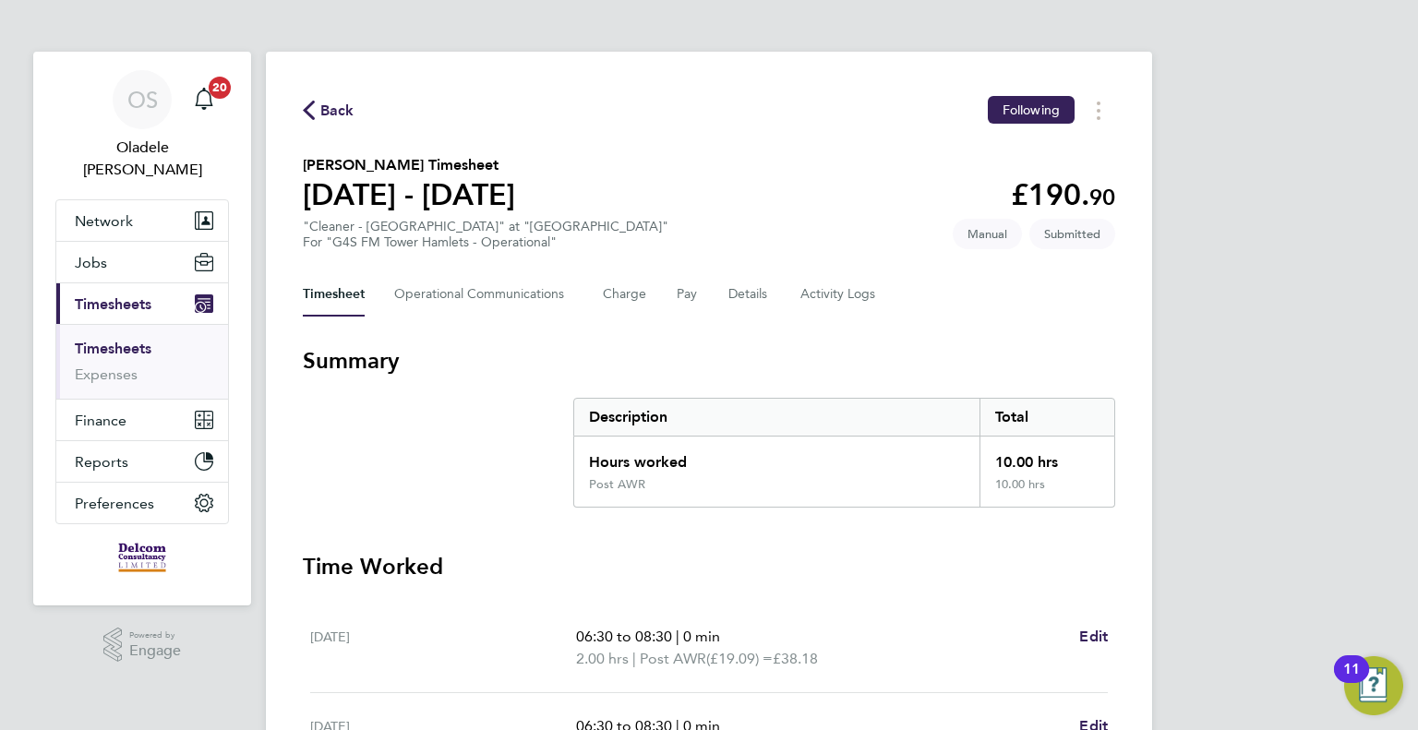
click at [334, 110] on span "Back" at bounding box center [337, 111] width 34 height 22
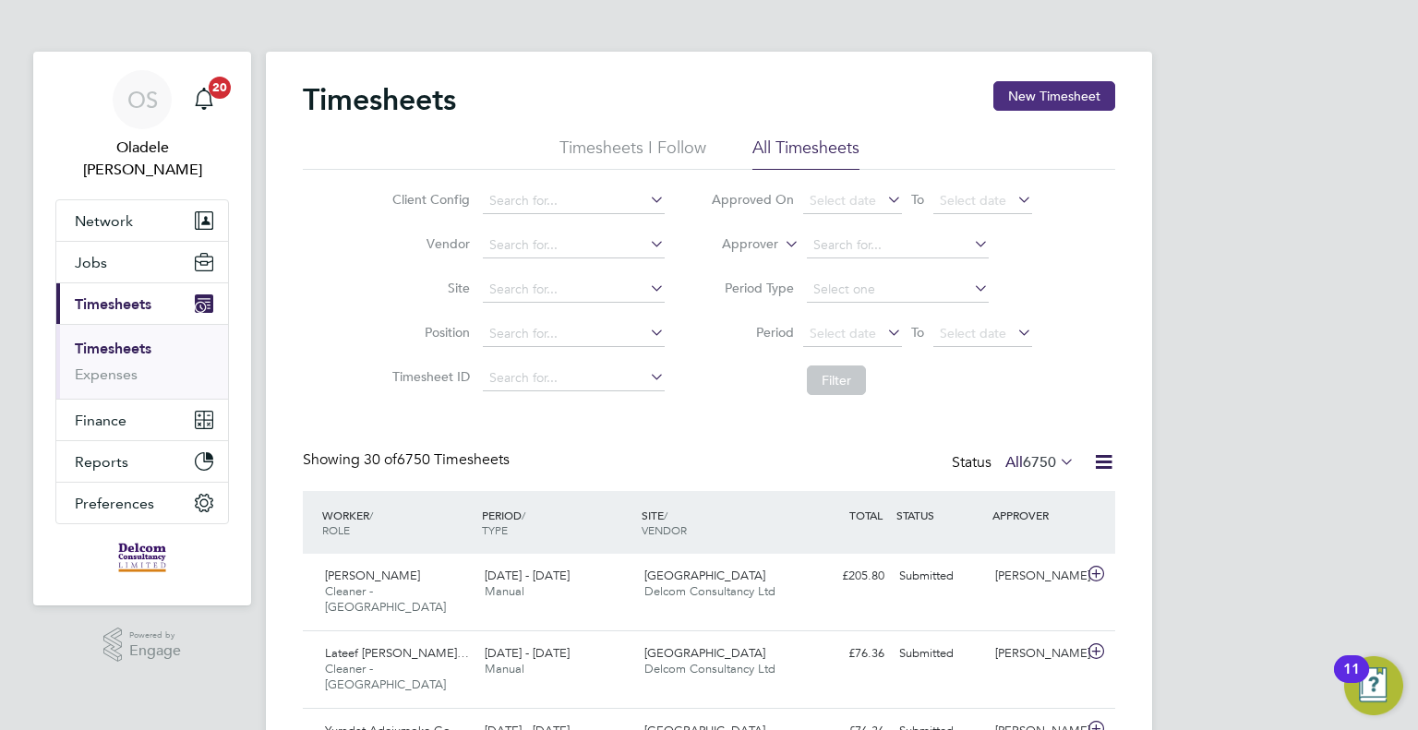
click at [1061, 88] on button "New Timesheet" at bounding box center [1054, 96] width 122 height 30
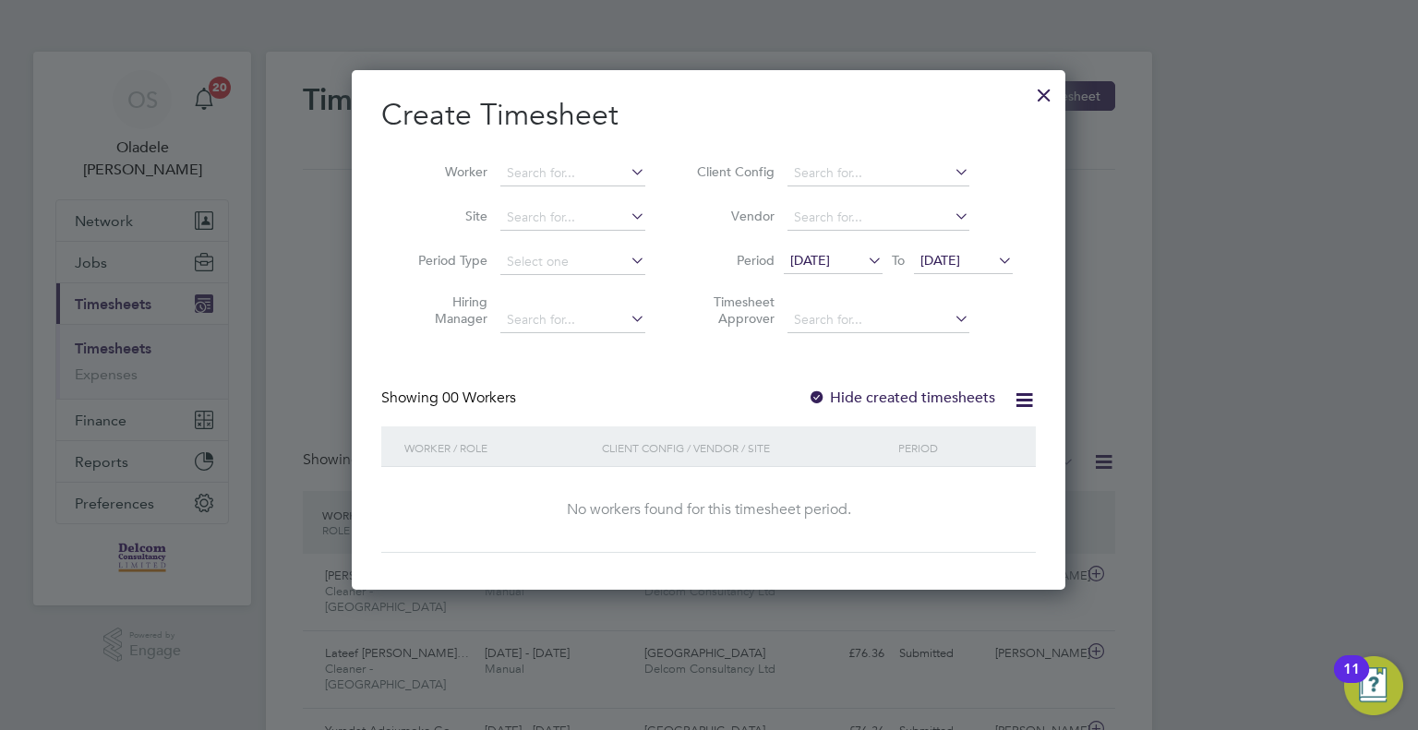
click at [830, 267] on span "[DATE]" at bounding box center [810, 260] width 40 height 17
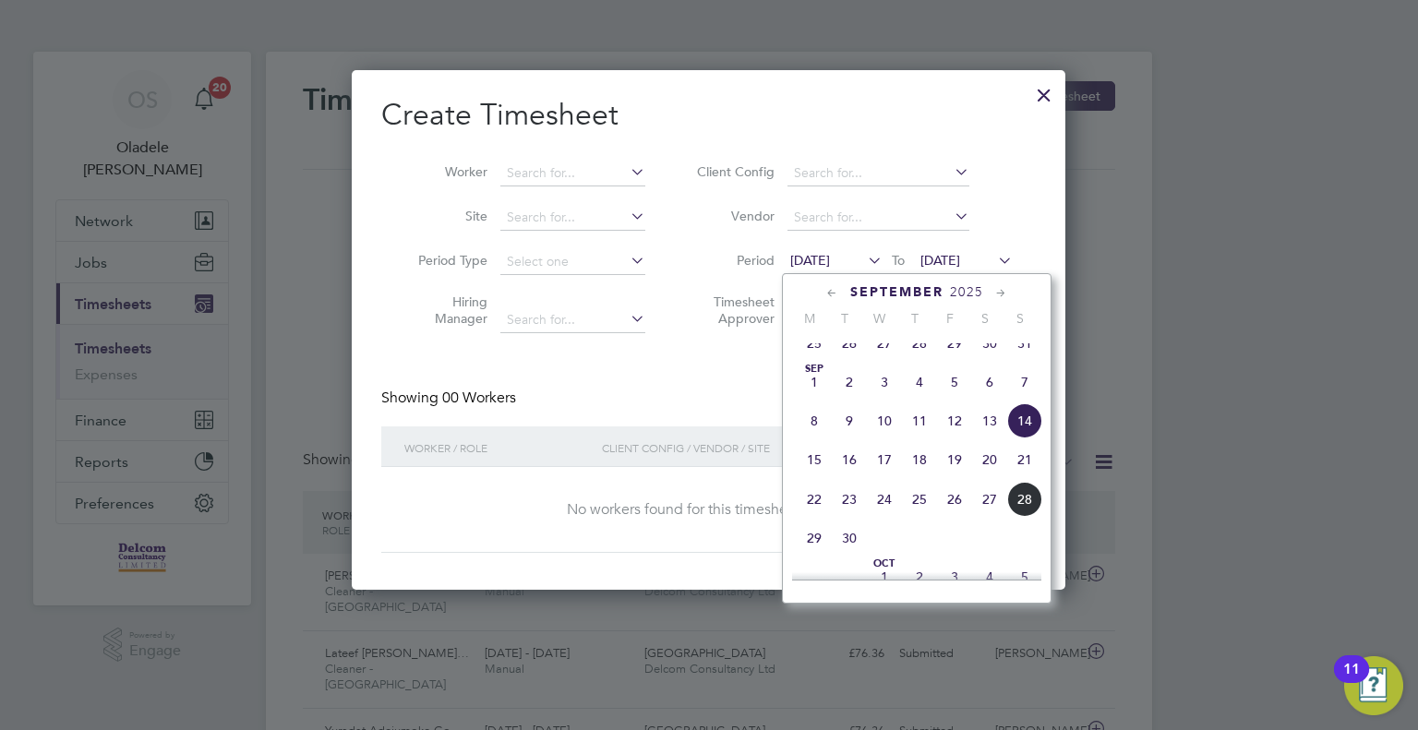
click at [811, 517] on span "22" at bounding box center [814, 499] width 35 height 35
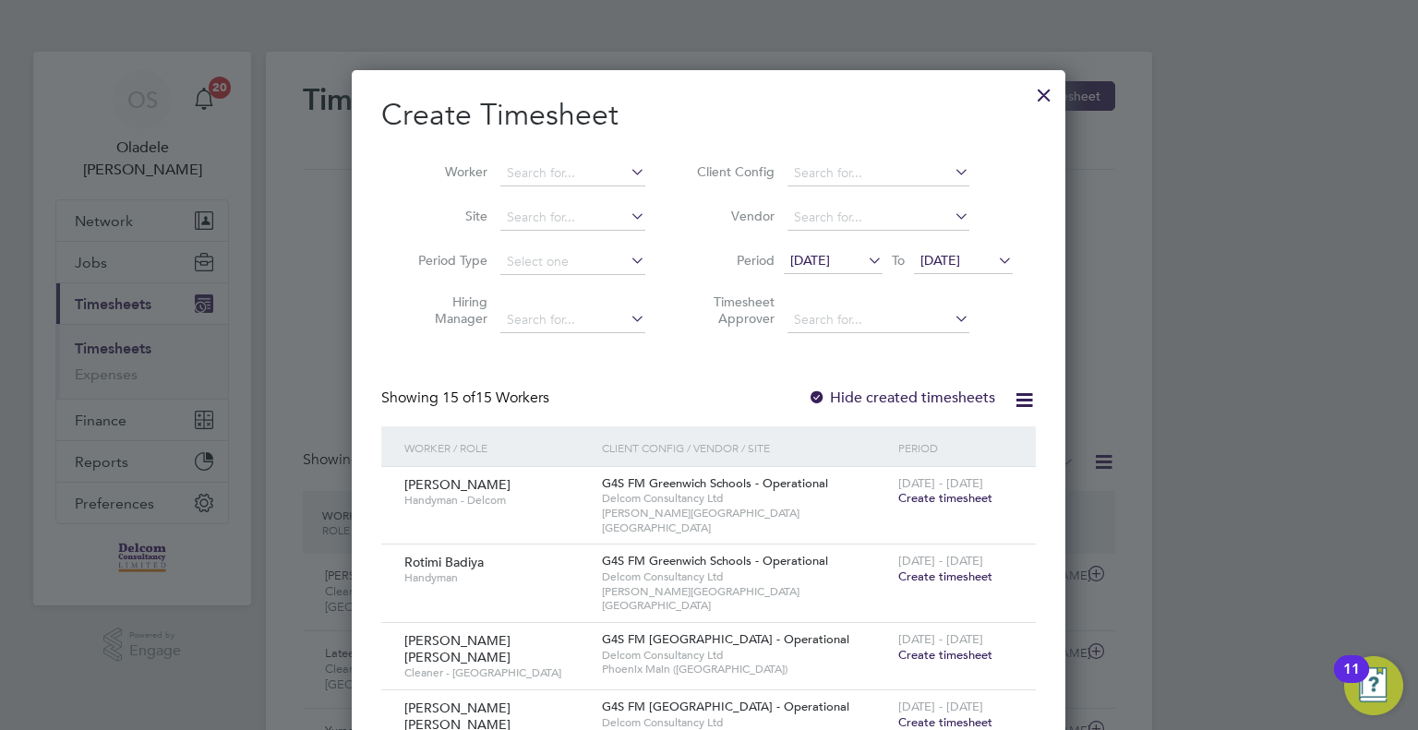
click at [960, 261] on span "[DATE]" at bounding box center [940, 260] width 40 height 17
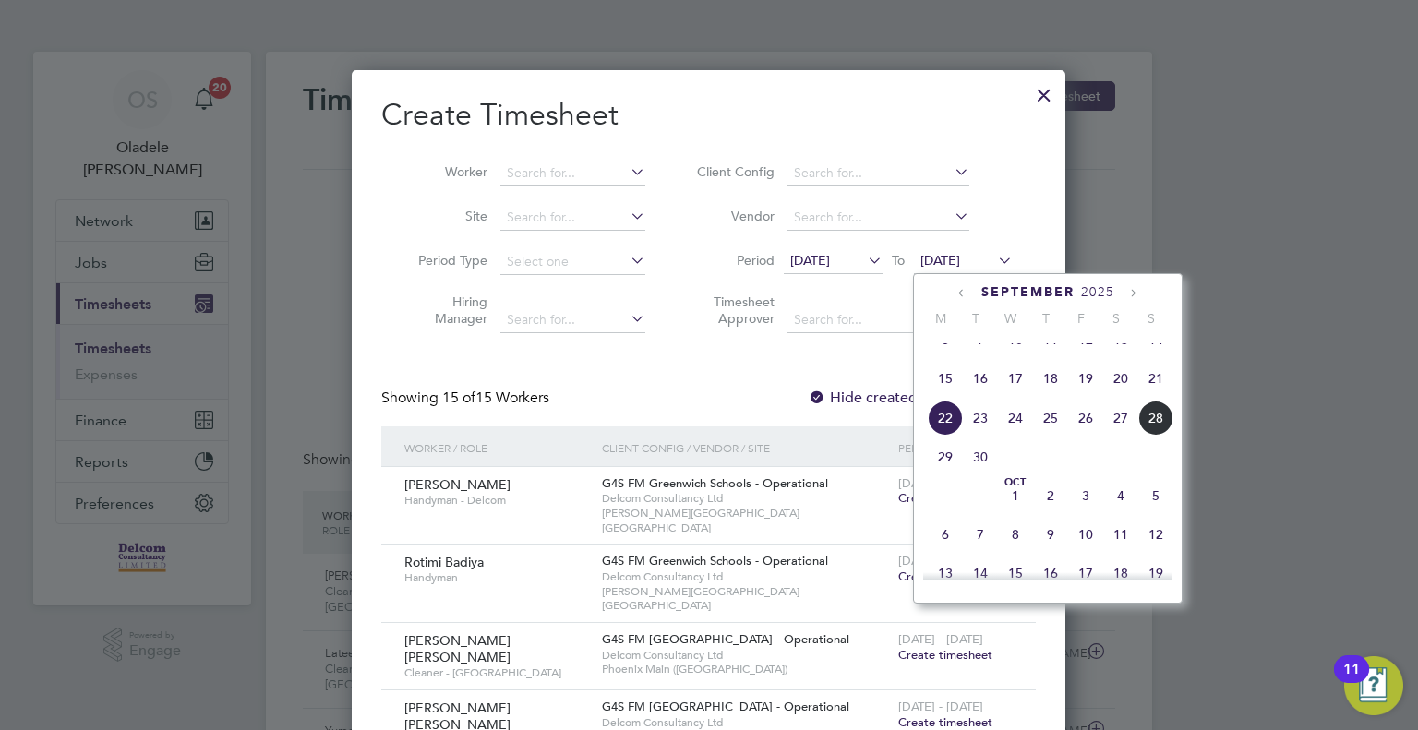
click at [1156, 436] on span "28" at bounding box center [1155, 418] width 35 height 35
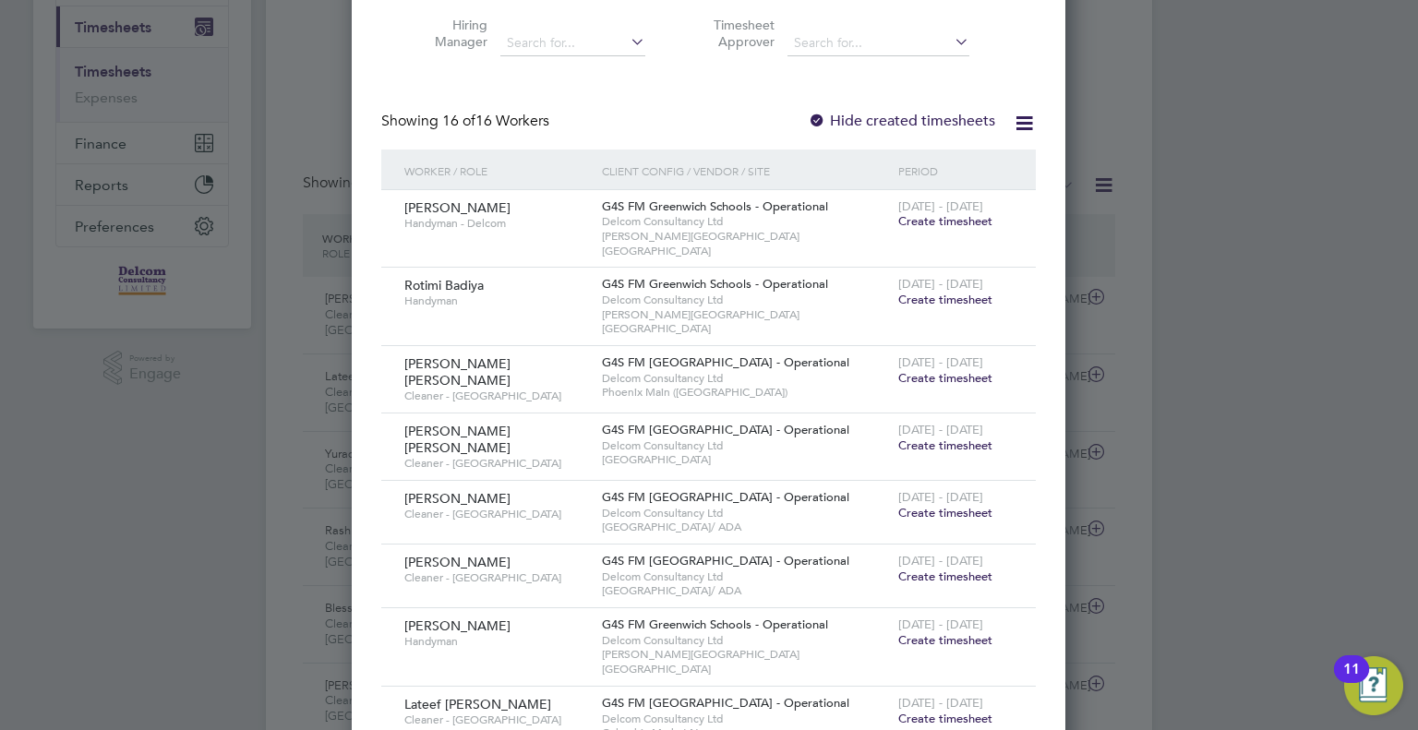
click at [930, 292] on span "Create timesheet" at bounding box center [945, 300] width 94 height 16
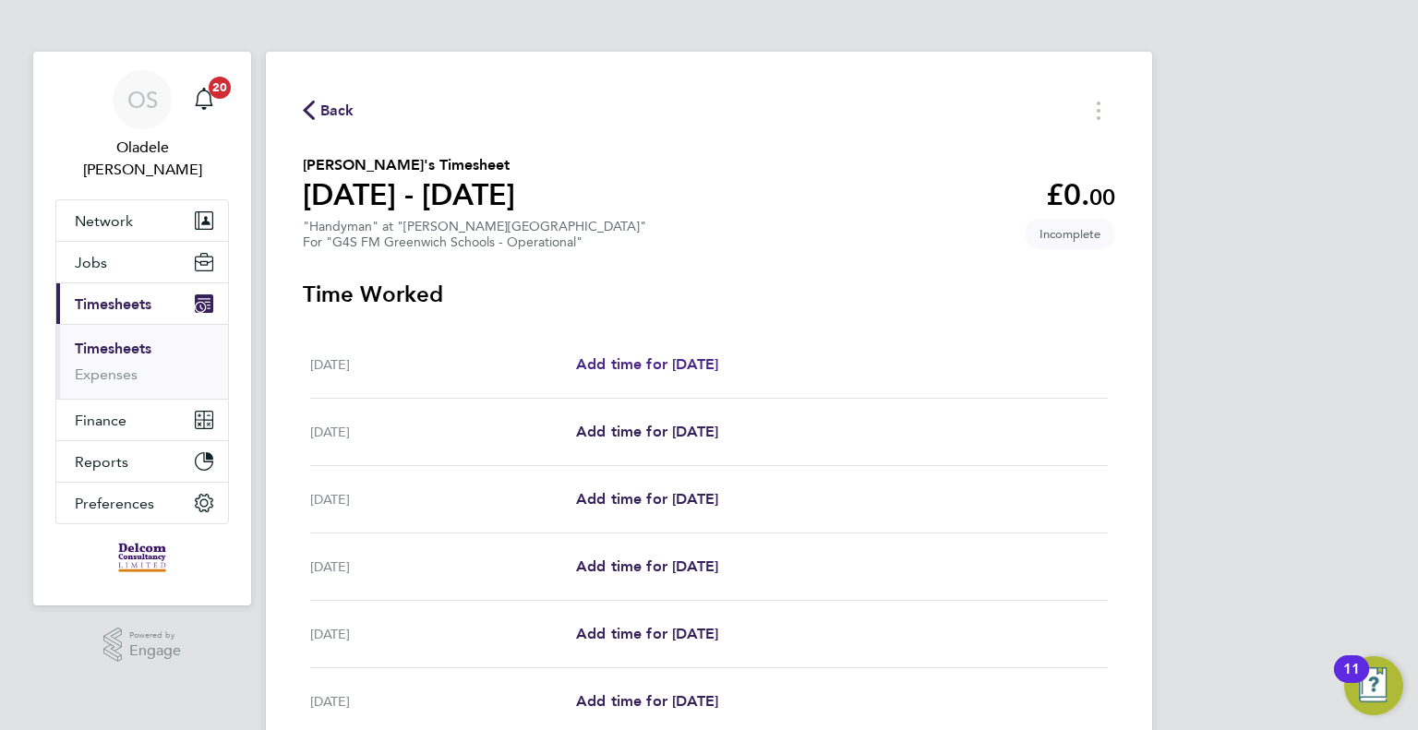
click at [672, 364] on span "Add time for [DATE]" at bounding box center [647, 364] width 142 height 18
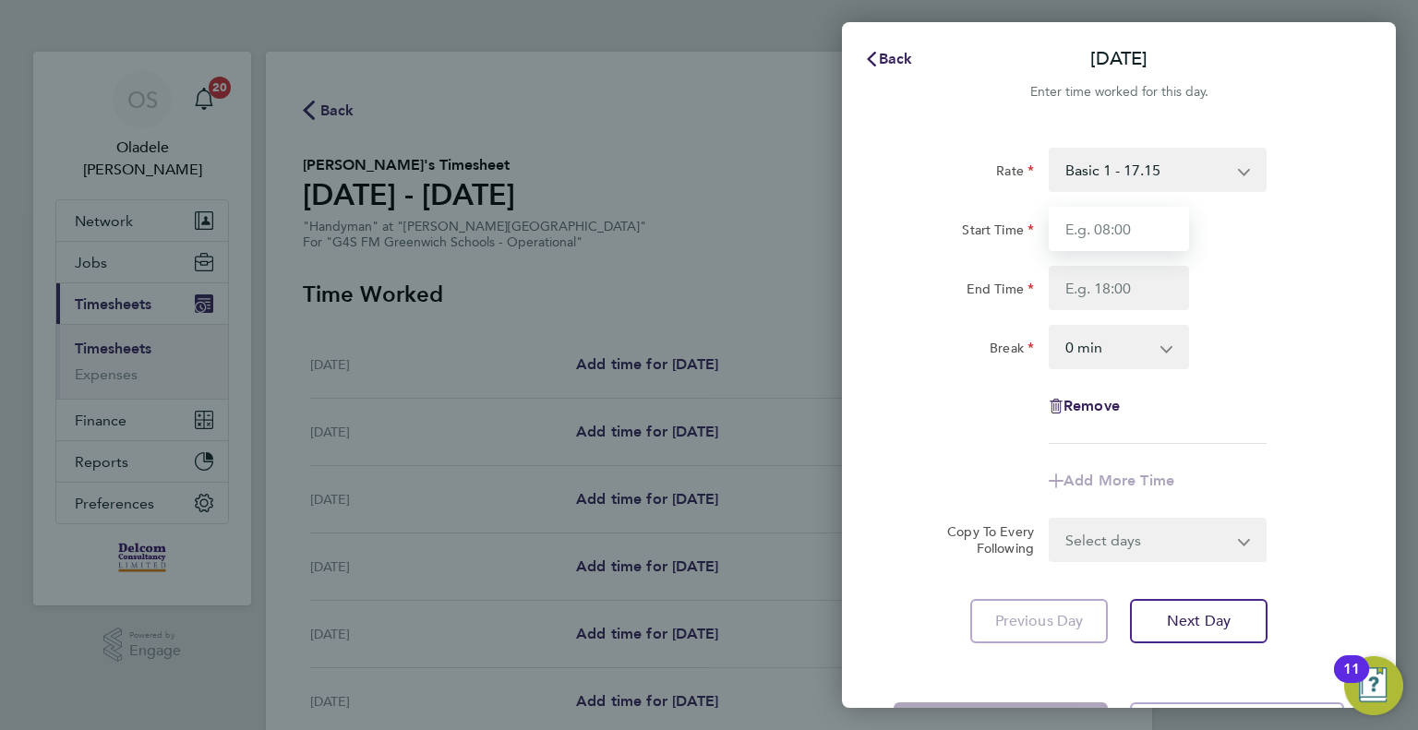
click at [1108, 231] on input "Start Time" at bounding box center [1119, 229] width 140 height 44
type input "08:00"
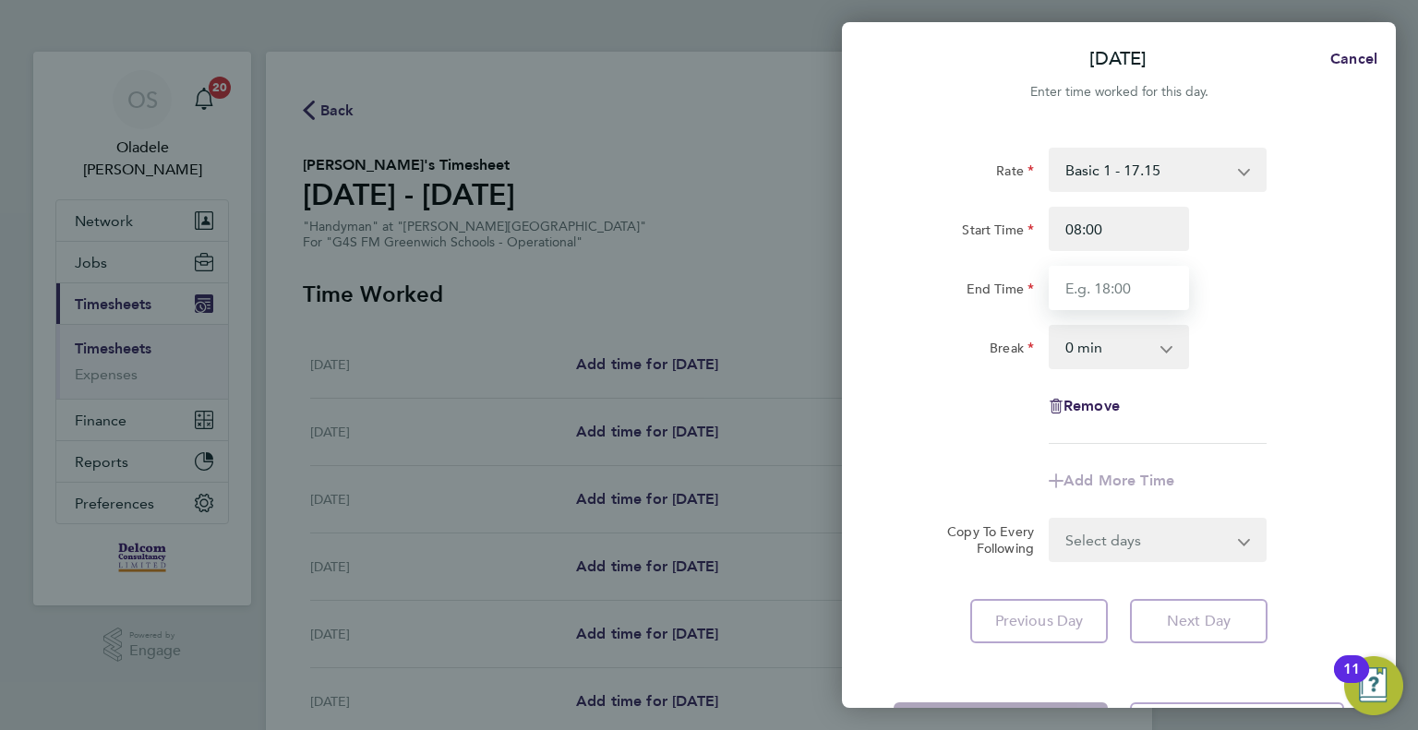
click at [1088, 284] on input "End Time" at bounding box center [1119, 288] width 140 height 44
type input "17:00"
click at [1079, 357] on select "0 min 15 min 30 min 45 min 60 min 75 min 90 min" at bounding box center [1108, 347] width 114 height 41
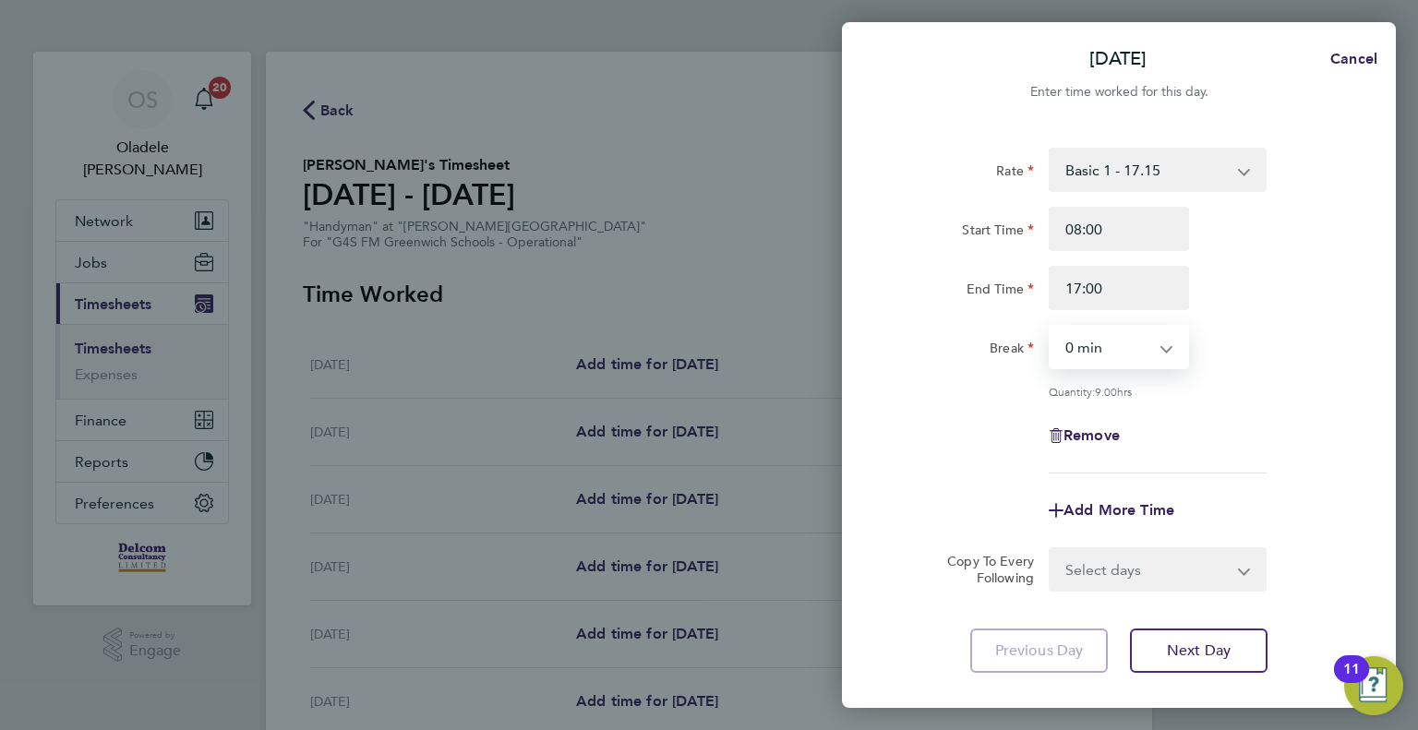
select select "60"
click at [1051, 327] on select "0 min 15 min 30 min 45 min 60 min 75 min 90 min" at bounding box center [1108, 347] width 114 height 41
click at [1224, 394] on div "Quantity: 8.00 hrs" at bounding box center [1158, 391] width 218 height 15
click at [1115, 582] on select "Select days Day Weekday (Mon-Fri) Weekend (Sat-Sun) [DATE] [DATE] [DATE] [DATE]…" at bounding box center [1148, 569] width 194 height 41
select select "DAY"
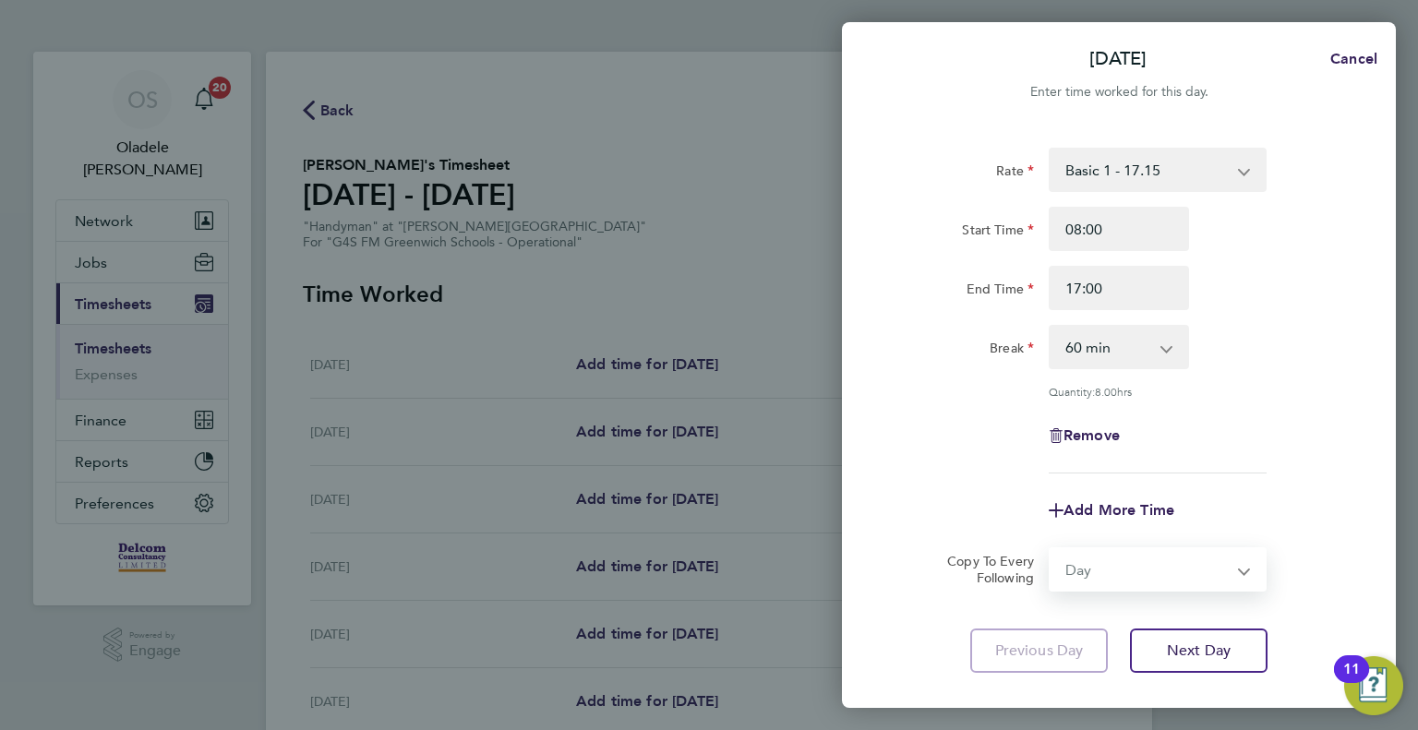
click at [1051, 549] on select "Select days Day Weekday (Mon-Fri) Weekend (Sat-Sun) [DATE] [DATE] [DATE] [DATE]…" at bounding box center [1148, 569] width 194 height 41
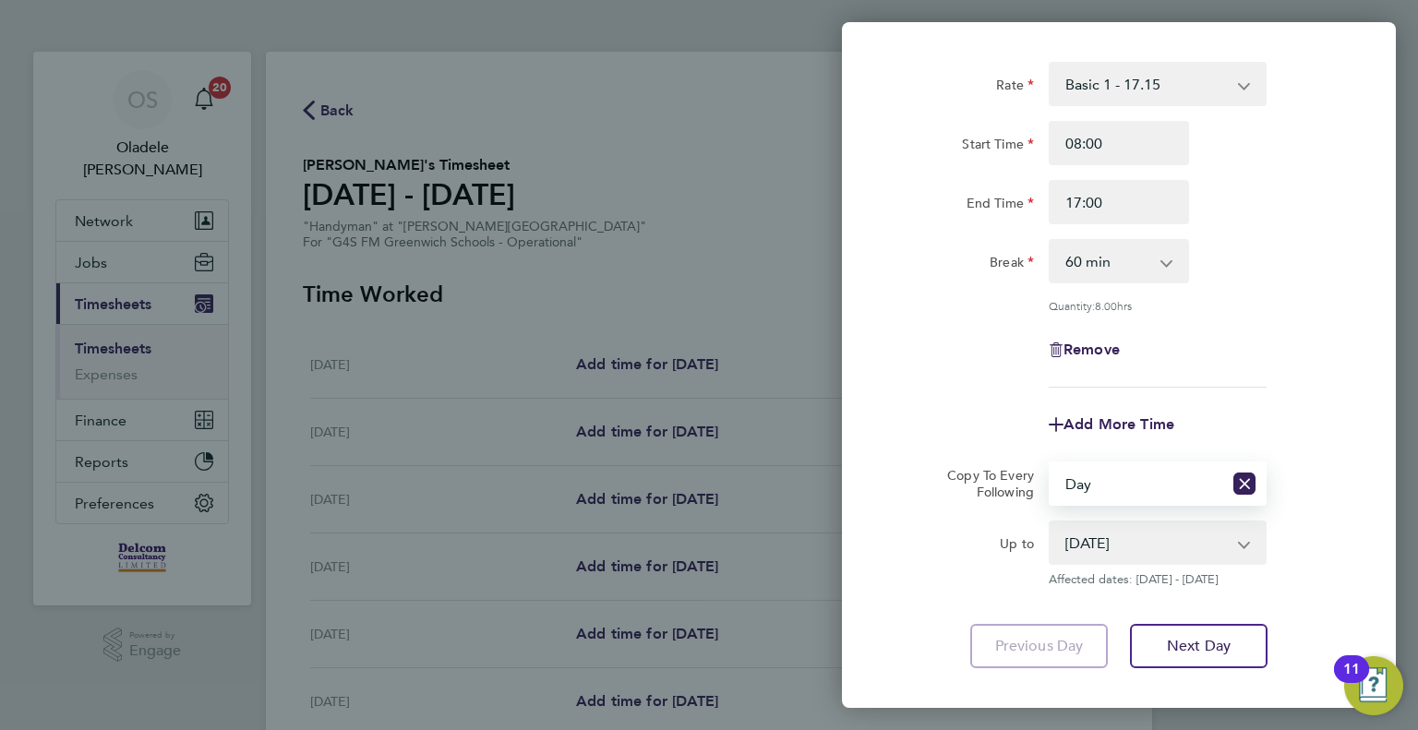
scroll to position [184, 0]
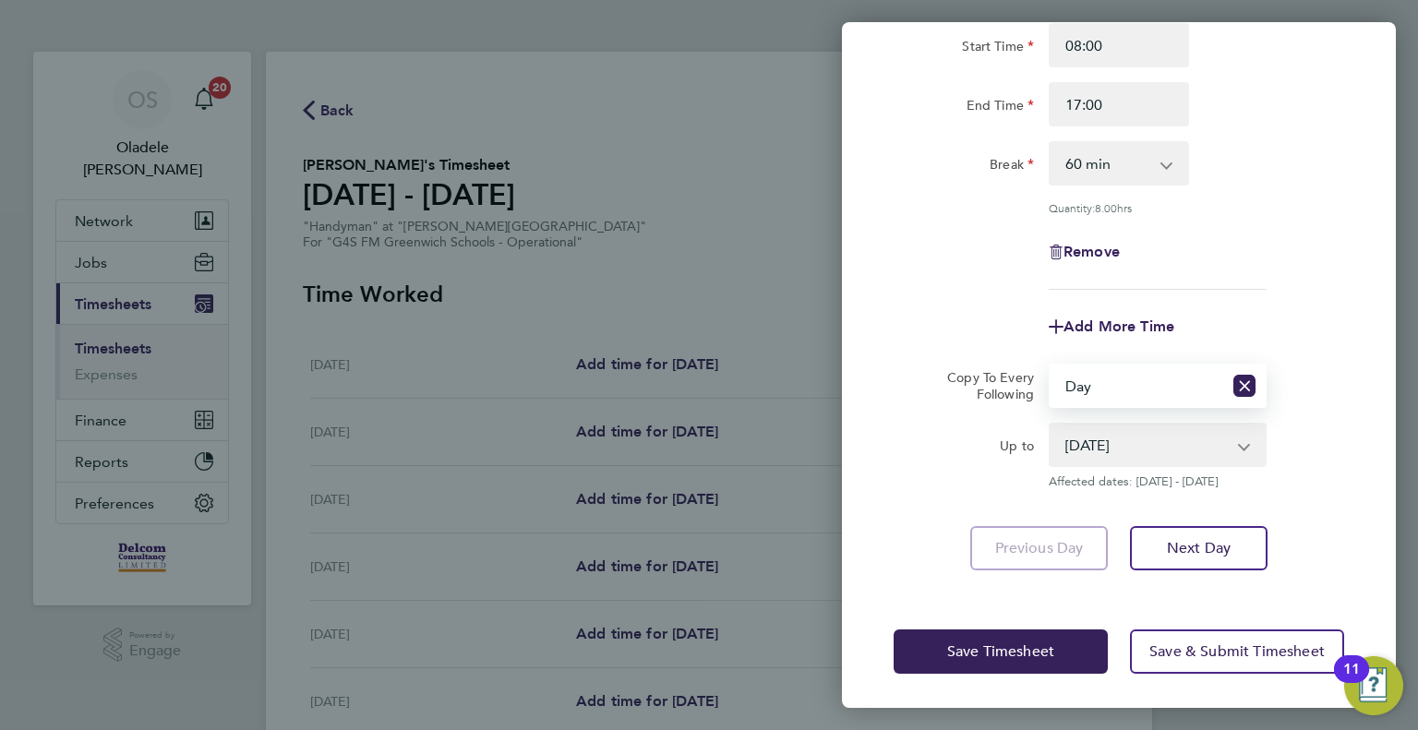
click at [1133, 434] on select "[DATE] [DATE] [DATE] [DATE] [DATE] [DATE]" at bounding box center [1147, 445] width 192 height 41
select select "[DATE]"
click at [1051, 425] on select "[DATE] [DATE] [DATE] [DATE] [DATE] [DATE]" at bounding box center [1147, 445] width 192 height 41
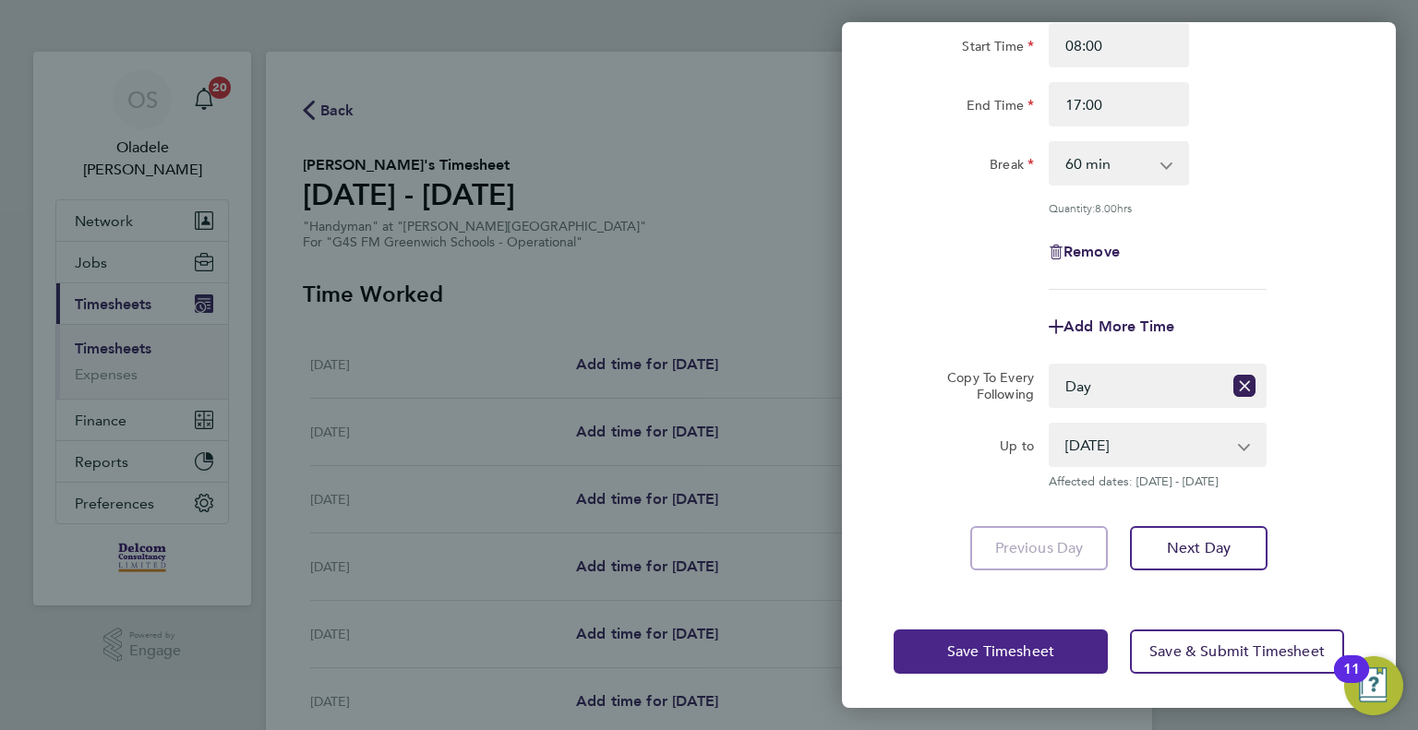
click at [982, 649] on span "Save Timesheet" at bounding box center [1000, 651] width 107 height 18
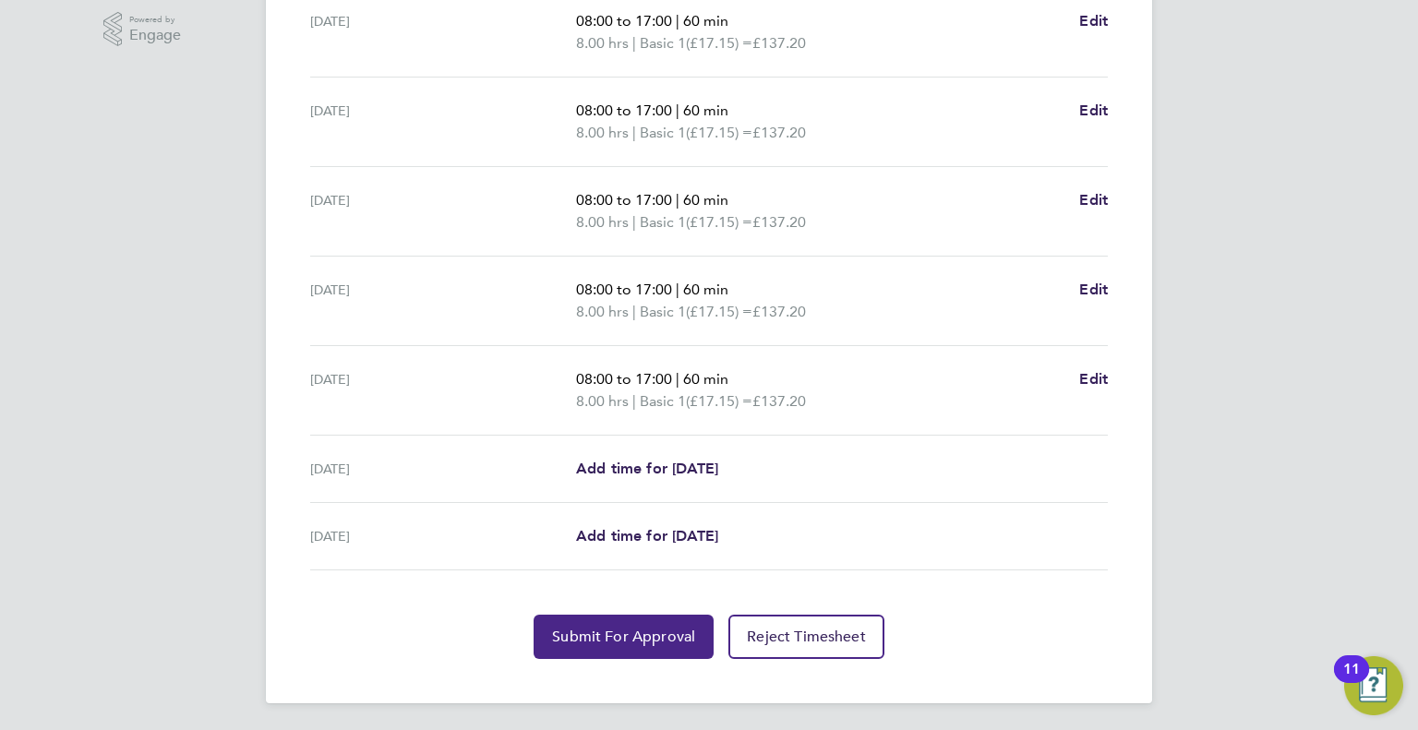
click at [619, 631] on span "Submit For Approval" at bounding box center [623, 637] width 143 height 18
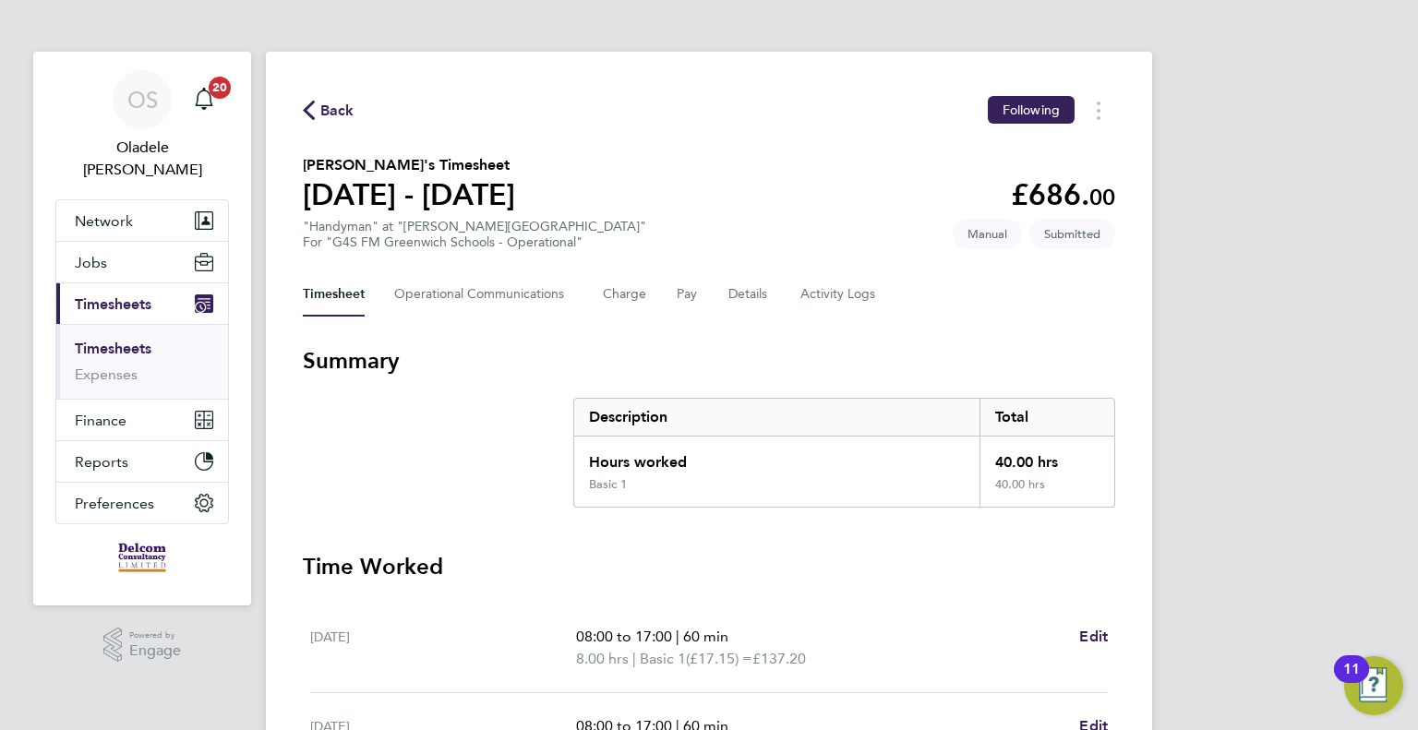
click at [332, 117] on span "Back" at bounding box center [337, 111] width 34 height 22
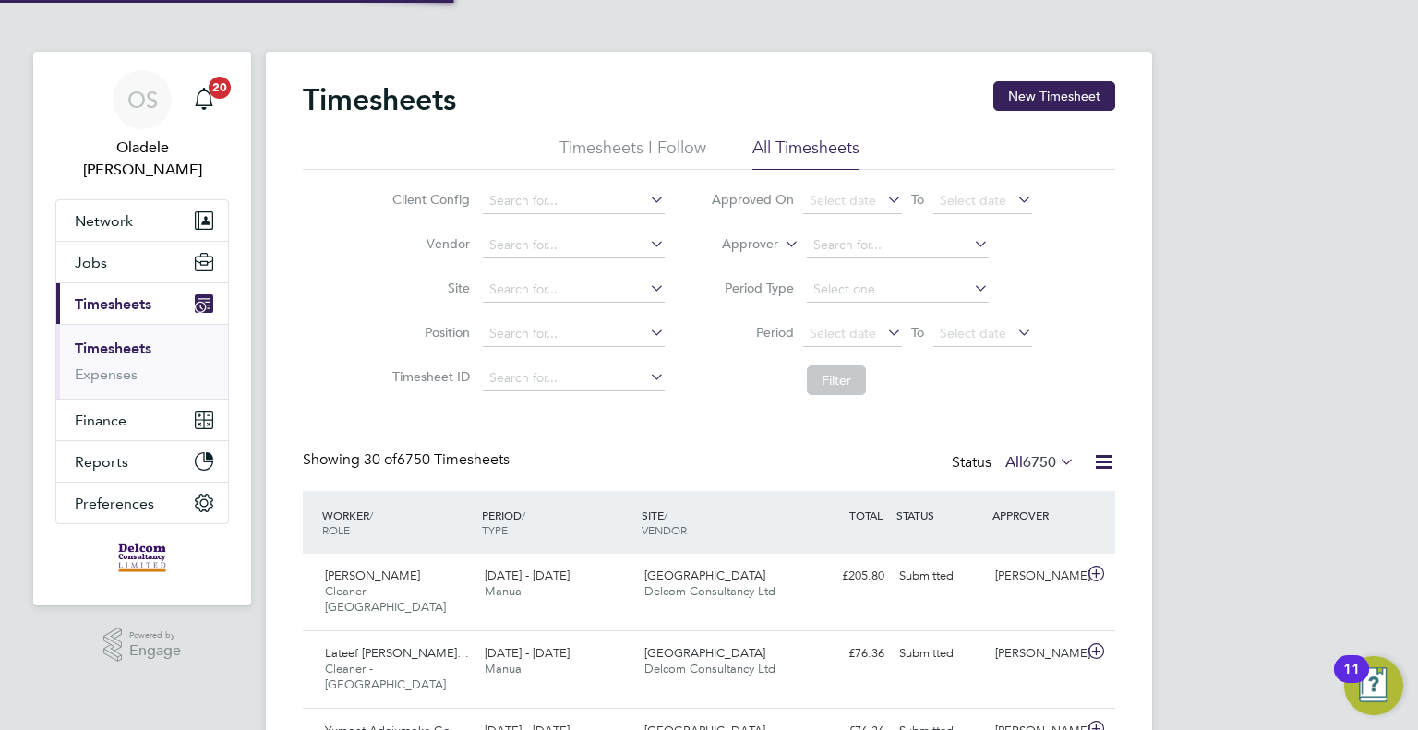
scroll to position [46, 161]
click at [1064, 94] on button "New Timesheet" at bounding box center [1054, 96] width 122 height 30
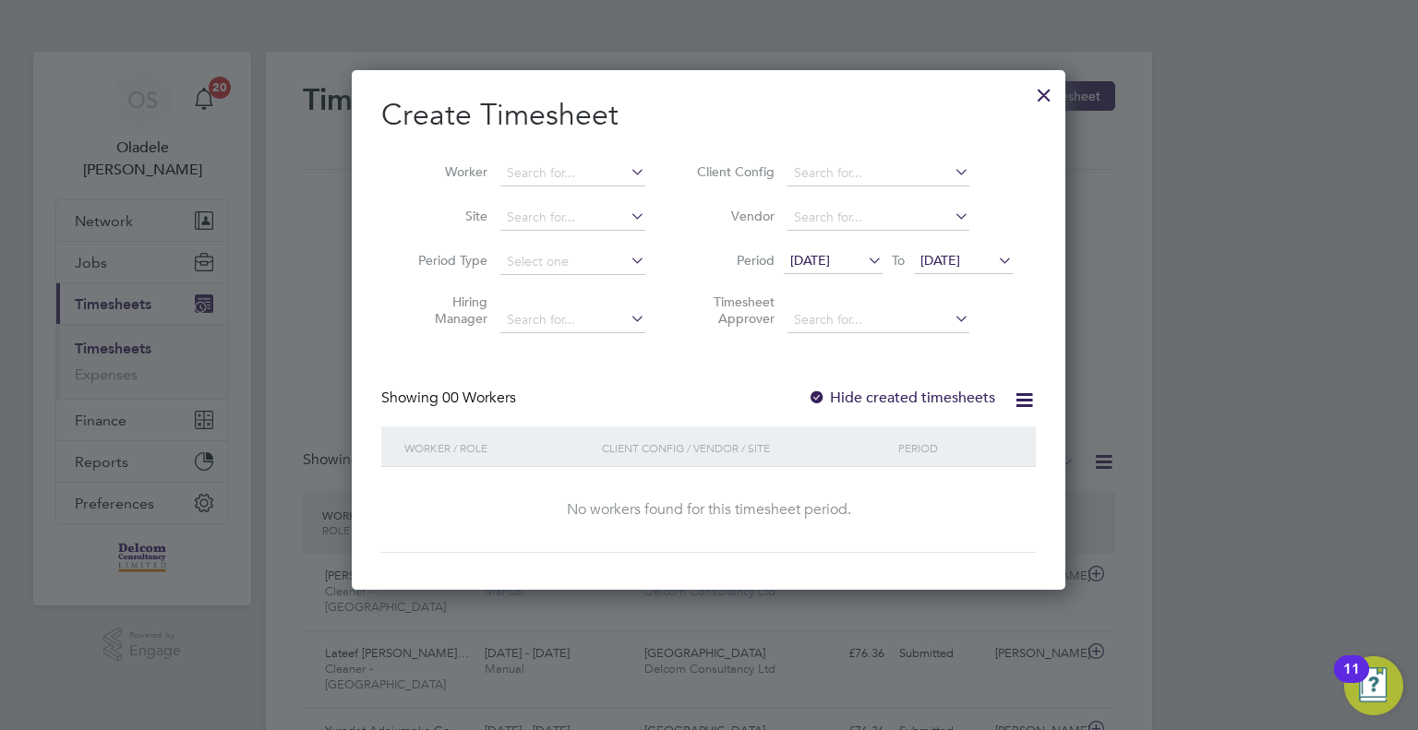
click at [830, 256] on span "[DATE]" at bounding box center [810, 260] width 40 height 17
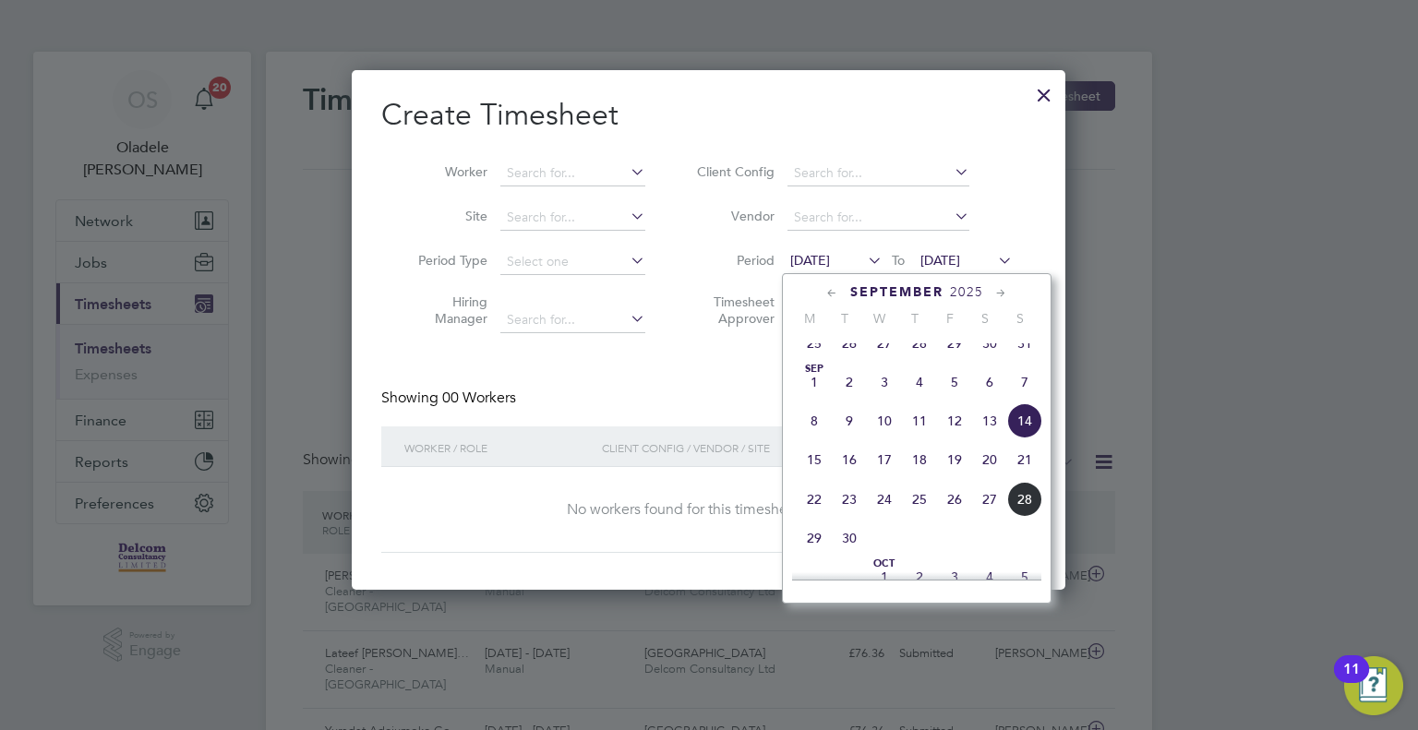
click at [811, 516] on span "22" at bounding box center [814, 499] width 35 height 35
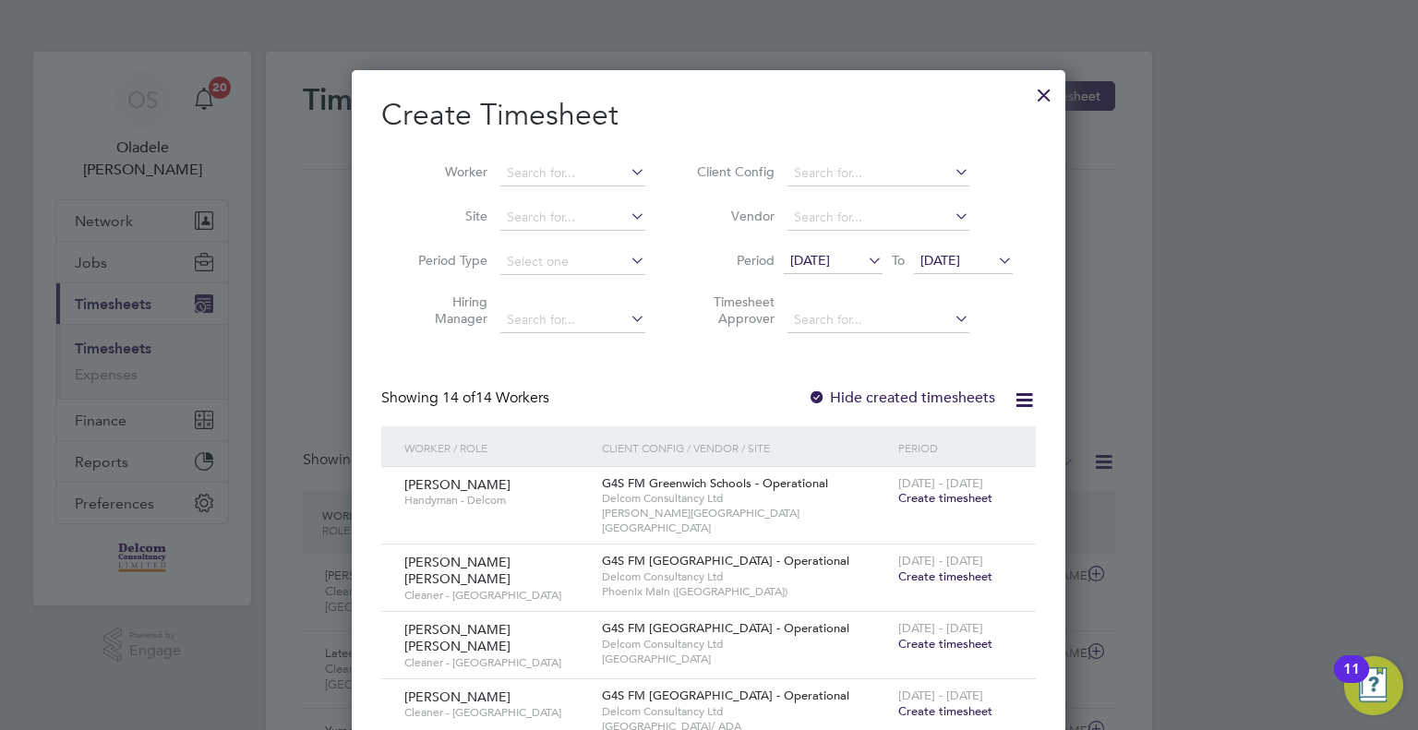
click at [960, 266] on span "[DATE]" at bounding box center [940, 260] width 40 height 17
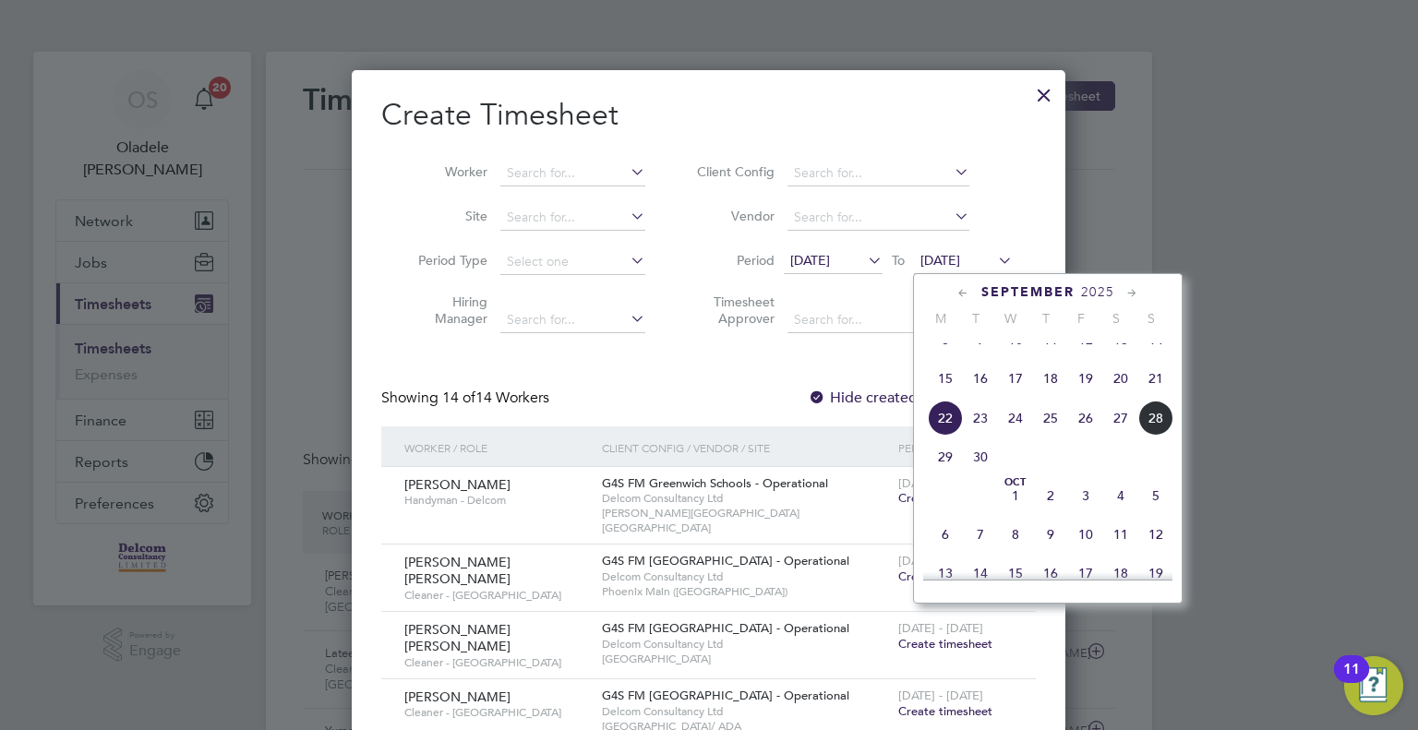
click at [1147, 432] on span "28" at bounding box center [1155, 418] width 35 height 35
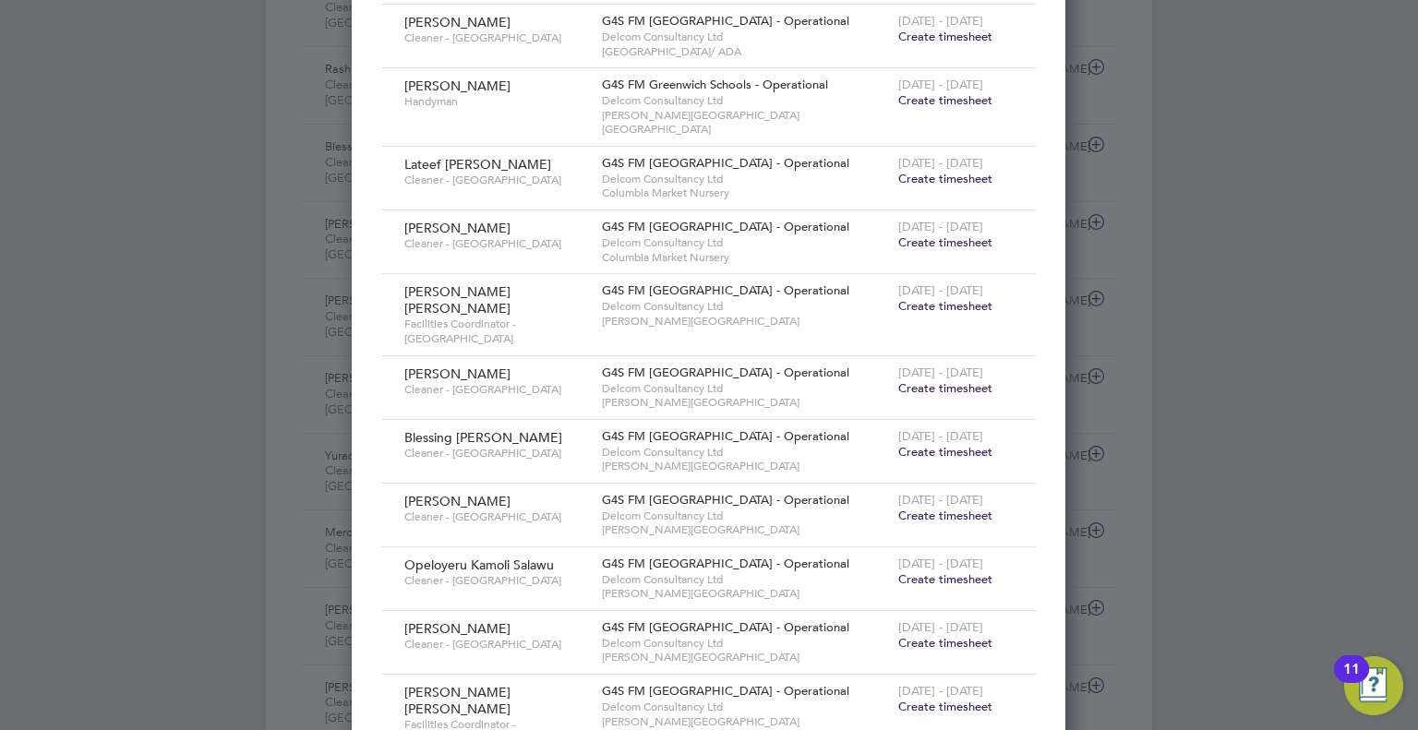
click at [967, 92] on span "Create timesheet" at bounding box center [945, 100] width 94 height 16
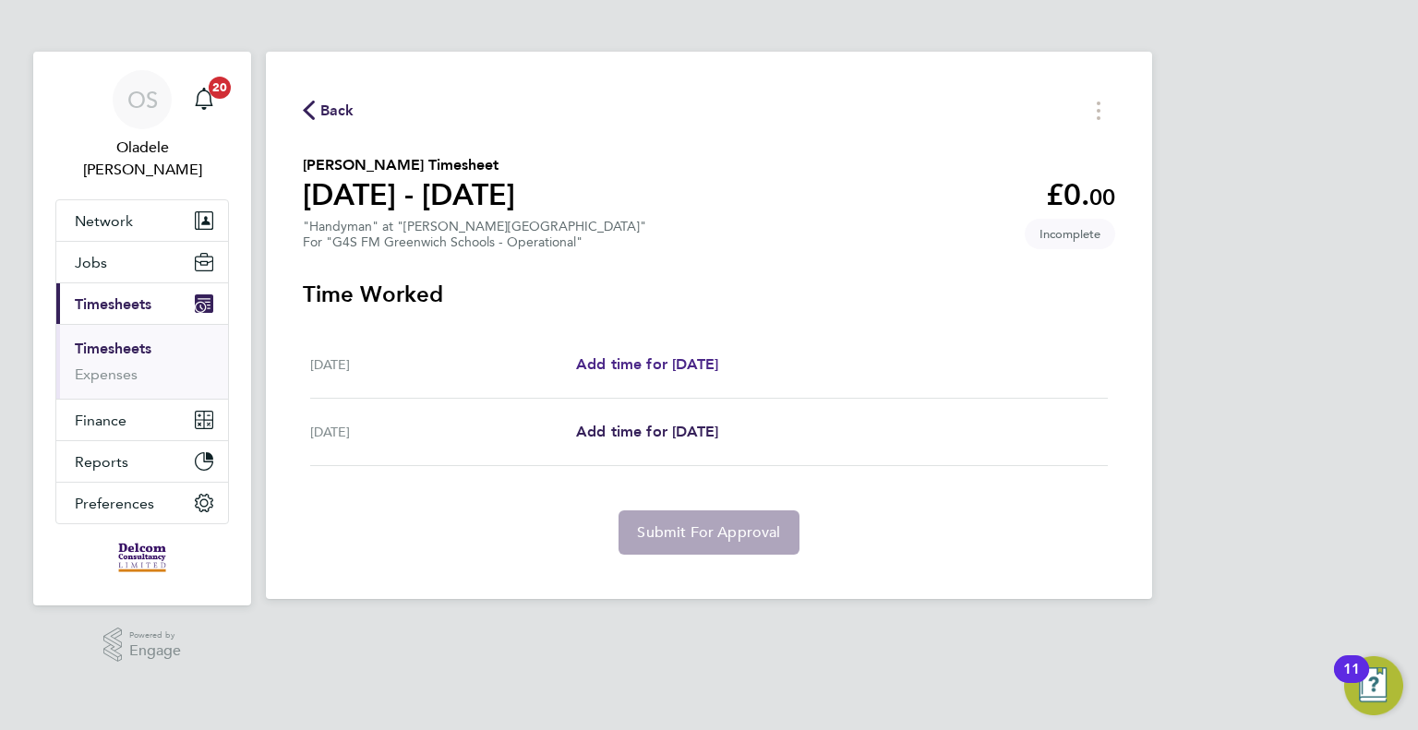
click at [663, 361] on span "Add time for [DATE]" at bounding box center [647, 364] width 142 height 18
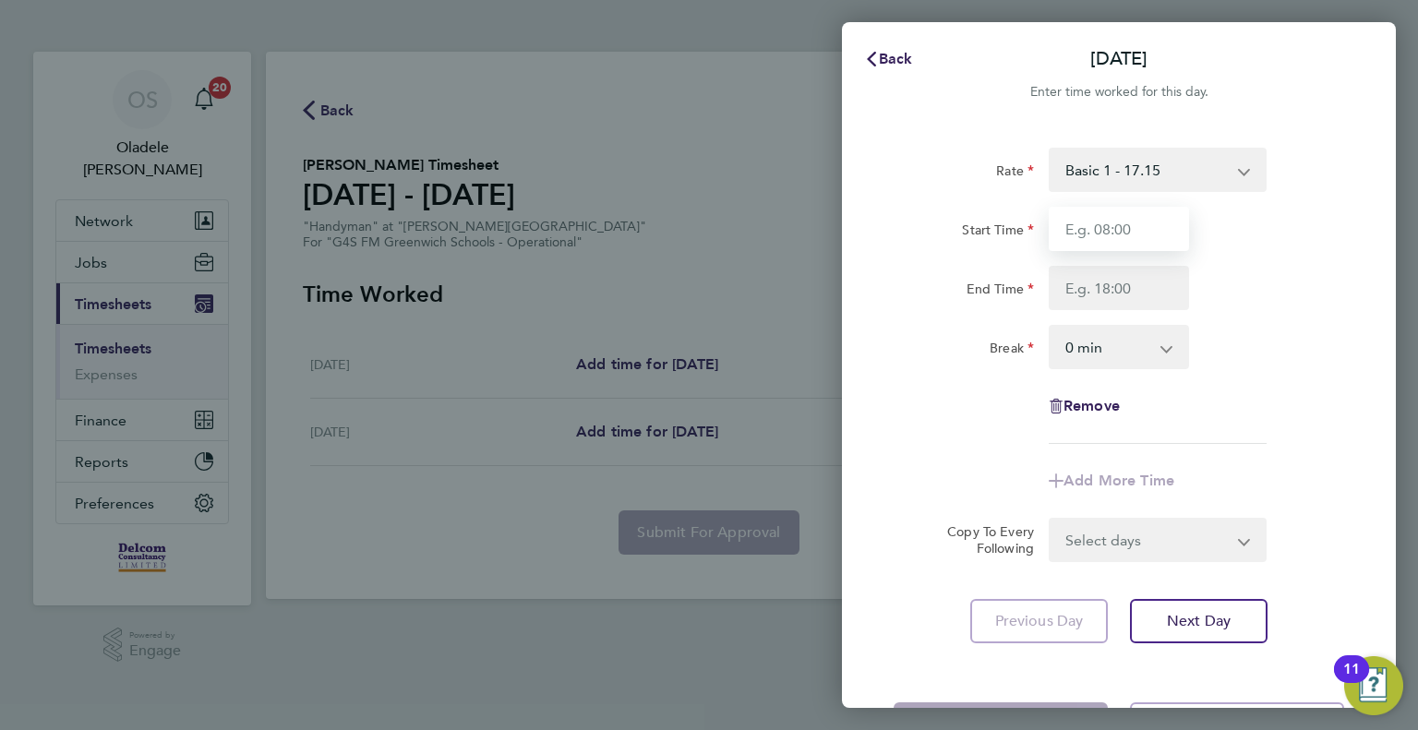
click at [1104, 224] on input "Start Time" at bounding box center [1119, 229] width 140 height 44
type input "06:00"
click at [1090, 290] on input "End Time" at bounding box center [1119, 288] width 140 height 44
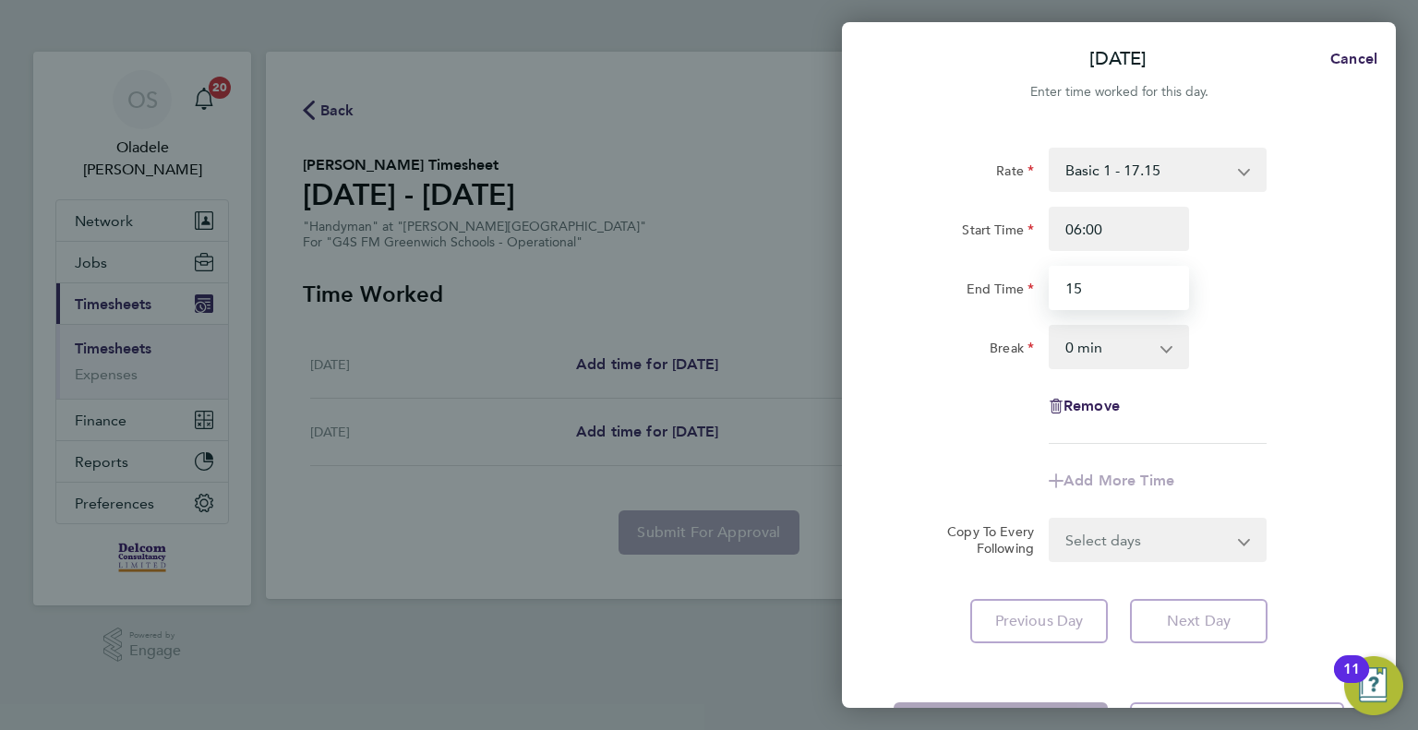
type input "15:00"
click at [1278, 366] on div "Break 0 min 15 min 30 min 45 min 60 min 75 min 90 min" at bounding box center [1118, 347] width 465 height 44
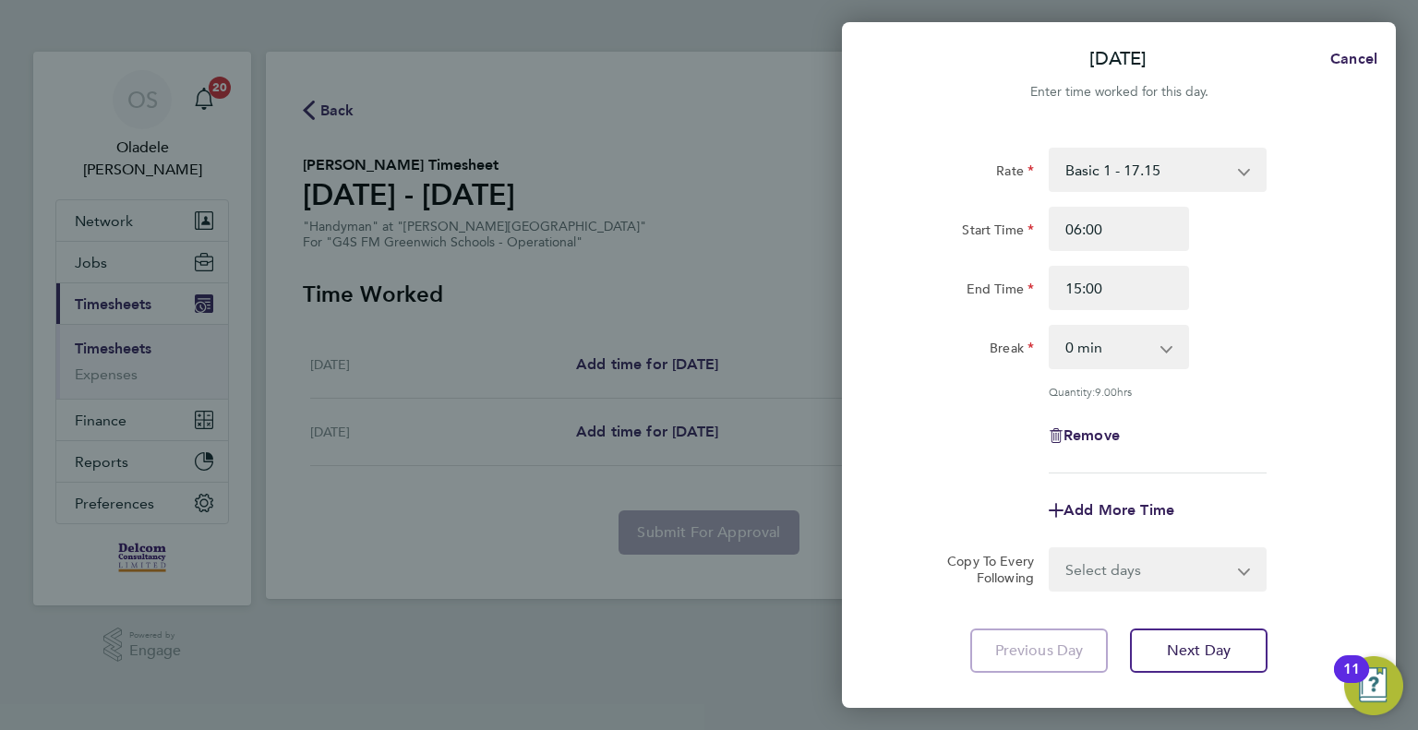
click at [1142, 358] on select "0 min 15 min 30 min 45 min 60 min 75 min 90 min" at bounding box center [1108, 347] width 114 height 41
select select "60"
click at [1051, 327] on select "0 min 15 min 30 min 45 min 60 min 75 min 90 min" at bounding box center [1108, 347] width 114 height 41
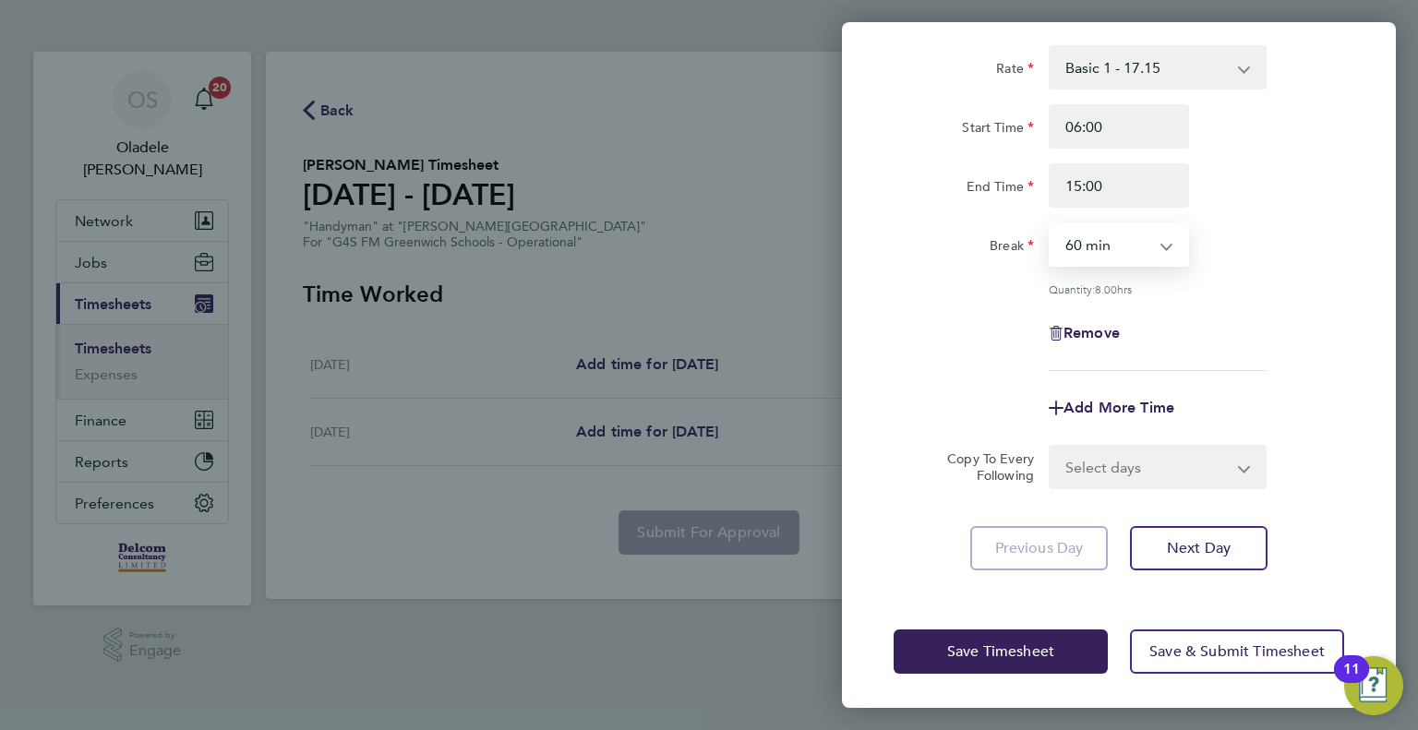
click at [1109, 471] on select "Select days [DATE]" at bounding box center [1148, 467] width 194 height 41
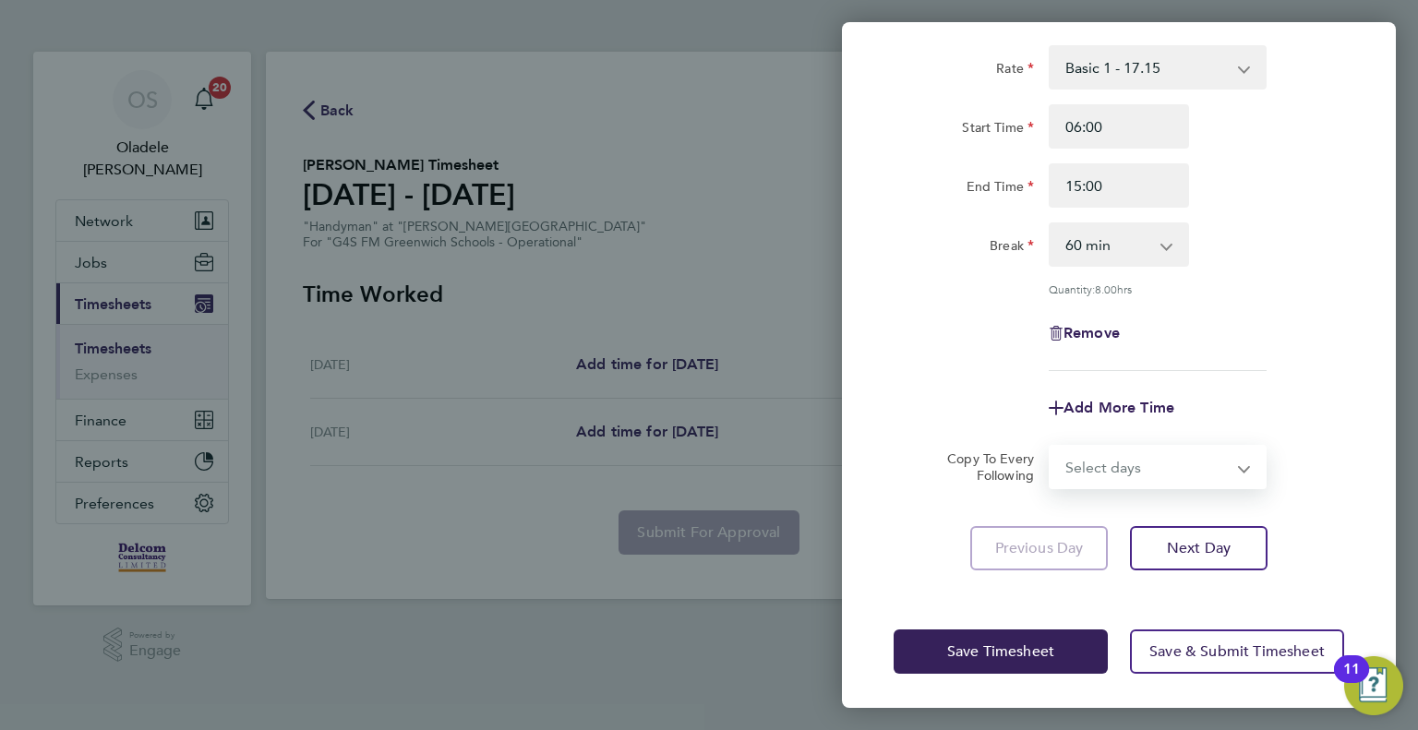
select select "FRI"
click at [1051, 447] on select "Select days [DATE]" at bounding box center [1148, 467] width 194 height 41
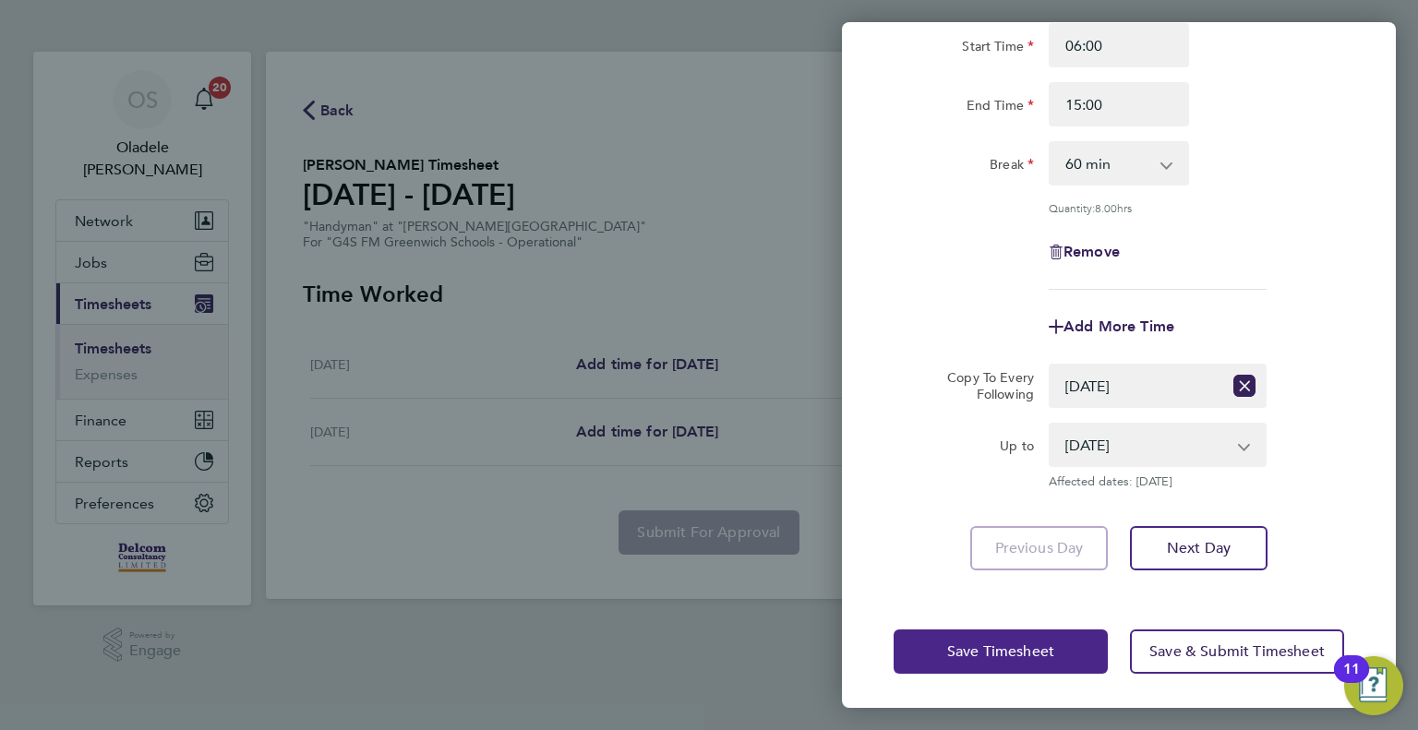
click at [974, 645] on span "Save Timesheet" at bounding box center [1000, 651] width 107 height 18
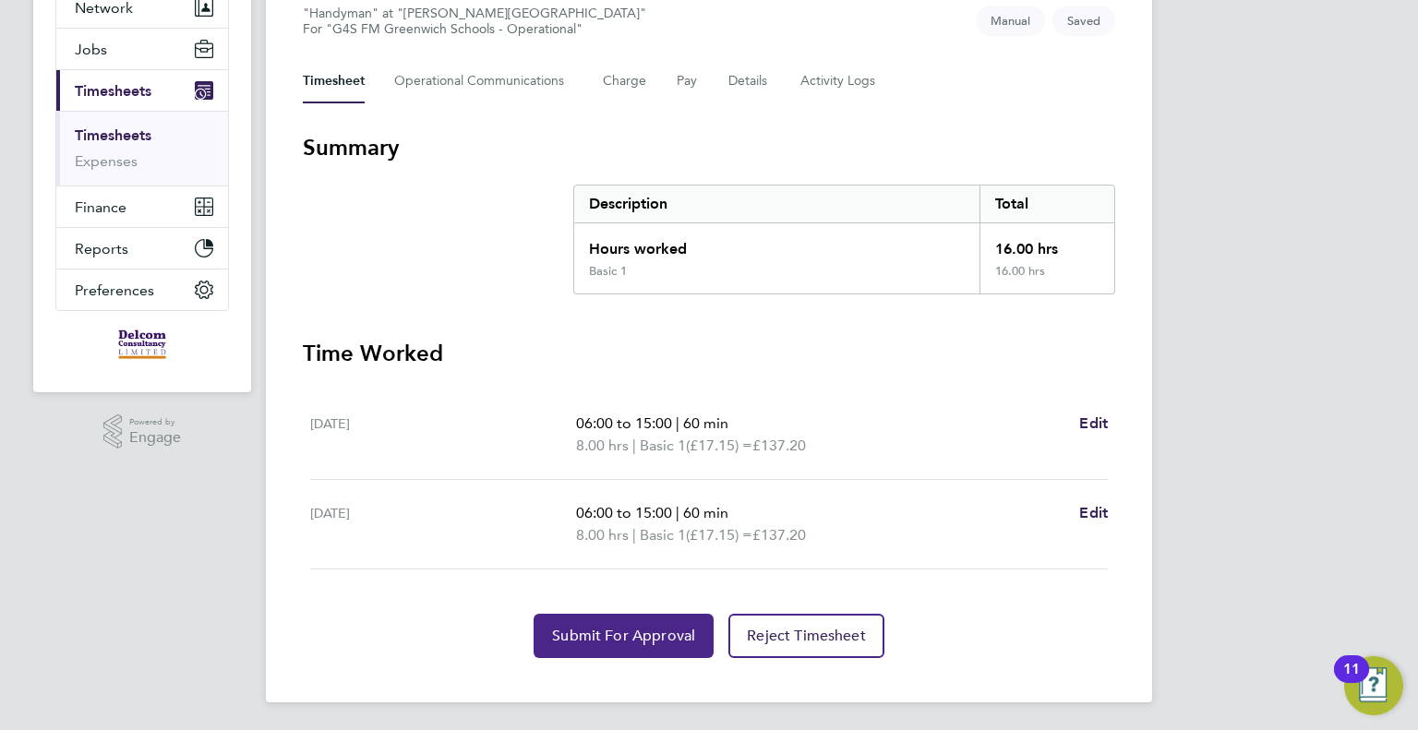
click at [618, 627] on span "Submit For Approval" at bounding box center [623, 636] width 143 height 18
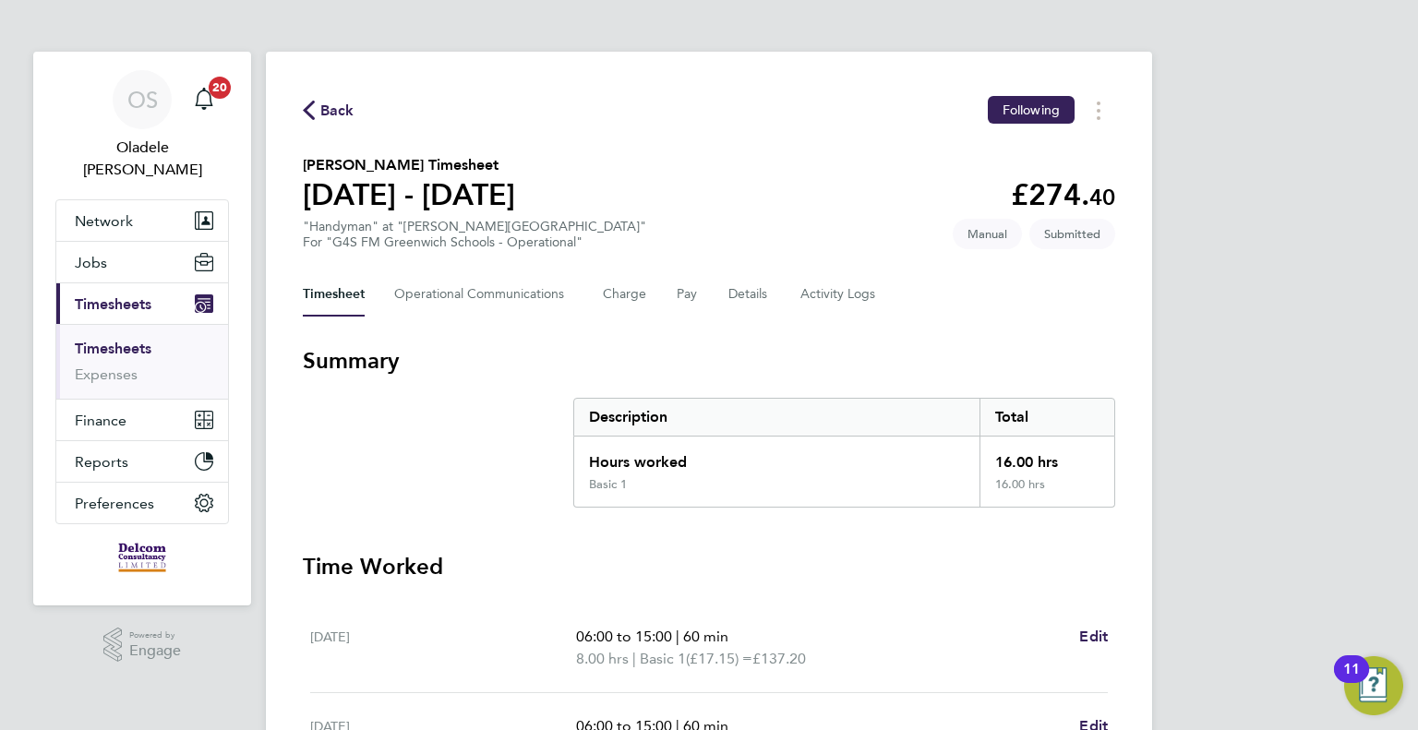
click at [326, 112] on span "Back" at bounding box center [337, 111] width 34 height 22
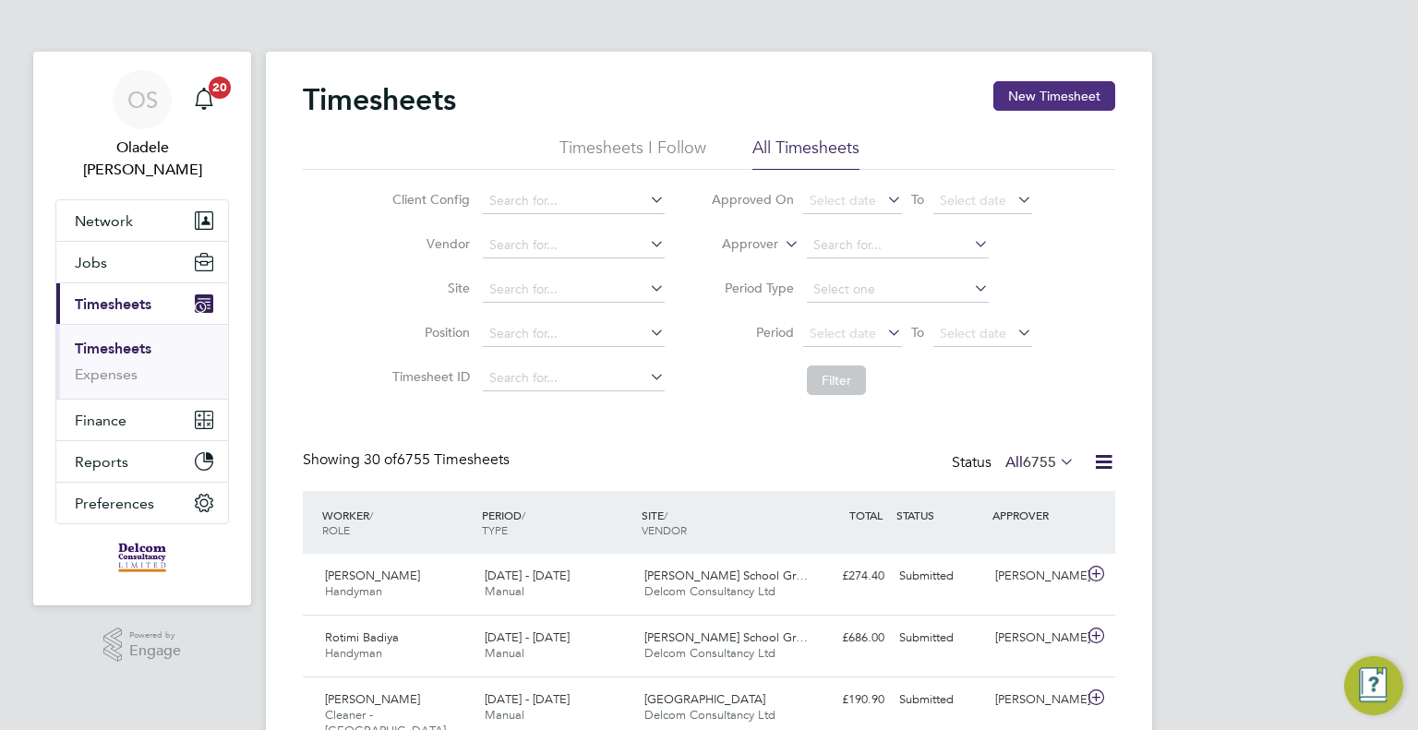
click at [1063, 108] on button "New Timesheet" at bounding box center [1054, 96] width 122 height 30
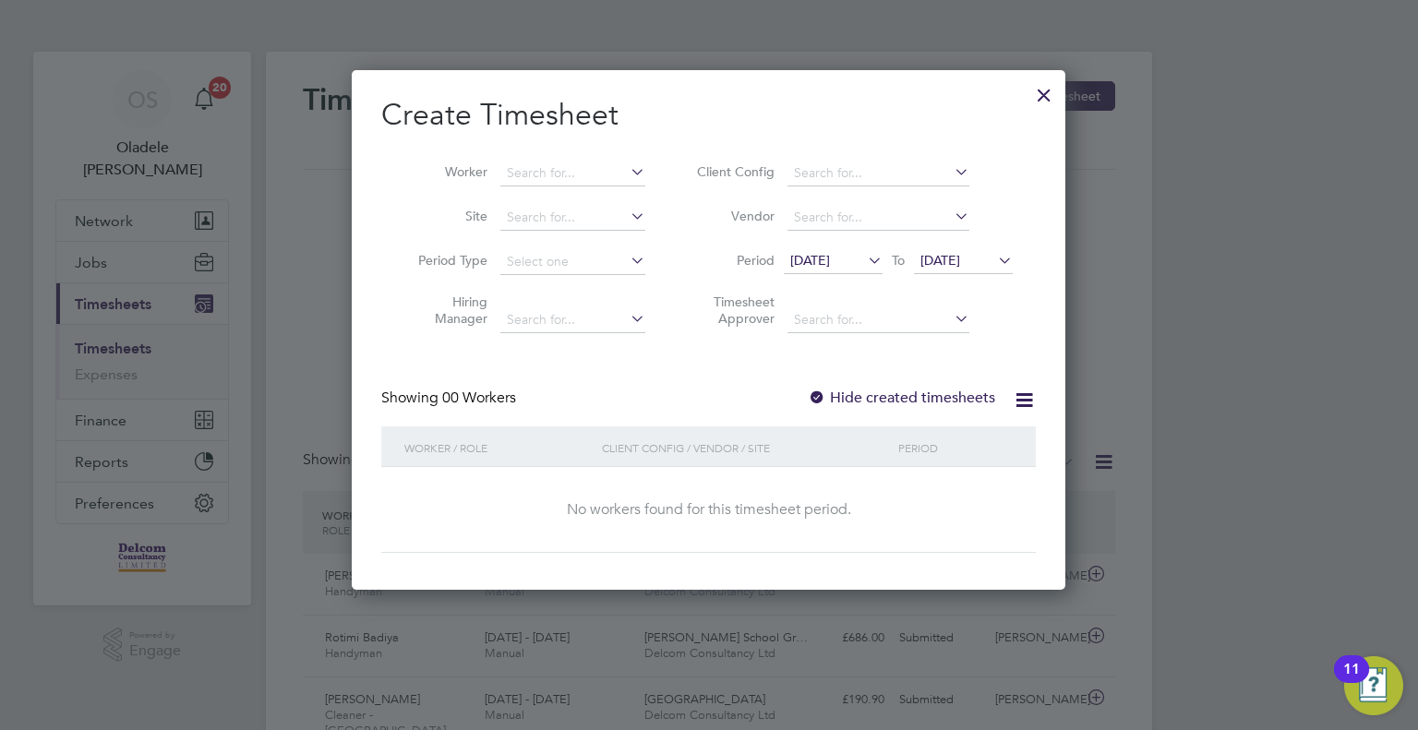
click at [823, 263] on span "[DATE]" at bounding box center [810, 260] width 40 height 17
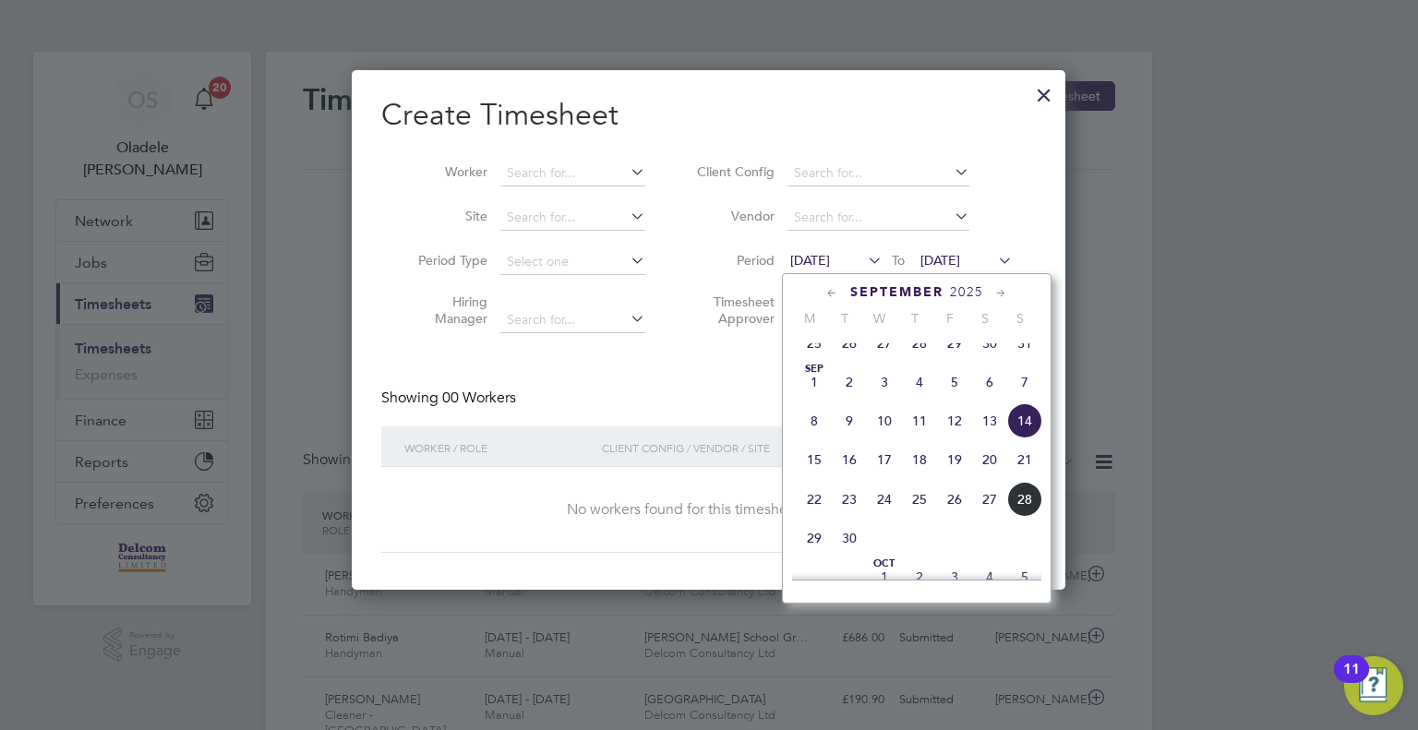
click at [816, 517] on span "22" at bounding box center [814, 499] width 35 height 35
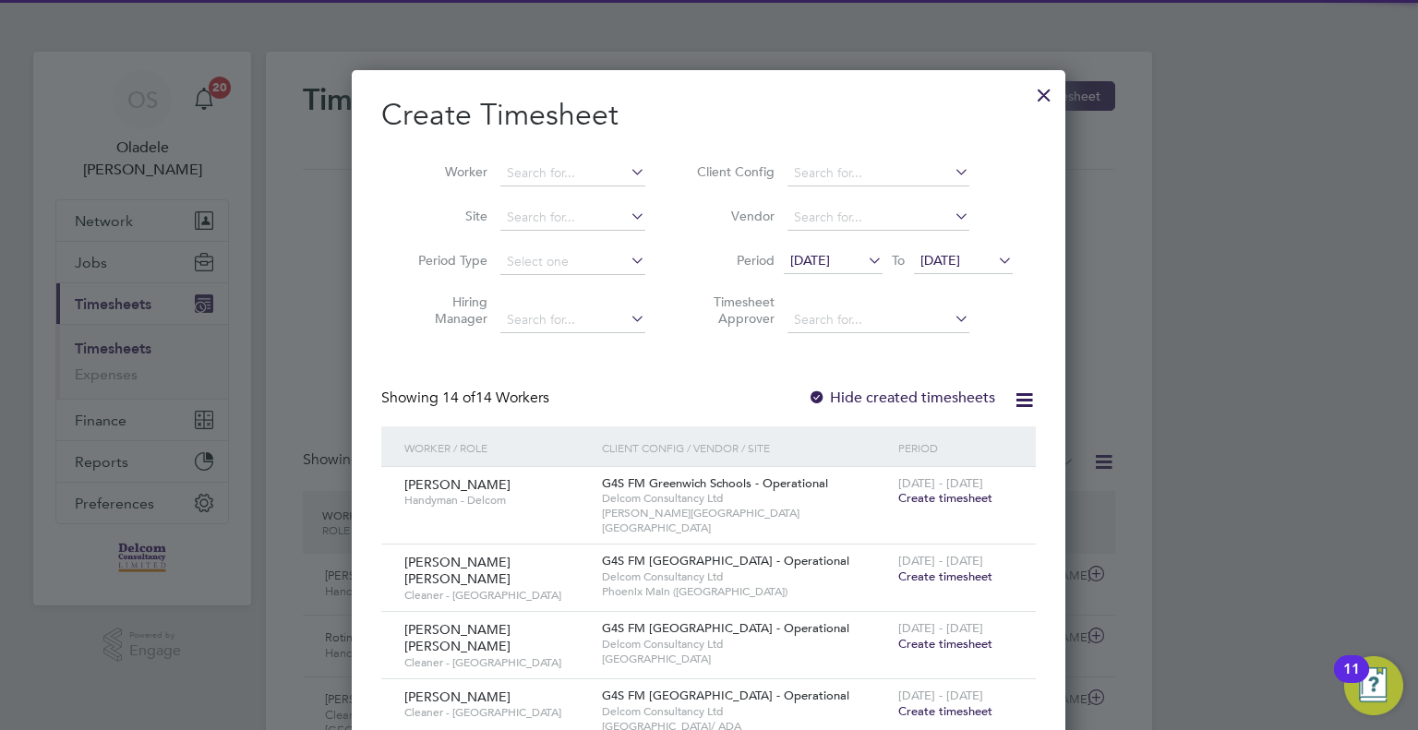
click at [960, 255] on span "[DATE]" at bounding box center [940, 260] width 40 height 17
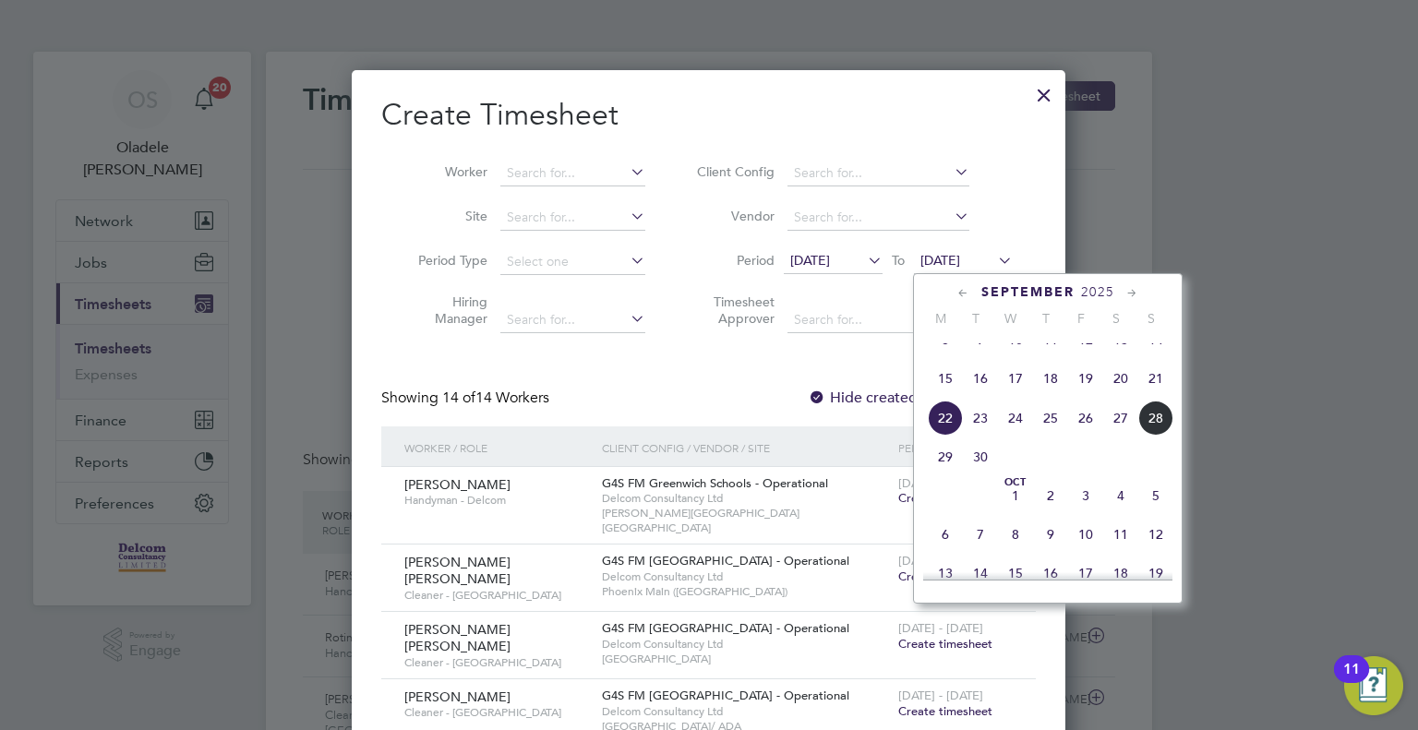
click at [1164, 436] on span "28" at bounding box center [1155, 418] width 35 height 35
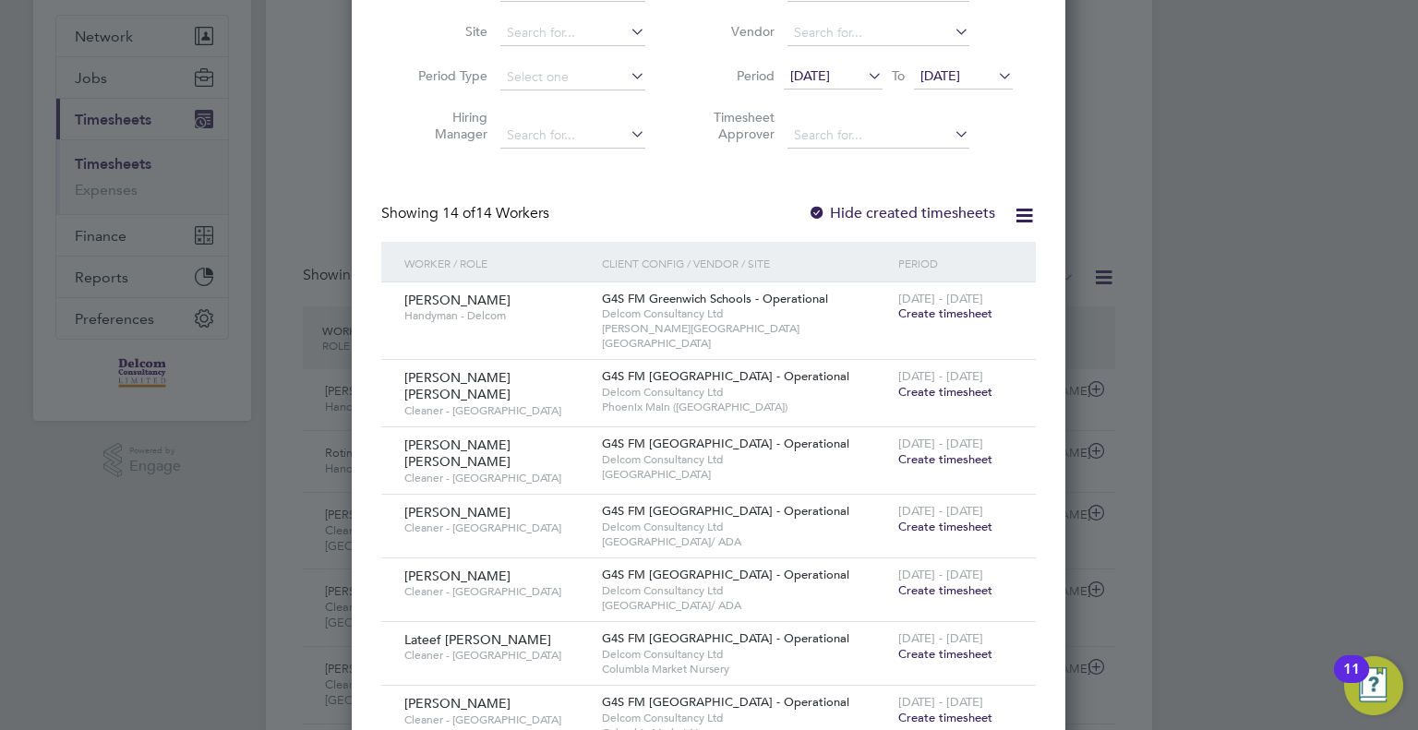
click at [957, 519] on span "Create timesheet" at bounding box center [945, 527] width 94 height 16
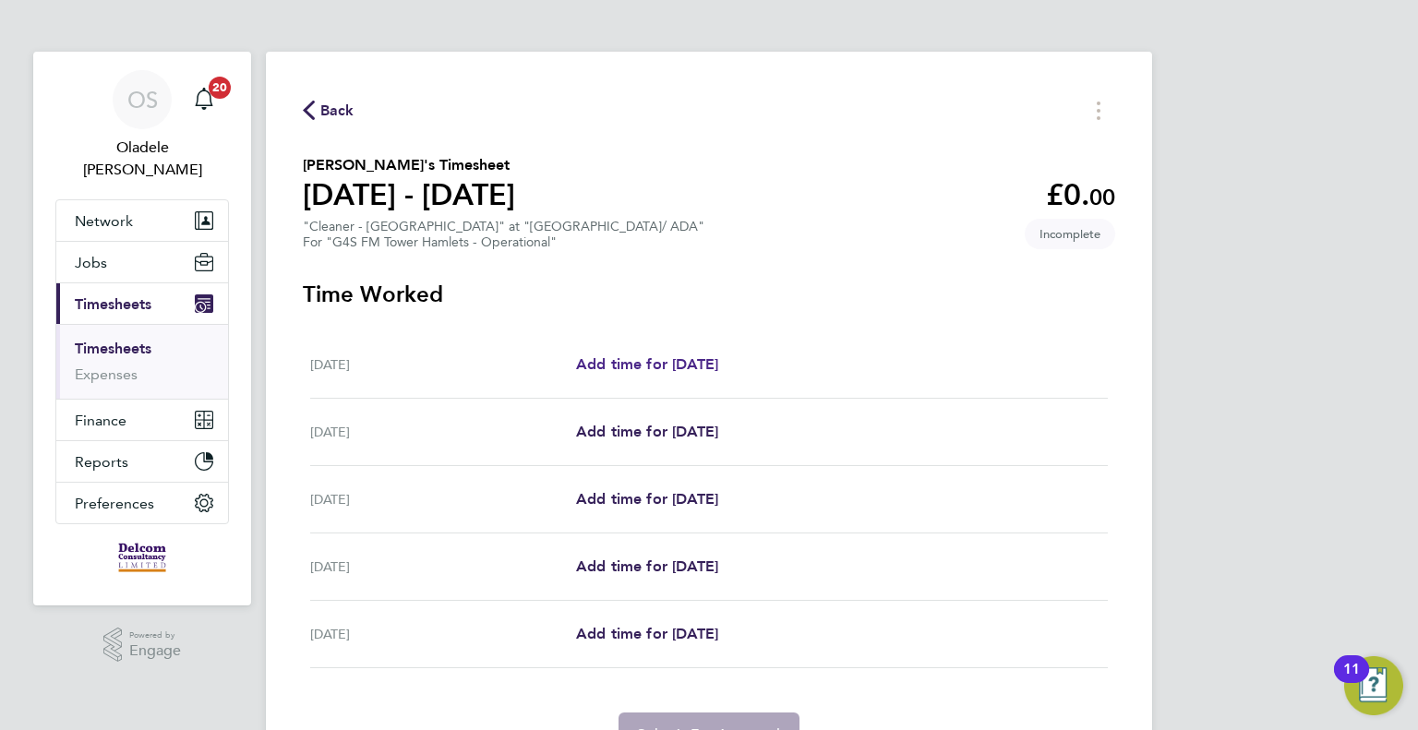
click at [648, 361] on span "Add time for [DATE]" at bounding box center [647, 364] width 142 height 18
select select "60"
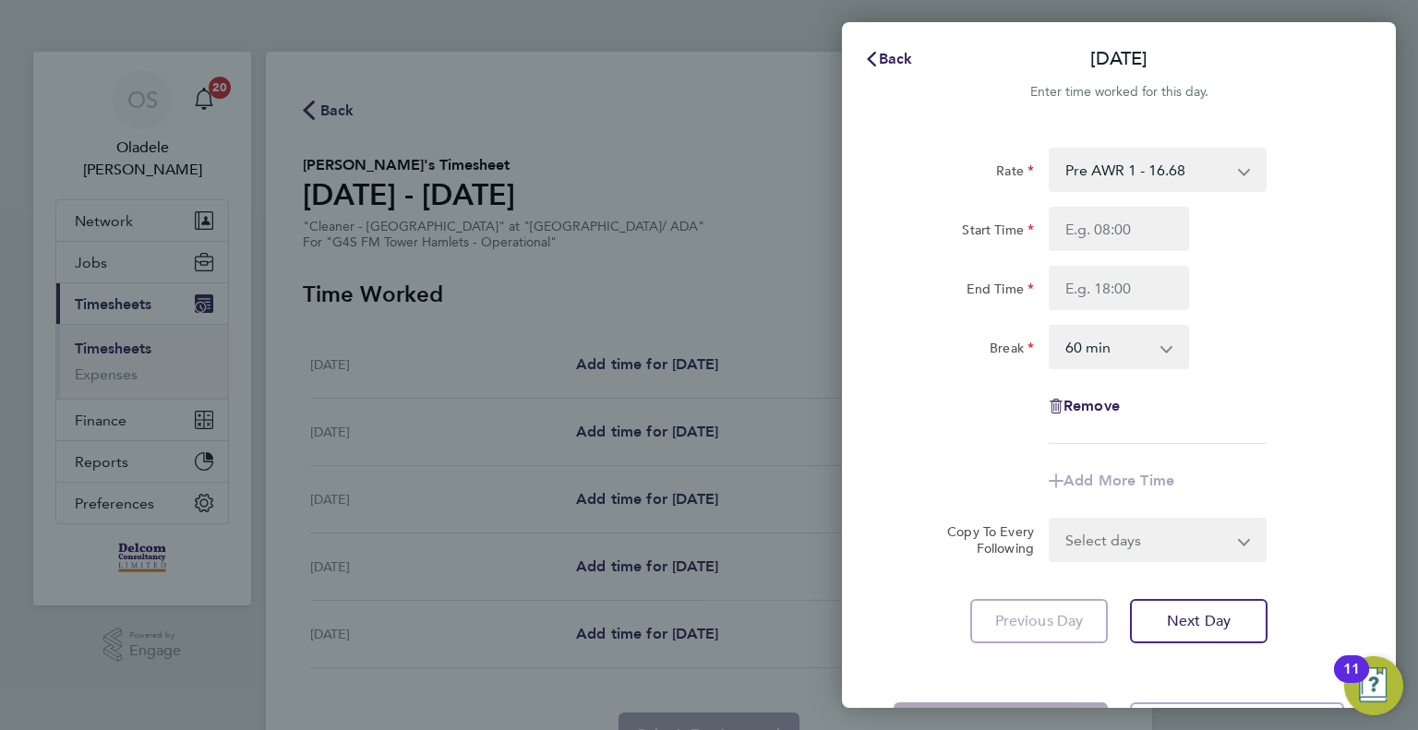
click at [1120, 176] on select "Pre AWR 1 - 16.68" at bounding box center [1147, 170] width 192 height 41
click at [1237, 232] on div "Start Time" at bounding box center [1118, 229] width 465 height 44
click at [1086, 225] on input "Start Time" at bounding box center [1119, 229] width 140 height 44
type input "15:30"
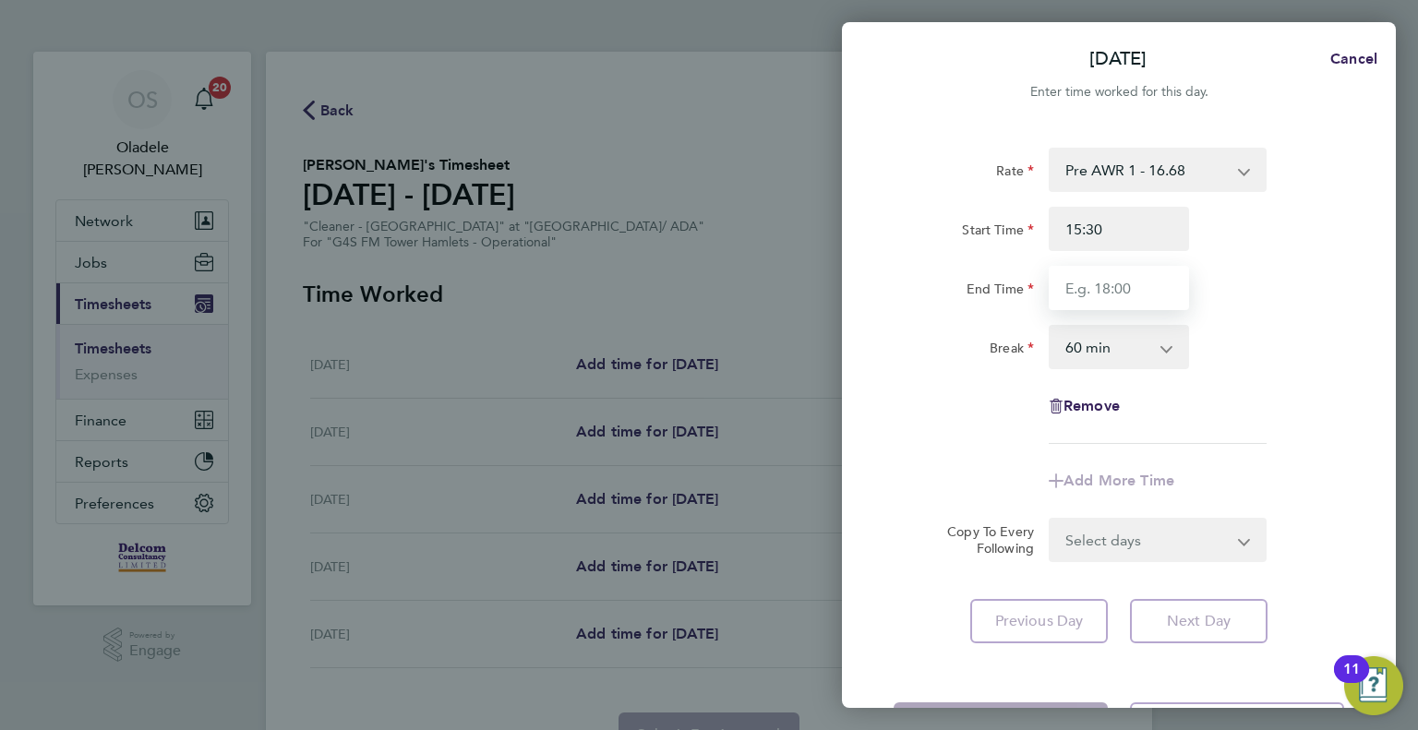
click at [1078, 295] on input "End Time" at bounding box center [1119, 288] width 140 height 44
type input "19:30"
click at [1152, 349] on select "0 min 15 min 30 min 45 min 60 min 75 min 90 min" at bounding box center [1108, 347] width 114 height 41
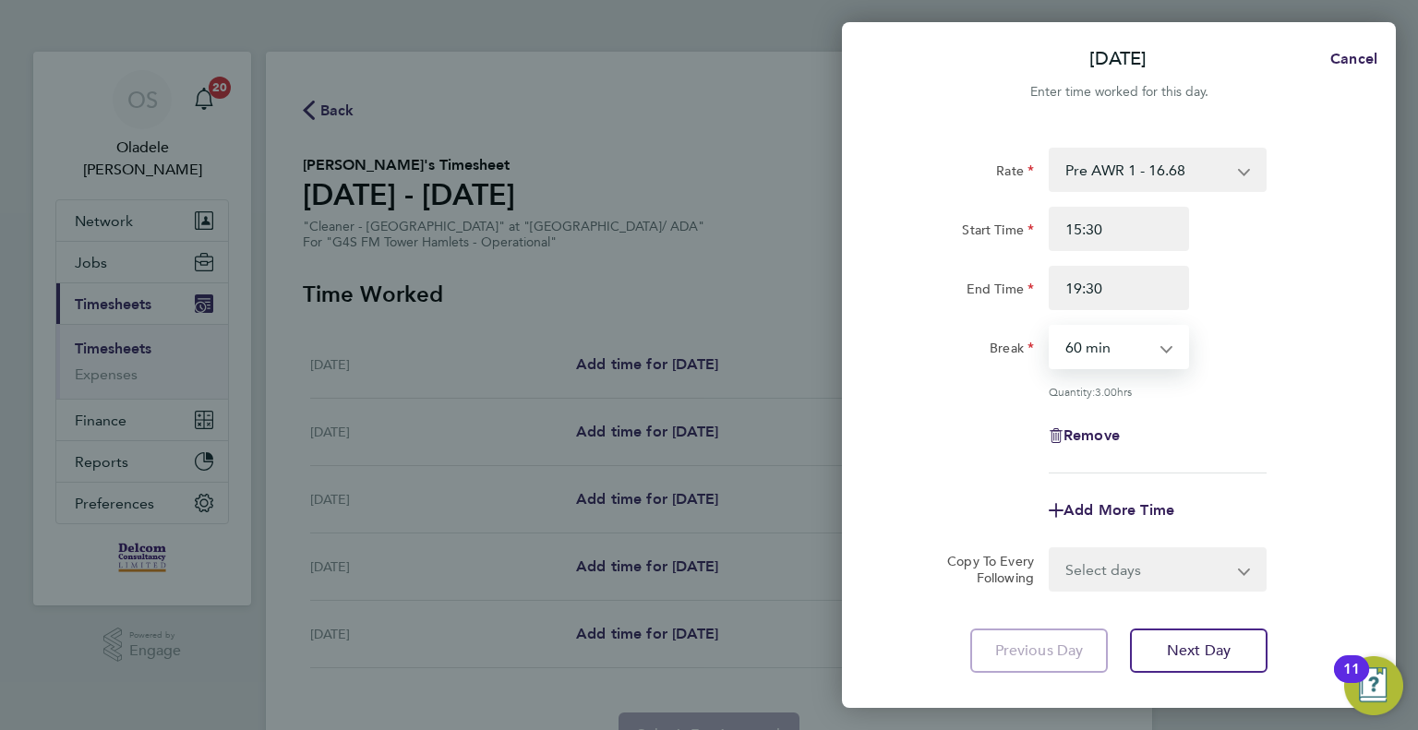
select select "0"
click at [1051, 327] on select "0 min 15 min 30 min 45 min 60 min 75 min 90 min" at bounding box center [1108, 347] width 114 height 41
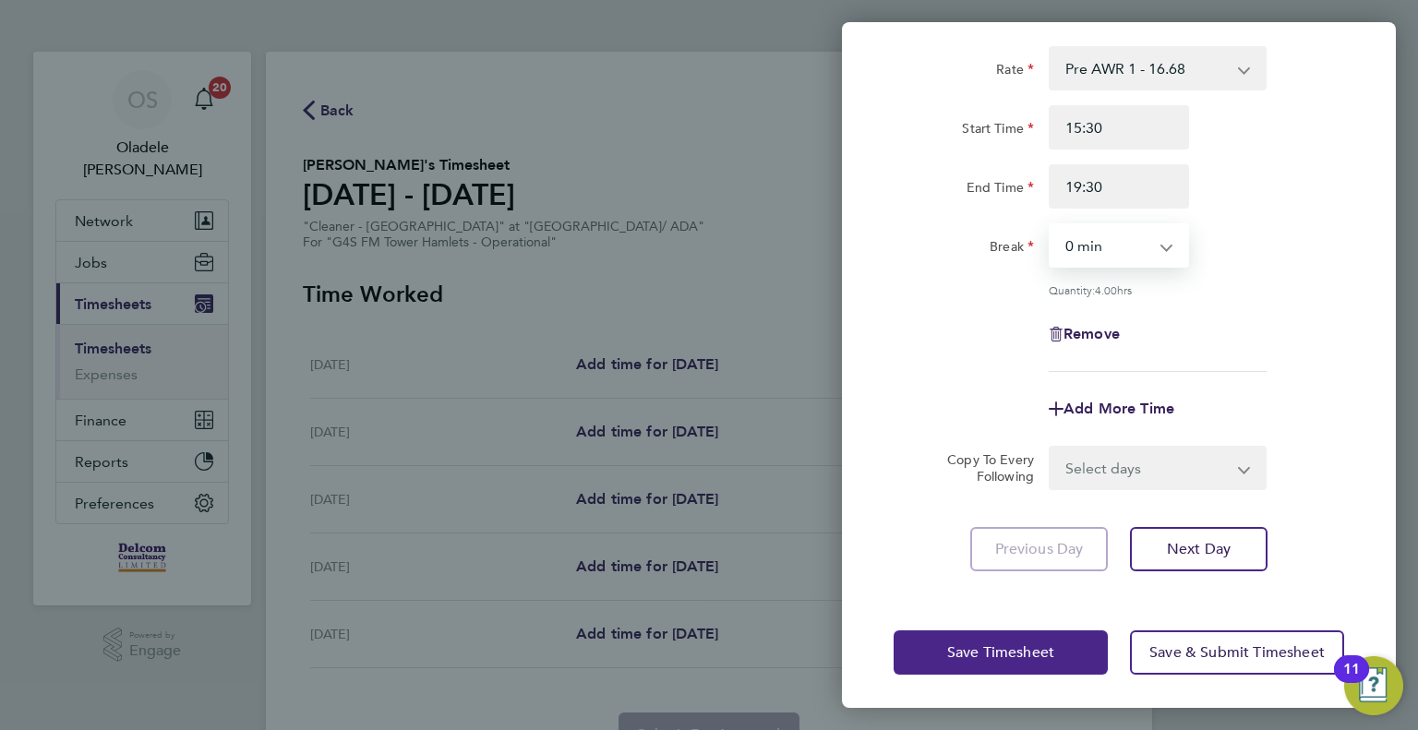
scroll to position [102, 0]
click at [981, 661] on button "Save Timesheet" at bounding box center [1001, 652] width 214 height 44
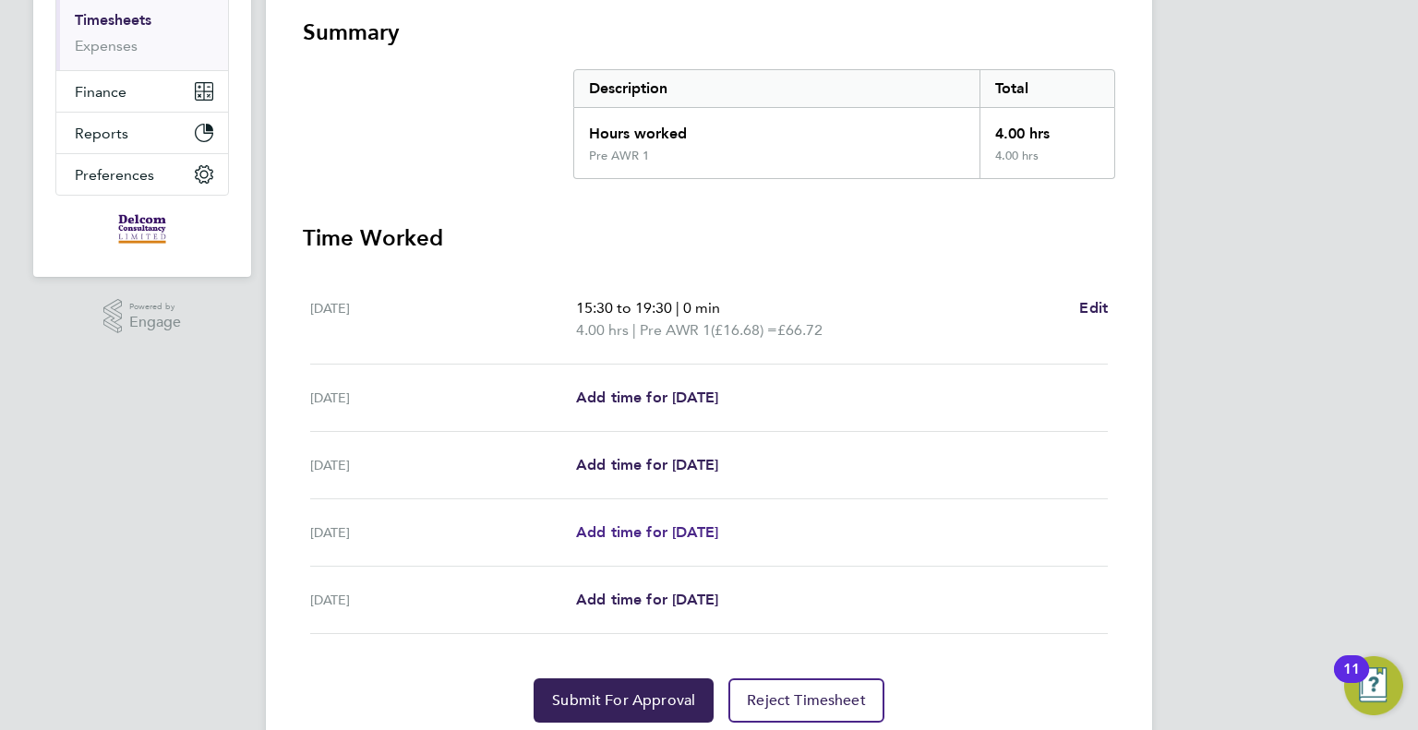
scroll to position [392, 0]
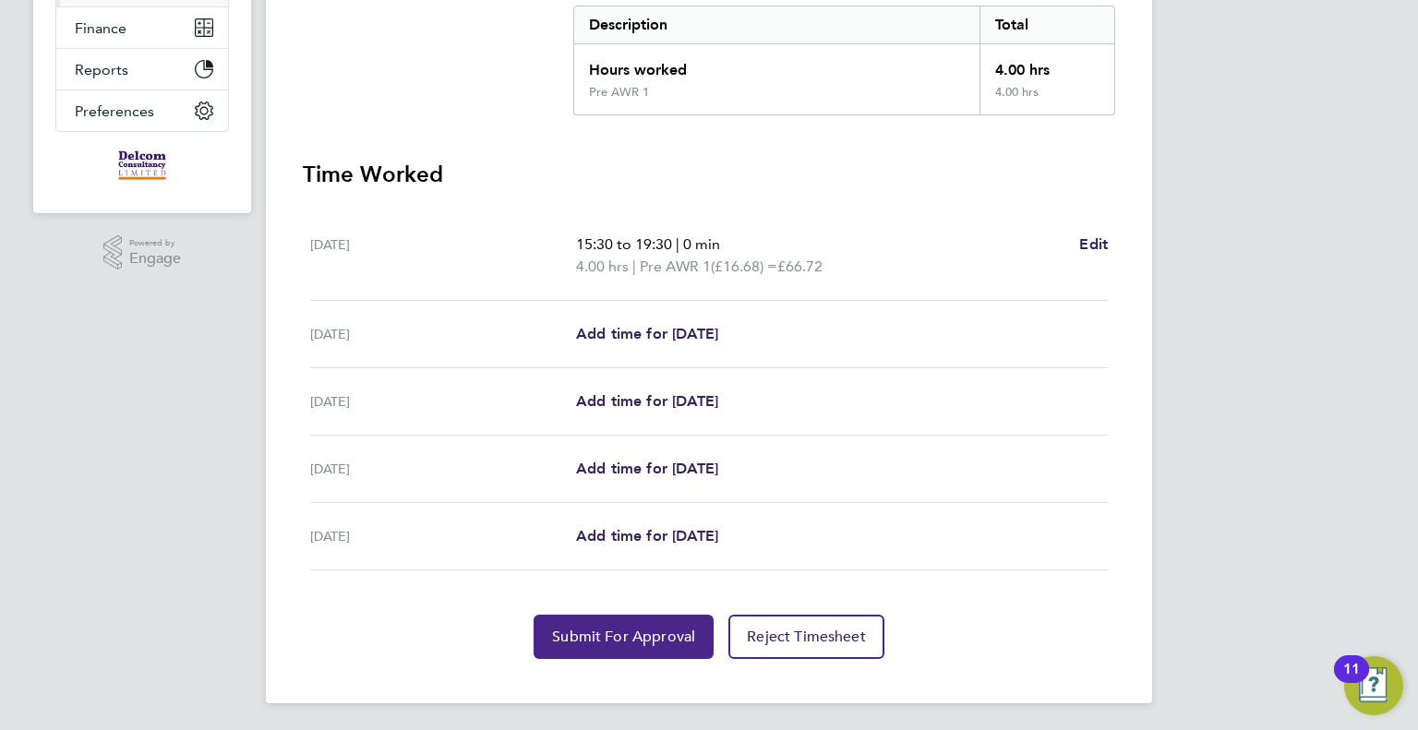
click at [584, 633] on span "Submit For Approval" at bounding box center [623, 637] width 143 height 18
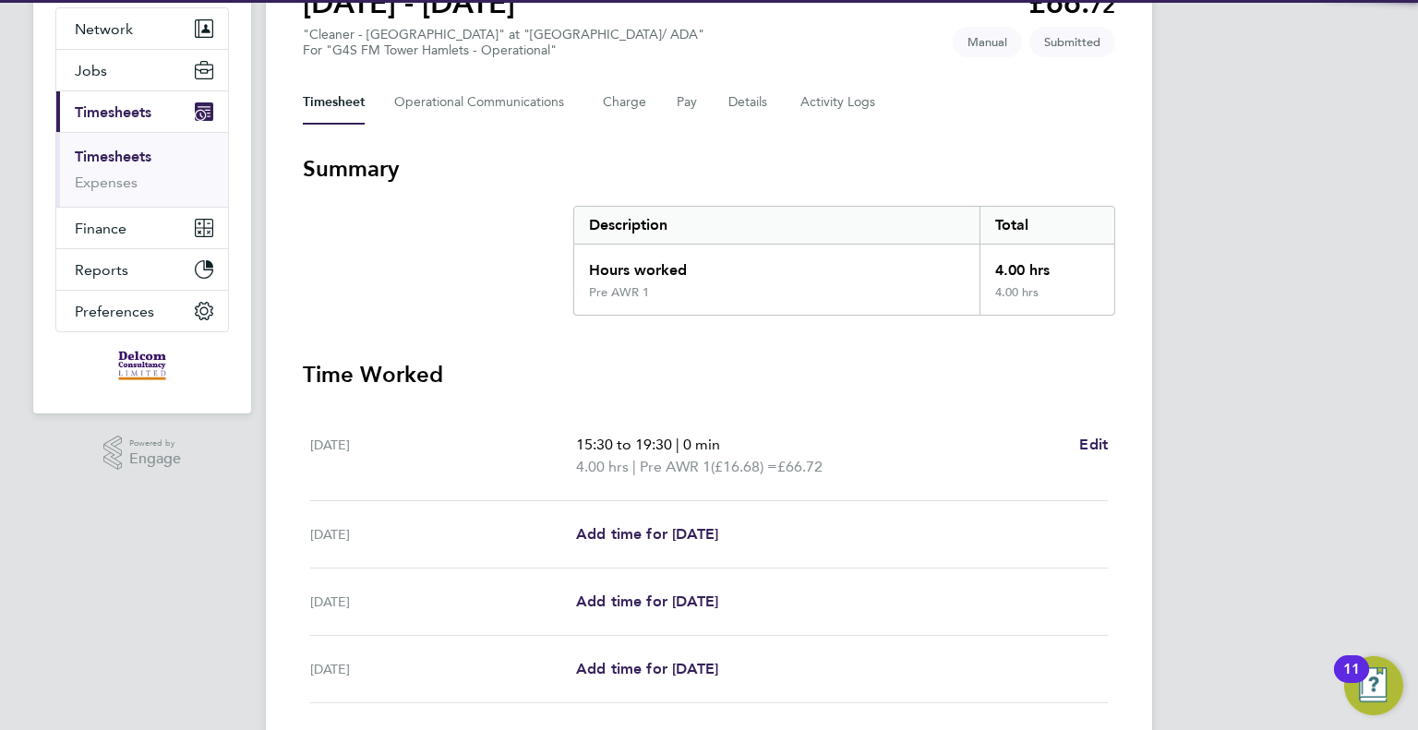
scroll to position [0, 0]
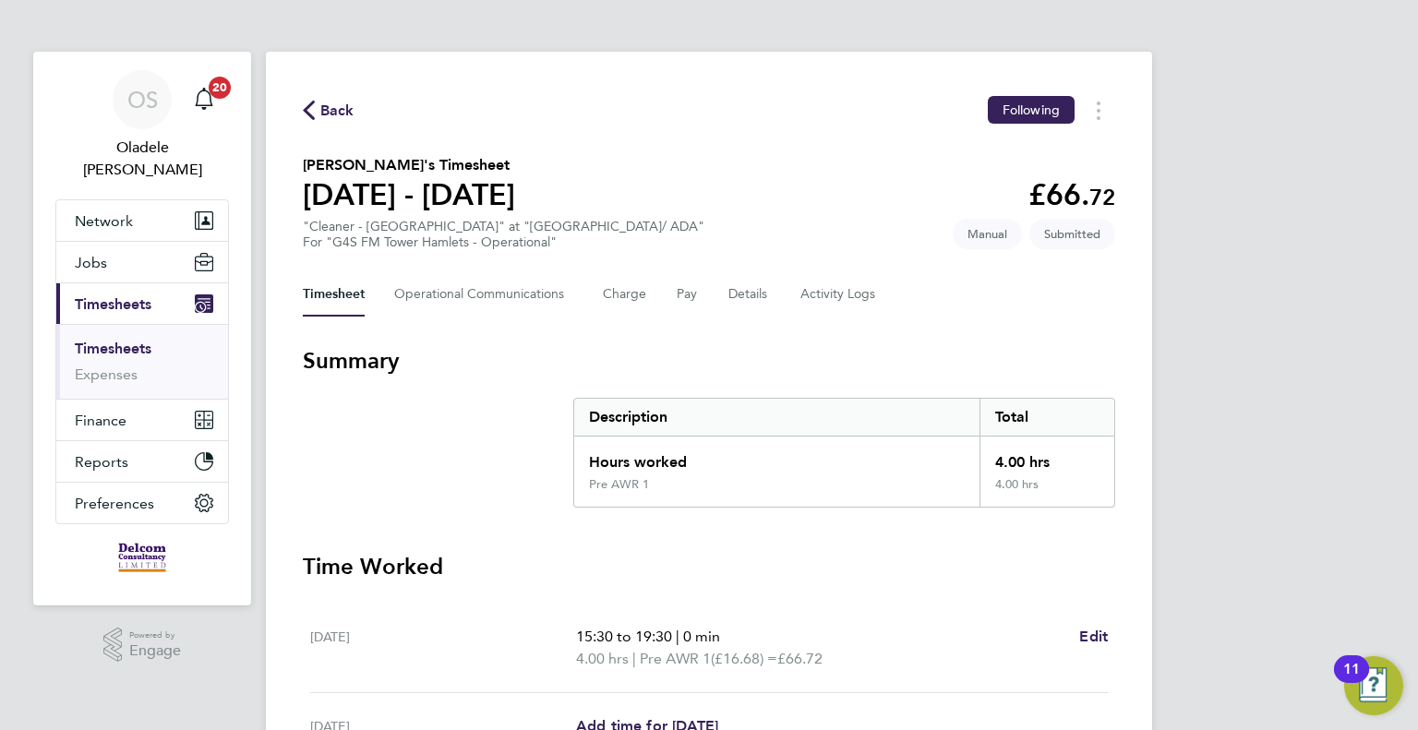
click at [331, 112] on span "Back" at bounding box center [337, 111] width 34 height 22
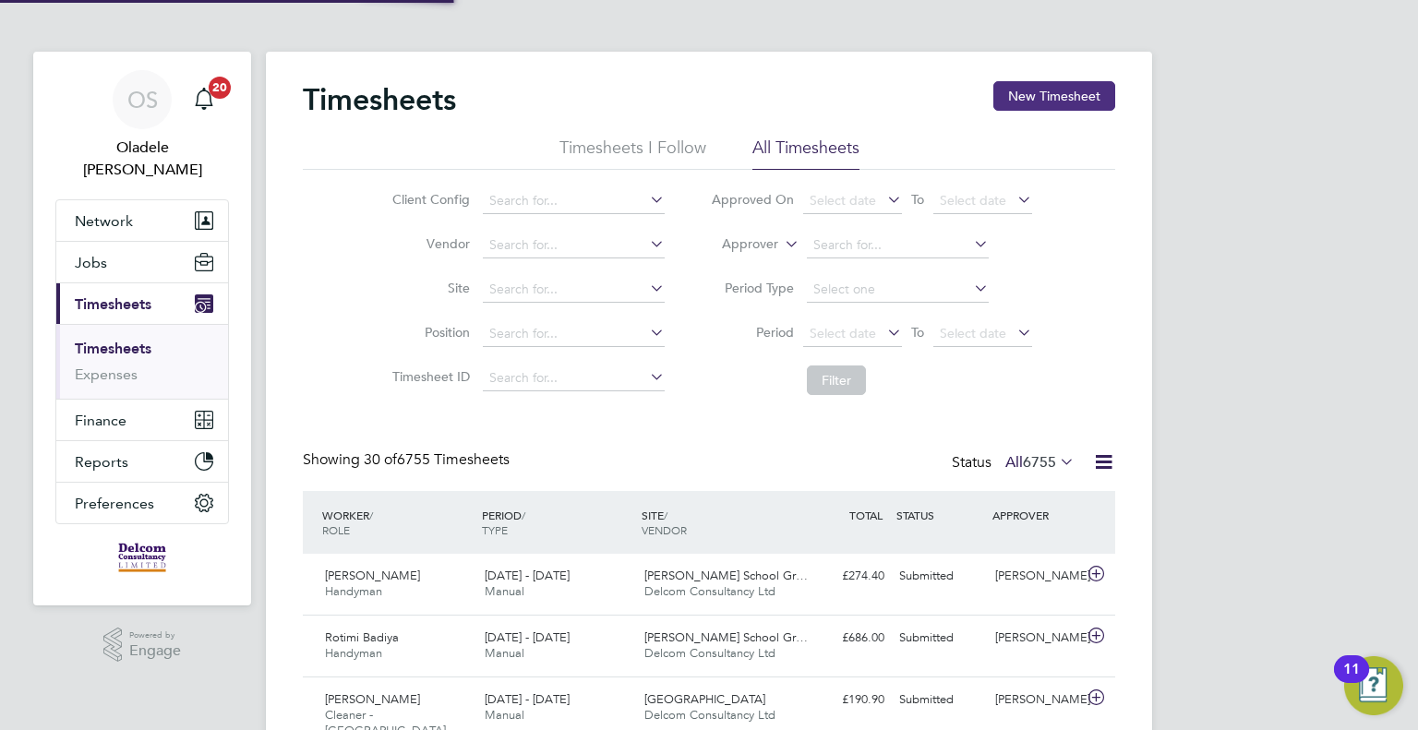
scroll to position [46, 161]
click at [1026, 94] on button "New Timesheet" at bounding box center [1054, 96] width 122 height 30
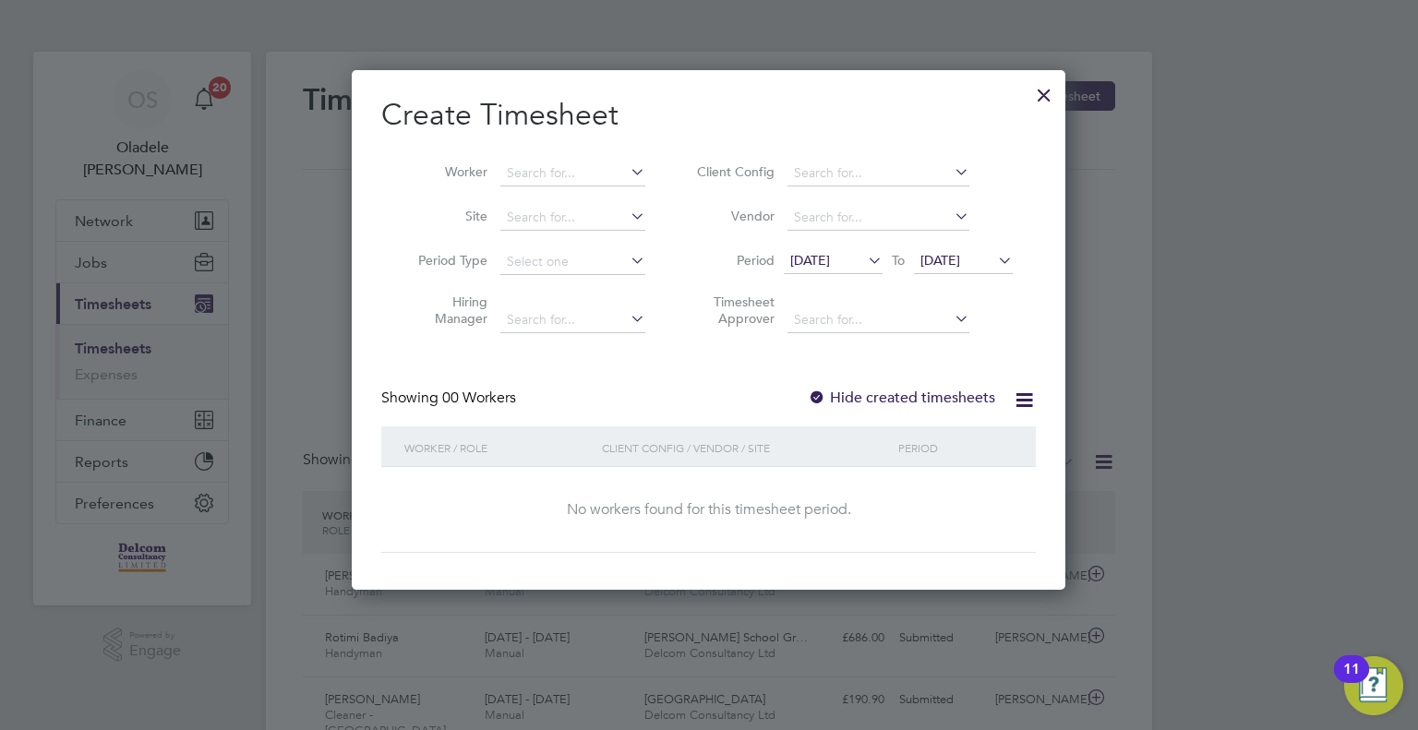
click at [830, 267] on span "[DATE]" at bounding box center [810, 260] width 40 height 17
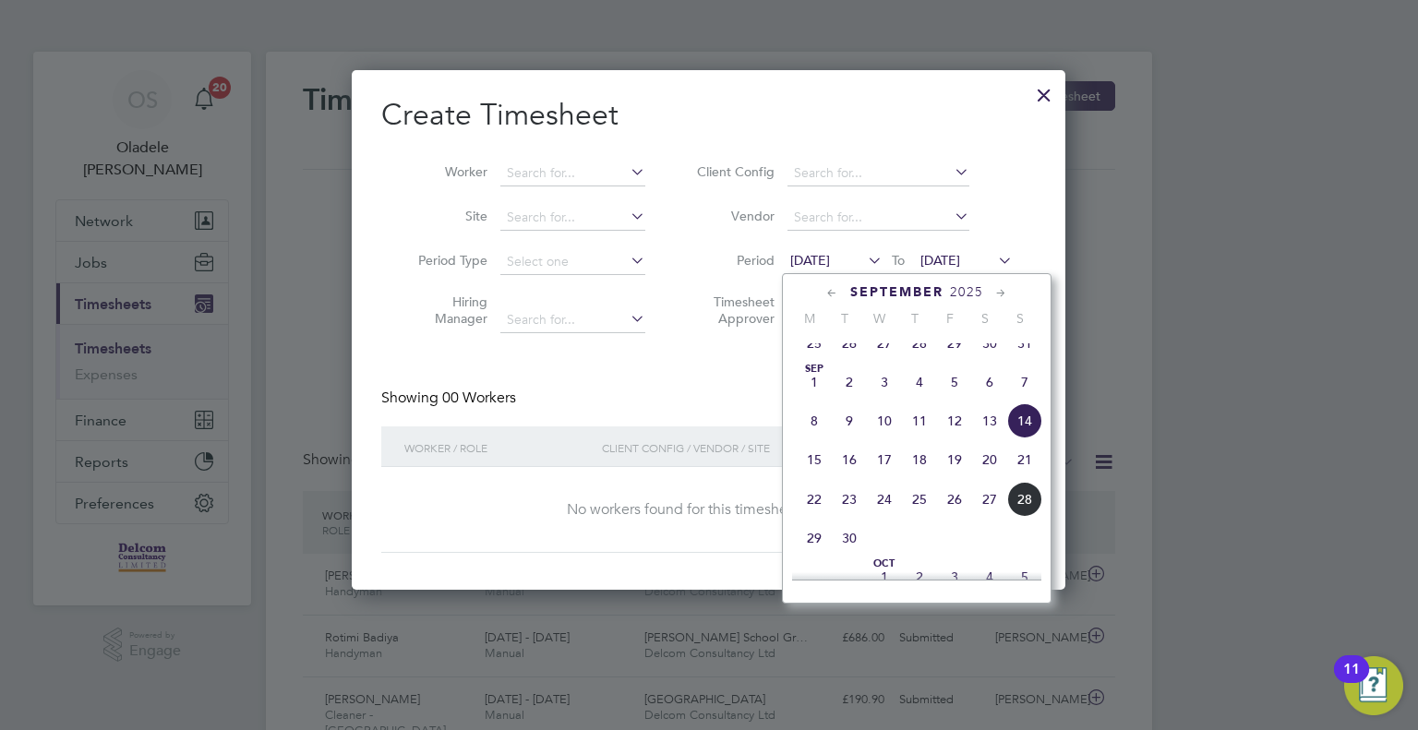
click at [823, 515] on span "22" at bounding box center [814, 499] width 35 height 35
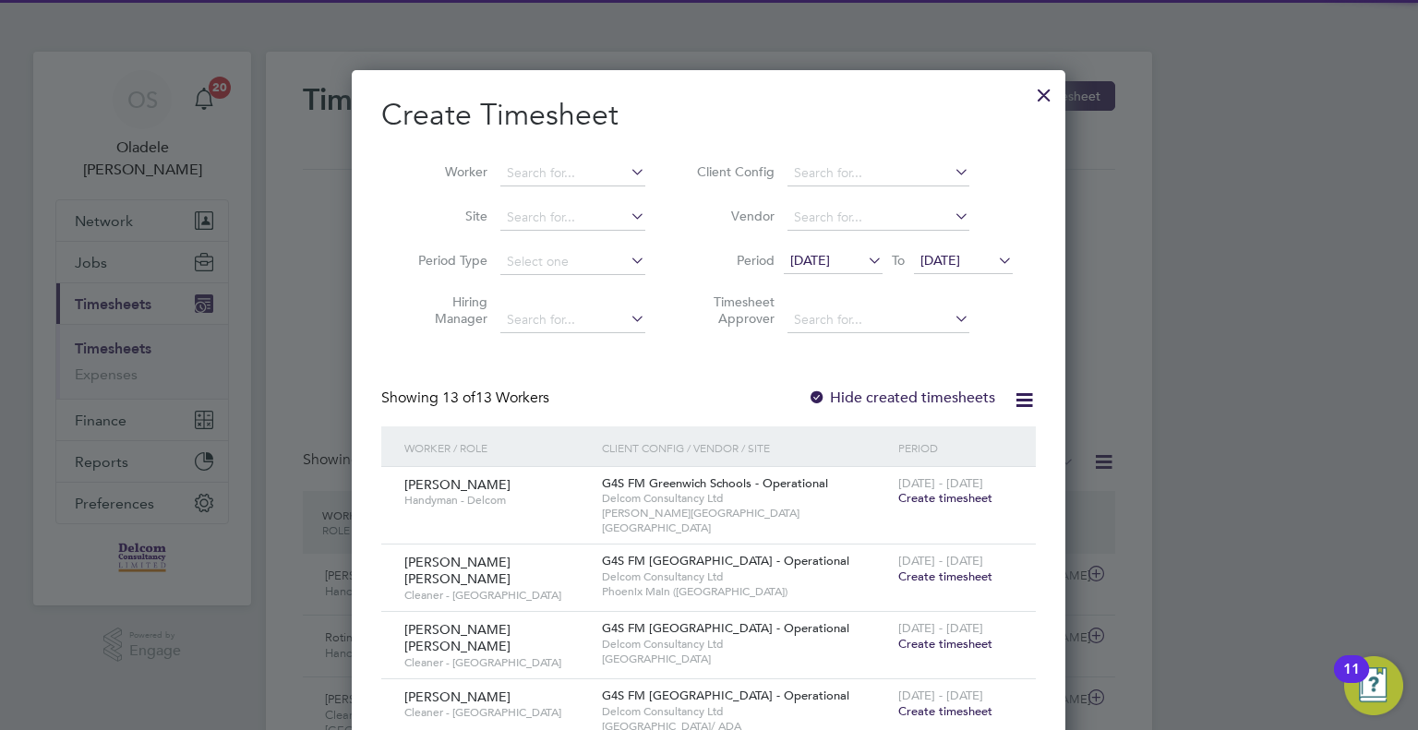
click at [960, 263] on span "[DATE]" at bounding box center [940, 260] width 40 height 17
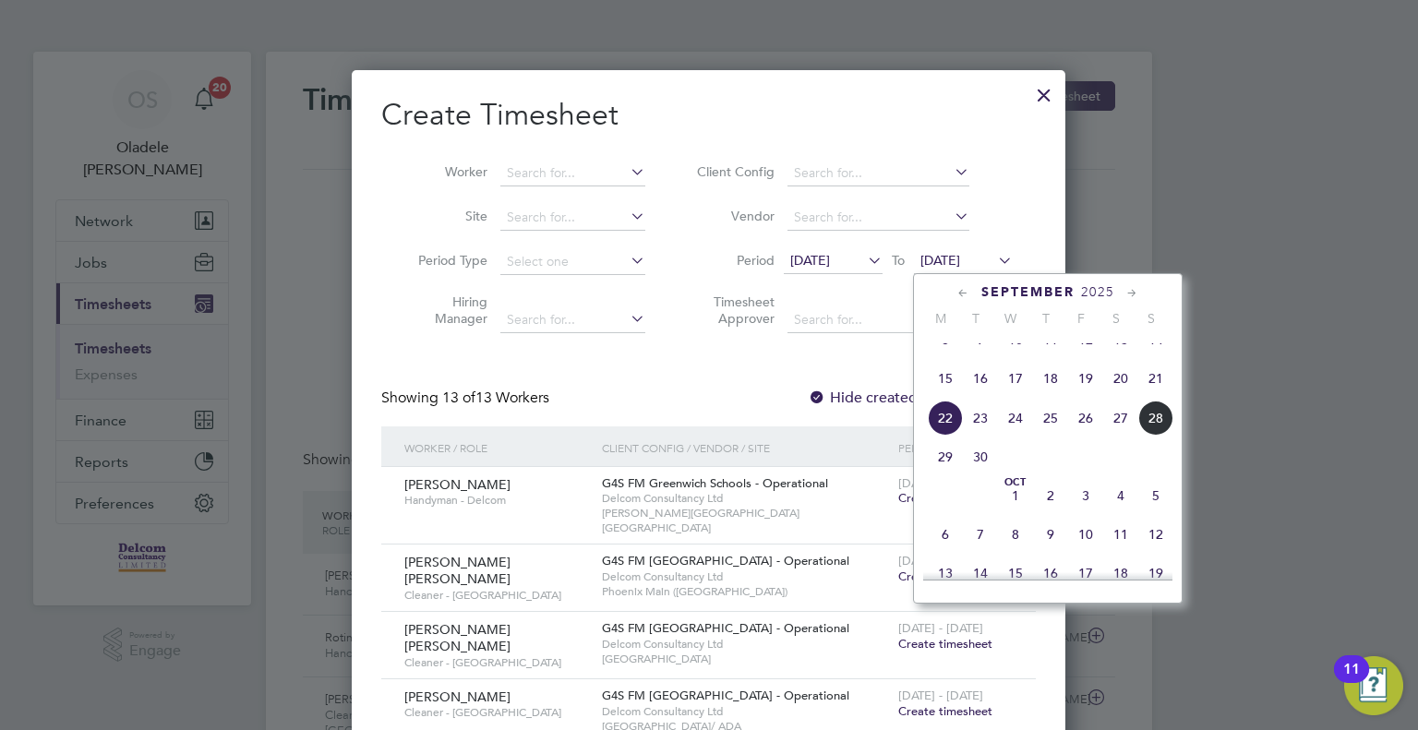
click at [1148, 429] on span "28" at bounding box center [1155, 418] width 35 height 35
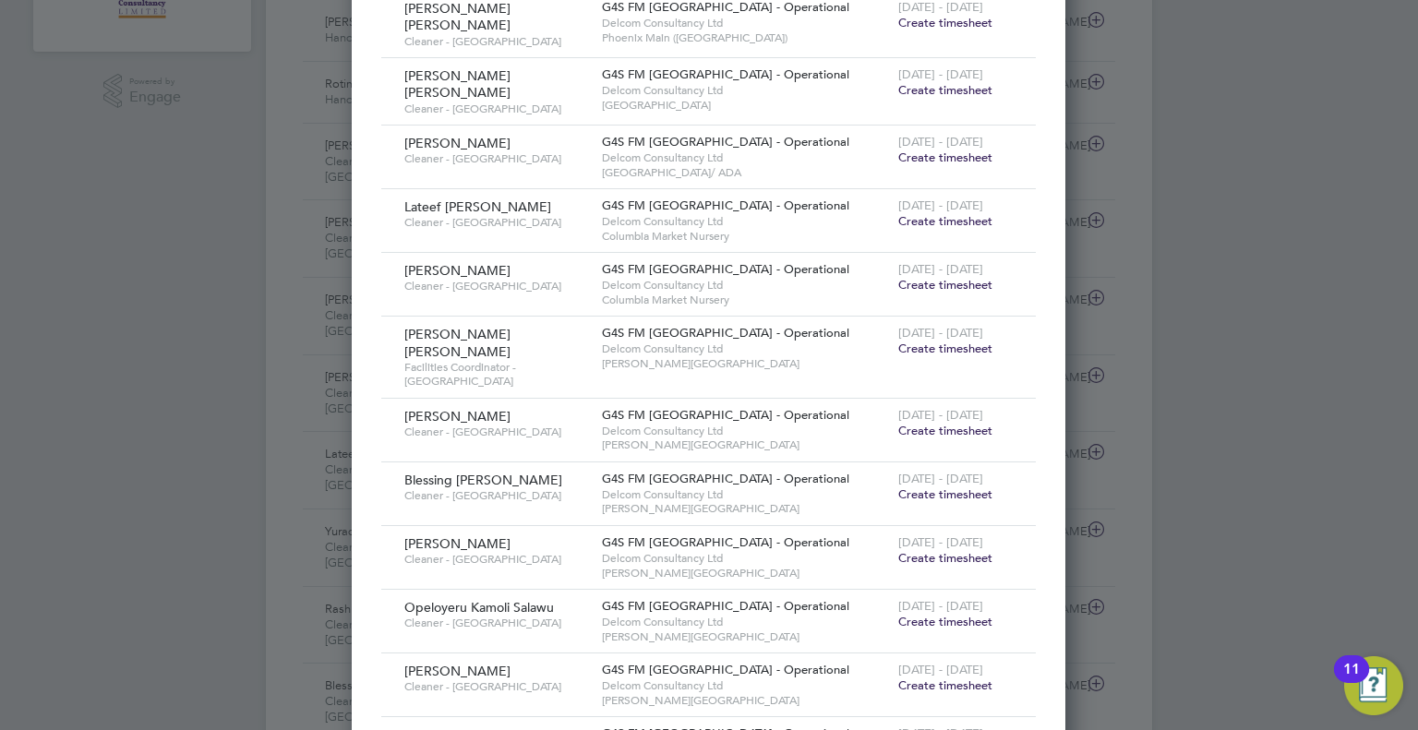
click at [957, 150] on span "Create timesheet" at bounding box center [945, 158] width 94 height 16
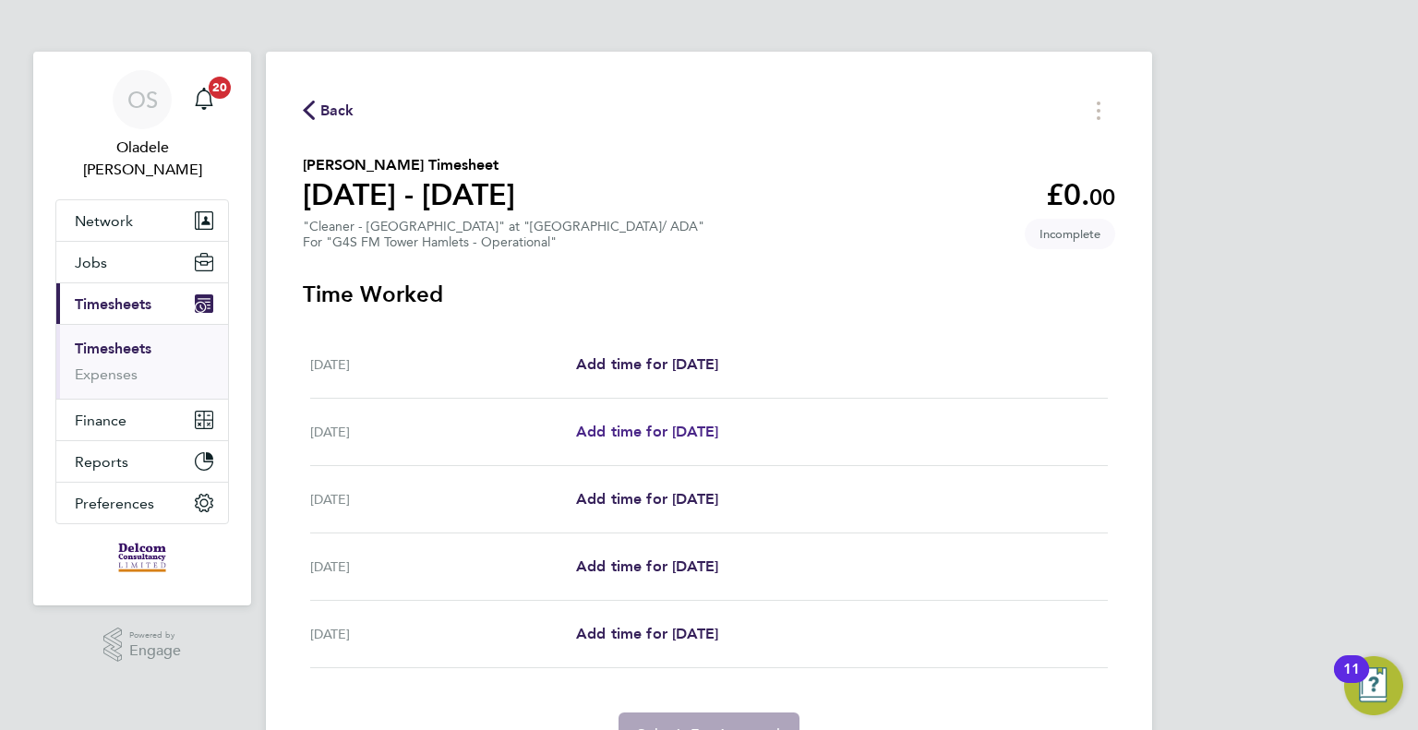
click at [671, 430] on span "Add time for [DATE]" at bounding box center [647, 432] width 142 height 18
select select "60"
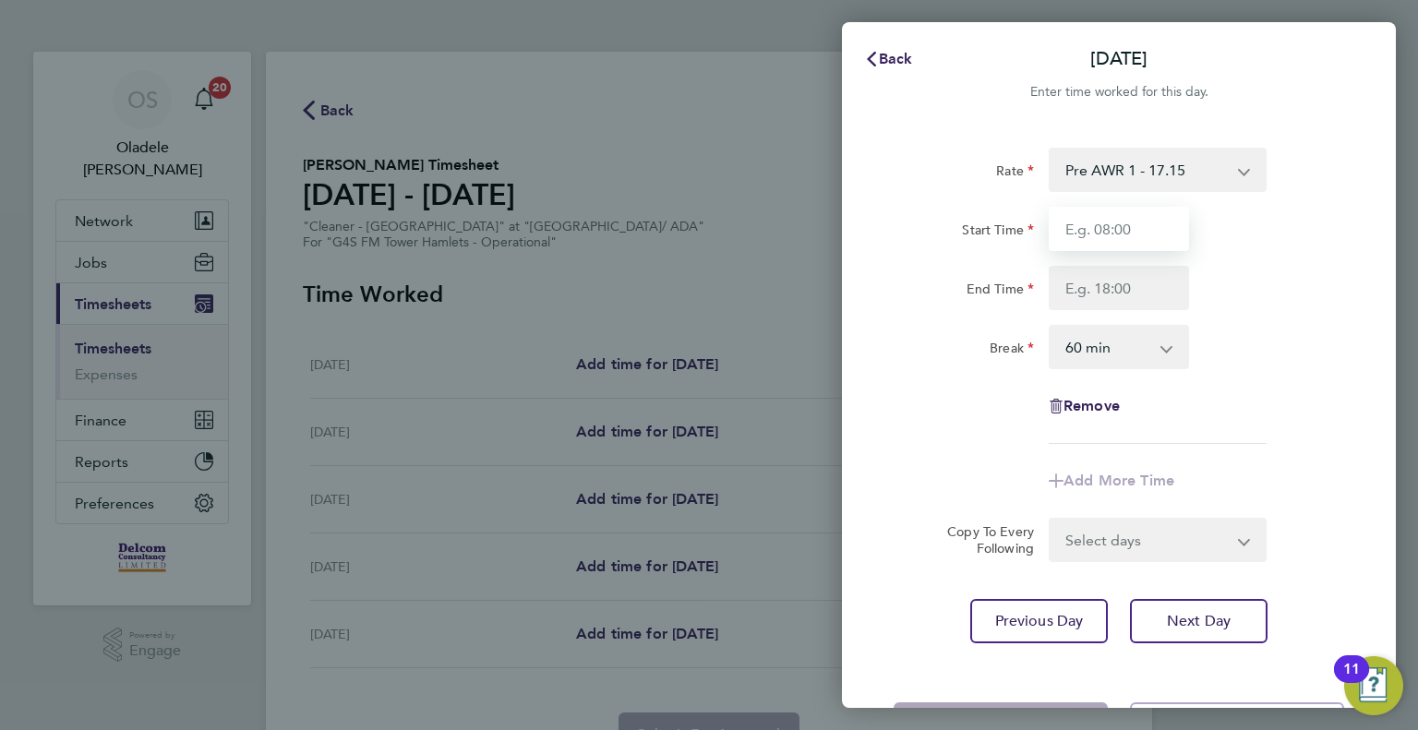
click at [1089, 228] on input "Start Time" at bounding box center [1119, 229] width 140 height 44
type input "15:30"
click at [1076, 291] on input "End Time" at bounding box center [1119, 288] width 140 height 44
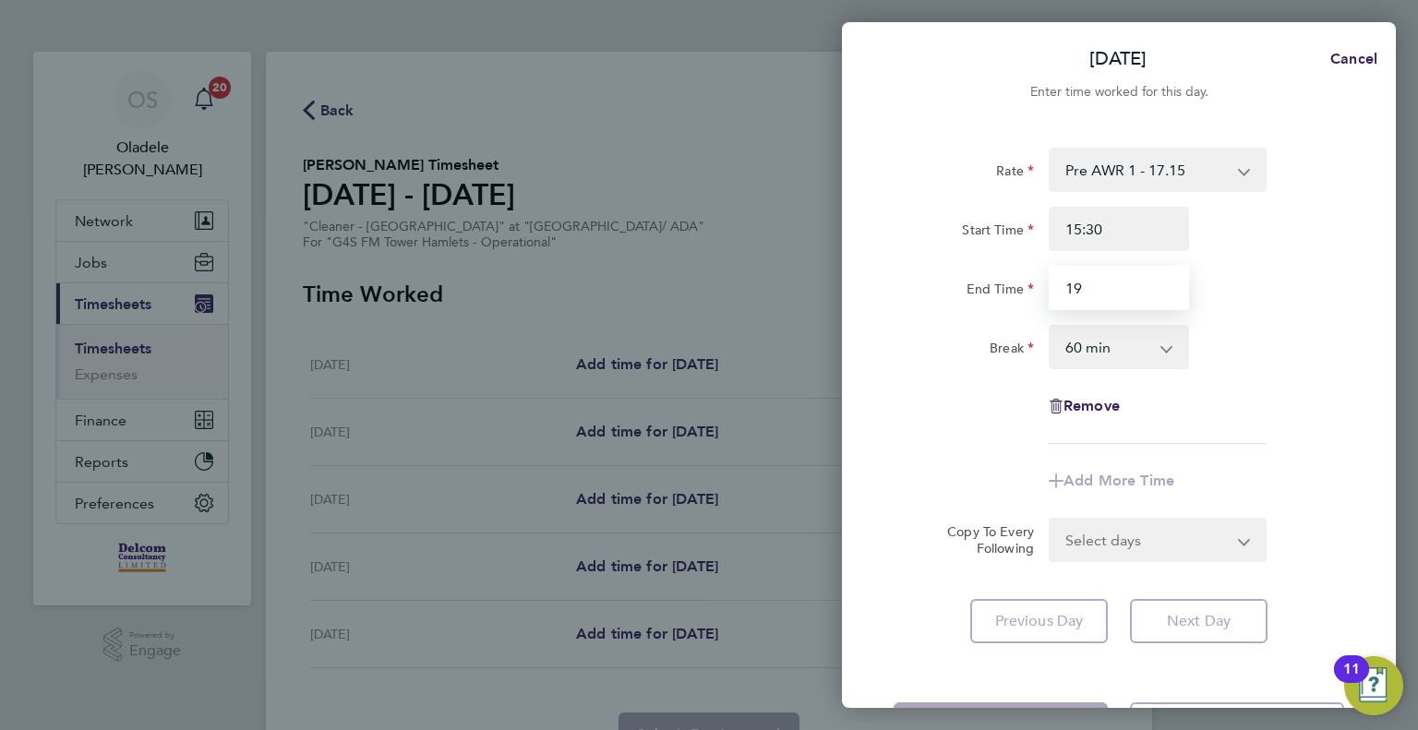
type input "19:30"
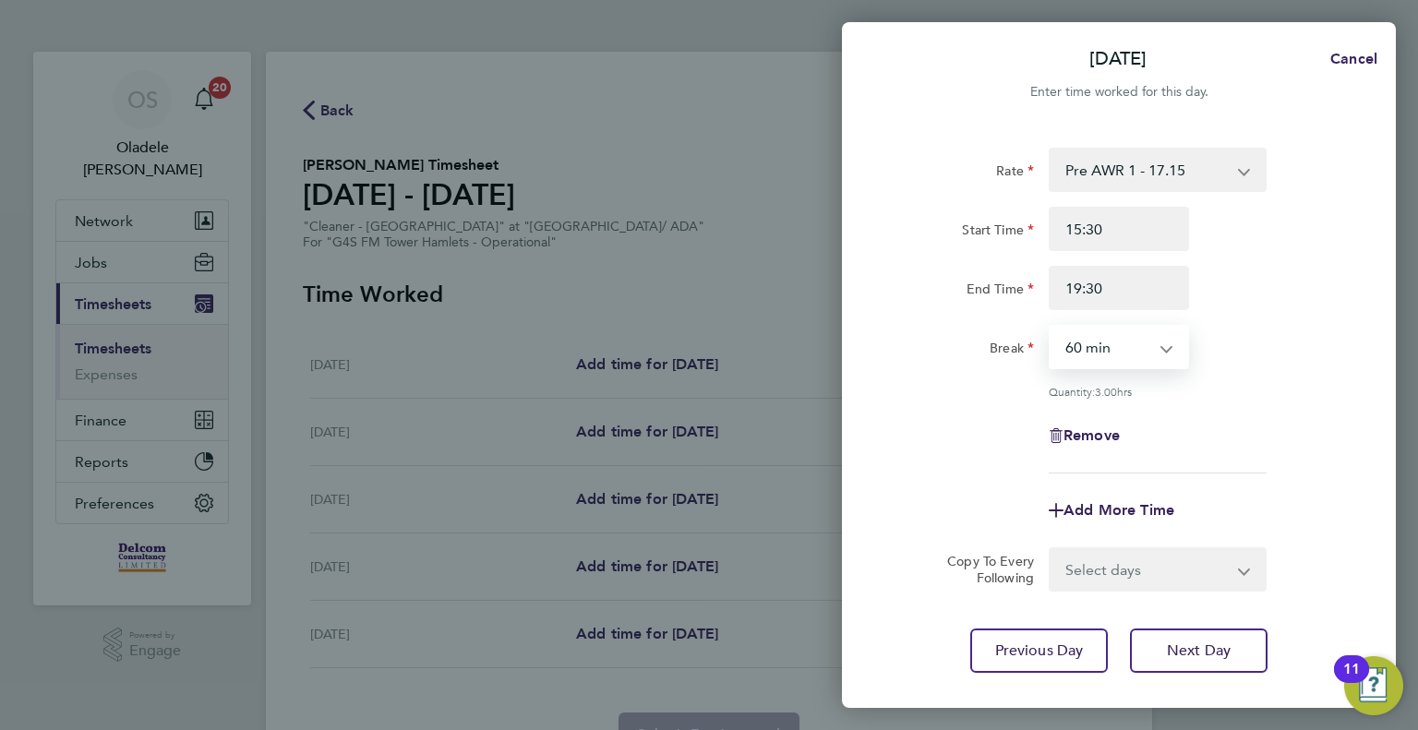
click at [1132, 354] on select "0 min 15 min 30 min 45 min 60 min 75 min 90 min" at bounding box center [1108, 347] width 114 height 41
select select "0"
click at [1051, 327] on select "0 min 15 min 30 min 45 min 60 min 75 min 90 min" at bounding box center [1108, 347] width 114 height 41
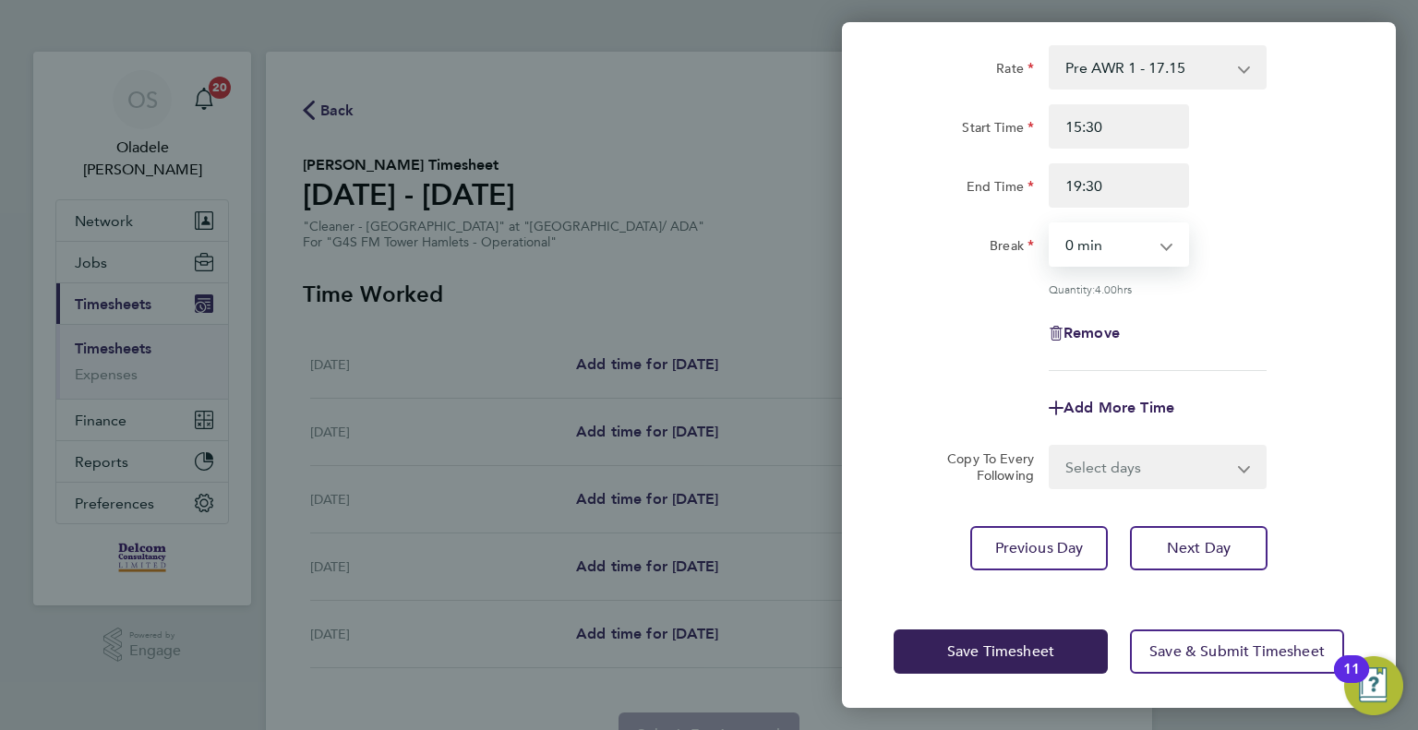
click at [1105, 469] on select "Select days Day [DATE] [DATE] [DATE]" at bounding box center [1148, 467] width 194 height 41
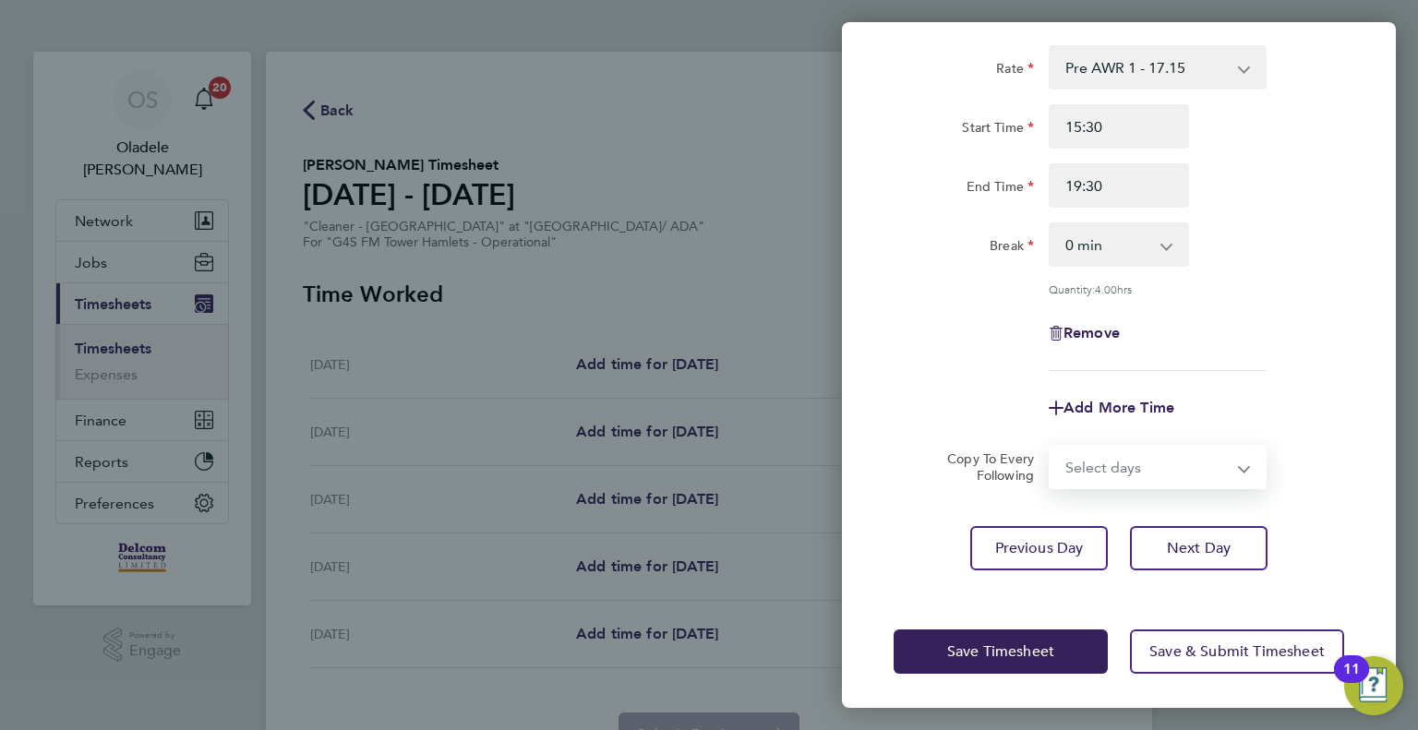
select select "DAY"
click at [1051, 447] on select "Select days Day [DATE] [DATE] [DATE]" at bounding box center [1148, 467] width 194 height 41
select select "[DATE]"
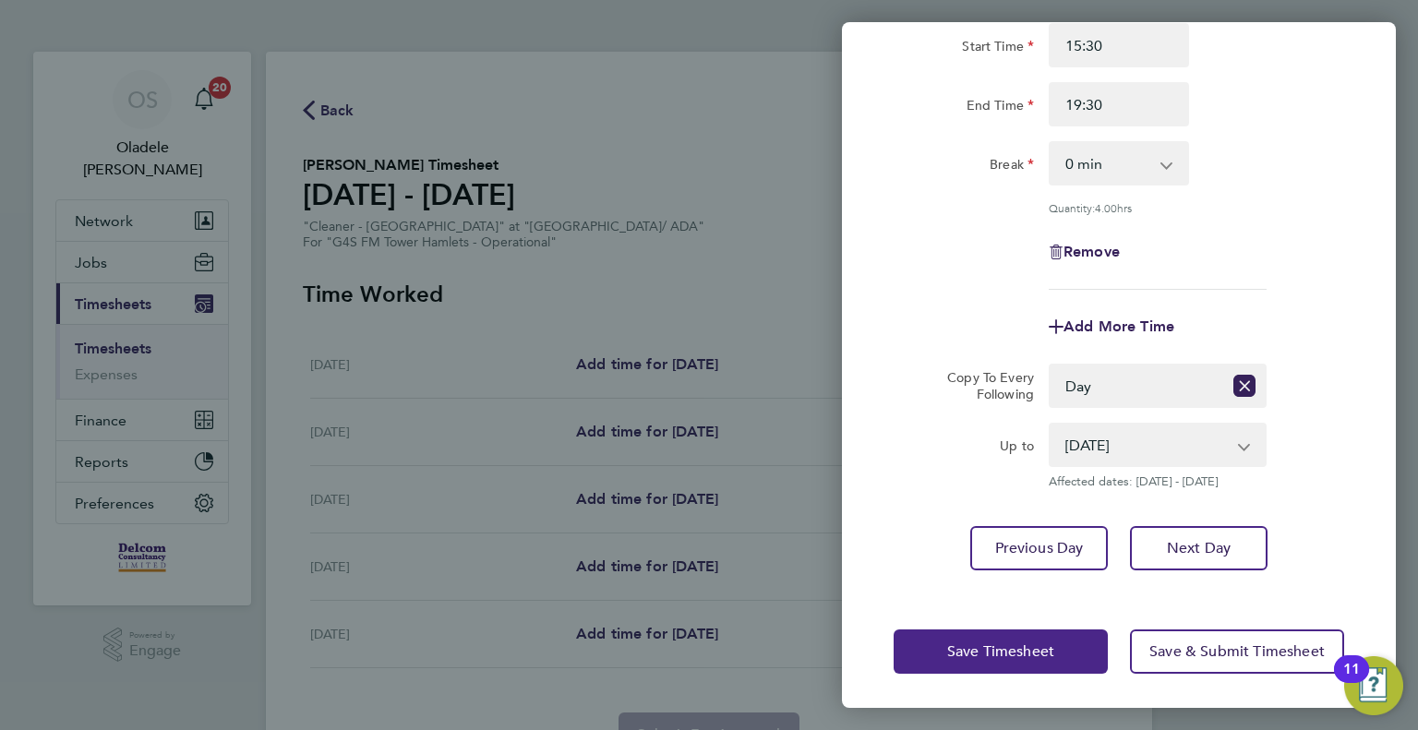
click at [970, 645] on span "Save Timesheet" at bounding box center [1000, 651] width 107 height 18
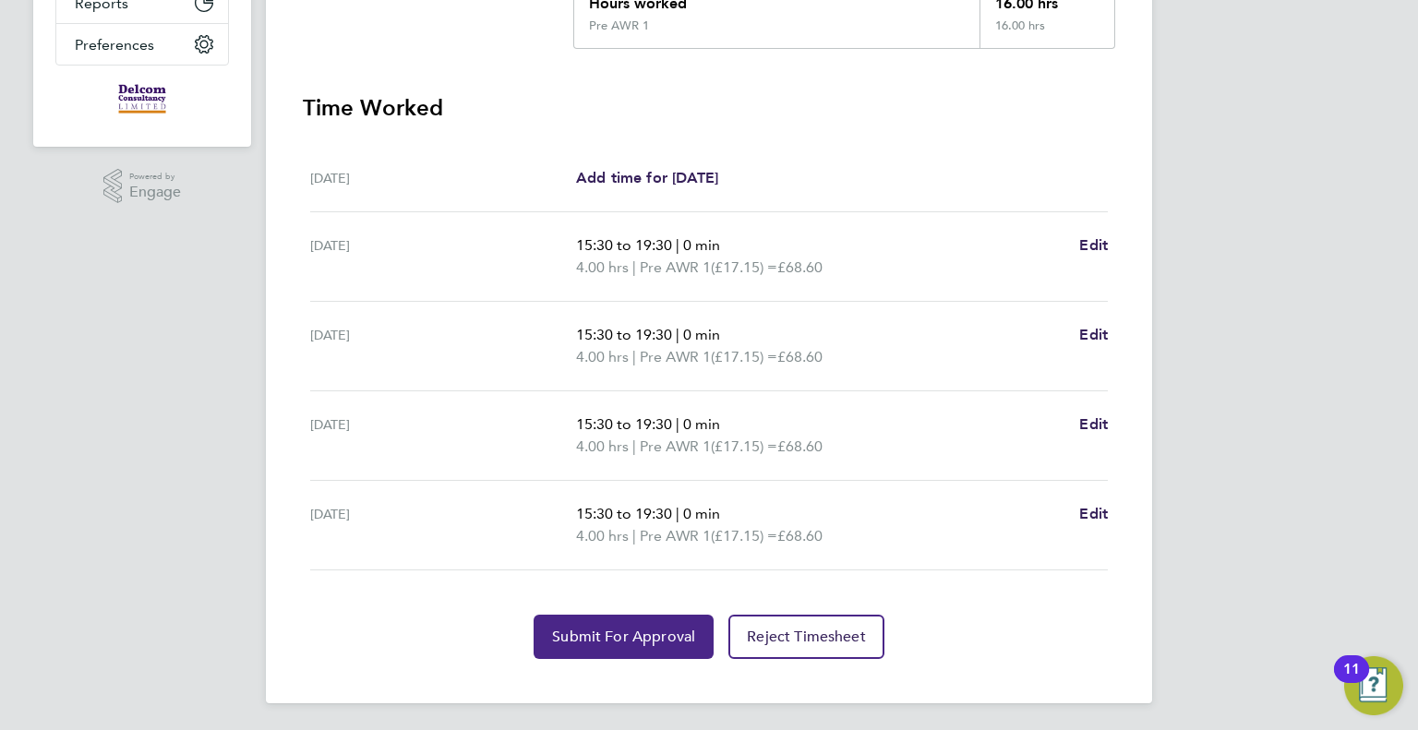
click at [614, 636] on span "Submit For Approval" at bounding box center [623, 637] width 143 height 18
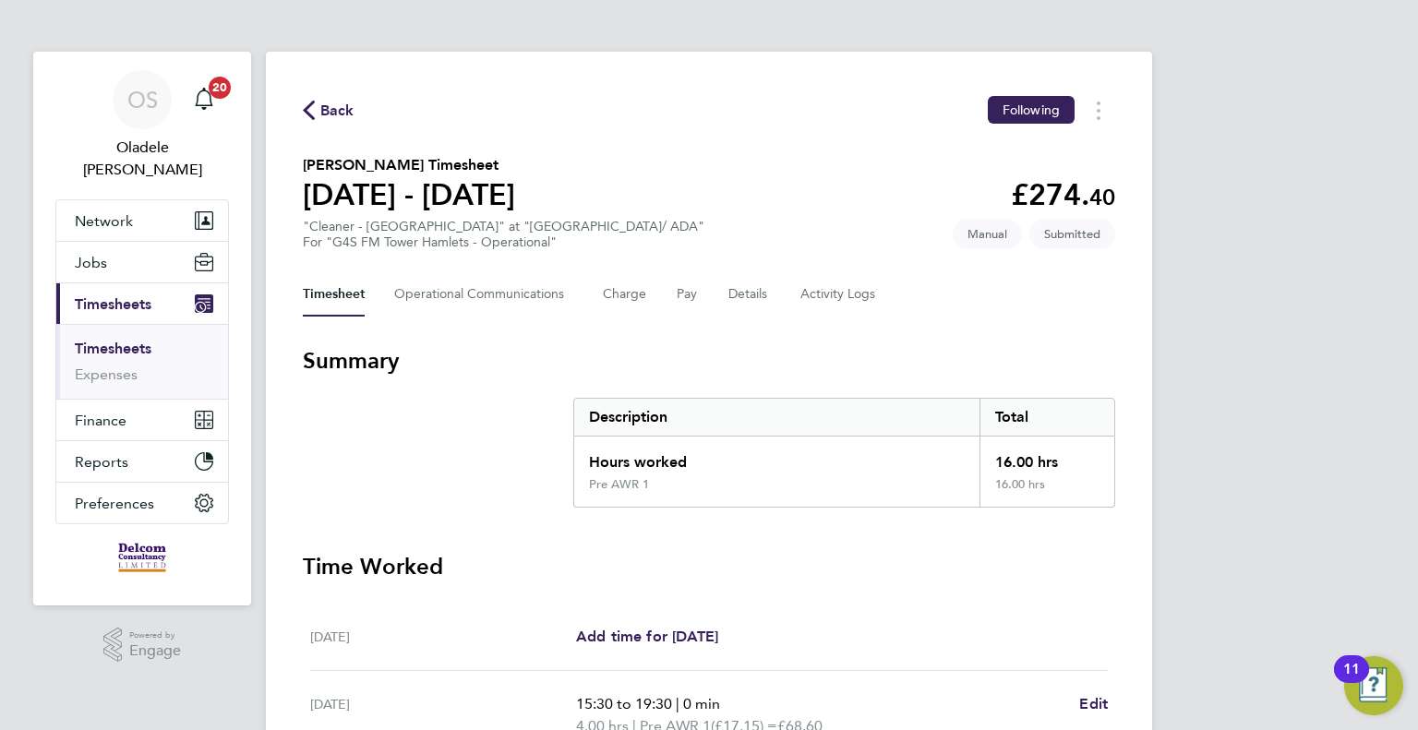
click at [330, 115] on span "Back" at bounding box center [337, 111] width 34 height 22
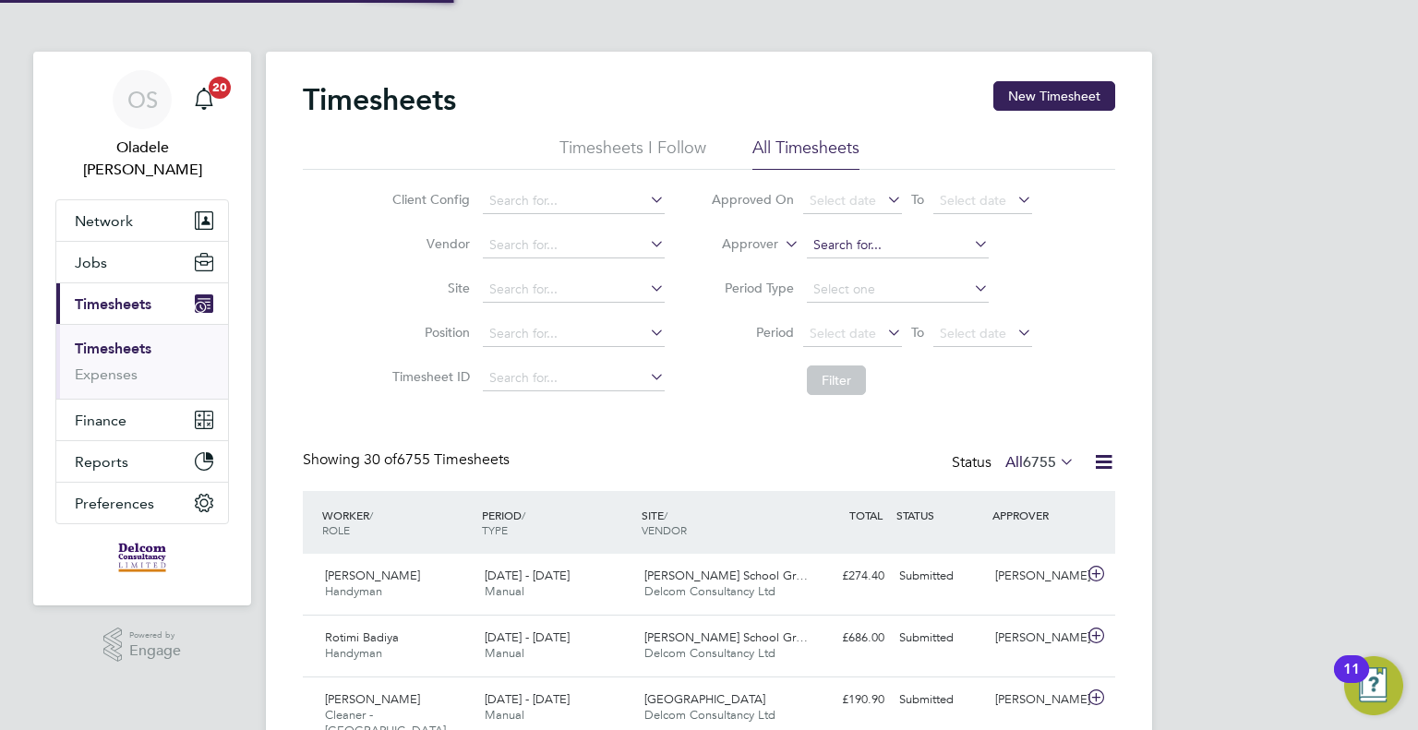
scroll to position [46, 161]
click at [1057, 84] on button "New Timesheet" at bounding box center [1054, 96] width 122 height 30
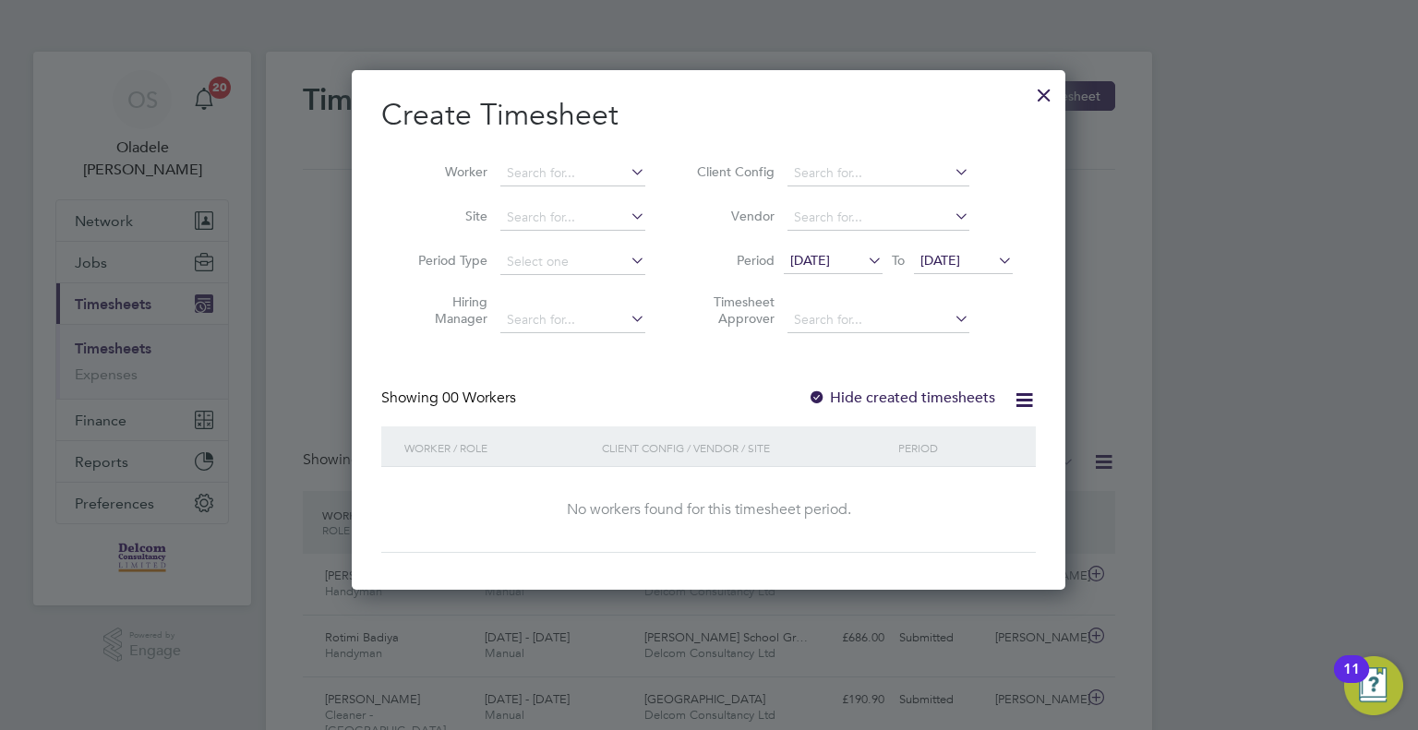
click at [830, 262] on span "[DATE]" at bounding box center [810, 260] width 40 height 17
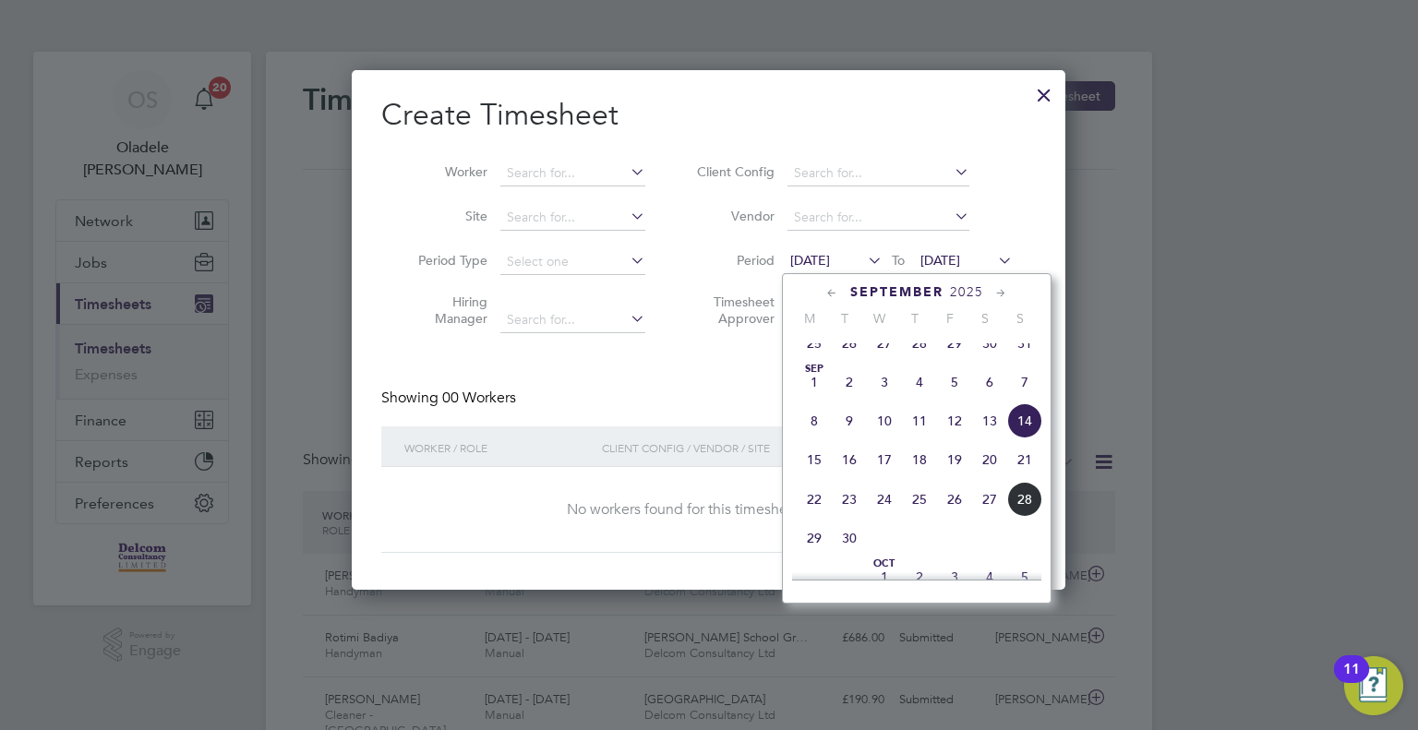
click at [822, 514] on span "22" at bounding box center [814, 499] width 35 height 35
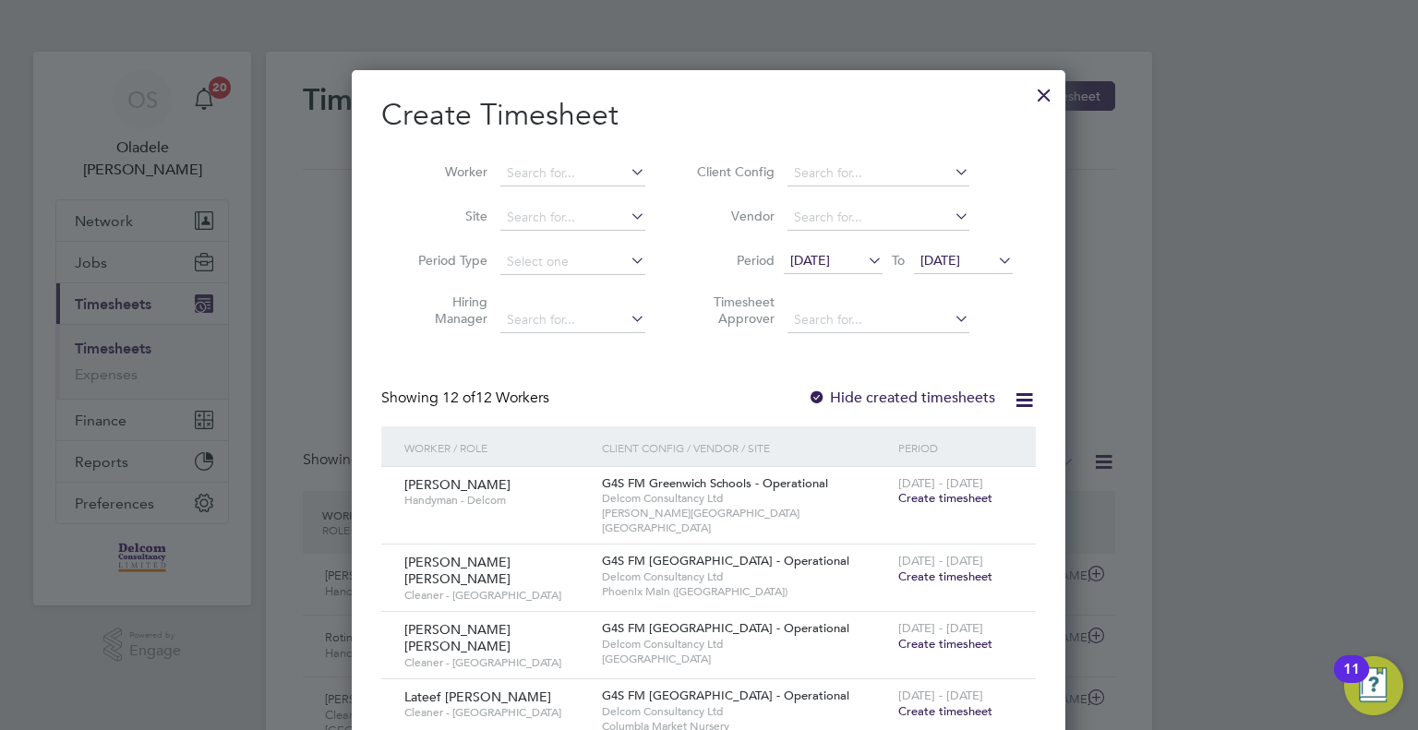
click at [986, 269] on span "[DATE]" at bounding box center [963, 261] width 99 height 25
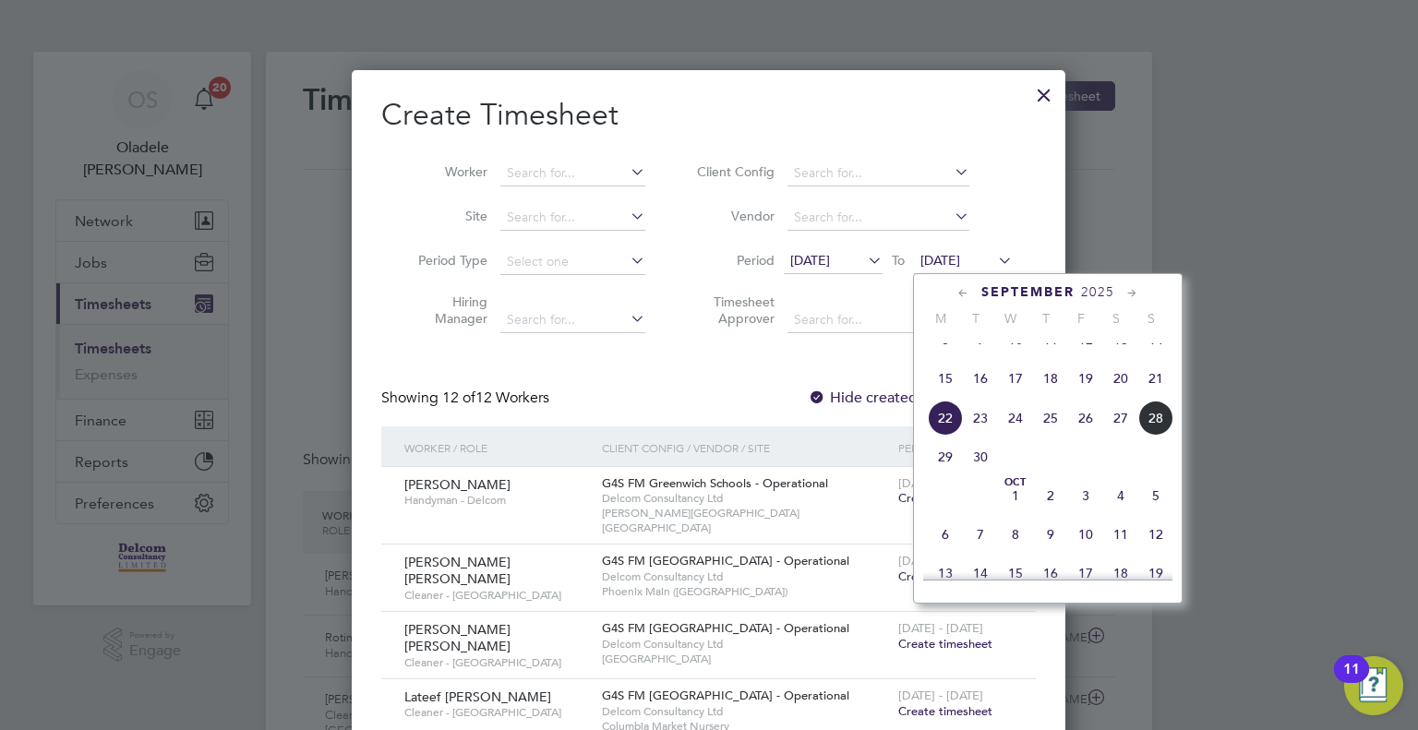
click at [1151, 436] on span "28" at bounding box center [1155, 418] width 35 height 35
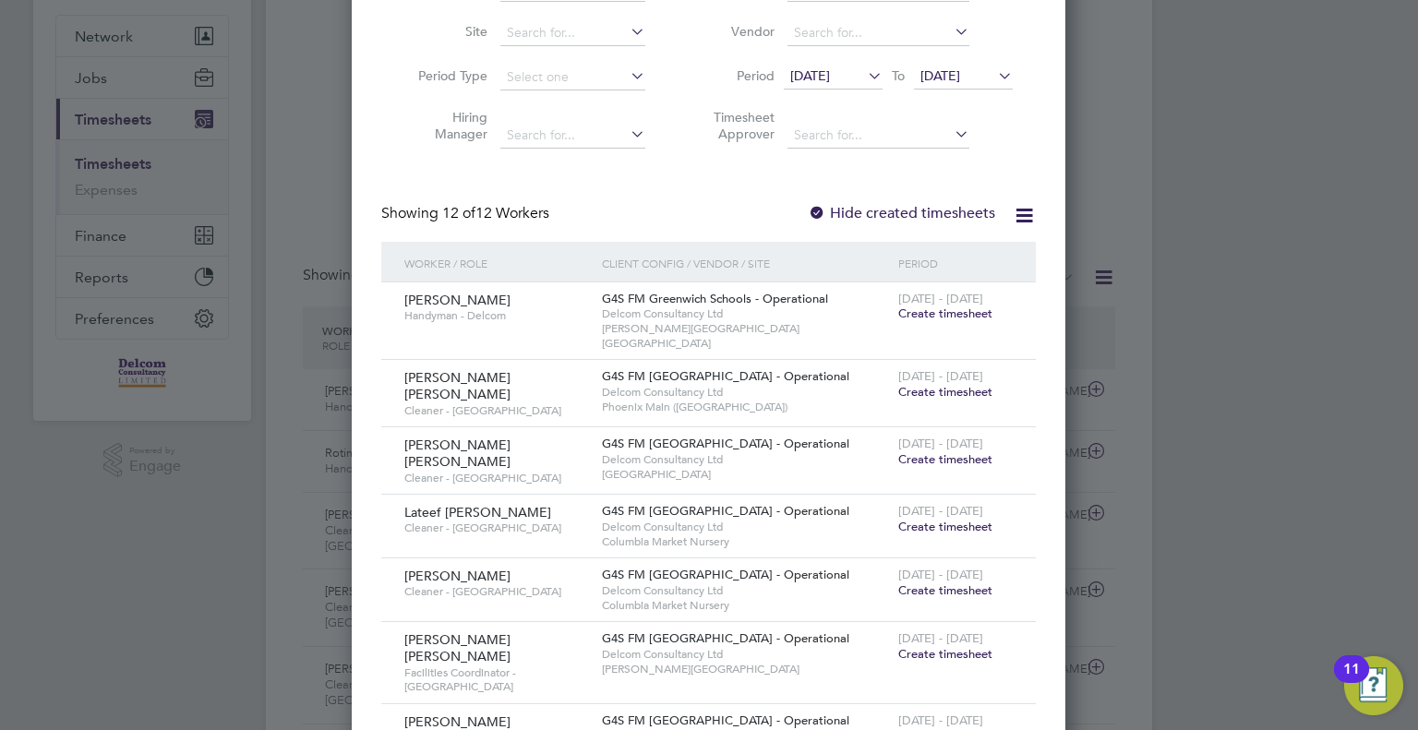
click at [932, 582] on span "Create timesheet" at bounding box center [945, 590] width 94 height 16
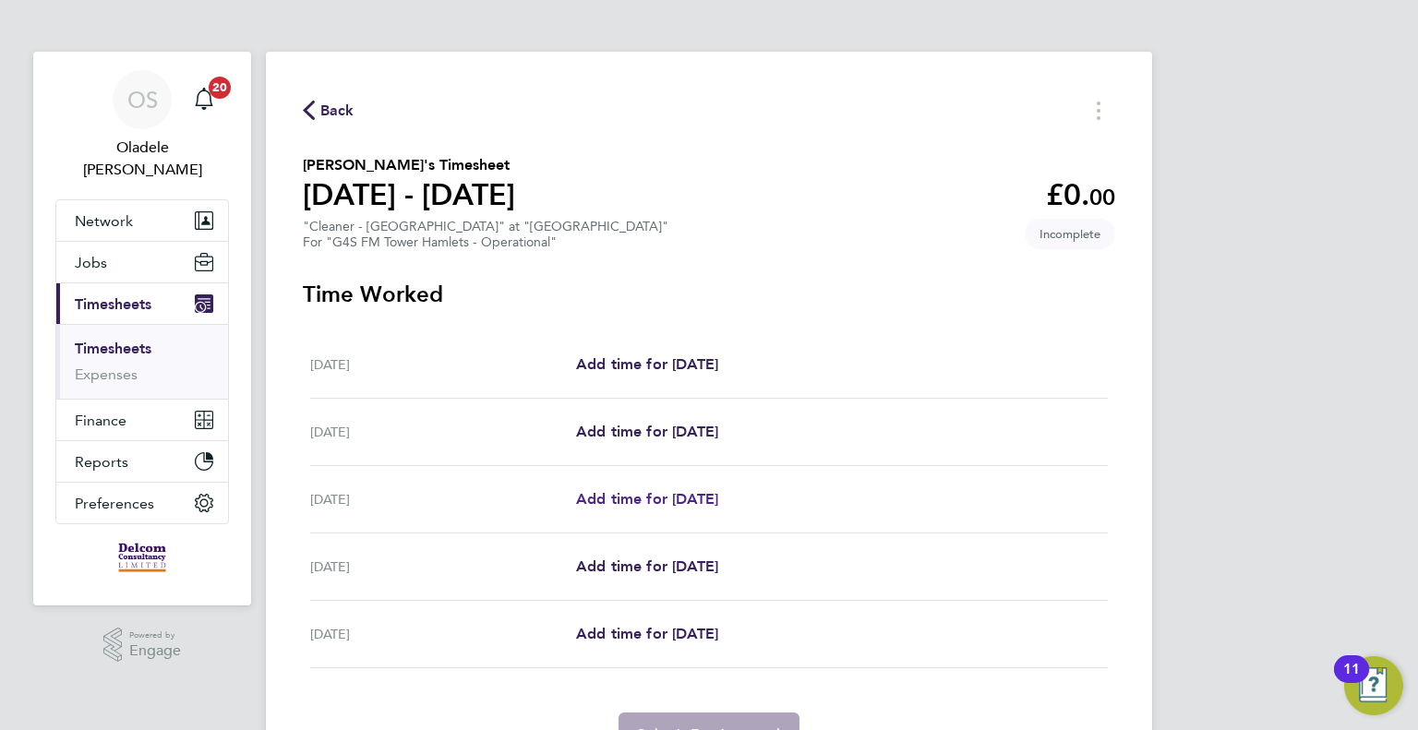
click at [621, 499] on span "Add time for [DATE]" at bounding box center [647, 499] width 142 height 18
select select "60"
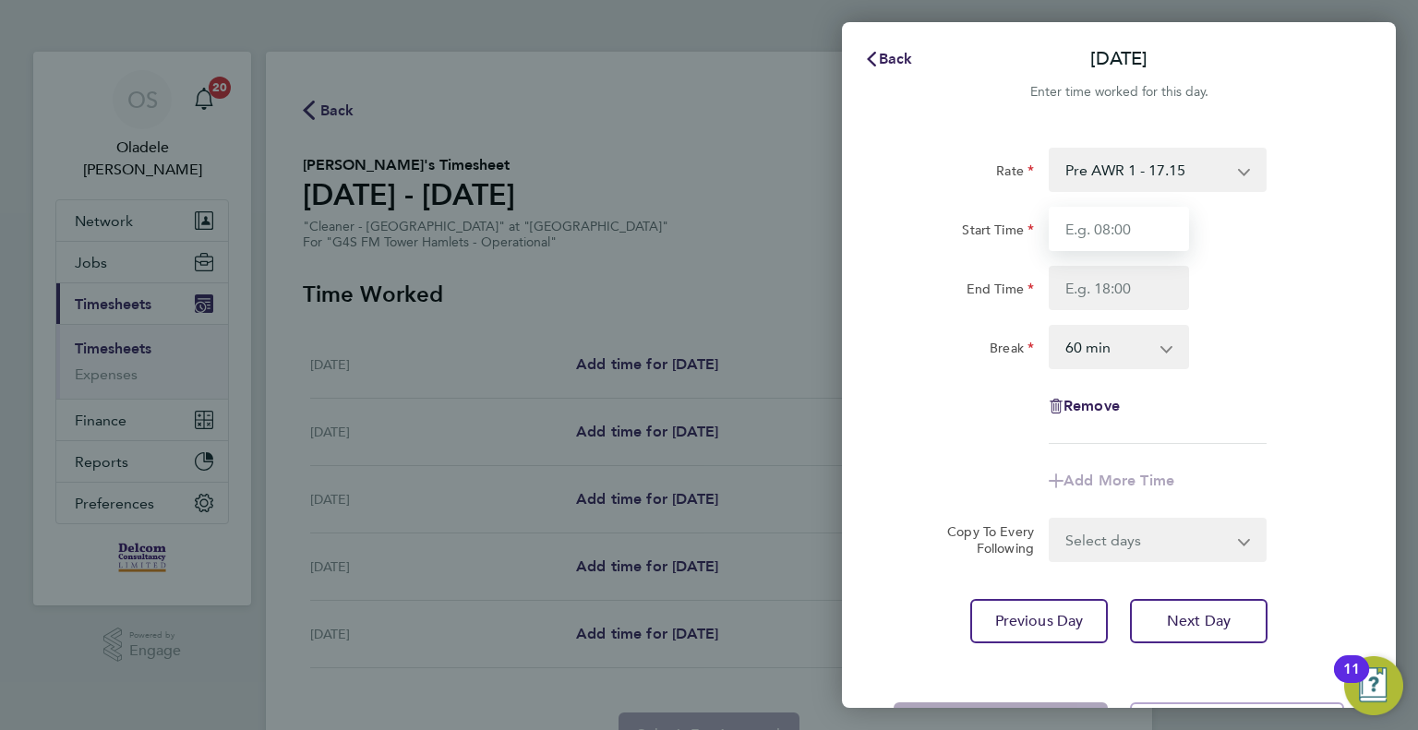
click at [1097, 225] on input "Start Time" at bounding box center [1119, 229] width 140 height 44
type input "15:30"
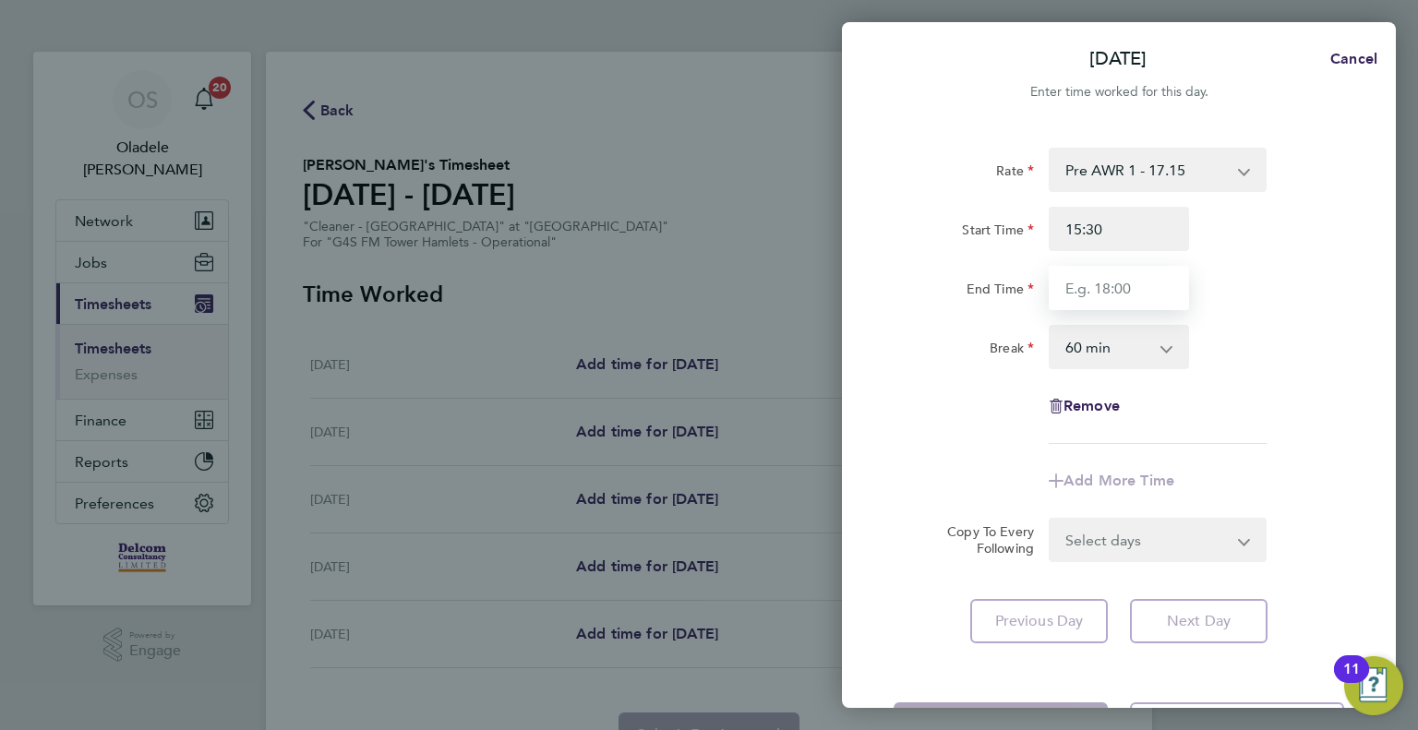
click at [1099, 283] on input "End Time" at bounding box center [1119, 288] width 140 height 44
type input "18:00"
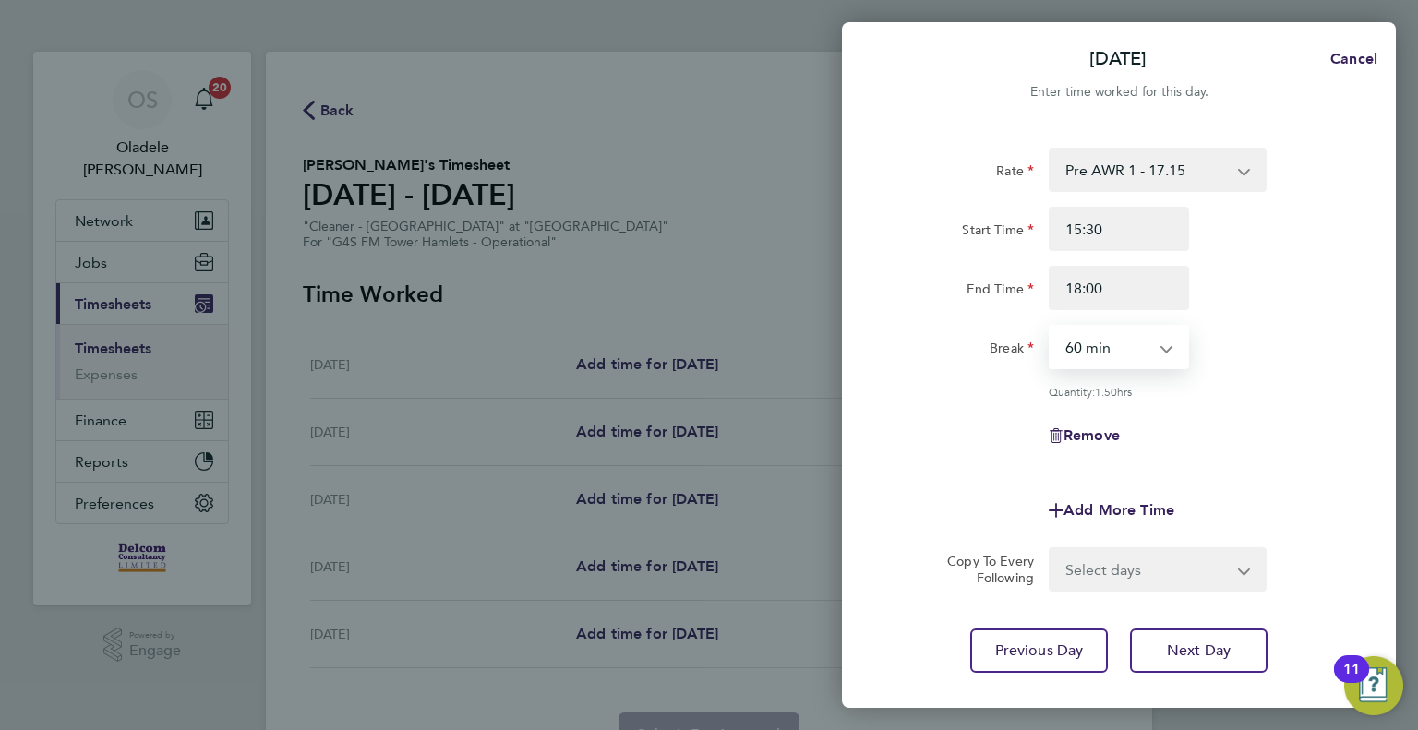
click at [1111, 346] on select "0 min 15 min 30 min 45 min 60 min 75 min 90 min" at bounding box center [1108, 347] width 114 height 41
select select "0"
click at [1051, 327] on select "0 min 15 min 30 min 45 min 60 min 75 min 90 min" at bounding box center [1108, 347] width 114 height 41
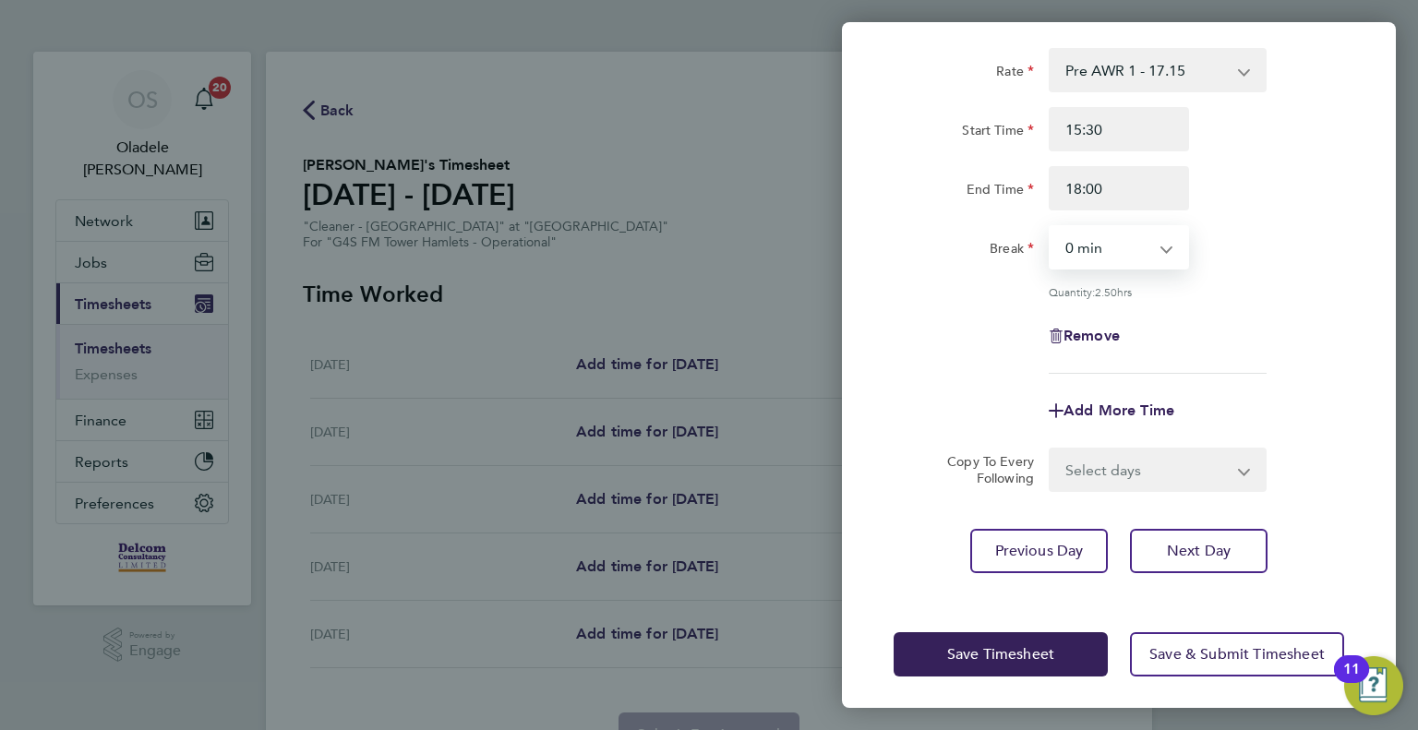
scroll to position [102, 0]
click at [1103, 462] on select "Select days Day [DATE] [DATE]" at bounding box center [1148, 467] width 194 height 41
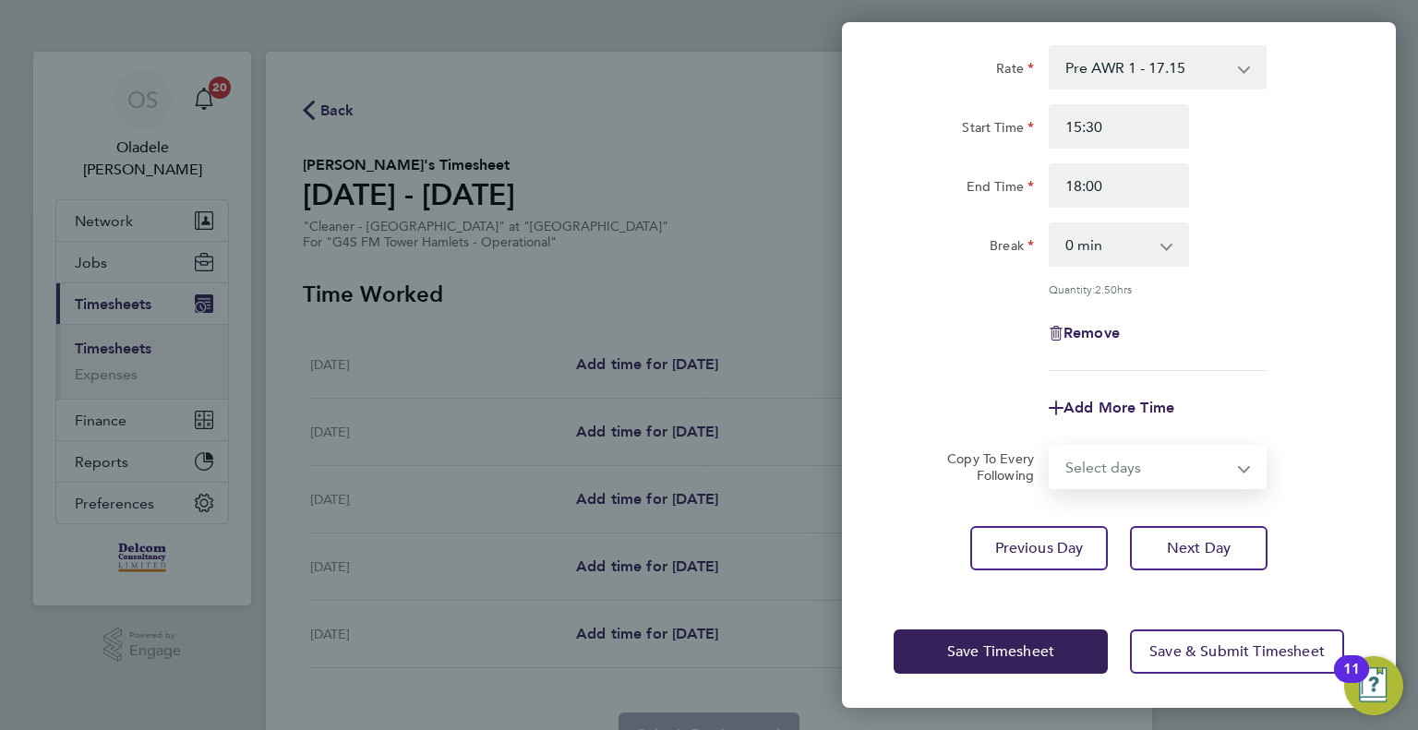
select select "DAY"
click at [1051, 447] on select "Select days Day [DATE] [DATE]" at bounding box center [1148, 467] width 194 height 41
select select "[DATE]"
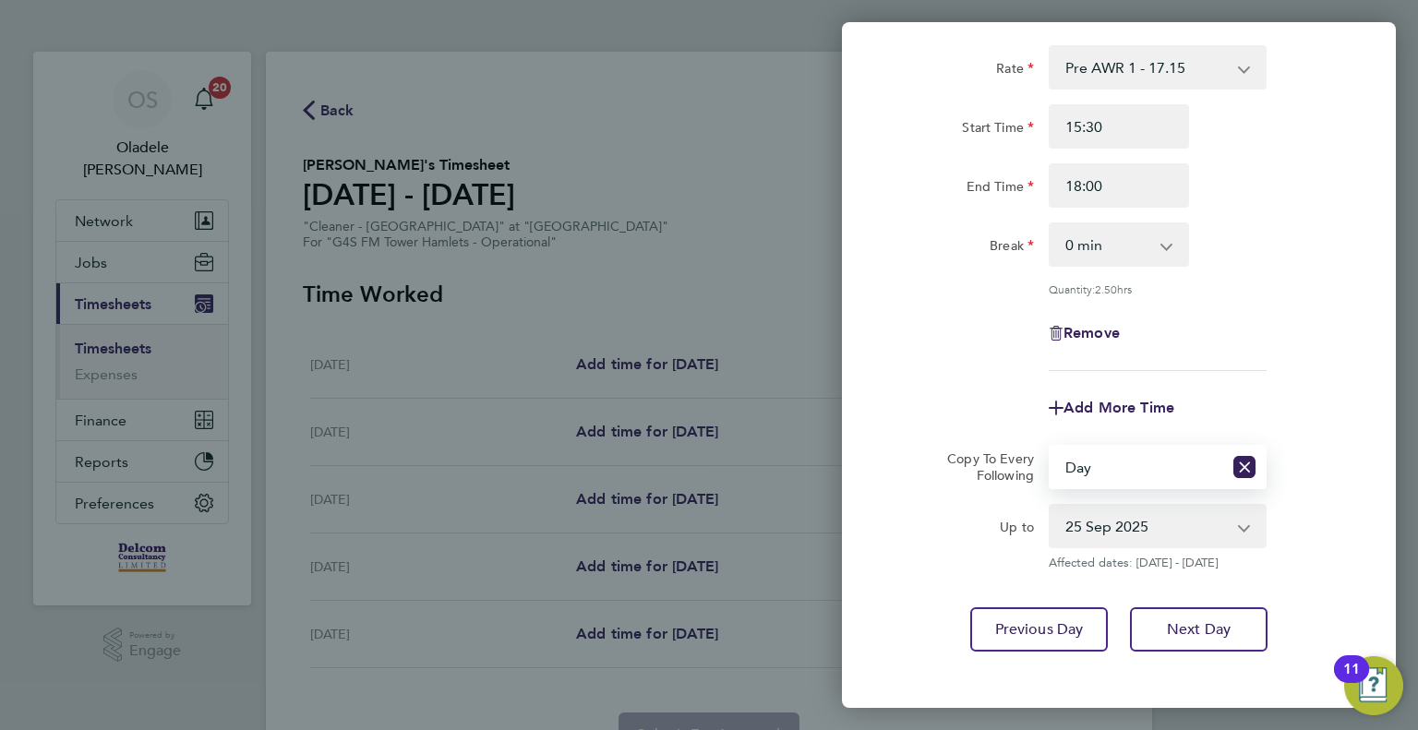
scroll to position [184, 0]
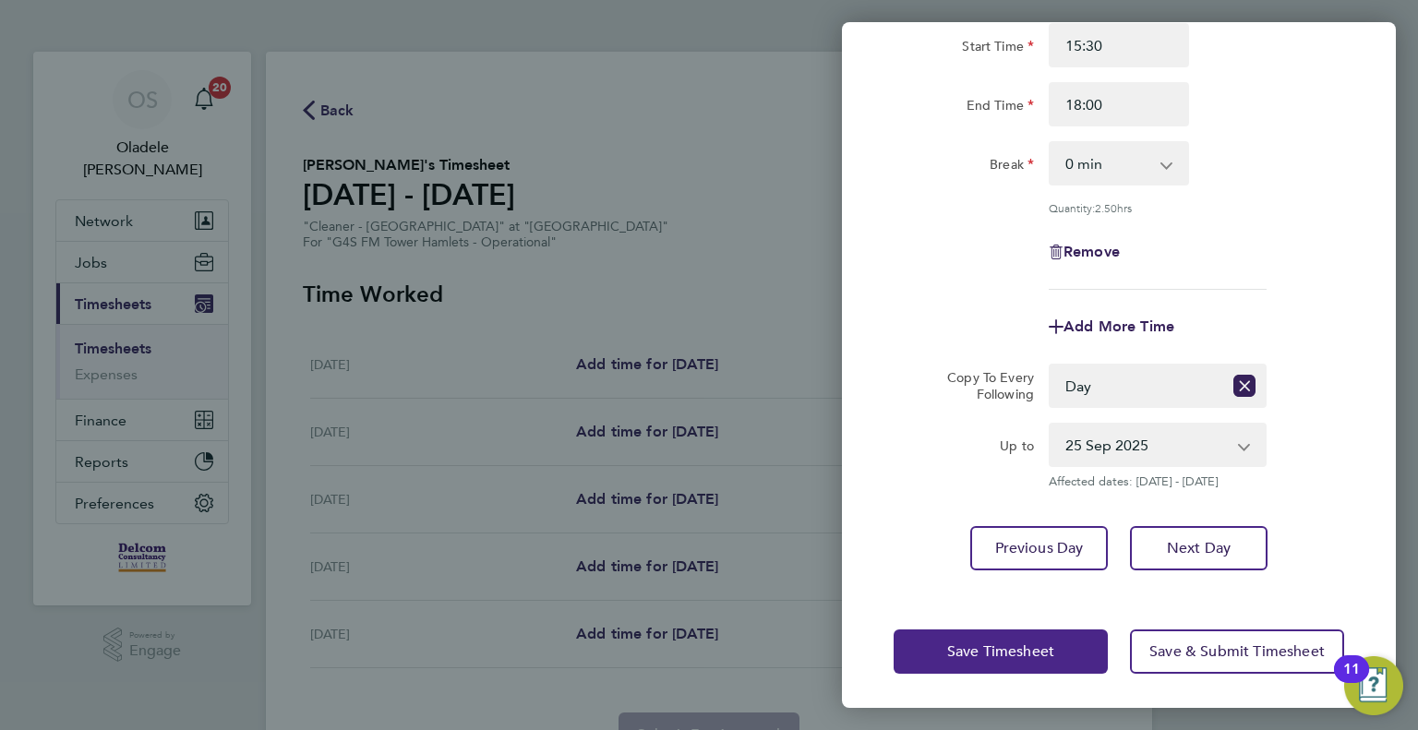
click at [967, 661] on button "Save Timesheet" at bounding box center [1001, 652] width 214 height 44
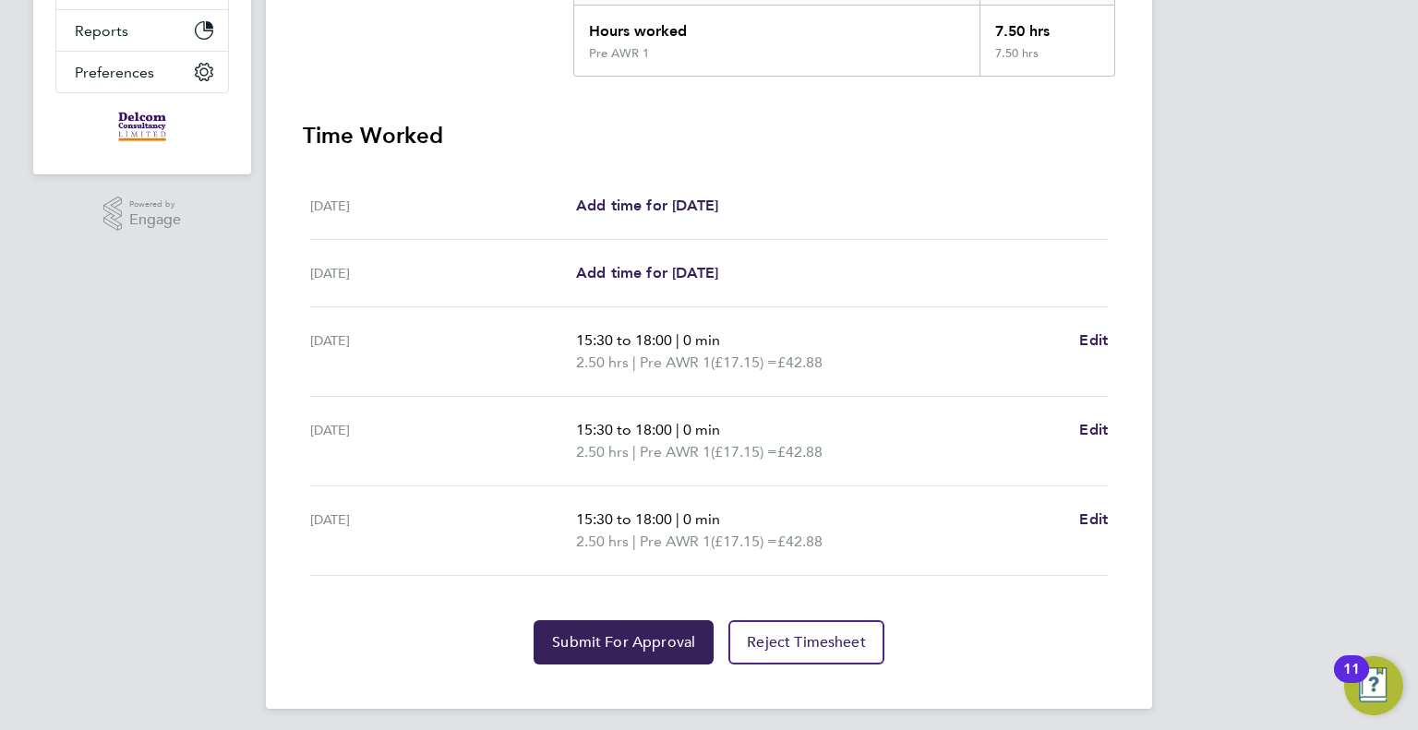
scroll to position [437, 0]
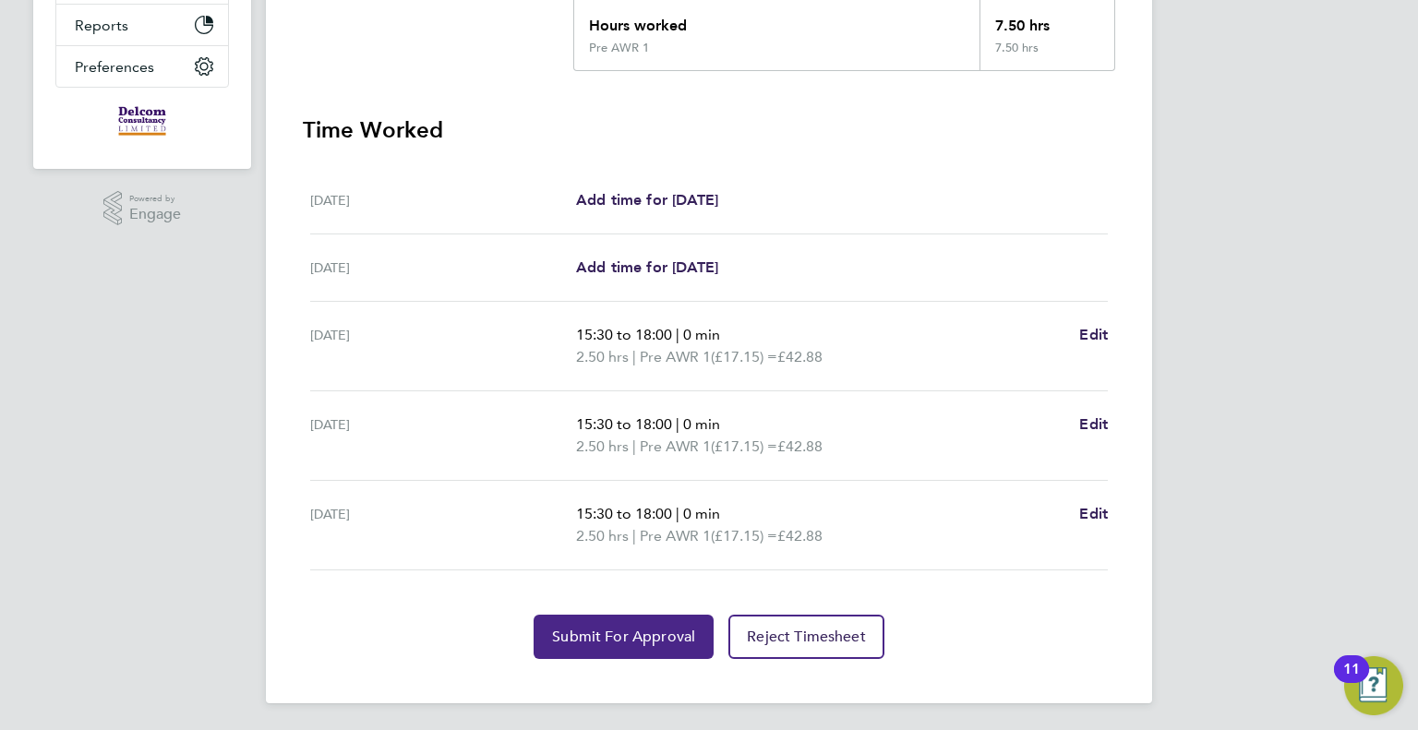
click at [598, 638] on span "Submit For Approval" at bounding box center [623, 637] width 143 height 18
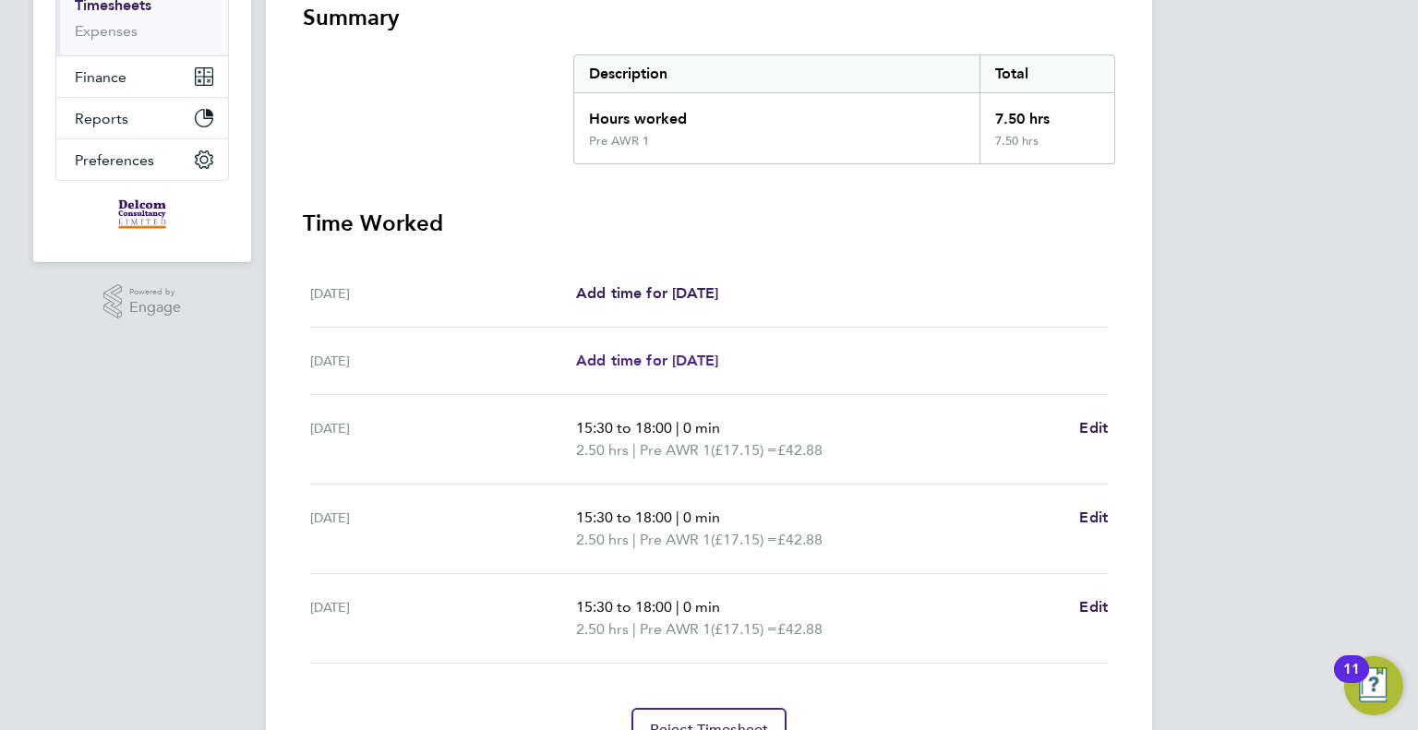
scroll to position [0, 0]
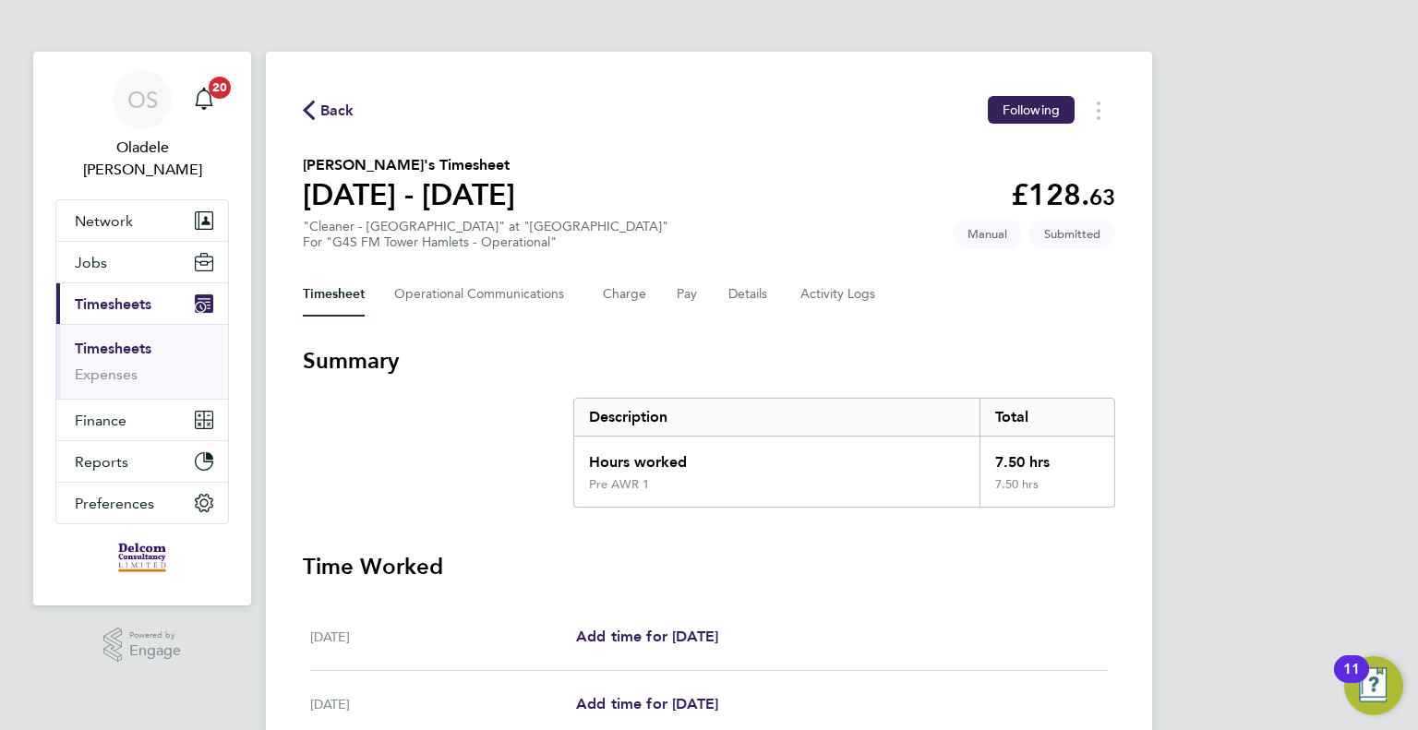
click at [341, 111] on span "Back" at bounding box center [337, 111] width 34 height 22
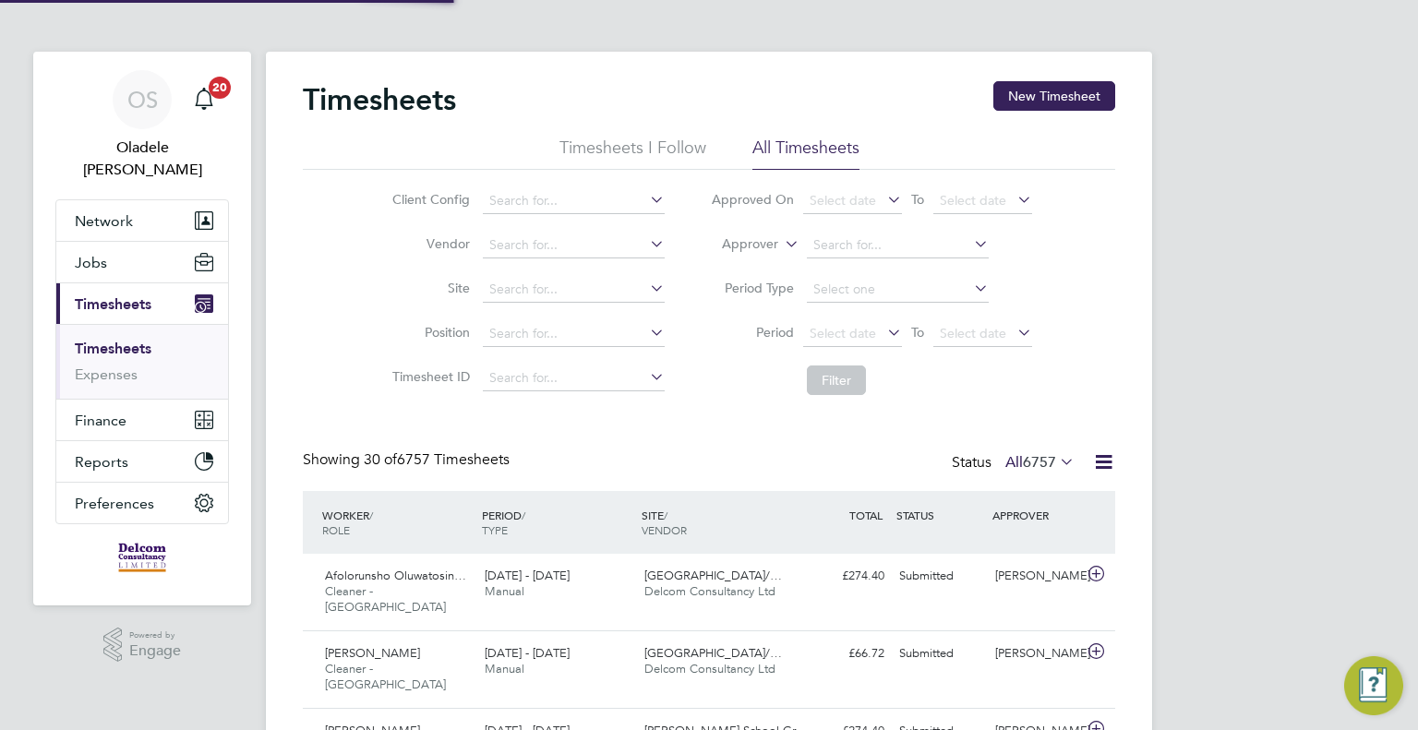
scroll to position [46, 161]
click at [1063, 92] on button "New Timesheet" at bounding box center [1054, 96] width 122 height 30
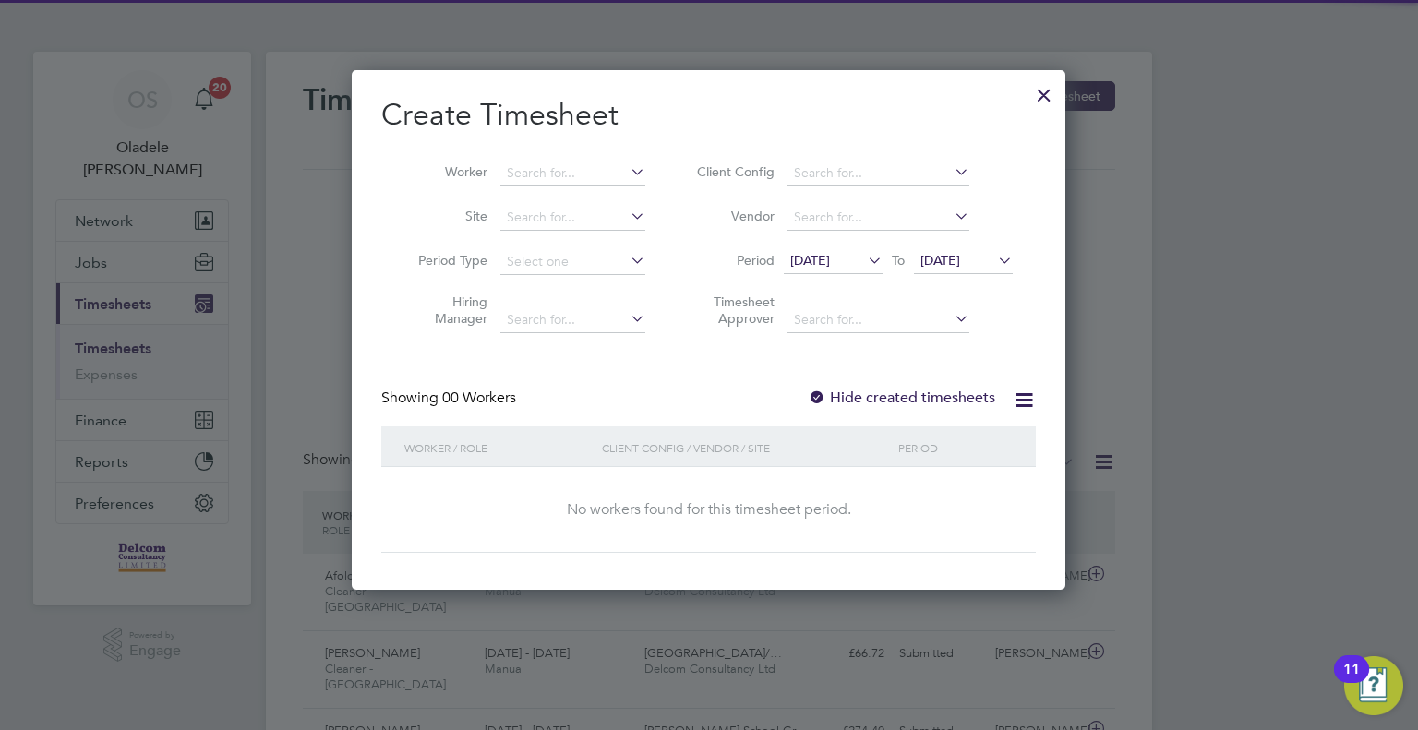
click at [830, 265] on span "[DATE]" at bounding box center [810, 260] width 40 height 17
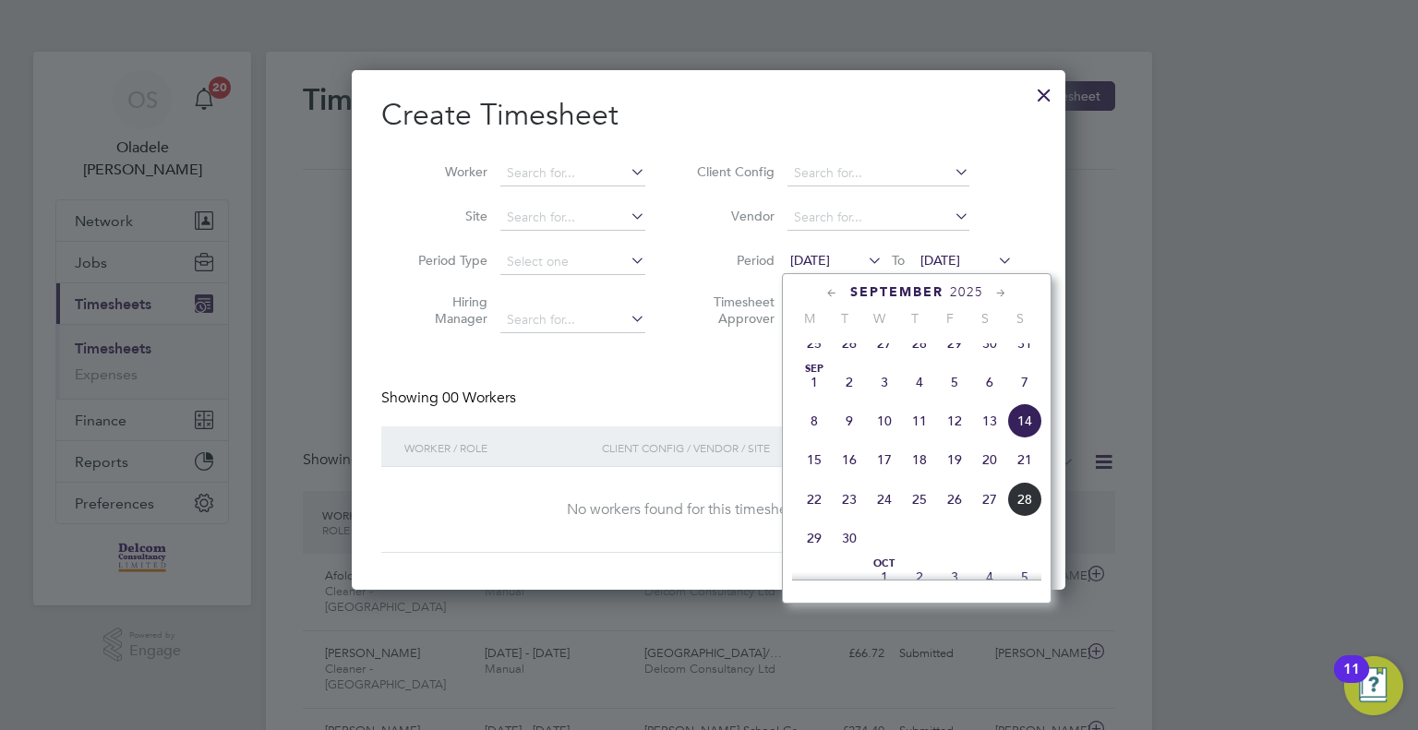
click at [810, 517] on span "22" at bounding box center [814, 499] width 35 height 35
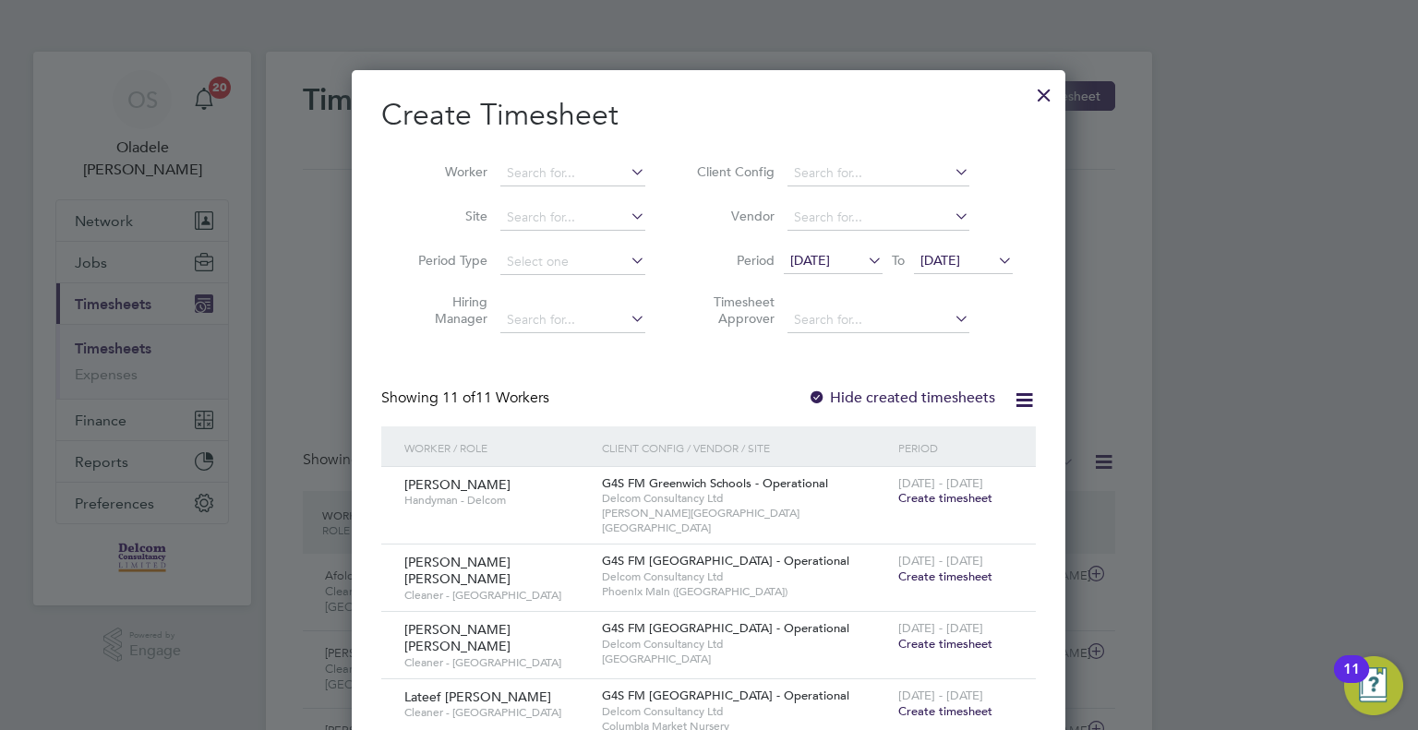
click at [960, 265] on span "[DATE]" at bounding box center [940, 260] width 40 height 17
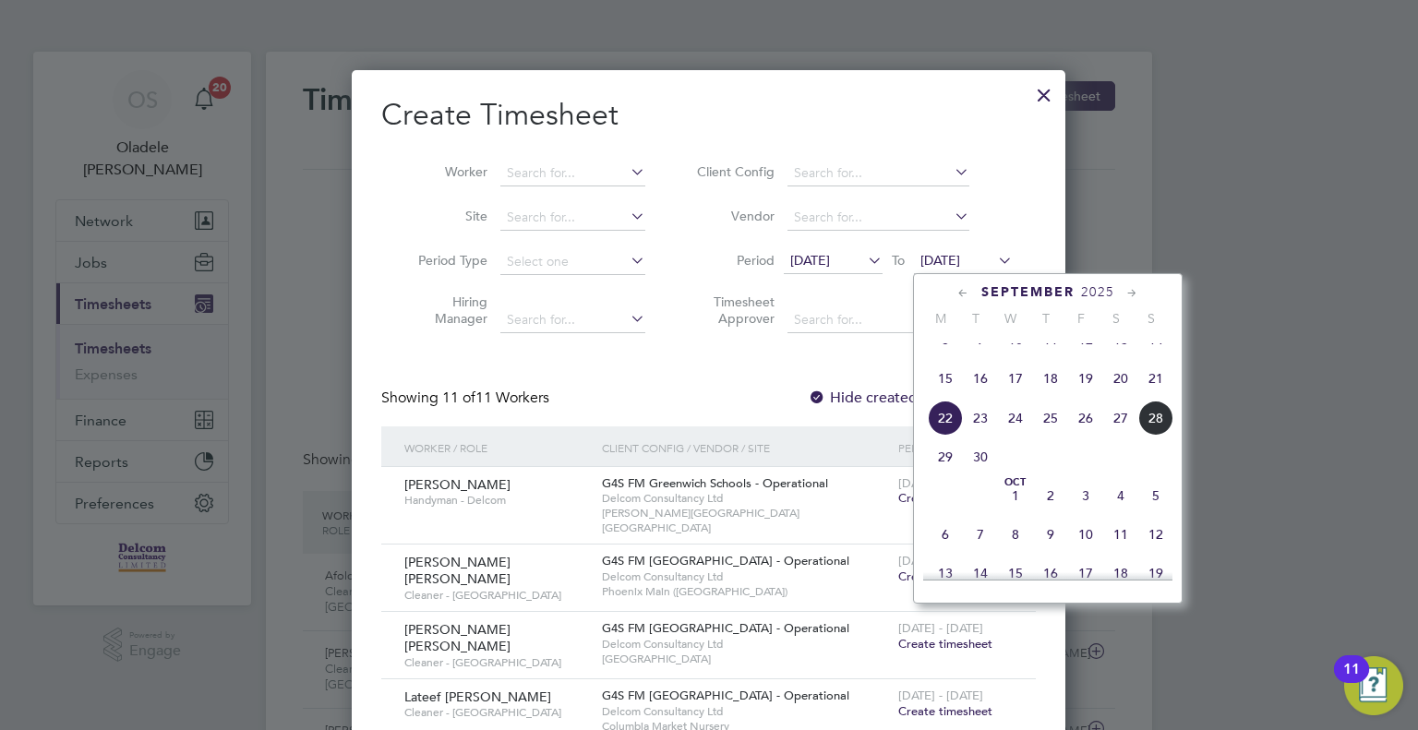
click at [1159, 436] on span "28" at bounding box center [1155, 418] width 35 height 35
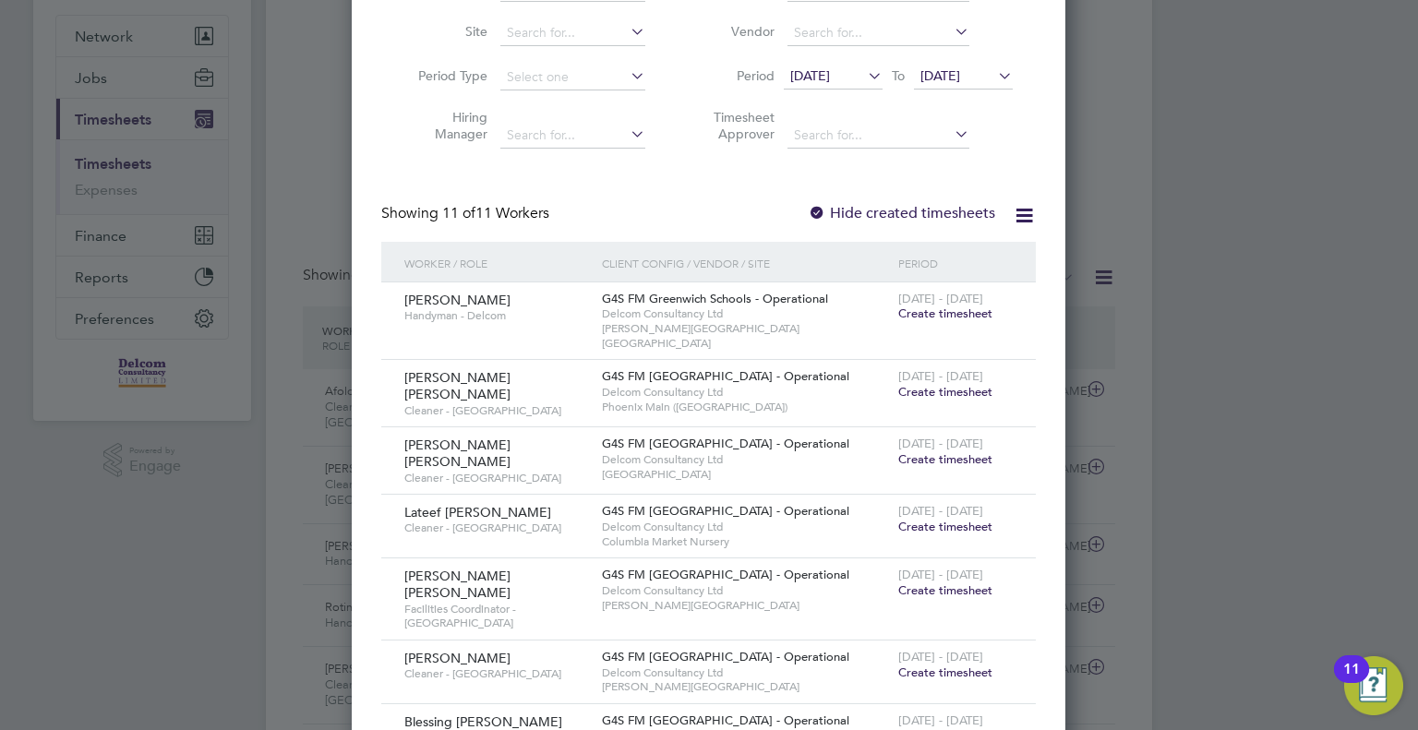
click at [932, 519] on span "Create timesheet" at bounding box center [945, 527] width 94 height 16
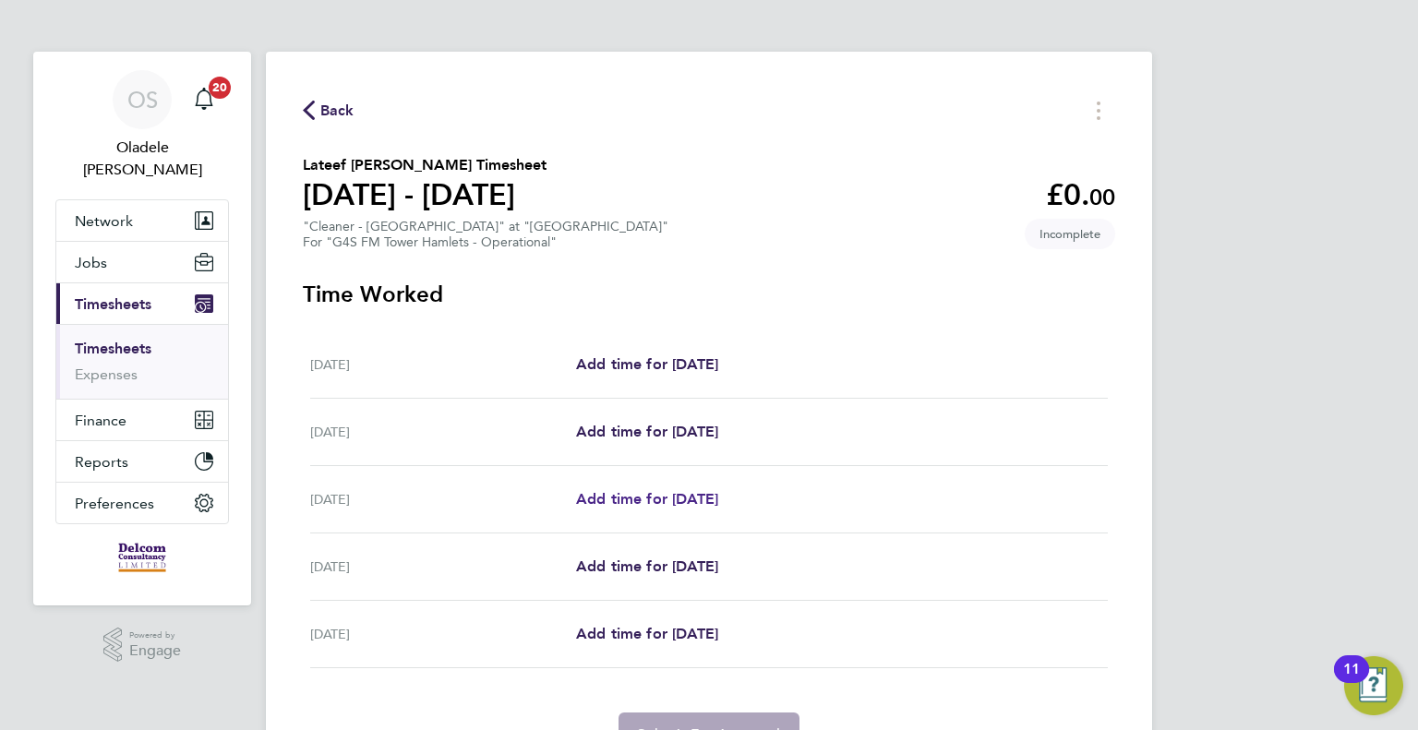
click at [624, 501] on span "Add time for [DATE]" at bounding box center [647, 499] width 142 height 18
select select "60"
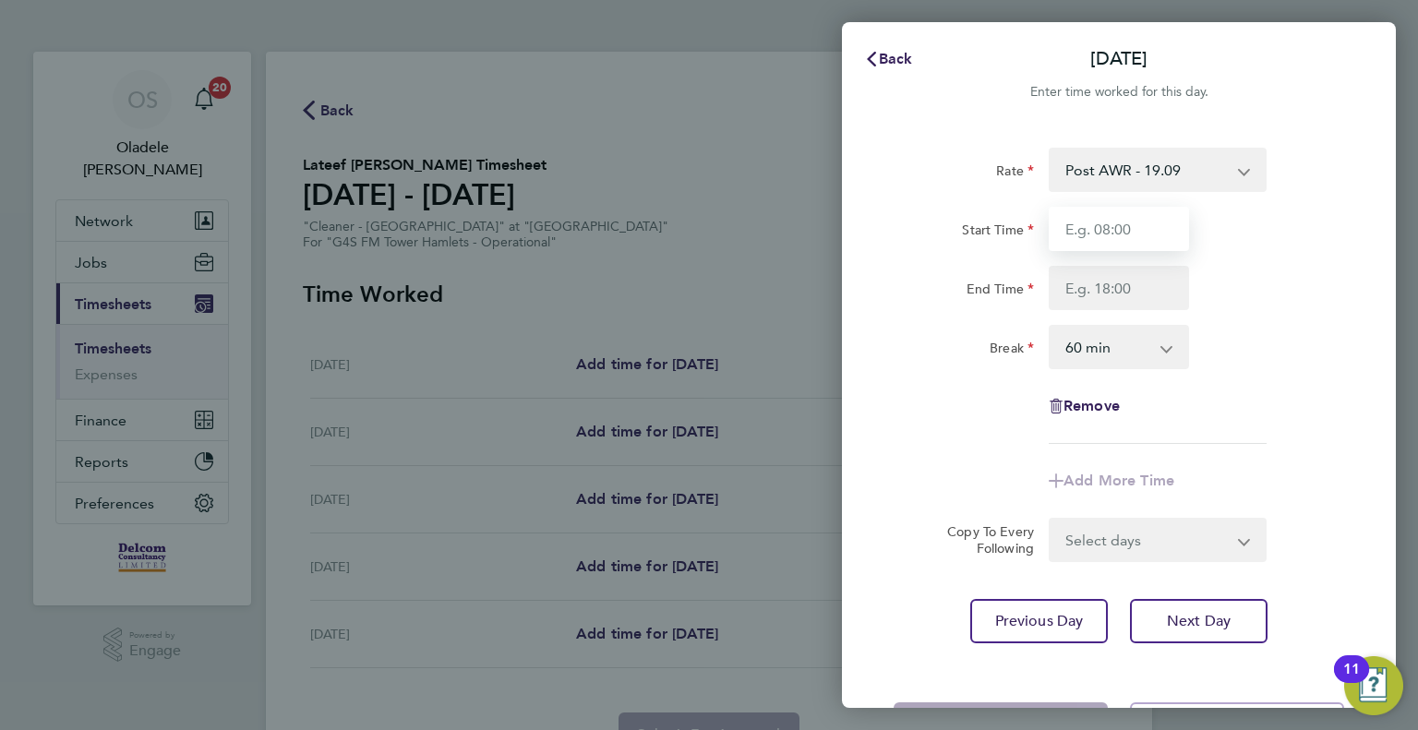
click at [1089, 223] on input "Start Time" at bounding box center [1119, 229] width 140 height 44
type input "06:30"
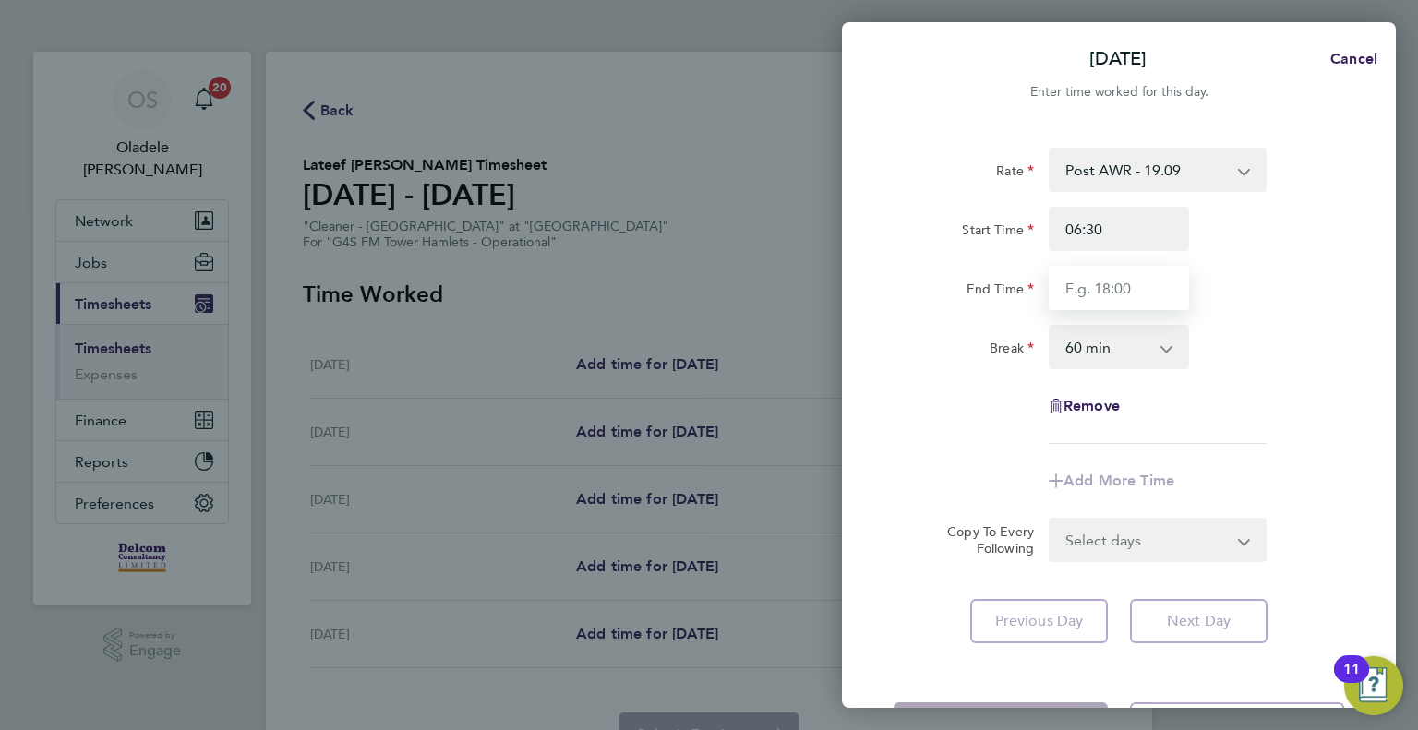
click at [1095, 293] on input "End Time" at bounding box center [1119, 288] width 140 height 44
type input "08:30"
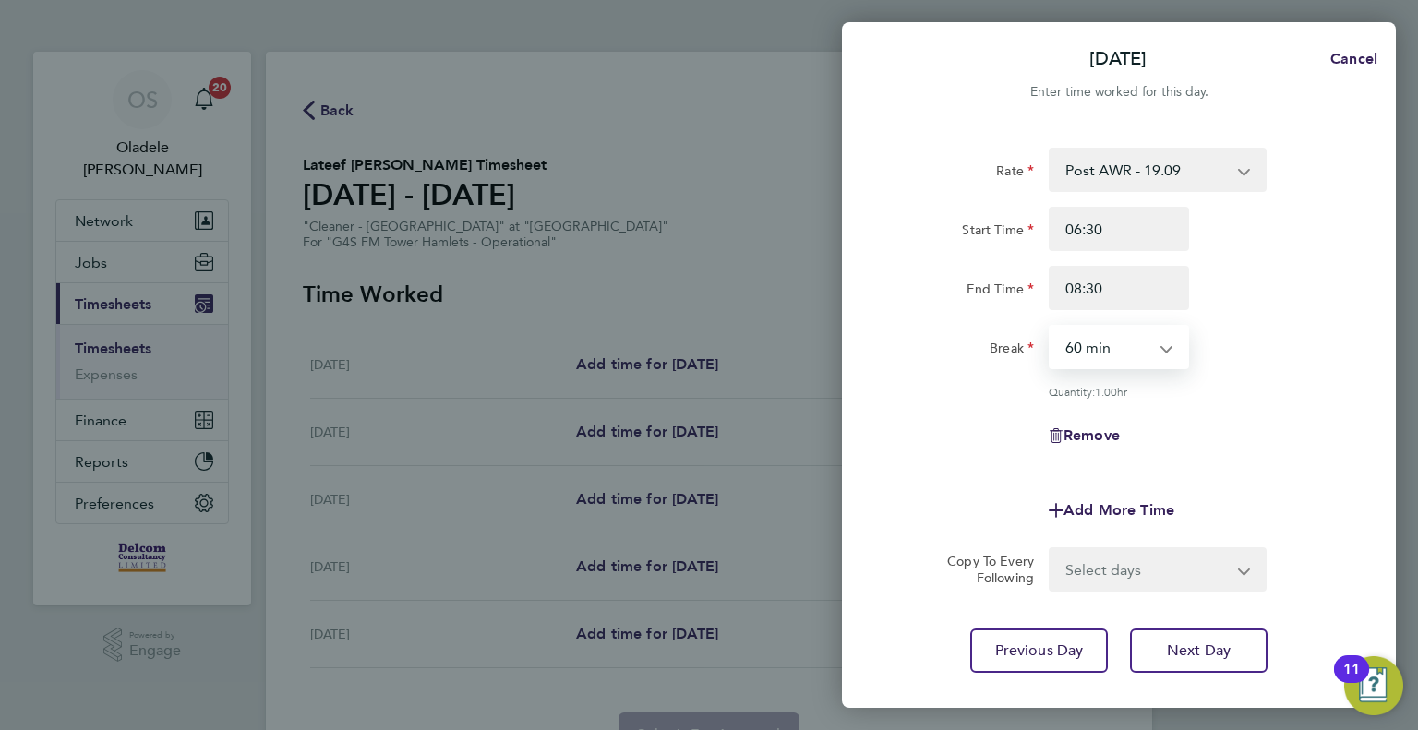
click at [1105, 353] on select "0 min 15 min 30 min 45 min 60 min 75 min 90 min" at bounding box center [1108, 347] width 114 height 41
select select "0"
click at [1051, 327] on select "0 min 15 min 30 min 45 min 60 min 75 min 90 min" at bounding box center [1108, 347] width 114 height 41
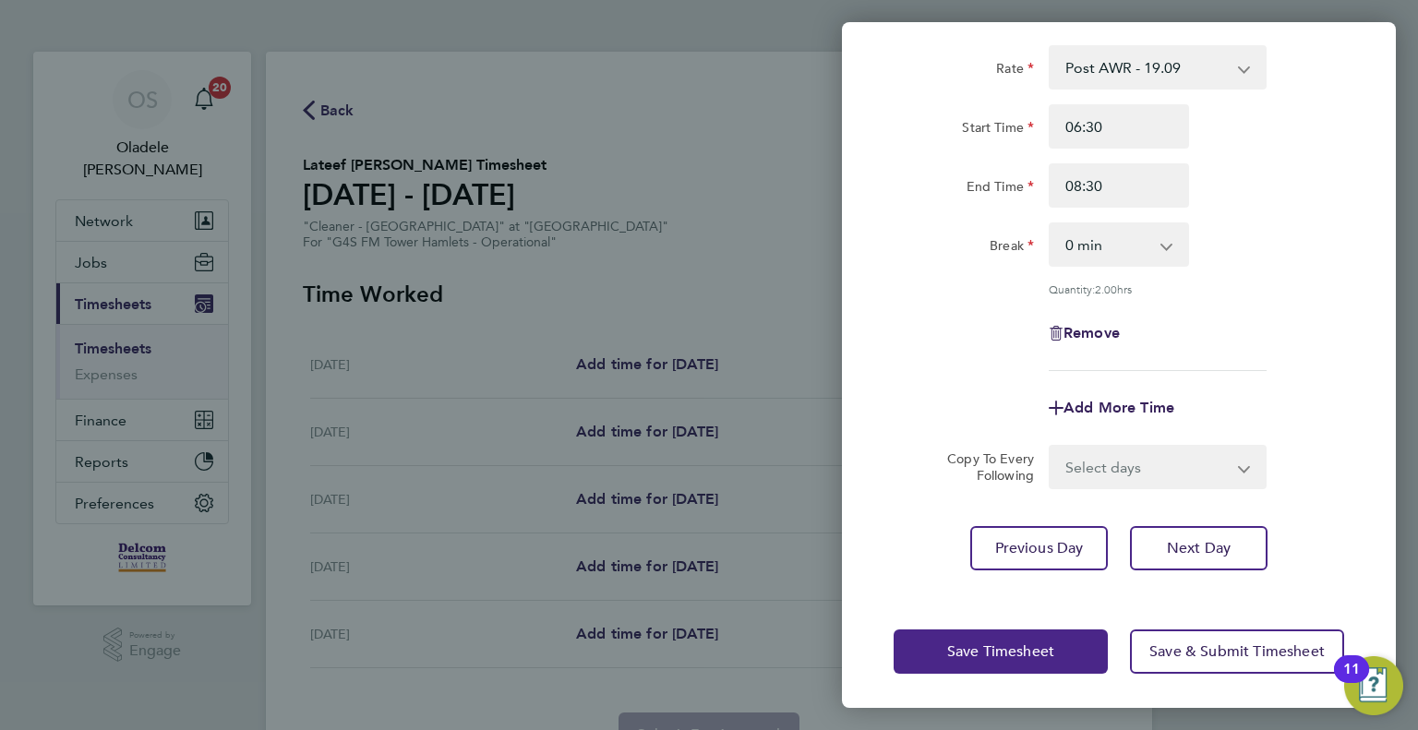
click at [973, 654] on span "Save Timesheet" at bounding box center [1000, 651] width 107 height 18
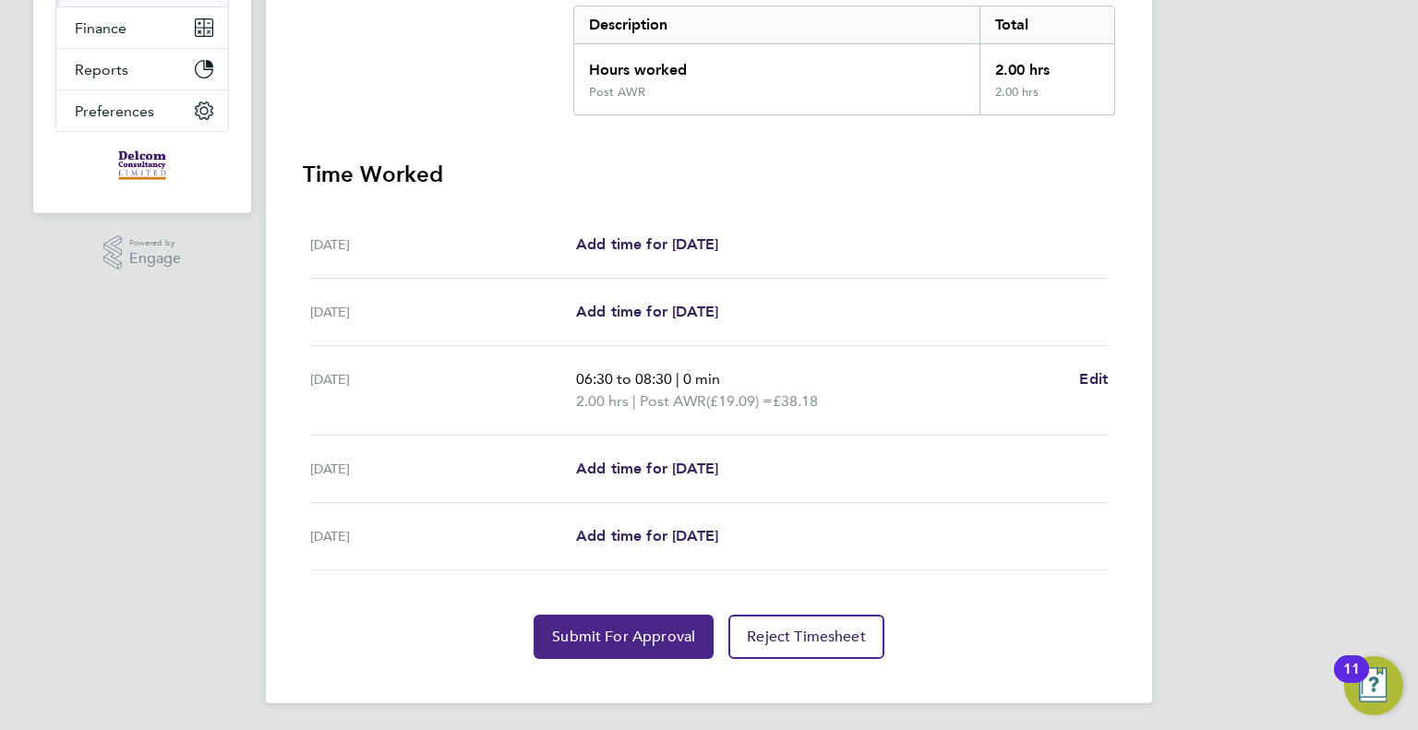
click at [595, 642] on span "Submit For Approval" at bounding box center [623, 637] width 143 height 18
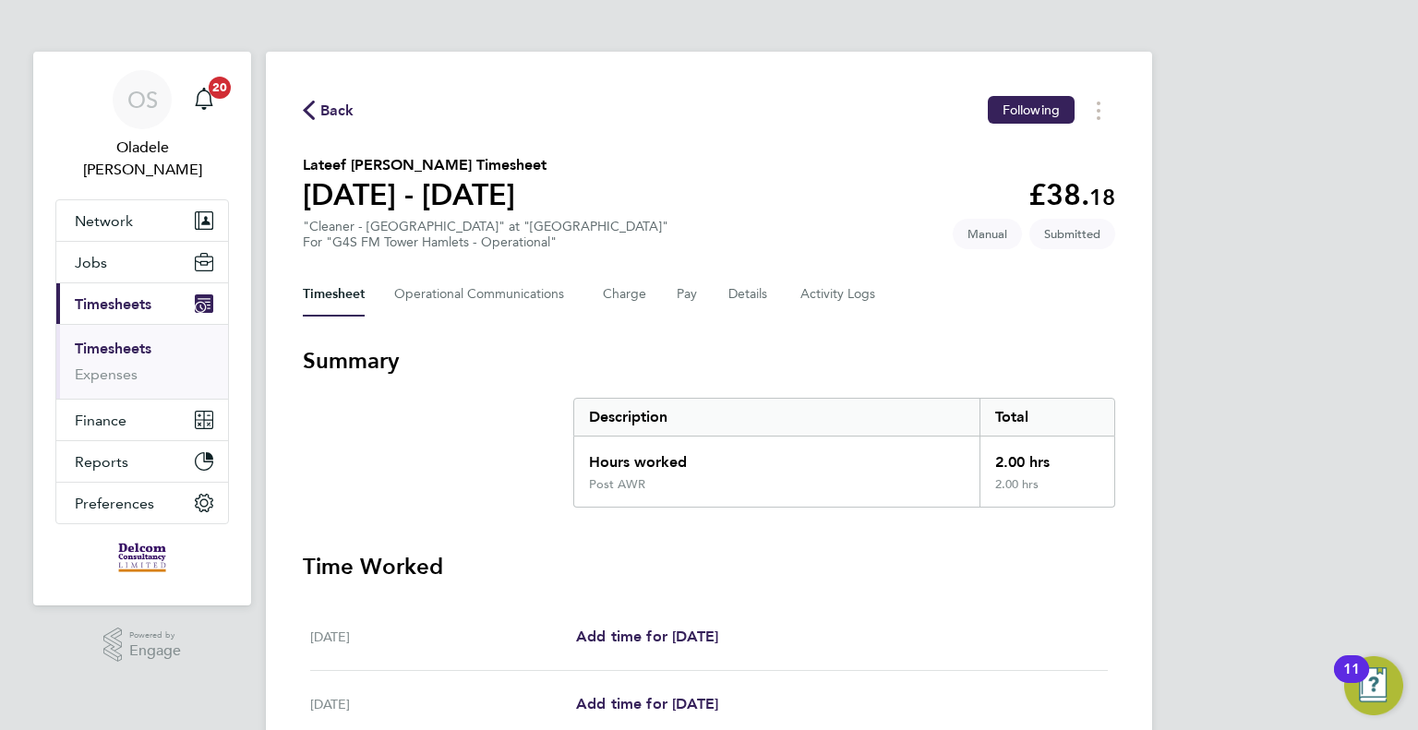
click at [336, 110] on span "Back" at bounding box center [337, 111] width 34 height 22
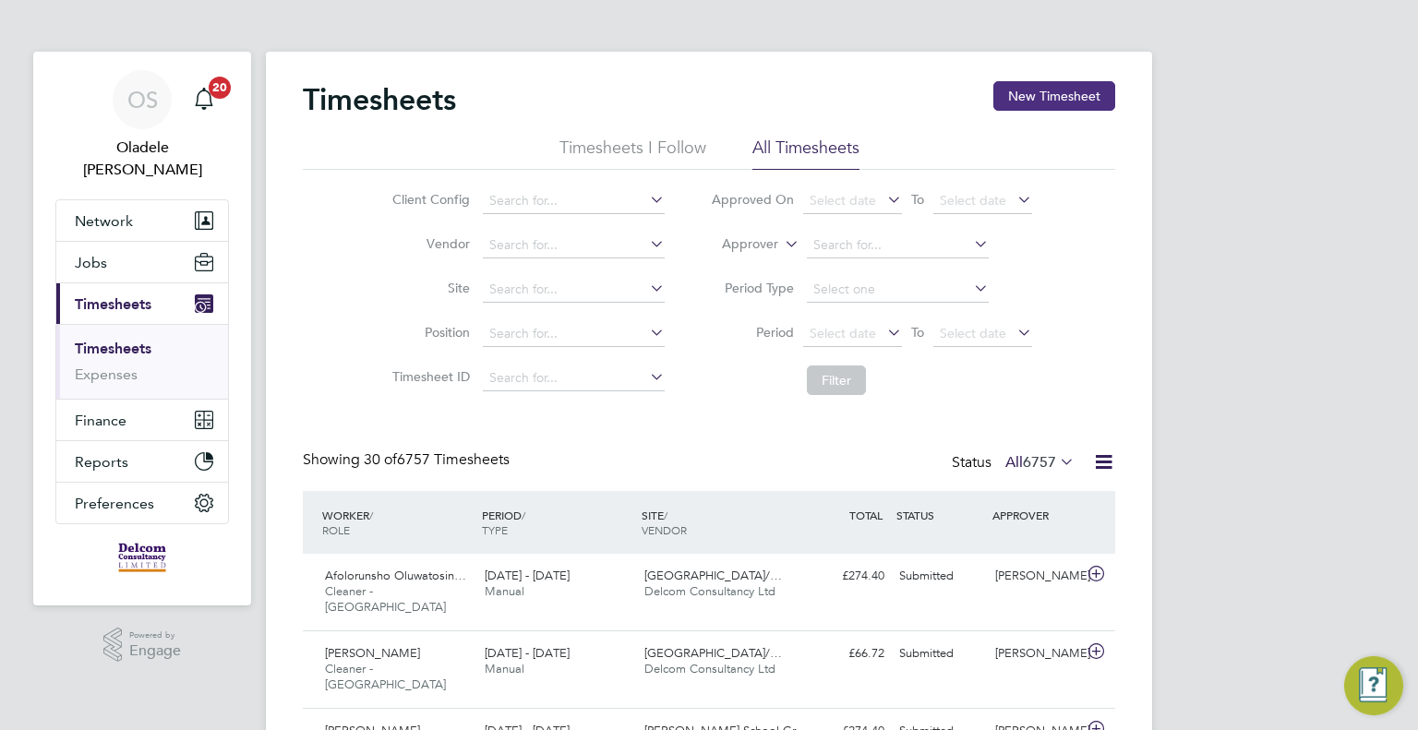
click at [1045, 95] on button "New Timesheet" at bounding box center [1054, 96] width 122 height 30
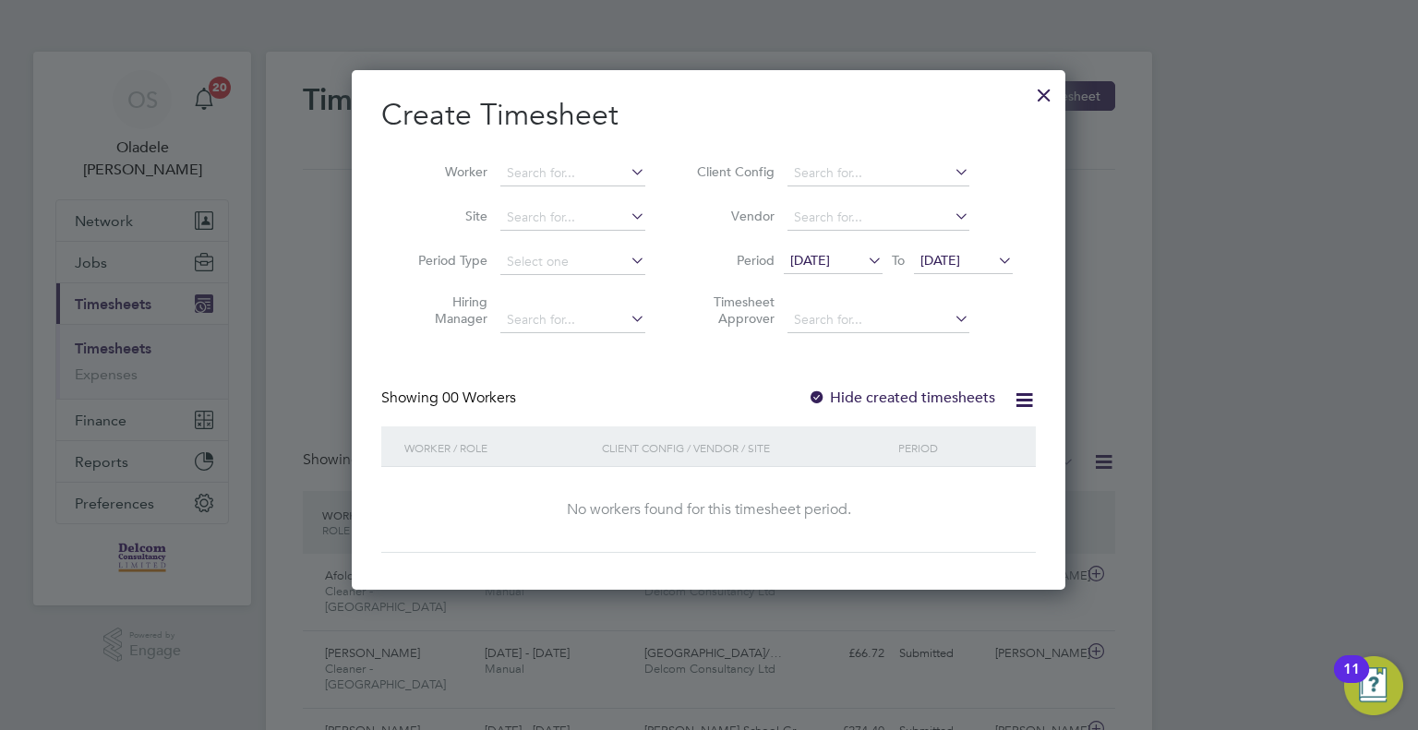
click at [816, 266] on span "[DATE]" at bounding box center [810, 260] width 40 height 17
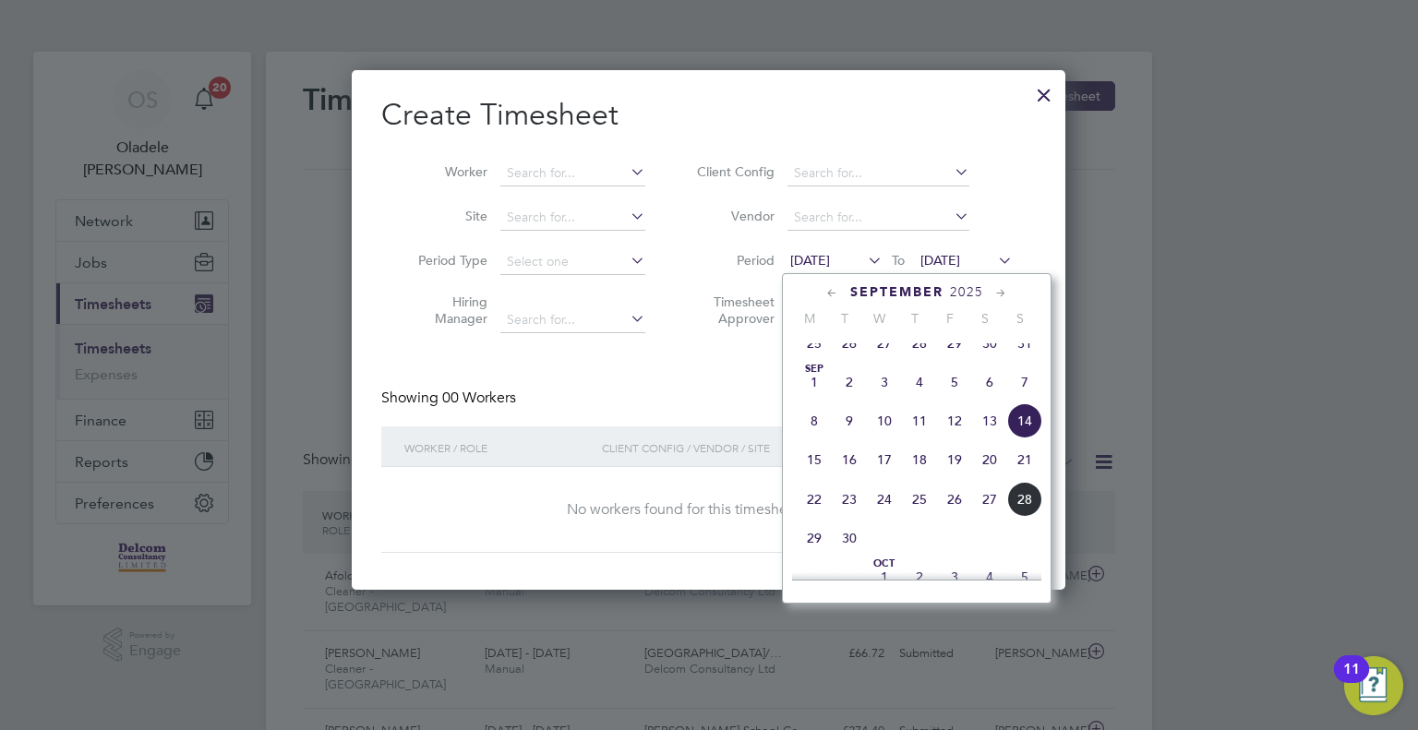
click at [822, 516] on span "22" at bounding box center [814, 499] width 35 height 35
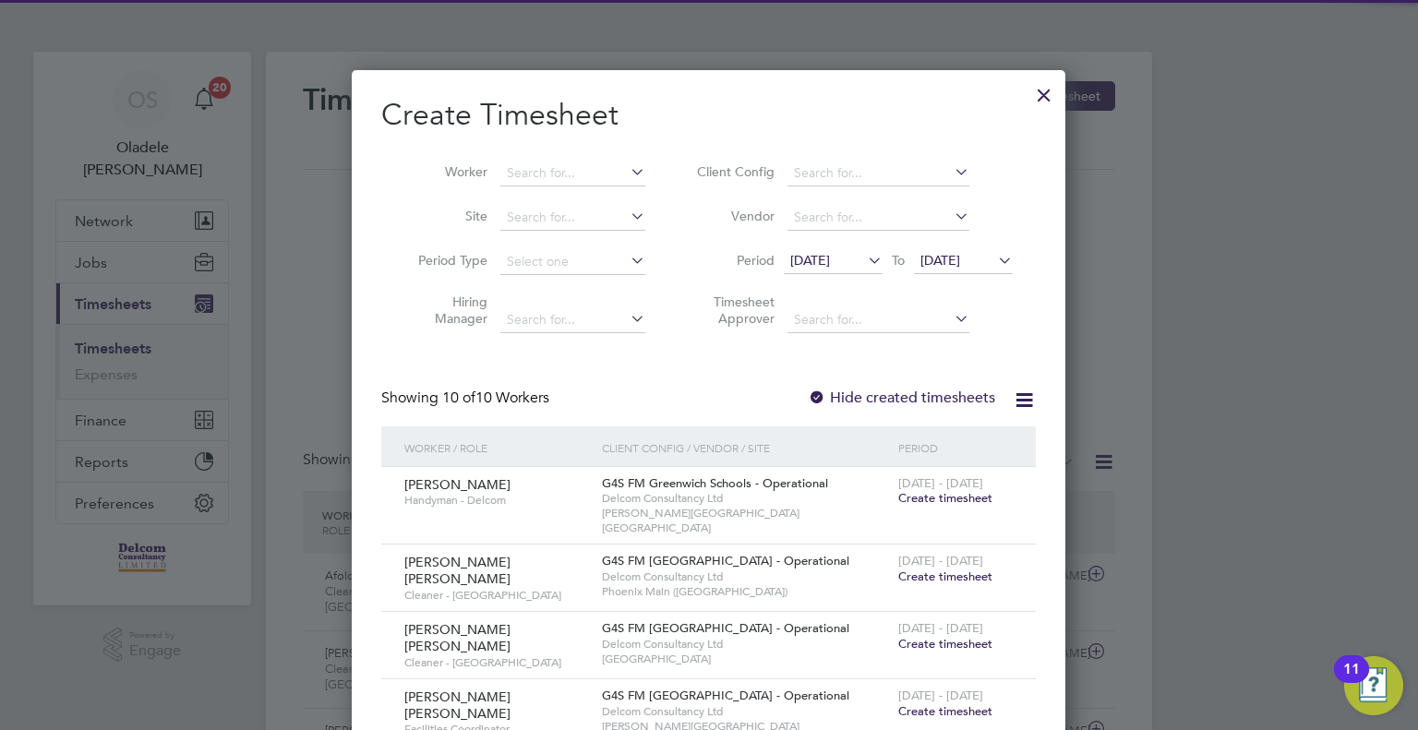
click at [960, 264] on span "[DATE]" at bounding box center [940, 260] width 40 height 17
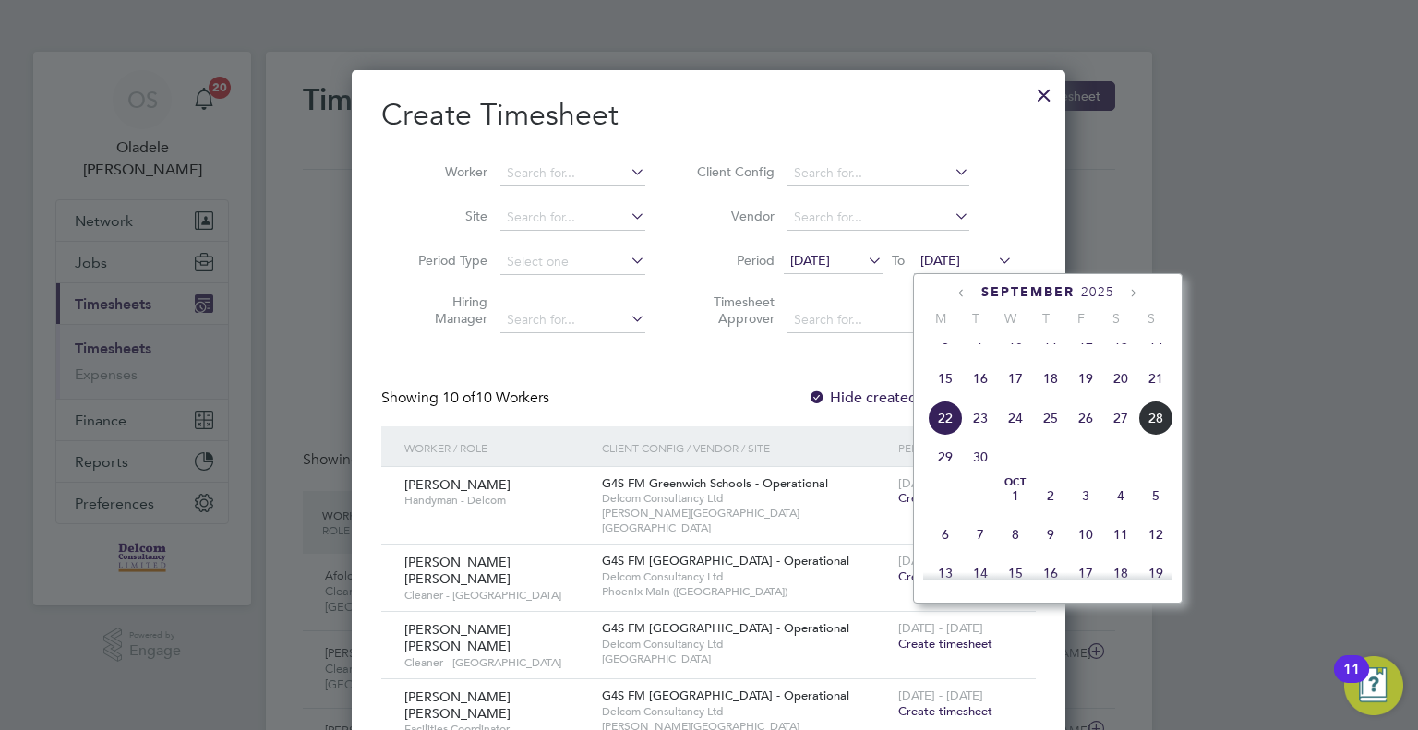
click at [1153, 435] on span "28" at bounding box center [1155, 418] width 35 height 35
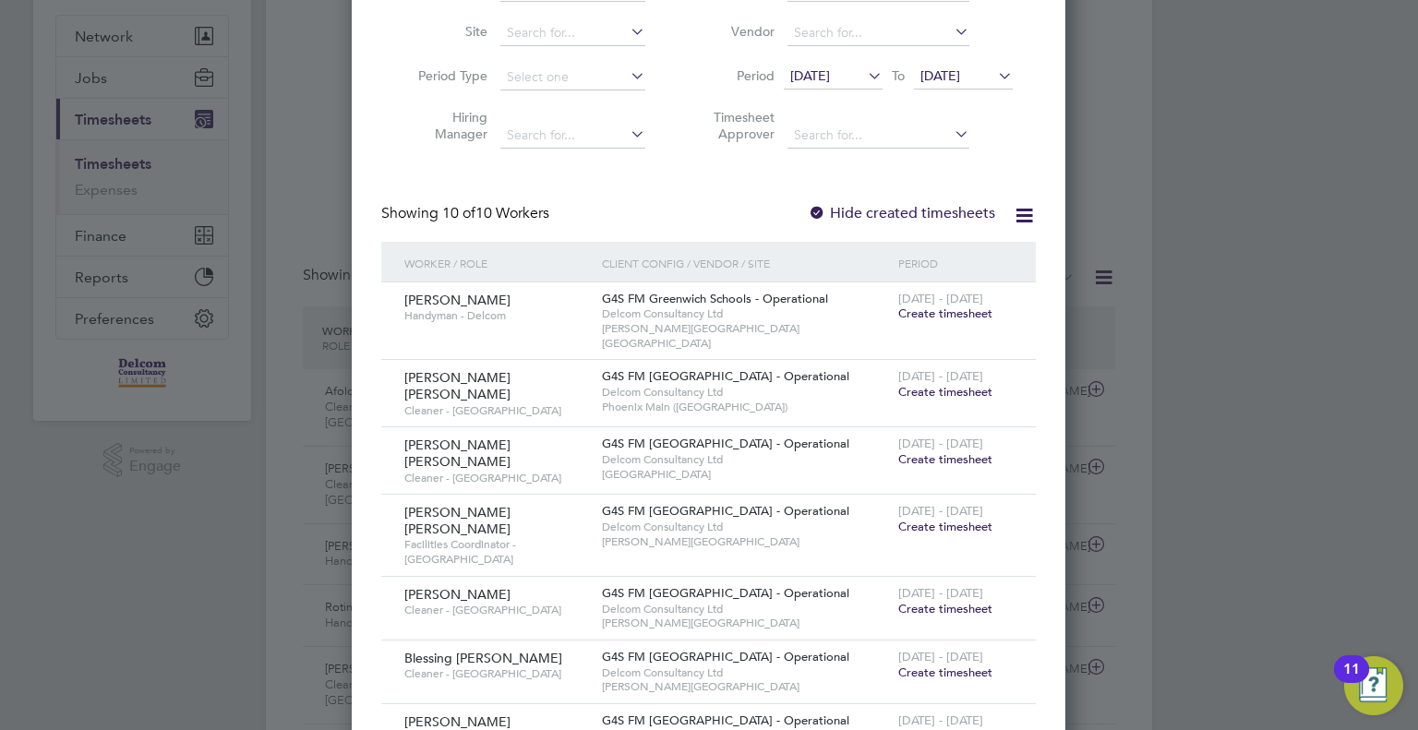
click at [962, 519] on span "Create timesheet" at bounding box center [945, 527] width 94 height 16
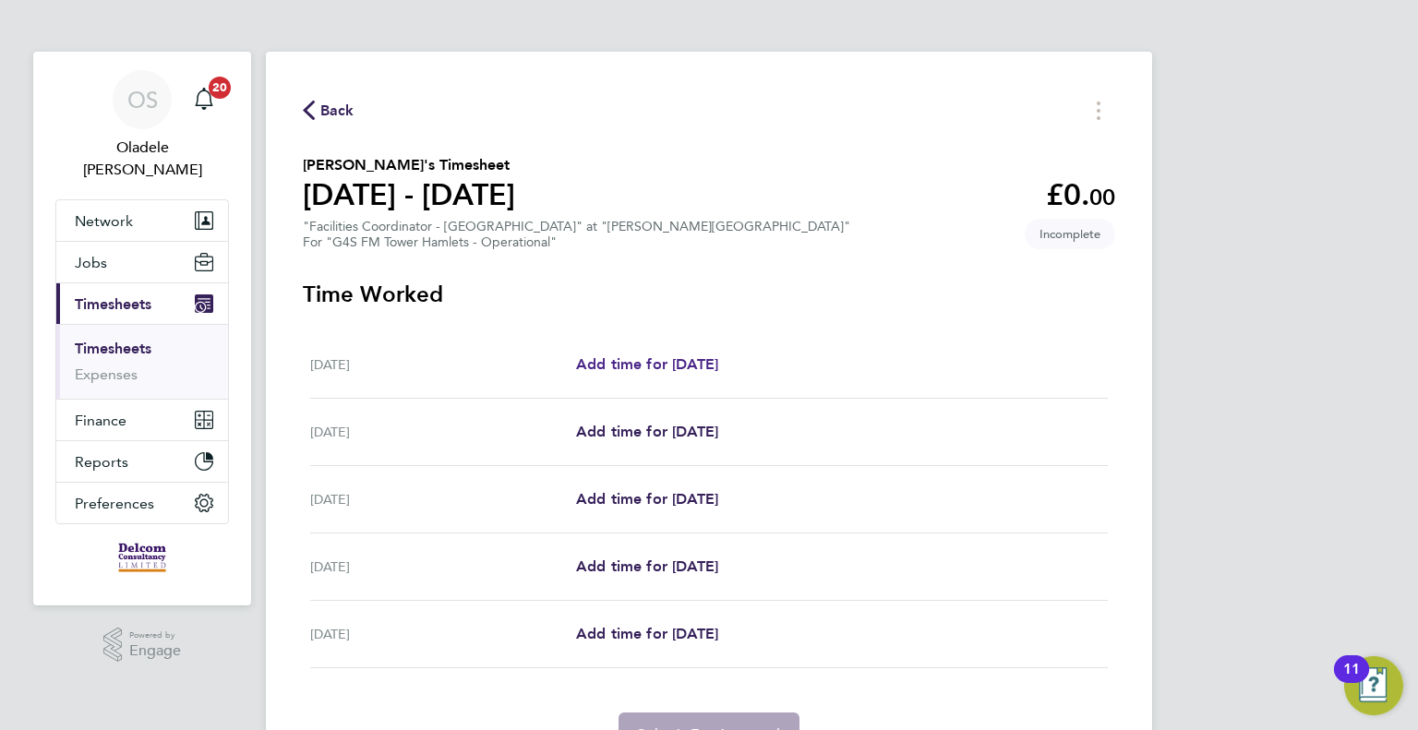
click at [630, 364] on span "Add time for [DATE]" at bounding box center [647, 364] width 142 height 18
select select "60"
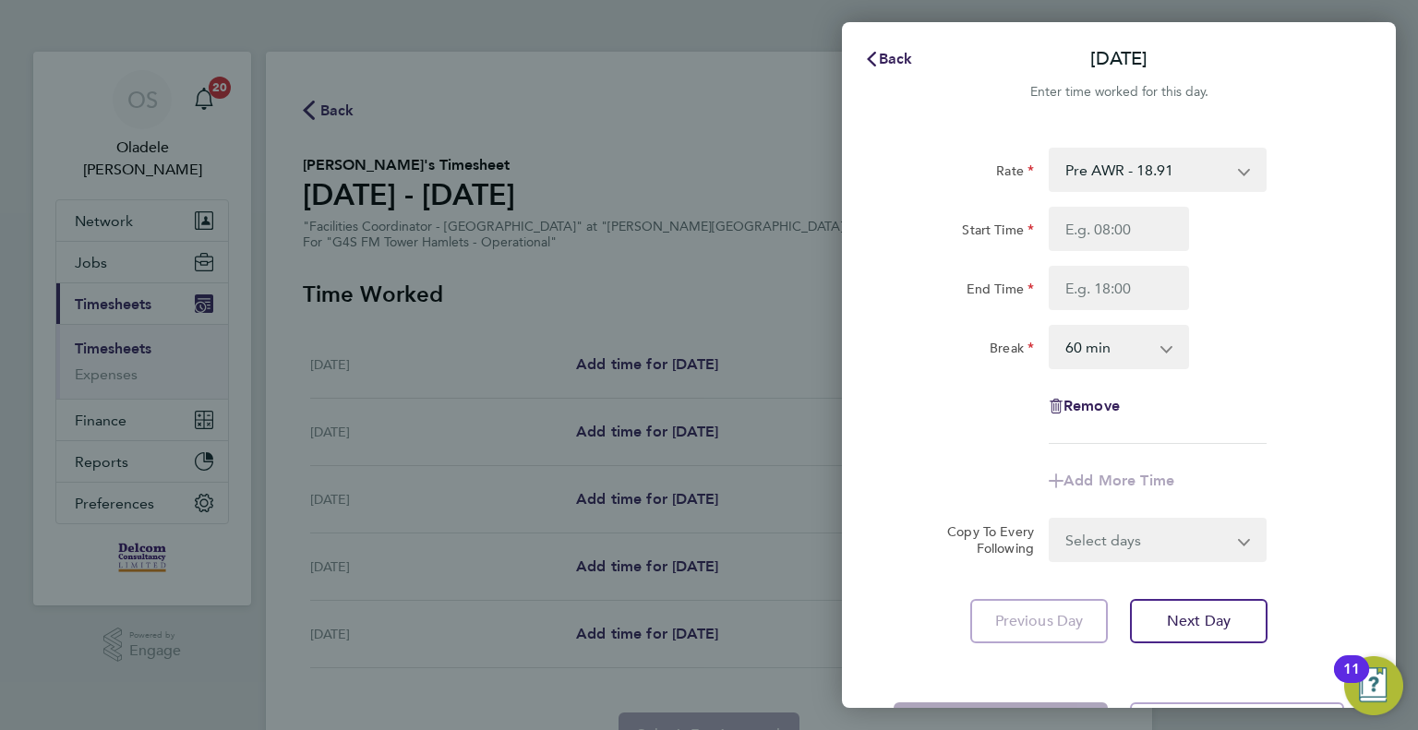
click at [1132, 179] on select "Pre AWR - 18.91 Post AWR - 20.21" at bounding box center [1147, 170] width 192 height 41
select select "60"
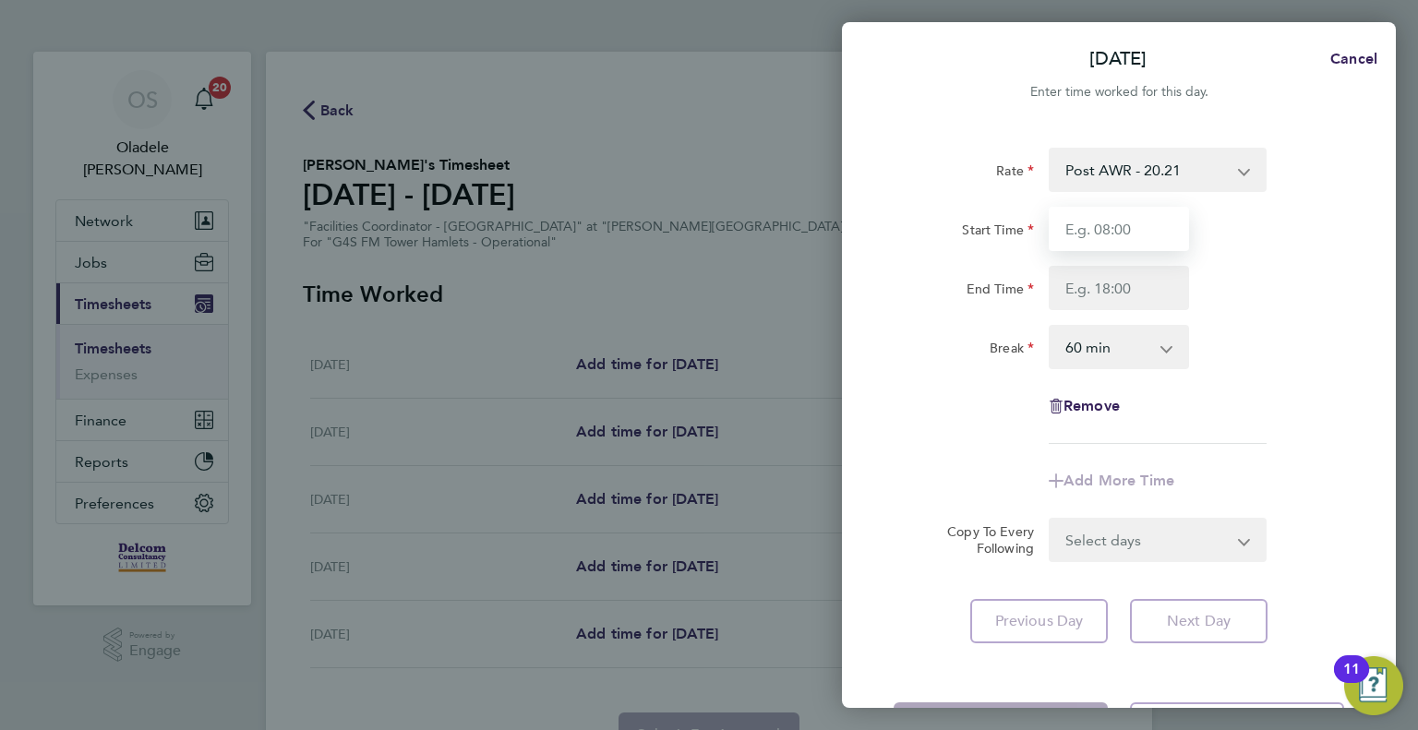
click at [1098, 228] on input "Start Time" at bounding box center [1119, 229] width 140 height 44
type input "06:30"
click at [1099, 293] on input "End Time" at bounding box center [1119, 288] width 140 height 44
type input "15:30"
click at [1252, 352] on div "Break 0 min 15 min 30 min 45 min 60 min 75 min 90 min" at bounding box center [1118, 347] width 465 height 44
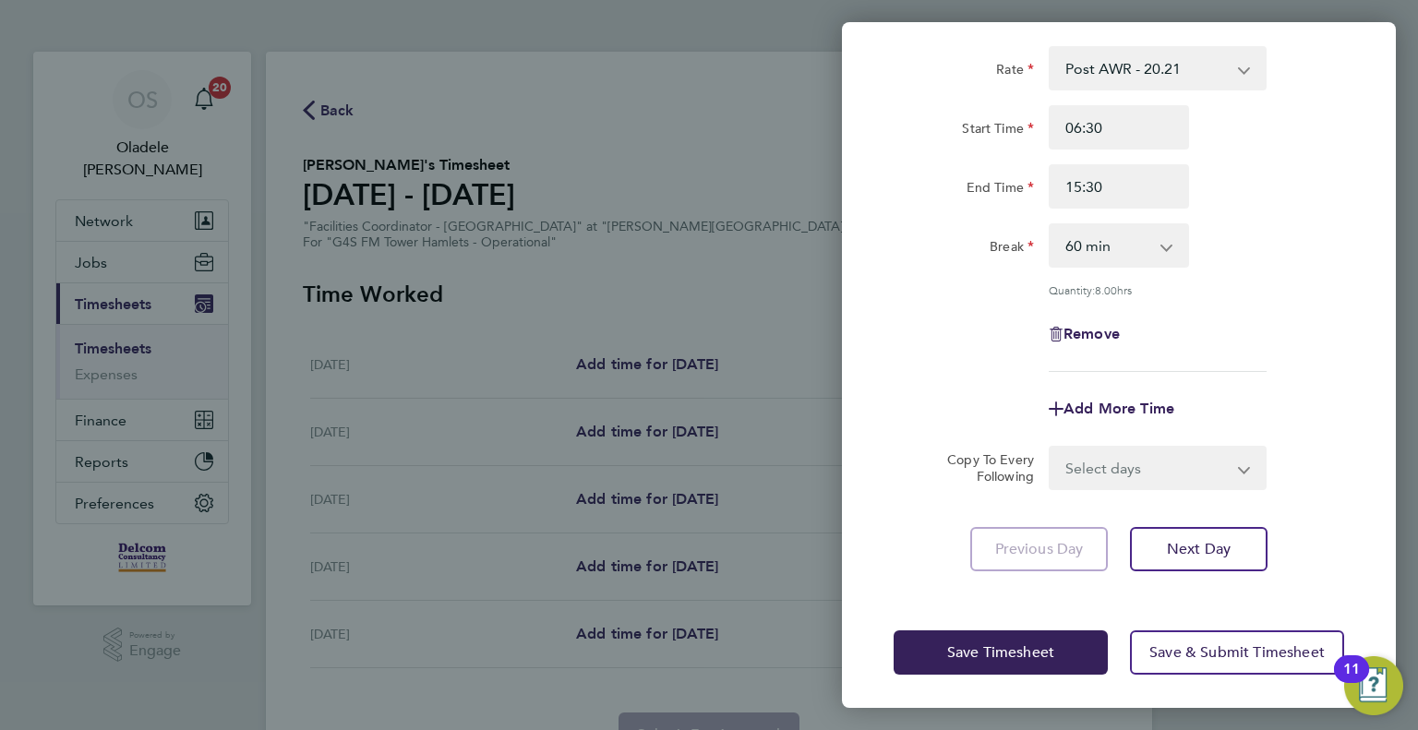
scroll to position [102, 0]
click at [1133, 464] on select "Select days Day [DATE] [DATE] [DATE] [DATE]" at bounding box center [1148, 467] width 194 height 41
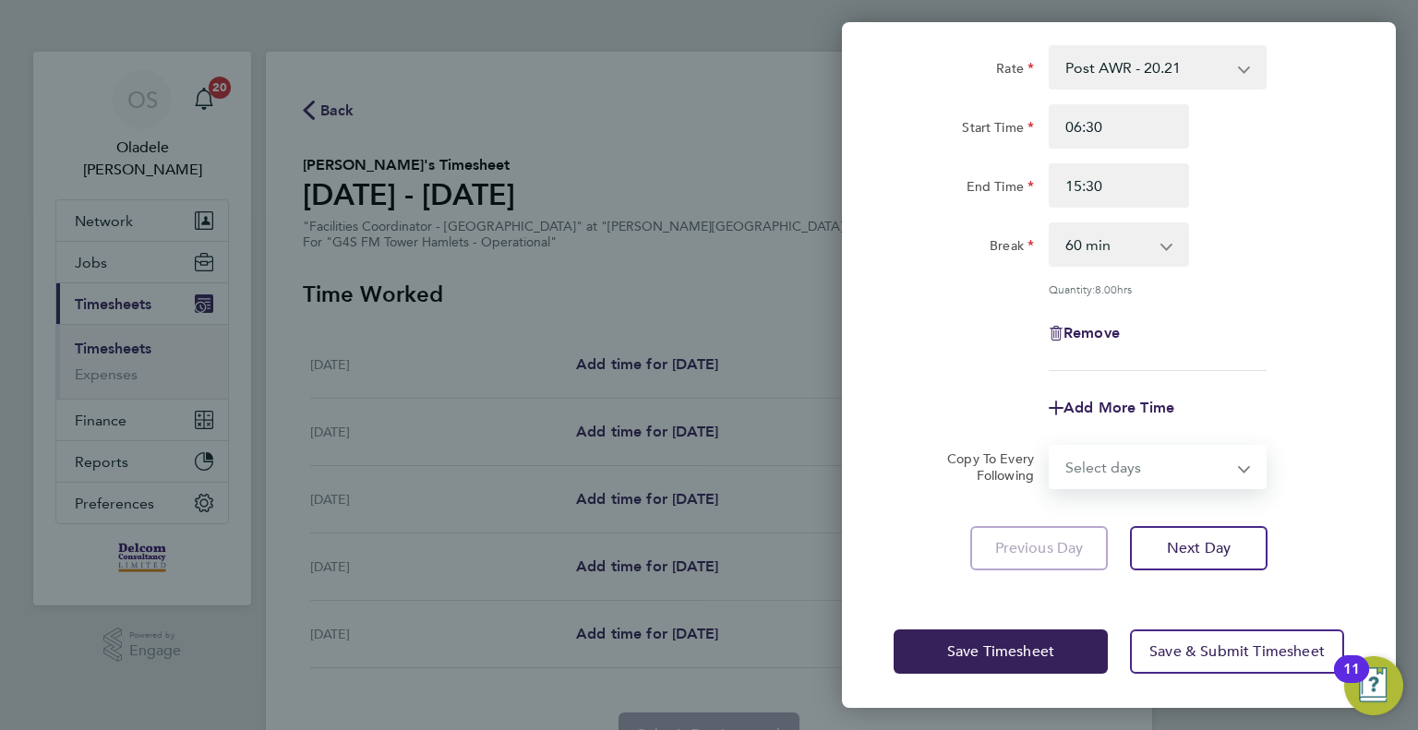
select select "DAY"
click at [1051, 447] on select "Select days Day [DATE] [DATE] [DATE] [DATE]" at bounding box center [1148, 467] width 194 height 41
select select "[DATE]"
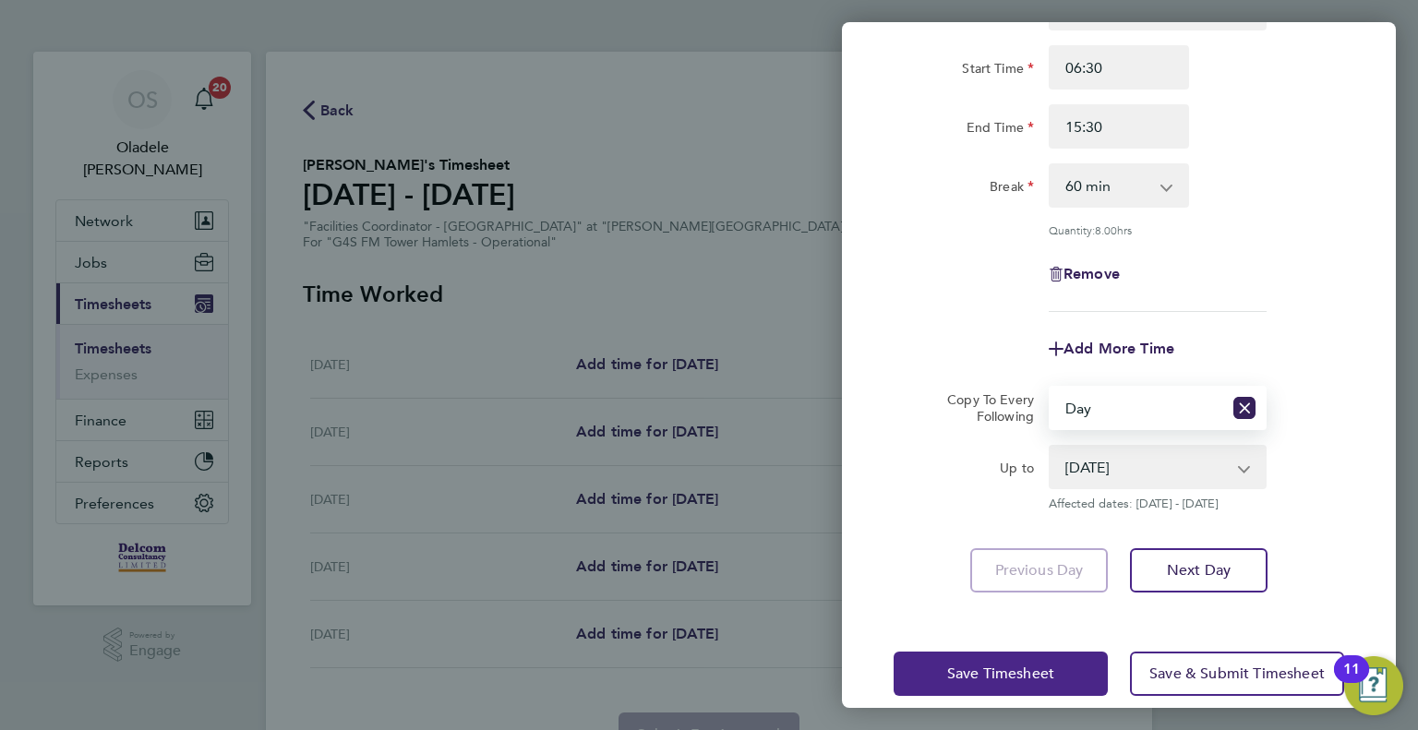
scroll to position [184, 0]
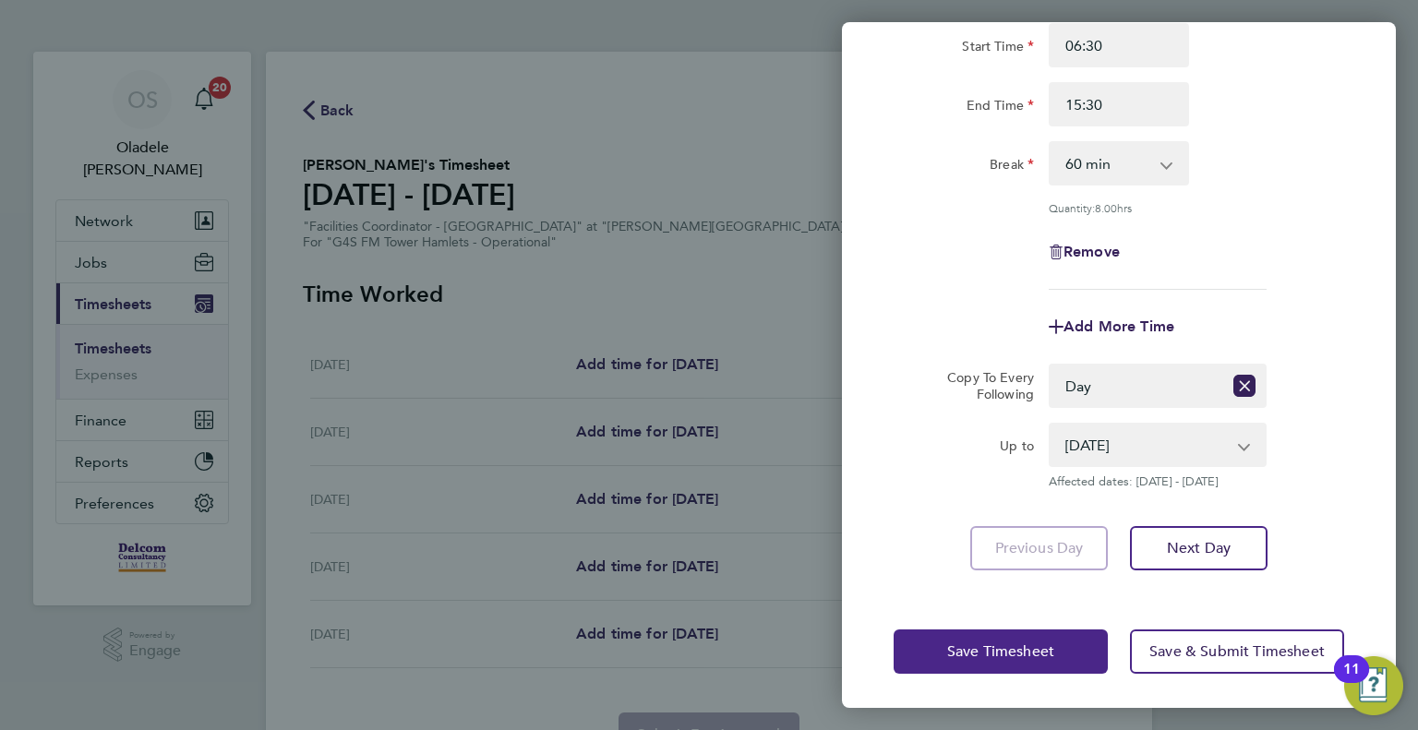
click at [966, 652] on span "Save Timesheet" at bounding box center [1000, 651] width 107 height 18
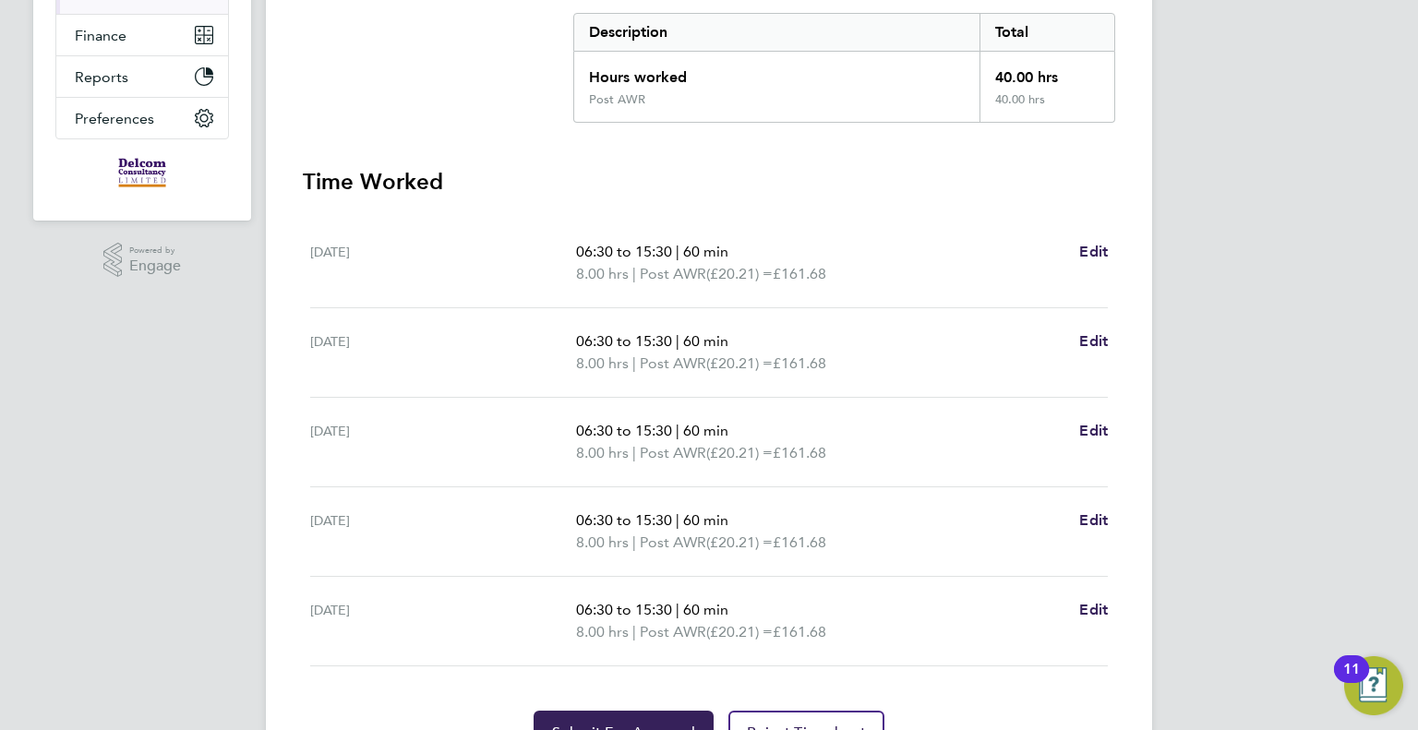
scroll to position [481, 0]
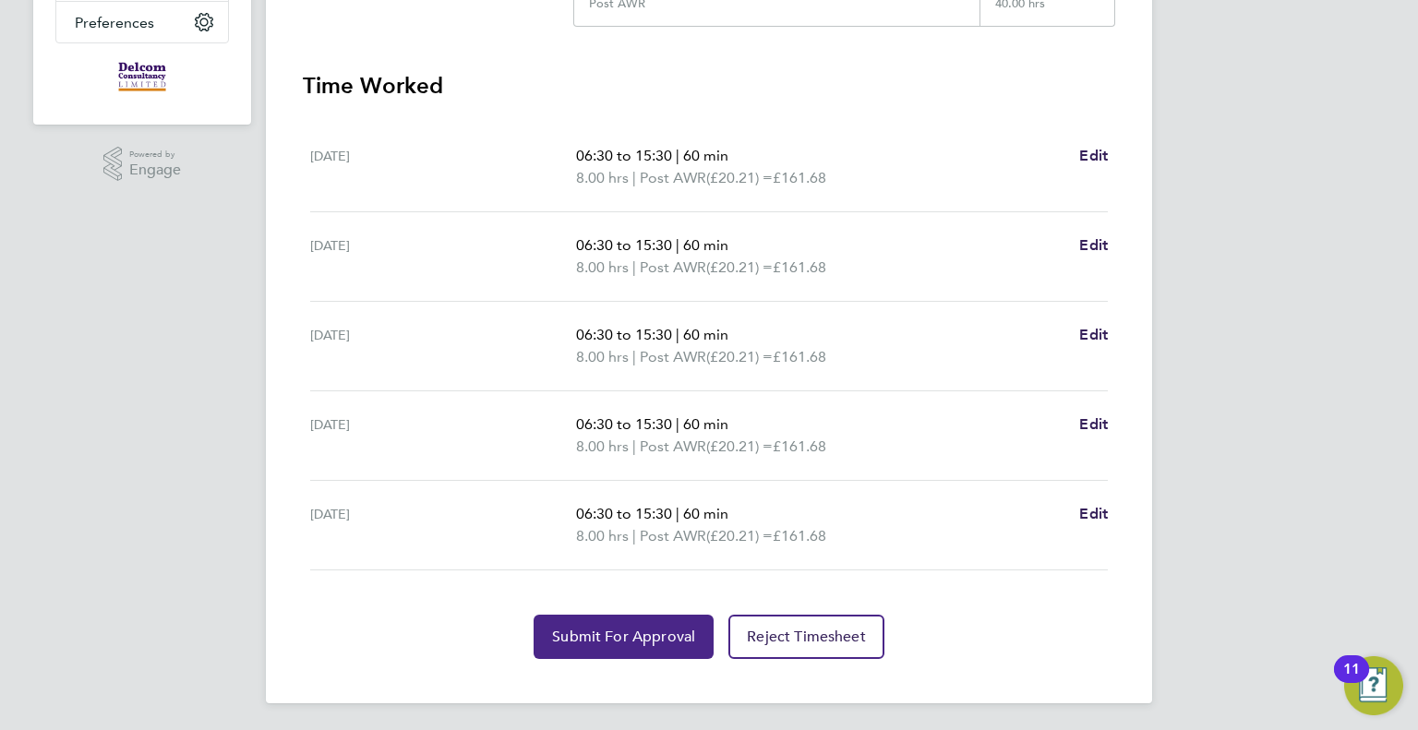
click at [584, 633] on span "Submit For Approval" at bounding box center [623, 637] width 143 height 18
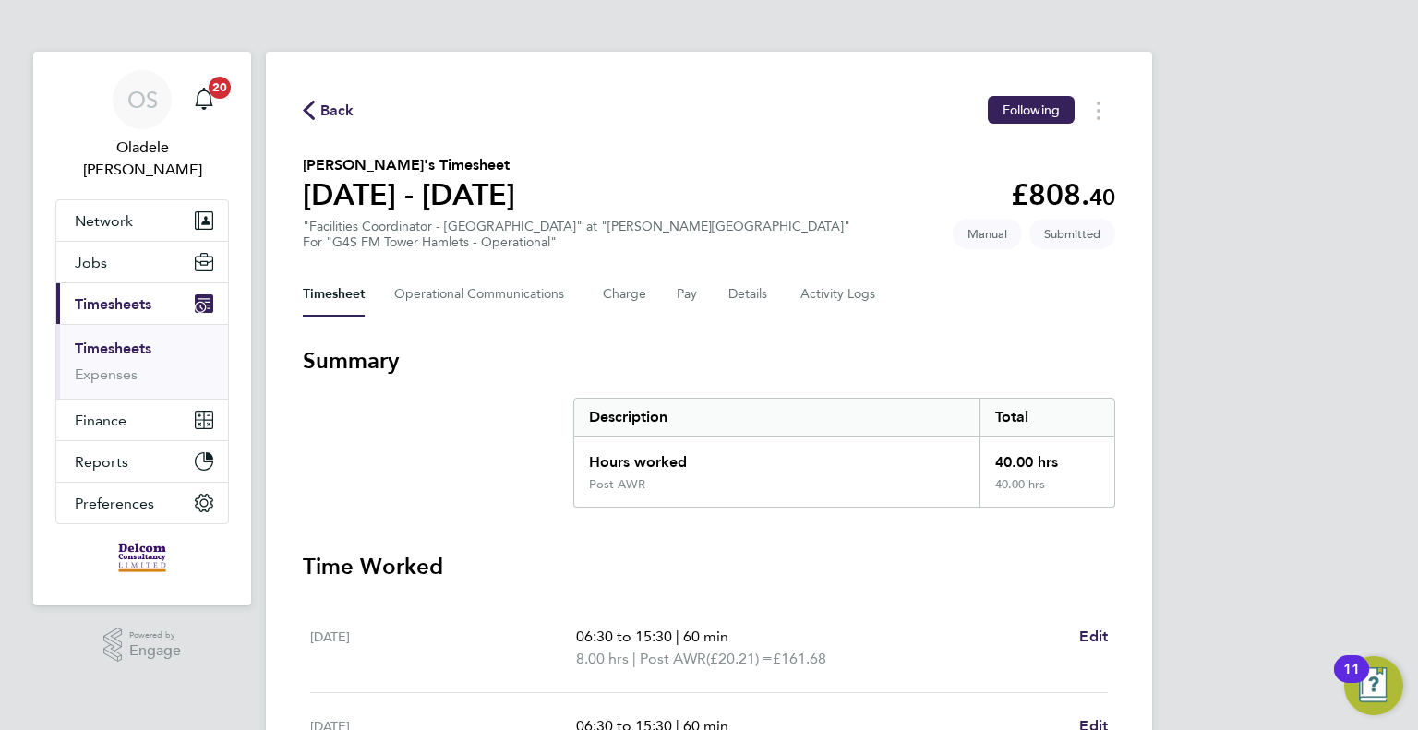
scroll to position [0, 0]
click at [338, 109] on span "Back" at bounding box center [337, 111] width 34 height 22
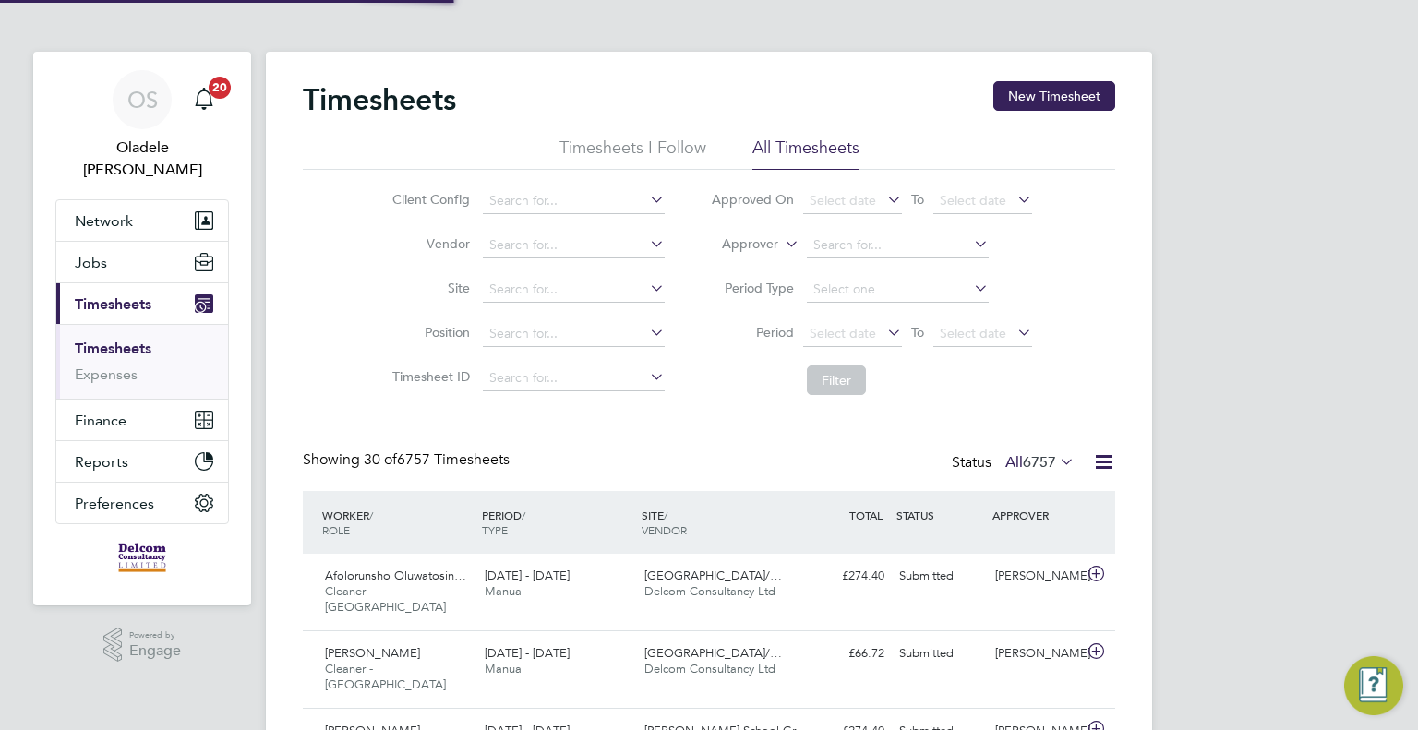
scroll to position [46, 161]
click at [1038, 95] on button "New Timesheet" at bounding box center [1054, 96] width 122 height 30
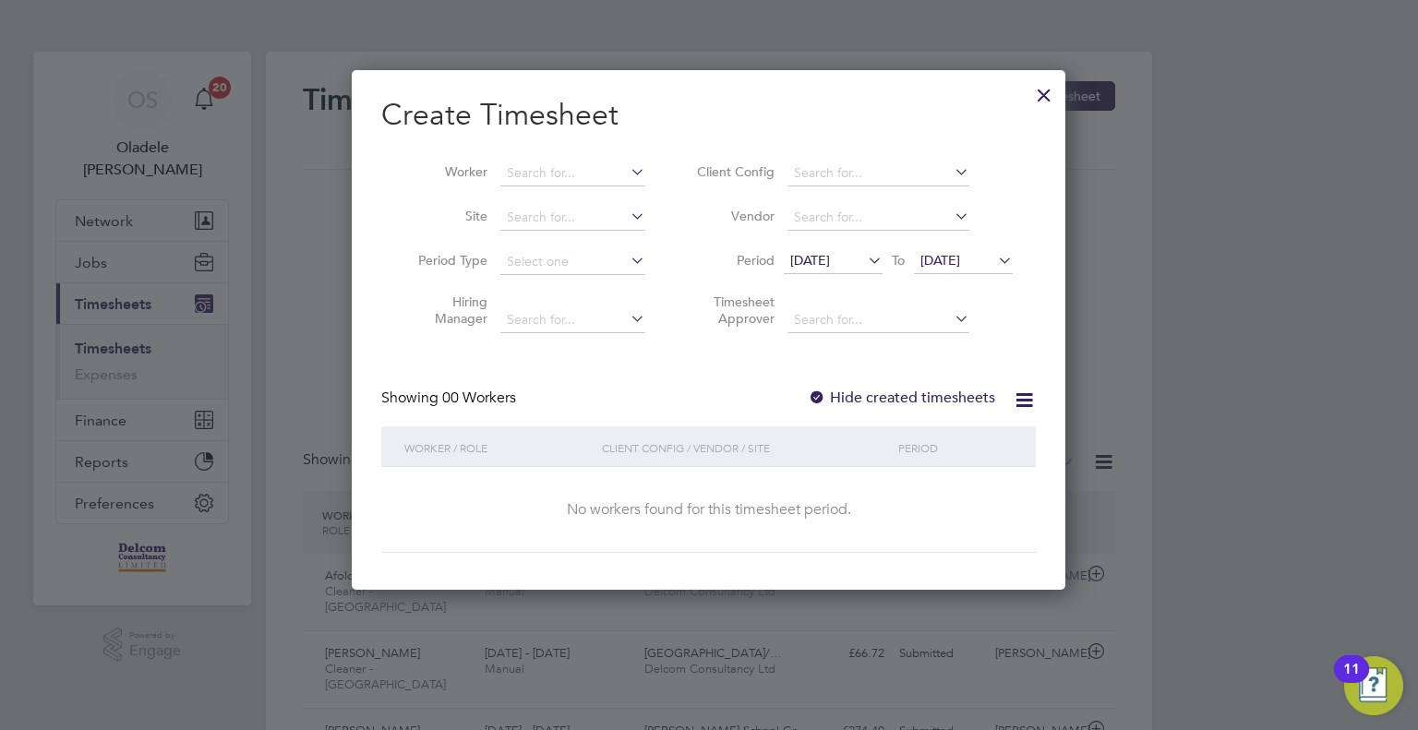
click at [821, 267] on span "[DATE]" at bounding box center [833, 261] width 99 height 25
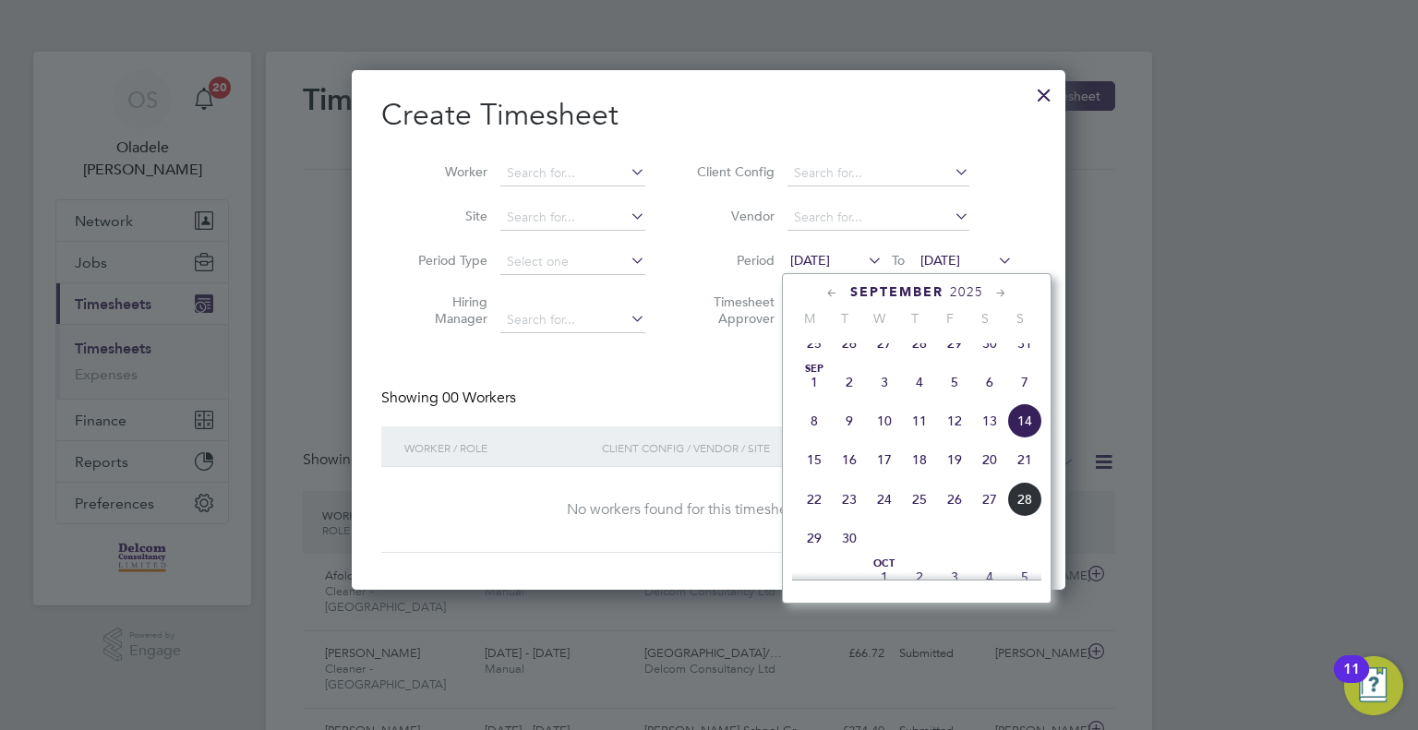
click at [808, 513] on span "22" at bounding box center [814, 499] width 35 height 35
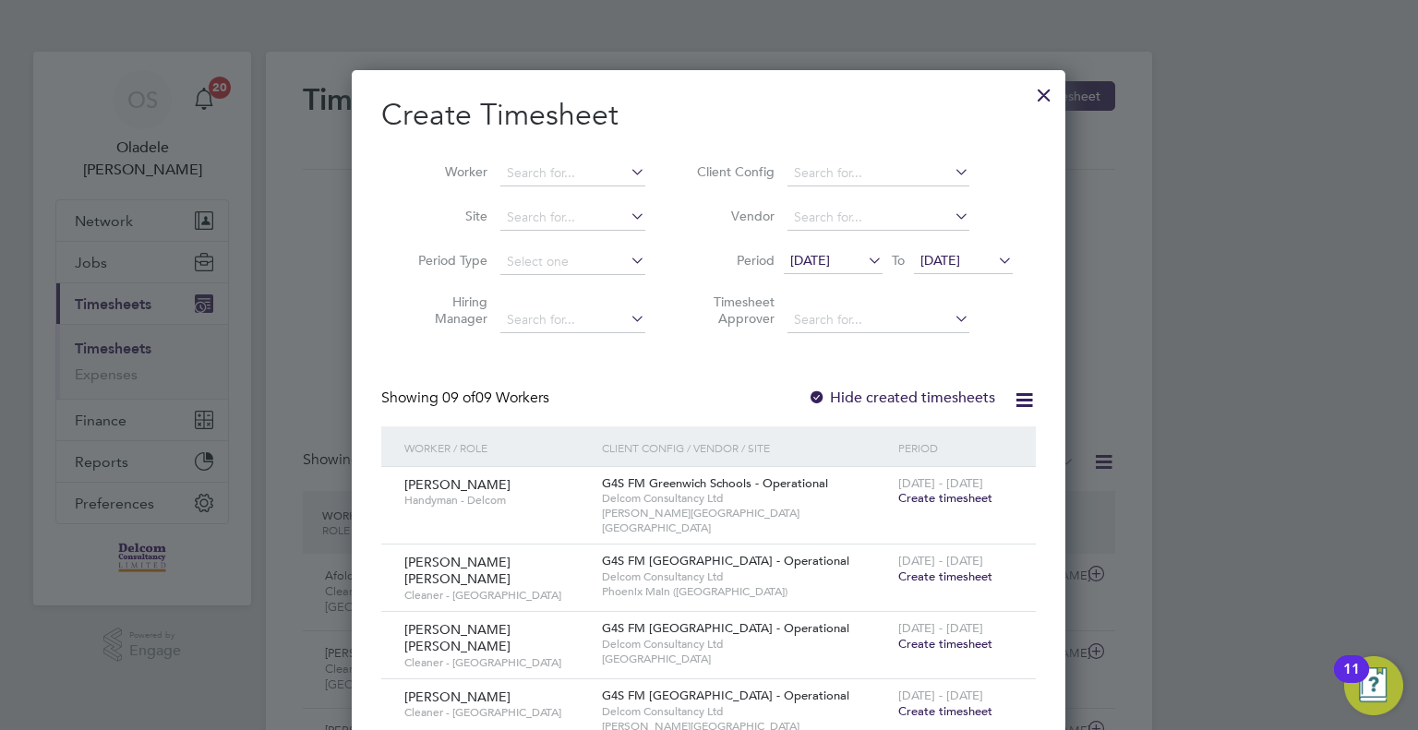
click at [954, 255] on span "[DATE]" at bounding box center [940, 260] width 40 height 17
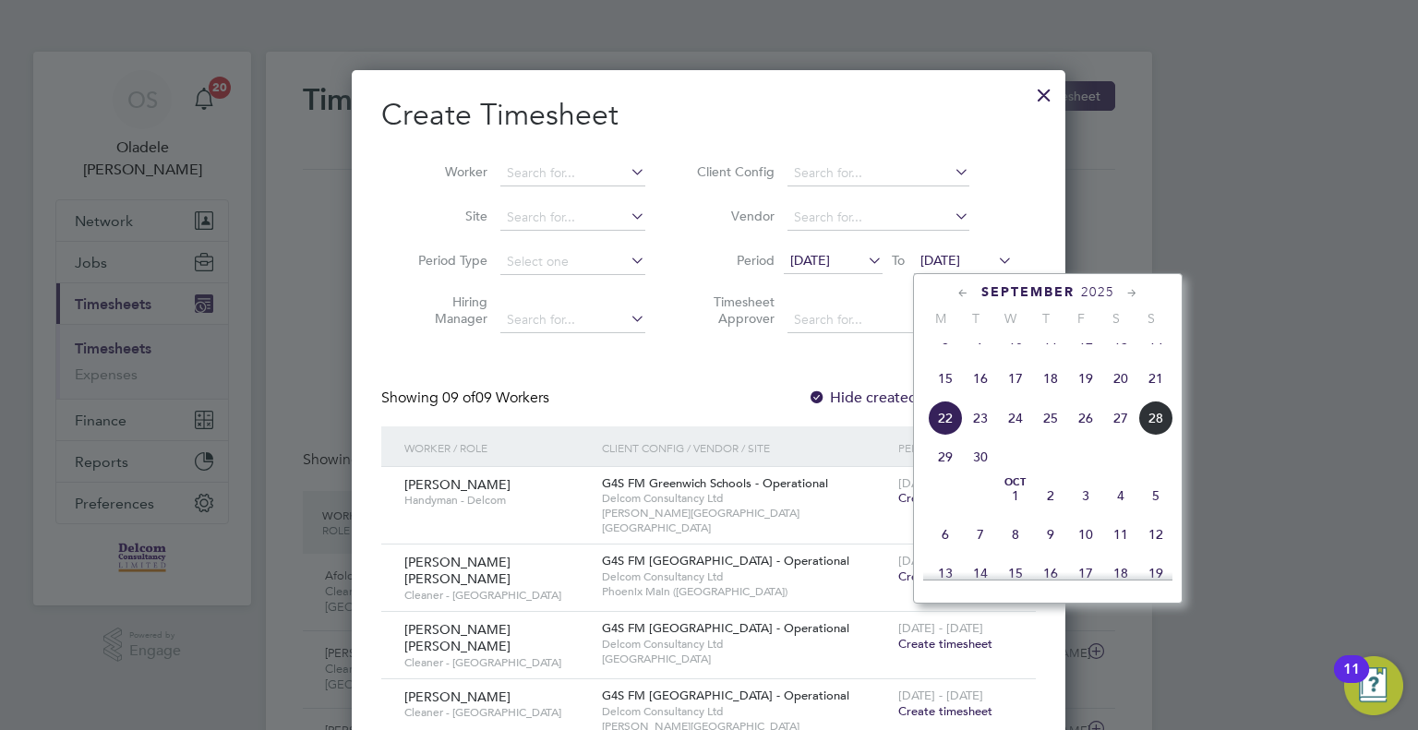
click at [1156, 436] on span "28" at bounding box center [1155, 418] width 35 height 35
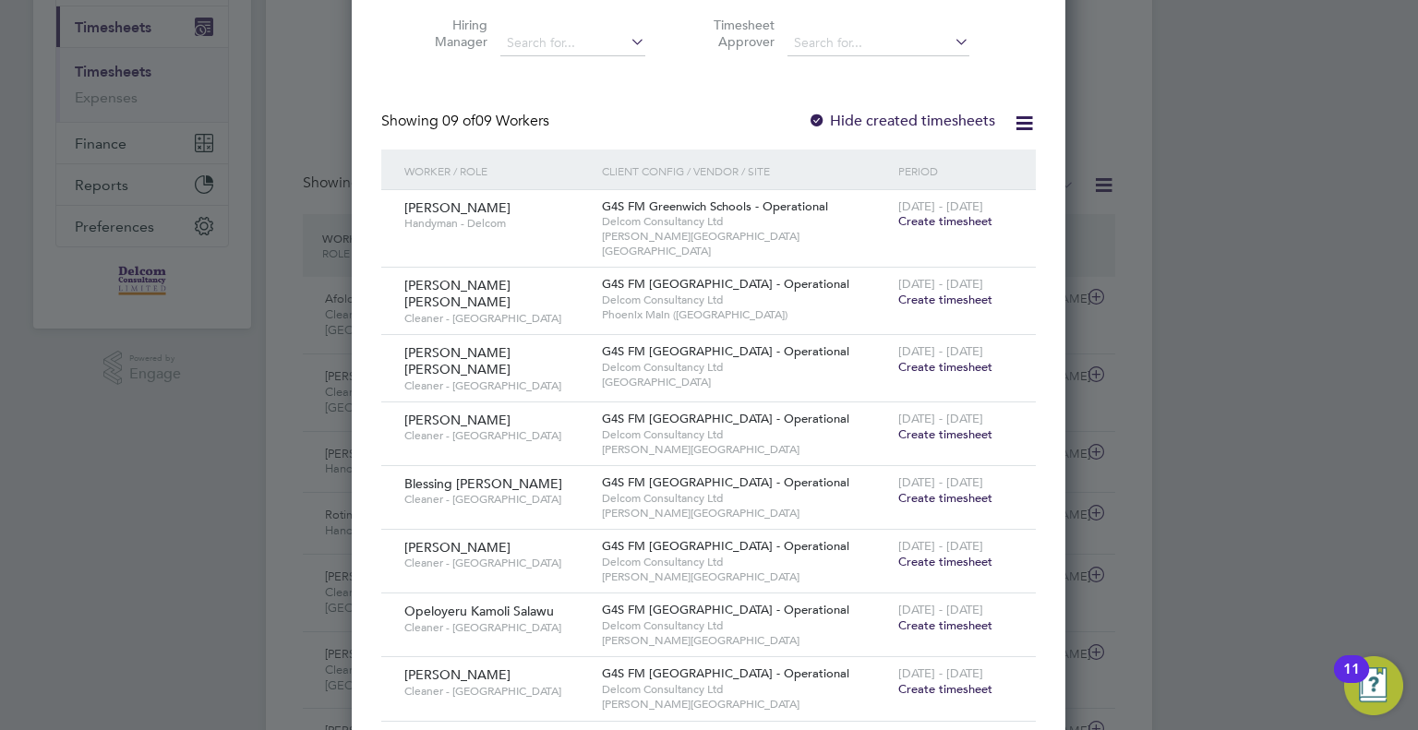
click at [931, 490] on span "Create timesheet" at bounding box center [945, 498] width 94 height 16
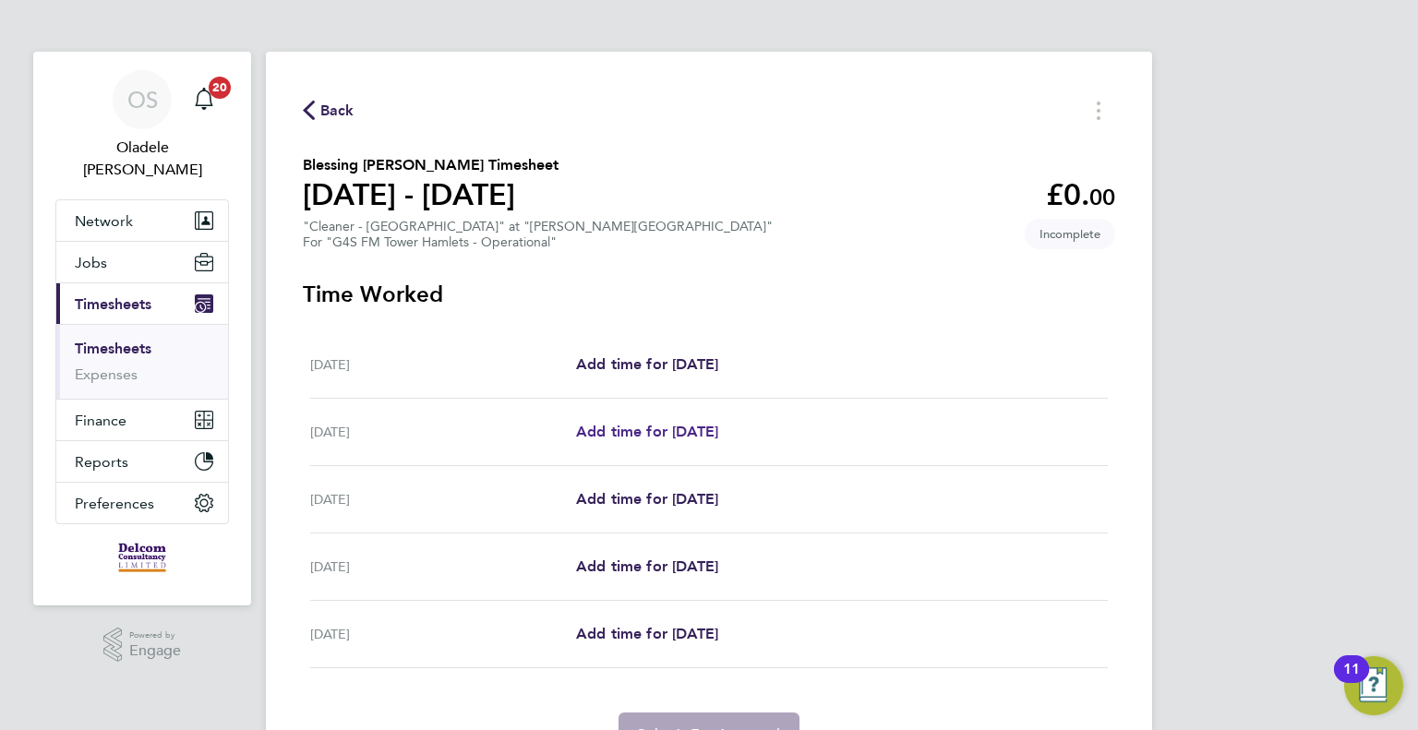
click at [636, 431] on span "Add time for [DATE]" at bounding box center [647, 432] width 142 height 18
select select "60"
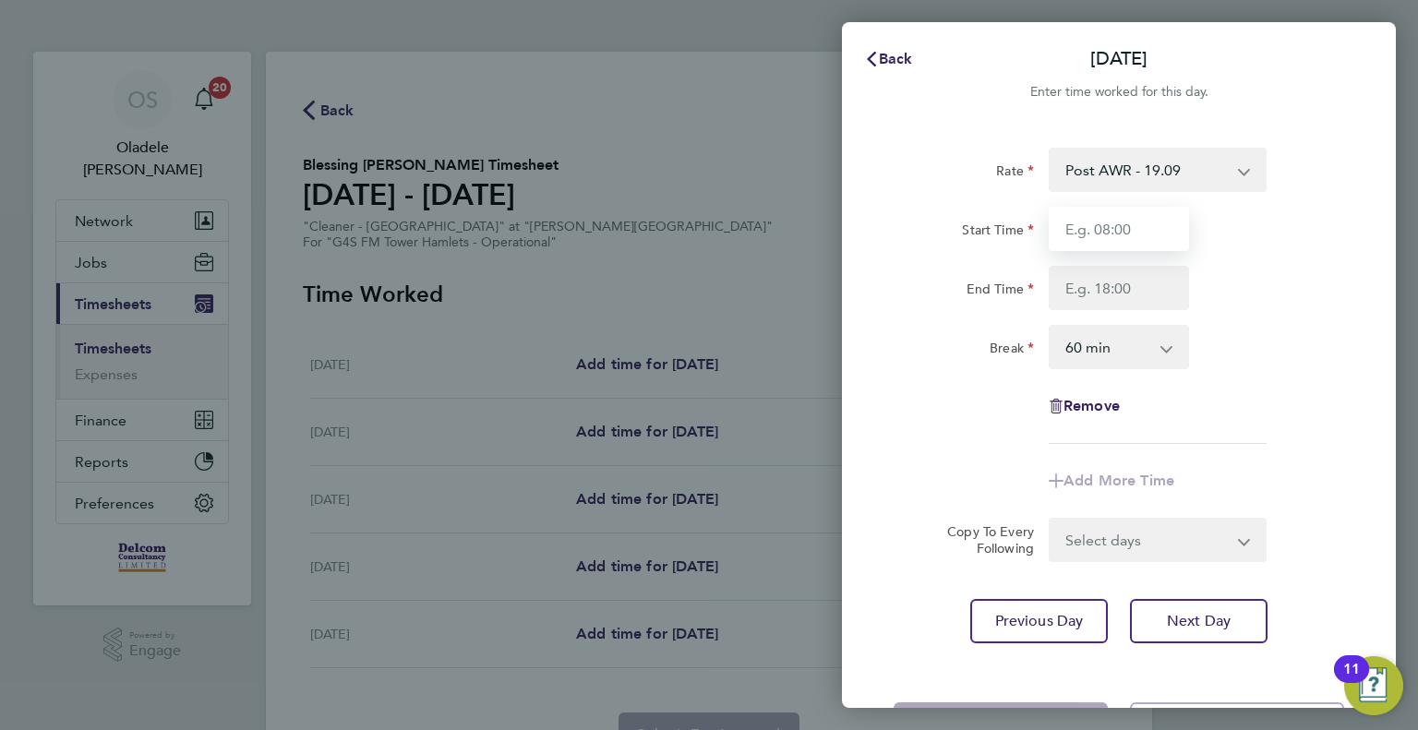
click at [1096, 225] on input "Start Time" at bounding box center [1119, 229] width 140 height 44
type input "15:30"
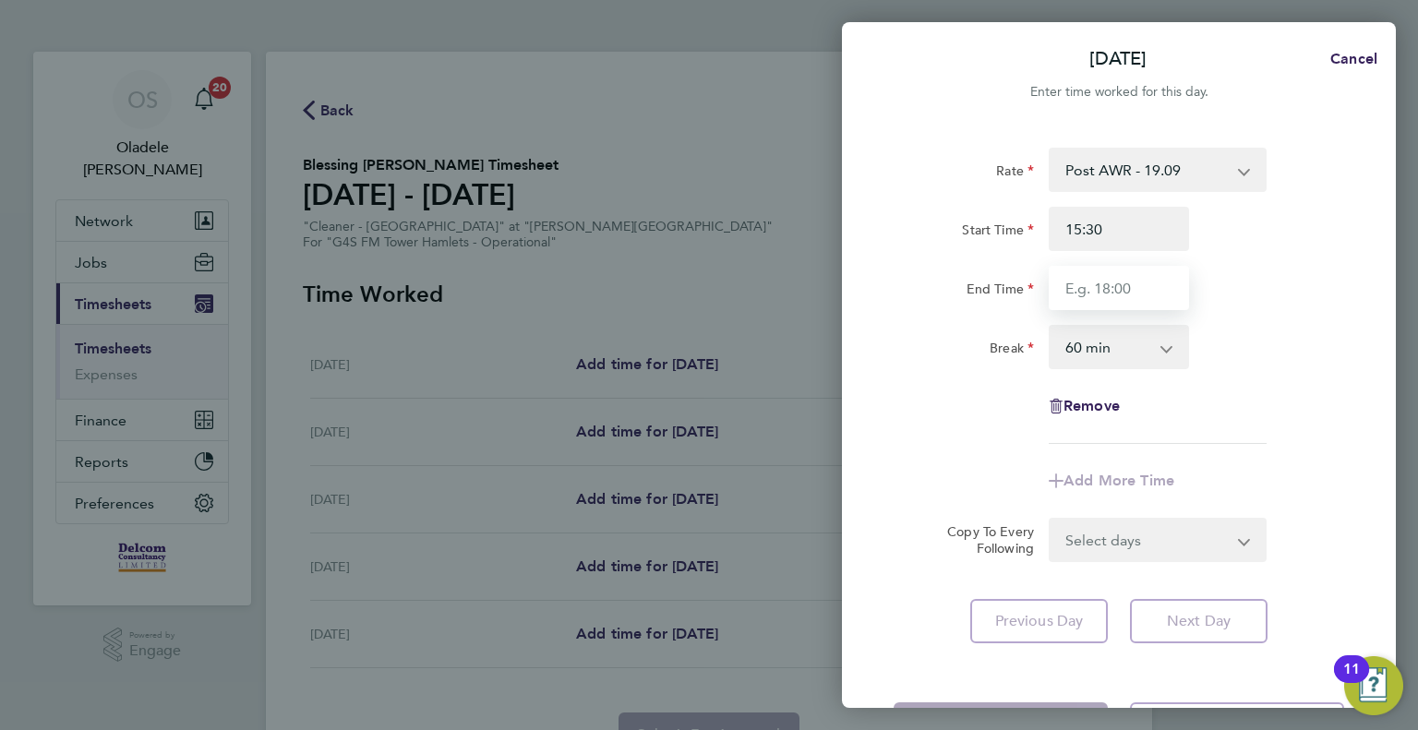
click at [1099, 286] on input "End Time" at bounding box center [1119, 288] width 140 height 44
type input "17:30"
click at [1086, 348] on select "0 min 15 min 30 min 45 min 60 min 75 min 90 min" at bounding box center [1108, 347] width 114 height 41
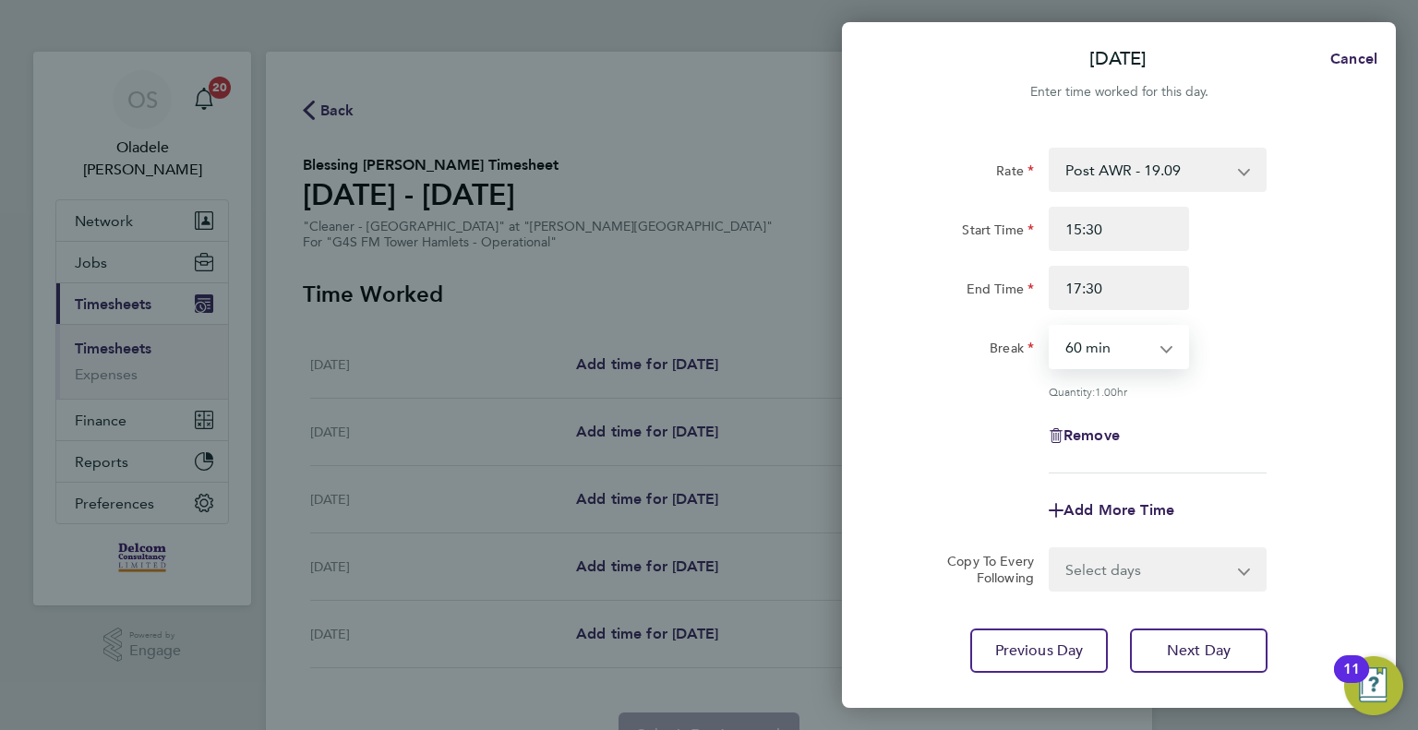
select select "0"
click at [1051, 327] on select "0 min 15 min 30 min 45 min 60 min 75 min 90 min" at bounding box center [1108, 347] width 114 height 41
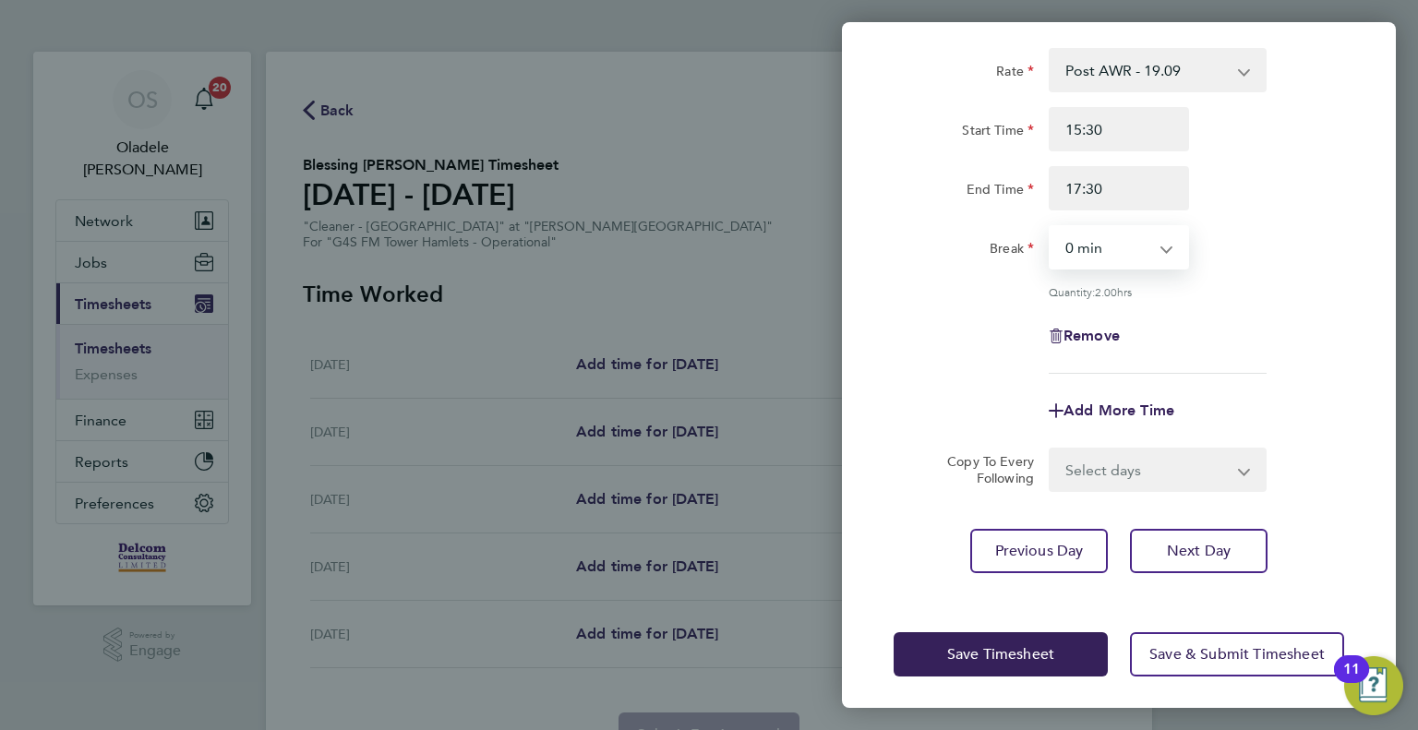
scroll to position [102, 0]
click at [1110, 469] on select "Select days Day [DATE] [DATE] [DATE]" at bounding box center [1148, 467] width 194 height 41
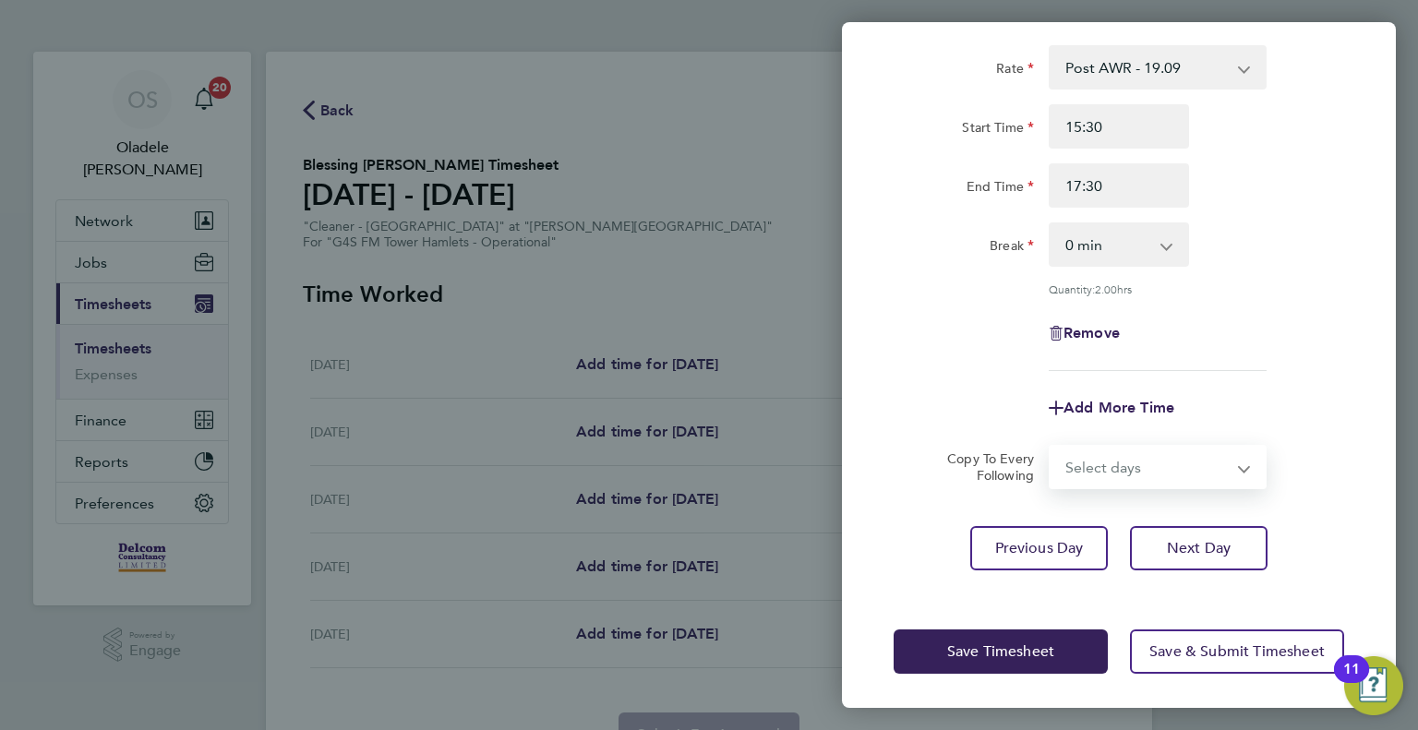
select select "DAY"
click at [1051, 447] on select "Select days Day [DATE] [DATE] [DATE]" at bounding box center [1148, 467] width 194 height 41
select select "[DATE]"
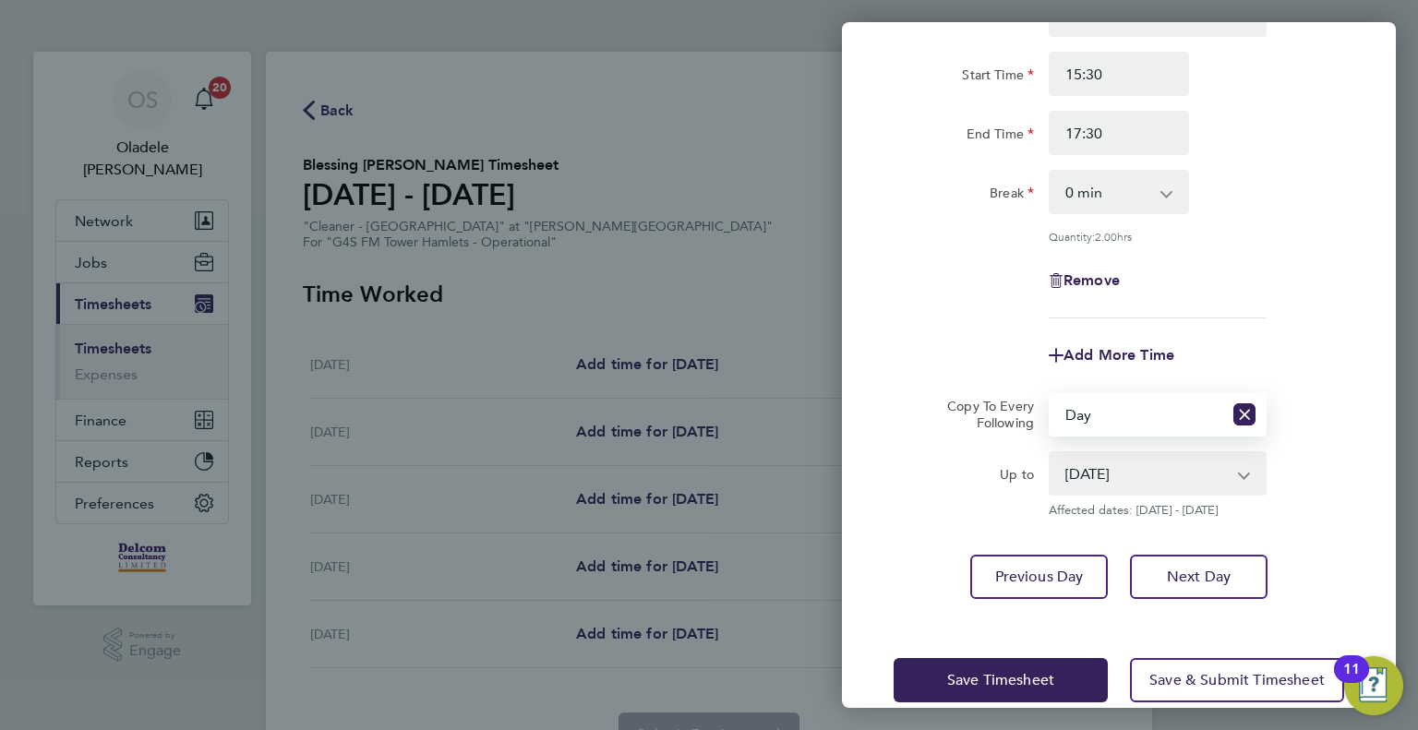
scroll to position [184, 0]
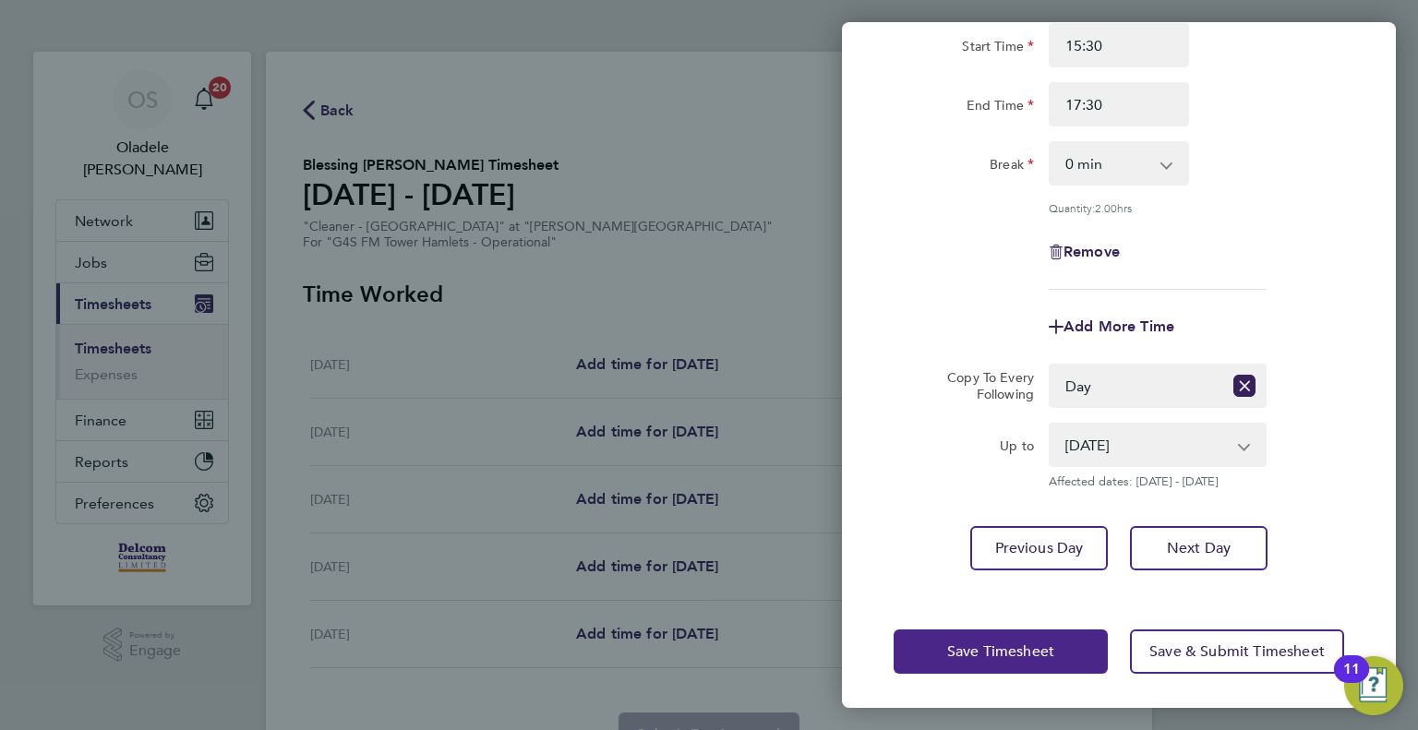
click at [988, 652] on span "Save Timesheet" at bounding box center [1000, 651] width 107 height 18
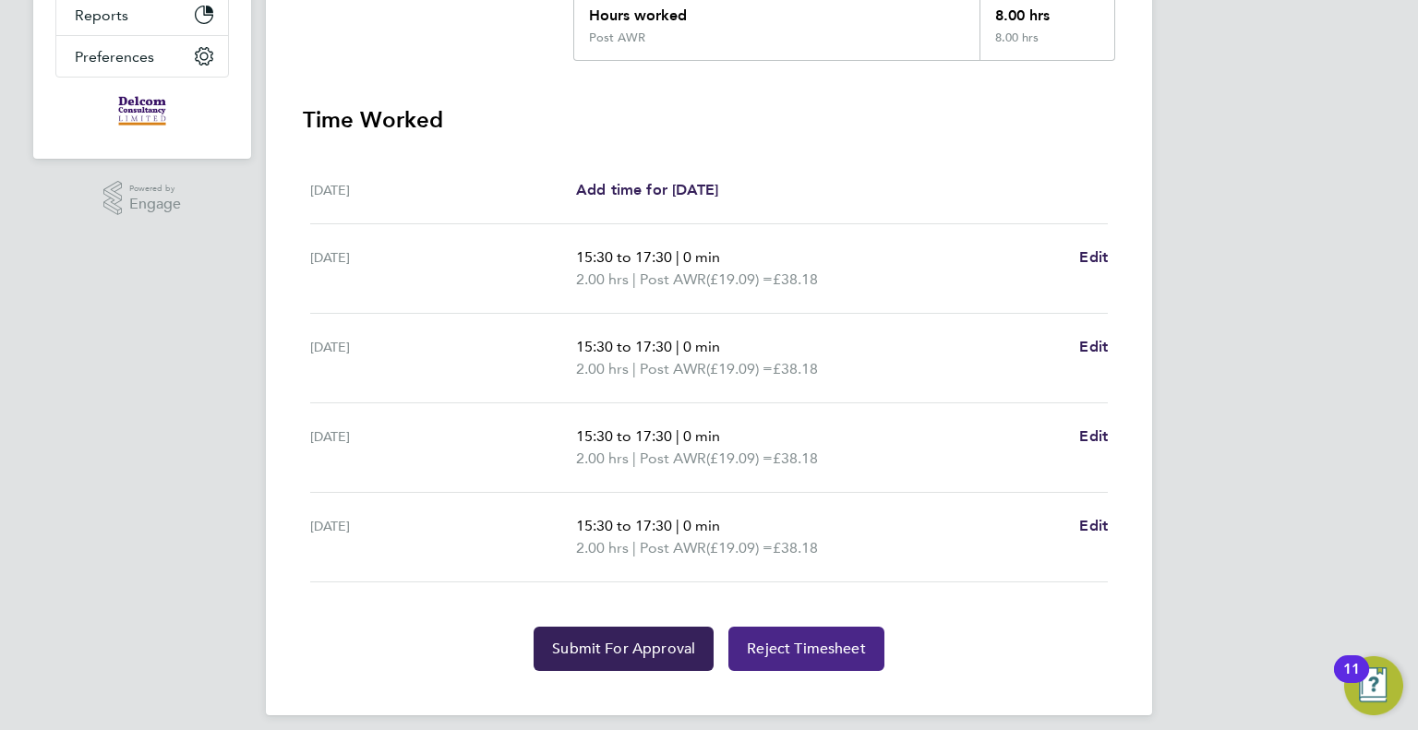
scroll to position [459, 0]
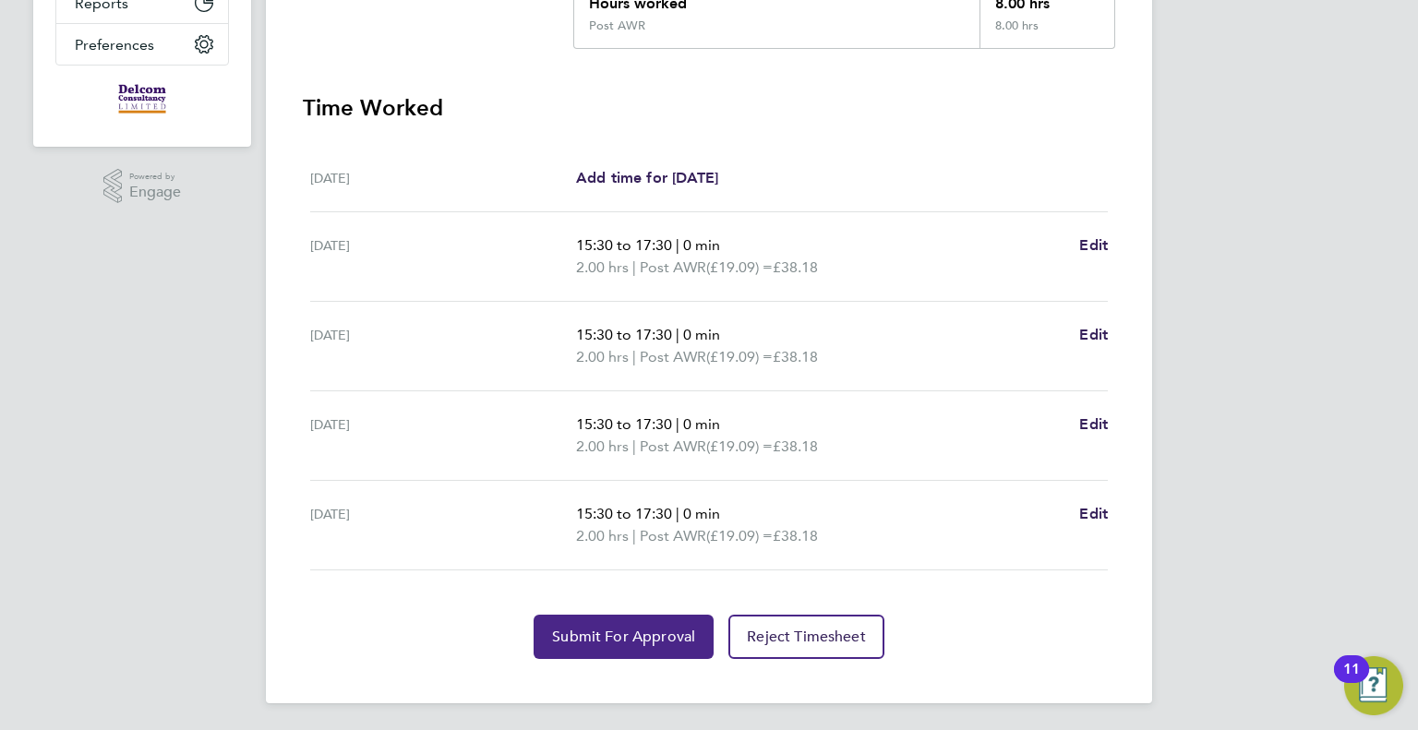
click at [609, 630] on span "Submit For Approval" at bounding box center [623, 637] width 143 height 18
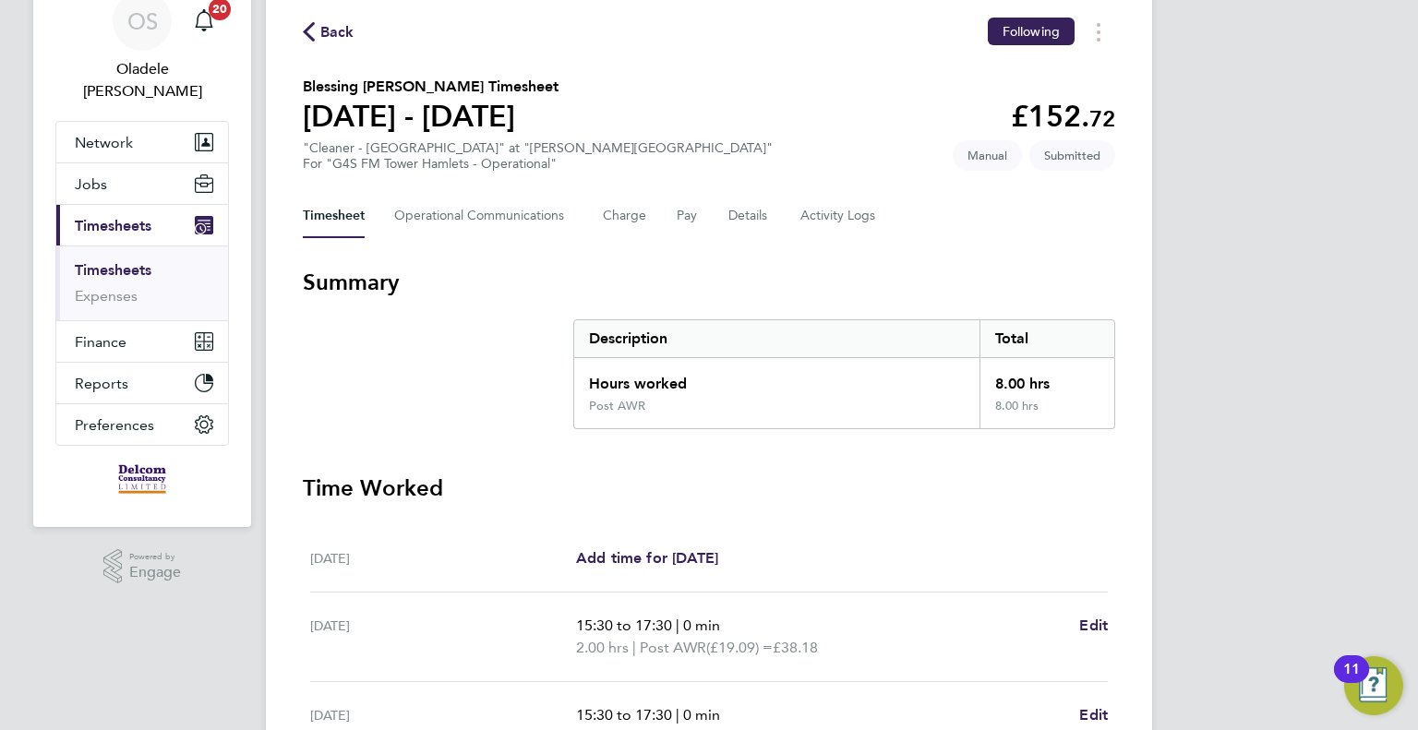
scroll to position [0, 0]
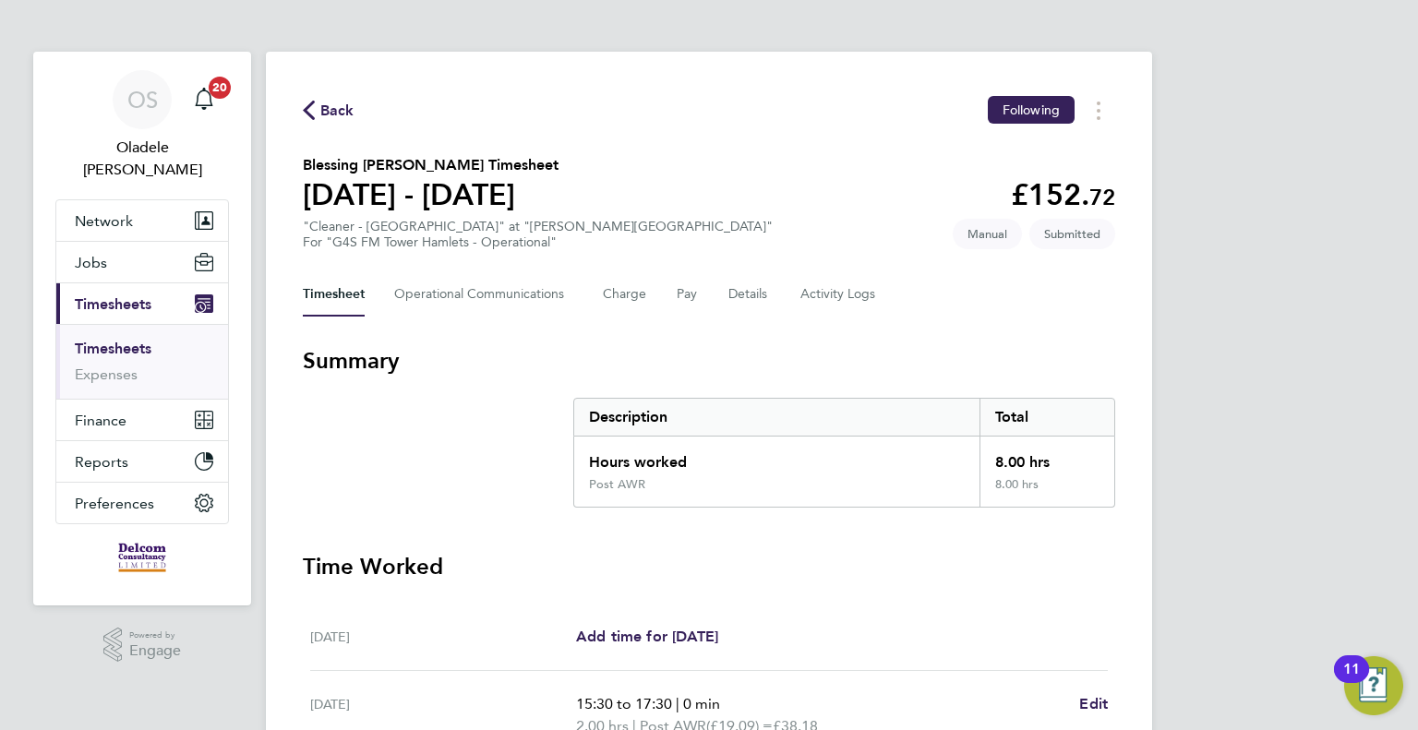
click at [340, 103] on span "Back" at bounding box center [337, 111] width 34 height 22
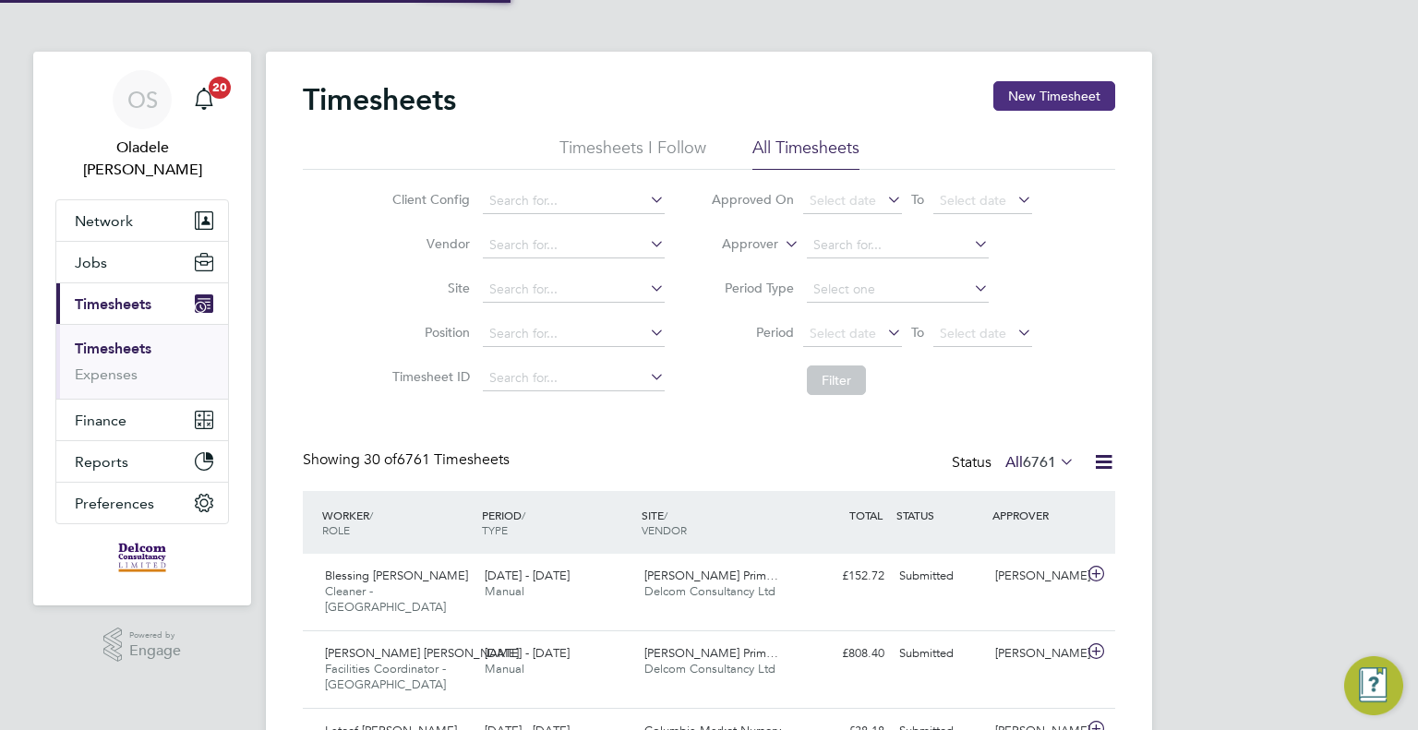
scroll to position [46, 161]
click at [1050, 92] on button "New Timesheet" at bounding box center [1054, 96] width 122 height 30
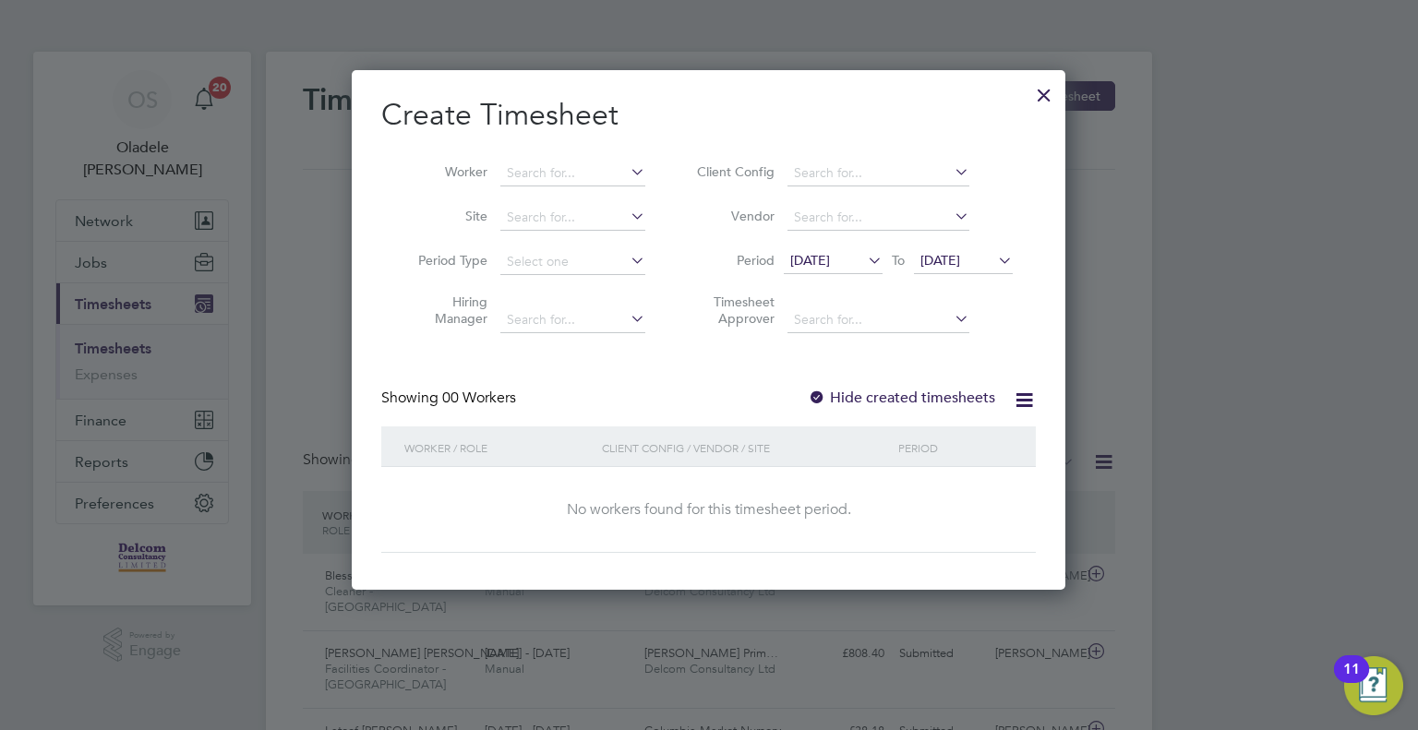
click at [821, 262] on span "[DATE]" at bounding box center [810, 260] width 40 height 17
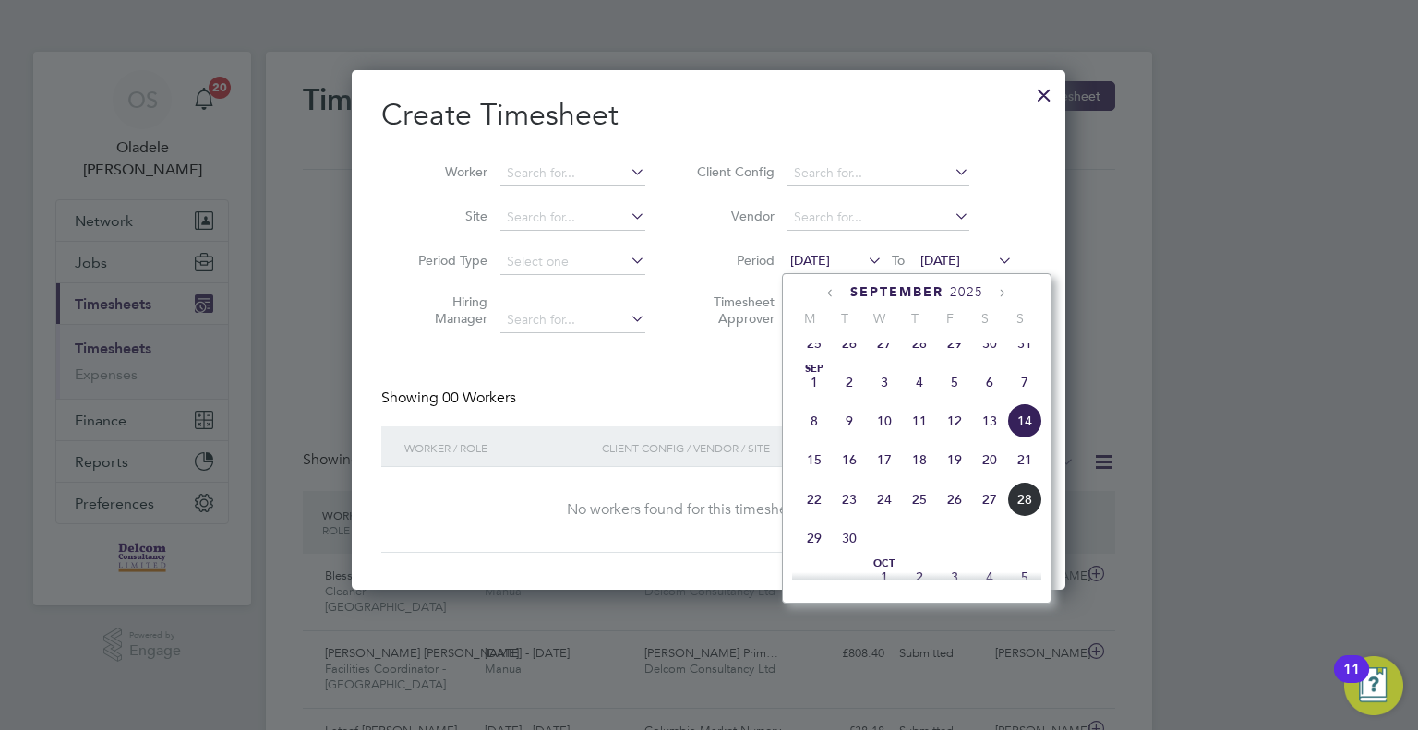
click at [819, 513] on span "22" at bounding box center [814, 499] width 35 height 35
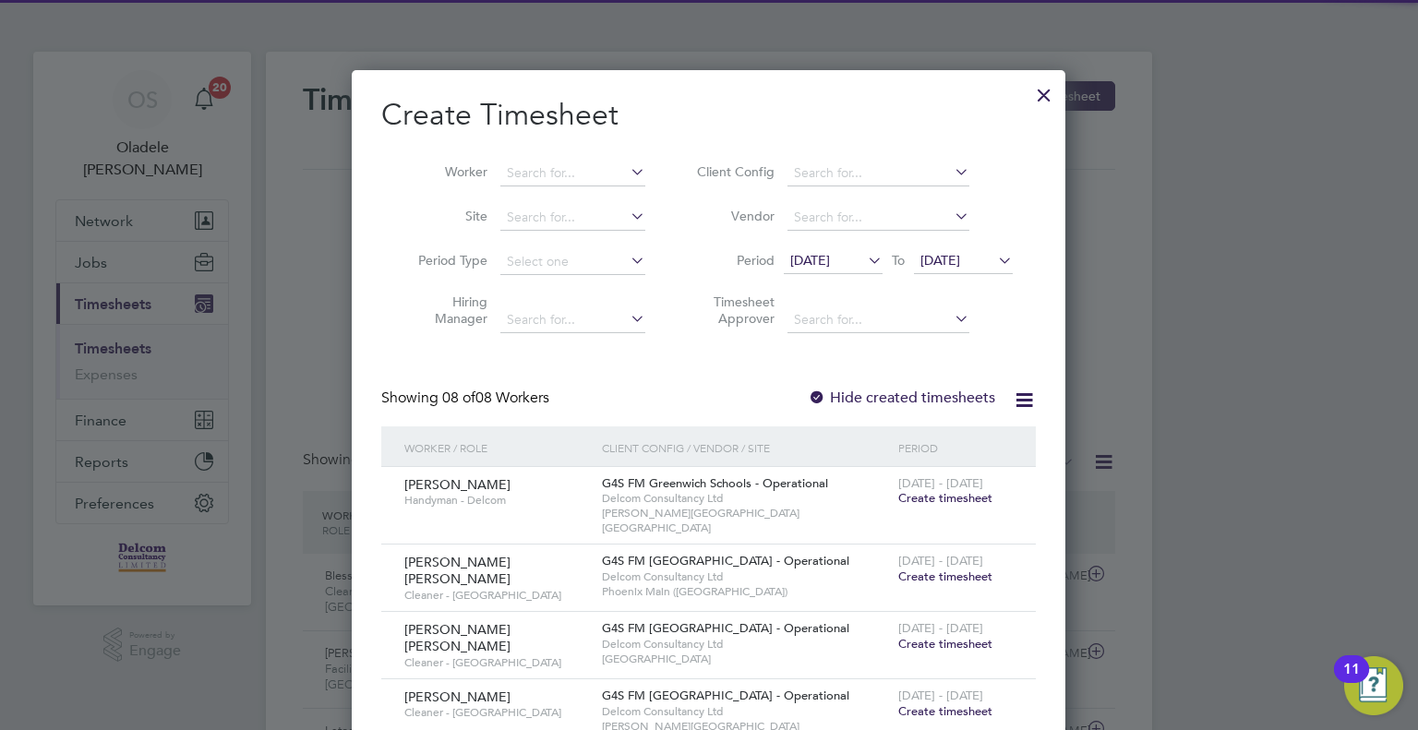
click at [960, 258] on span "[DATE]" at bounding box center [940, 260] width 40 height 17
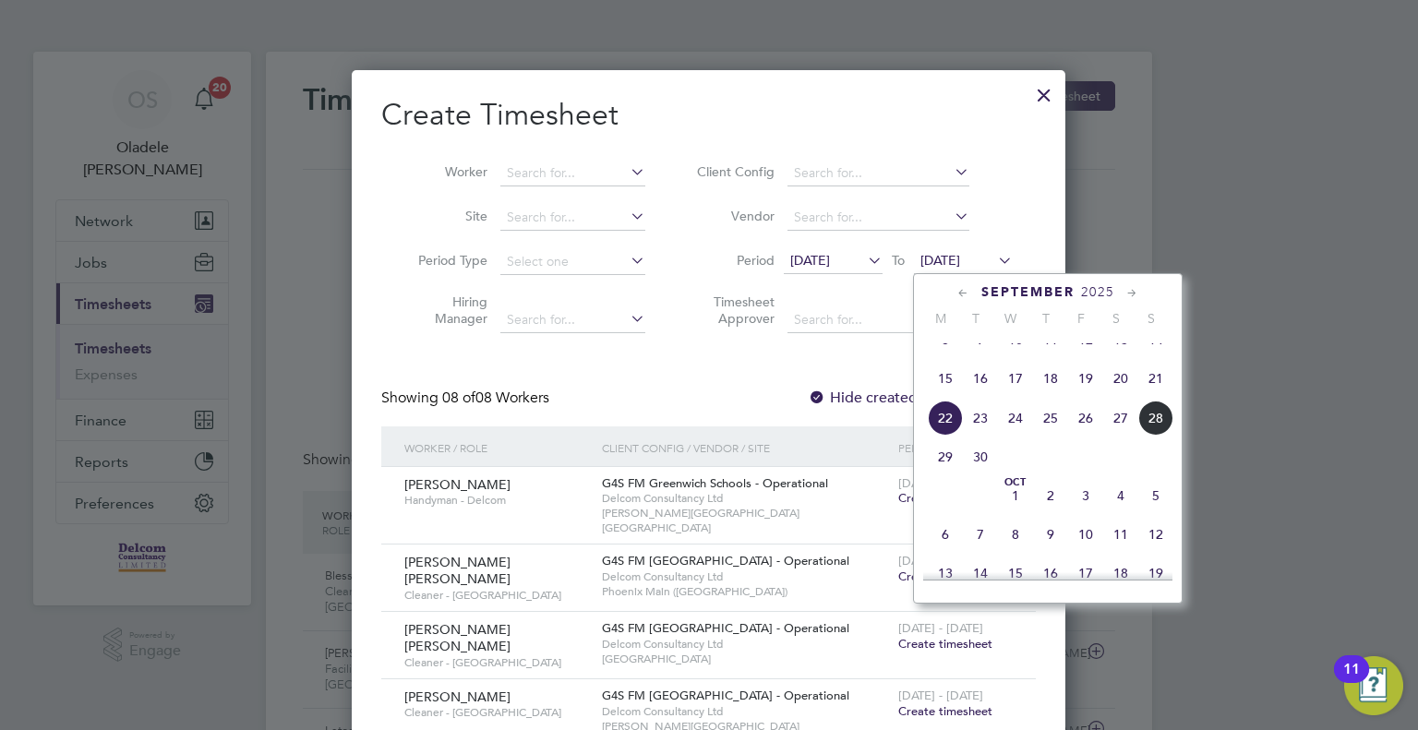
click at [1154, 436] on span "28" at bounding box center [1155, 418] width 35 height 35
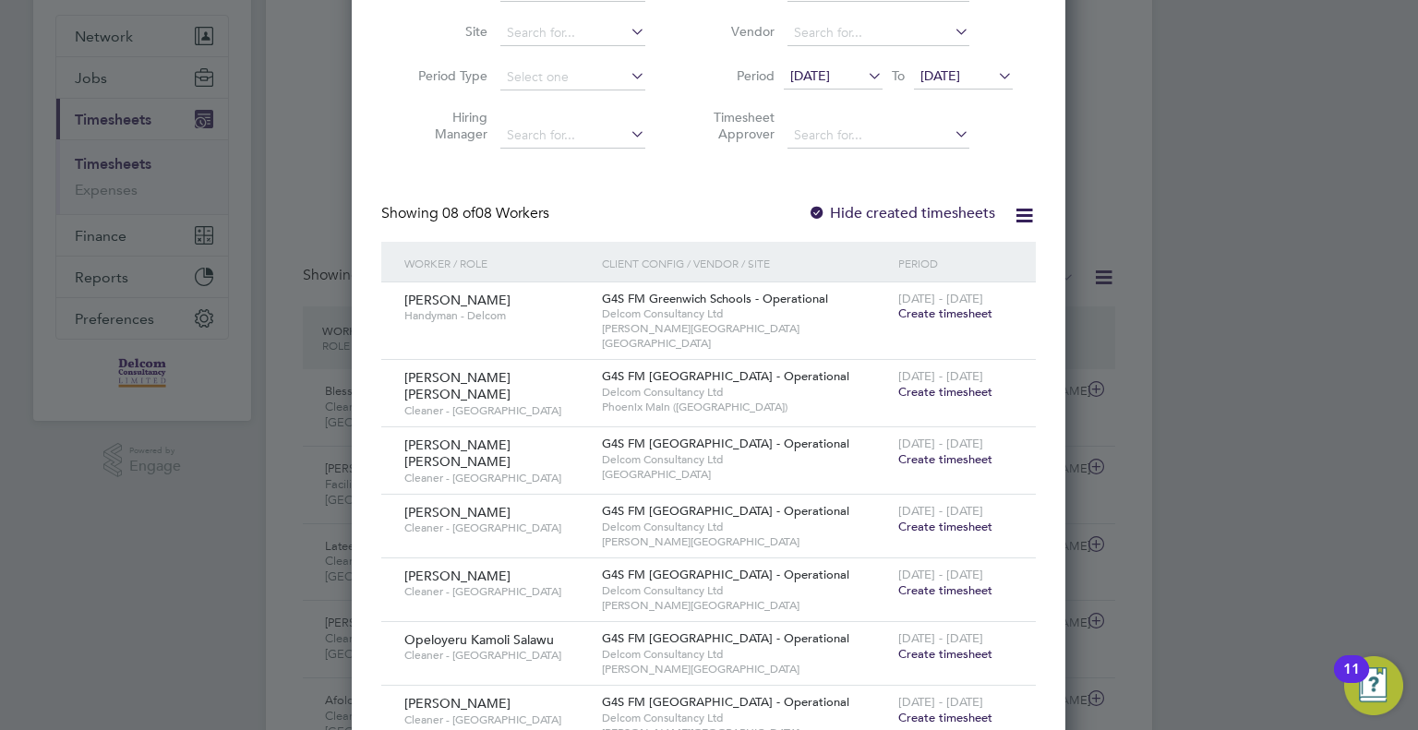
click at [932, 519] on span "Create timesheet" at bounding box center [945, 527] width 94 height 16
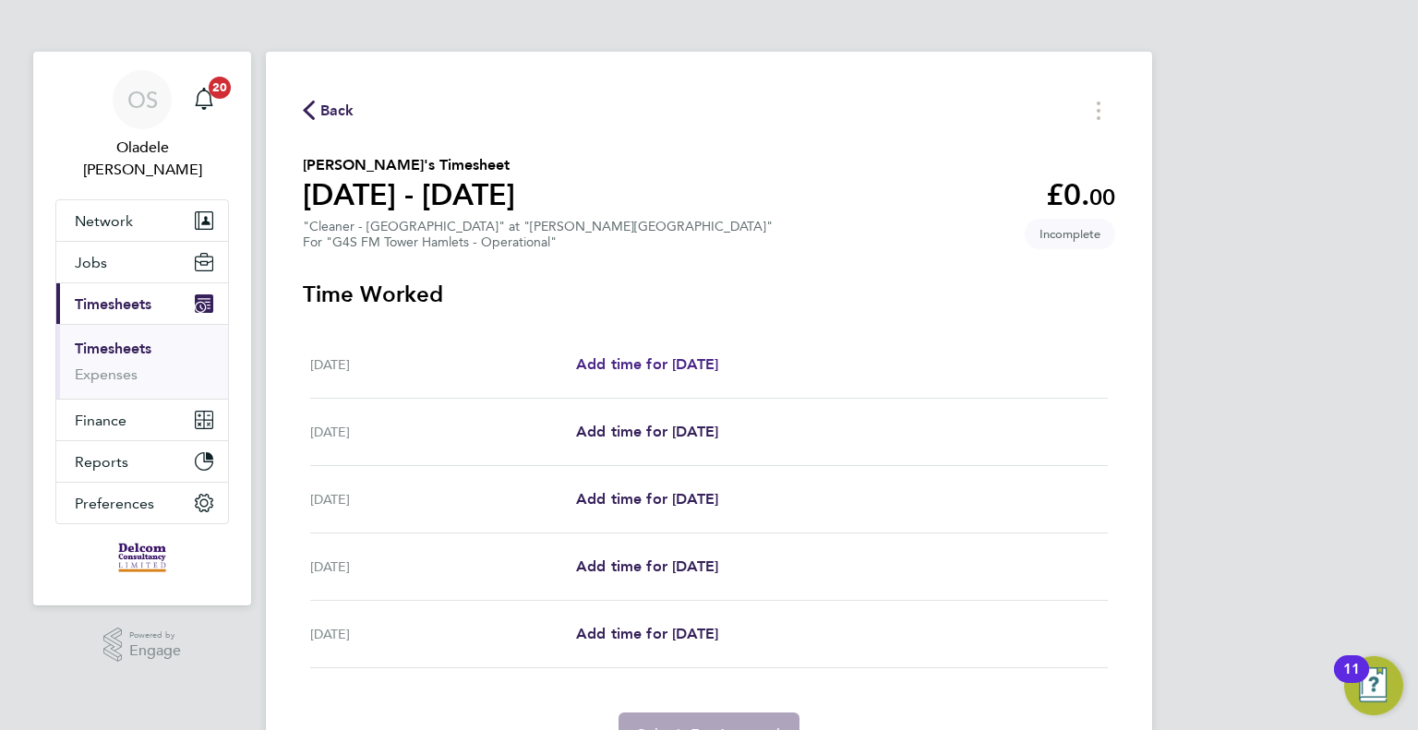
click at [666, 365] on span "Add time for [DATE]" at bounding box center [647, 364] width 142 height 18
select select "60"
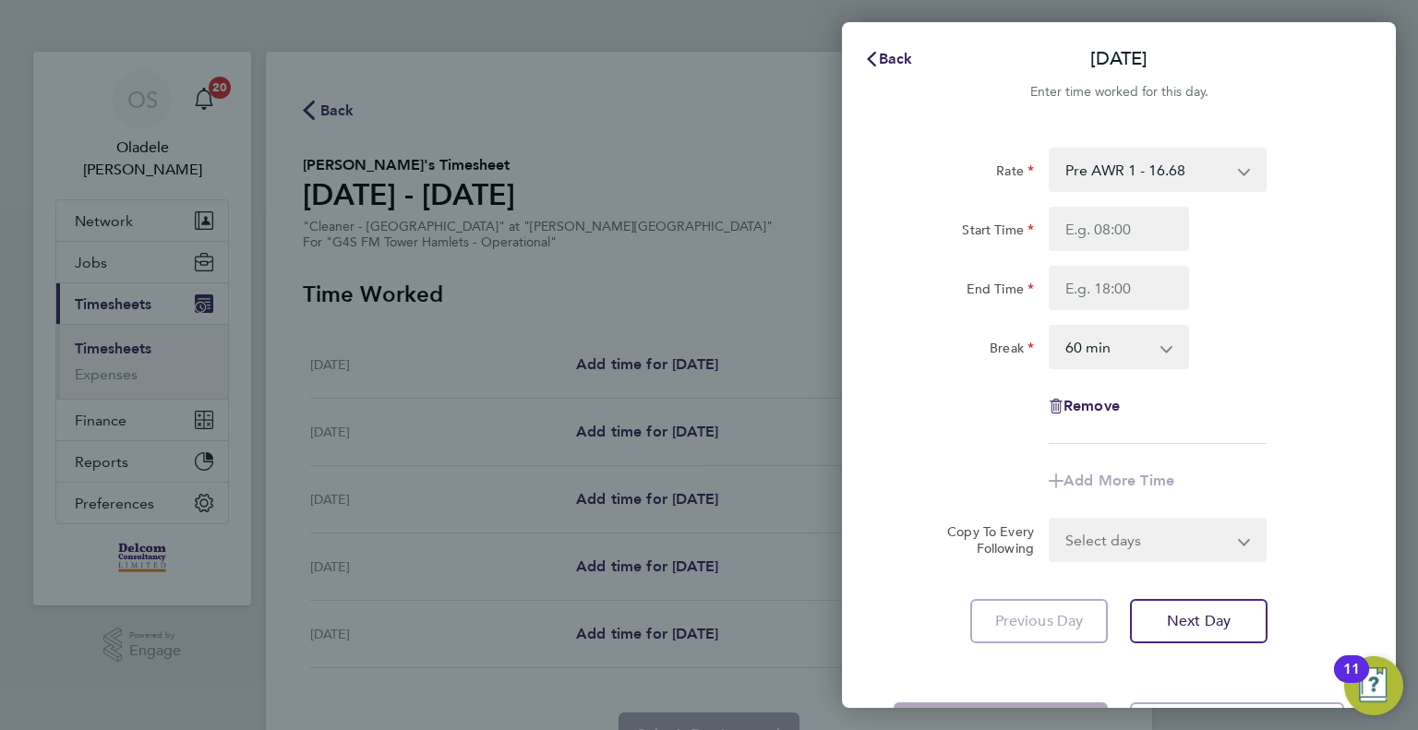
click at [1104, 172] on select "Pre AWR 1 - 16.68" at bounding box center [1147, 170] width 192 height 41
click at [1093, 234] on input "Start Time" at bounding box center [1119, 229] width 140 height 44
type input "06:30"
click at [1084, 288] on input "End Time" at bounding box center [1119, 288] width 140 height 44
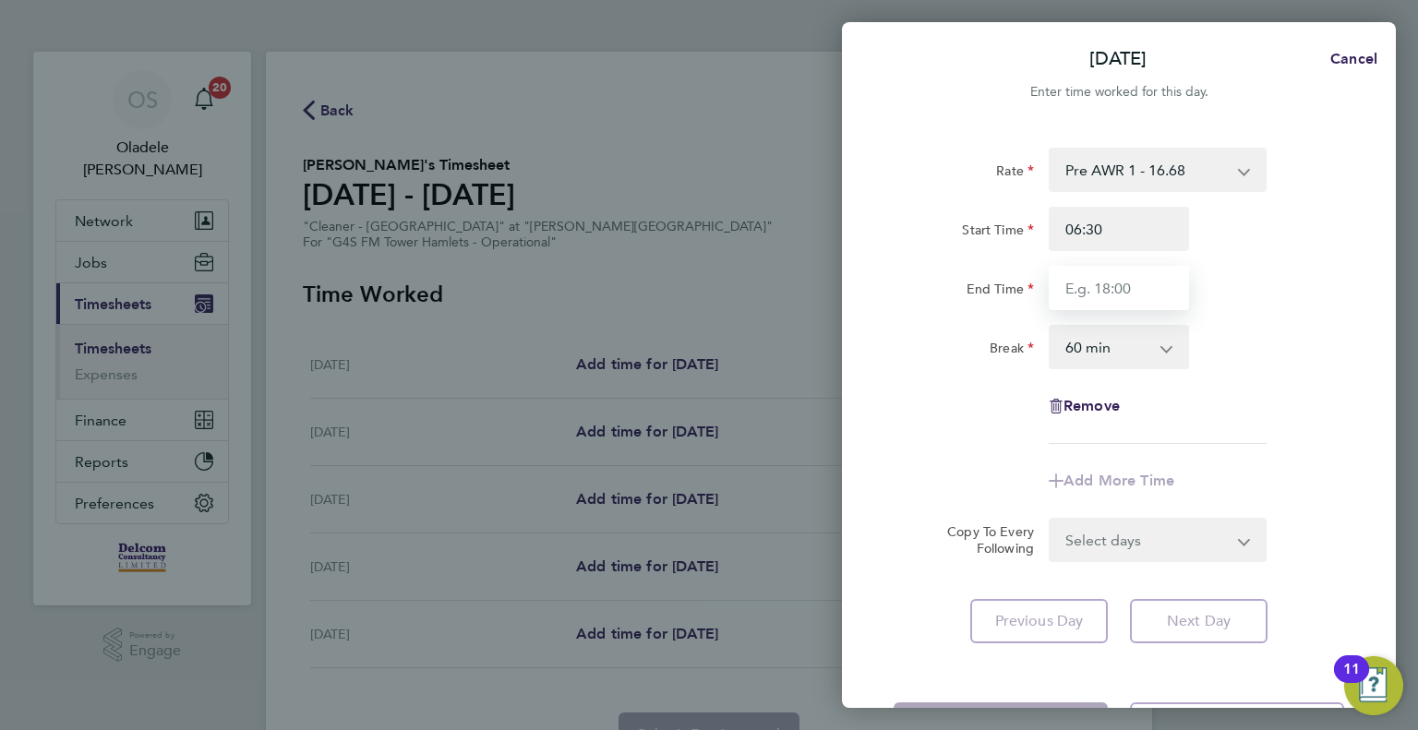
type input "08:30"
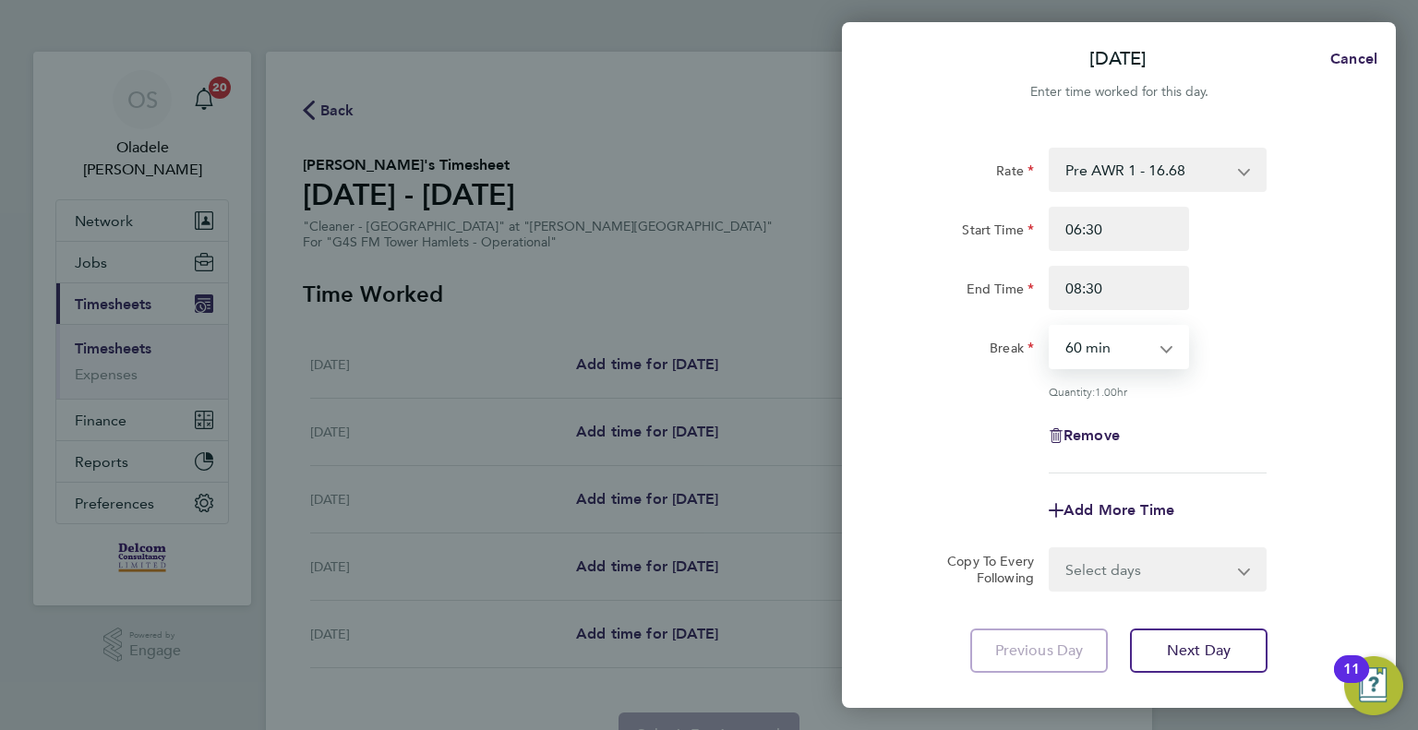
drag, startPoint x: 1106, startPoint y: 340, endPoint x: 1106, endPoint y: 364, distance: 24.0
click at [1106, 340] on select "0 min 15 min 30 min 45 min 60 min 75 min 90 min" at bounding box center [1108, 347] width 114 height 41
select select "0"
click at [1051, 327] on select "0 min 15 min 30 min 45 min 60 min 75 min 90 min" at bounding box center [1108, 347] width 114 height 41
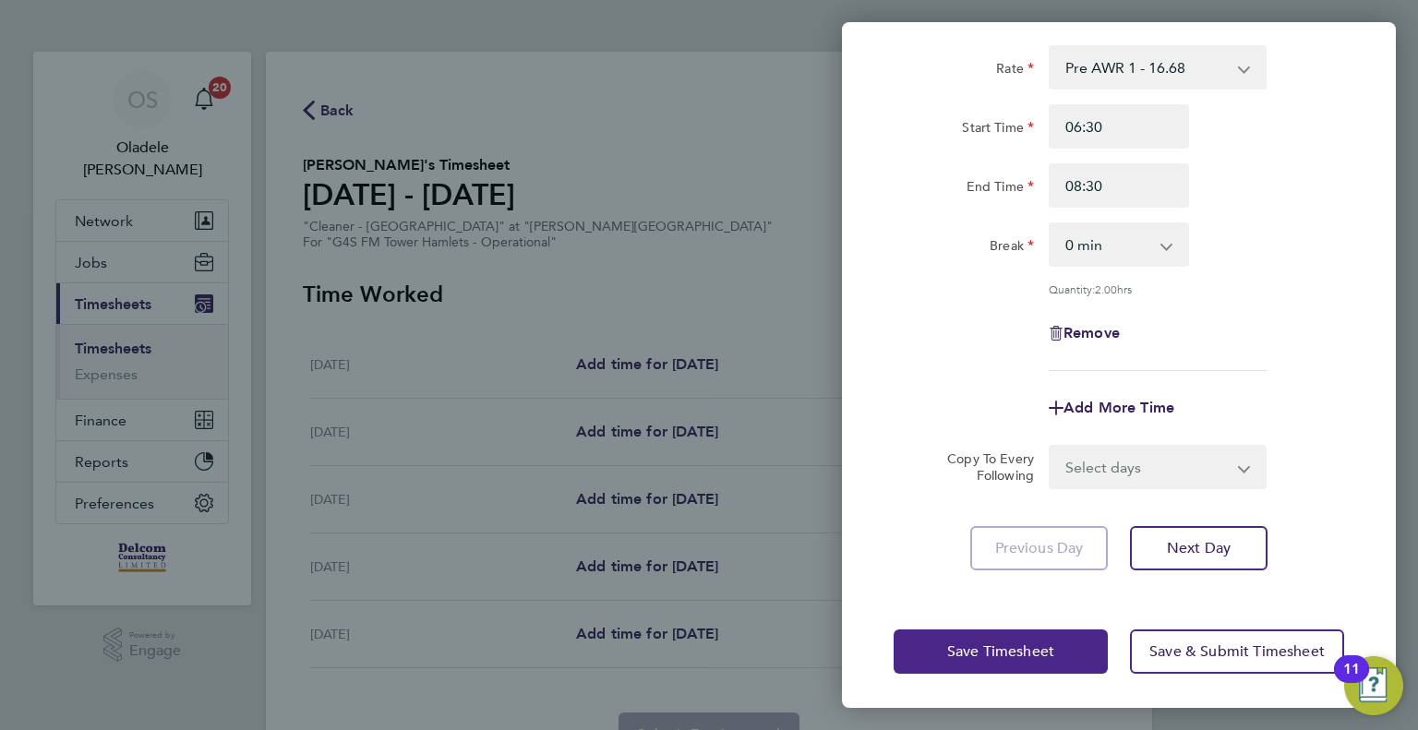
click at [978, 648] on span "Save Timesheet" at bounding box center [1000, 651] width 107 height 18
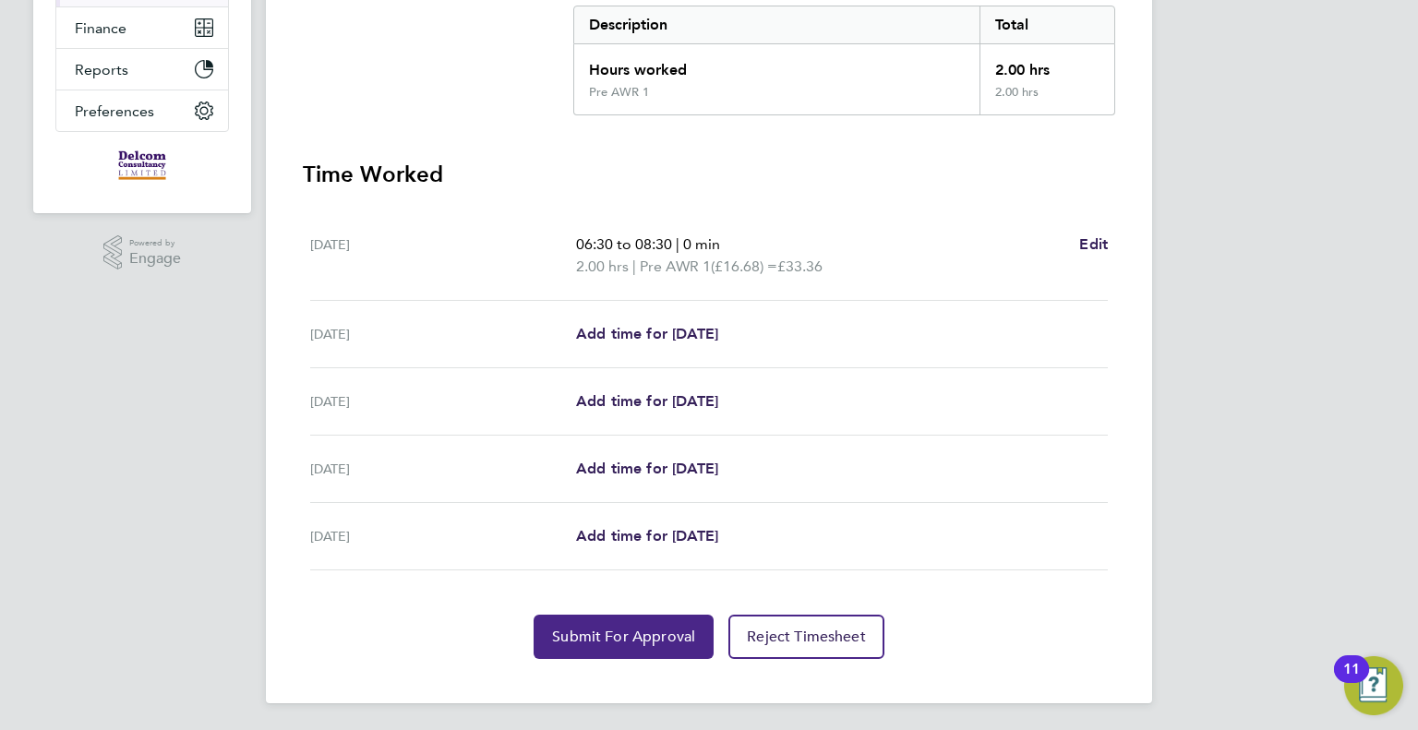
drag, startPoint x: 628, startPoint y: 630, endPoint x: 626, endPoint y: 616, distance: 14.9
click at [628, 629] on span "Submit For Approval" at bounding box center [623, 637] width 143 height 18
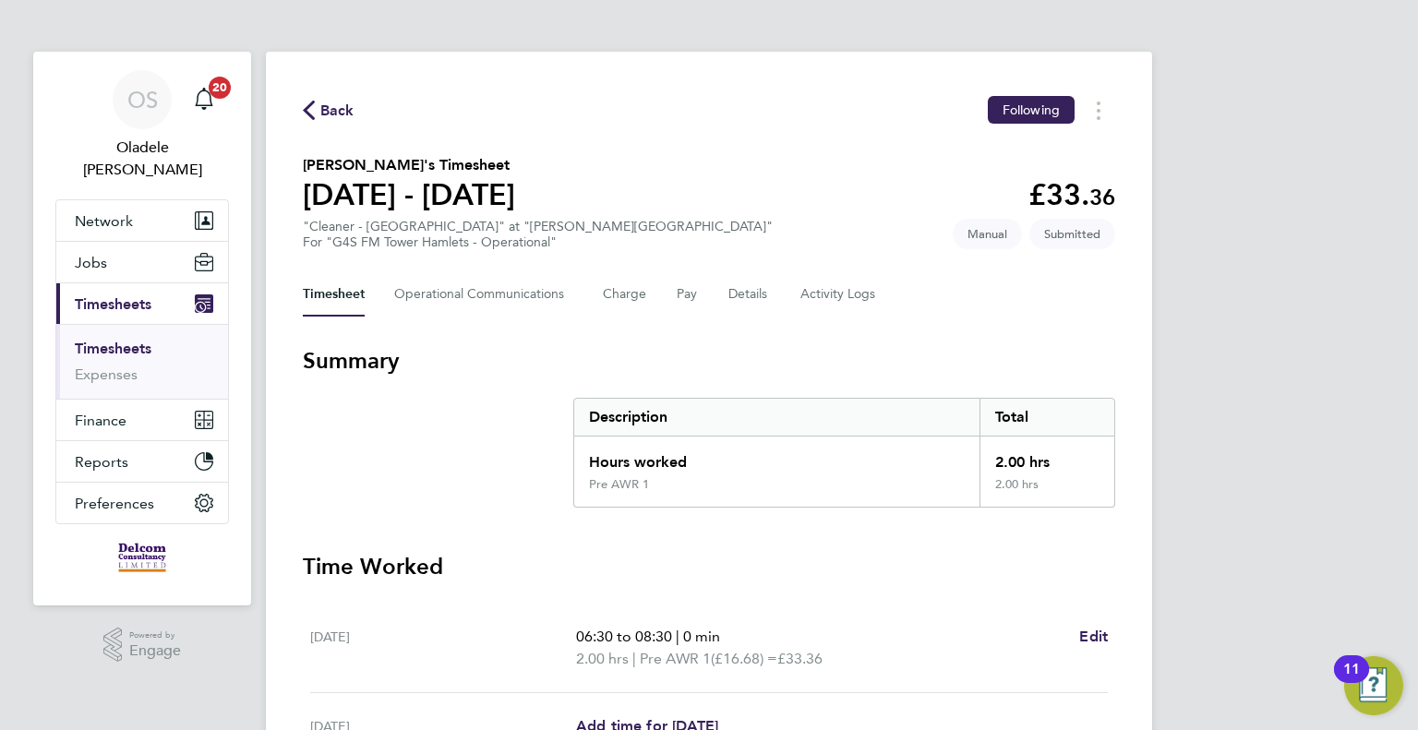
click at [329, 108] on span "Back" at bounding box center [337, 111] width 34 height 22
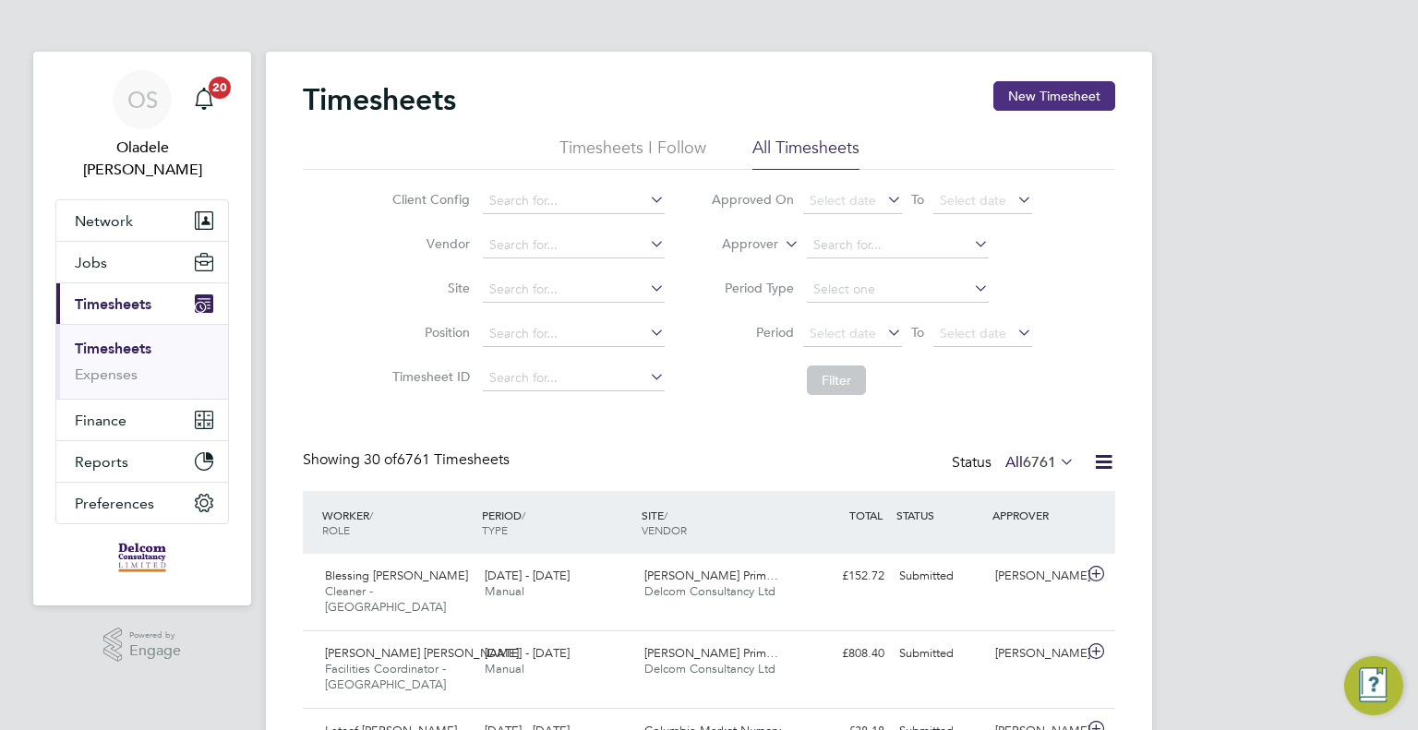
click at [1050, 104] on button "New Timesheet" at bounding box center [1054, 96] width 122 height 30
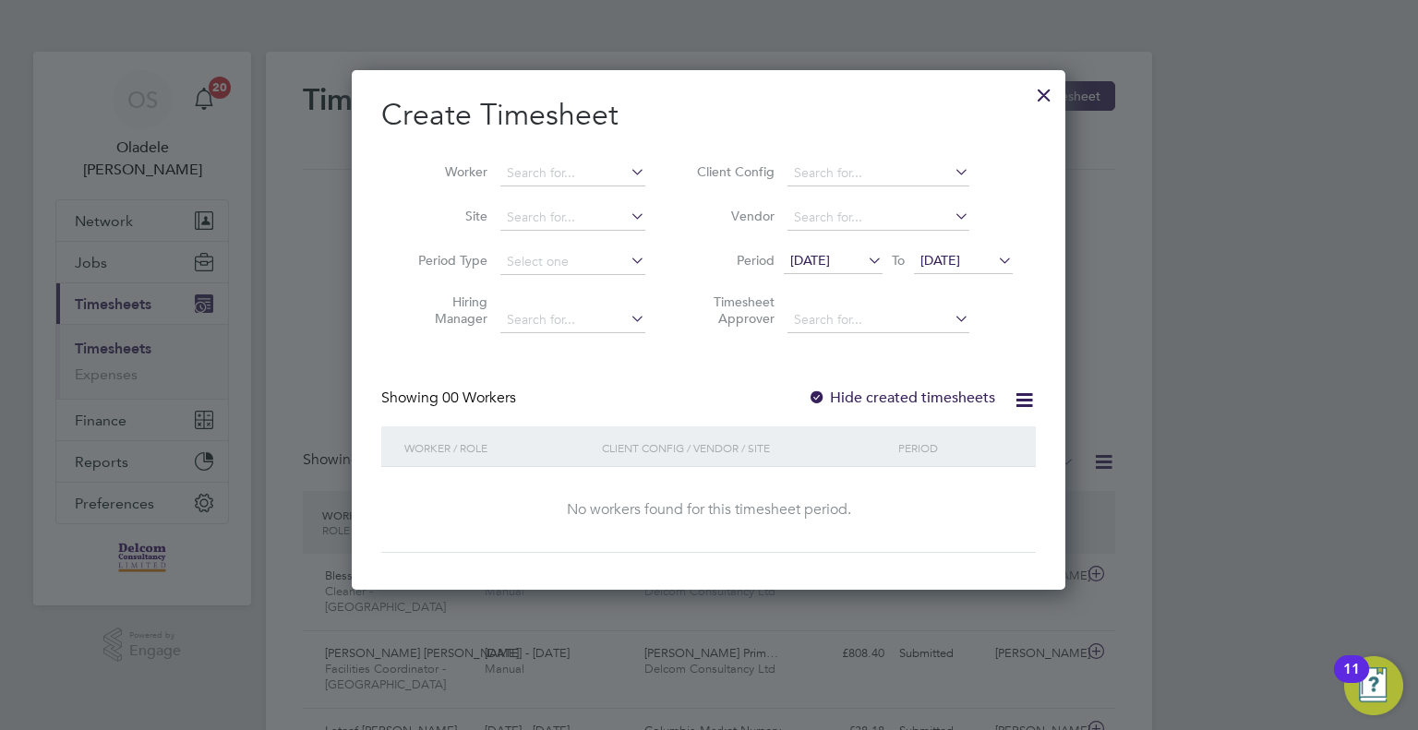
click at [835, 268] on span "[DATE]" at bounding box center [833, 261] width 99 height 25
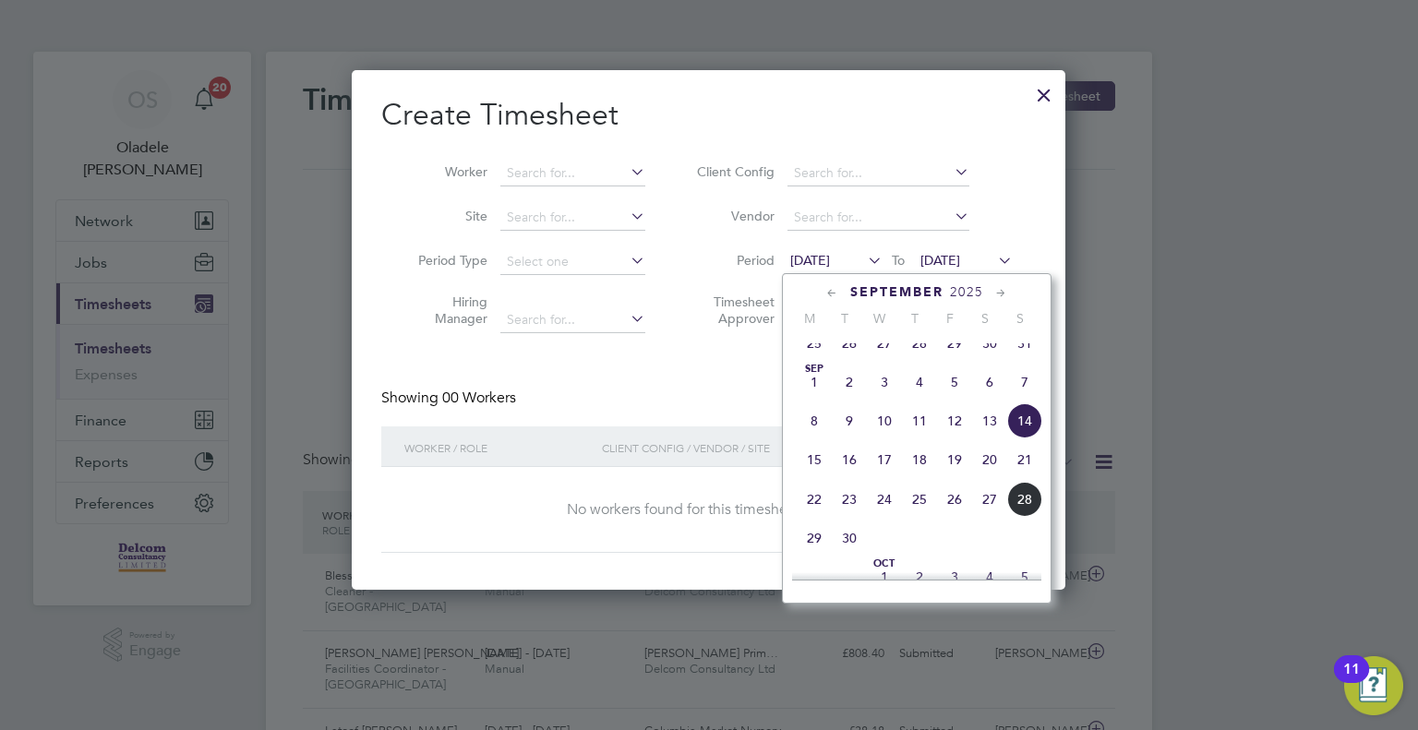
click at [811, 517] on span "22" at bounding box center [814, 499] width 35 height 35
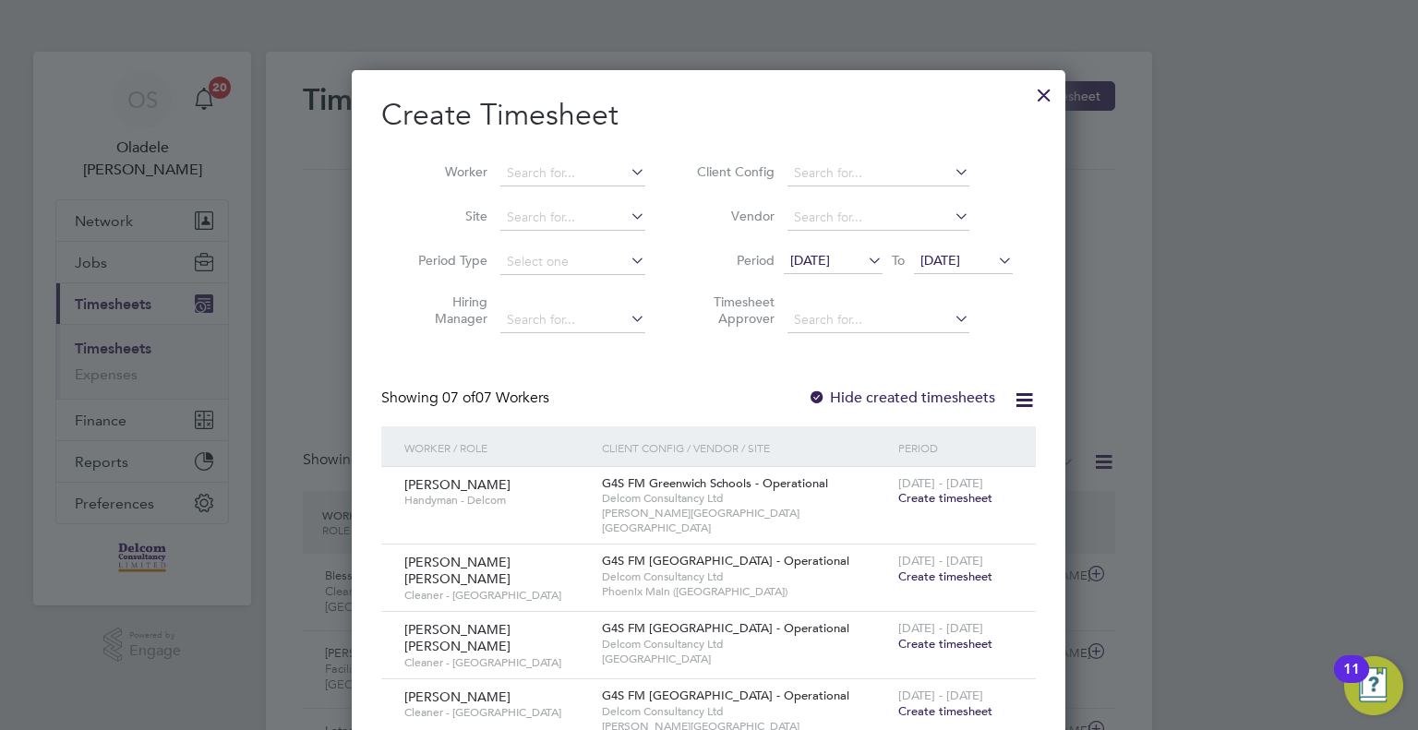
click at [977, 269] on span "[DATE]" at bounding box center [963, 261] width 99 height 25
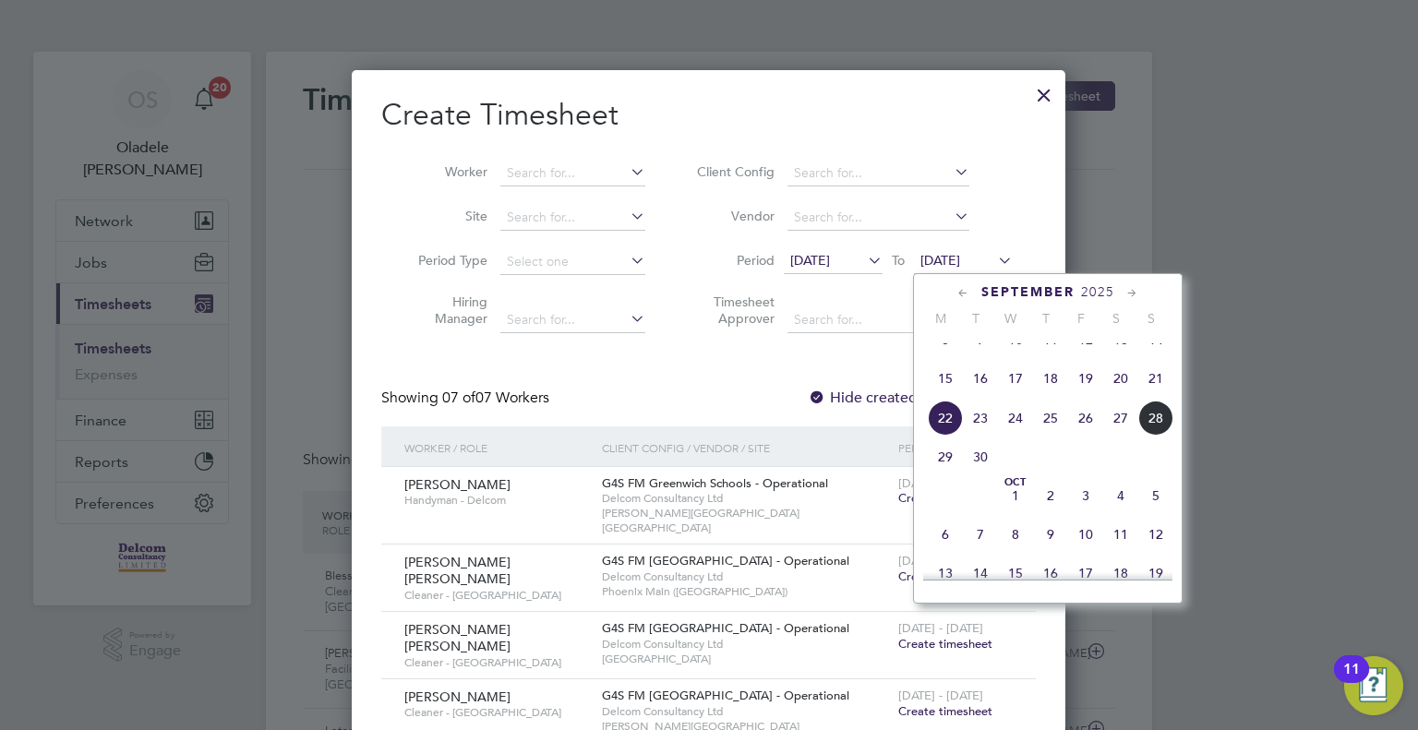
click at [1149, 435] on span "28" at bounding box center [1155, 418] width 35 height 35
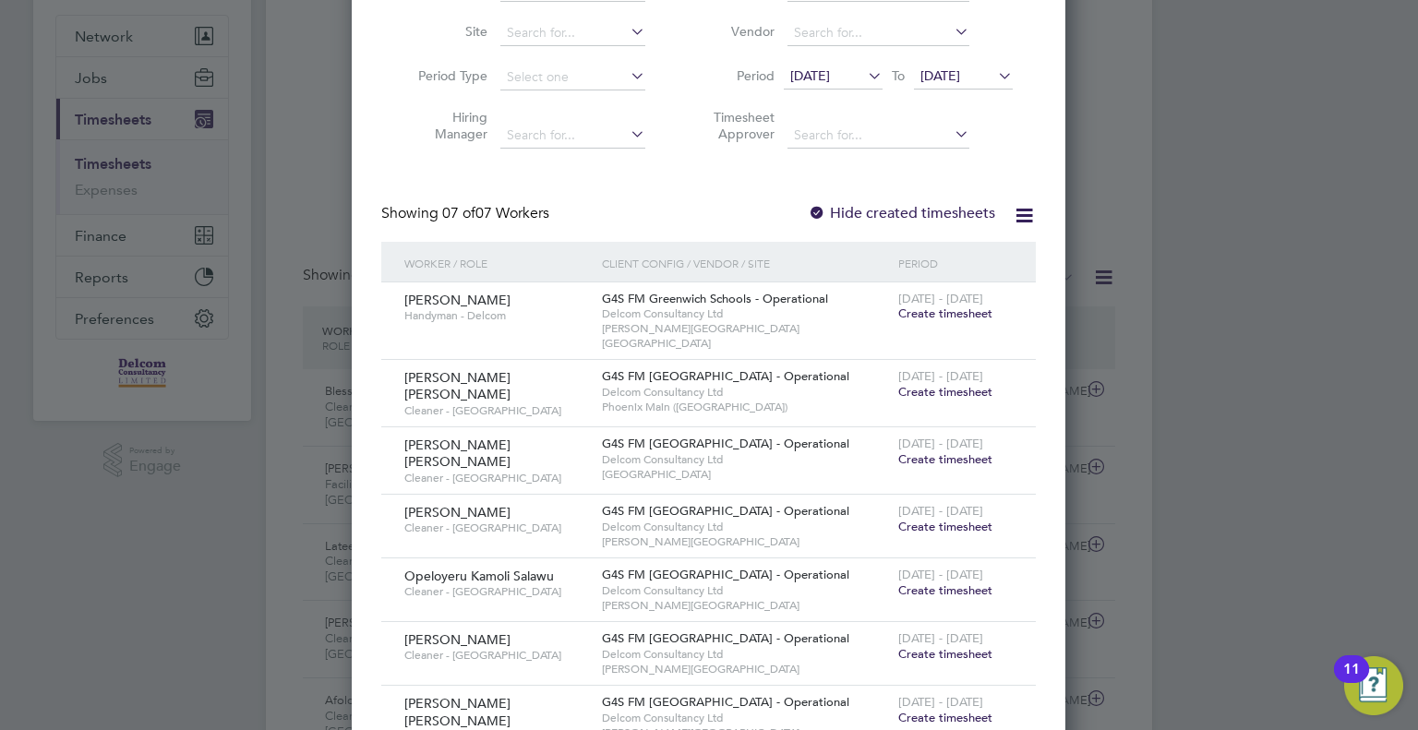
click at [940, 519] on span "Create timesheet" at bounding box center [945, 527] width 94 height 16
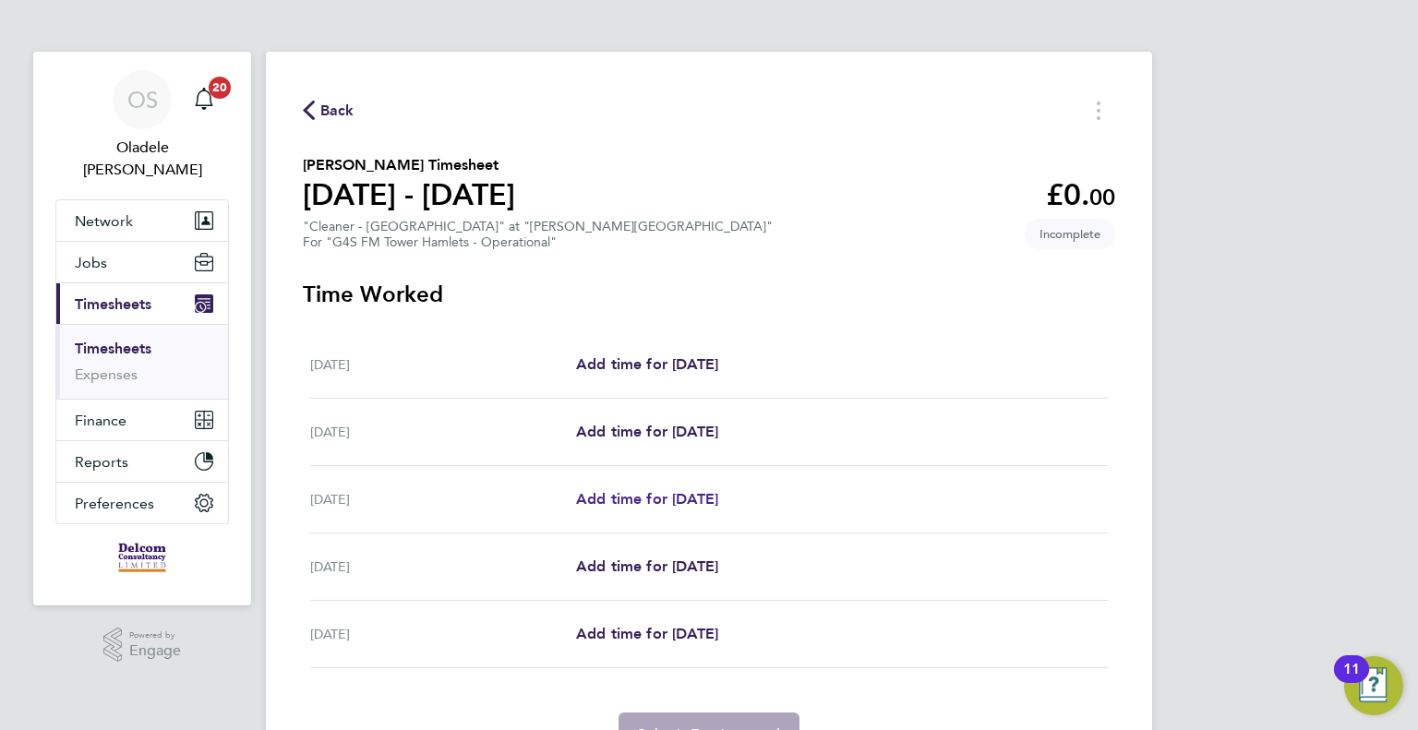
click at [644, 494] on span "Add time for [DATE]" at bounding box center [647, 499] width 142 height 18
select select "60"
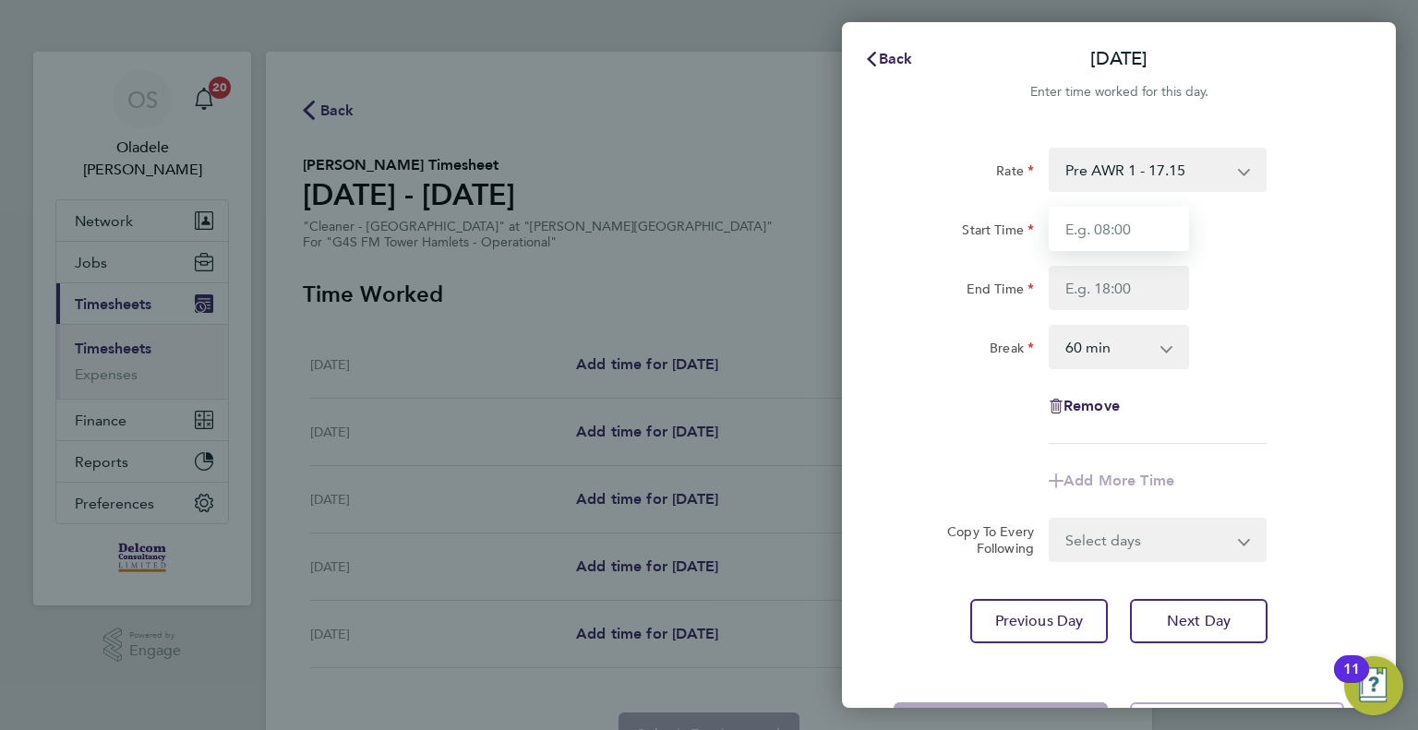
click at [1104, 227] on input "Start Time" at bounding box center [1119, 229] width 140 height 44
type input "06:30"
click at [1097, 290] on input "End Time" at bounding box center [1119, 288] width 140 height 44
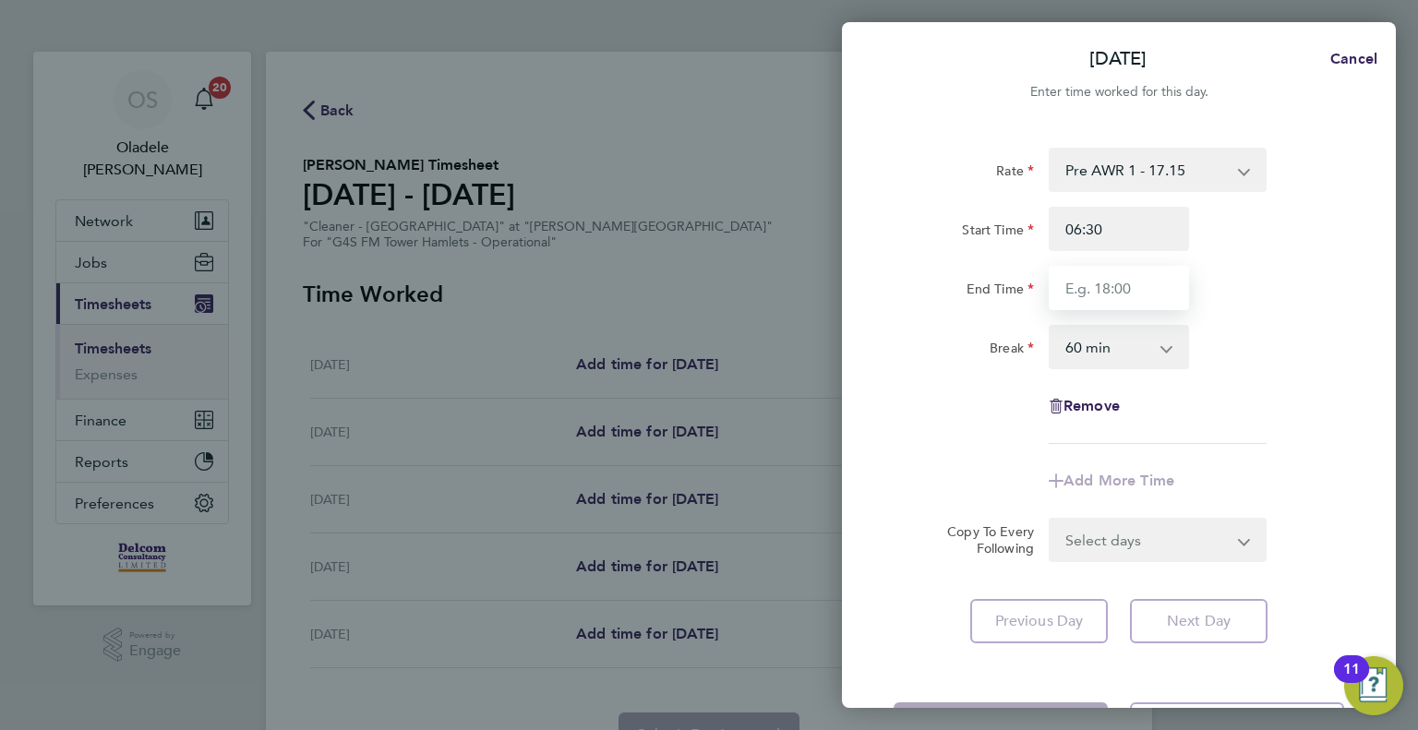
type input "08:30"
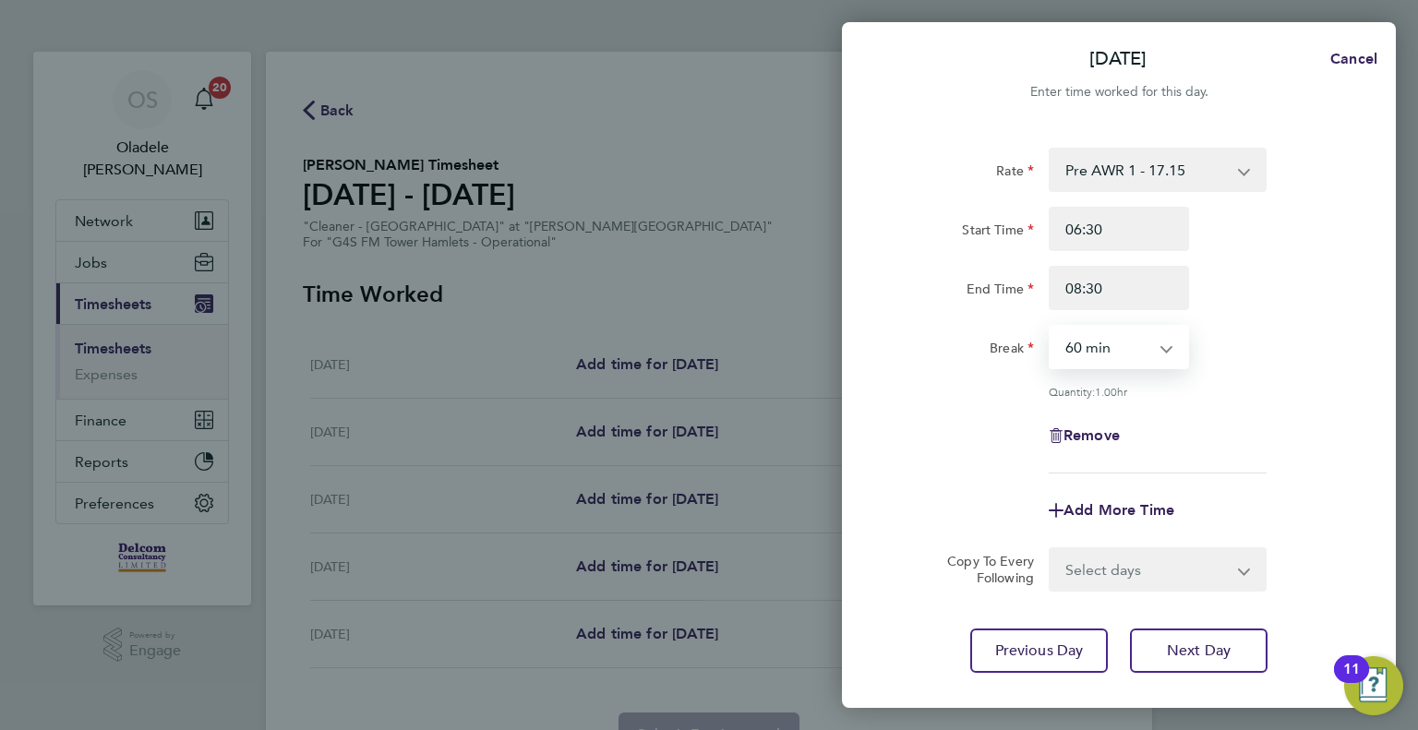
click at [1099, 351] on select "0 min 15 min 30 min 45 min 60 min 75 min 90 min" at bounding box center [1108, 347] width 114 height 41
select select "0"
click at [1051, 327] on select "0 min 15 min 30 min 45 min 60 min 75 min 90 min" at bounding box center [1108, 347] width 114 height 41
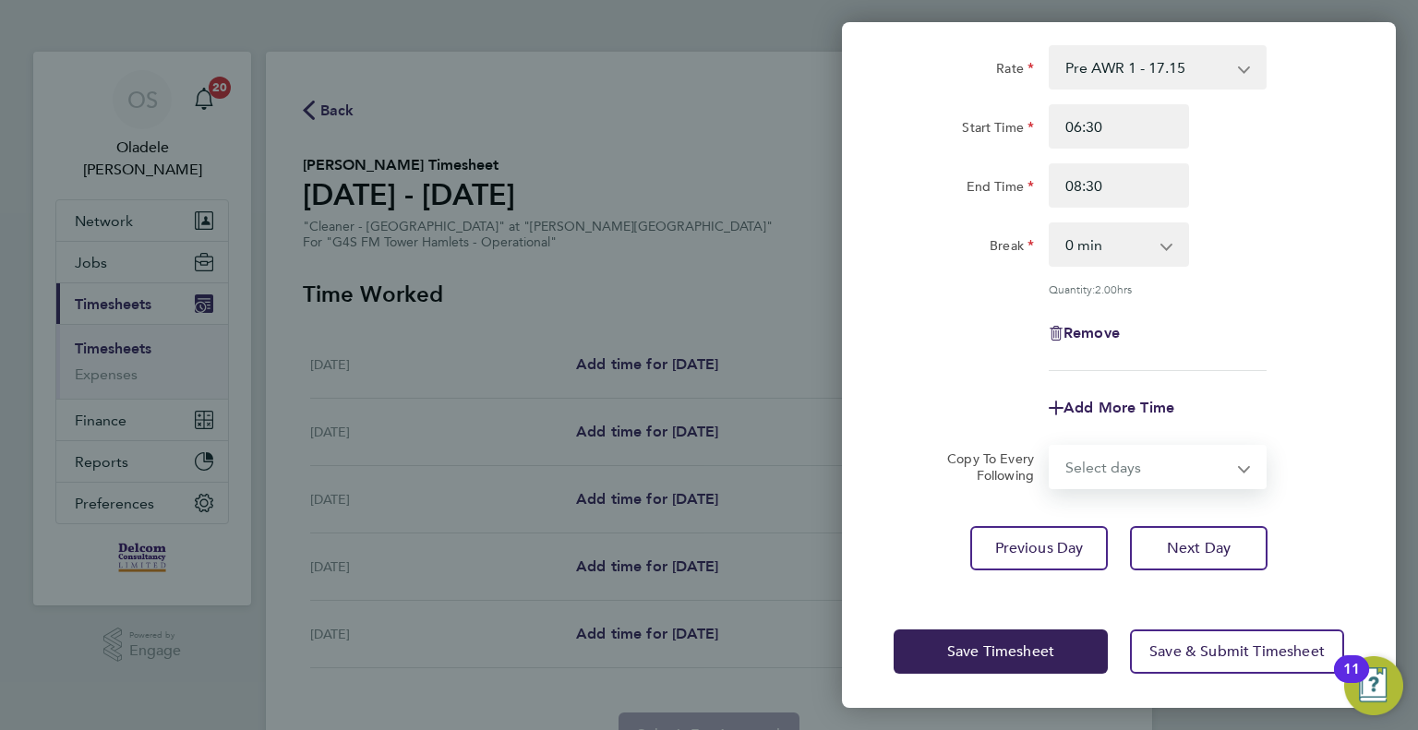
click at [1087, 469] on select "Select days Day [DATE] [DATE]" at bounding box center [1148, 467] width 194 height 41
select select "DAY"
click at [1051, 447] on select "Select days Day [DATE] [DATE]" at bounding box center [1148, 467] width 194 height 41
select select "[DATE]"
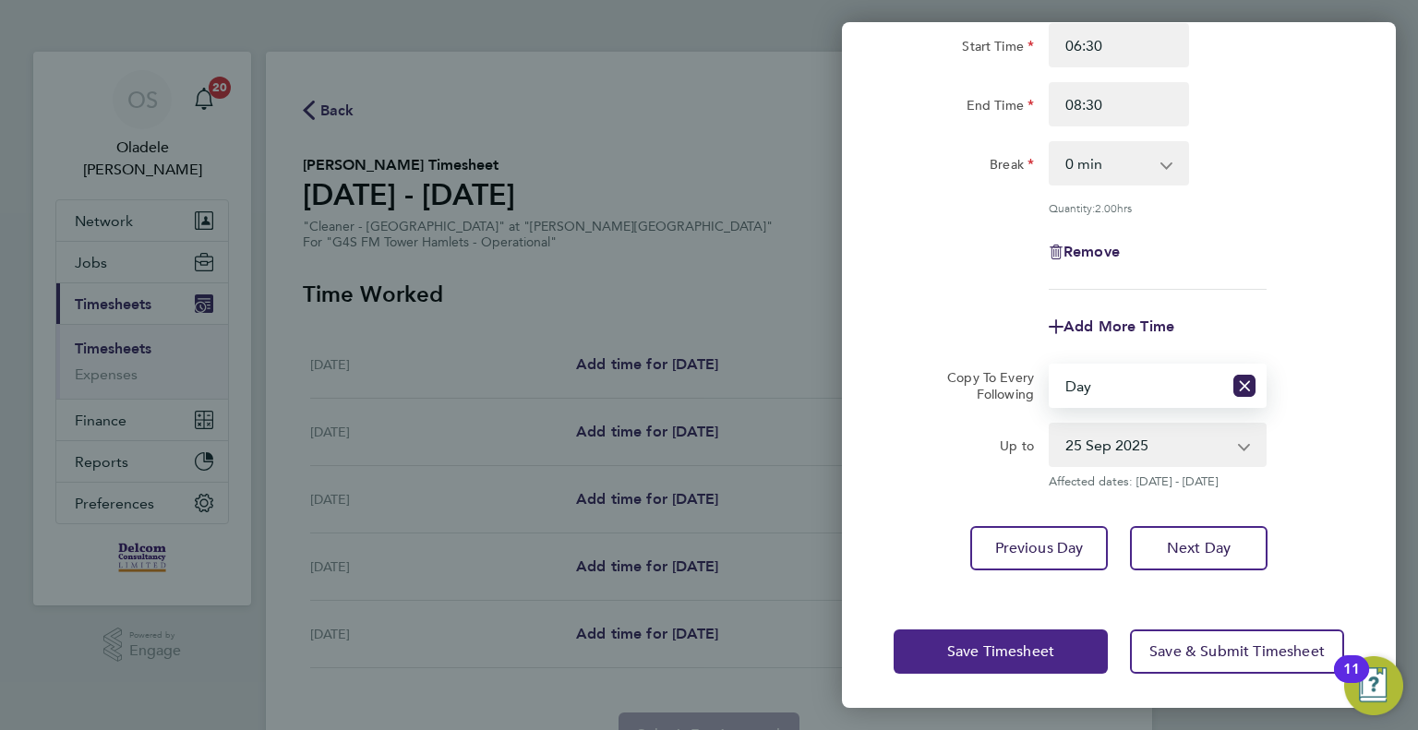
click at [974, 657] on span "Save Timesheet" at bounding box center [1000, 651] width 107 height 18
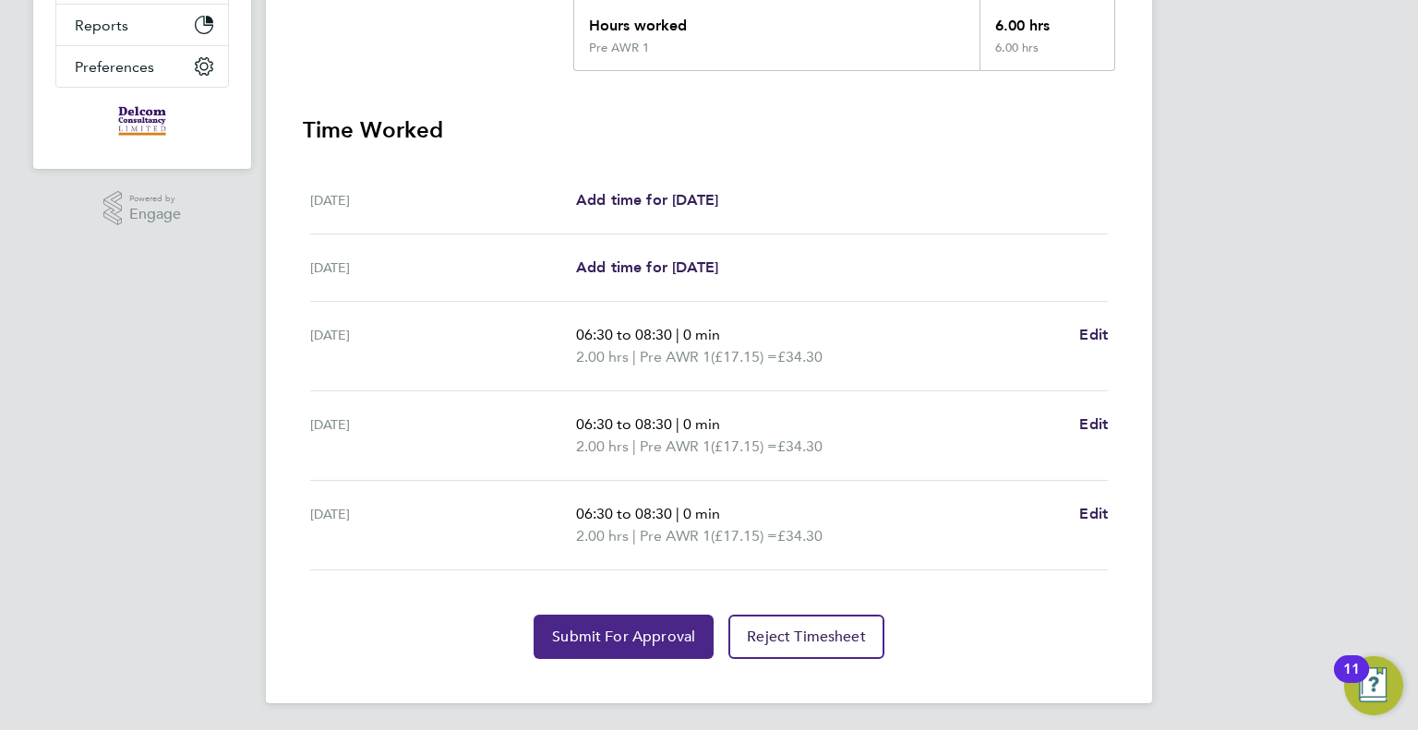
click at [628, 635] on span "Submit For Approval" at bounding box center [623, 637] width 143 height 18
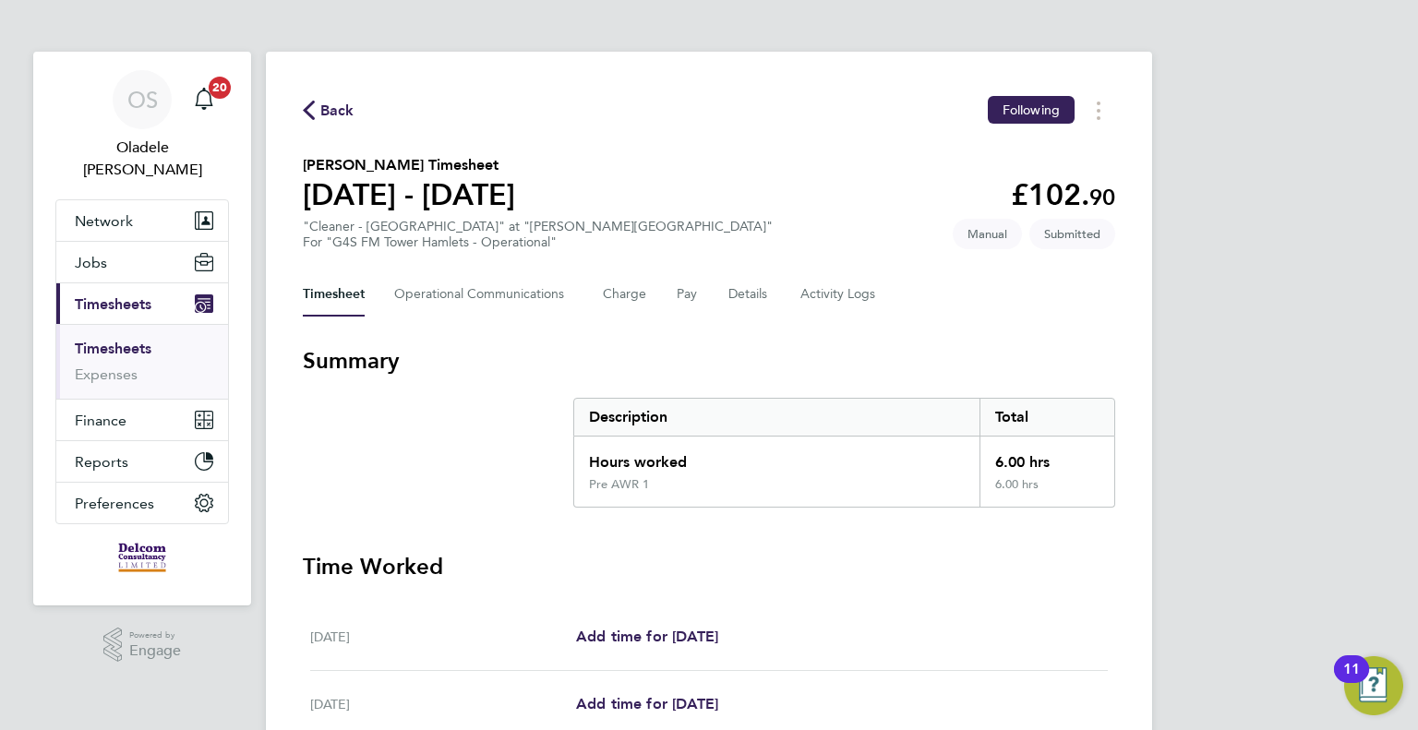
click at [330, 110] on span "Back" at bounding box center [337, 111] width 34 height 22
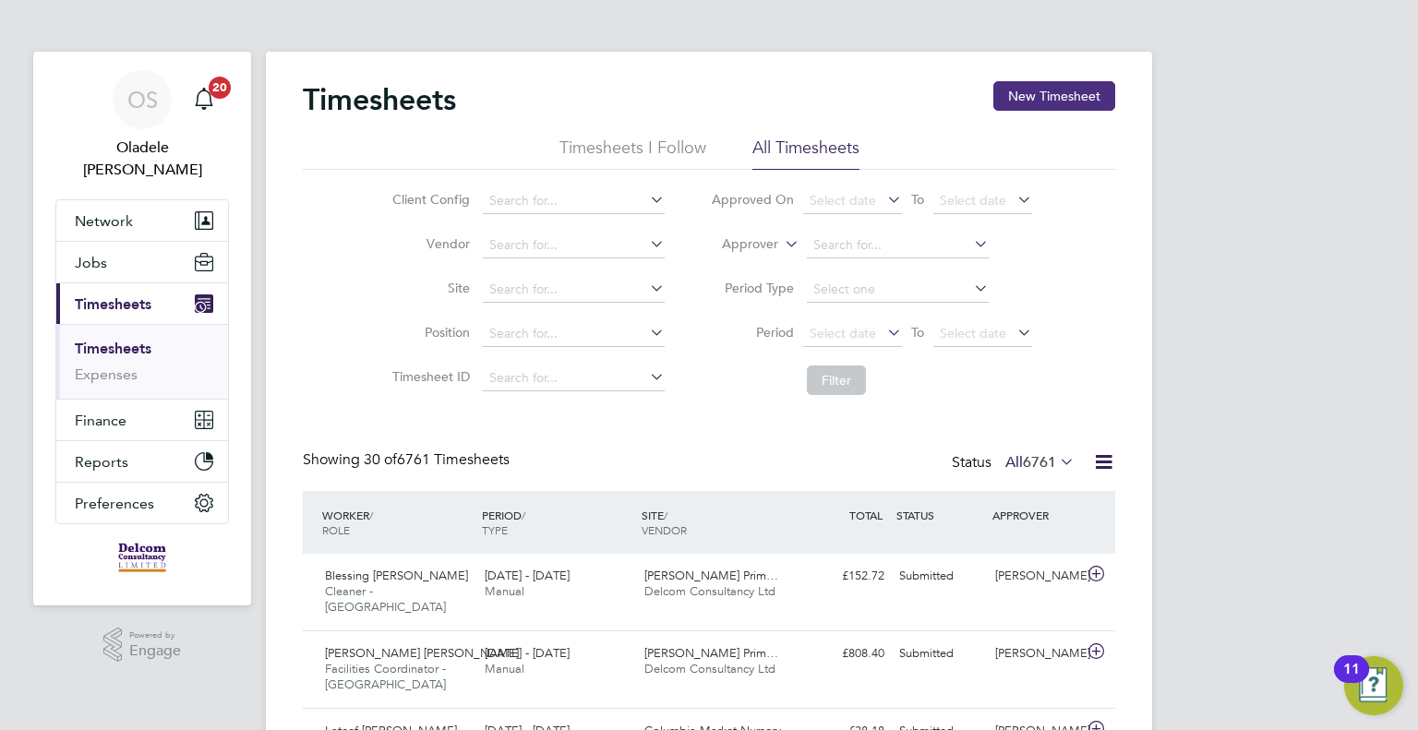
click at [1036, 90] on button "New Timesheet" at bounding box center [1054, 96] width 122 height 30
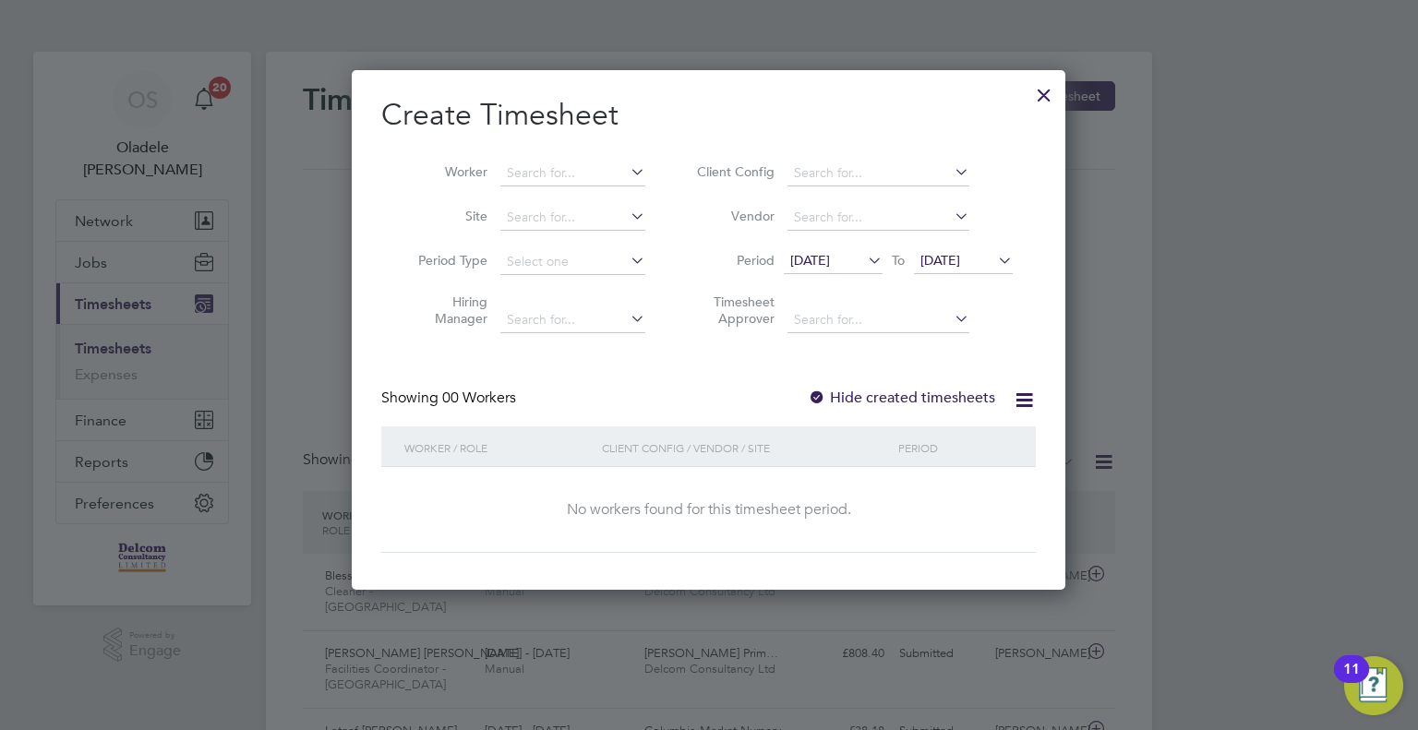
click at [808, 265] on span "[DATE]" at bounding box center [810, 260] width 40 height 17
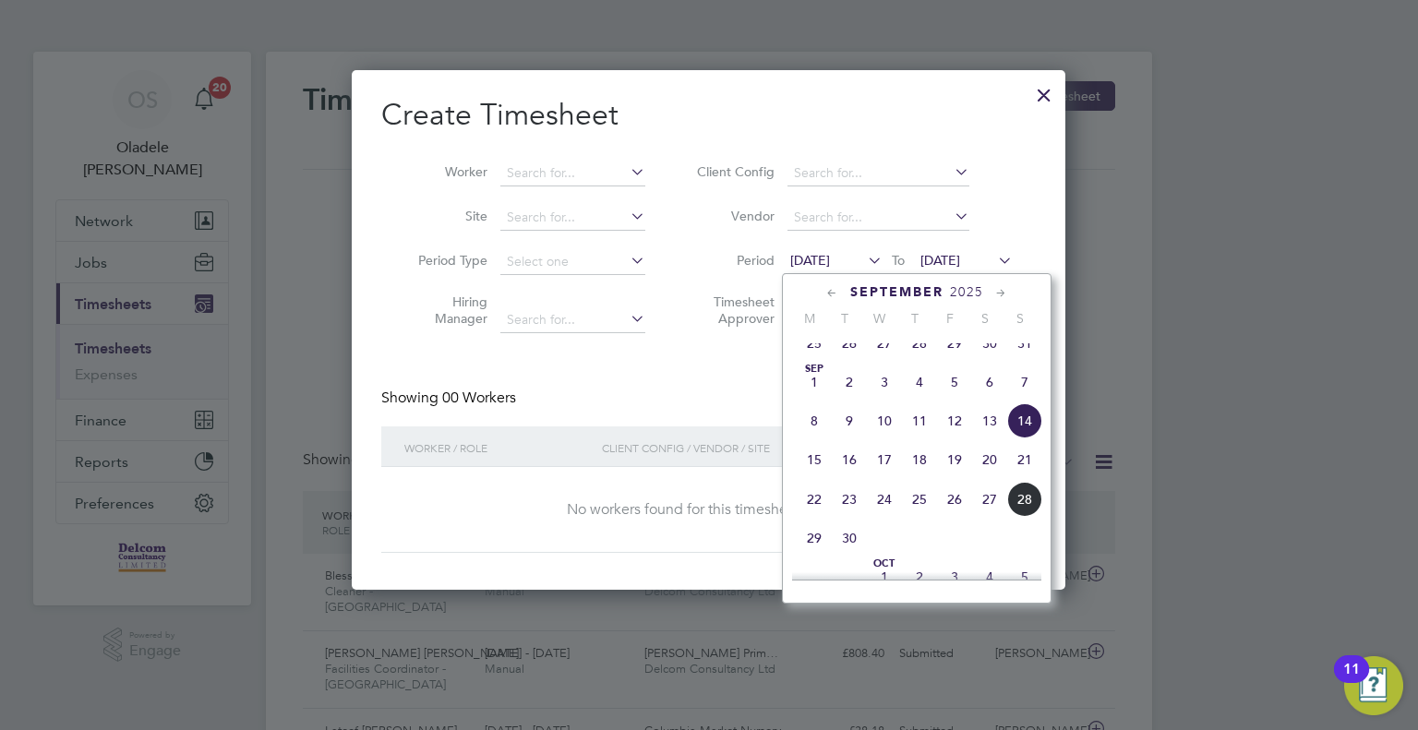
click at [816, 517] on span "22" at bounding box center [814, 499] width 35 height 35
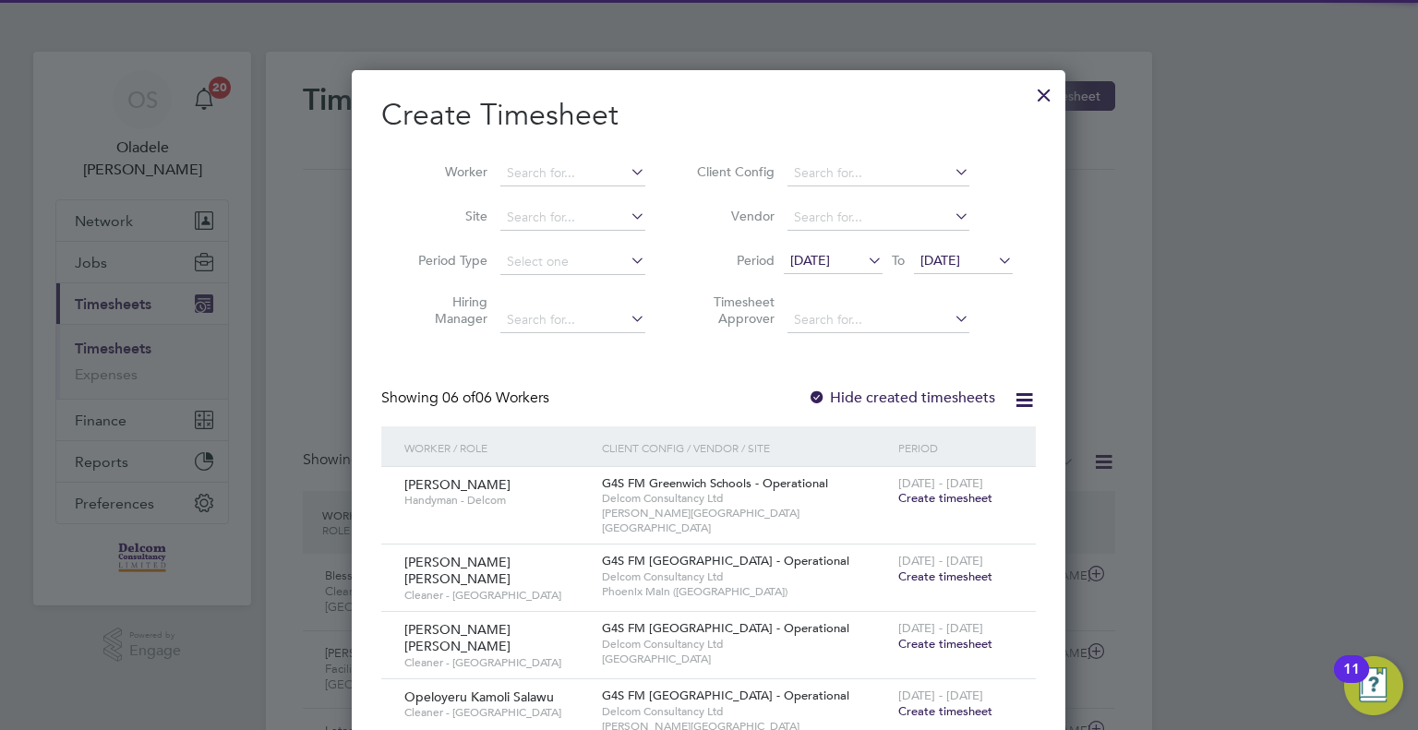
click at [978, 250] on span "[DATE]" at bounding box center [963, 261] width 99 height 25
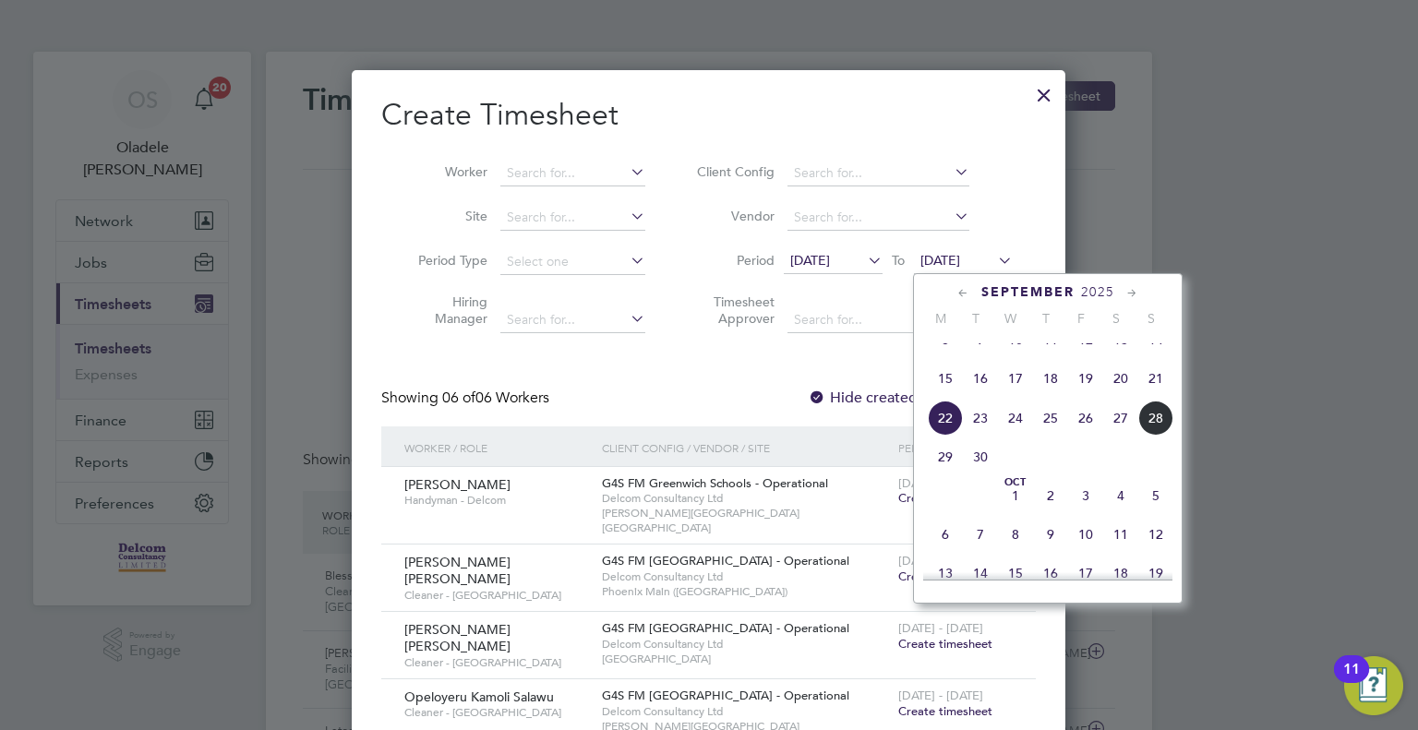
click at [1162, 432] on span "28" at bounding box center [1155, 418] width 35 height 35
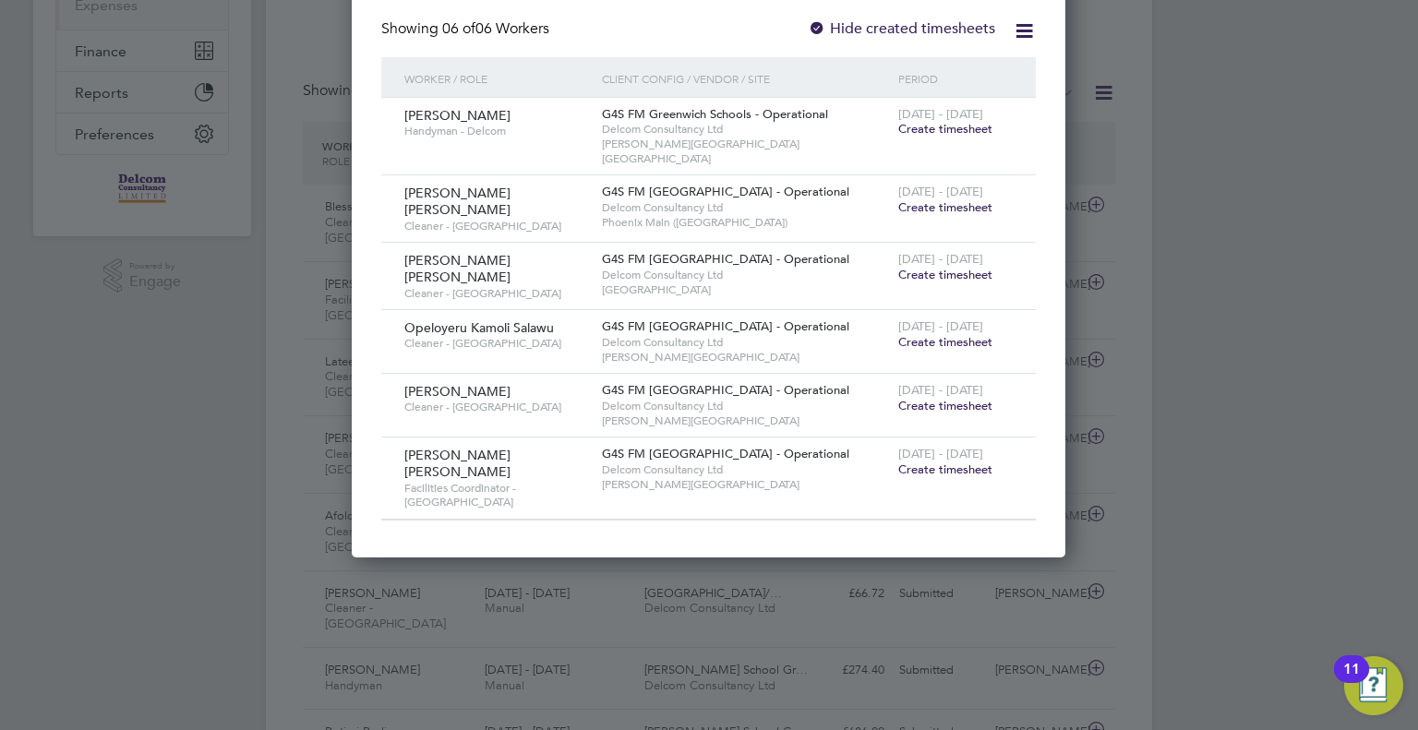
click at [924, 334] on span "Create timesheet" at bounding box center [945, 342] width 94 height 16
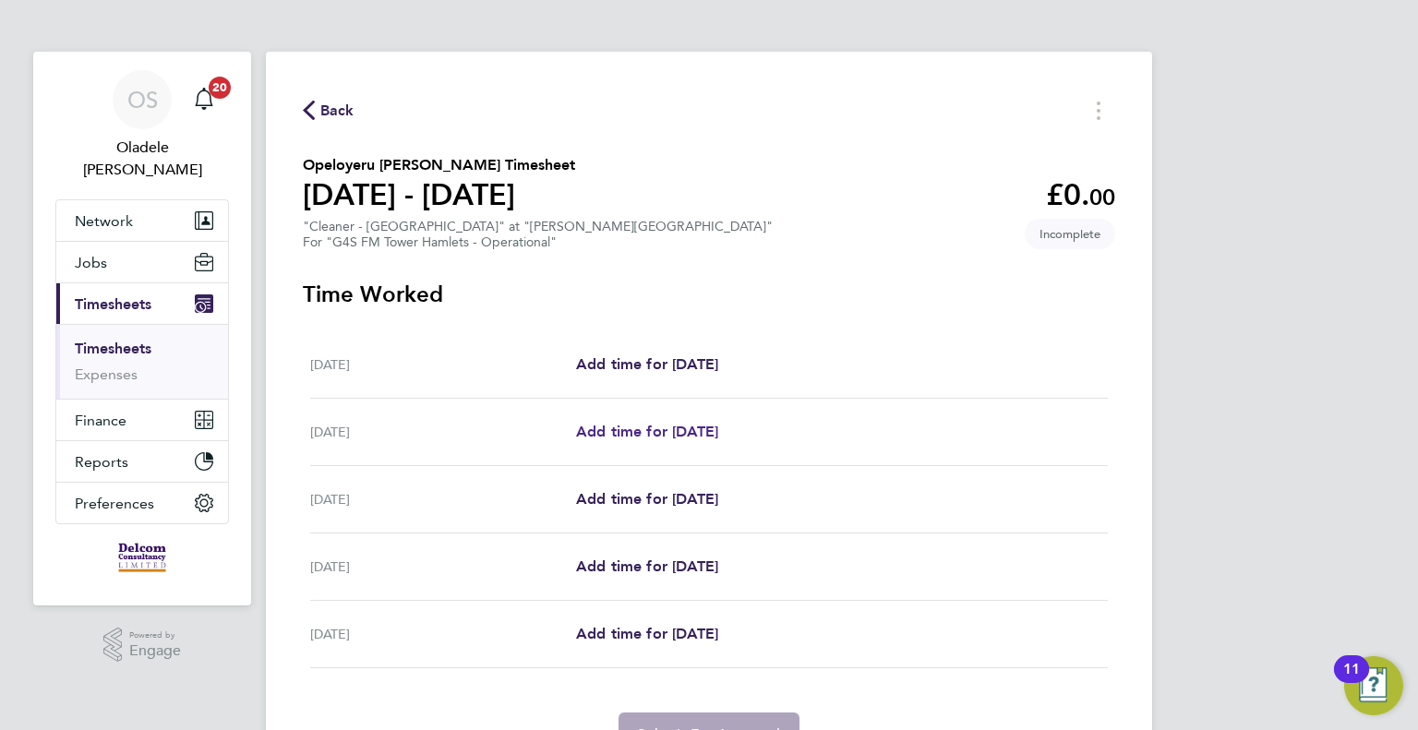
click at [686, 435] on span "Add time for [DATE]" at bounding box center [647, 432] width 142 height 18
select select "60"
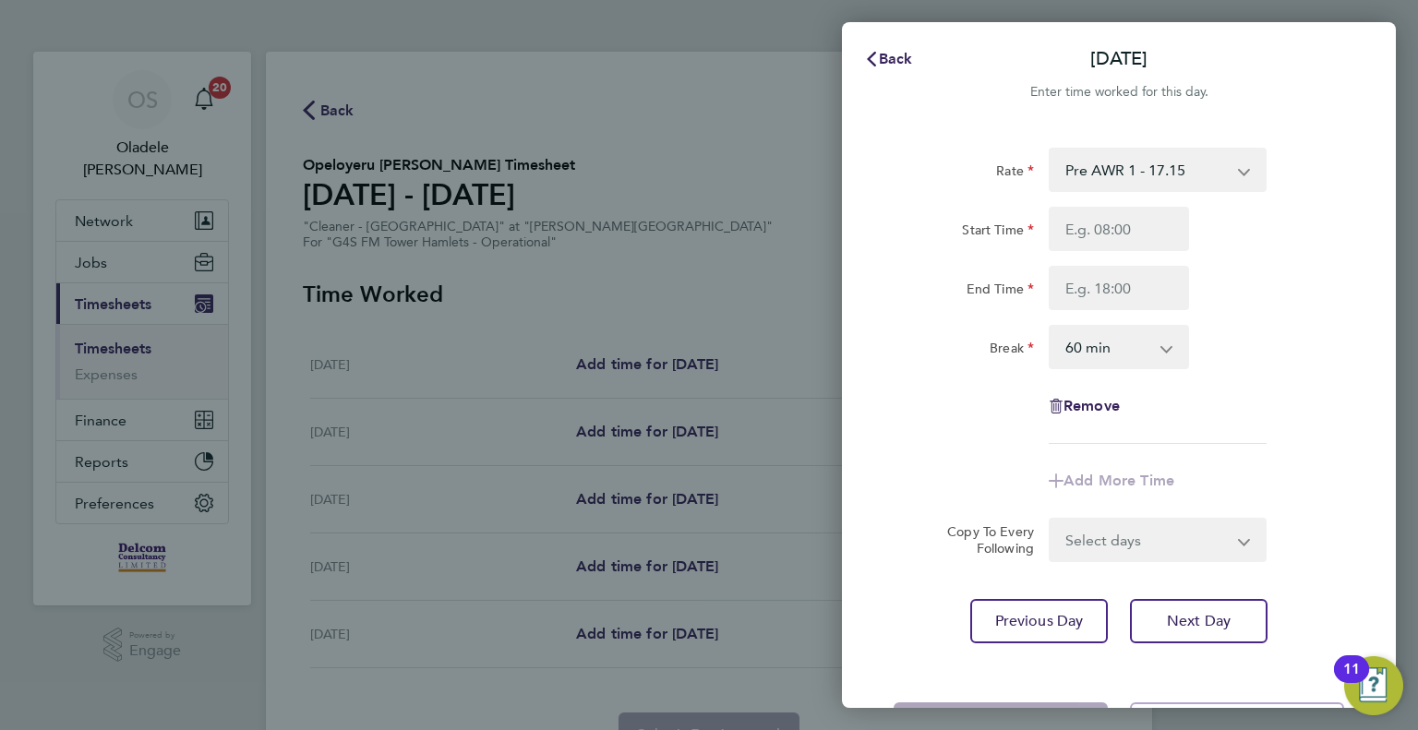
click at [1109, 170] on select "Pre AWR 1 - 17.15 Post AWR - 19.09" at bounding box center [1147, 170] width 192 height 41
select select "60"
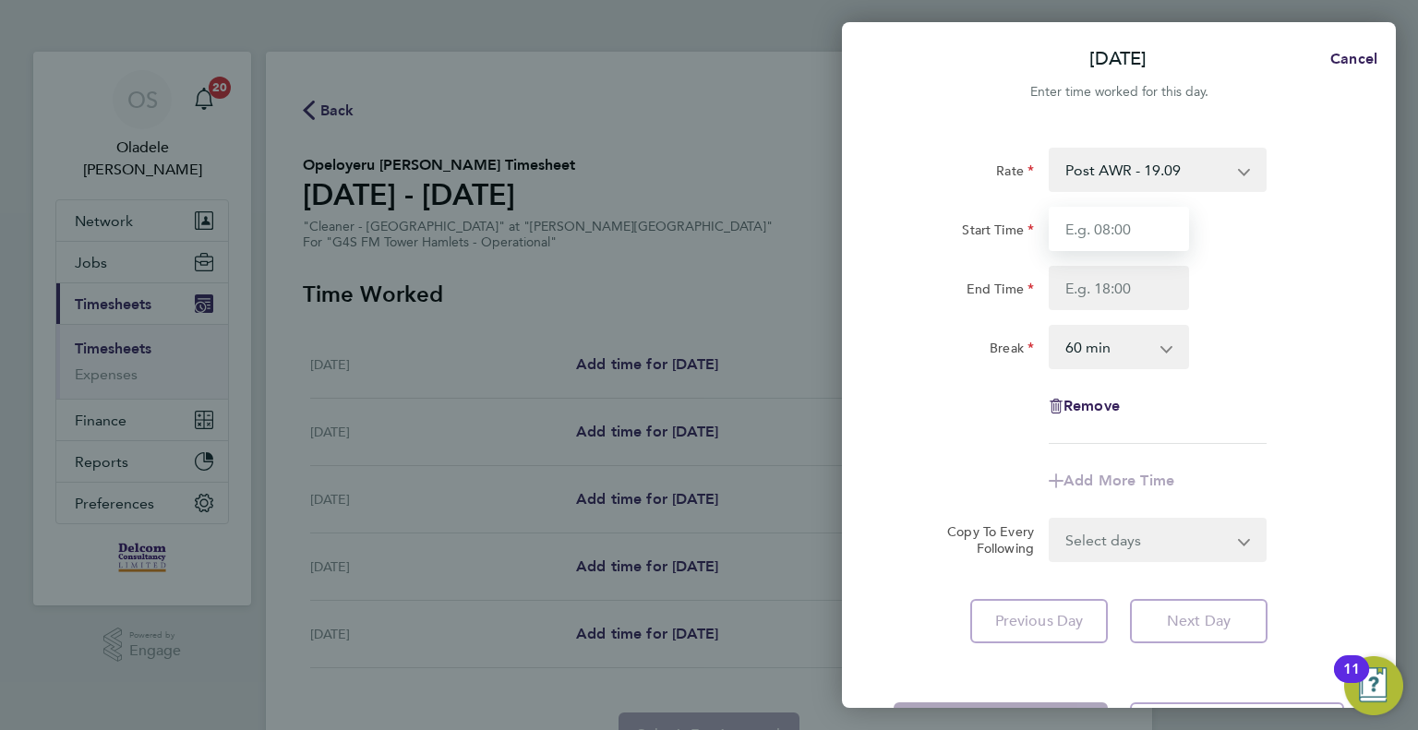
click at [1091, 232] on input "Start Time" at bounding box center [1119, 229] width 140 height 44
type input "06:30"
click at [1098, 287] on input "End Time" at bounding box center [1119, 288] width 140 height 44
type input "08:30"
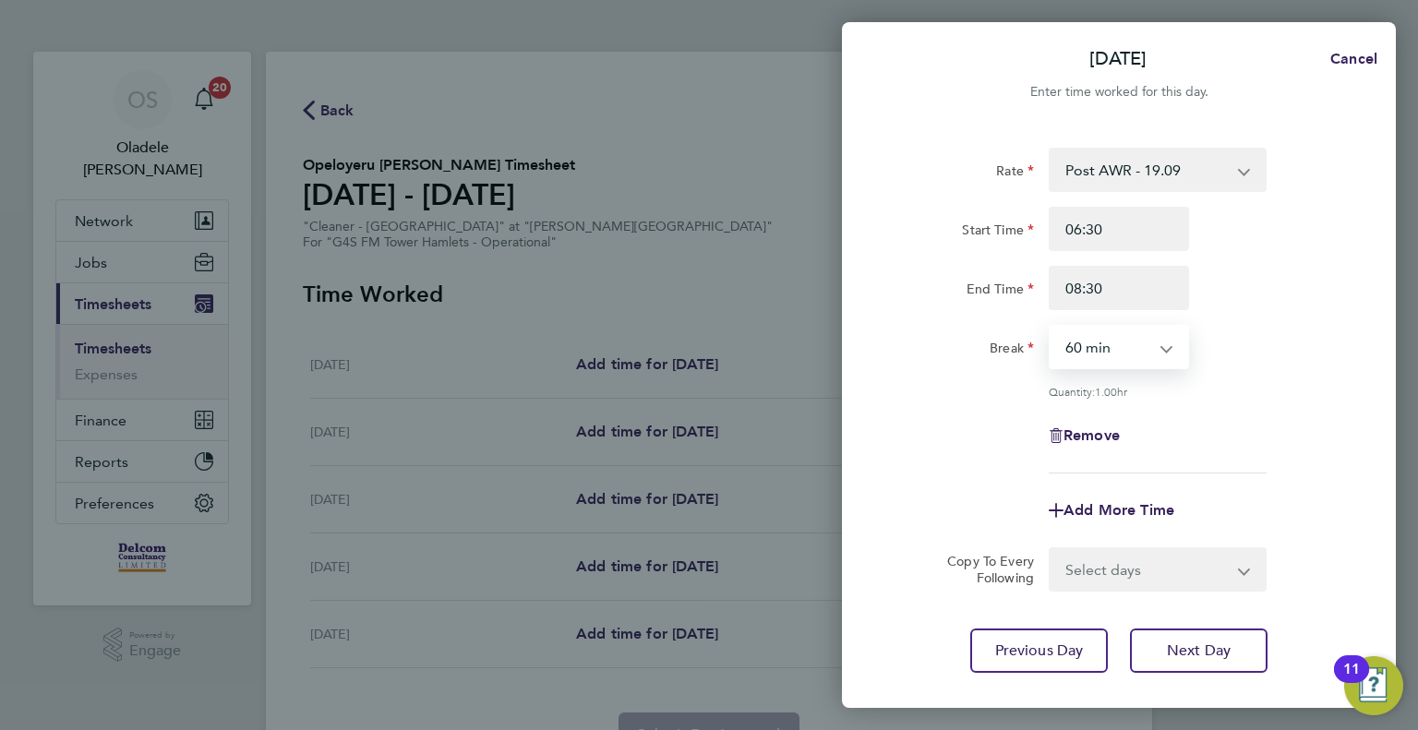
click at [1098, 360] on select "0 min 15 min 30 min 45 min 60 min 75 min 90 min" at bounding box center [1108, 347] width 114 height 41
select select "0"
click at [1051, 327] on select "0 min 15 min 30 min 45 min 60 min 75 min 90 min" at bounding box center [1108, 347] width 114 height 41
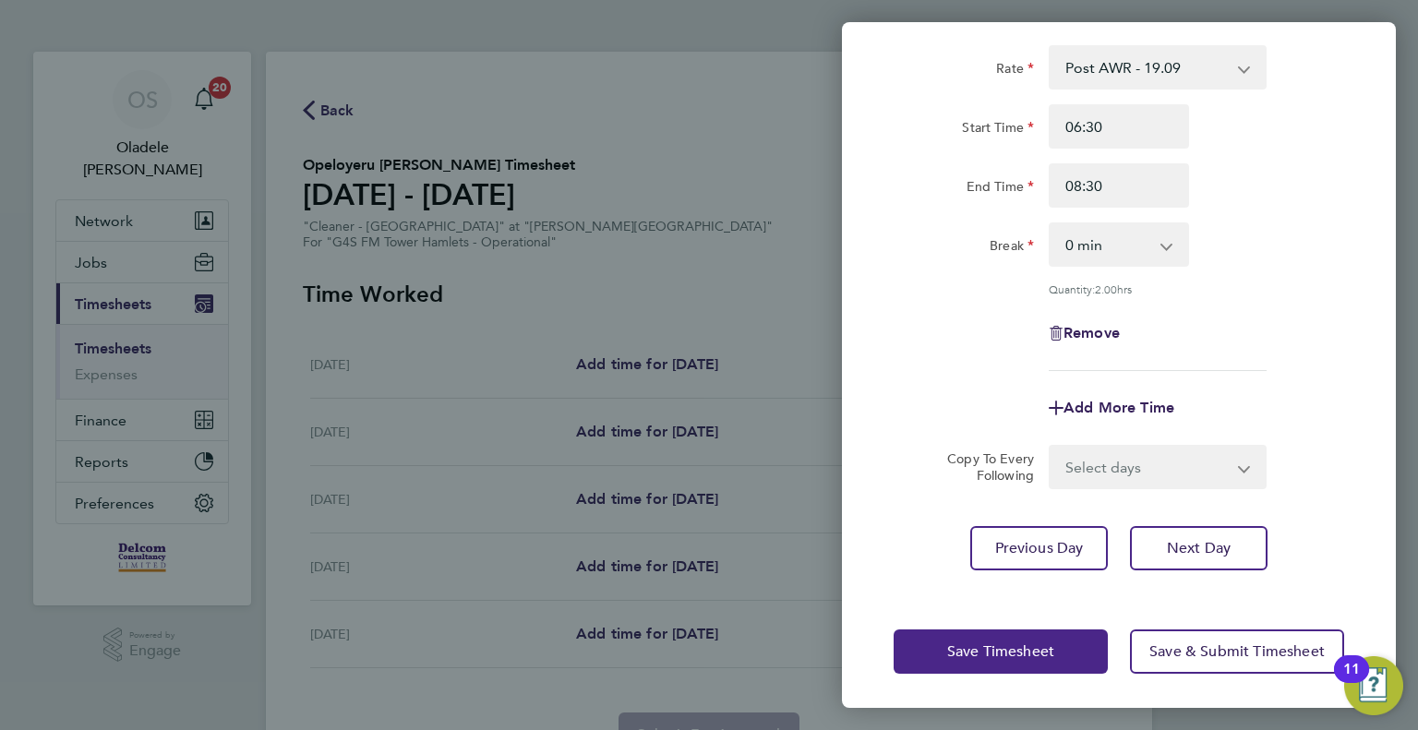
click at [970, 664] on button "Save Timesheet" at bounding box center [1001, 652] width 214 height 44
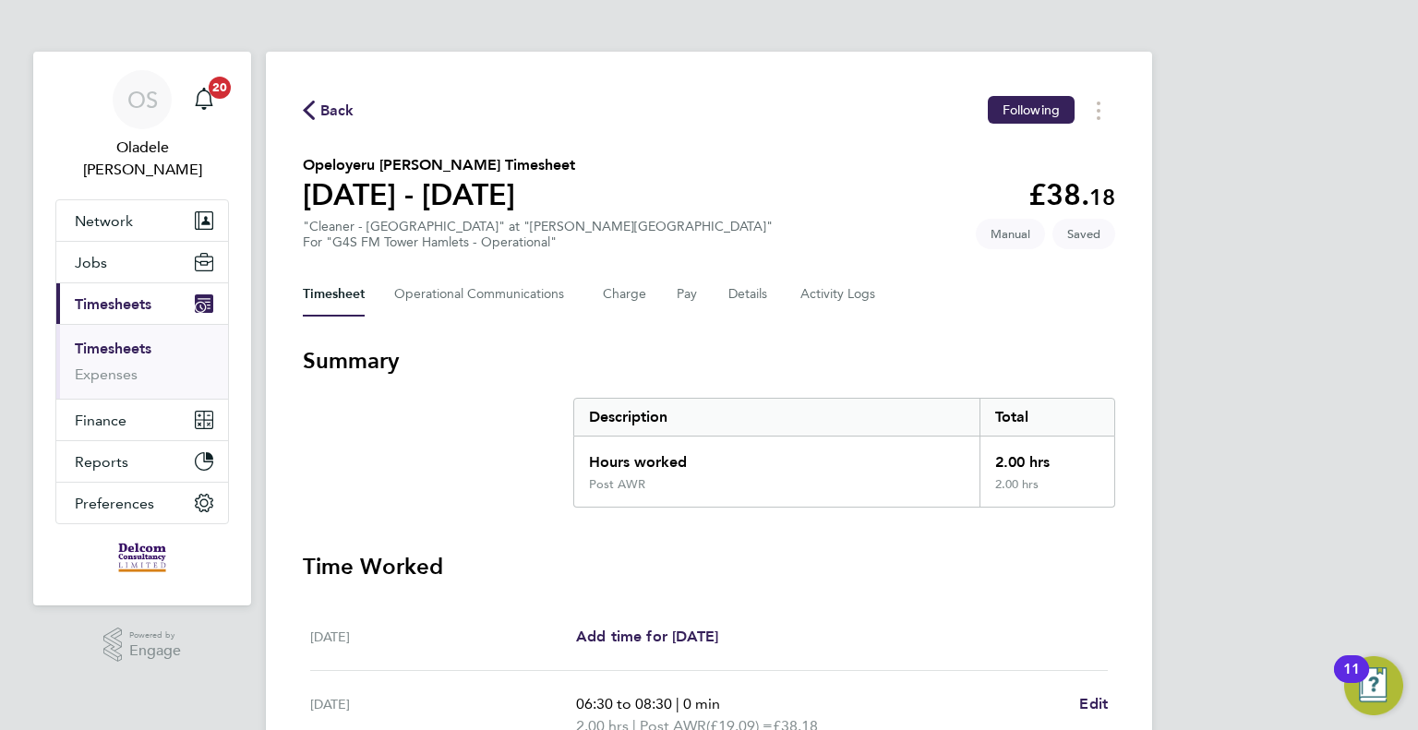
drag, startPoint x: 968, startPoint y: 595, endPoint x: 979, endPoint y: 616, distance: 22.7
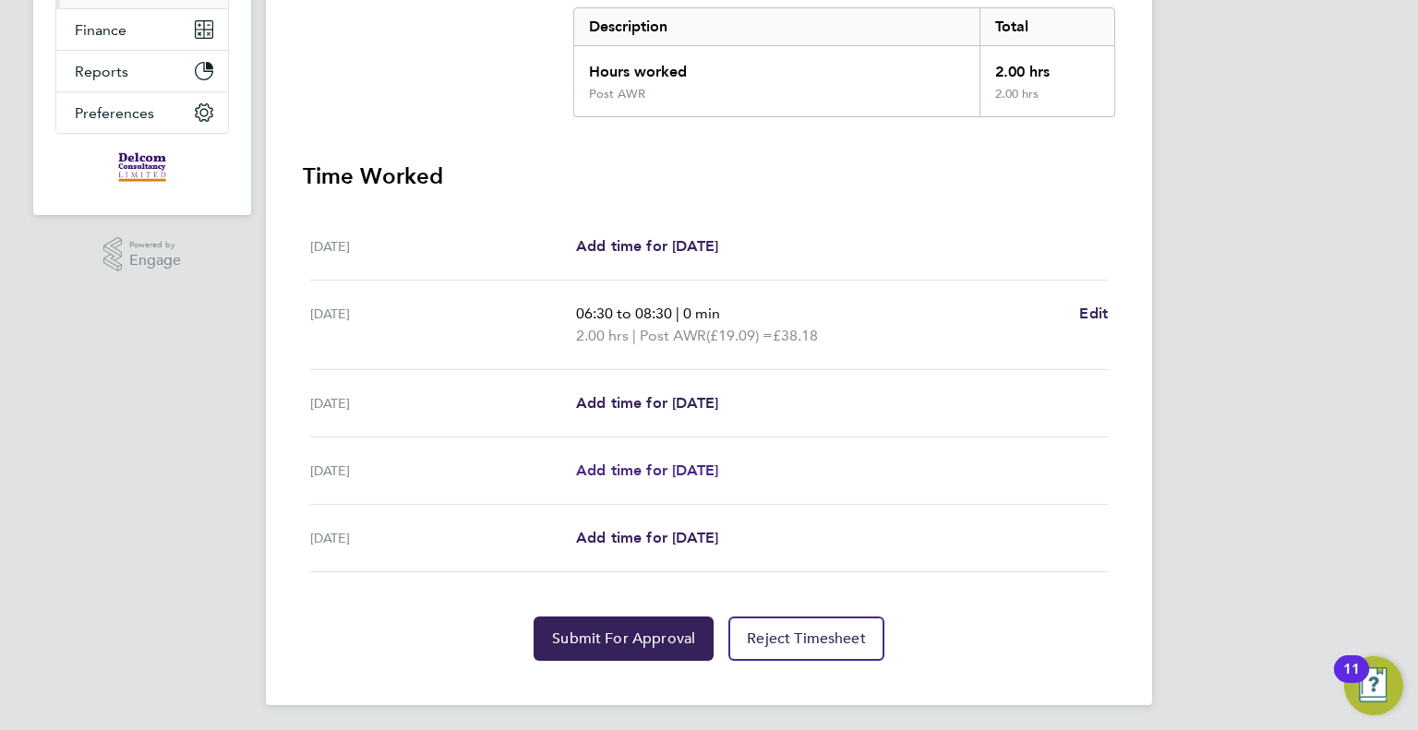
scroll to position [392, 0]
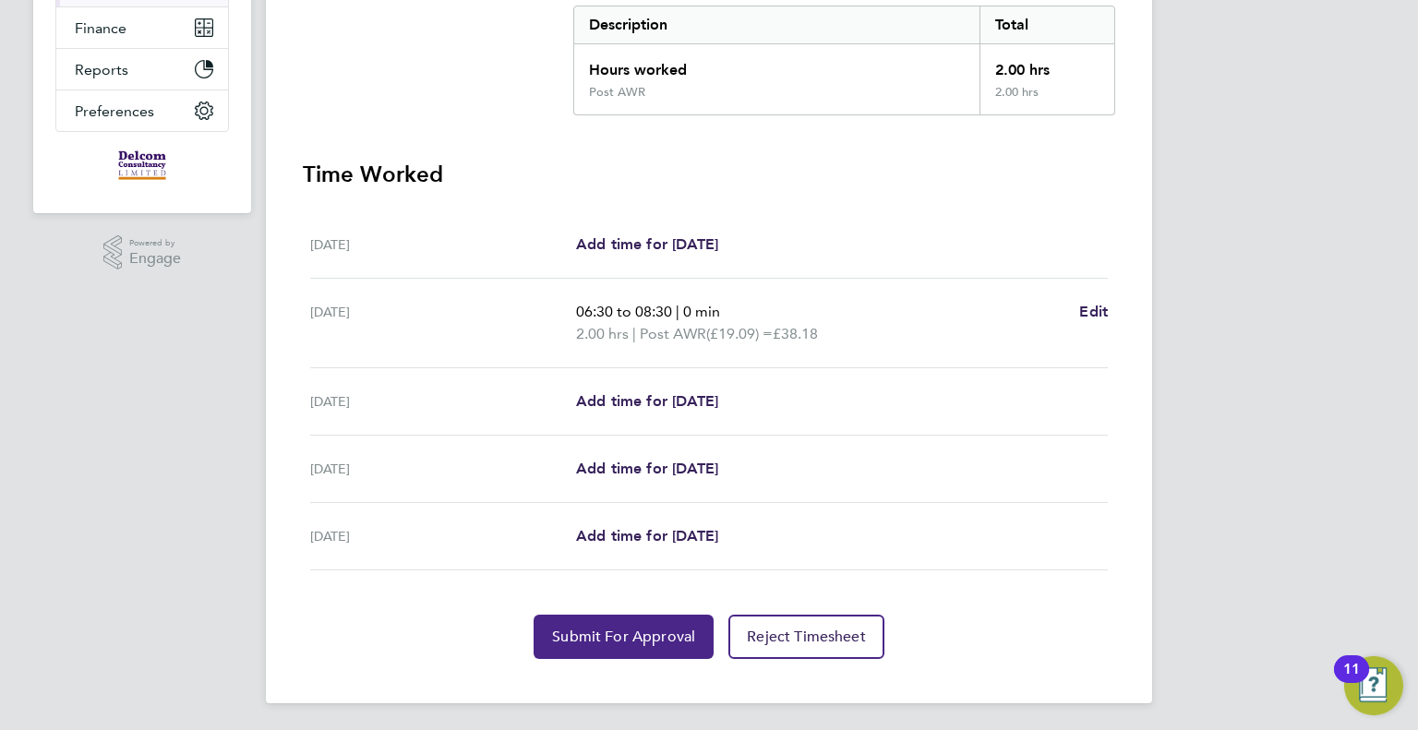
click at [606, 645] on button "Submit For Approval" at bounding box center [624, 637] width 180 height 44
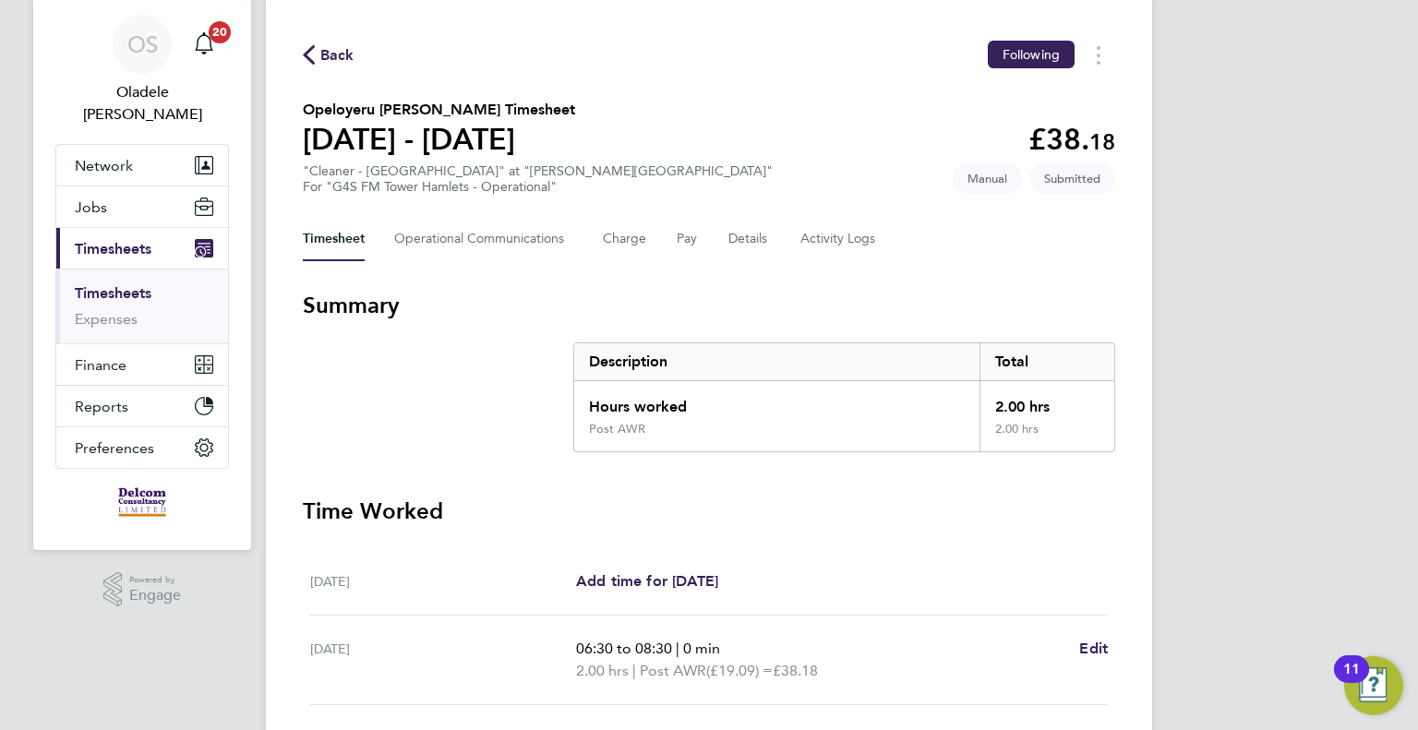
scroll to position [0, 0]
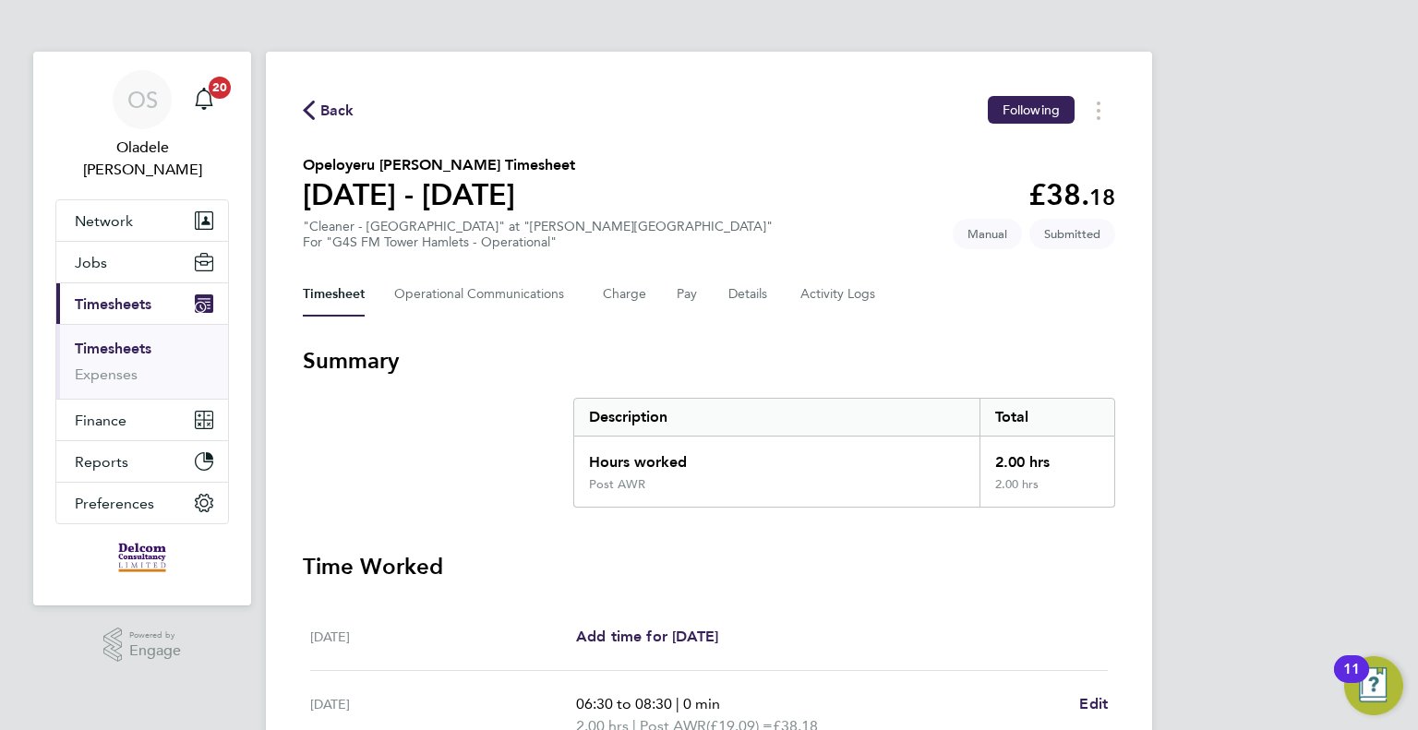
click at [338, 106] on span "Back" at bounding box center [337, 111] width 34 height 22
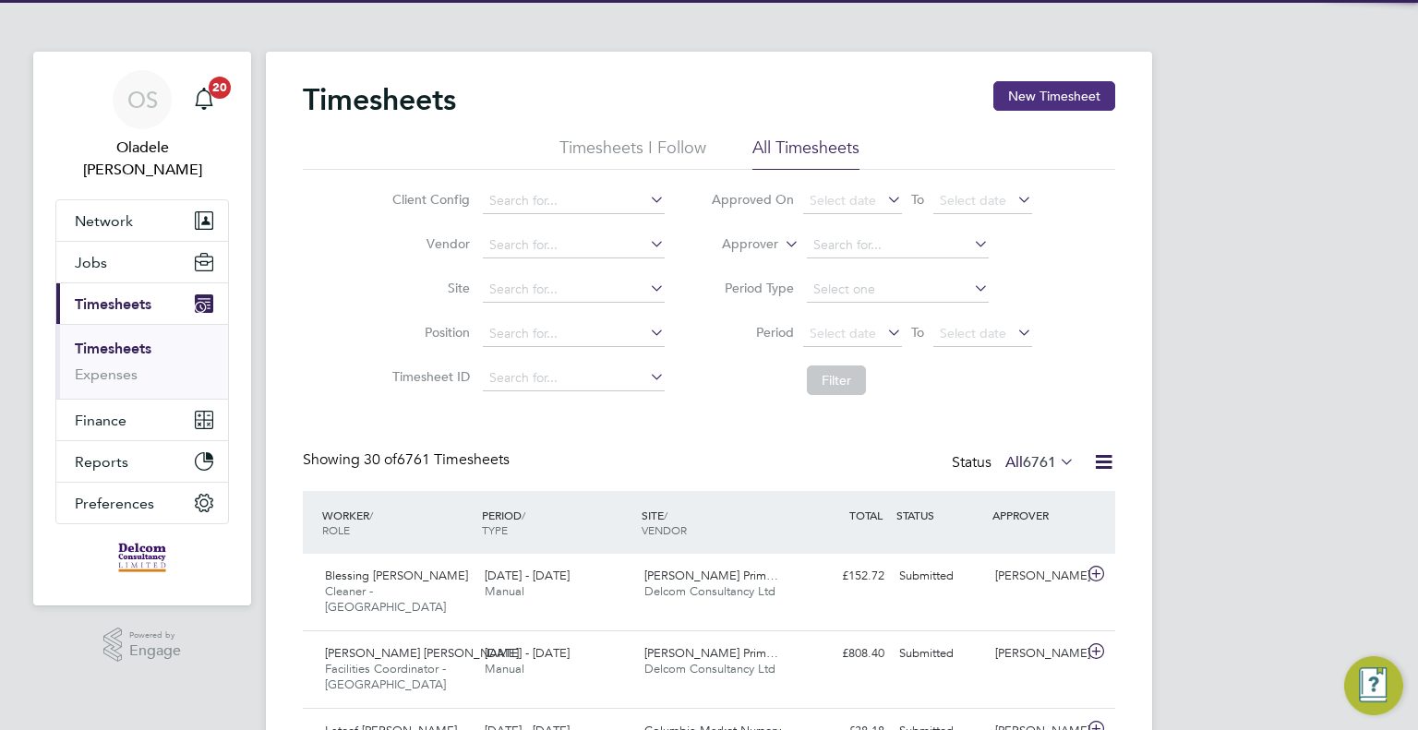
scroll to position [46, 161]
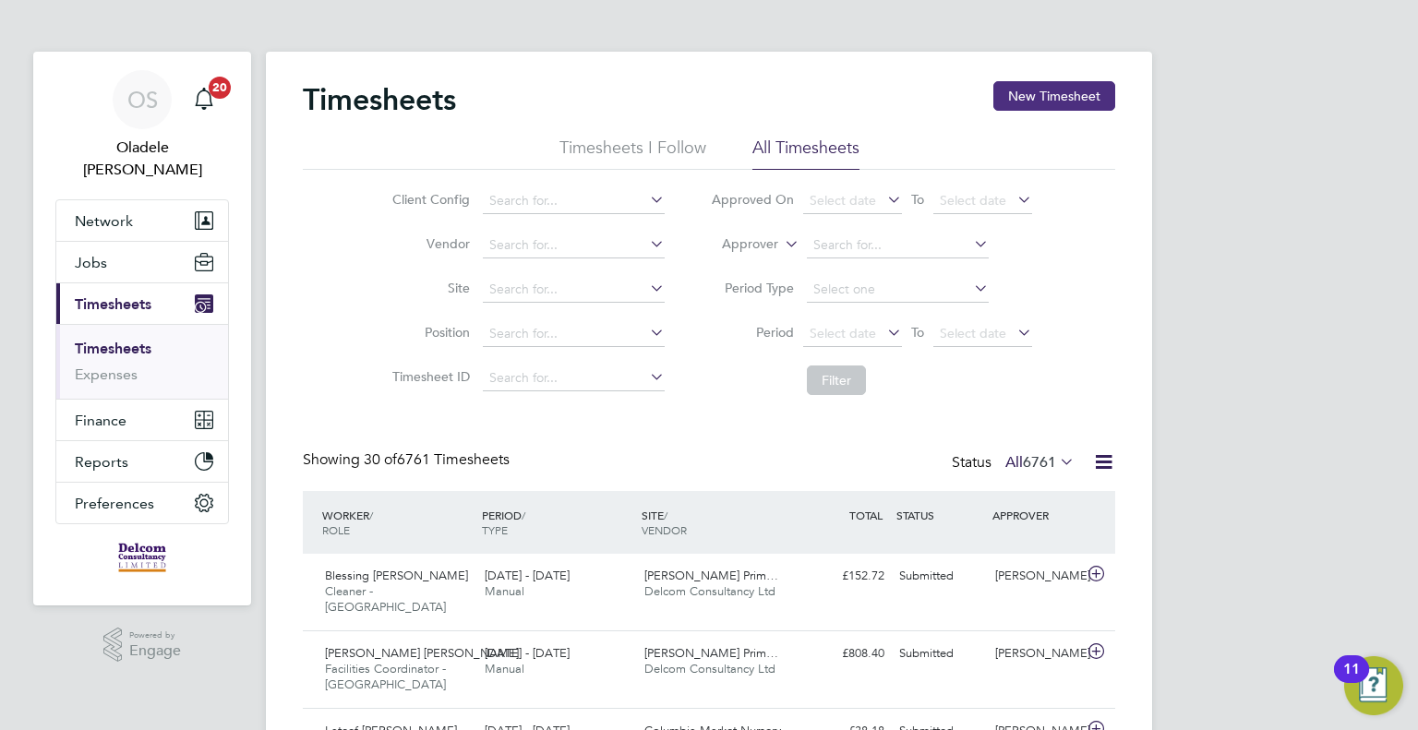
click at [1033, 97] on button "New Timesheet" at bounding box center [1054, 96] width 122 height 30
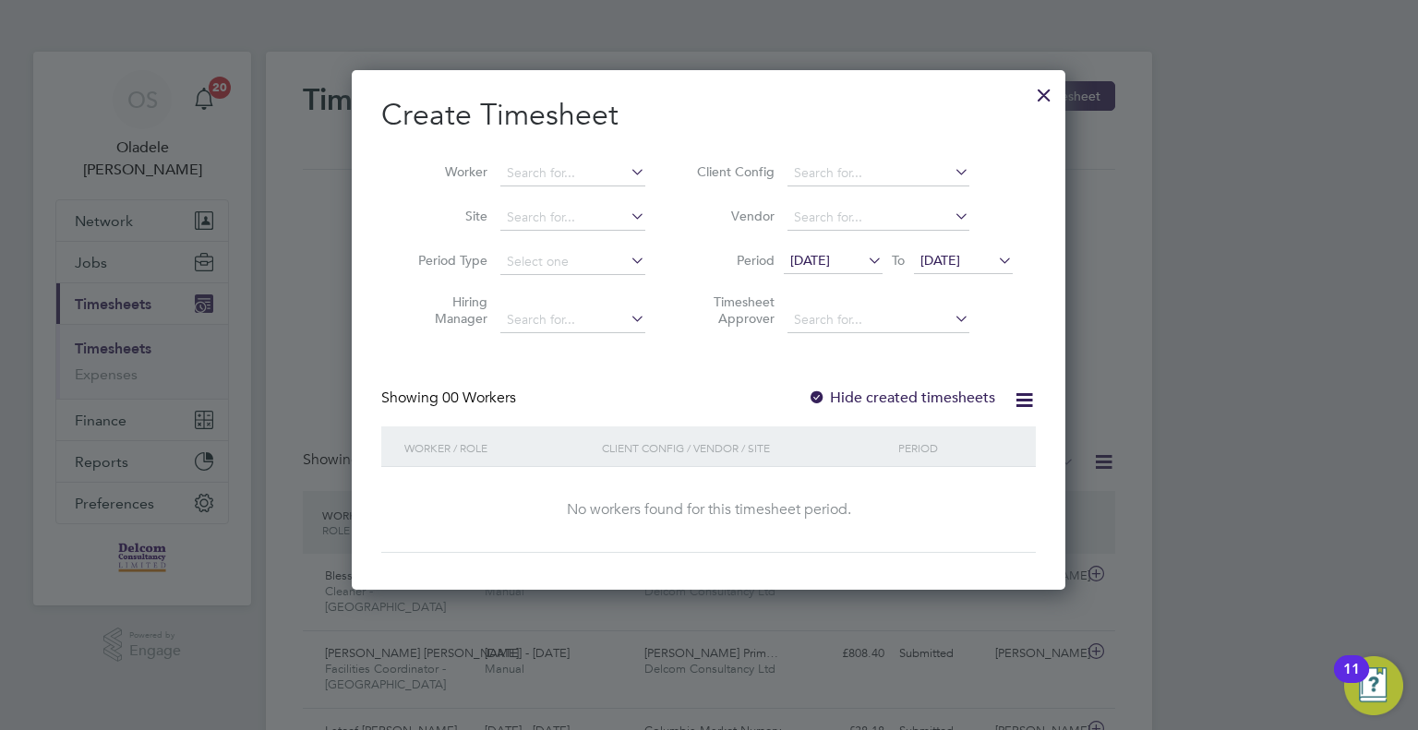
click at [806, 268] on span "[DATE]" at bounding box center [833, 261] width 99 height 25
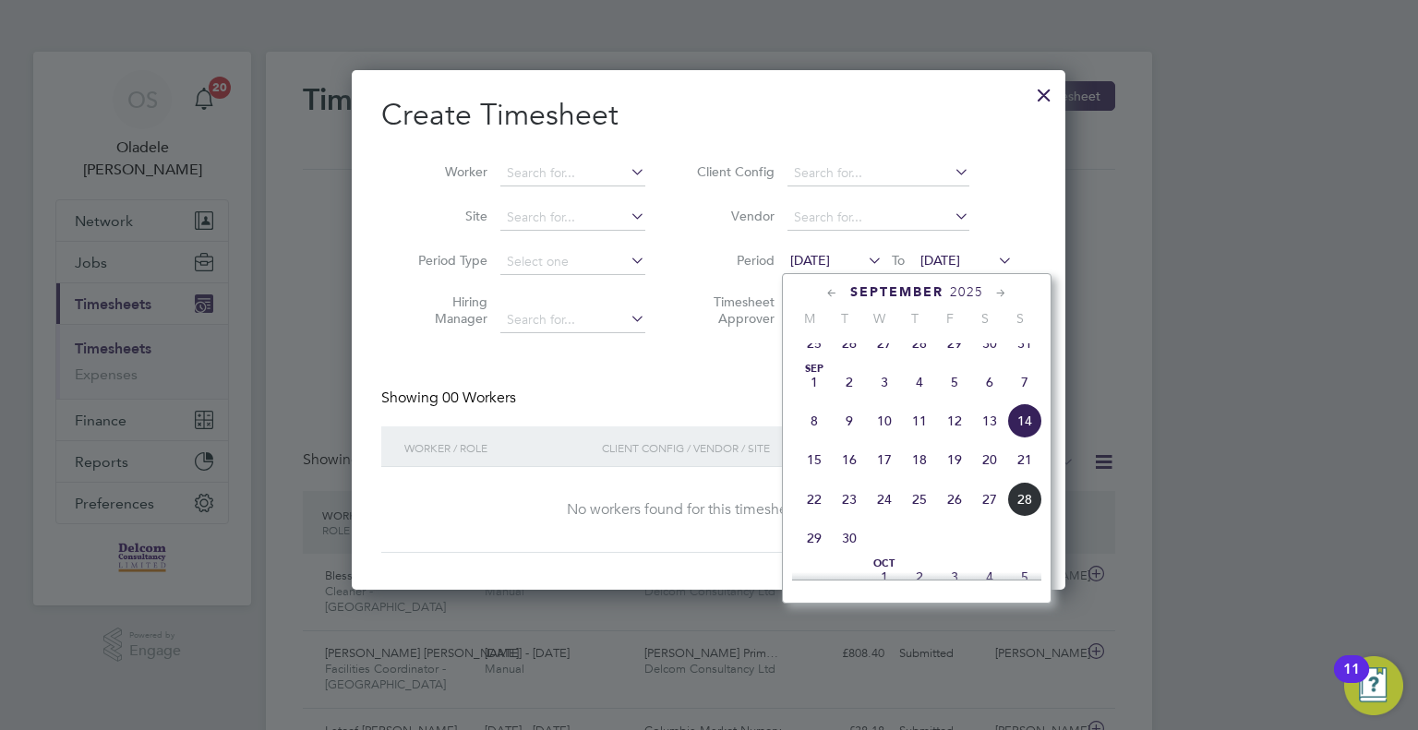
click at [816, 517] on span "22" at bounding box center [814, 499] width 35 height 35
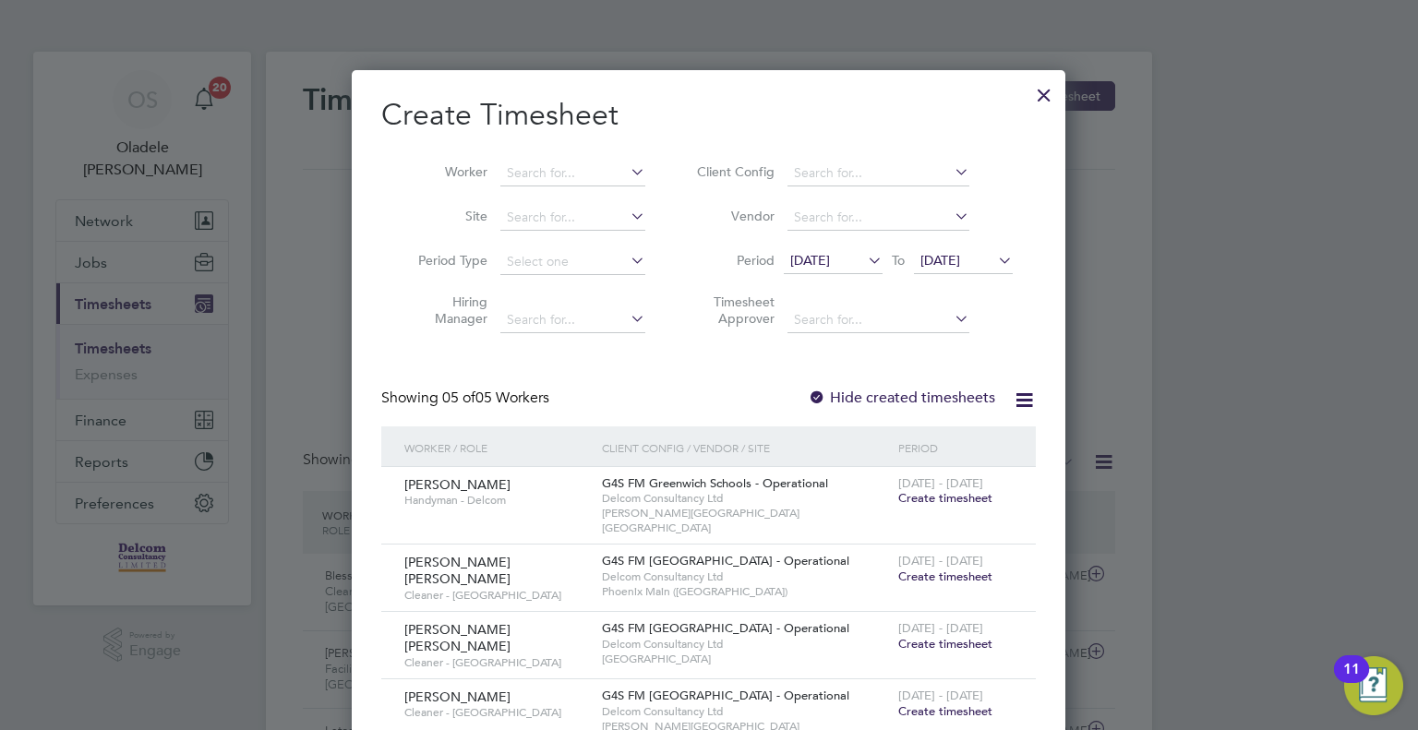
click at [959, 264] on span "[DATE]" at bounding box center [940, 260] width 40 height 17
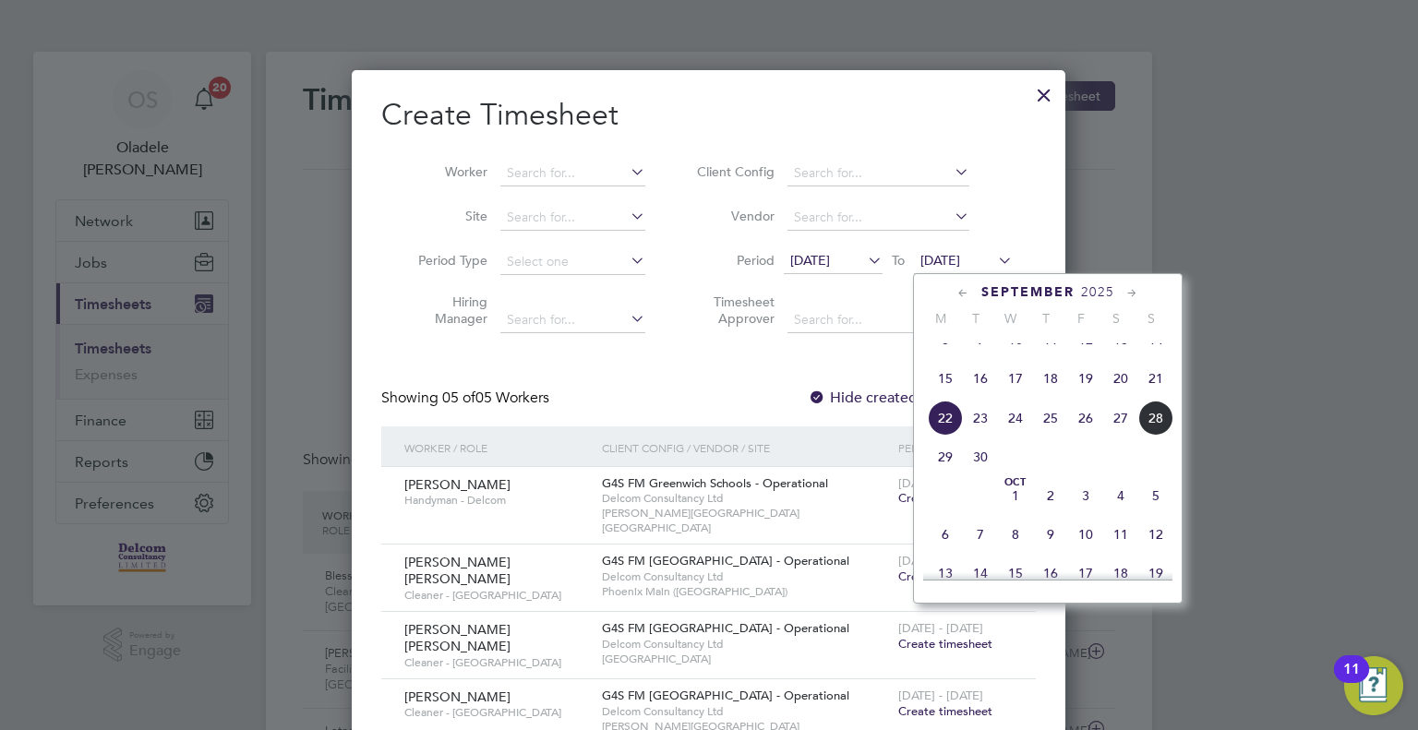
click at [1152, 436] on span "28" at bounding box center [1155, 418] width 35 height 35
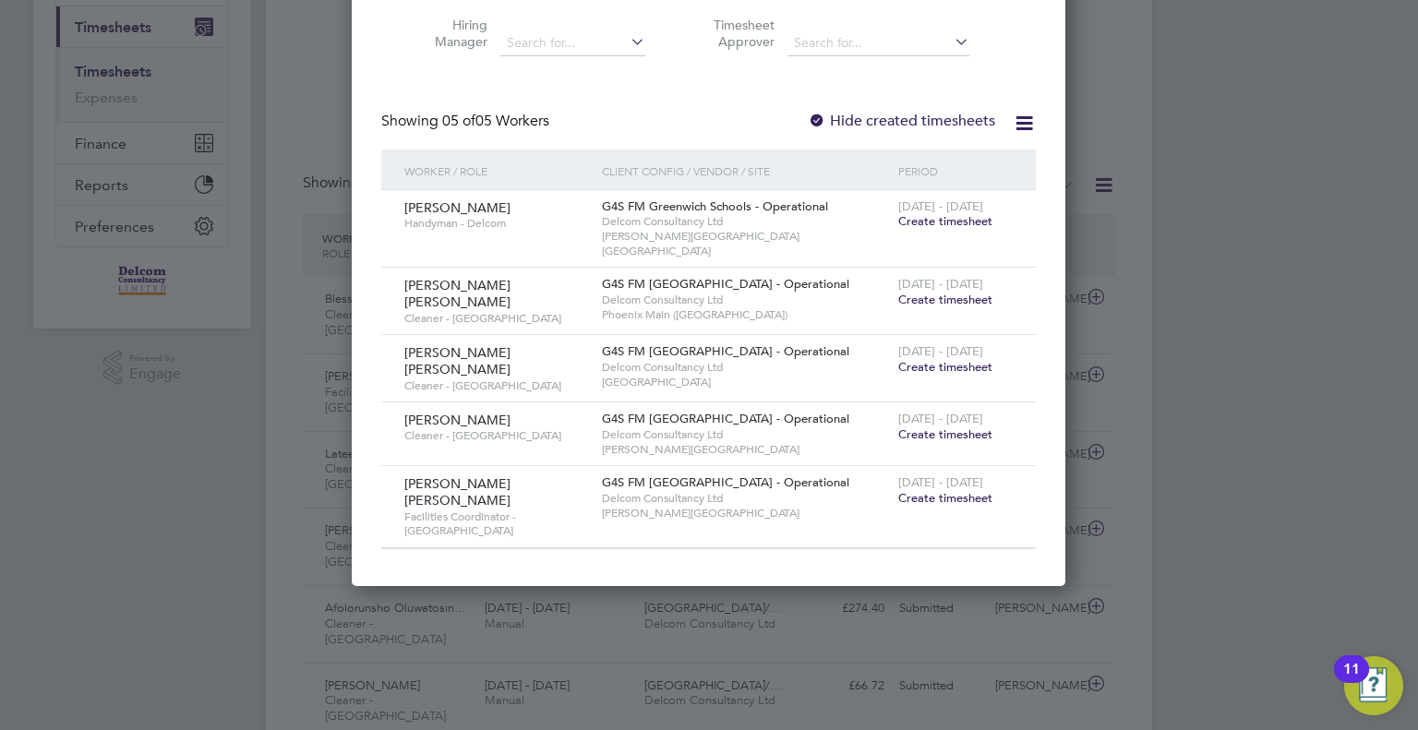
click at [934, 426] on span "Create timesheet" at bounding box center [945, 434] width 94 height 16
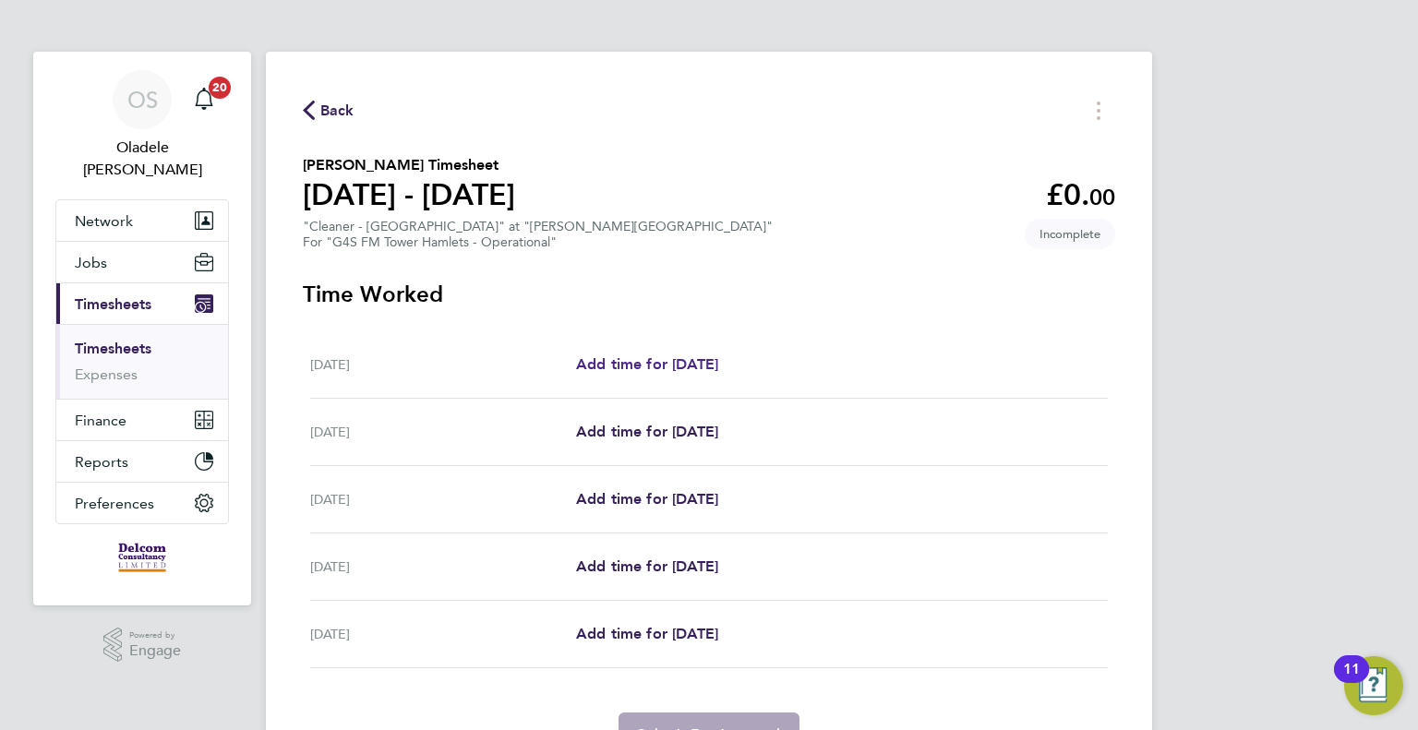
click at [670, 366] on span "Add time for [DATE]" at bounding box center [647, 364] width 142 height 18
select select "60"
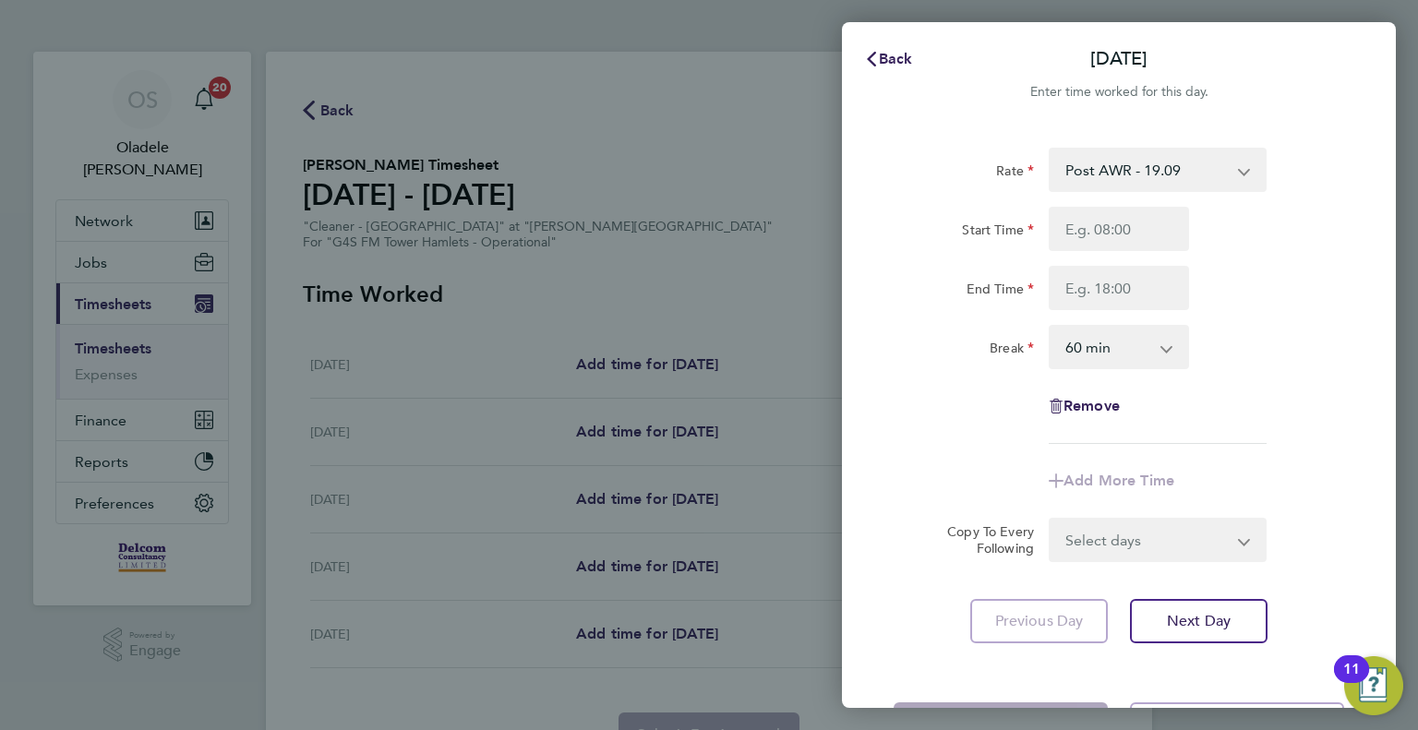
select select "60"
click at [1104, 233] on input "Start Time" at bounding box center [1119, 229] width 140 height 44
type input "15:30"
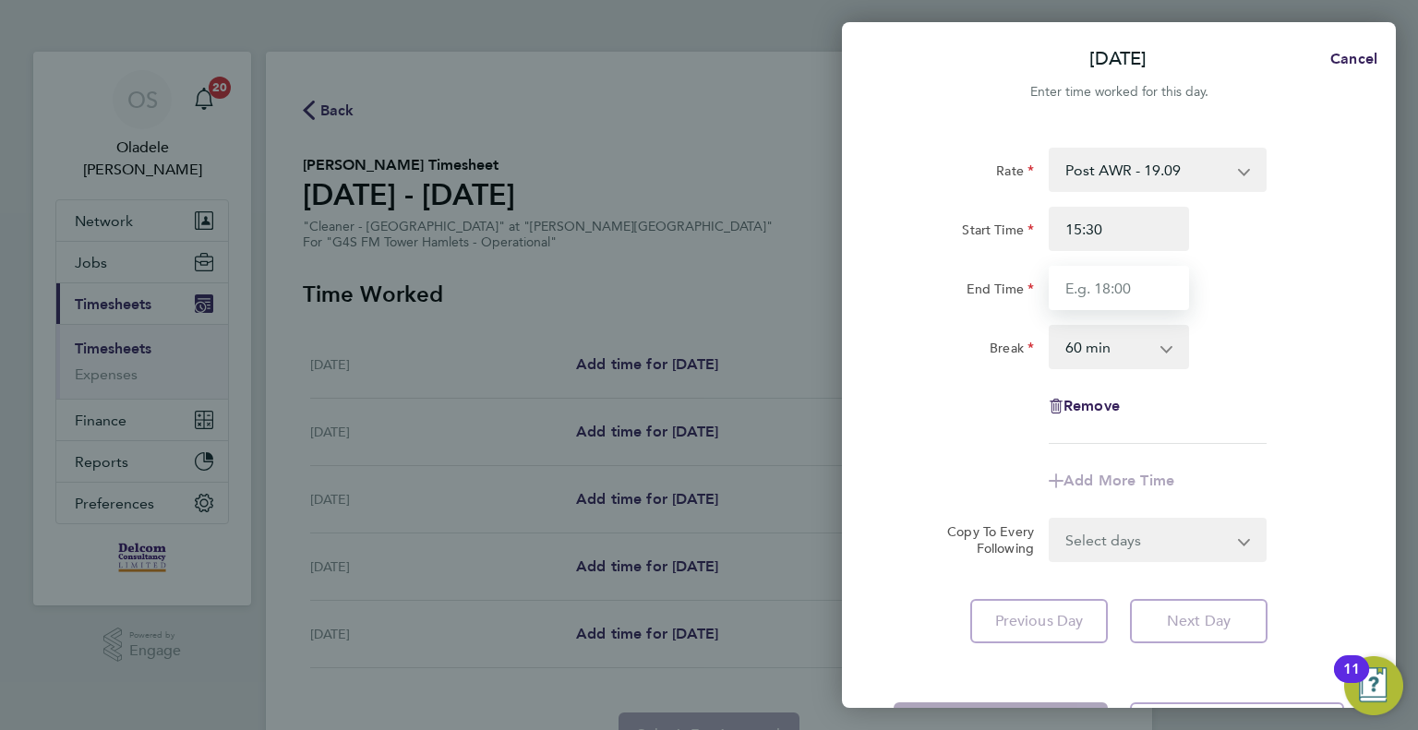
click at [1094, 282] on input "End Time" at bounding box center [1119, 288] width 140 height 44
type input "17:30"
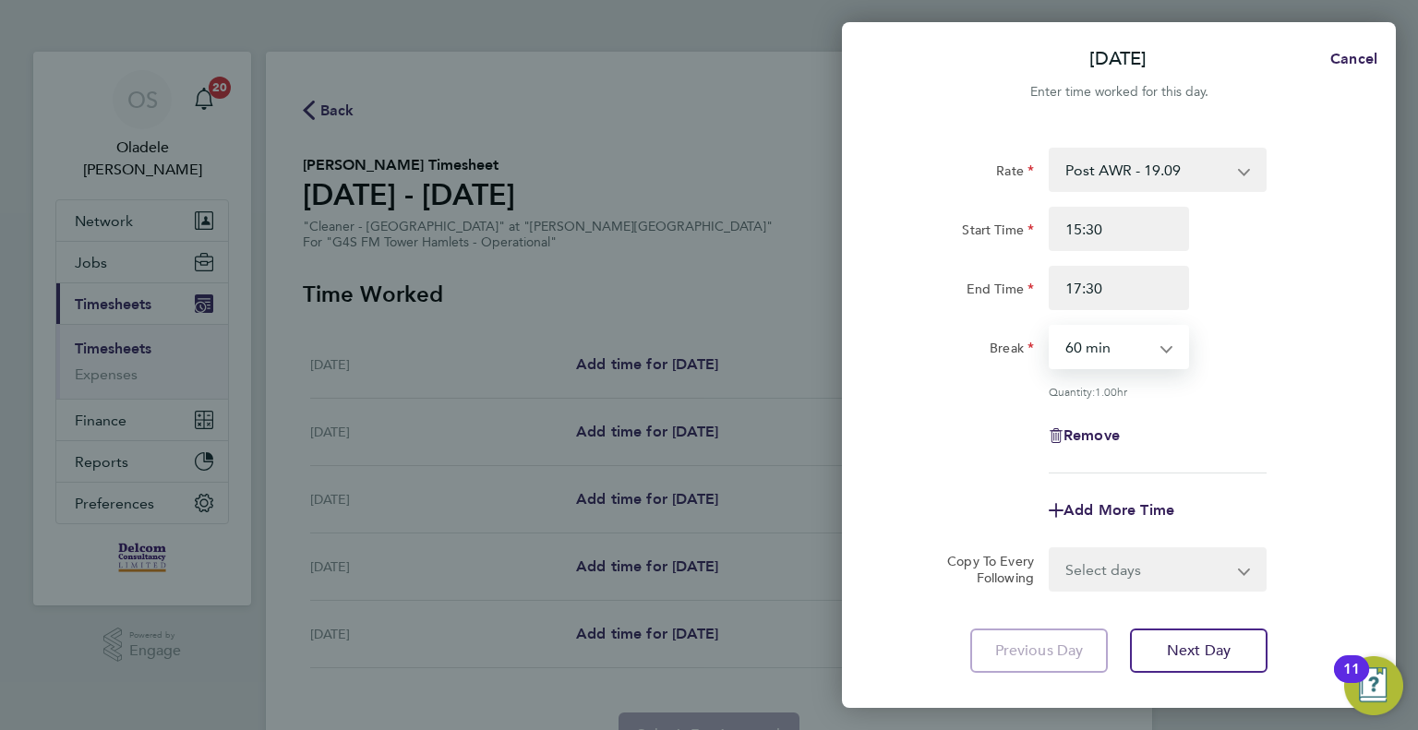
click at [1089, 347] on select "0 min 15 min 30 min 45 min 60 min 75 min 90 min" at bounding box center [1108, 347] width 114 height 41
select select "0"
click at [1051, 327] on select "0 min 15 min 30 min 45 min 60 min 75 min 90 min" at bounding box center [1108, 347] width 114 height 41
click at [1308, 365] on div "Break 0 min 15 min 30 min 45 min 60 min 75 min 90 min" at bounding box center [1118, 347] width 465 height 44
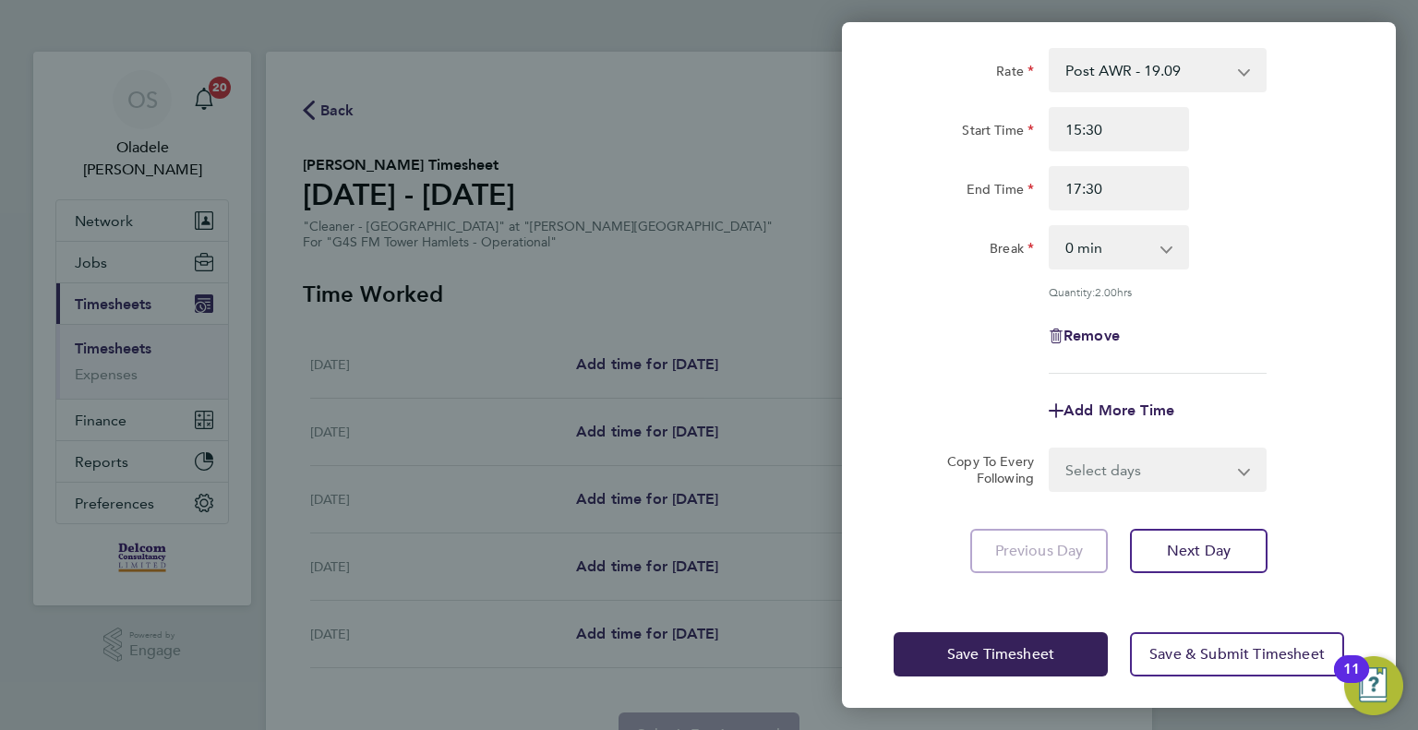
scroll to position [102, 0]
click at [979, 638] on button "Save Timesheet" at bounding box center [1001, 652] width 214 height 44
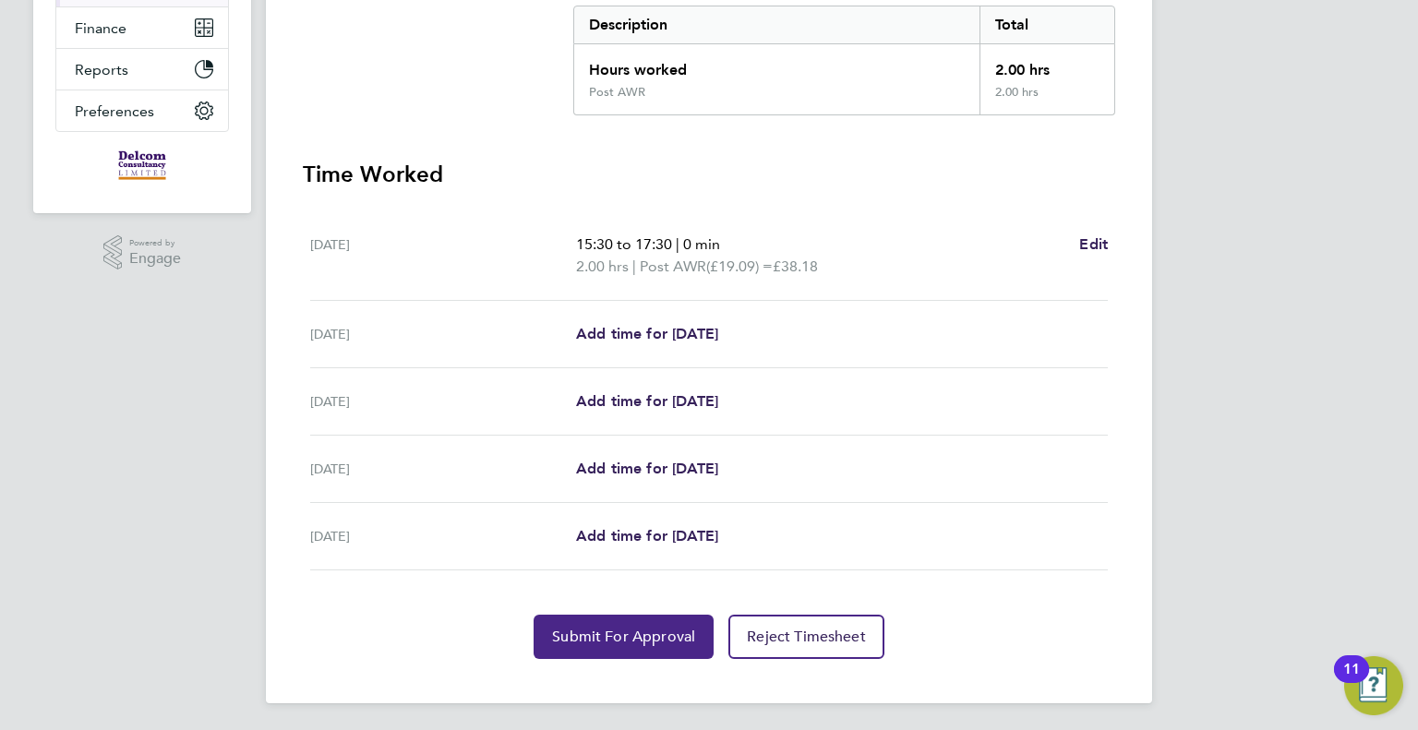
click at [630, 635] on span "Submit For Approval" at bounding box center [623, 637] width 143 height 18
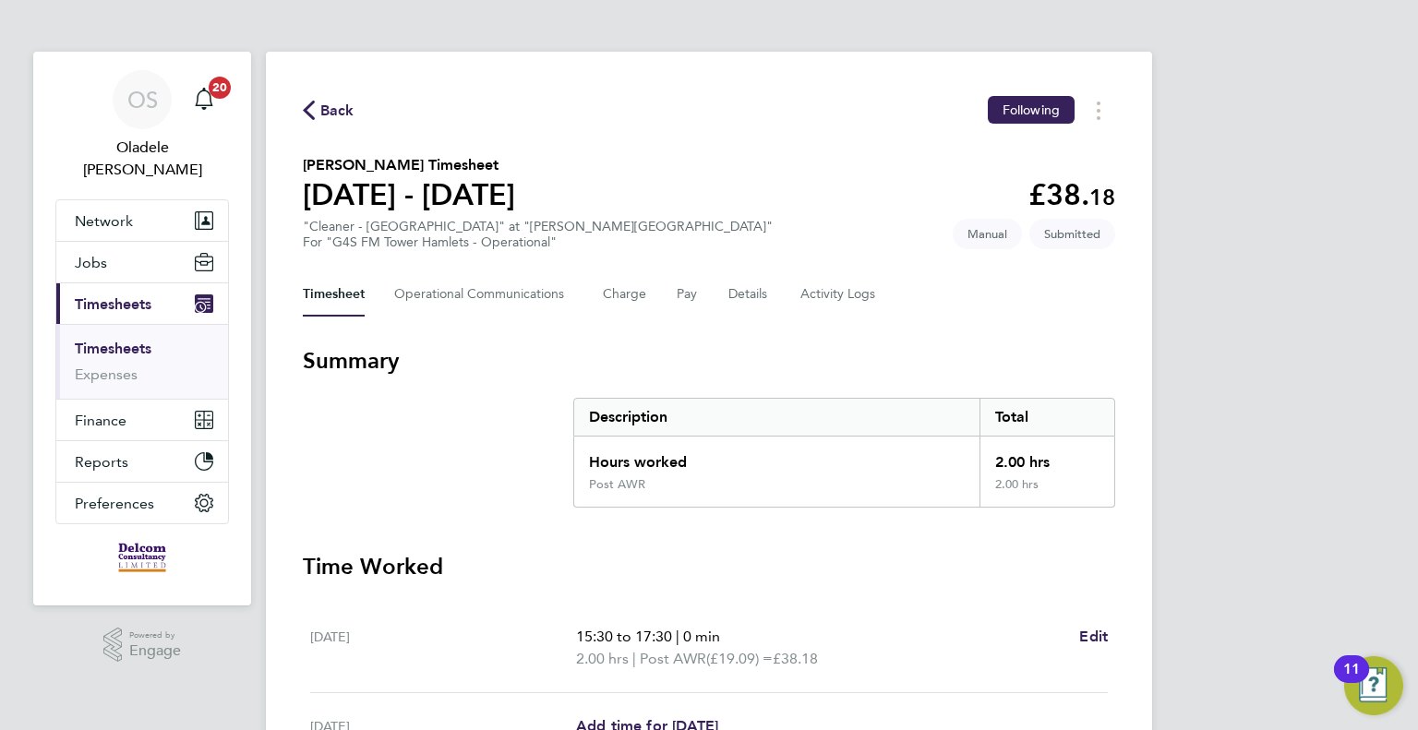
click at [329, 102] on span "Back" at bounding box center [337, 111] width 34 height 22
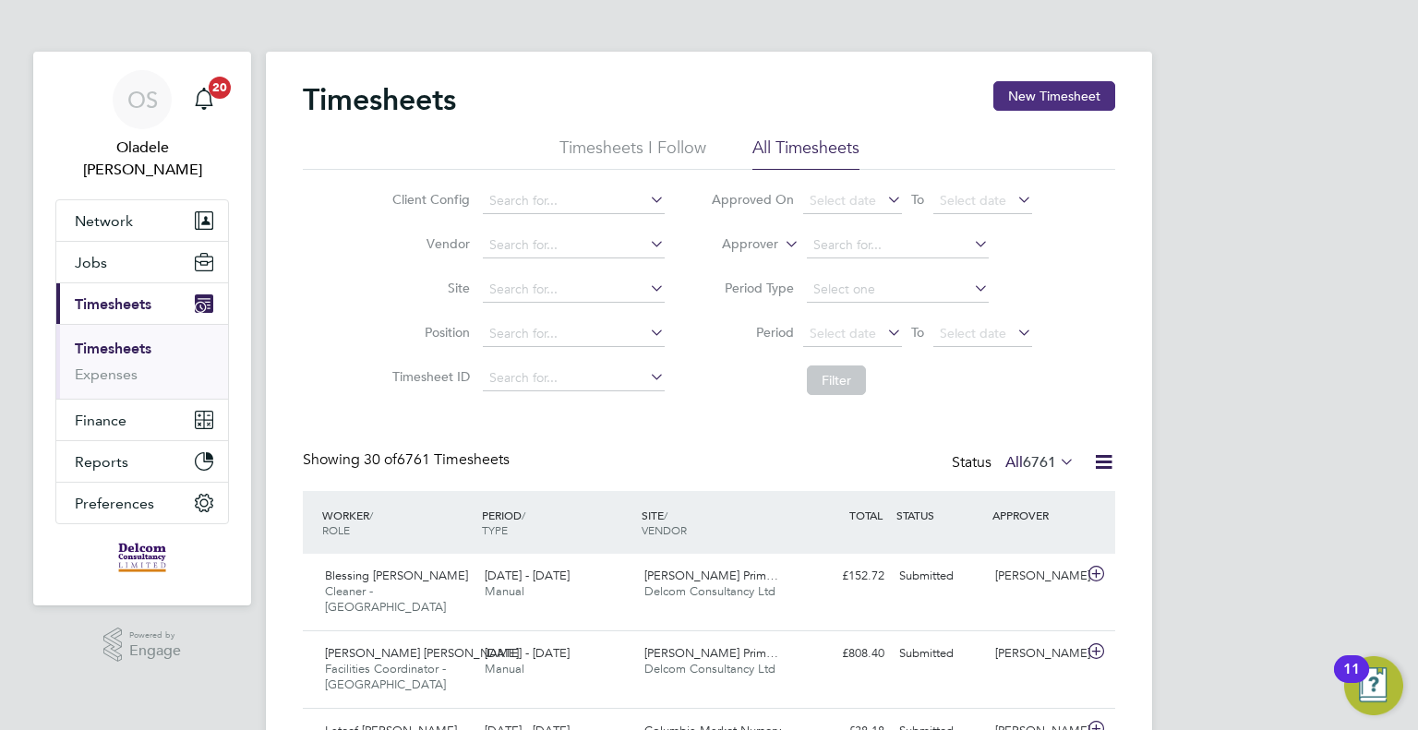
click at [1047, 95] on button "New Timesheet" at bounding box center [1054, 96] width 122 height 30
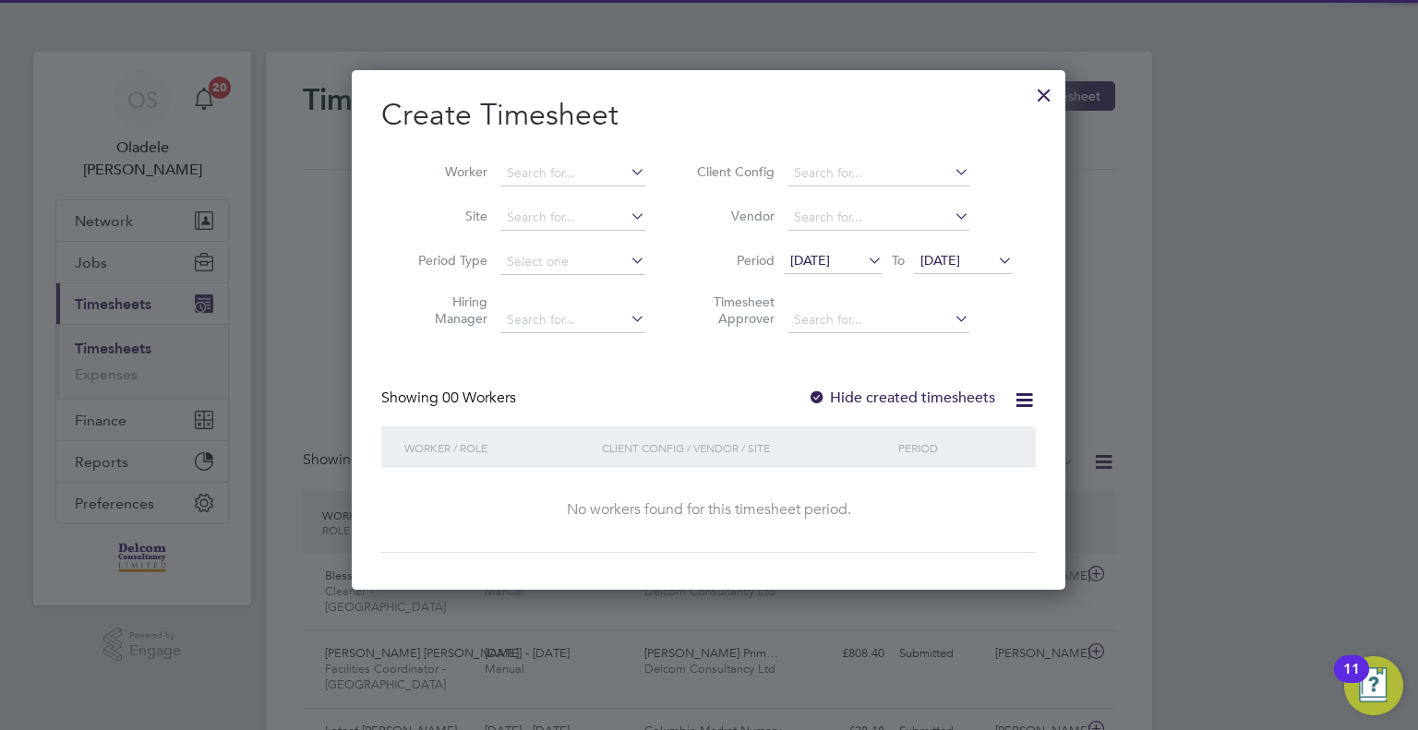
click at [830, 264] on span "[DATE]" at bounding box center [810, 260] width 40 height 17
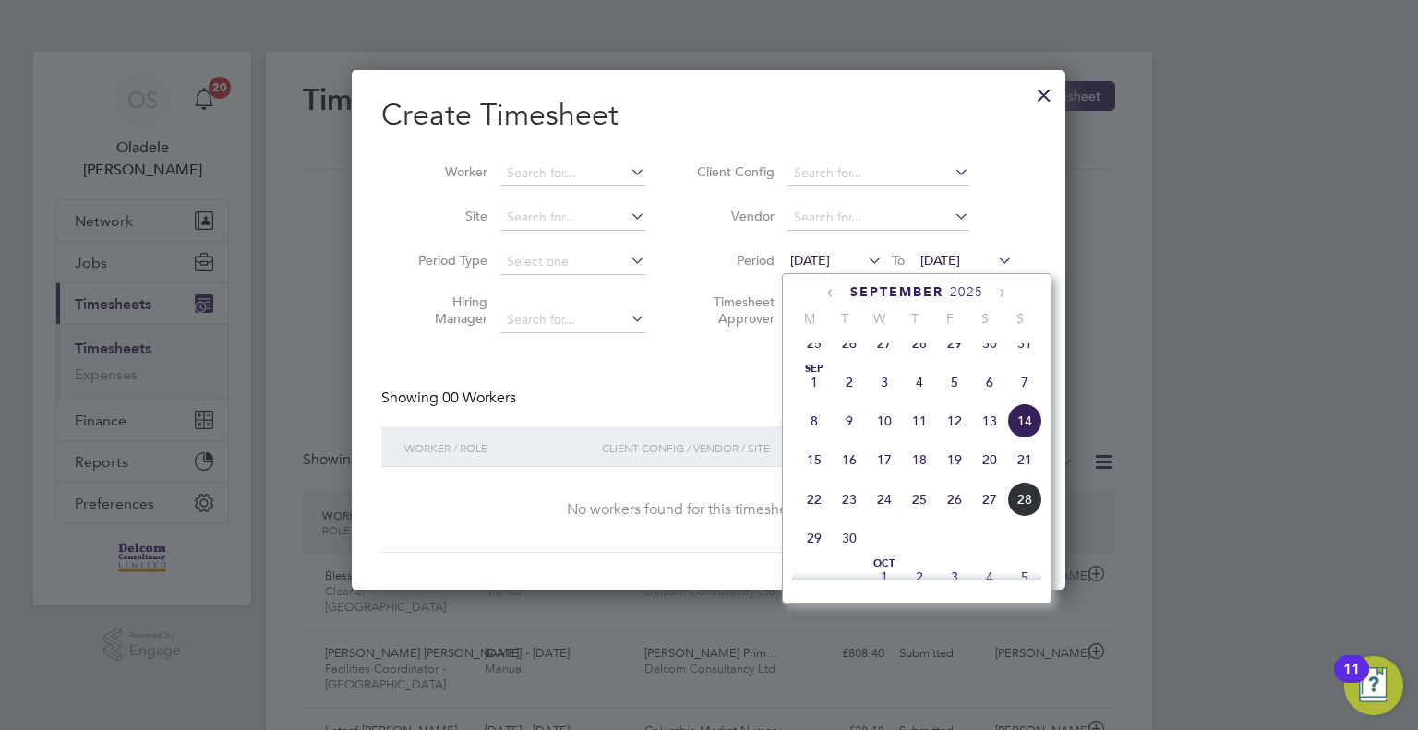
click at [812, 515] on span "22" at bounding box center [814, 499] width 35 height 35
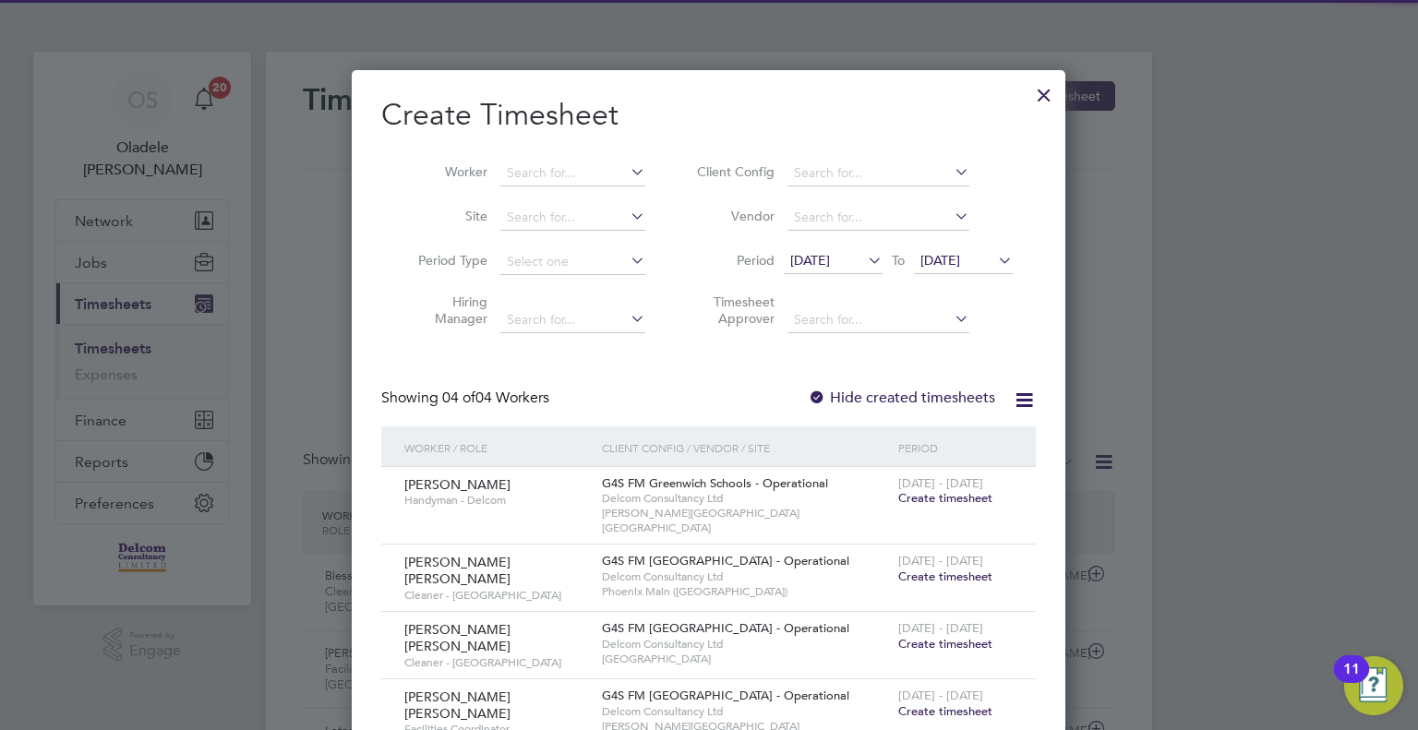
click at [957, 256] on span "[DATE]" at bounding box center [940, 260] width 40 height 17
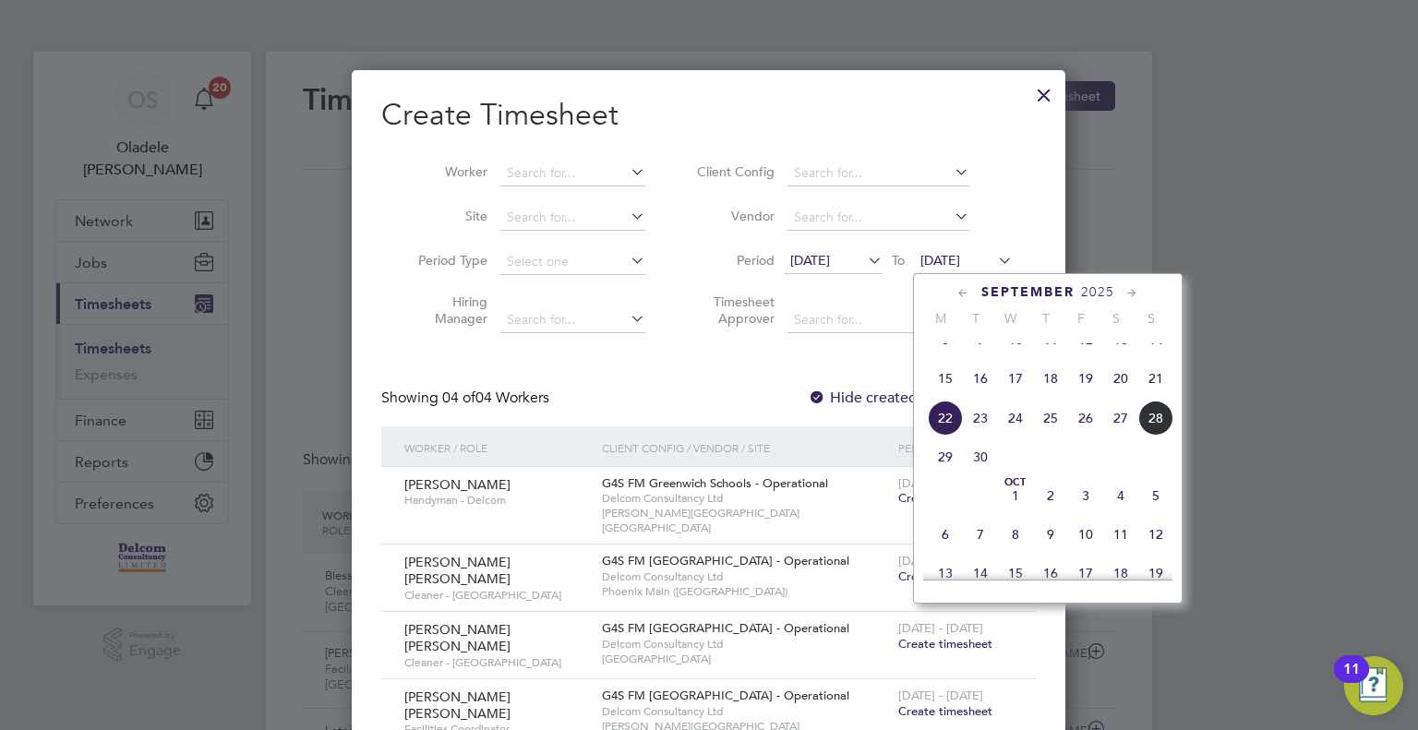
click at [1160, 436] on span "28" at bounding box center [1155, 418] width 35 height 35
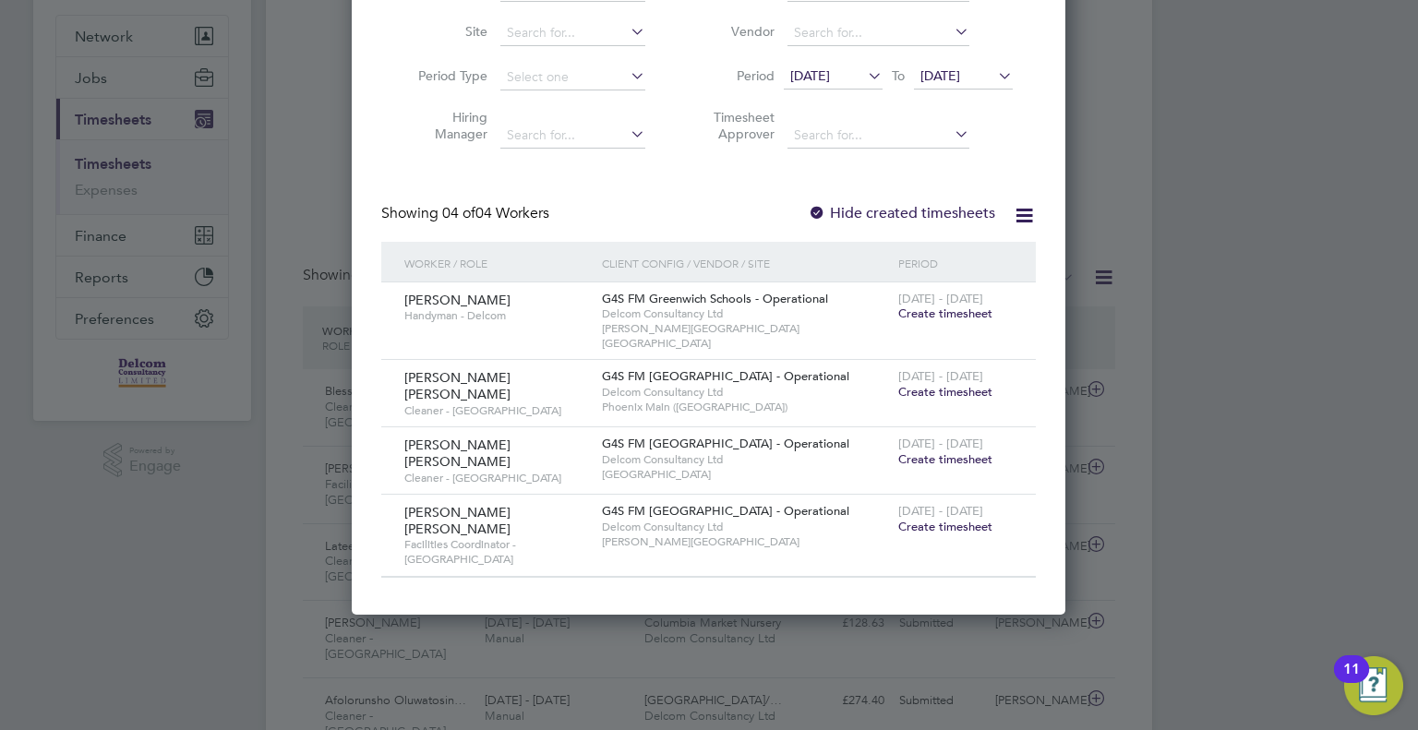
click at [949, 519] on span "Create timesheet" at bounding box center [945, 527] width 94 height 16
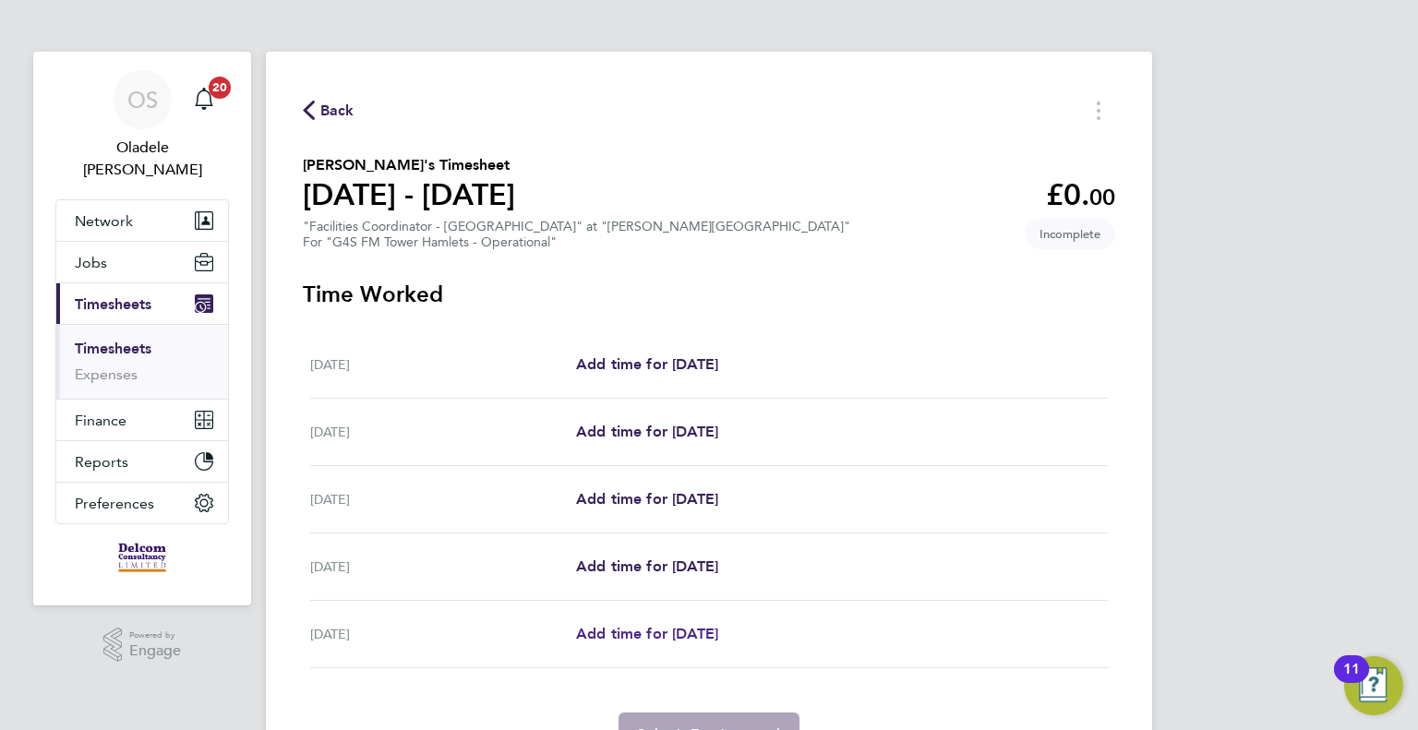
click at [642, 635] on span "Add time for [DATE]" at bounding box center [647, 634] width 142 height 18
select select "60"
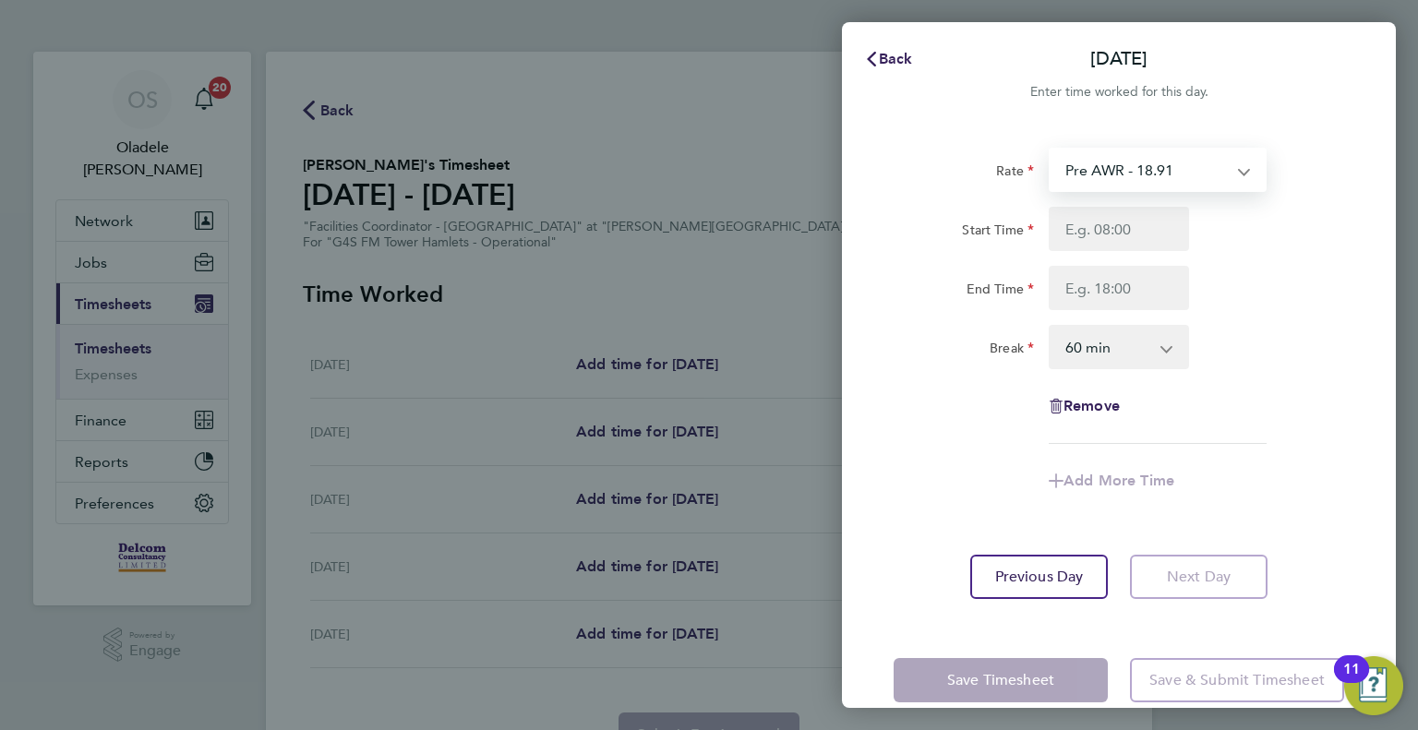
click at [1093, 167] on select "Pre AWR - 18.91 Post AWR - 20.21" at bounding box center [1147, 170] width 192 height 41
select select "60"
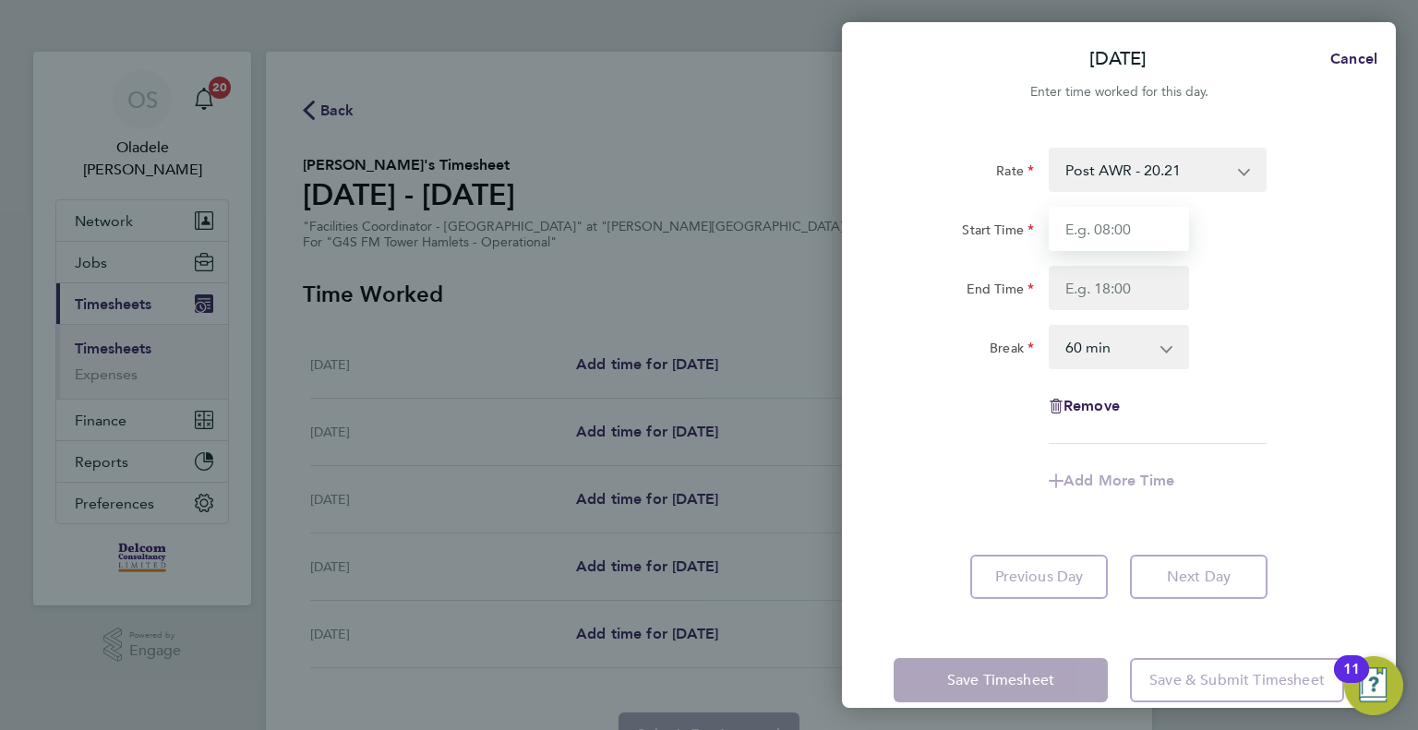
drag, startPoint x: 1097, startPoint y: 187, endPoint x: 1103, endPoint y: 232, distance: 44.8
click at [1104, 229] on input "Start Time" at bounding box center [1119, 229] width 140 height 44
type input "16:30"
click at [1114, 292] on input "End Time" at bounding box center [1119, 288] width 140 height 44
type input "18:30"
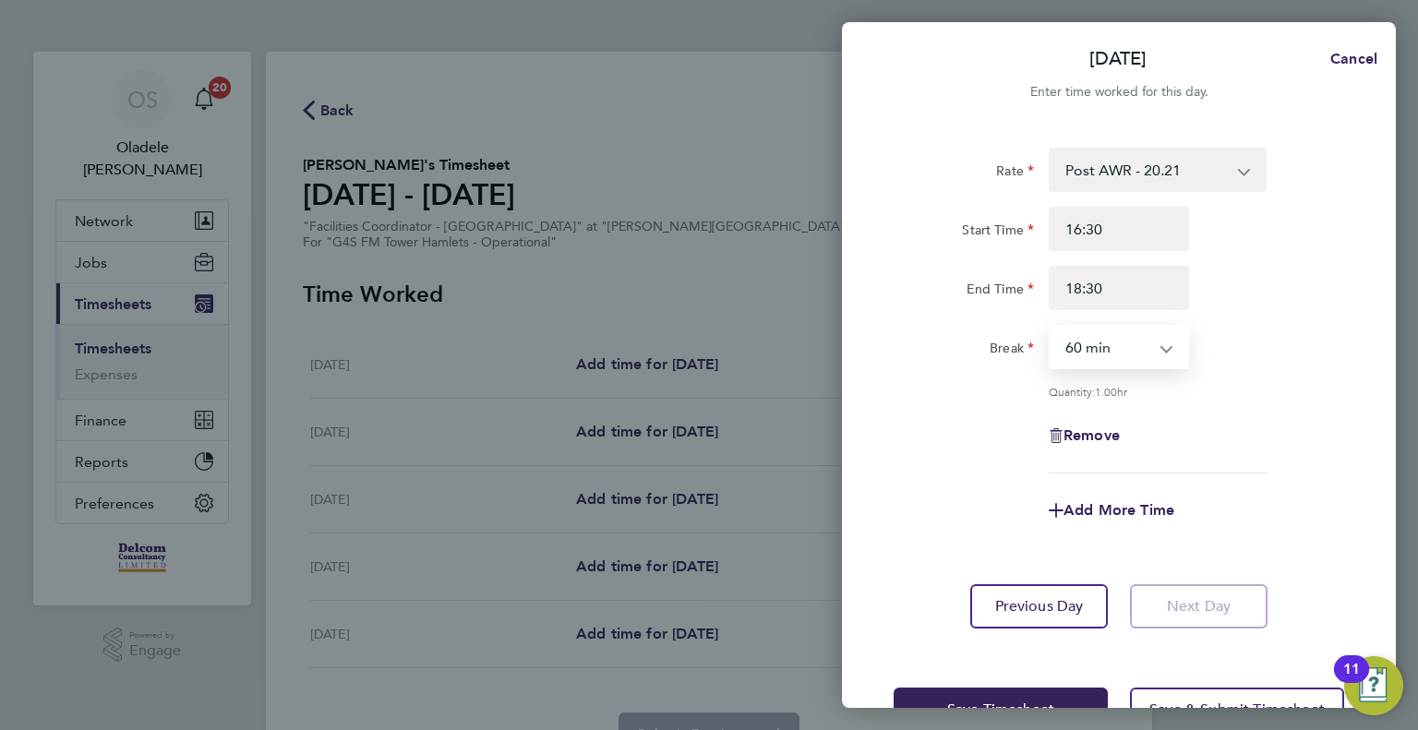
click at [1105, 353] on select "0 min 15 min 30 min 45 min 60 min 75 min 90 min" at bounding box center [1108, 347] width 114 height 41
select select "0"
click at [1051, 327] on select "0 min 15 min 30 min 45 min 60 min 75 min 90 min" at bounding box center [1108, 347] width 114 height 41
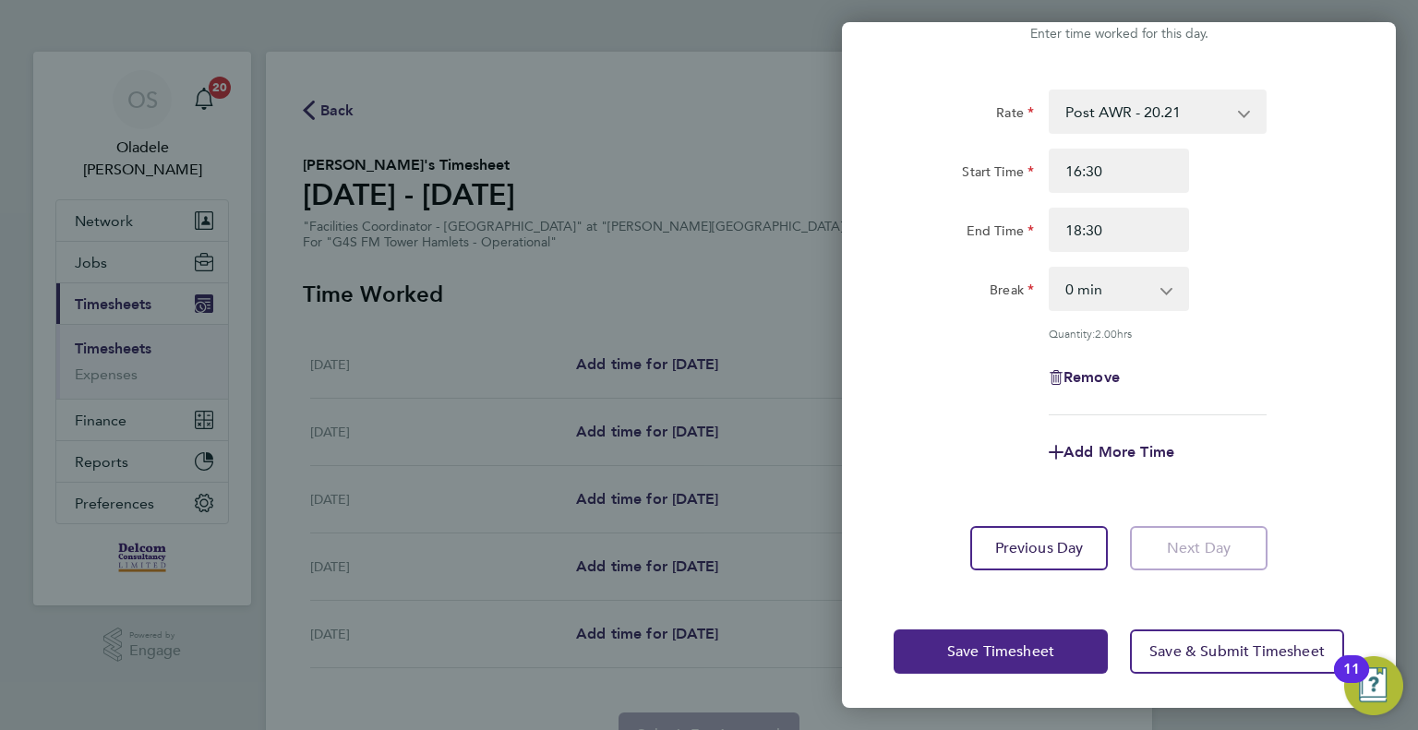
click at [961, 649] on span "Save Timesheet" at bounding box center [1000, 651] width 107 height 18
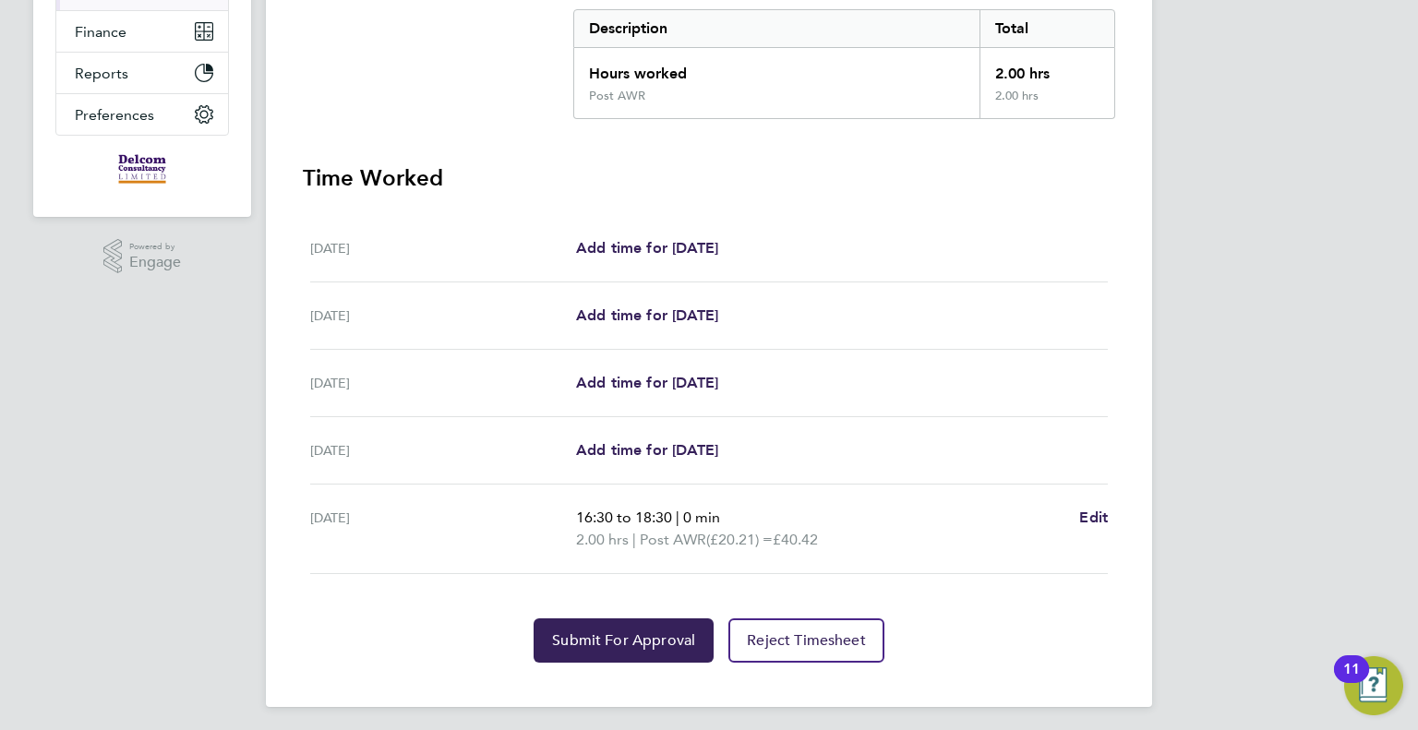
scroll to position [392, 0]
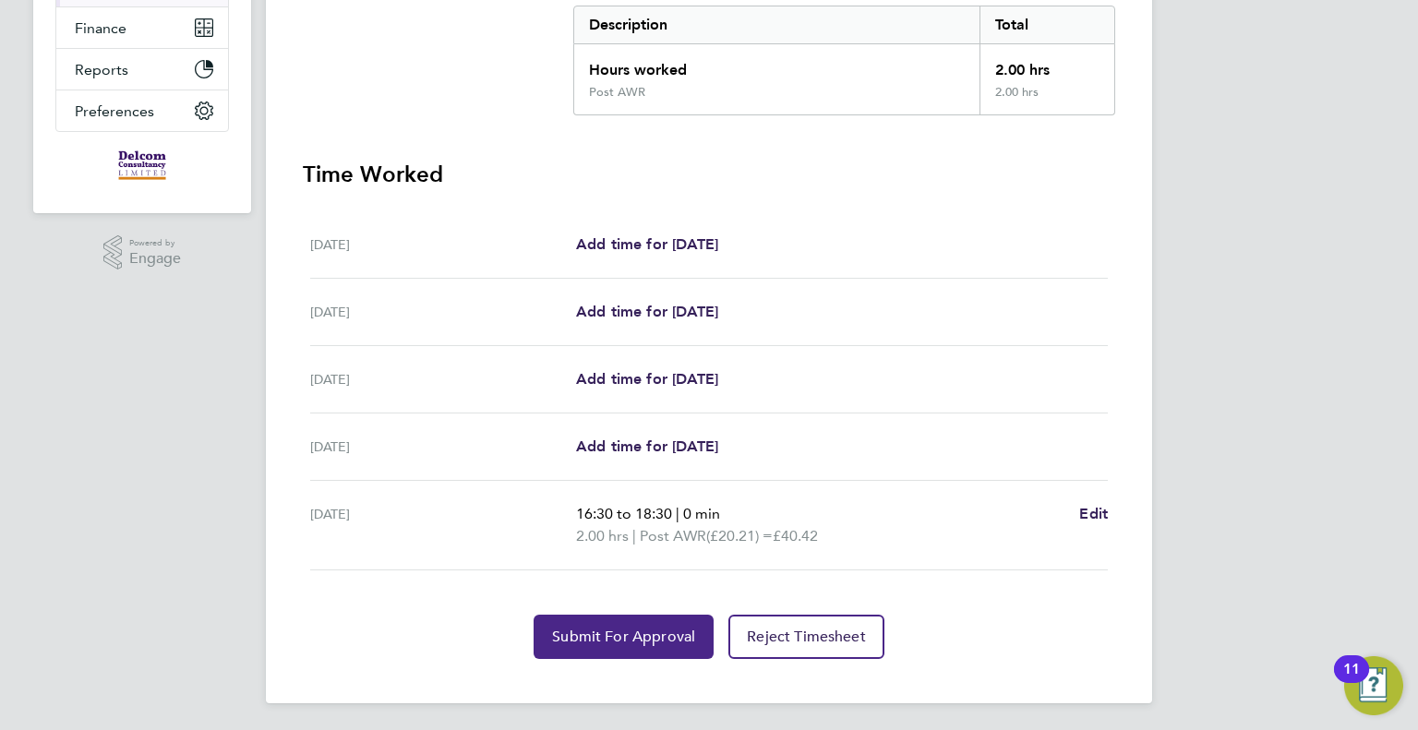
drag, startPoint x: 595, startPoint y: 633, endPoint x: 606, endPoint y: 630, distance: 11.4
click at [596, 631] on span "Submit For Approval" at bounding box center [623, 637] width 143 height 18
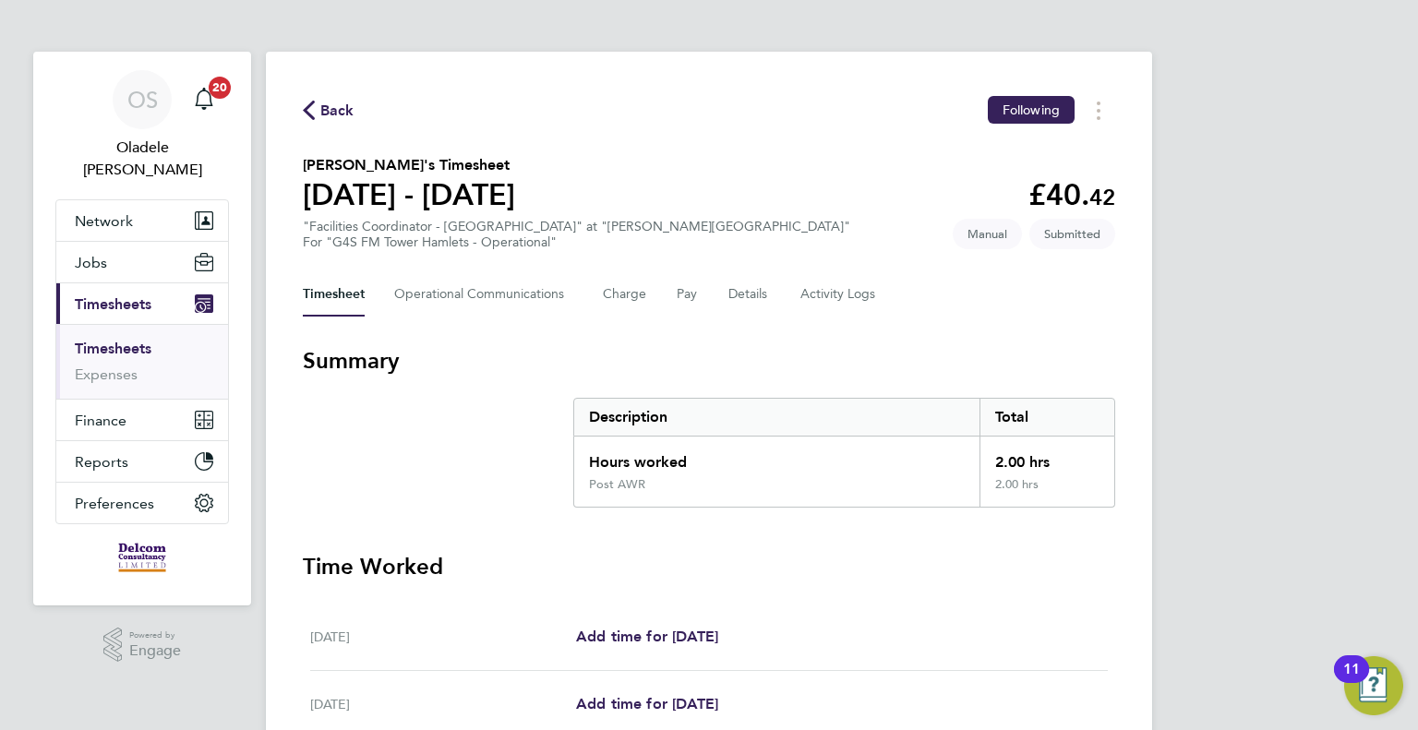
scroll to position [0, 0]
click at [343, 111] on span "Back" at bounding box center [337, 111] width 34 height 22
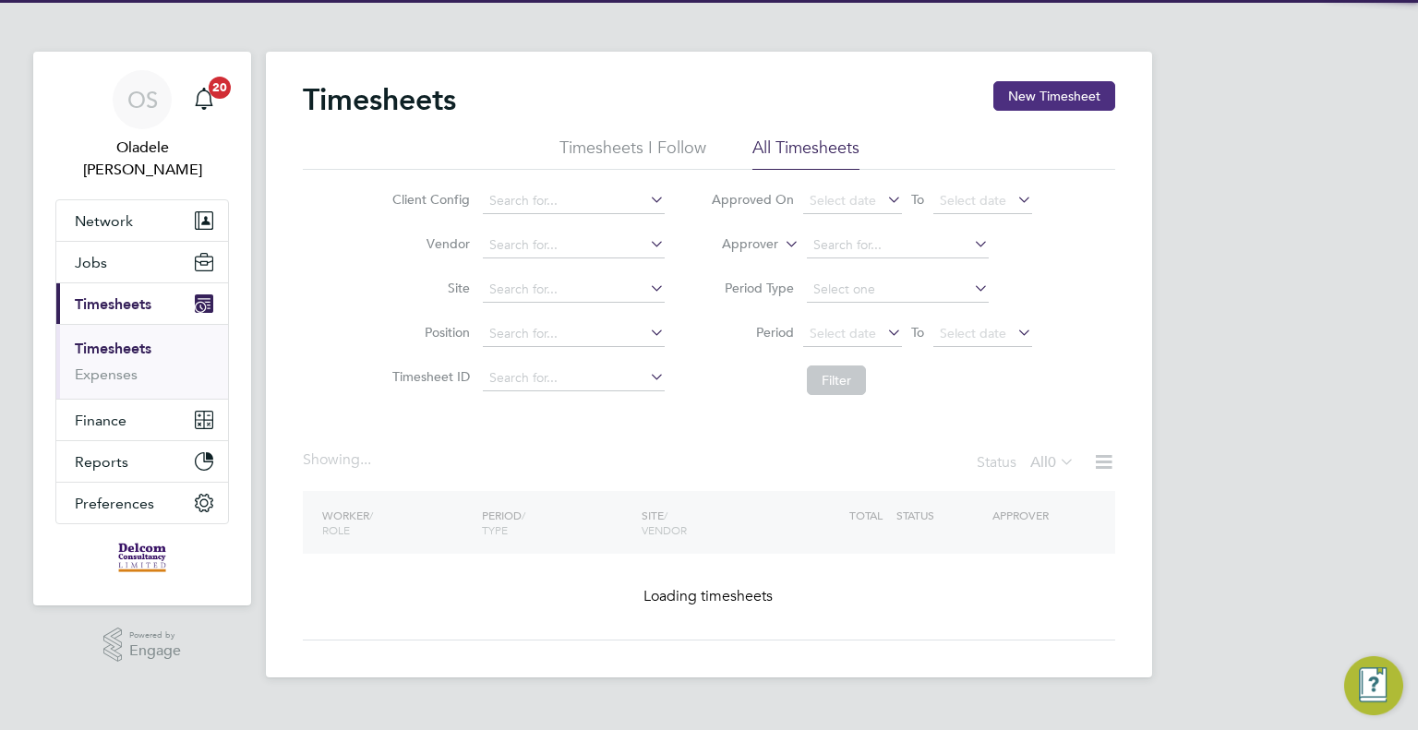
click at [1051, 101] on button "New Timesheet" at bounding box center [1054, 96] width 122 height 30
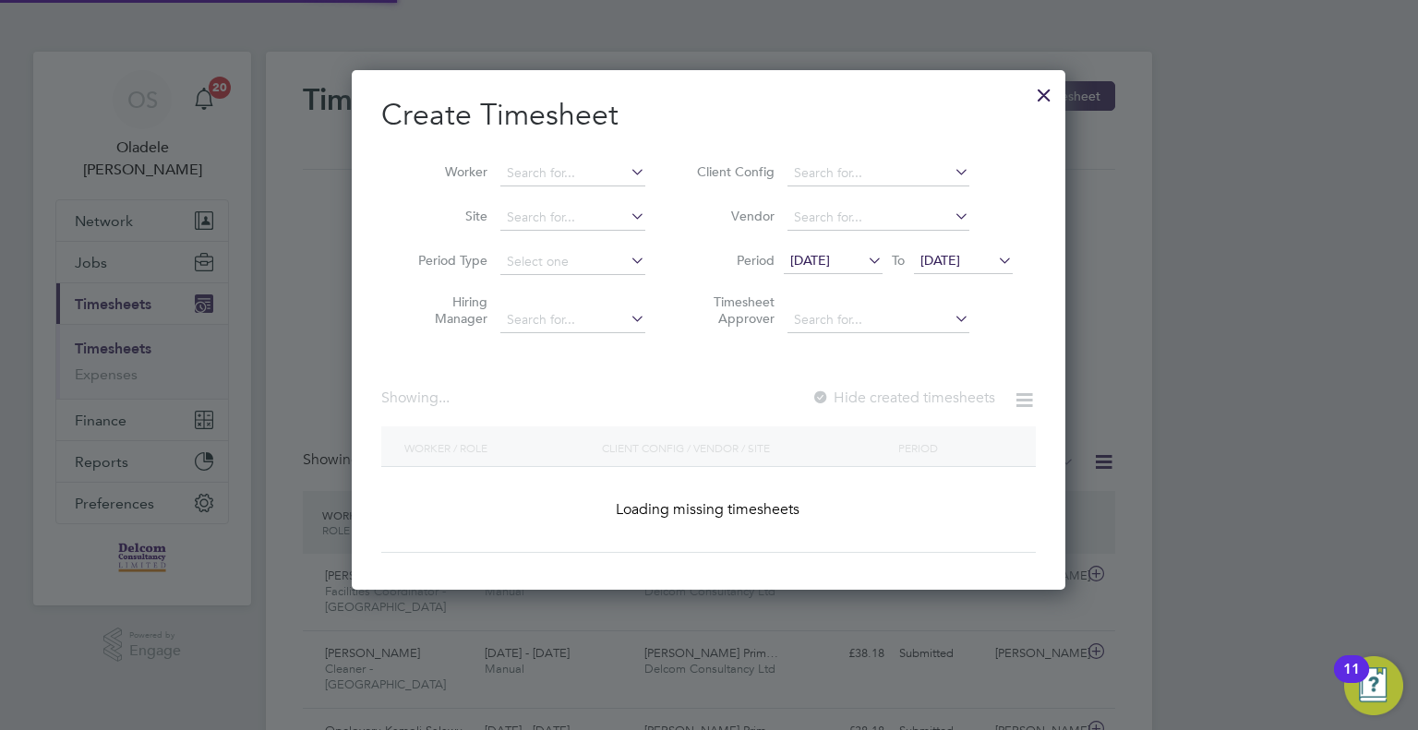
scroll to position [46, 161]
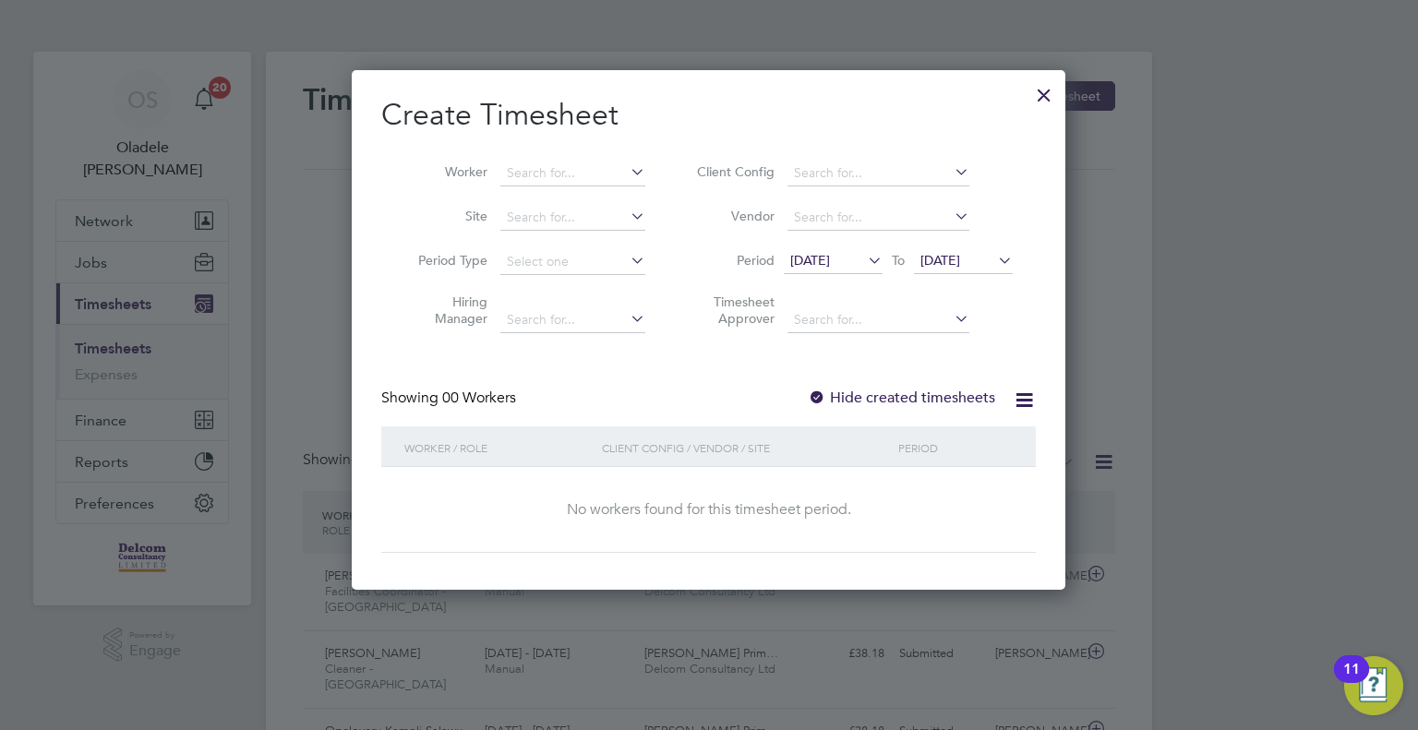
click at [830, 265] on span "[DATE]" at bounding box center [810, 260] width 40 height 17
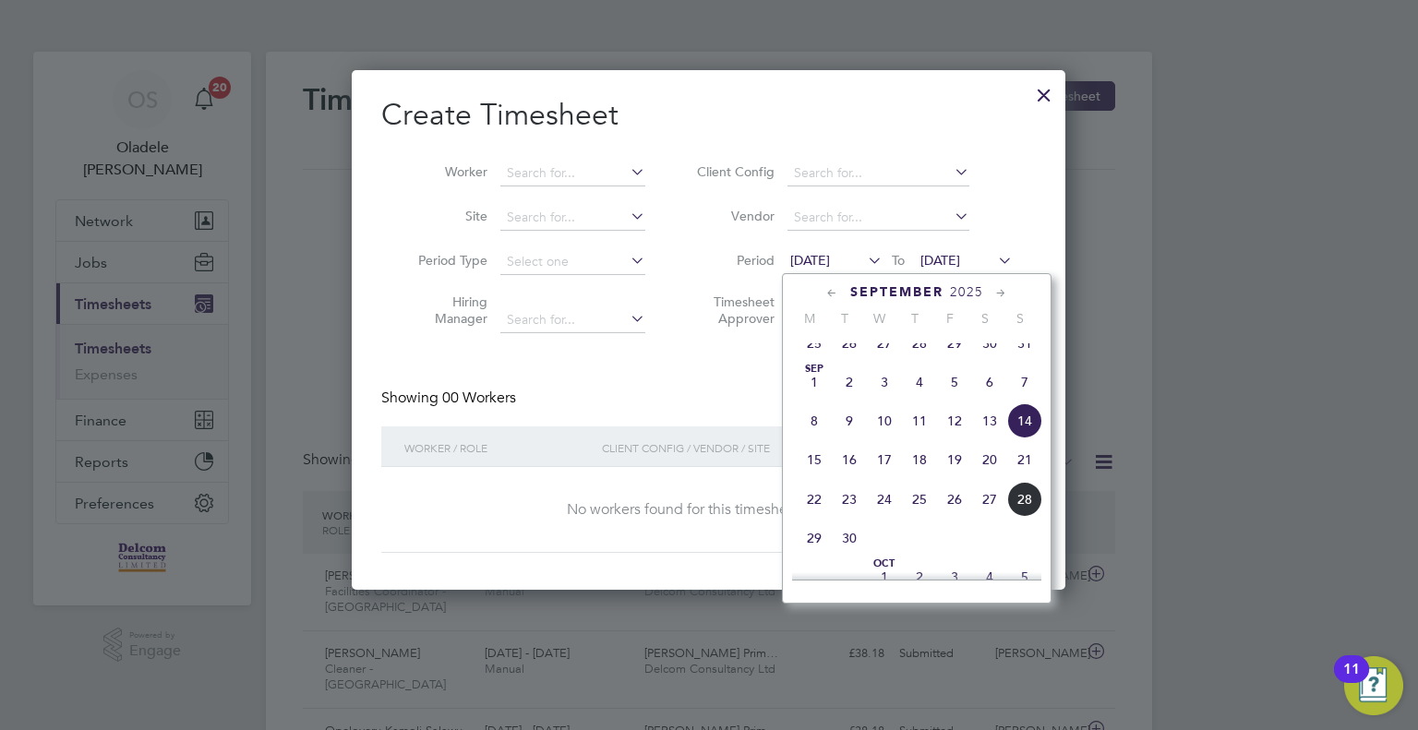
click at [815, 517] on span "22" at bounding box center [814, 499] width 35 height 35
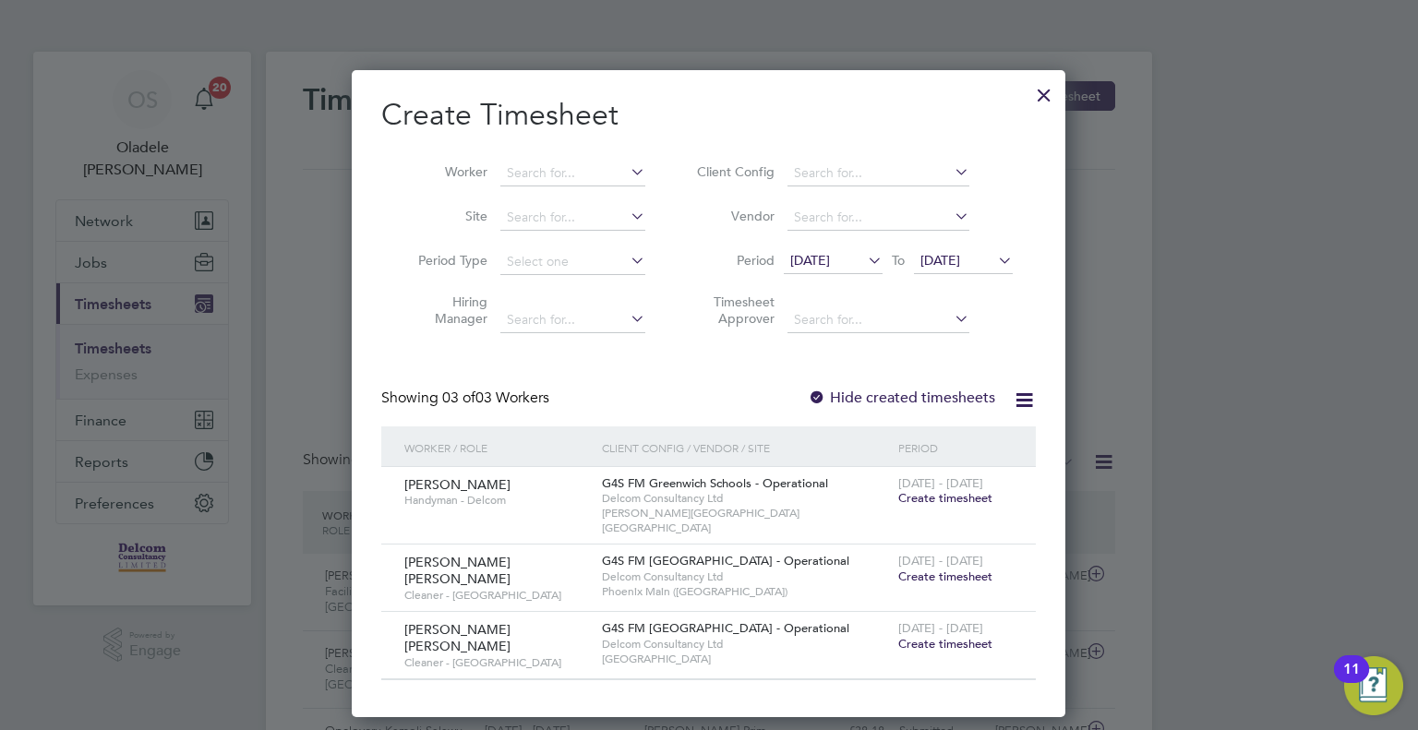
click at [955, 265] on span "[DATE]" at bounding box center [940, 260] width 40 height 17
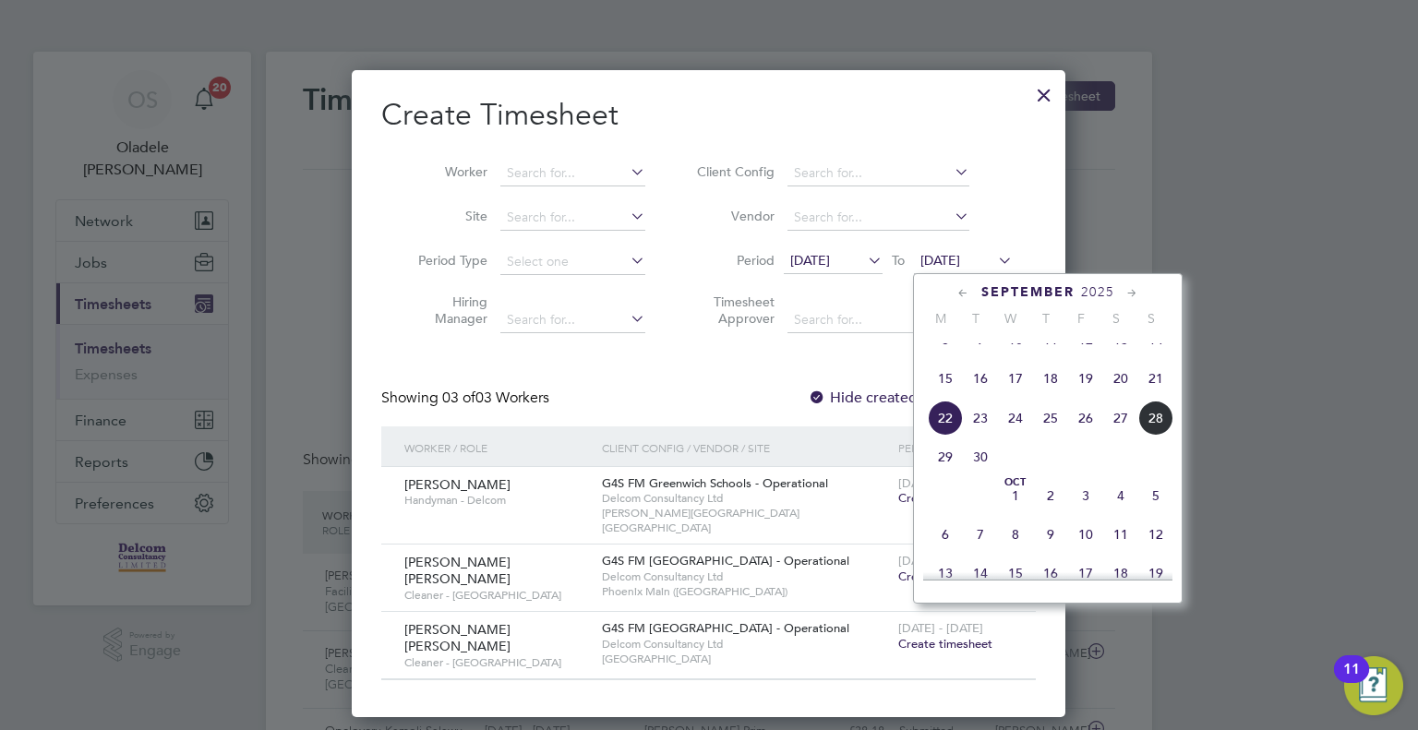
click at [1156, 436] on span "28" at bounding box center [1155, 418] width 35 height 35
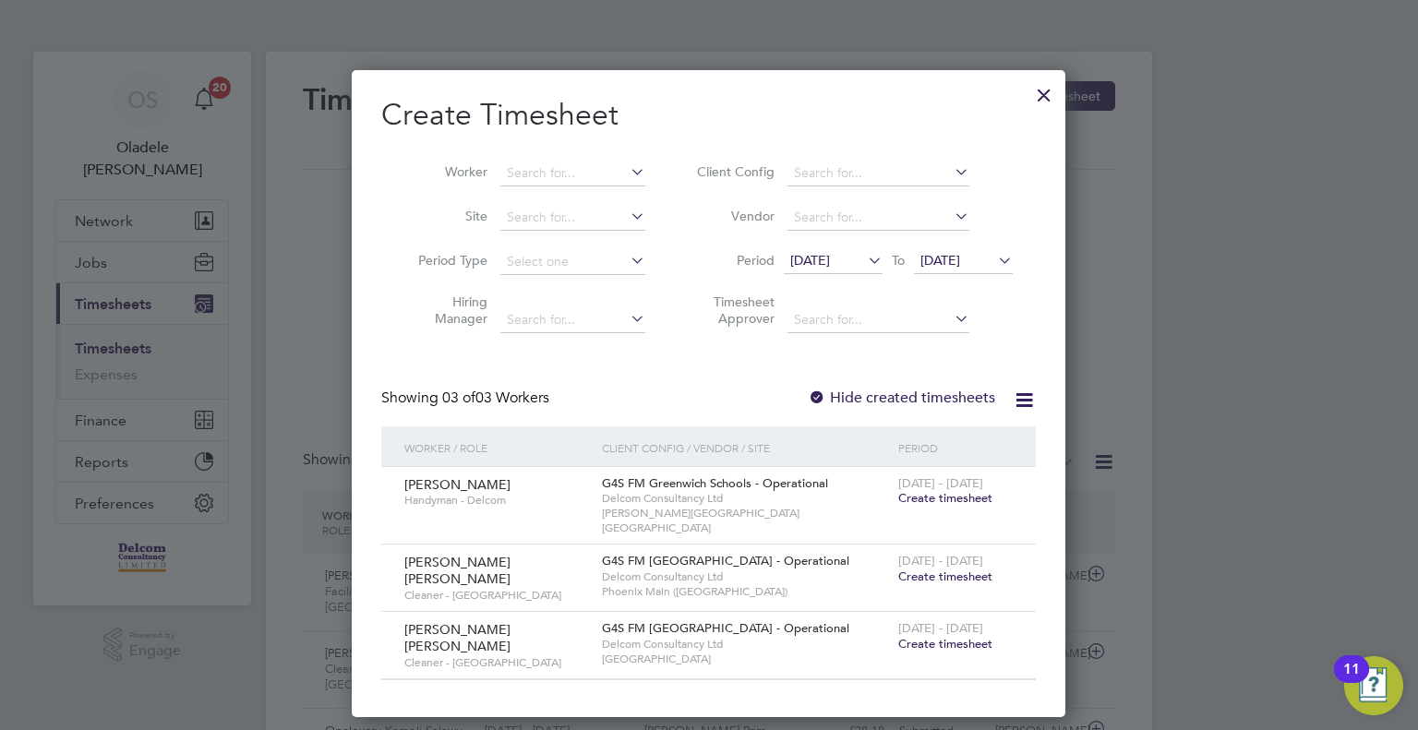
click at [1043, 91] on div at bounding box center [1043, 90] width 33 height 33
